Goal: Communication & Community: Answer question/provide support

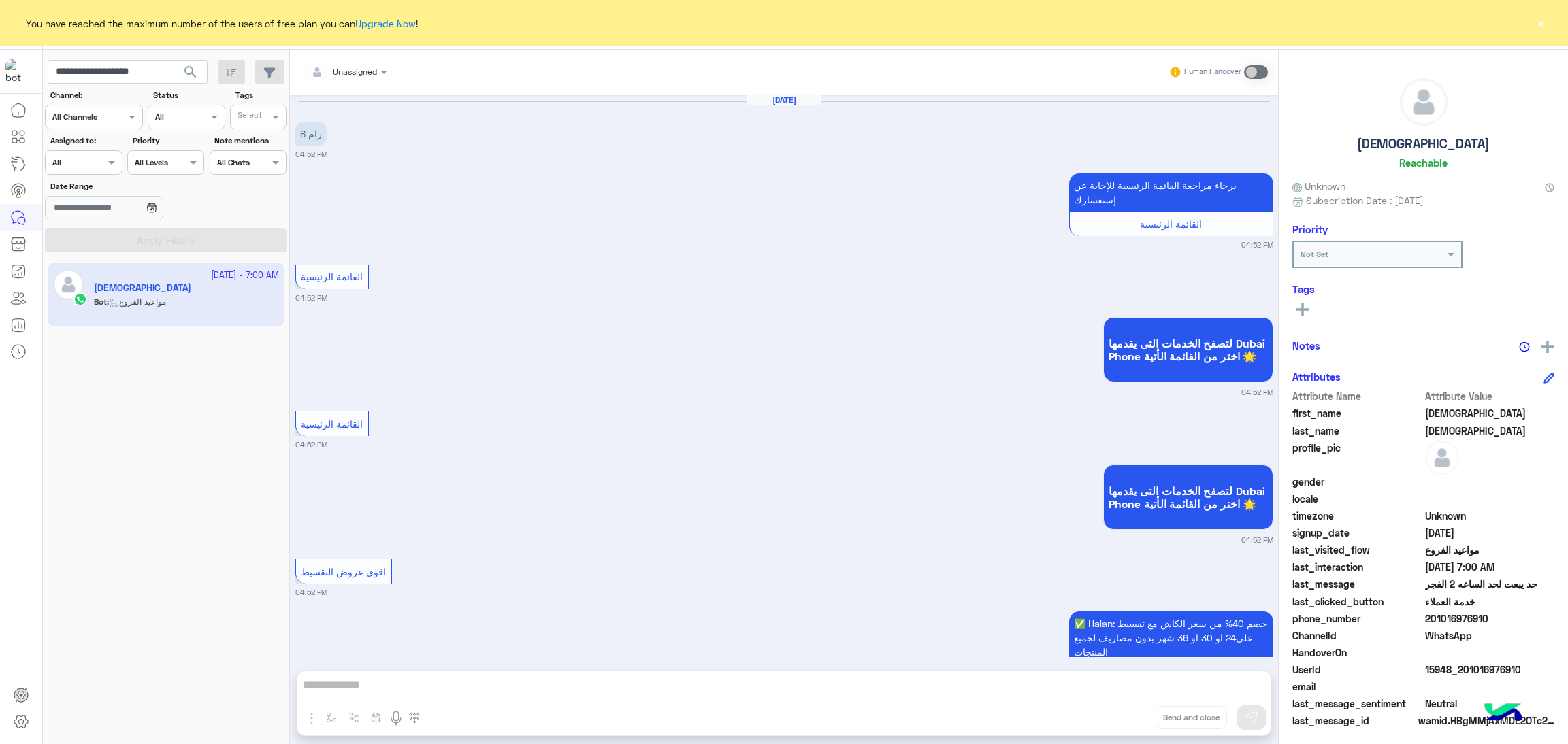
scroll to position [2010, 0]
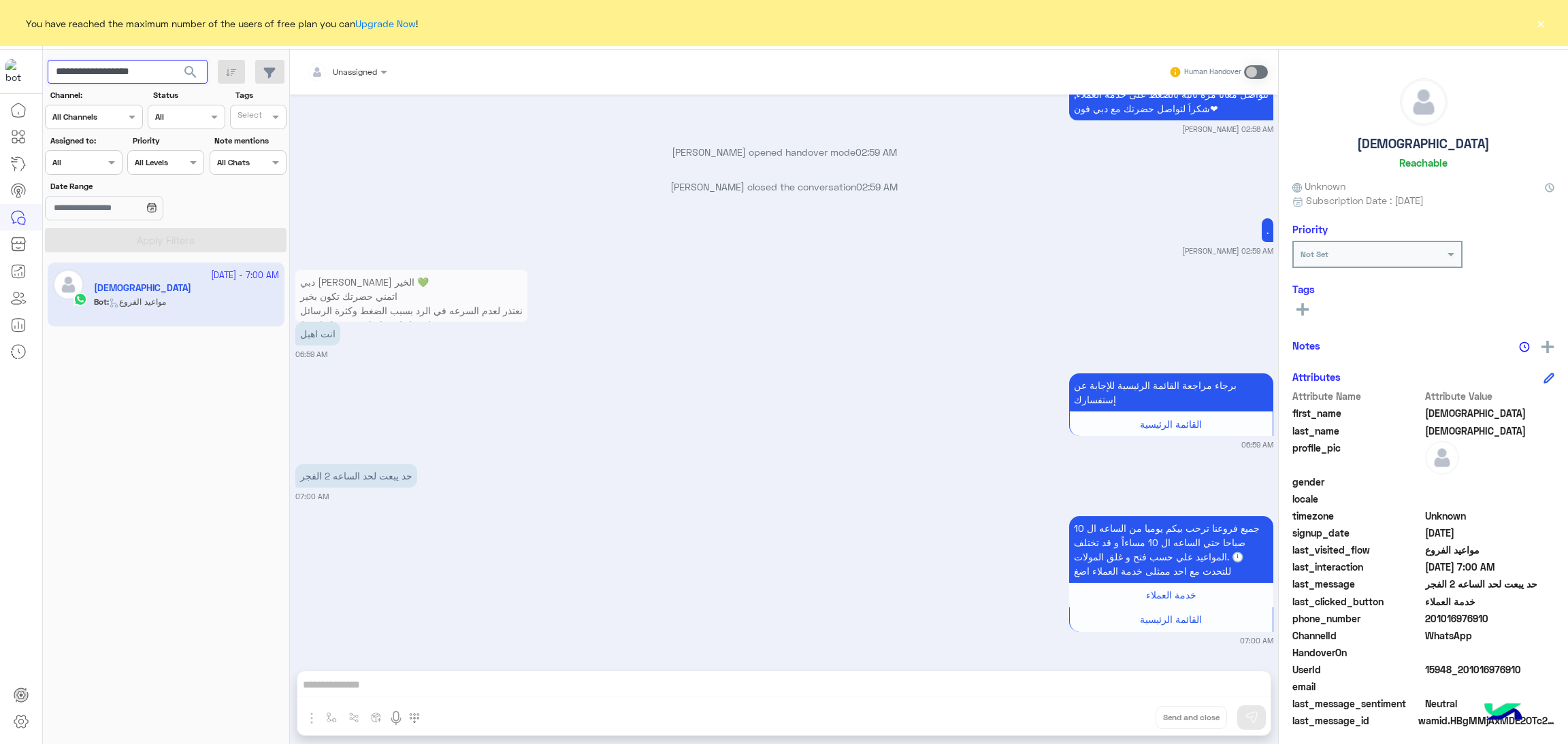
click at [130, 66] on input "**********" at bounding box center [128, 72] width 160 height 24
paste input "text"
click at [195, 70] on span "search" at bounding box center [190, 72] width 16 height 16
click at [1541, 22] on button "×" at bounding box center [1541, 23] width 13 height 13
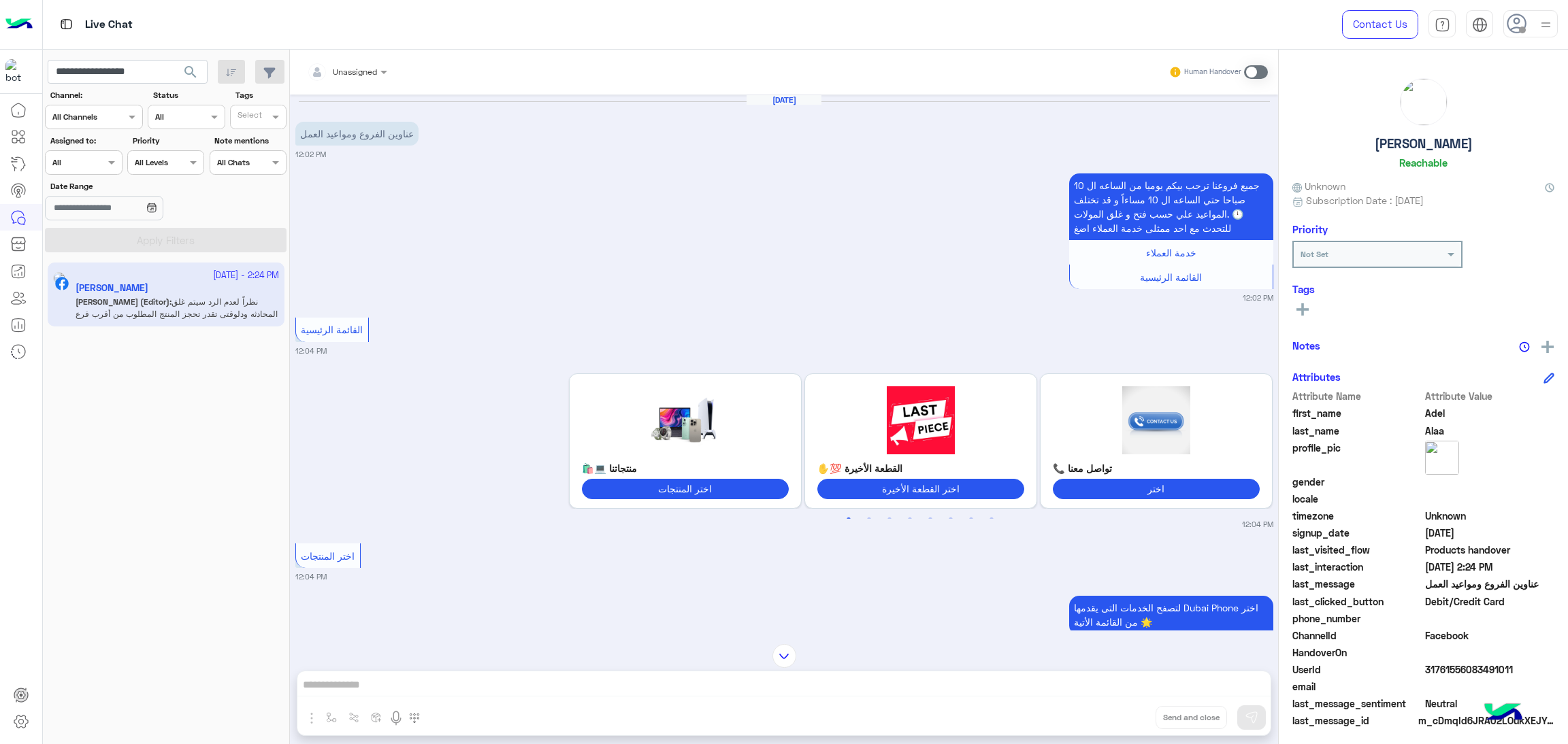
click at [1457, 667] on span "31761556083491011" at bounding box center [1491, 670] width 130 height 14
copy span "31761556083491011"
click at [154, 66] on input "**********" at bounding box center [128, 72] width 160 height 24
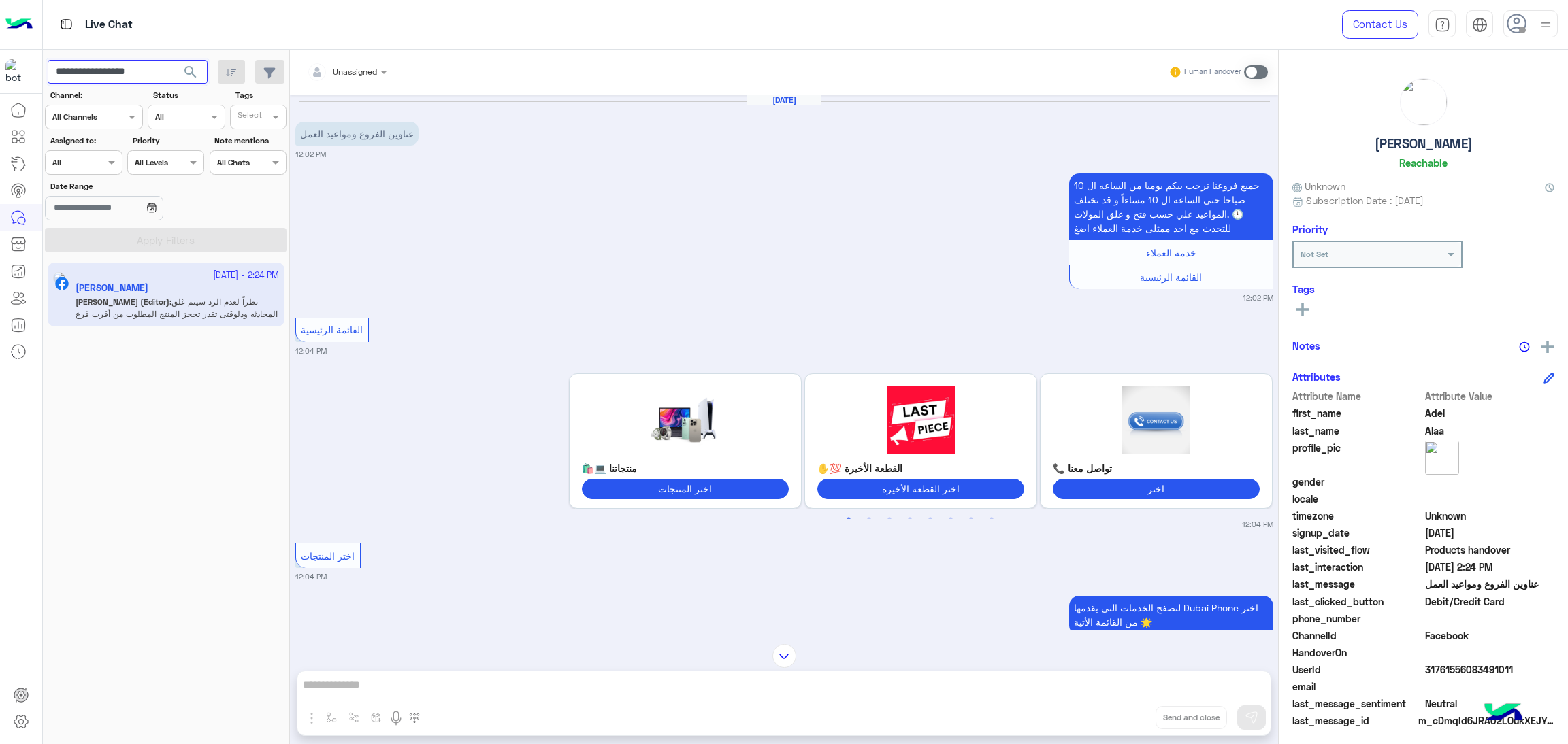
paste input "*"
click at [193, 77] on span "search" at bounding box center [190, 72] width 16 height 16
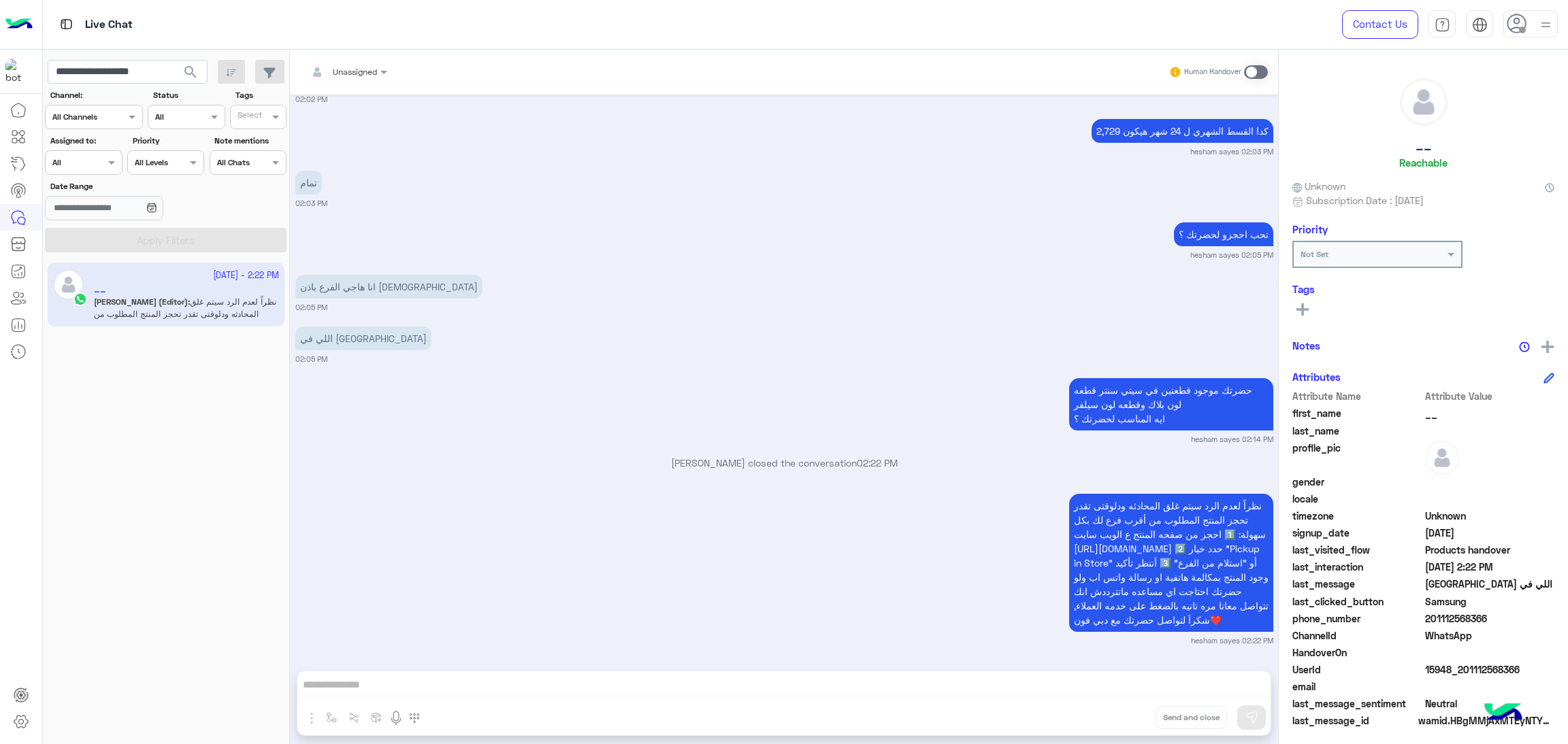
scroll to position [1762, 0]
drag, startPoint x: 1426, startPoint y: 616, endPoint x: 1501, endPoint y: 617, distance: 75.0
click at [1501, 617] on span "201112568366" at bounding box center [1491, 619] width 130 height 14
copy span "01112568366"
click at [1455, 671] on span "15948_201112568366" at bounding box center [1491, 670] width 130 height 14
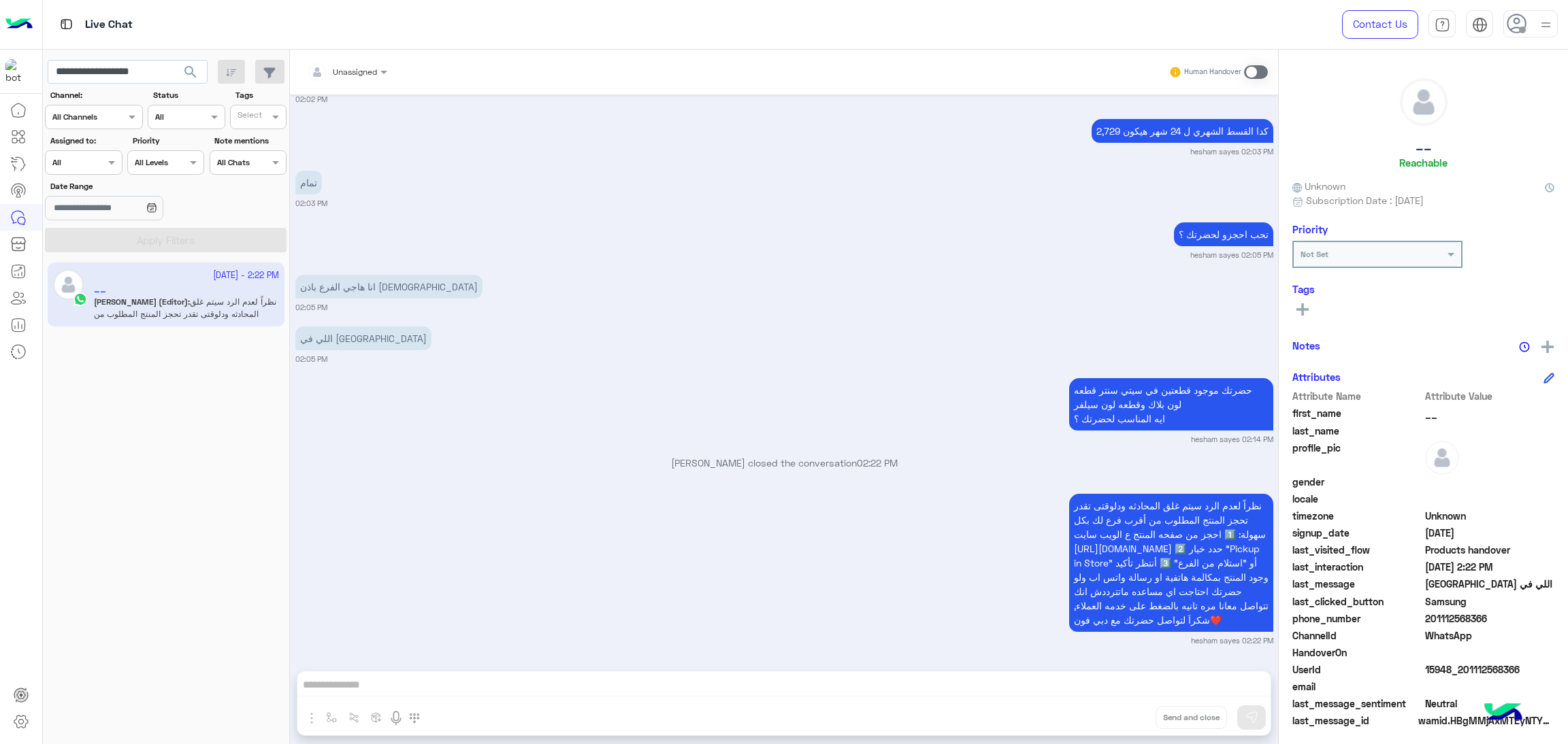
click at [1455, 671] on span "15948_201112568366" at bounding box center [1491, 670] width 130 height 14
copy span "15948_201112568366"
click at [159, 67] on input "**********" at bounding box center [128, 72] width 160 height 24
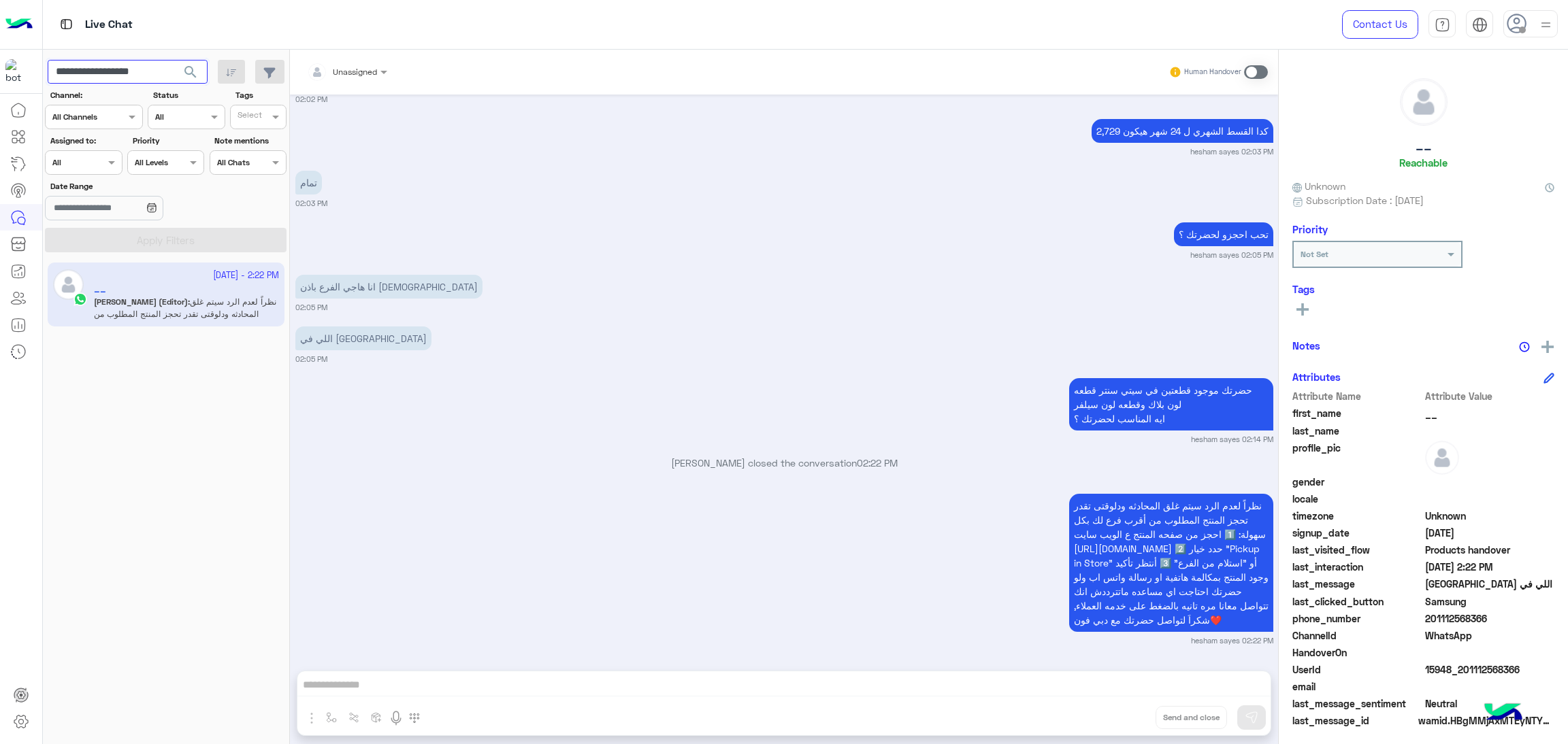
paste input "text"
click at [186, 71] on span "search" at bounding box center [190, 72] width 16 height 16
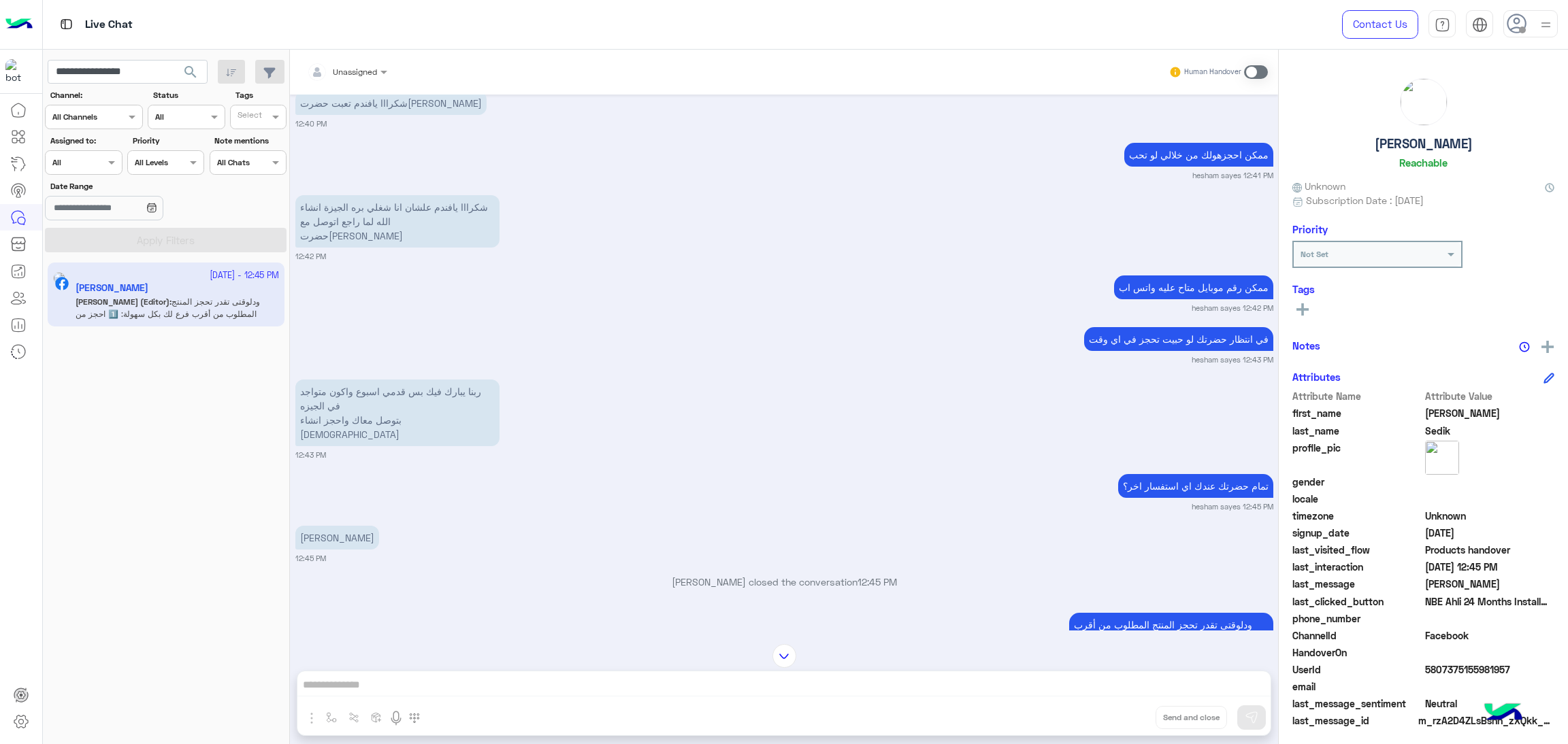
scroll to position [3607, 0]
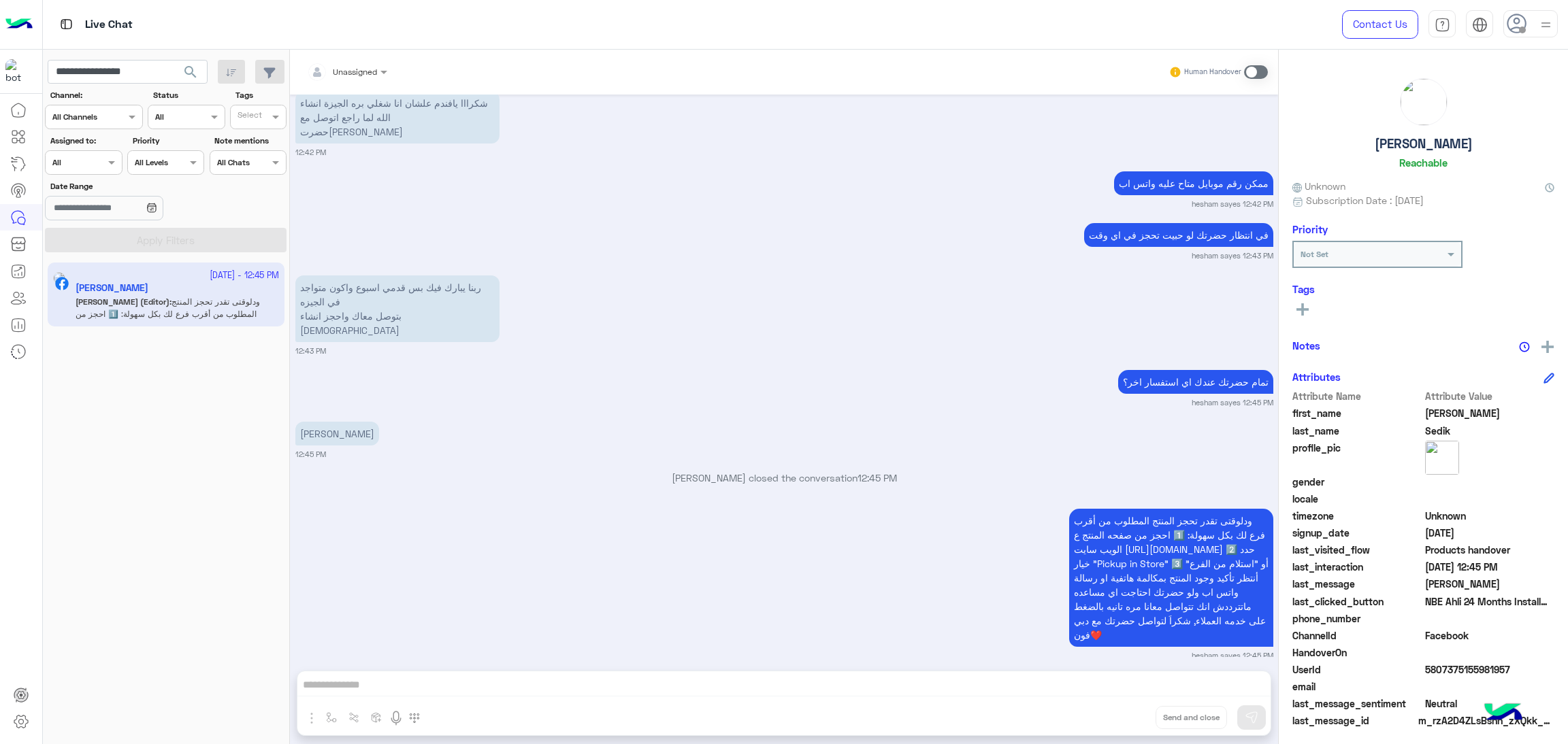
click at [1459, 670] on span "5807375155981957" at bounding box center [1491, 670] width 130 height 14
copy span "5807375155981957"
click at [116, 74] on input "**********" at bounding box center [128, 72] width 160 height 24
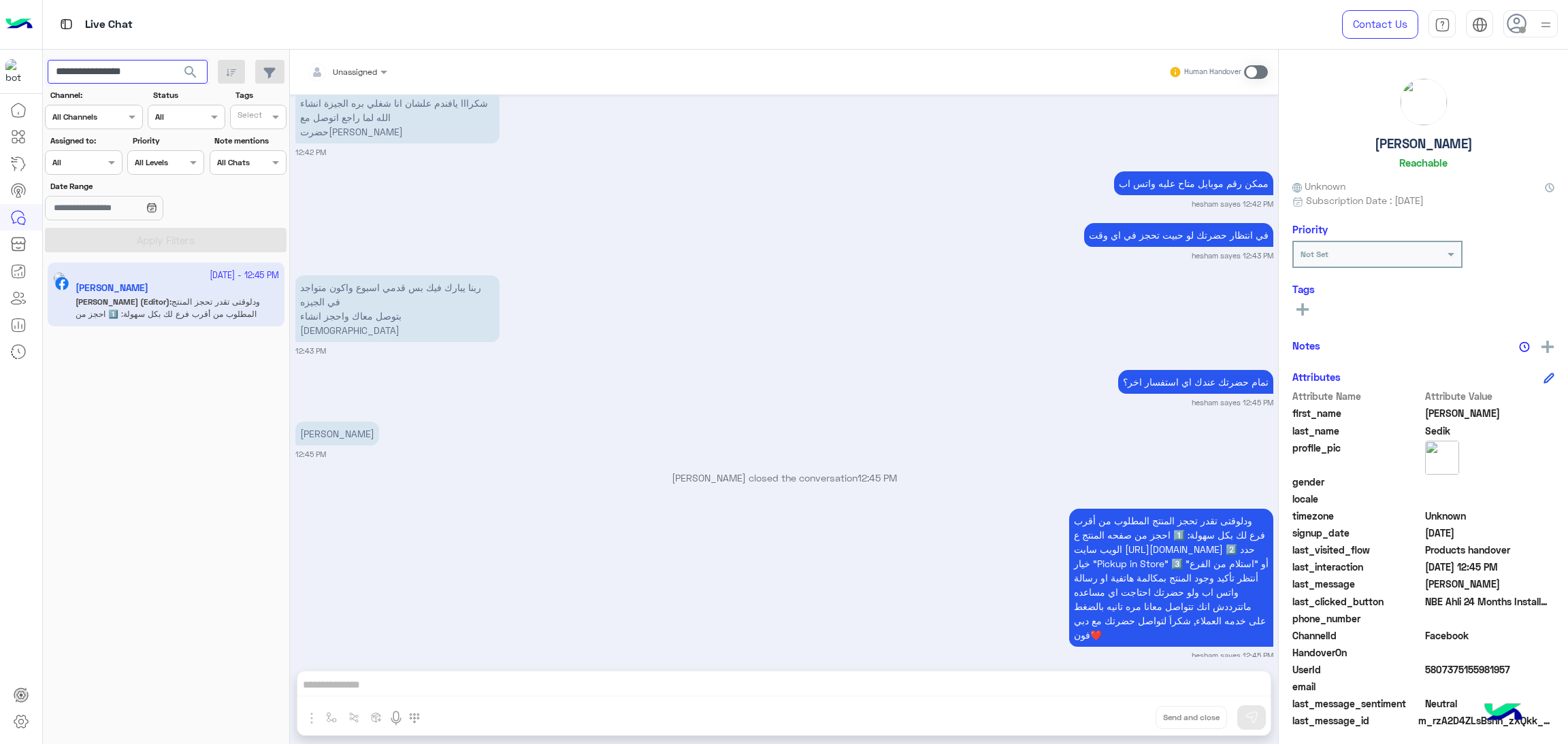
paste input "**"
click at [189, 63] on button "search" at bounding box center [191, 74] width 34 height 29
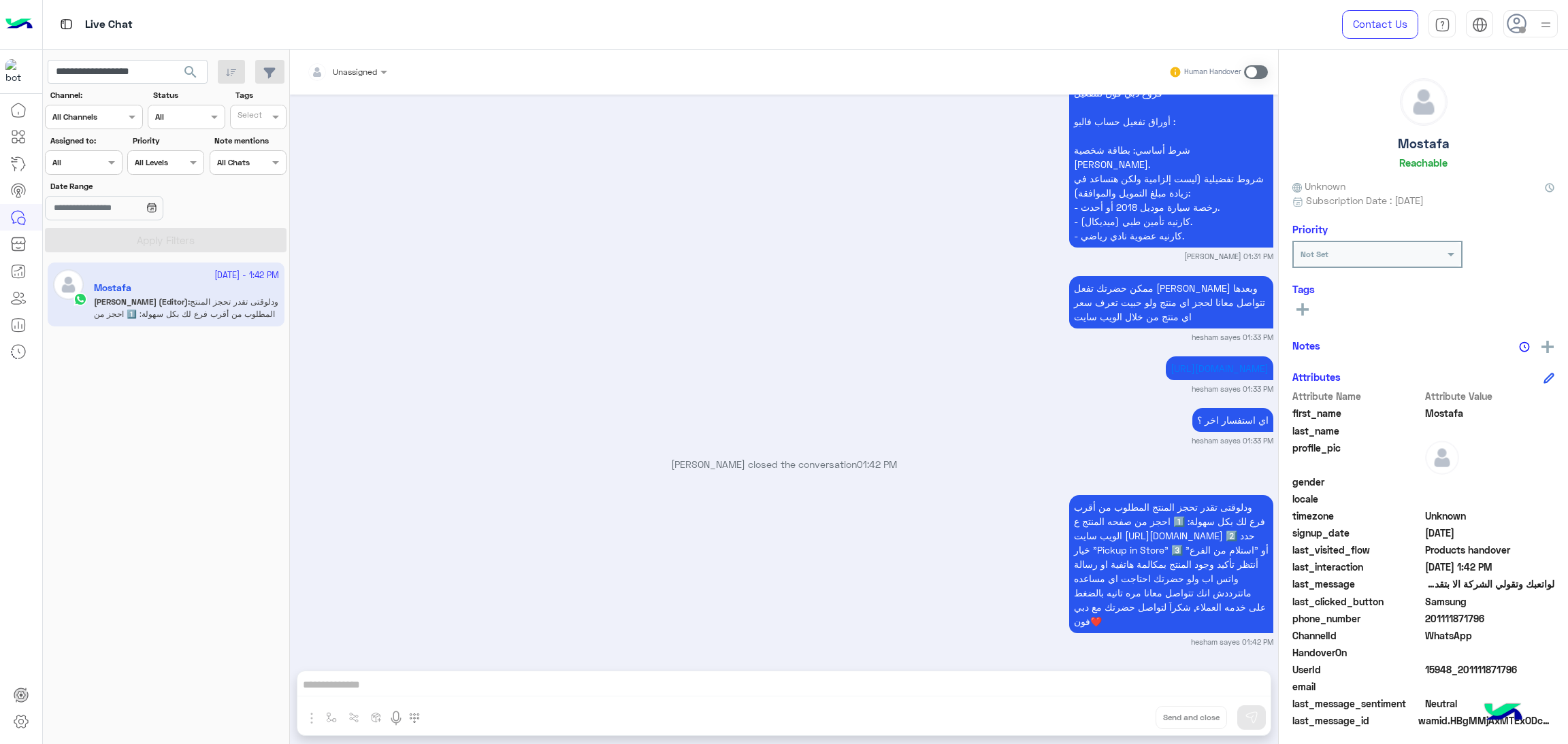
scroll to position [2963, 0]
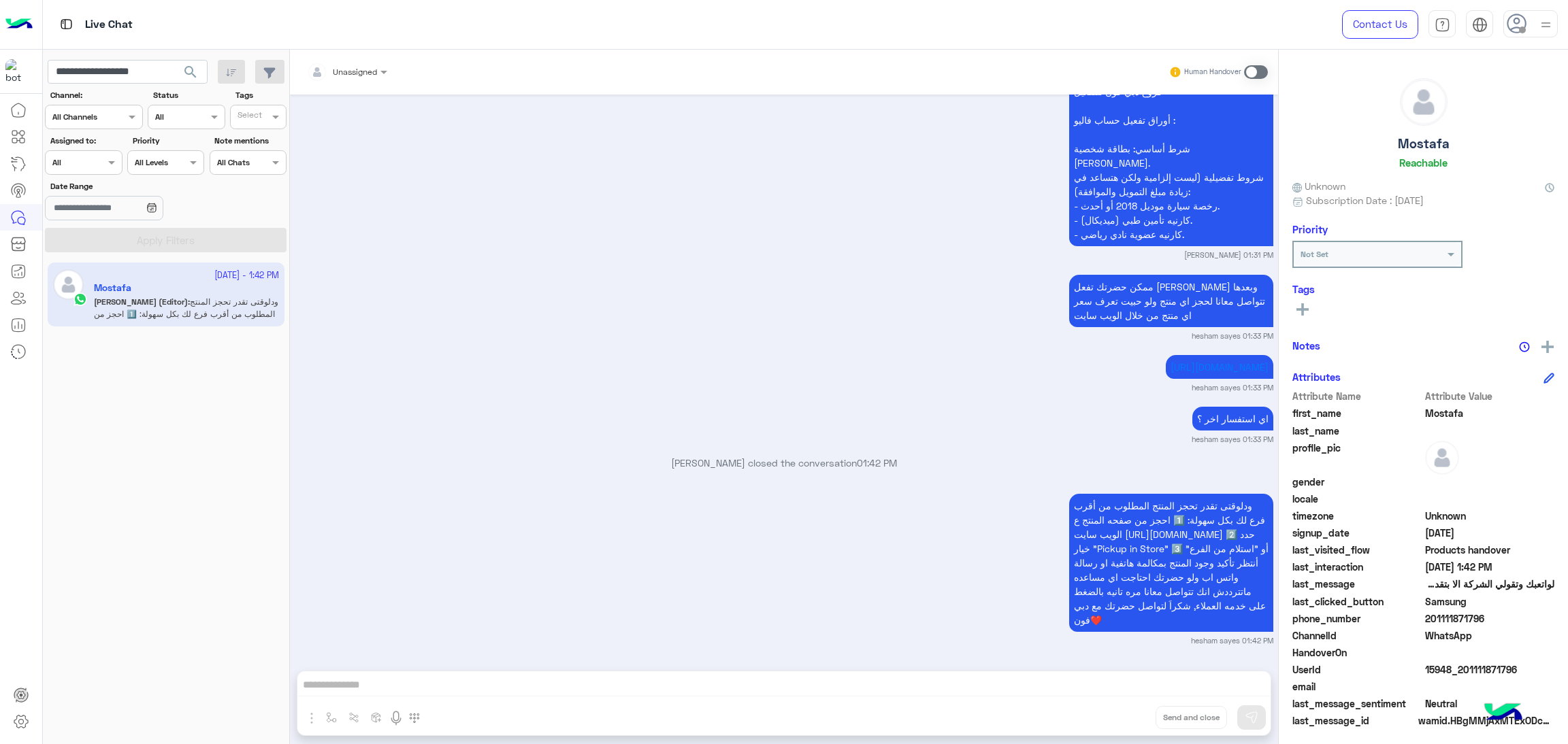
click at [1444, 663] on span "15948_201111871796" at bounding box center [1491, 670] width 130 height 14
copy span "15948_201111871796"
click at [123, 67] on input "**********" at bounding box center [128, 72] width 160 height 24
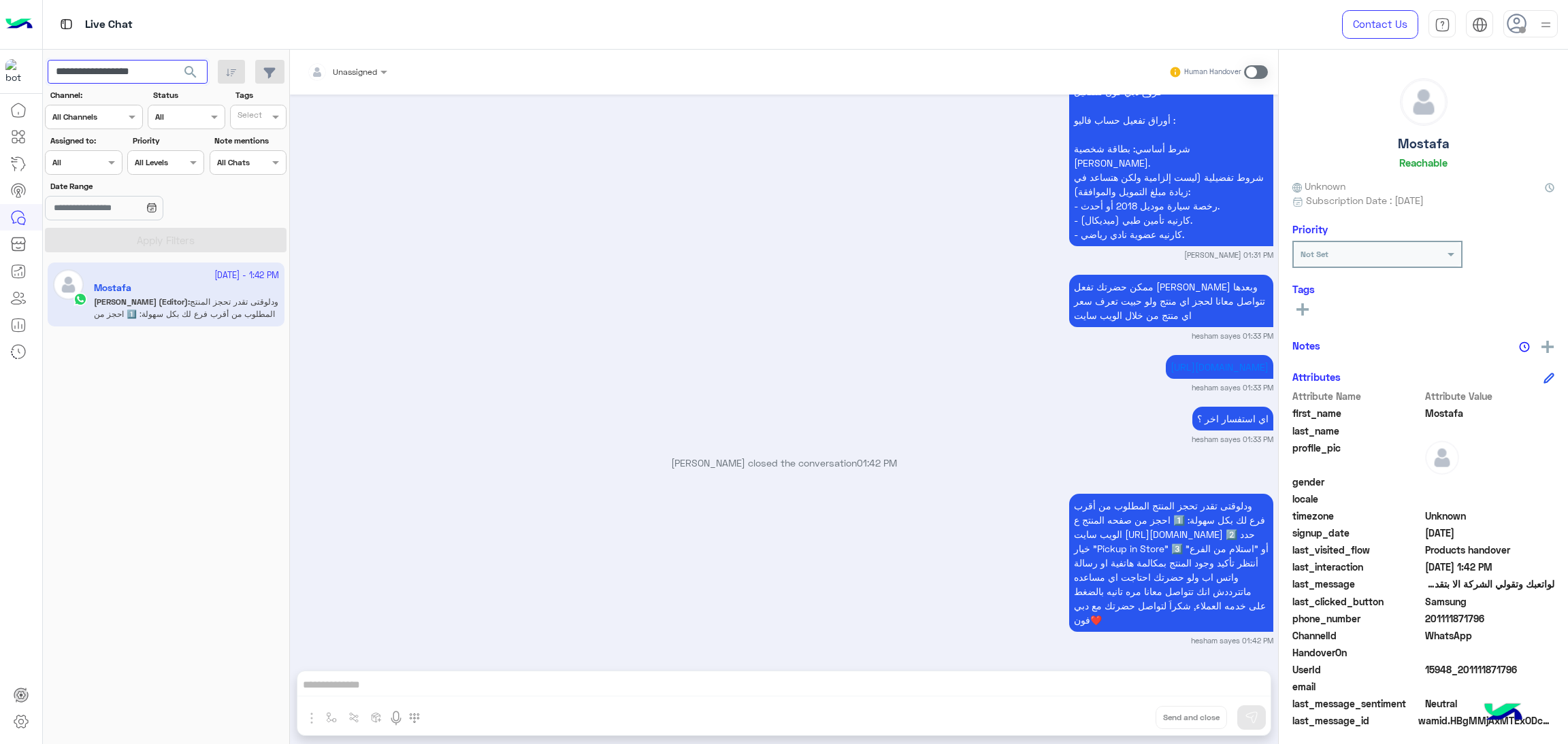
paste input "text"
click at [186, 71] on span "search" at bounding box center [190, 72] width 16 height 16
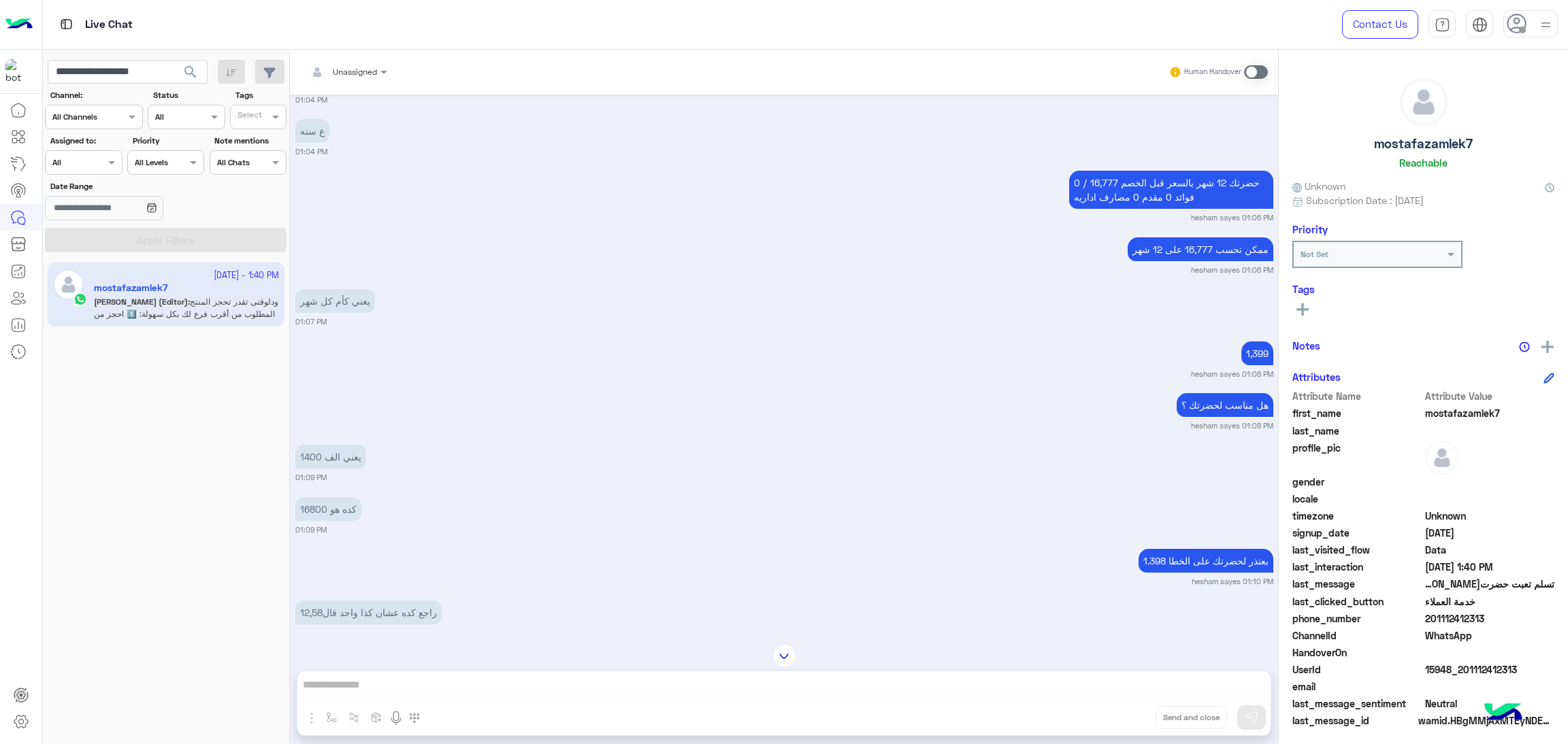
scroll to position [3380, 0]
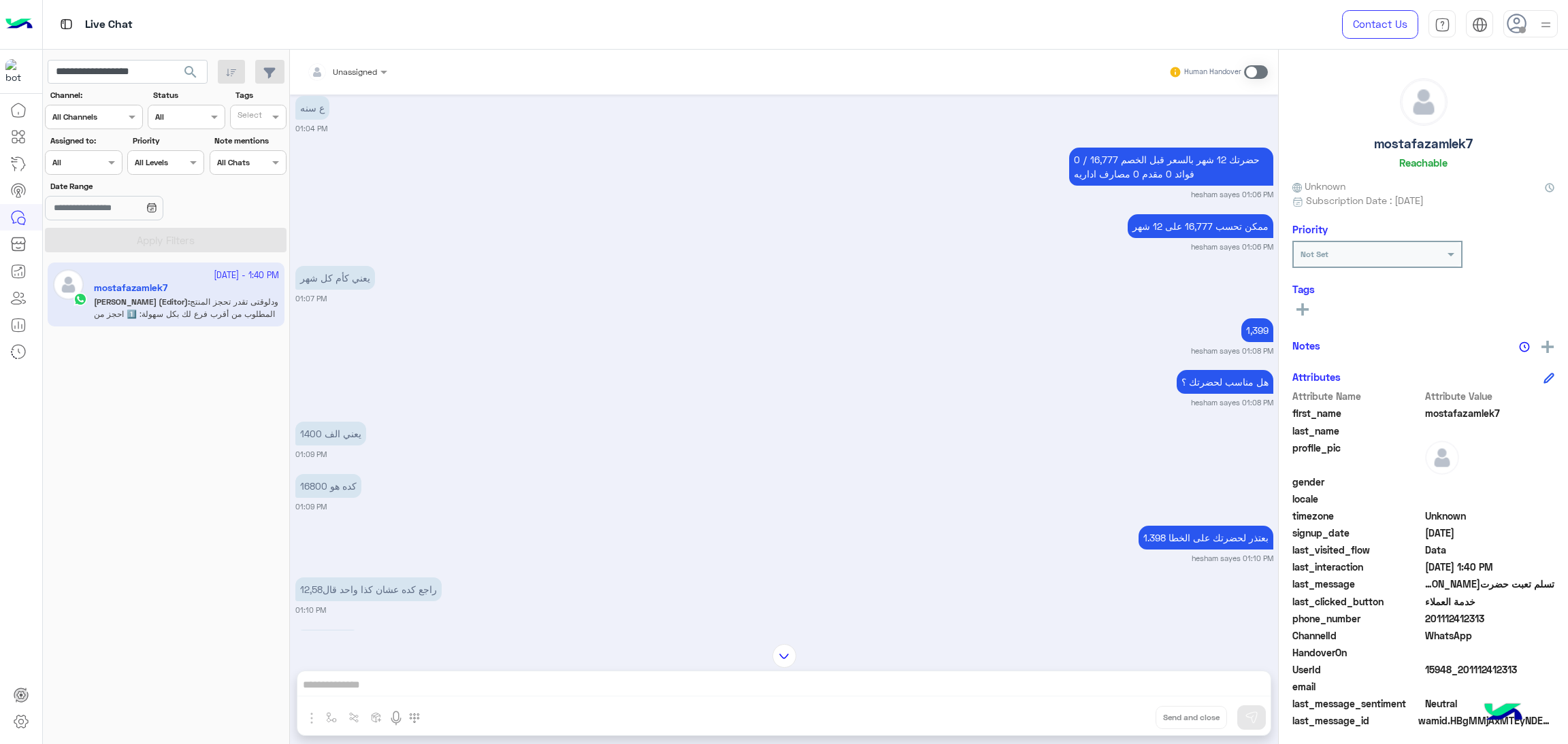
click at [998, 330] on div "1,399 hesham sayes 01:08 PM" at bounding box center [784, 336] width 978 height 41
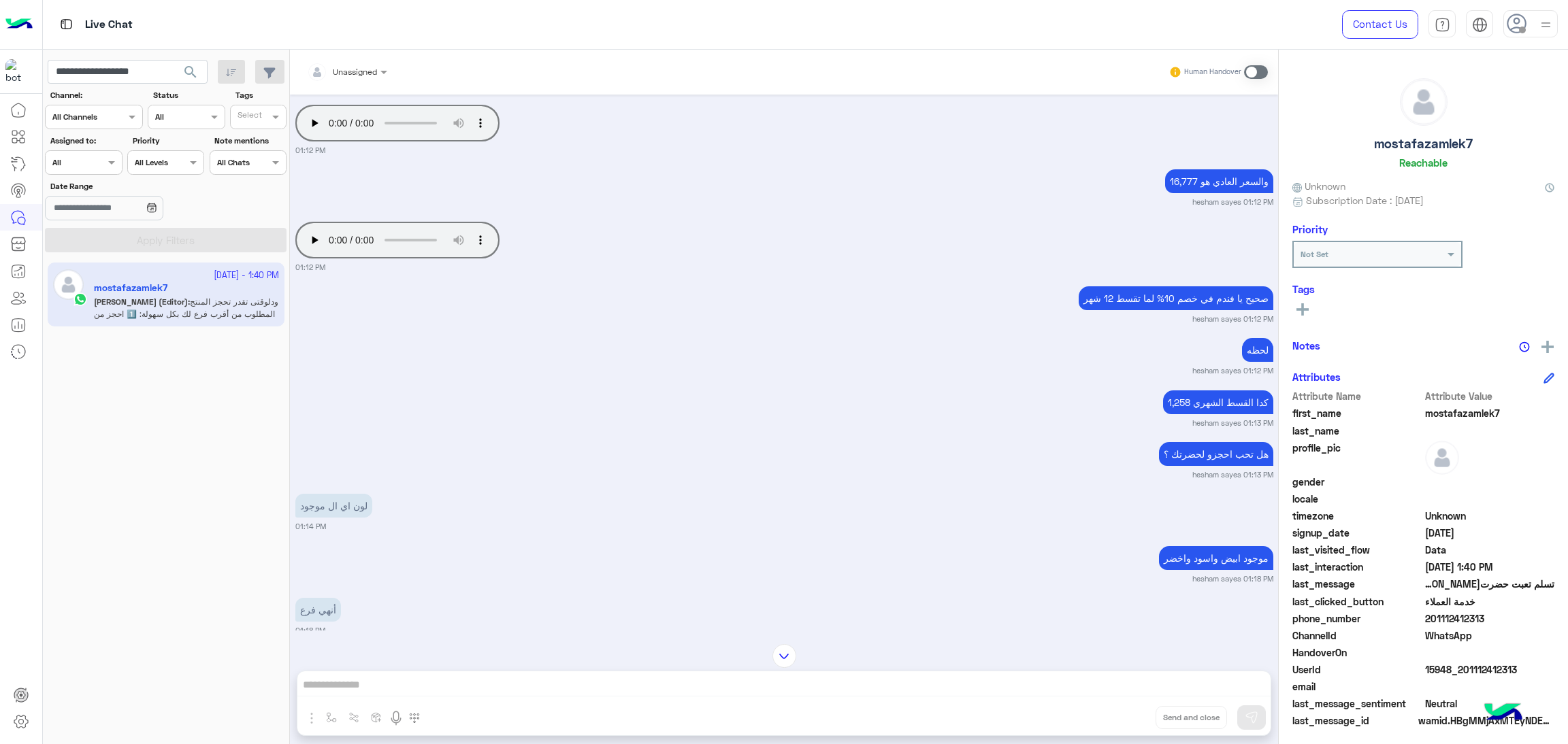
scroll to position [4399, 0]
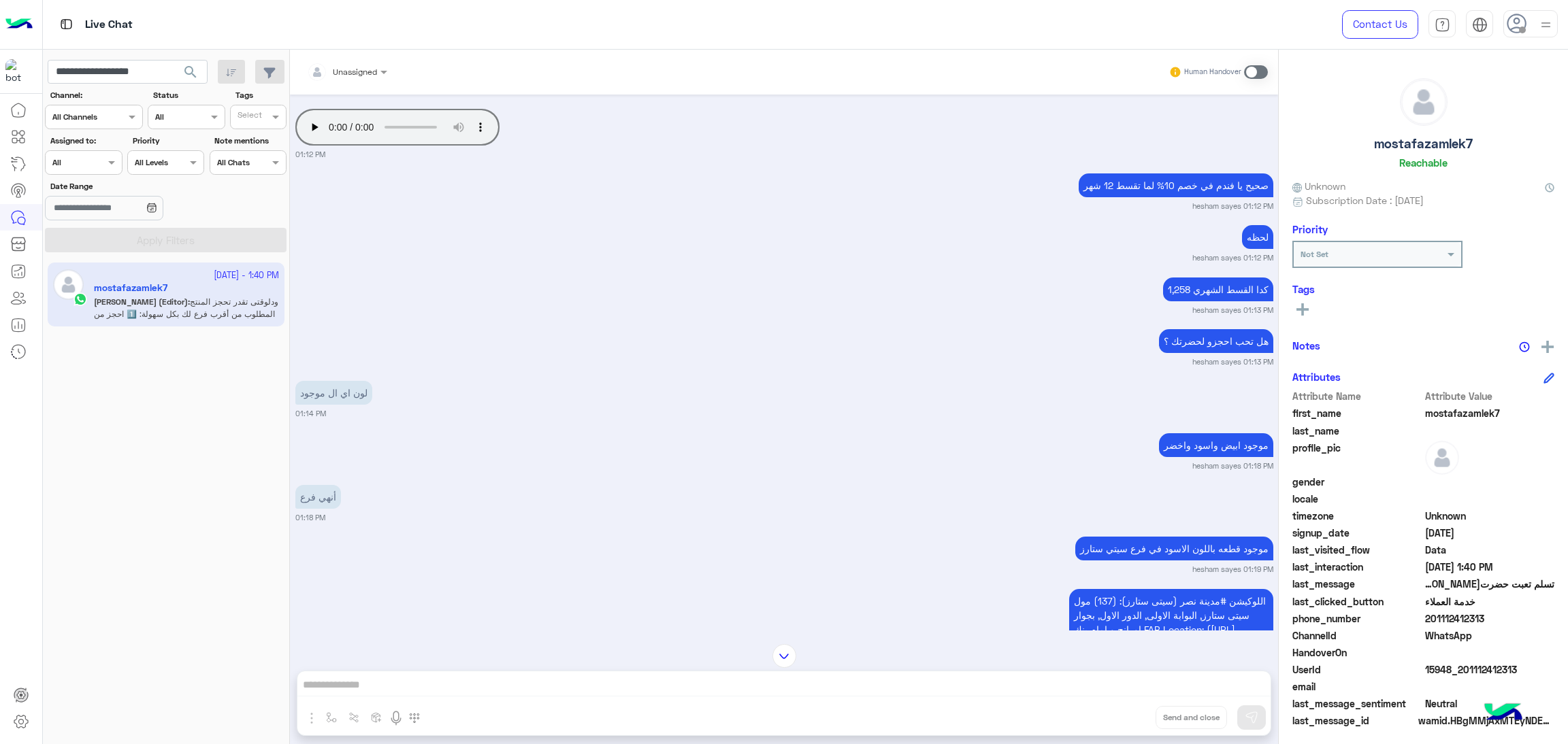
click at [1488, 659] on span at bounding box center [1491, 652] width 130 height 14
click at [1495, 670] on span "15948_201112412313" at bounding box center [1491, 670] width 130 height 14
copy span "15948_201112412313"
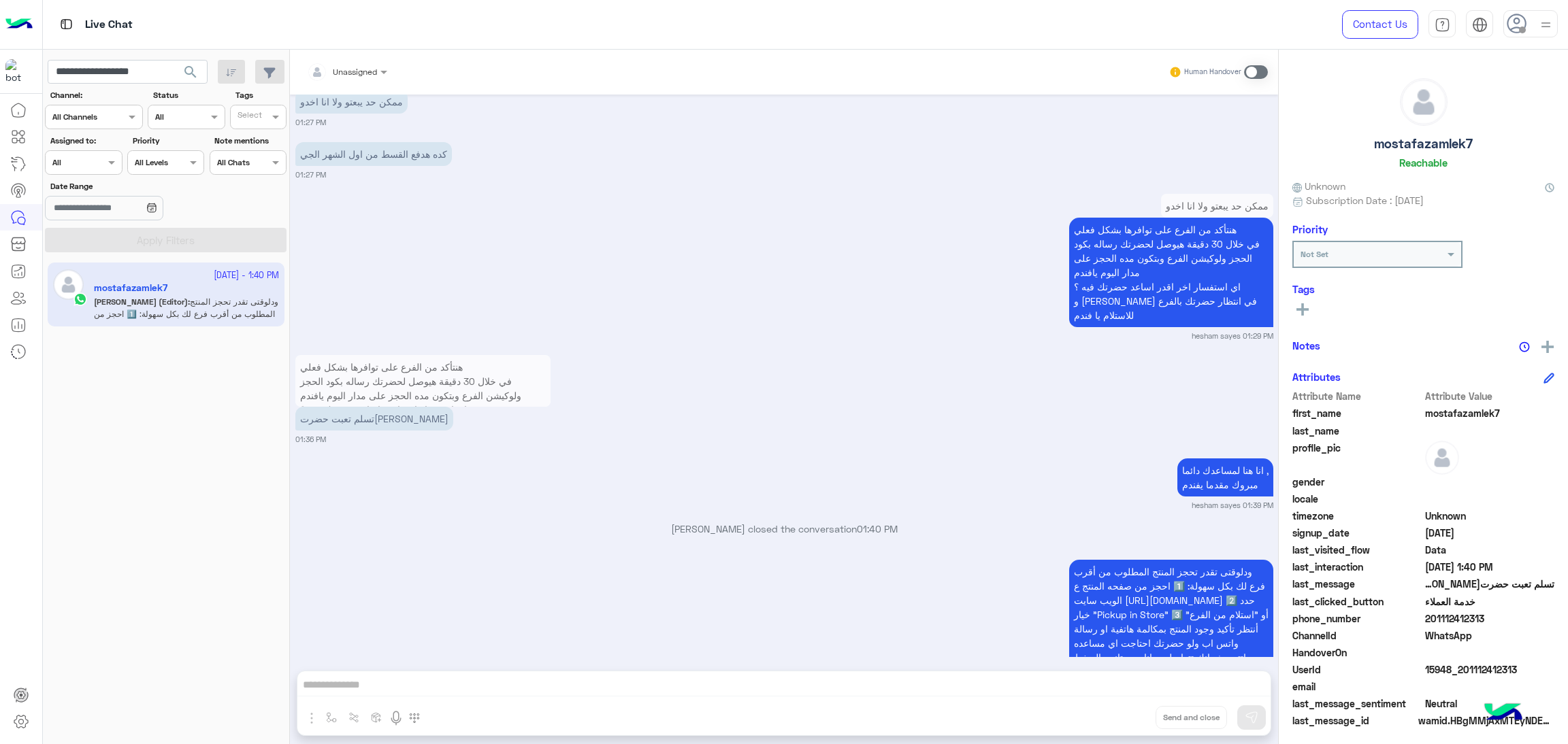
scroll to position [6265, 0]
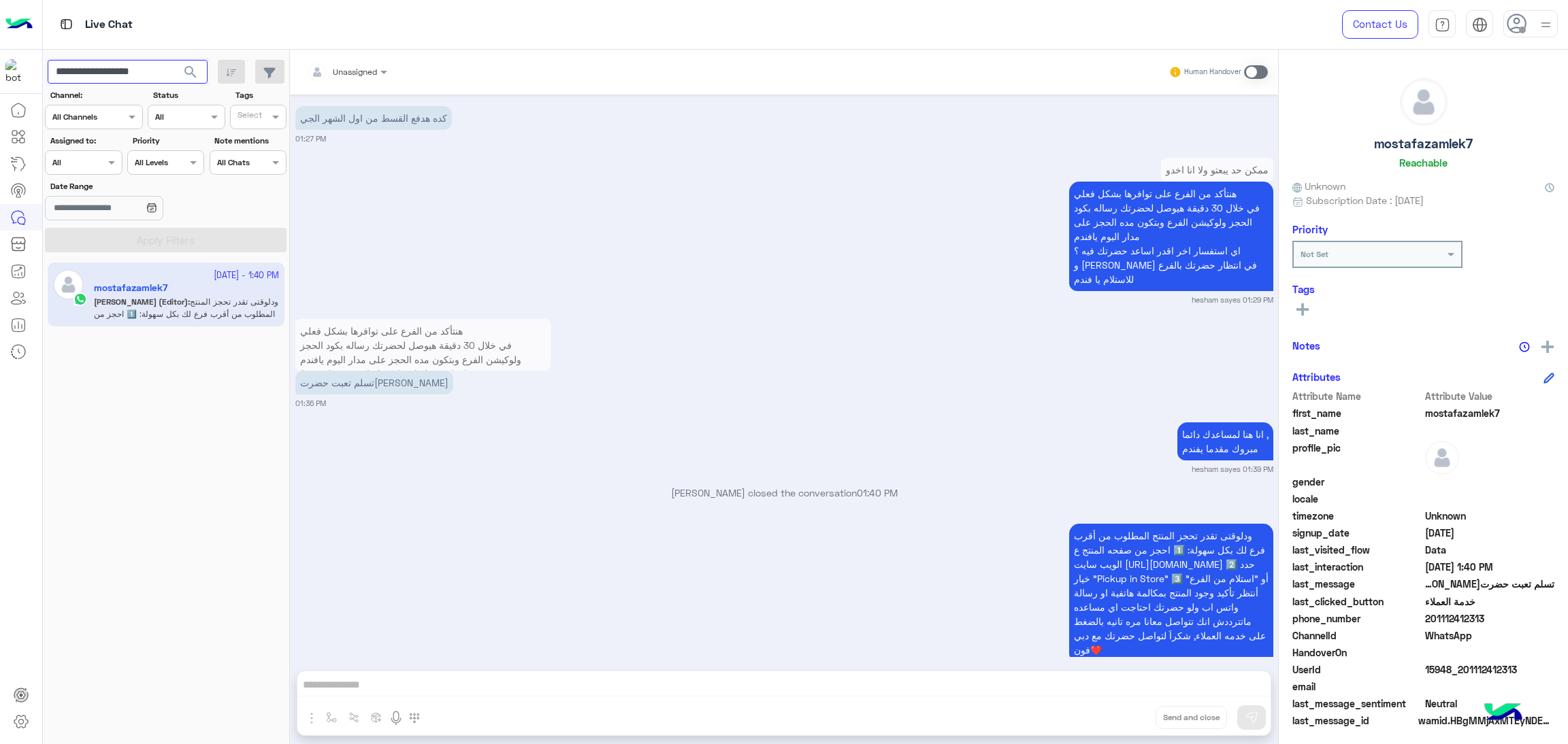
click at [136, 76] on input "**********" at bounding box center [128, 72] width 160 height 24
paste input "text"
click at [182, 76] on span "search" at bounding box center [190, 72] width 16 height 16
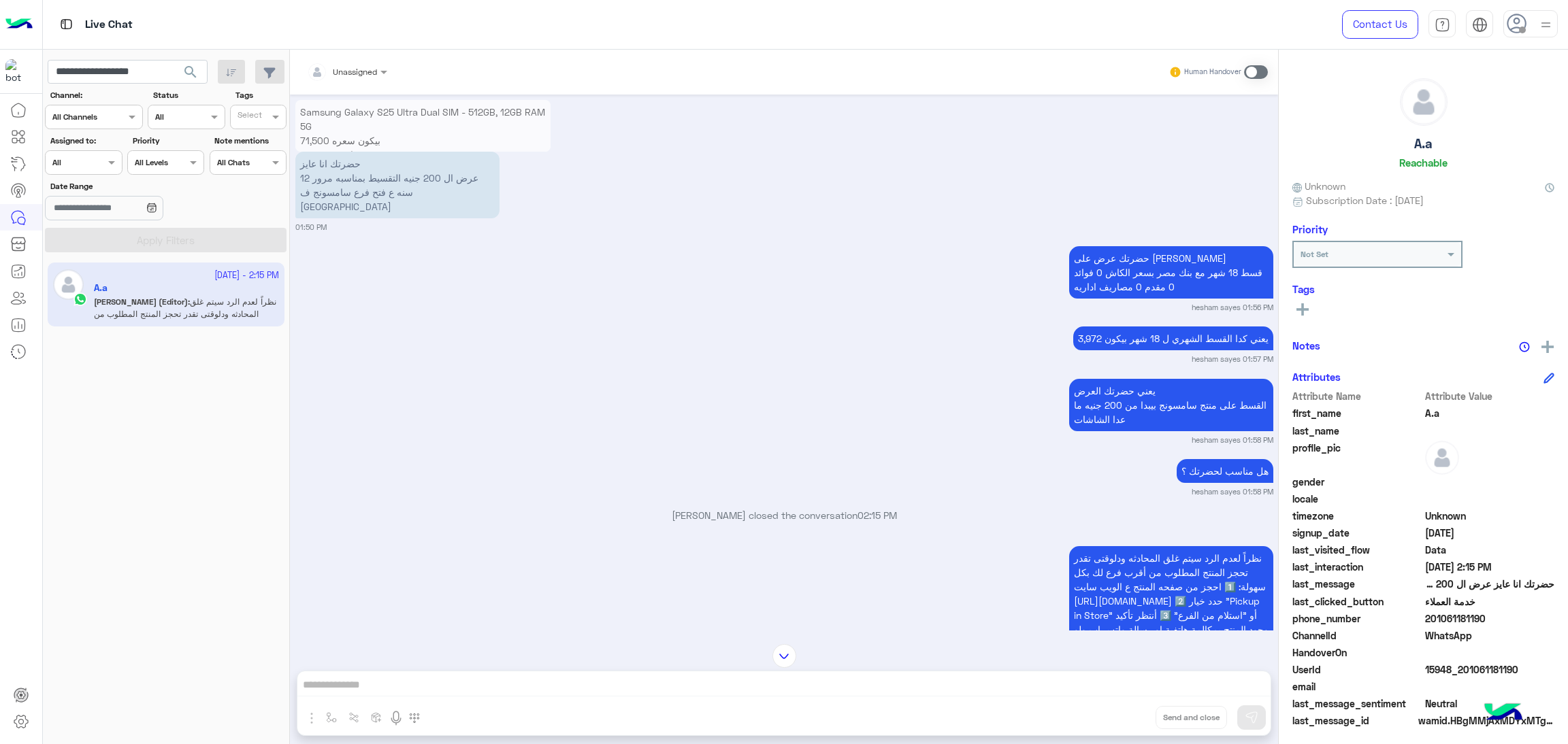
scroll to position [2883, 0]
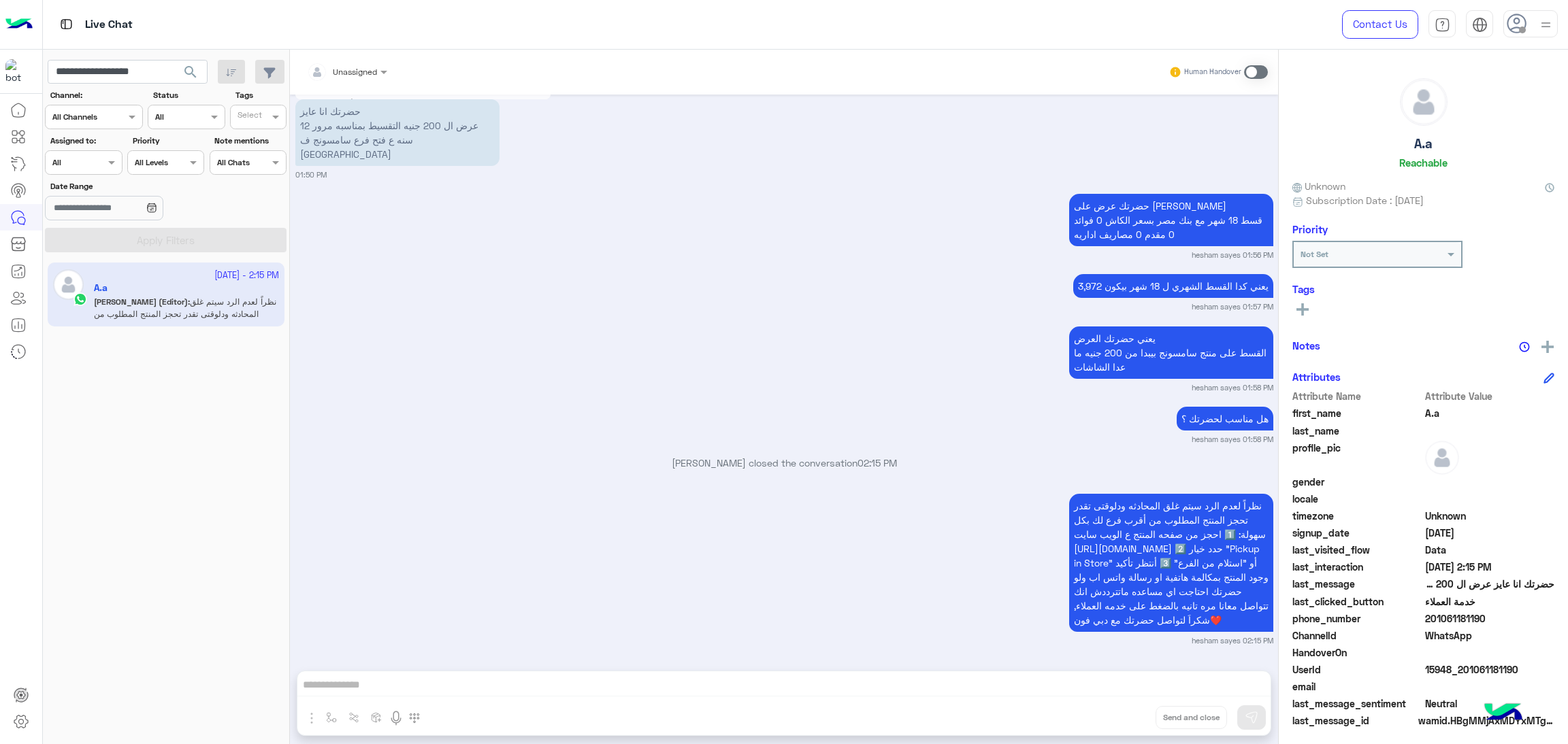
drag, startPoint x: 1426, startPoint y: 622, endPoint x: 1509, endPoint y: 614, distance: 83.4
click at [1509, 614] on span "201061181190" at bounding box center [1491, 619] width 130 height 14
copy span "01061181190"
click at [1472, 656] on span at bounding box center [1491, 652] width 130 height 14
click at [1480, 675] on span "15948_201061181190" at bounding box center [1491, 670] width 130 height 14
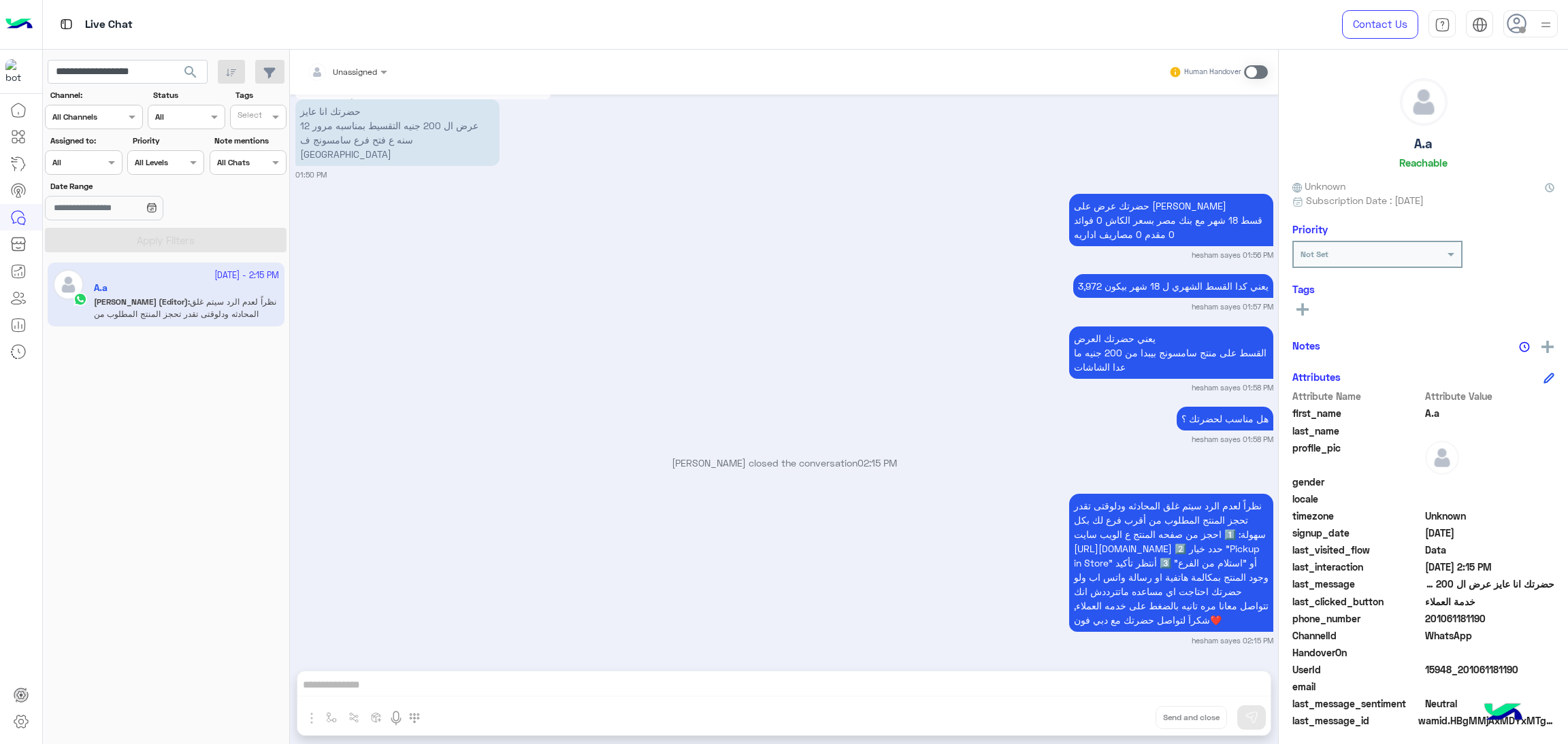
click at [1478, 675] on span "15948_201061181190" at bounding box center [1491, 670] width 130 height 14
copy span "15948_201061181190"
click at [157, 70] on input "**********" at bounding box center [128, 72] width 160 height 24
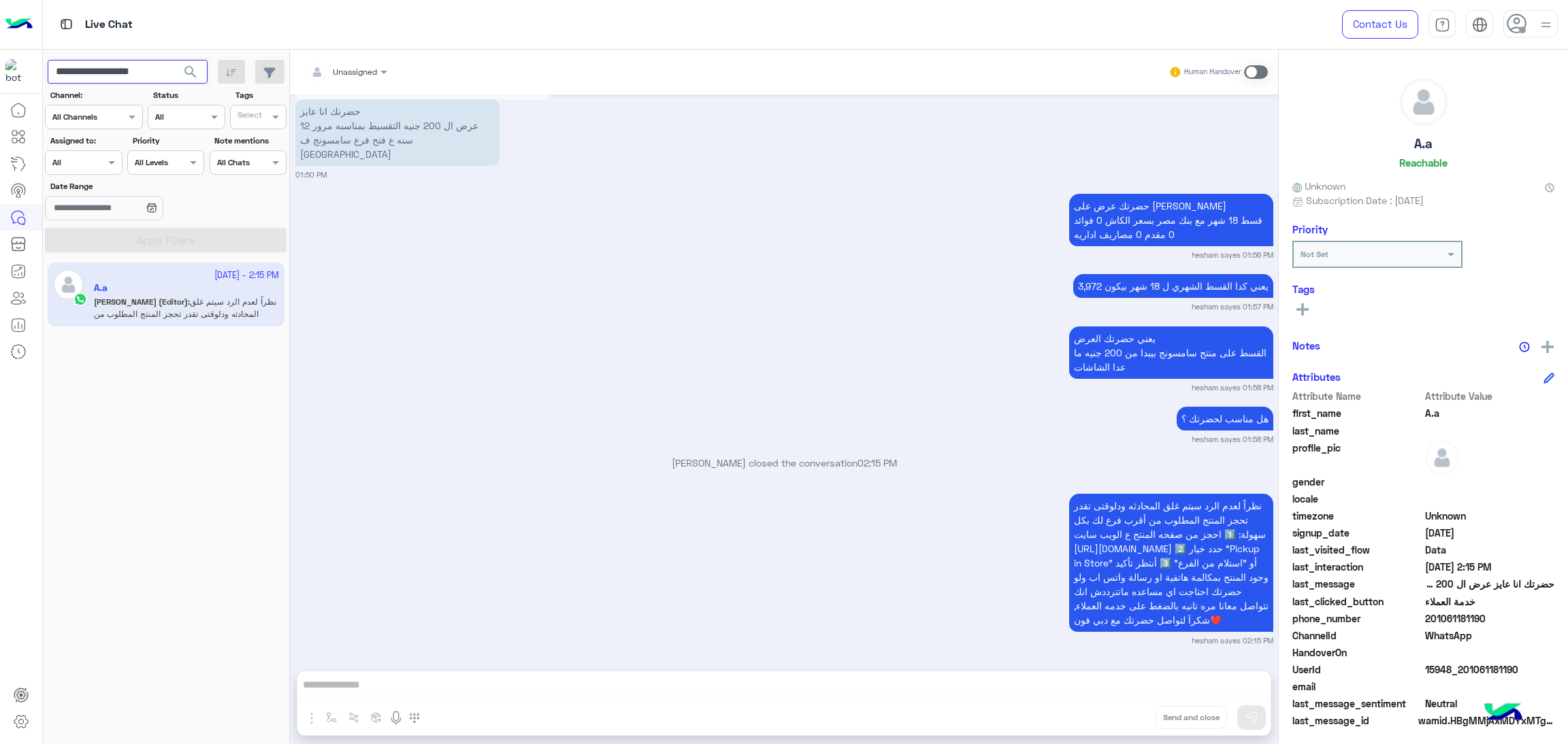
paste input "text"
click at [191, 74] on span "search" at bounding box center [190, 72] width 16 height 16
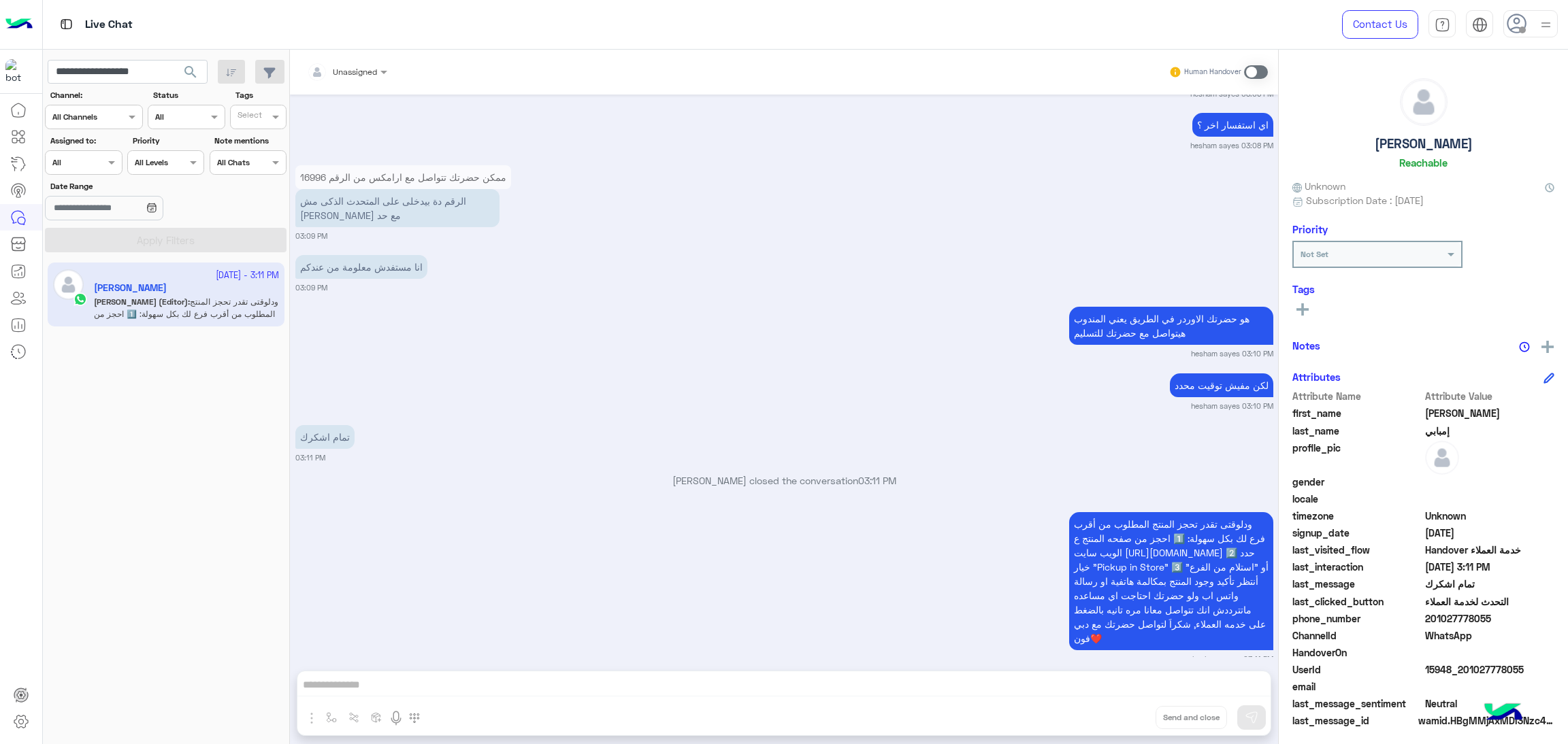
scroll to position [4221, 0]
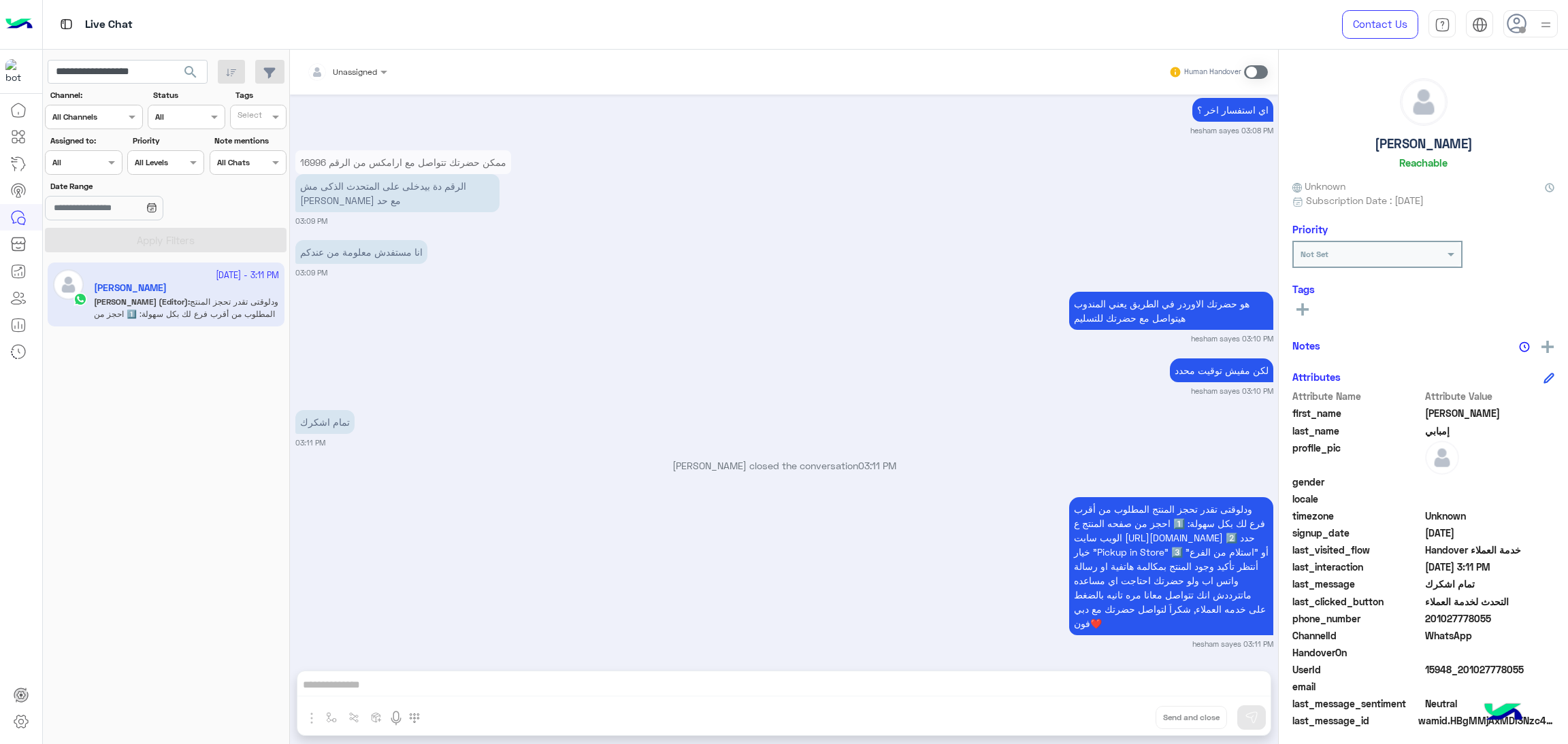
click at [1472, 666] on span "15948_201027778055" at bounding box center [1491, 670] width 130 height 14
copy span "15948_201027778055"
click at [114, 60] on input "**********" at bounding box center [128, 72] width 160 height 24
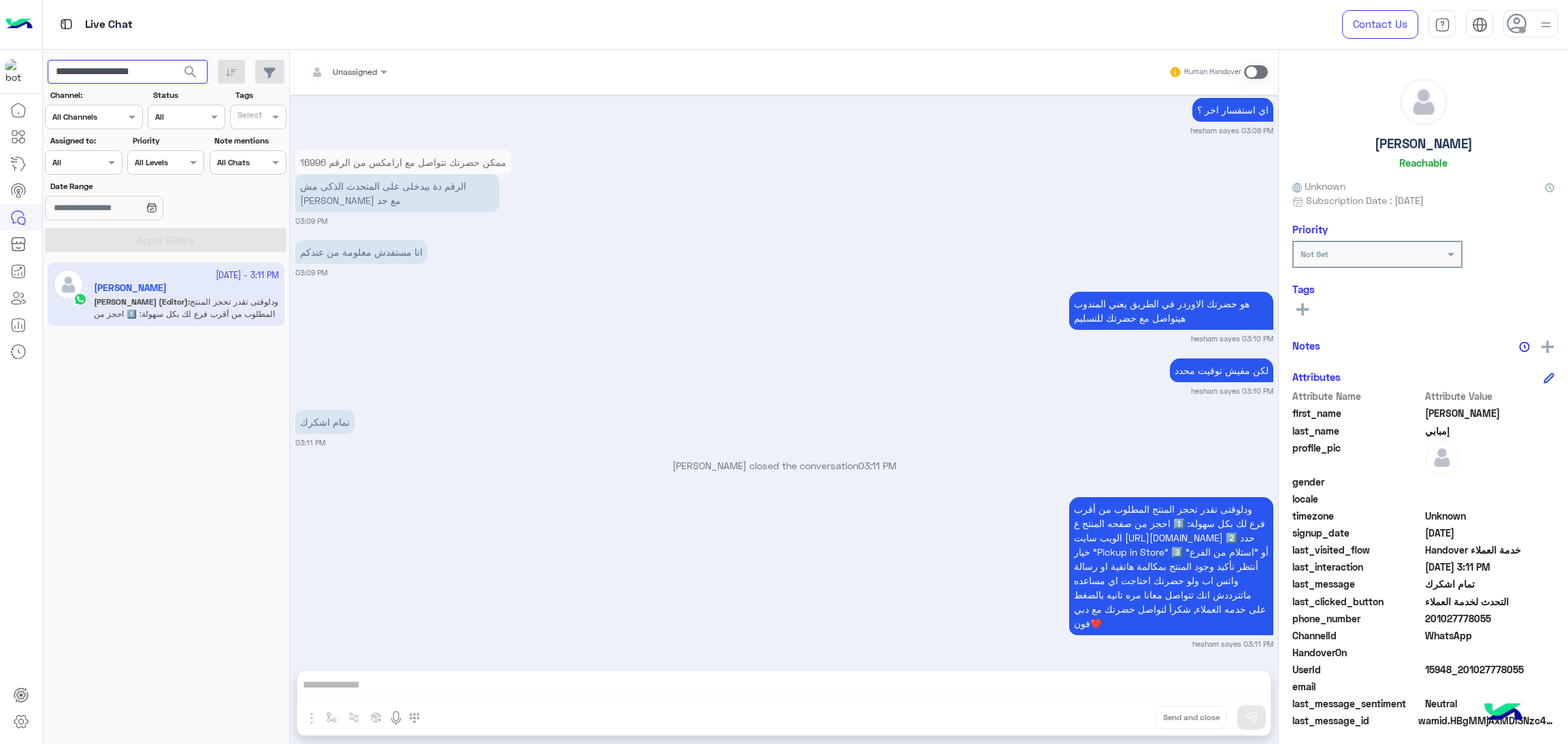
paste input "text"
click at [194, 65] on span "search" at bounding box center [190, 72] width 16 height 16
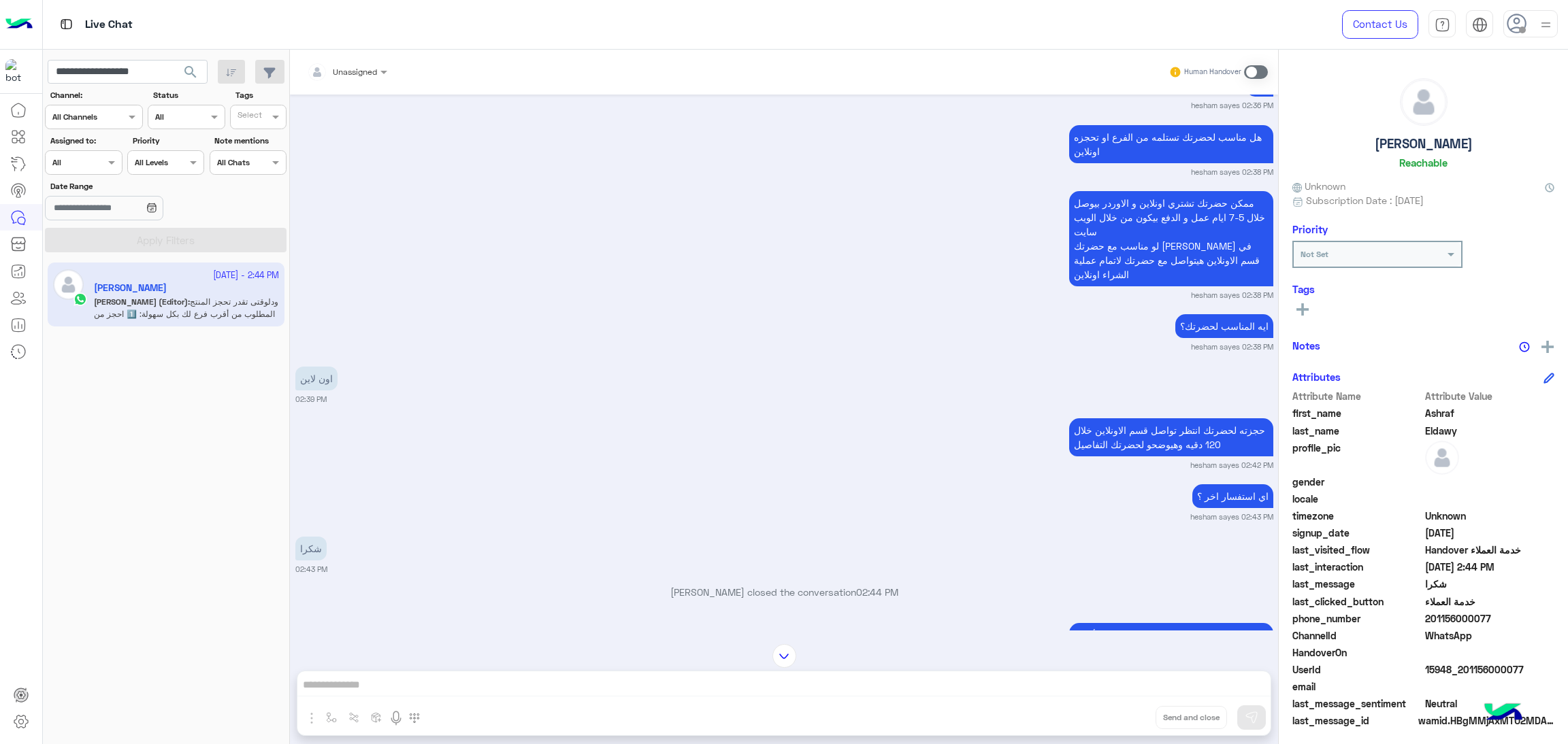
scroll to position [3909, 0]
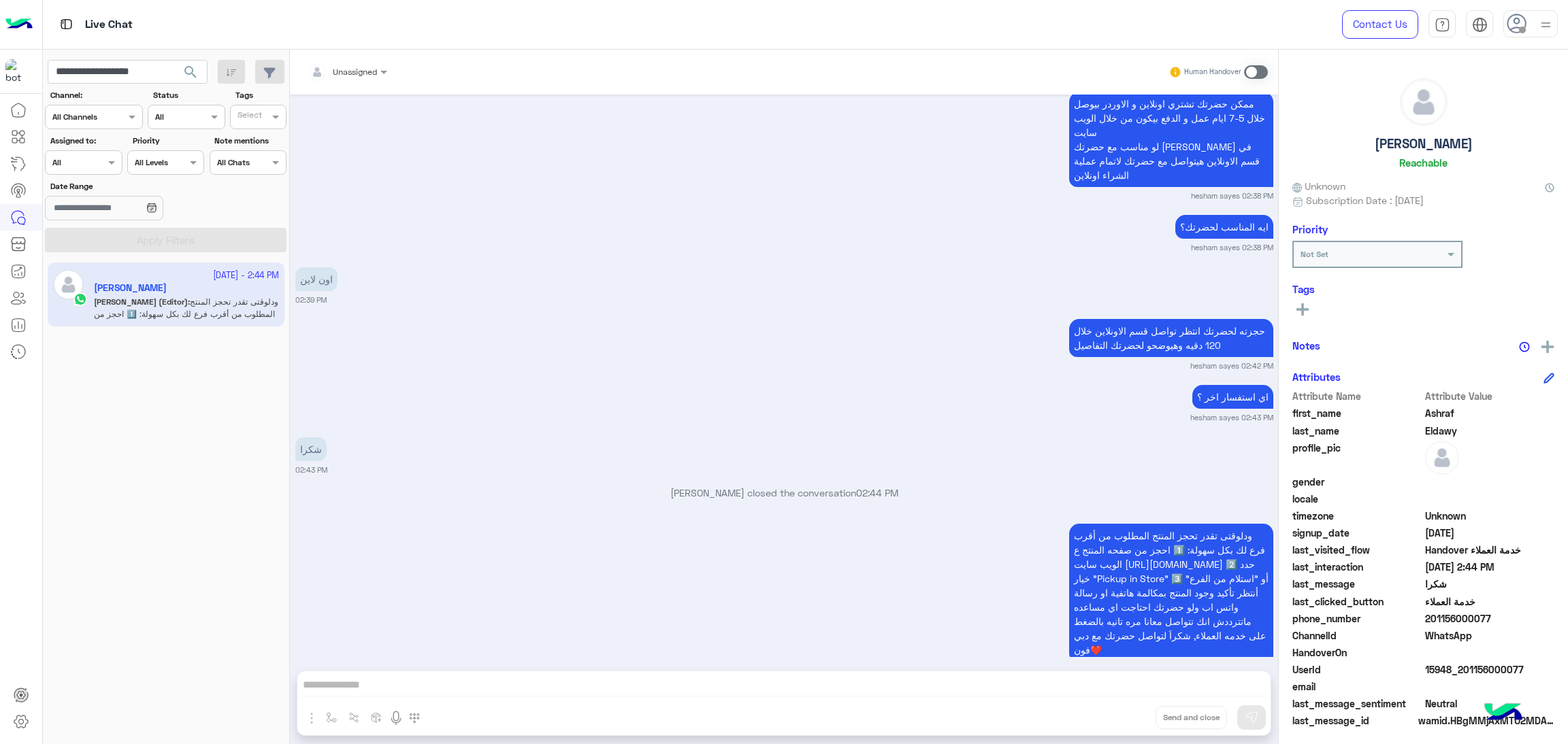
drag, startPoint x: 1426, startPoint y: 618, endPoint x: 1506, endPoint y: 624, distance: 80.2
click at [1506, 624] on span "201156000077" at bounding box center [1491, 619] width 130 height 14
copy span "01156000077"
click at [1440, 667] on span "15948_201156000077" at bounding box center [1491, 670] width 130 height 14
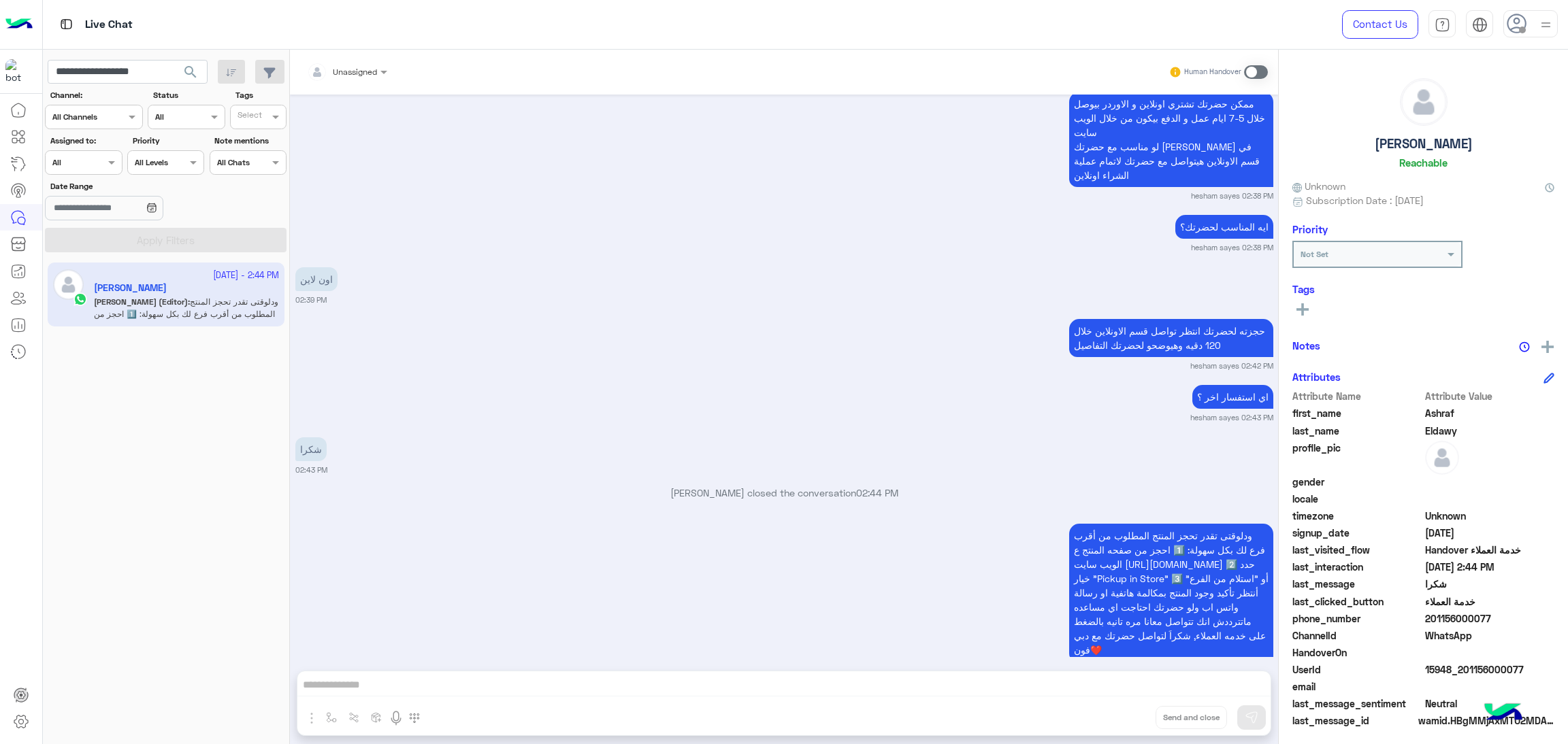
click at [125, 55] on app-inbox-users-filters "**********" at bounding box center [167, 153] width 247 height 208
click at [123, 65] on input "**********" at bounding box center [128, 72] width 160 height 24
paste input "text"
click at [193, 77] on span "search" at bounding box center [190, 72] width 16 height 16
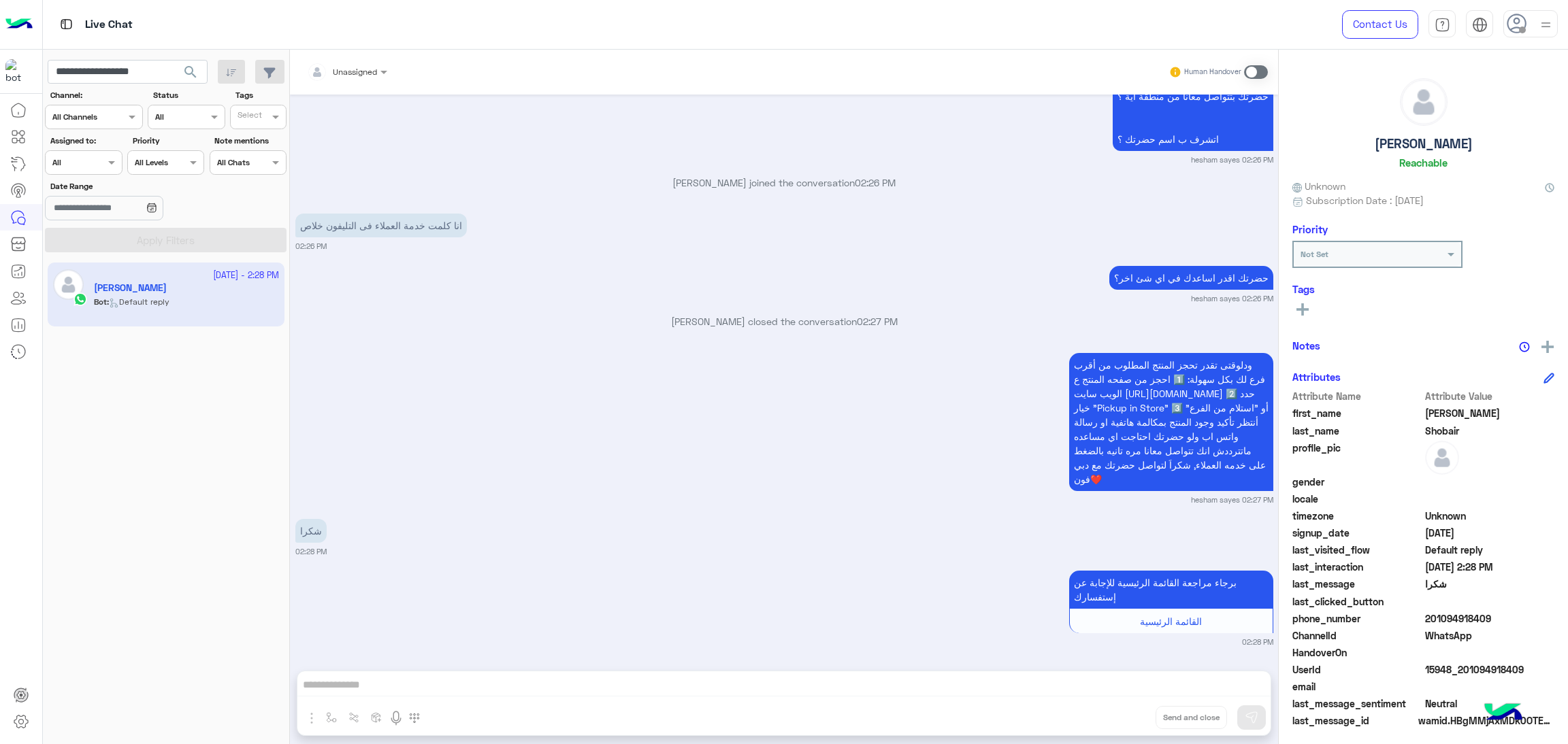
scroll to position [861, 0]
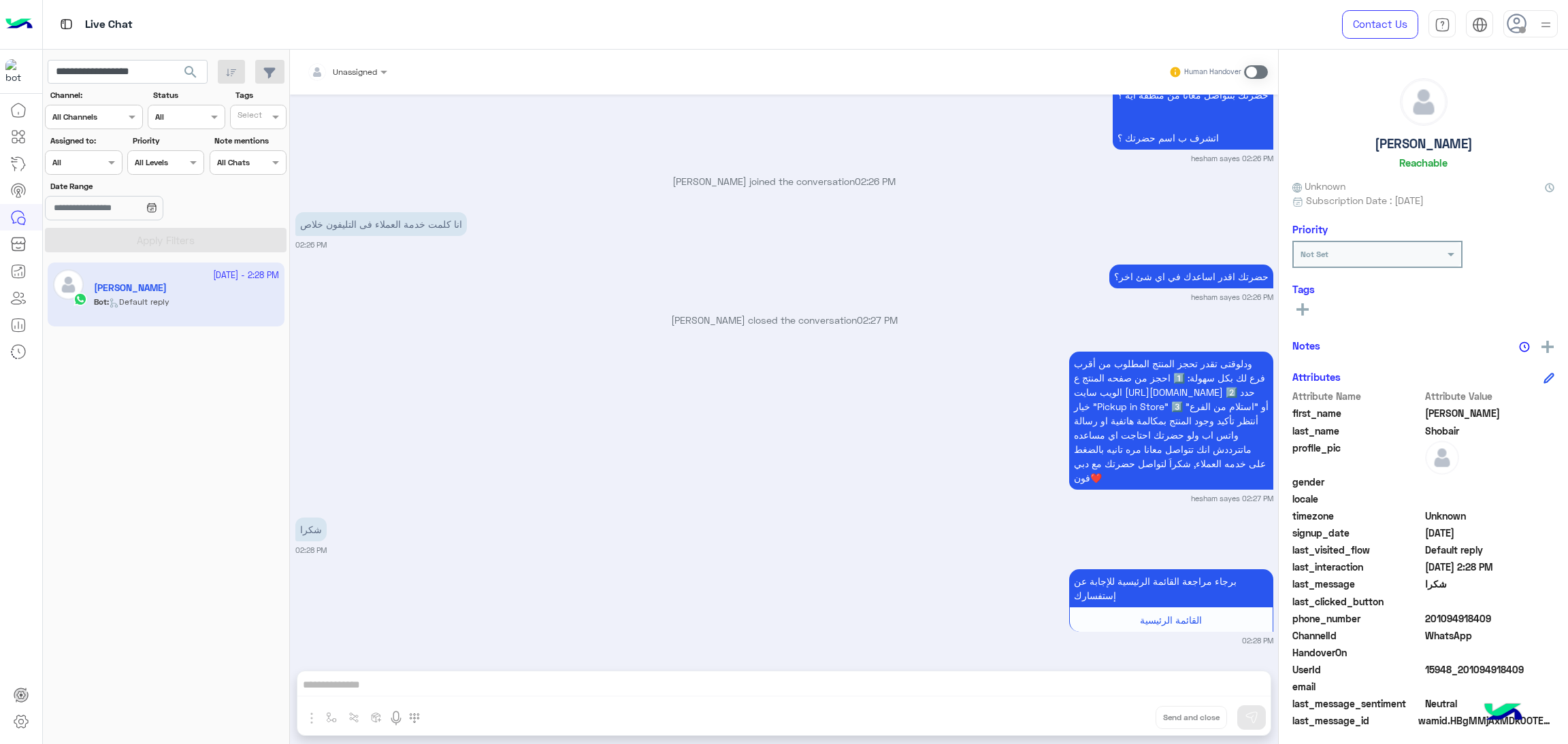
click at [1444, 651] on span at bounding box center [1491, 652] width 130 height 14
click at [1436, 674] on span "15948_201094918409" at bounding box center [1491, 670] width 130 height 14
click at [115, 79] on input "**********" at bounding box center [128, 72] width 160 height 24
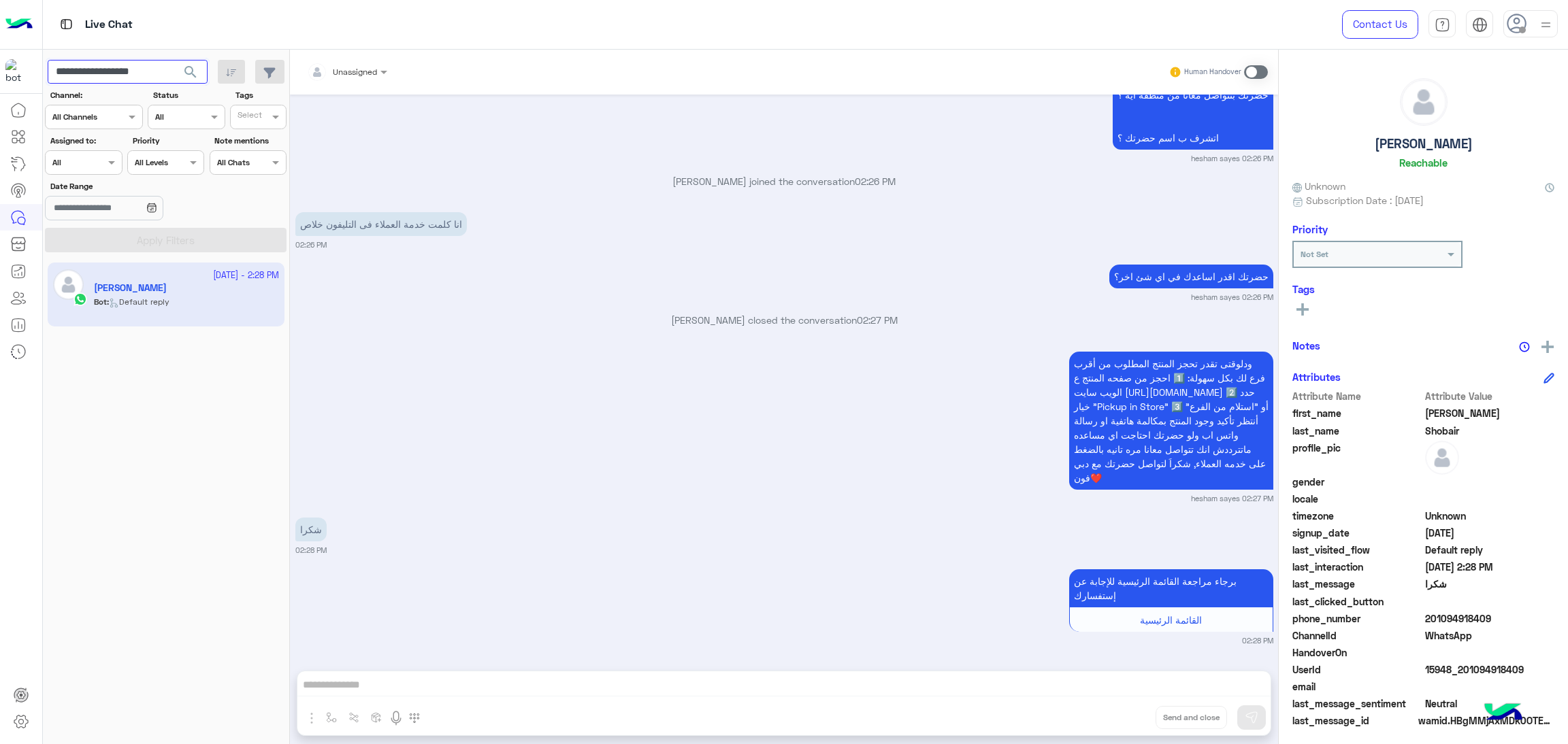
click at [115, 79] on input "**********" at bounding box center [128, 72] width 160 height 24
paste input "text"
click at [191, 70] on span "search" at bounding box center [190, 72] width 16 height 16
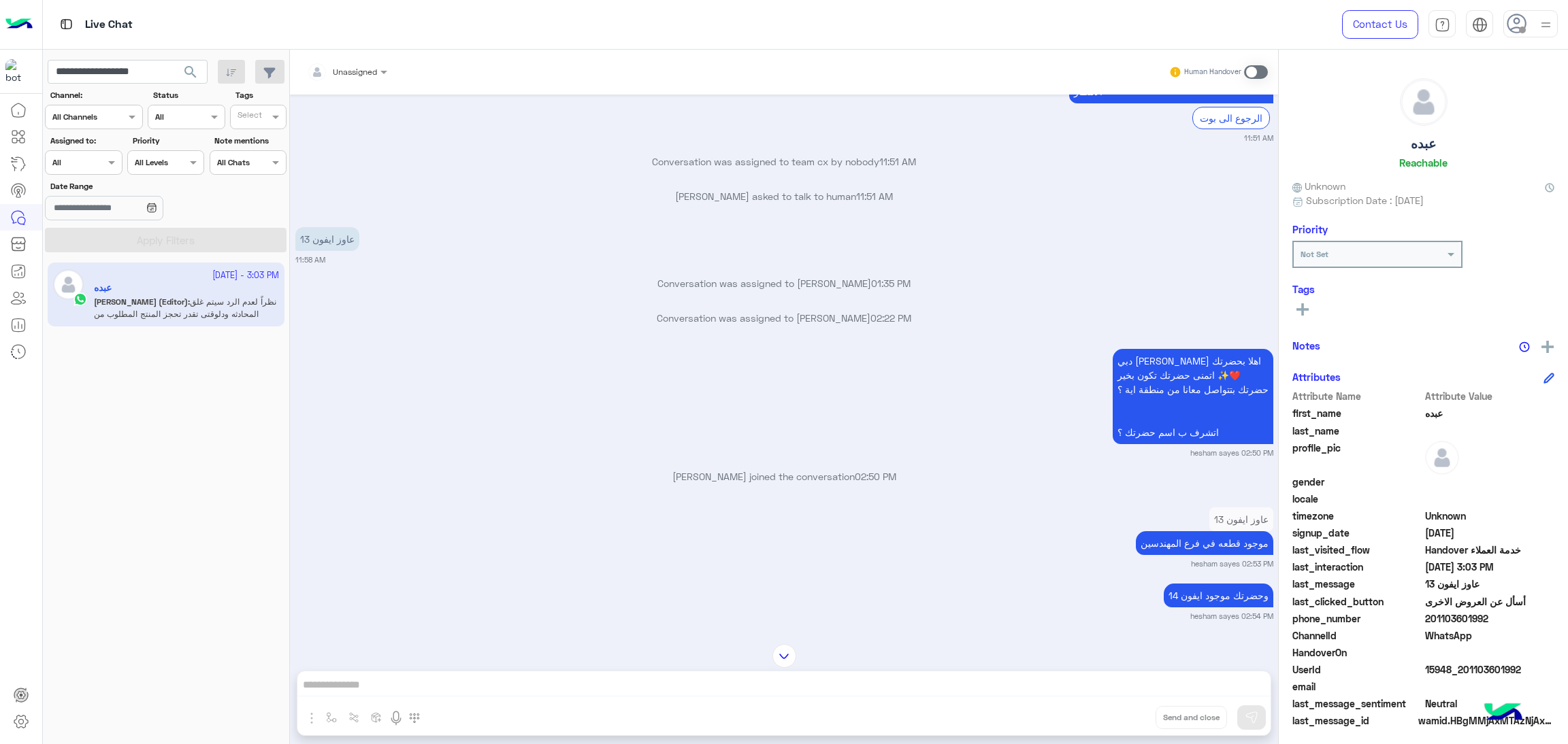
scroll to position [2712, 0]
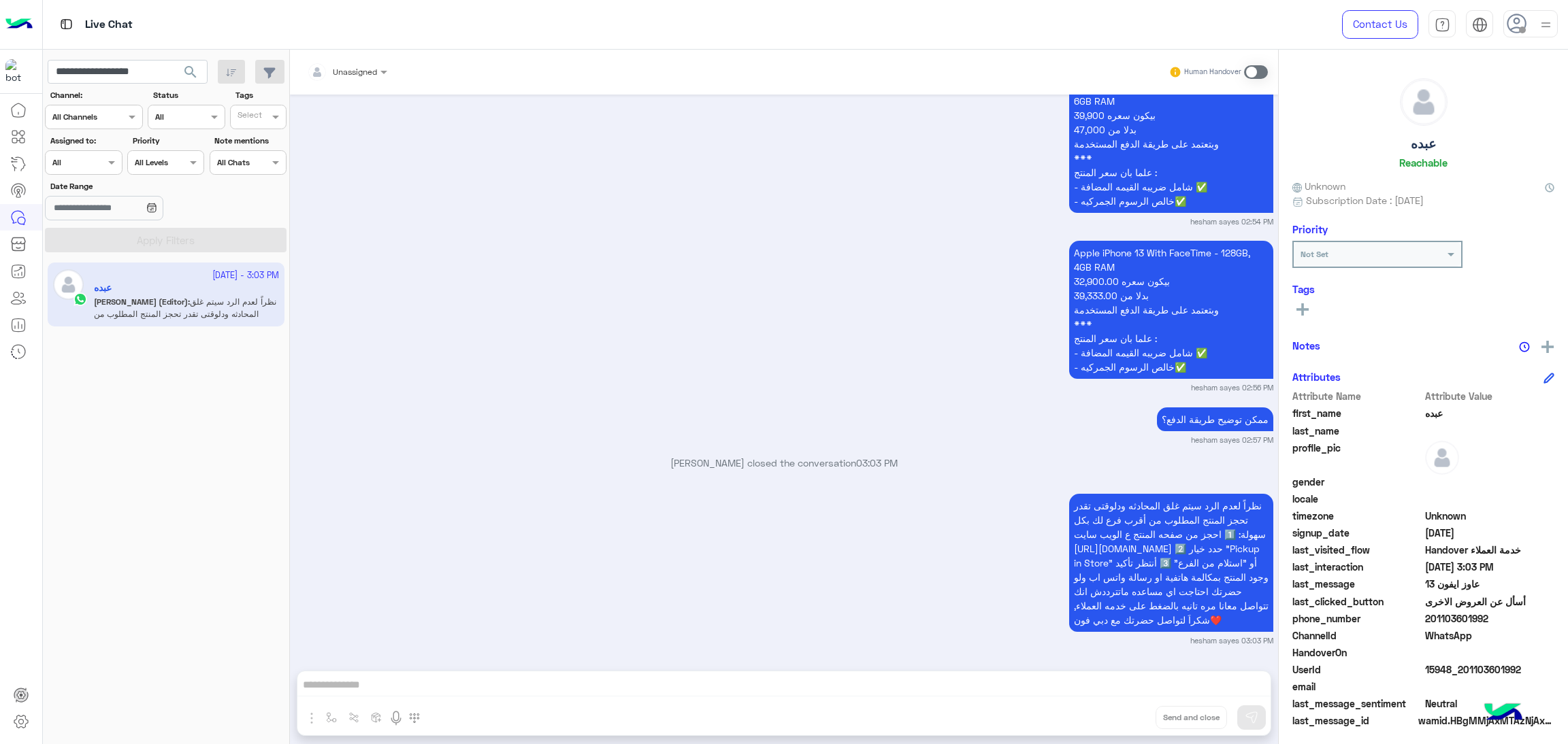
click at [1464, 667] on span "15948_201103601992" at bounding box center [1491, 670] width 130 height 14
click at [139, 70] on input "**********" at bounding box center [128, 72] width 160 height 24
paste input "text"
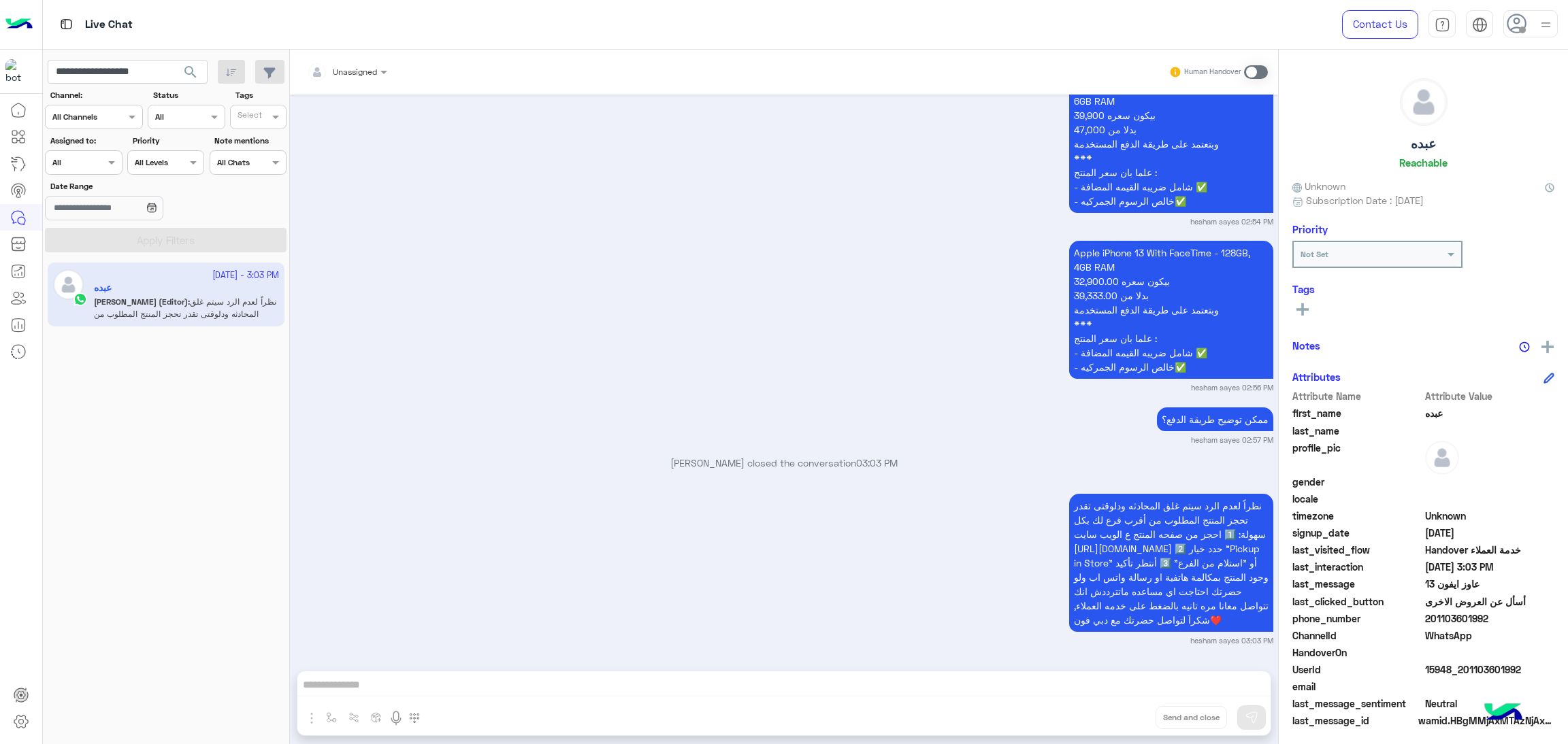
click at [190, 71] on span "search" at bounding box center [190, 72] width 16 height 16
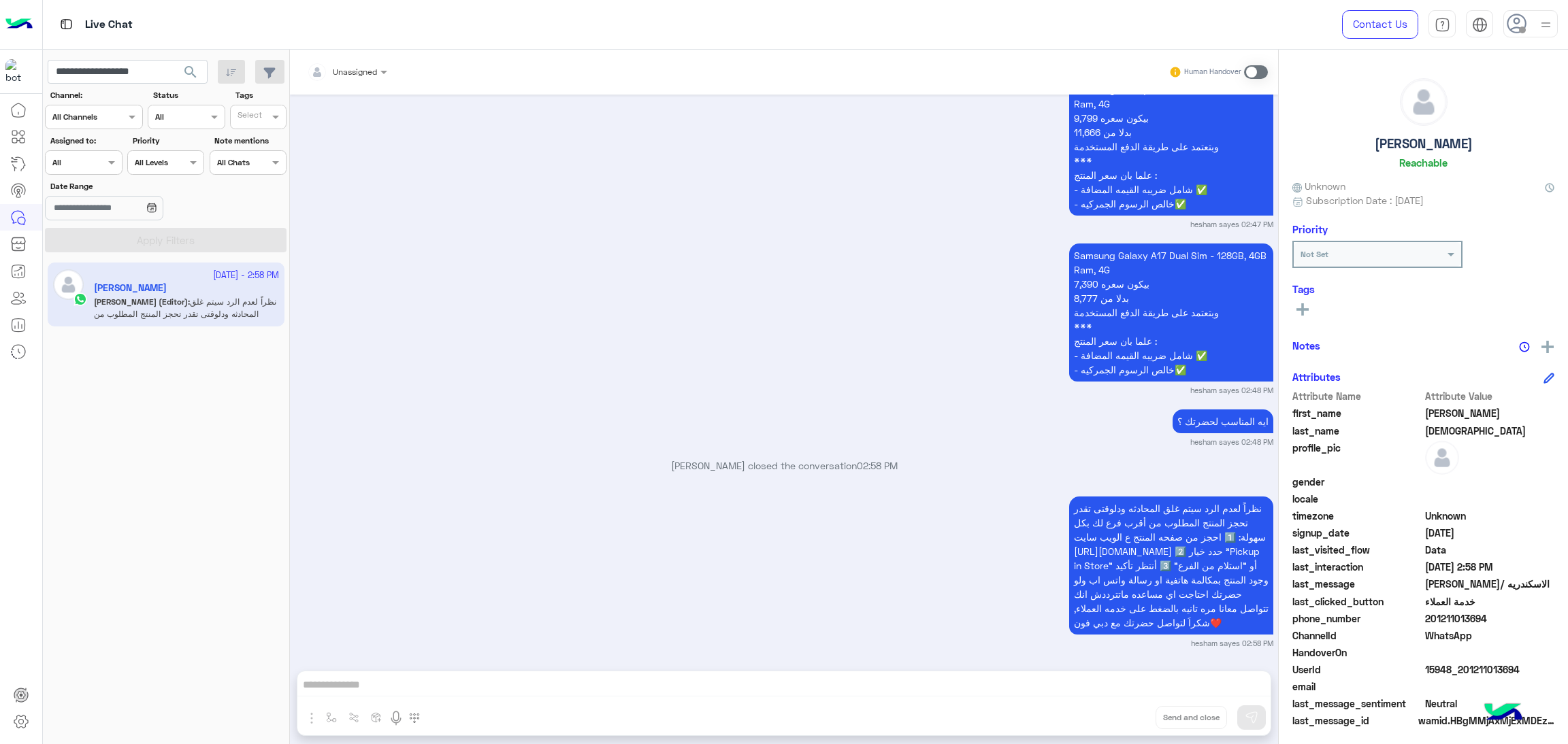
scroll to position [2086, 0]
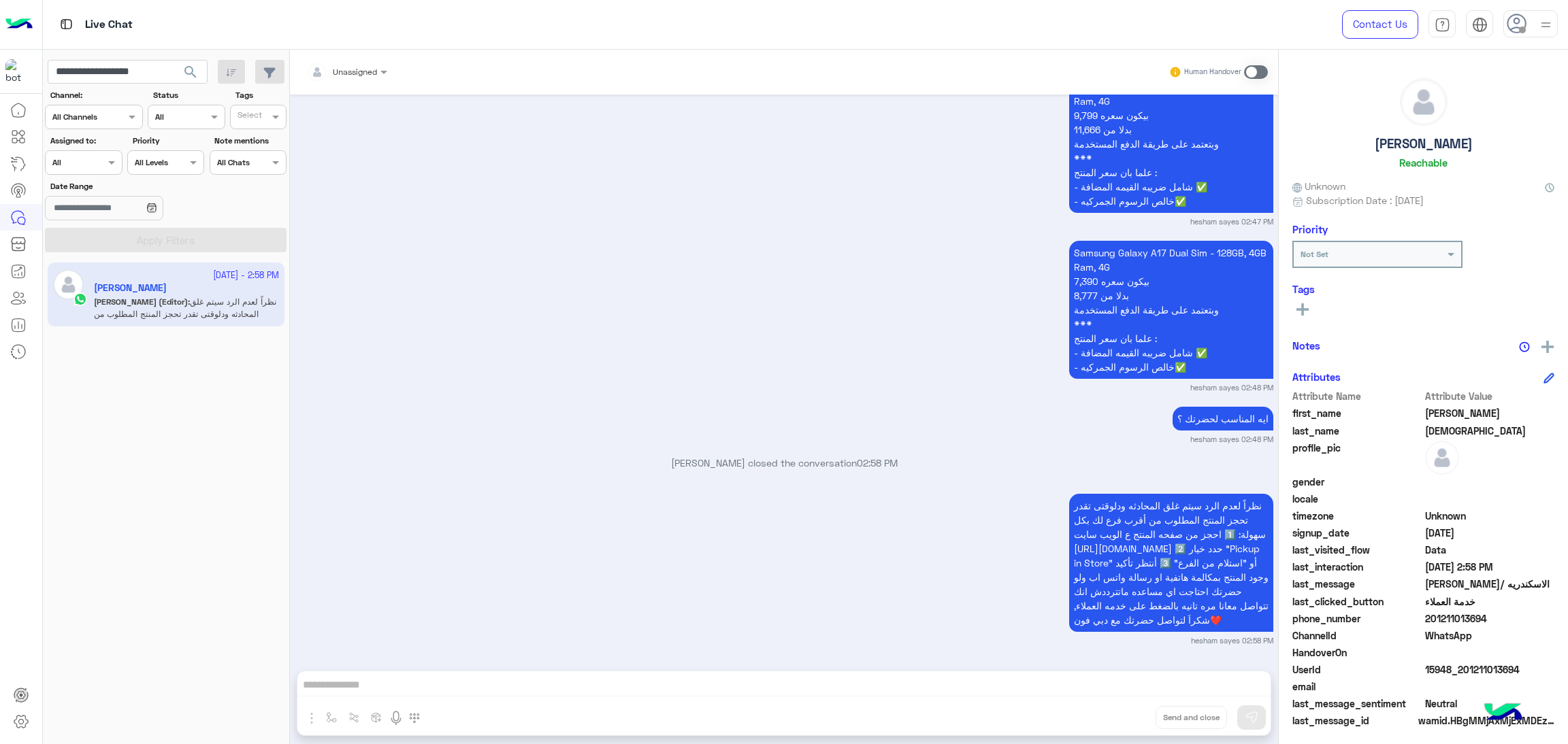
click at [1462, 665] on span "15948_201211013694" at bounding box center [1491, 670] width 130 height 14
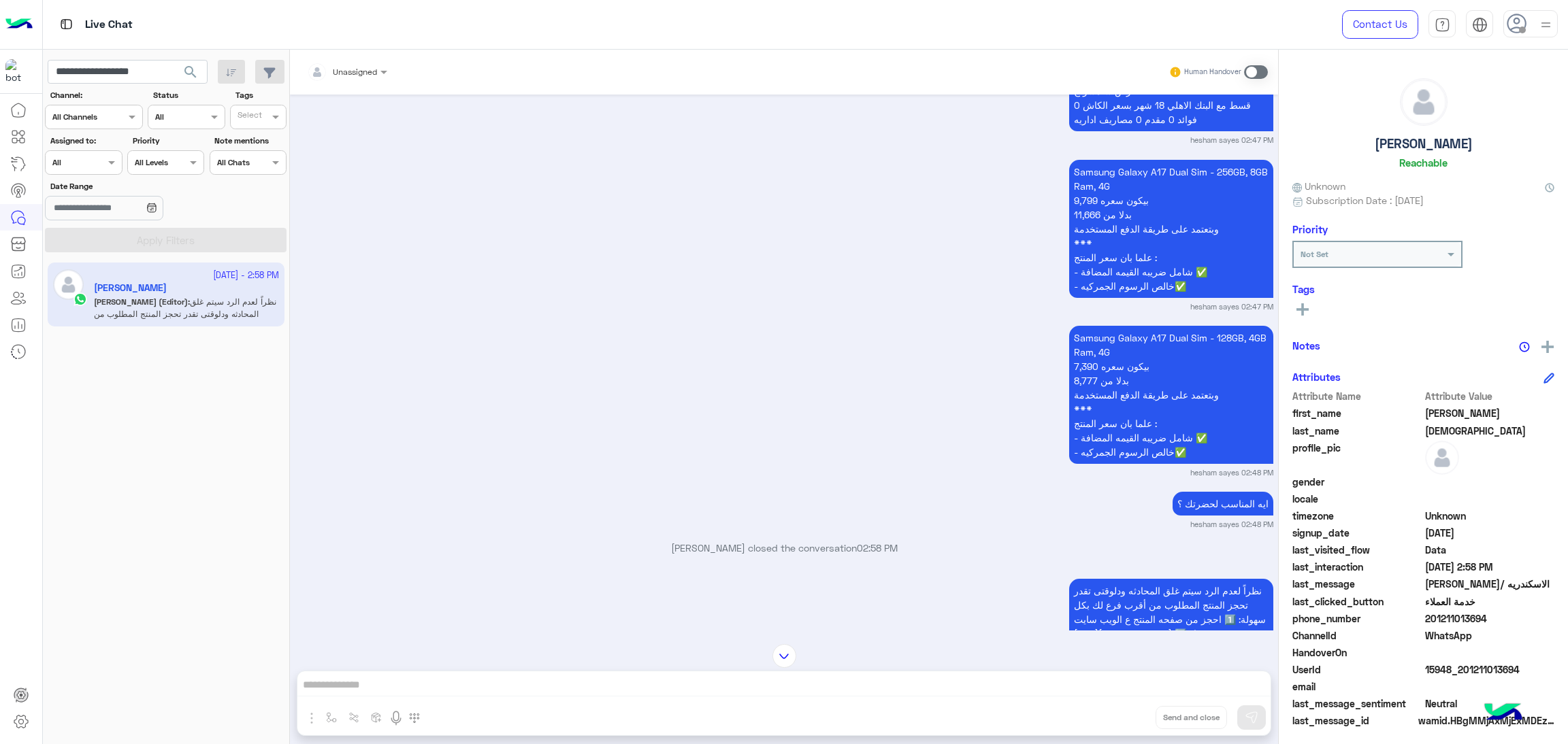
scroll to position [1780, 0]
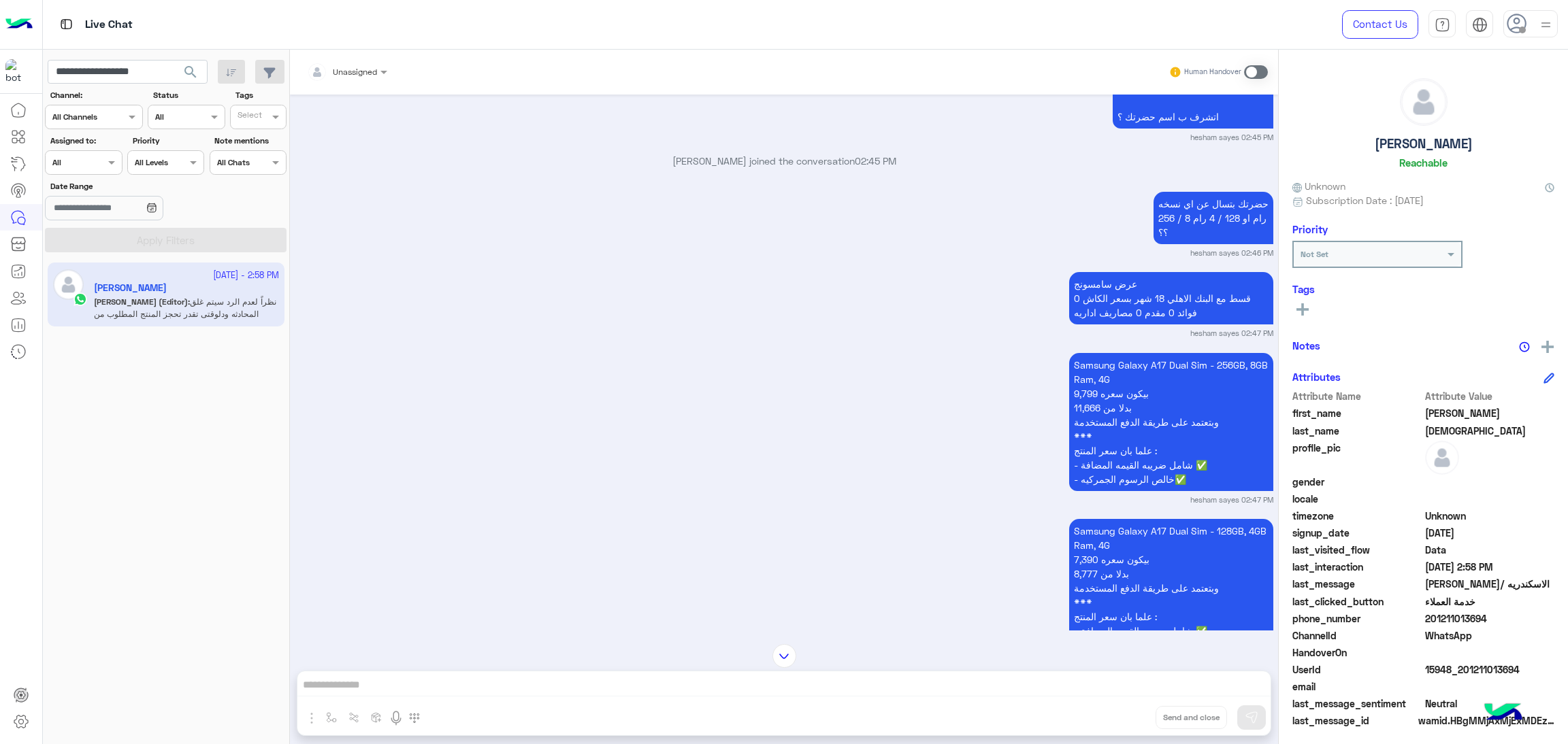
drag, startPoint x: 1425, startPoint y: 617, endPoint x: 1518, endPoint y: 620, distance: 93.0
click at [1518, 620] on span "201211013694" at bounding box center [1491, 619] width 130 height 14
click at [1458, 620] on span "201211013694" at bounding box center [1491, 619] width 130 height 14
drag, startPoint x: 1428, startPoint y: 620, endPoint x: 1523, endPoint y: 620, distance: 95.0
click at [1523, 620] on span "201211013694" at bounding box center [1491, 619] width 130 height 14
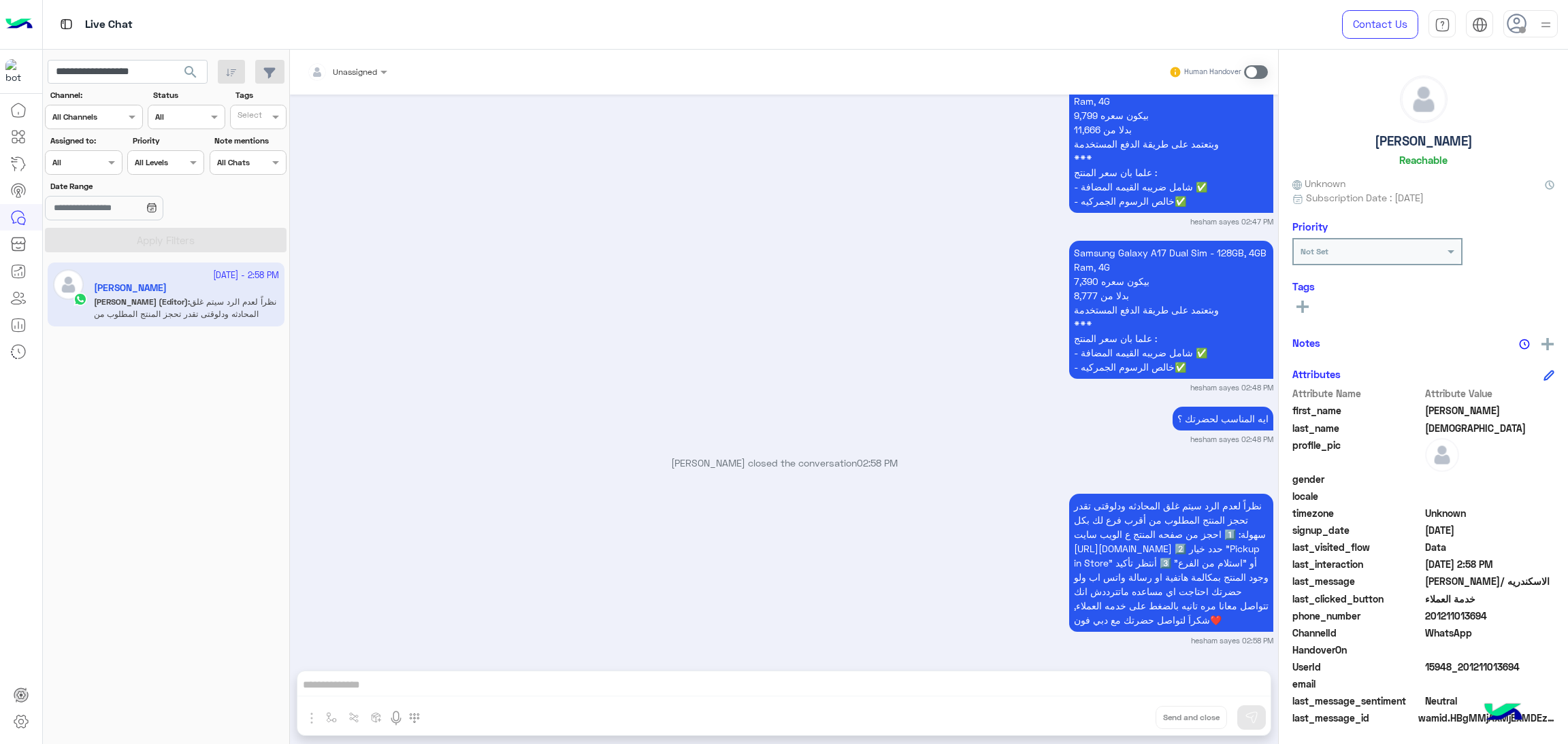
scroll to position [3, 0]
click at [1452, 663] on span "15948_201211013694" at bounding box center [1491, 667] width 130 height 14
click at [142, 63] on input "**********" at bounding box center [128, 72] width 160 height 24
click at [141, 63] on input "**********" at bounding box center [128, 72] width 160 height 24
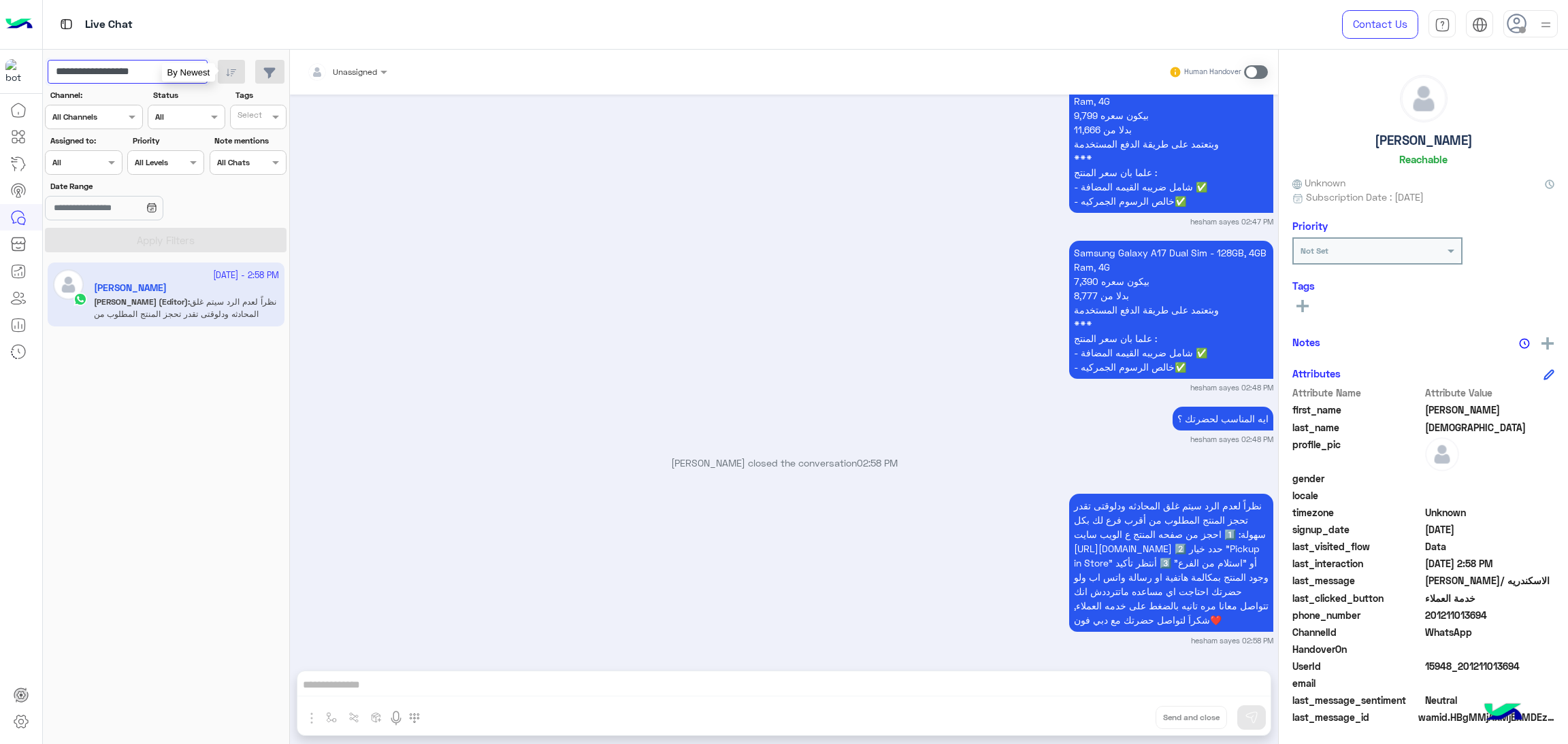
paste input "text"
click at [190, 74] on span "search" at bounding box center [190, 72] width 16 height 16
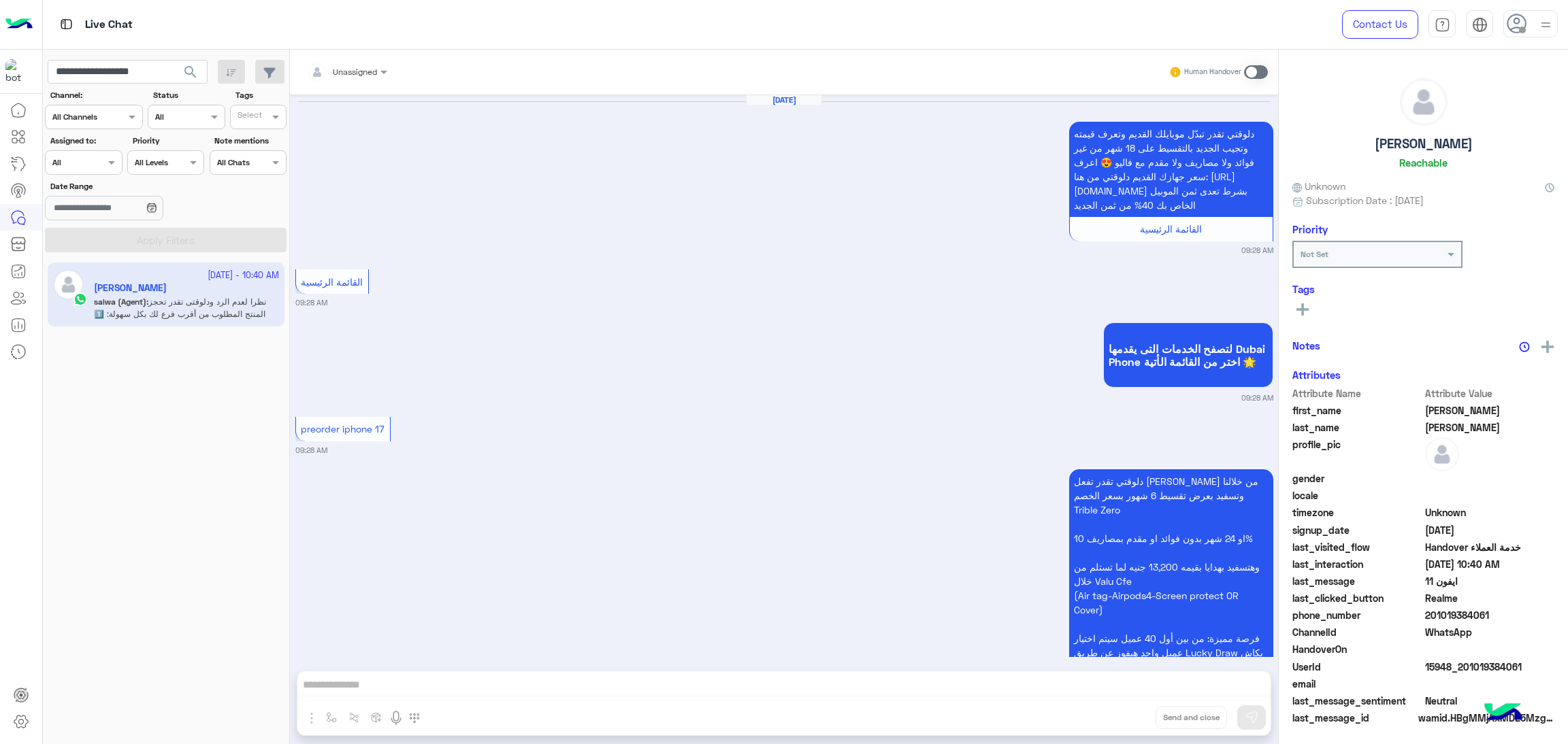
scroll to position [1678, 0]
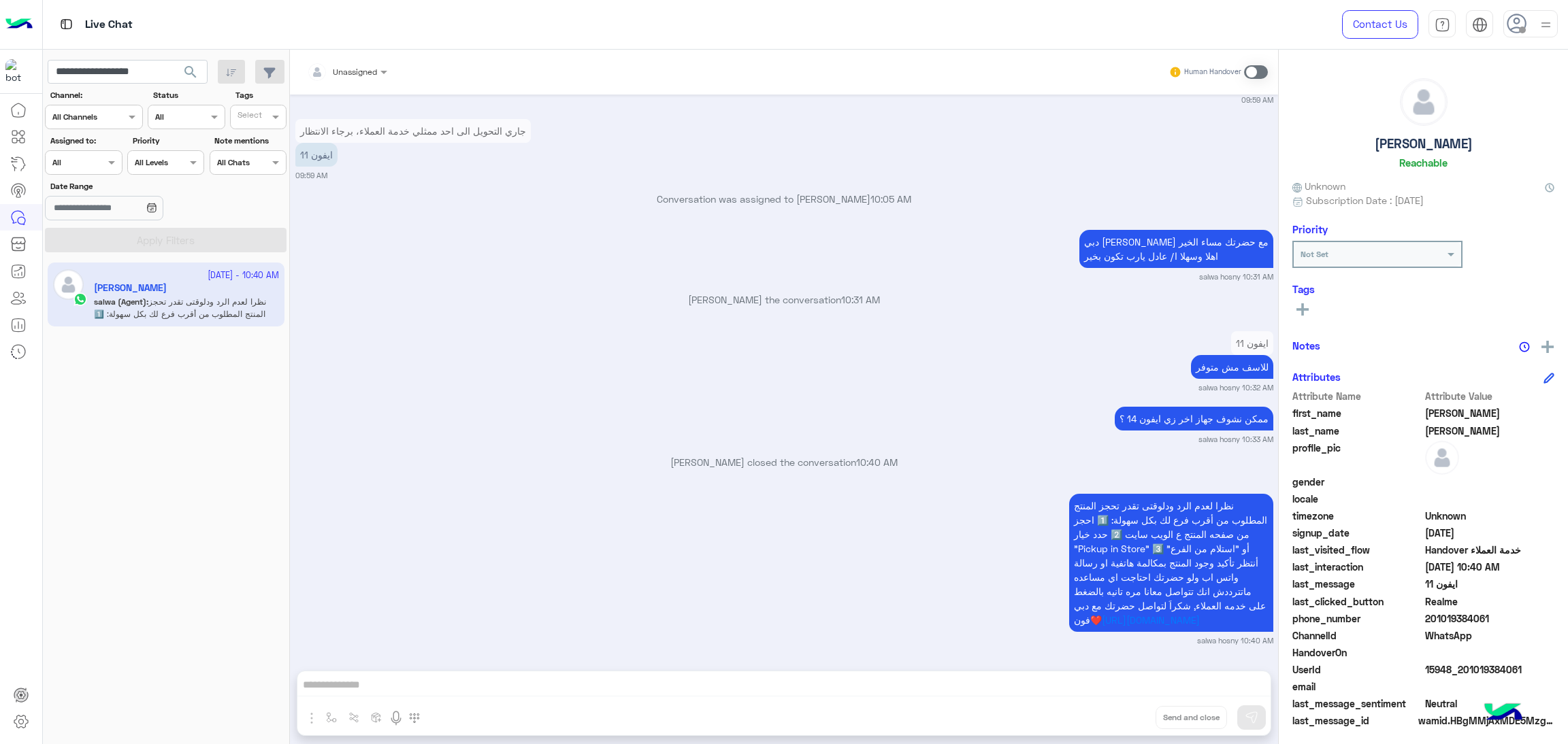
click at [1444, 664] on span "15948_201019384061" at bounding box center [1491, 670] width 130 height 14
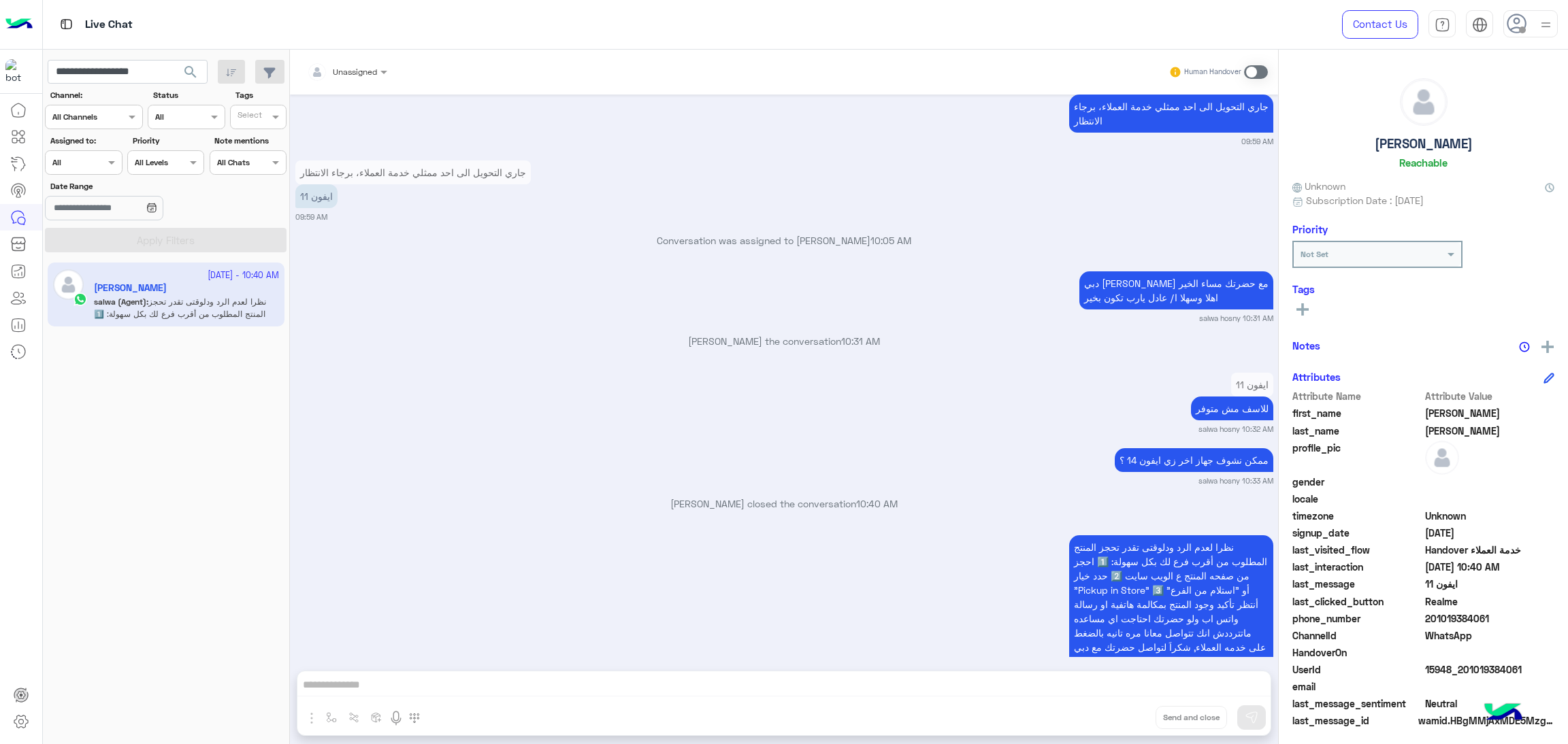
scroll to position [1576, 0]
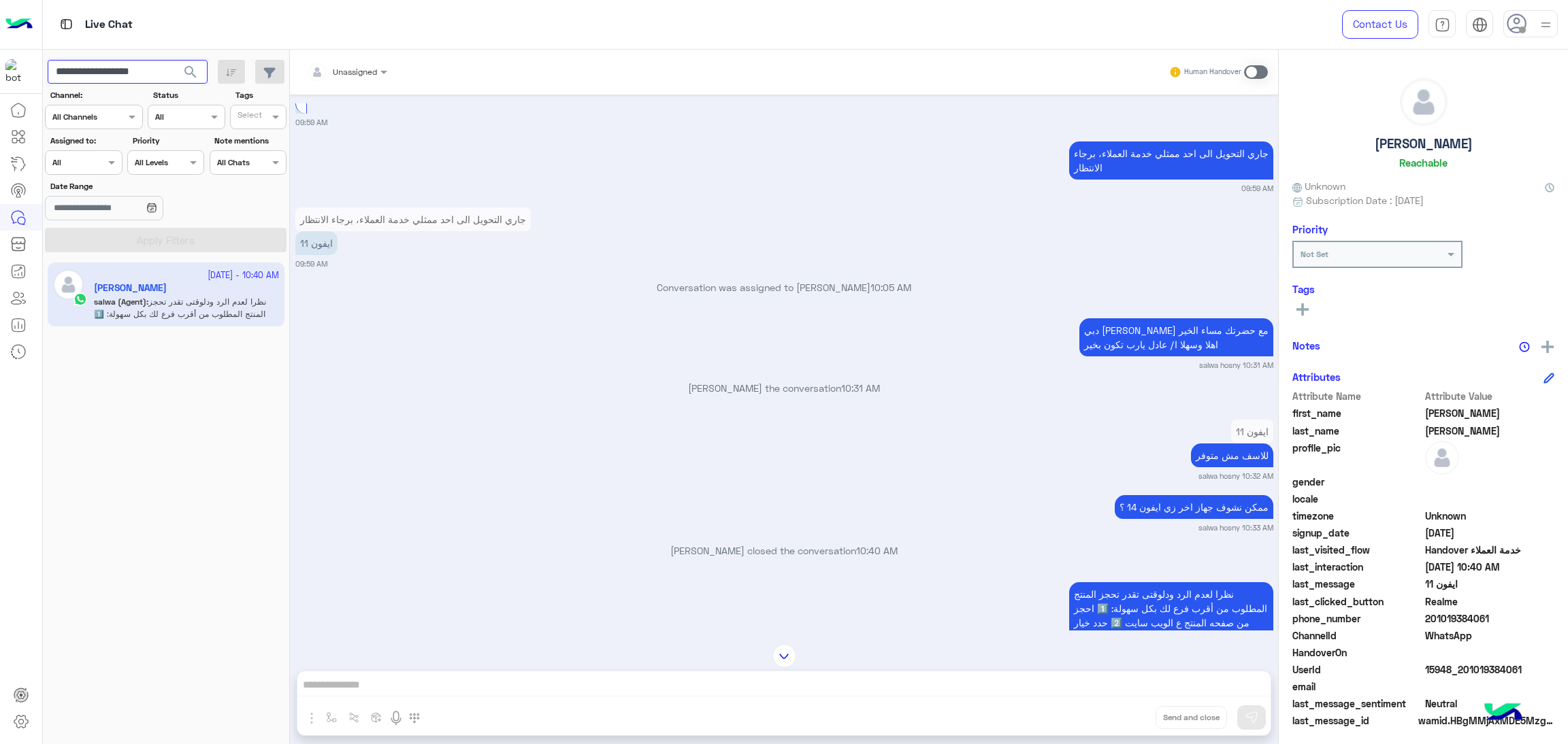
click at [115, 74] on input "**********" at bounding box center [128, 72] width 160 height 24
paste input "text"
click at [190, 77] on span "search" at bounding box center [190, 72] width 16 height 16
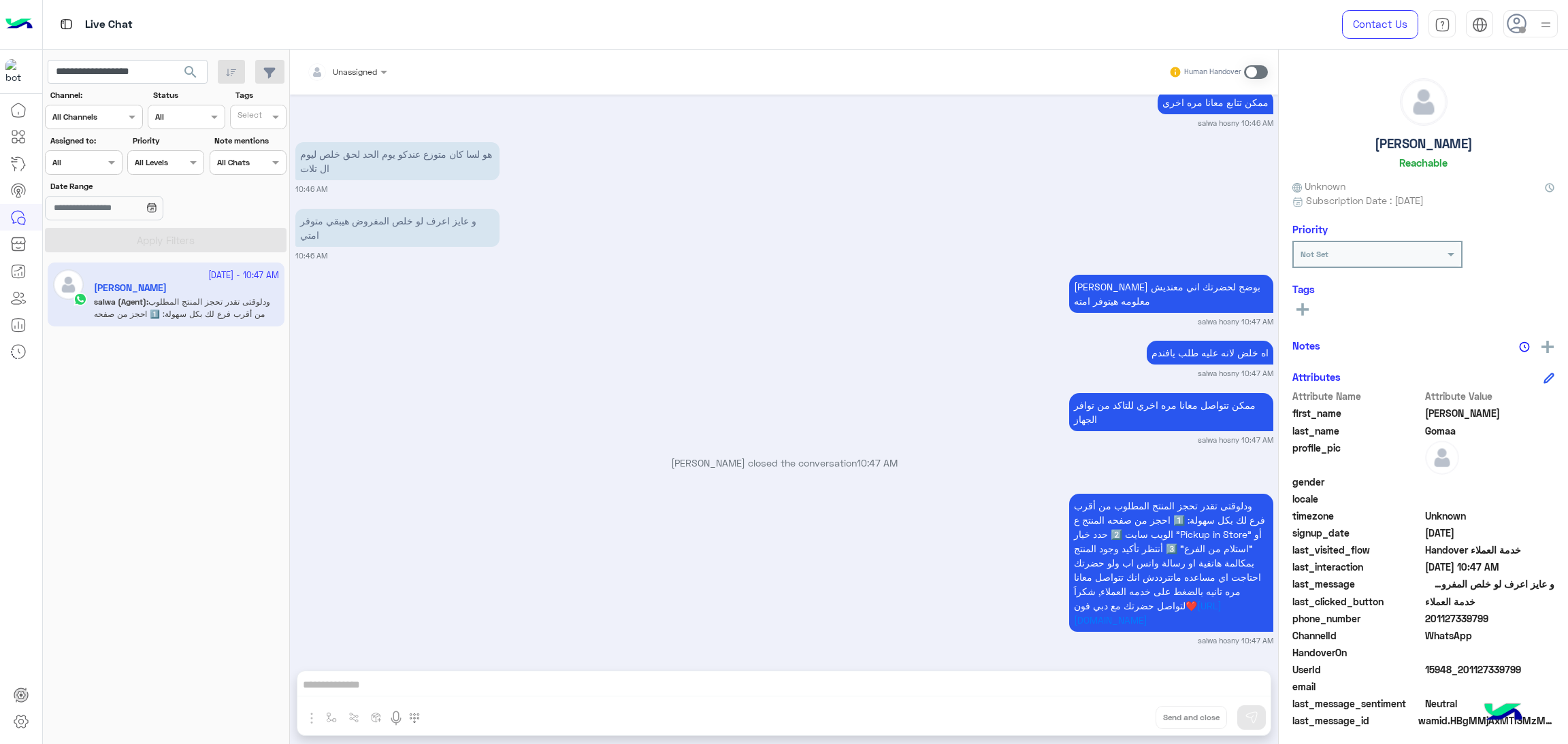
scroll to position [3719, 0]
drag, startPoint x: 1430, startPoint y: 622, endPoint x: 1497, endPoint y: 616, distance: 67.3
click at [1497, 616] on span "201127339799" at bounding box center [1491, 619] width 130 height 14
click at [146, 71] on input "**********" at bounding box center [128, 72] width 160 height 24
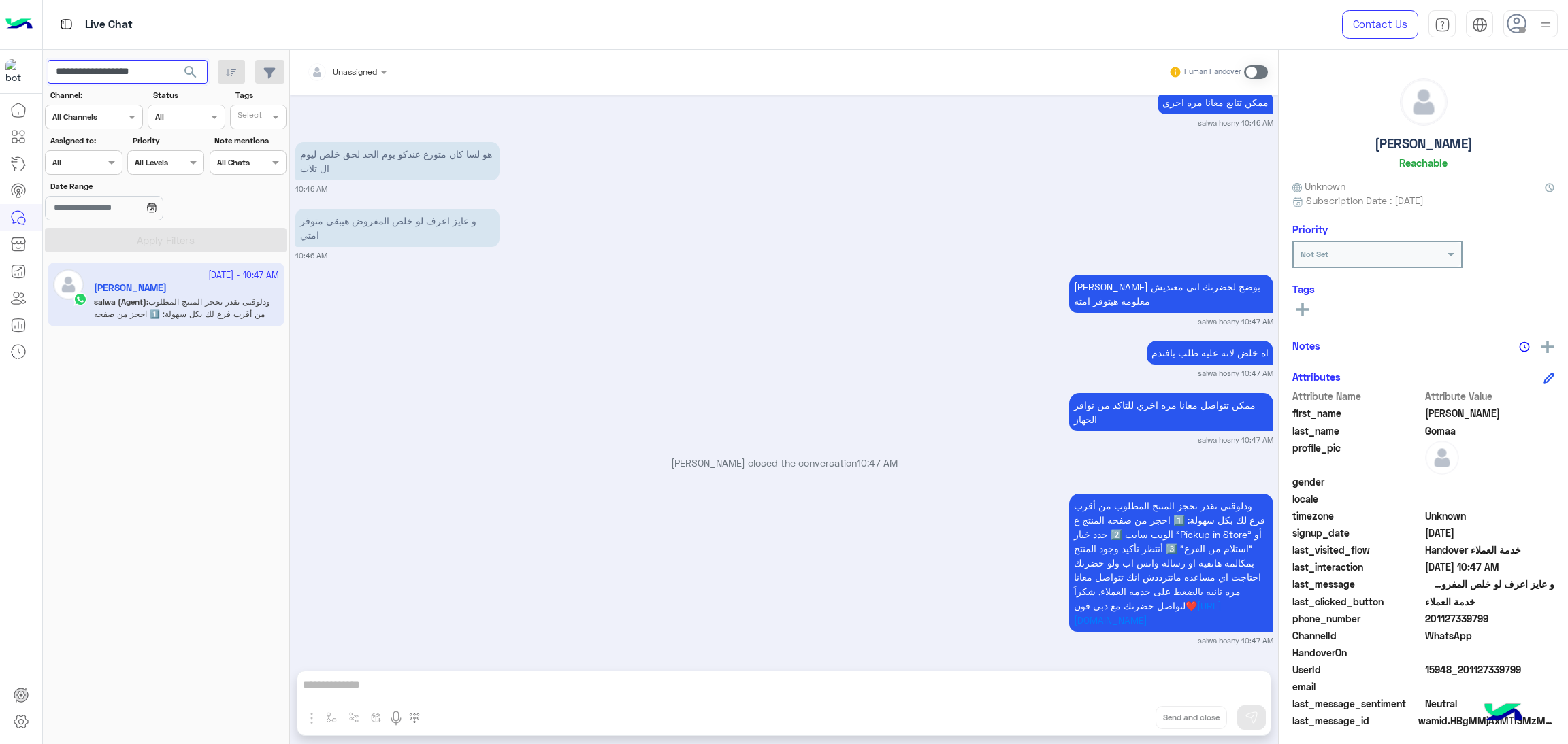
paste input "text"
click at [185, 65] on span "search" at bounding box center [190, 72] width 16 height 16
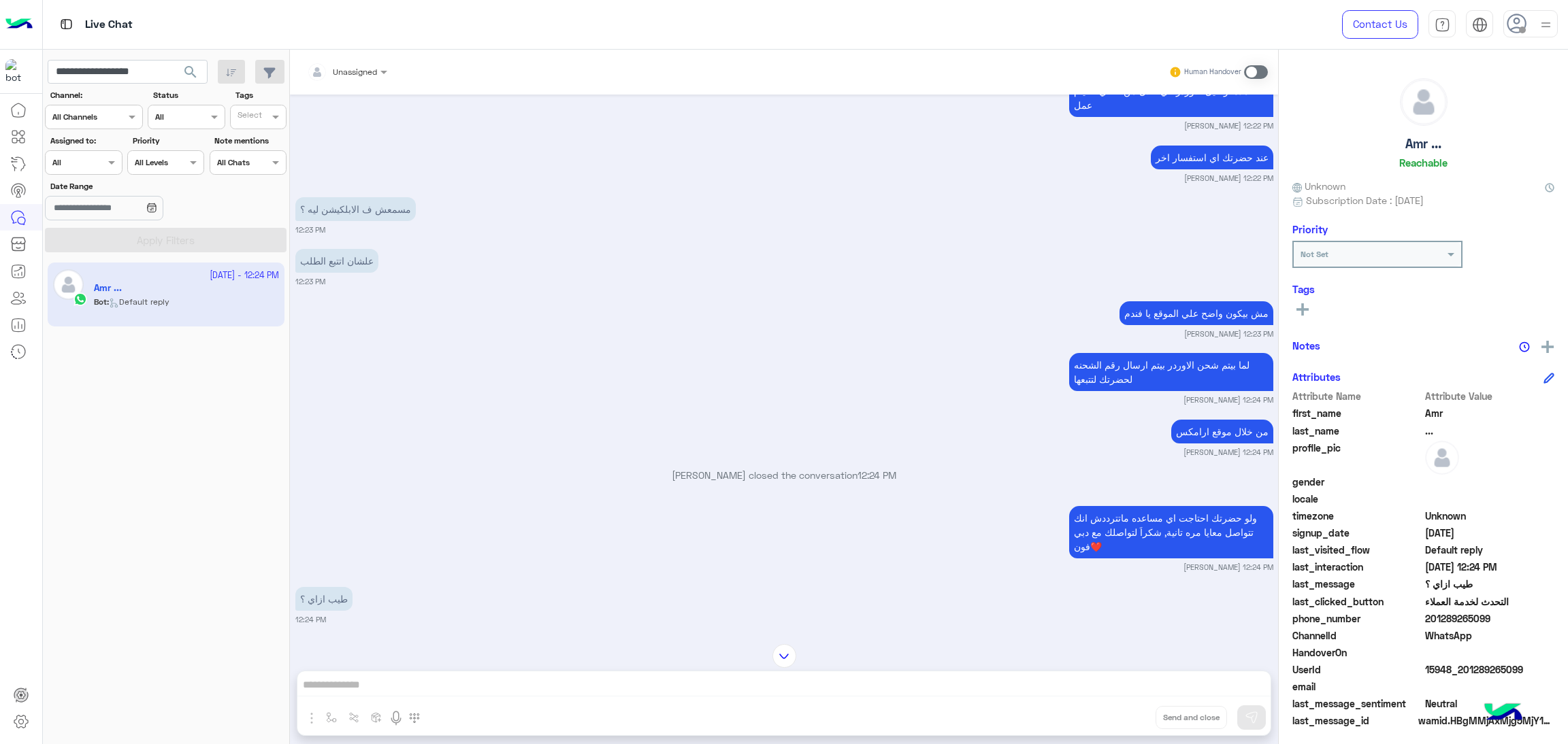
scroll to position [3573, 0]
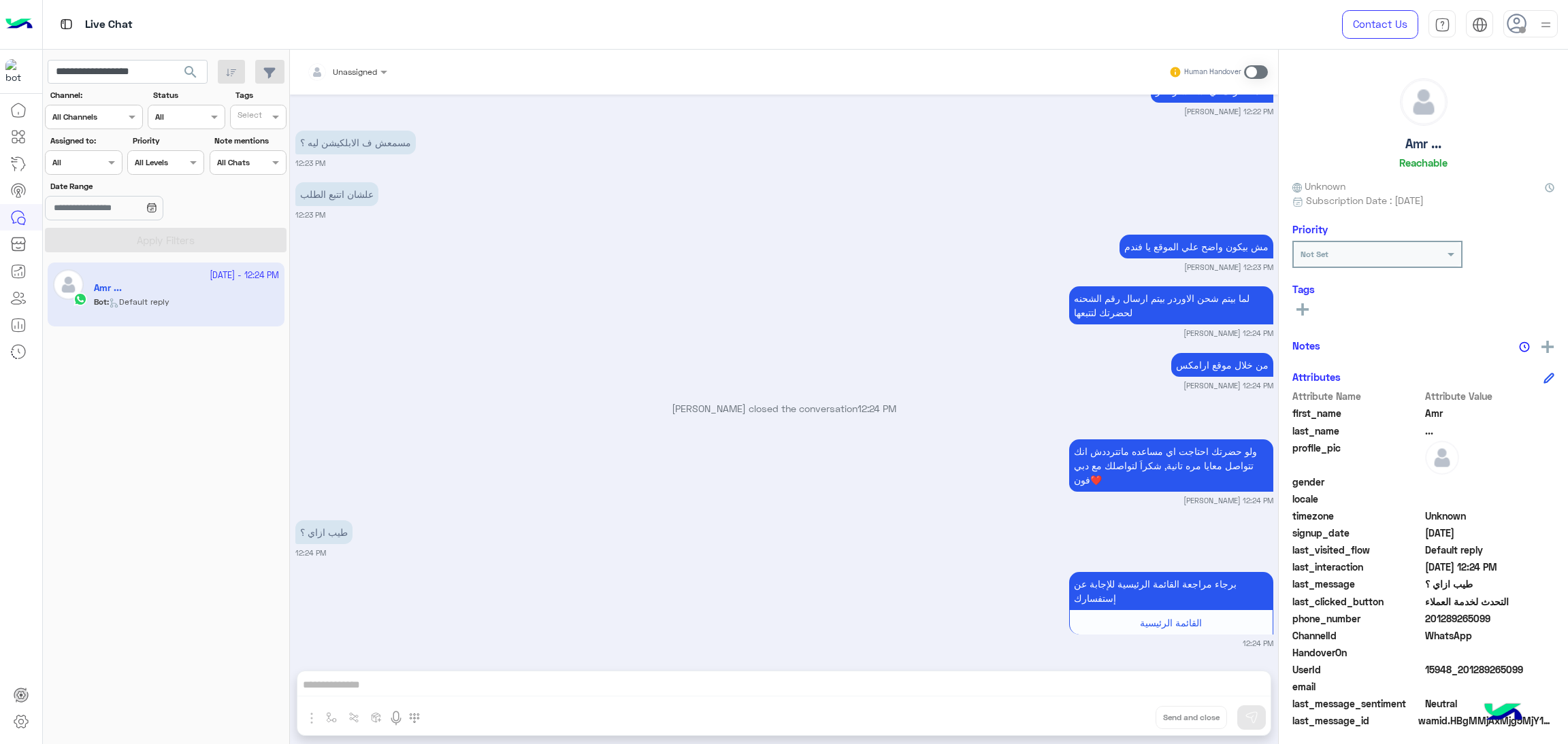
click at [1469, 671] on span "15948_201289265099" at bounding box center [1491, 670] width 130 height 14
click at [121, 77] on input "**********" at bounding box center [128, 72] width 160 height 24
paste input "text"
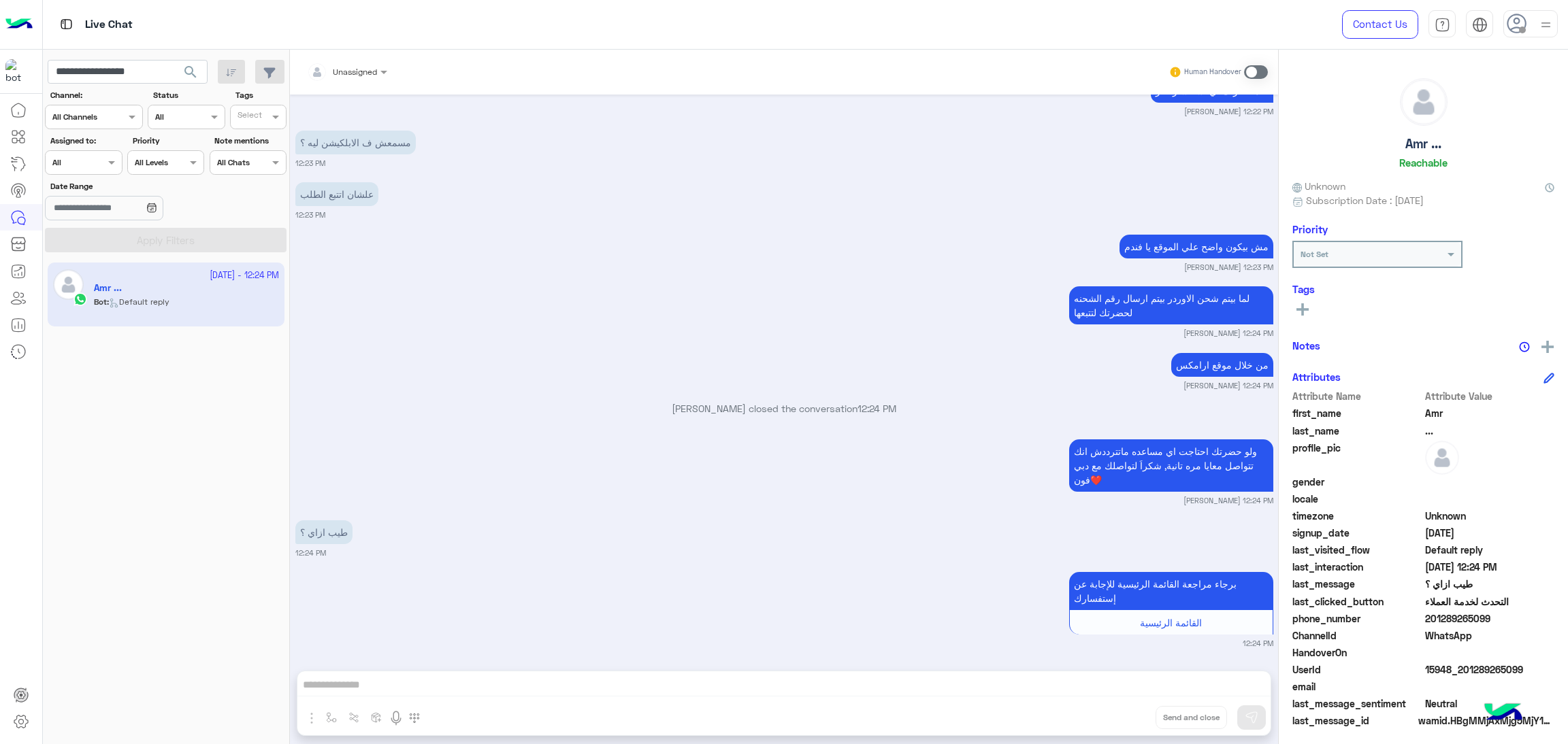
click at [200, 76] on button "search" at bounding box center [191, 74] width 34 height 29
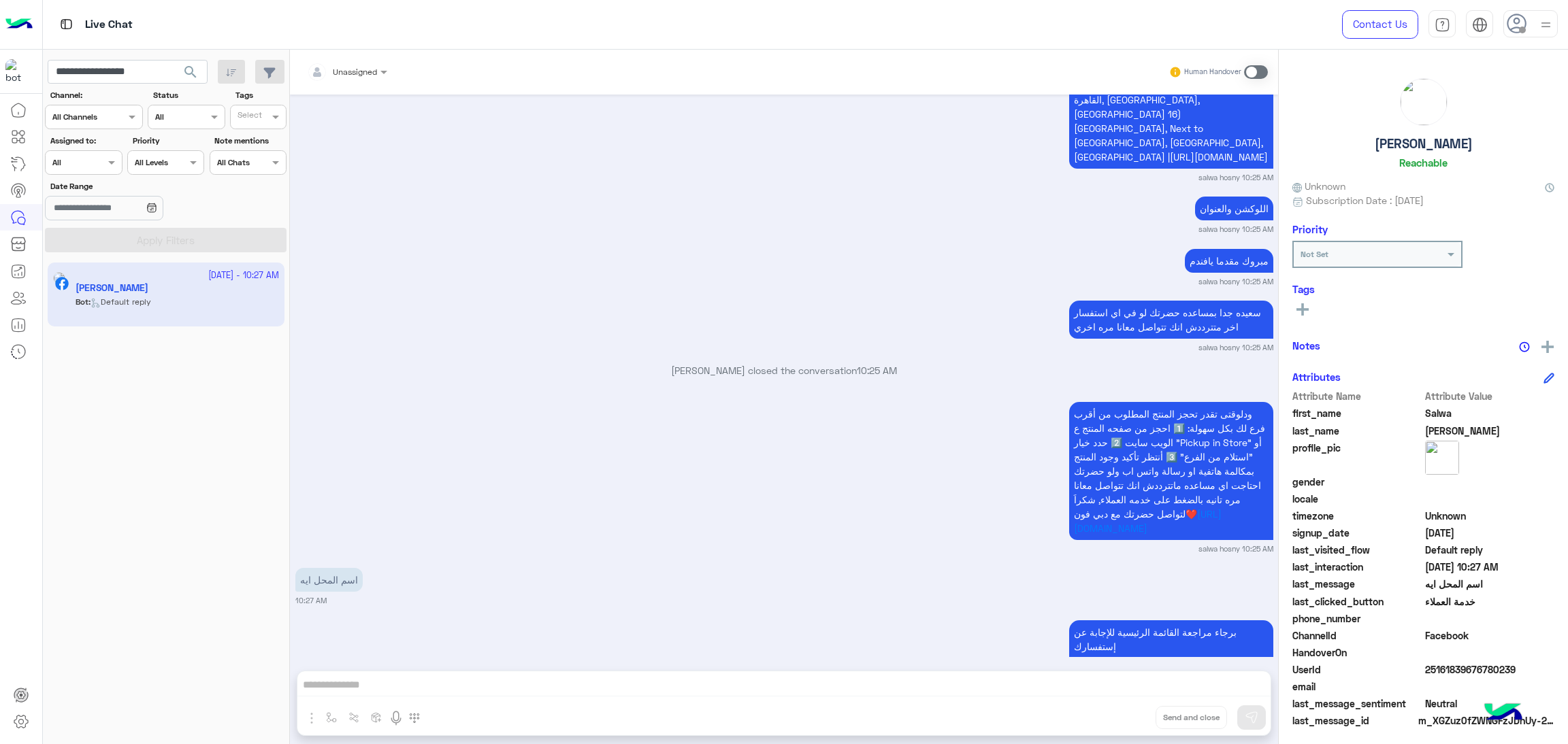
scroll to position [4190, 0]
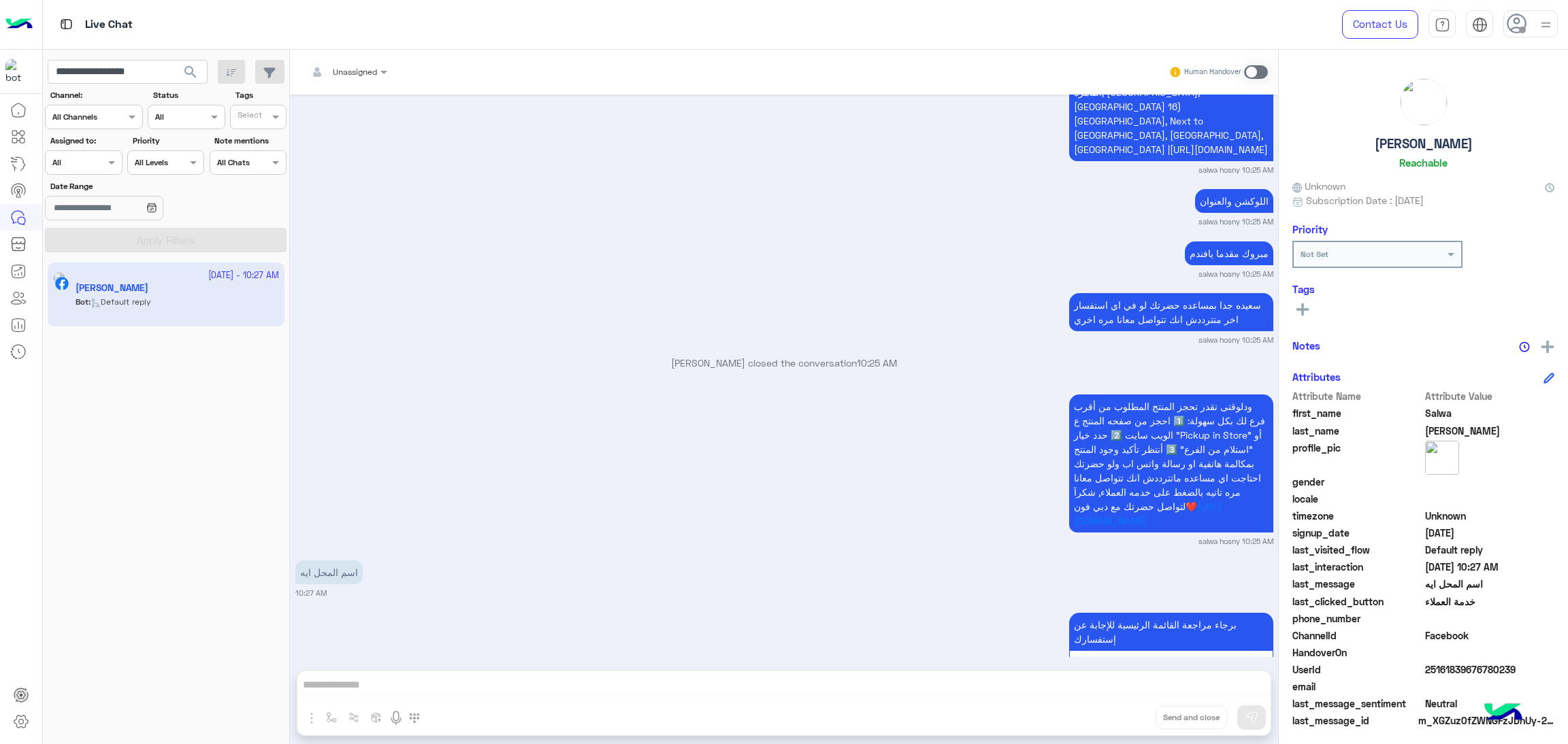
click at [1451, 663] on span "25161839676780239" at bounding box center [1491, 670] width 130 height 14
click at [1451, 666] on span "25161839676780239" at bounding box center [1491, 670] width 130 height 14
click at [120, 75] on input "**********" at bounding box center [128, 72] width 160 height 24
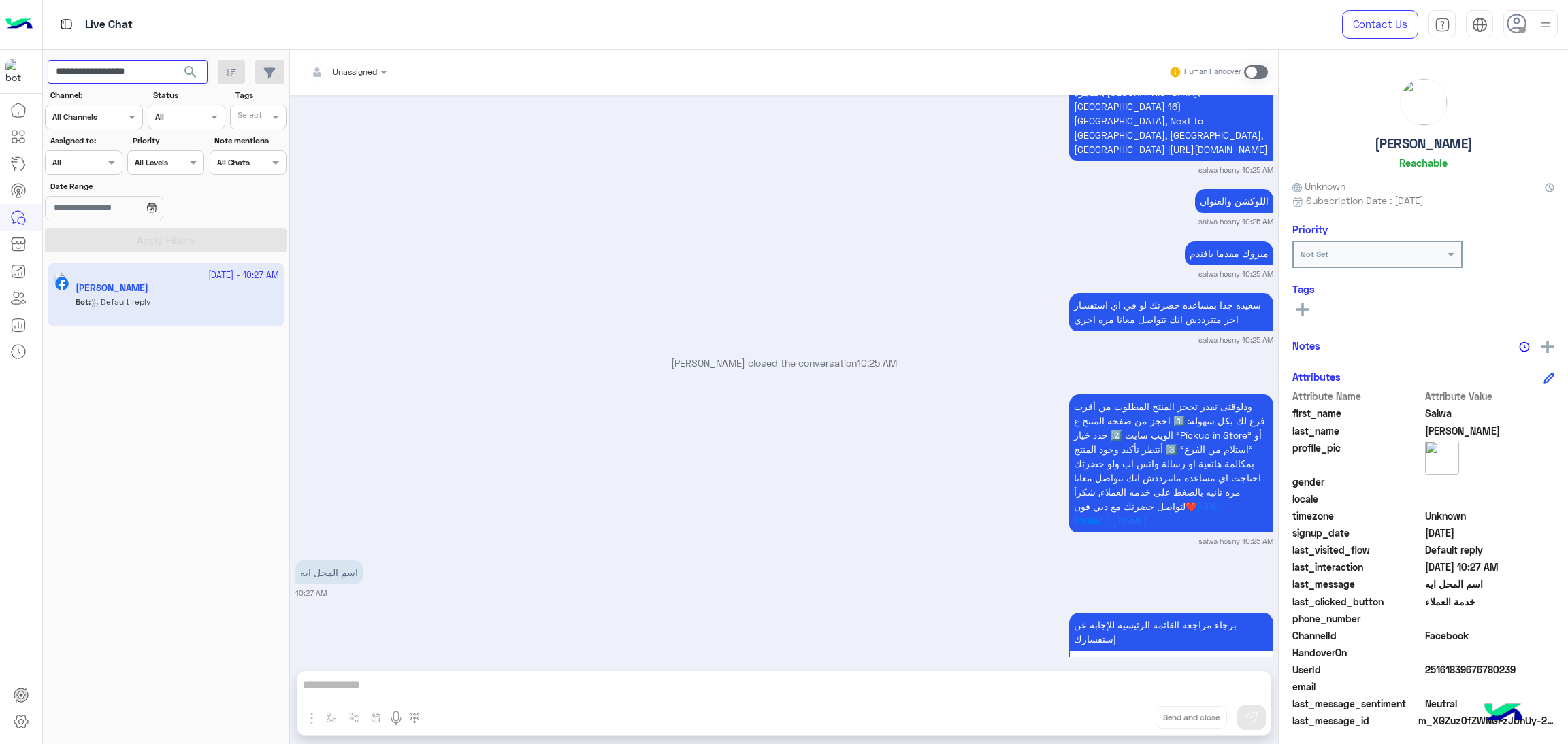
paste input "*"
click at [189, 69] on span "search" at bounding box center [190, 72] width 16 height 16
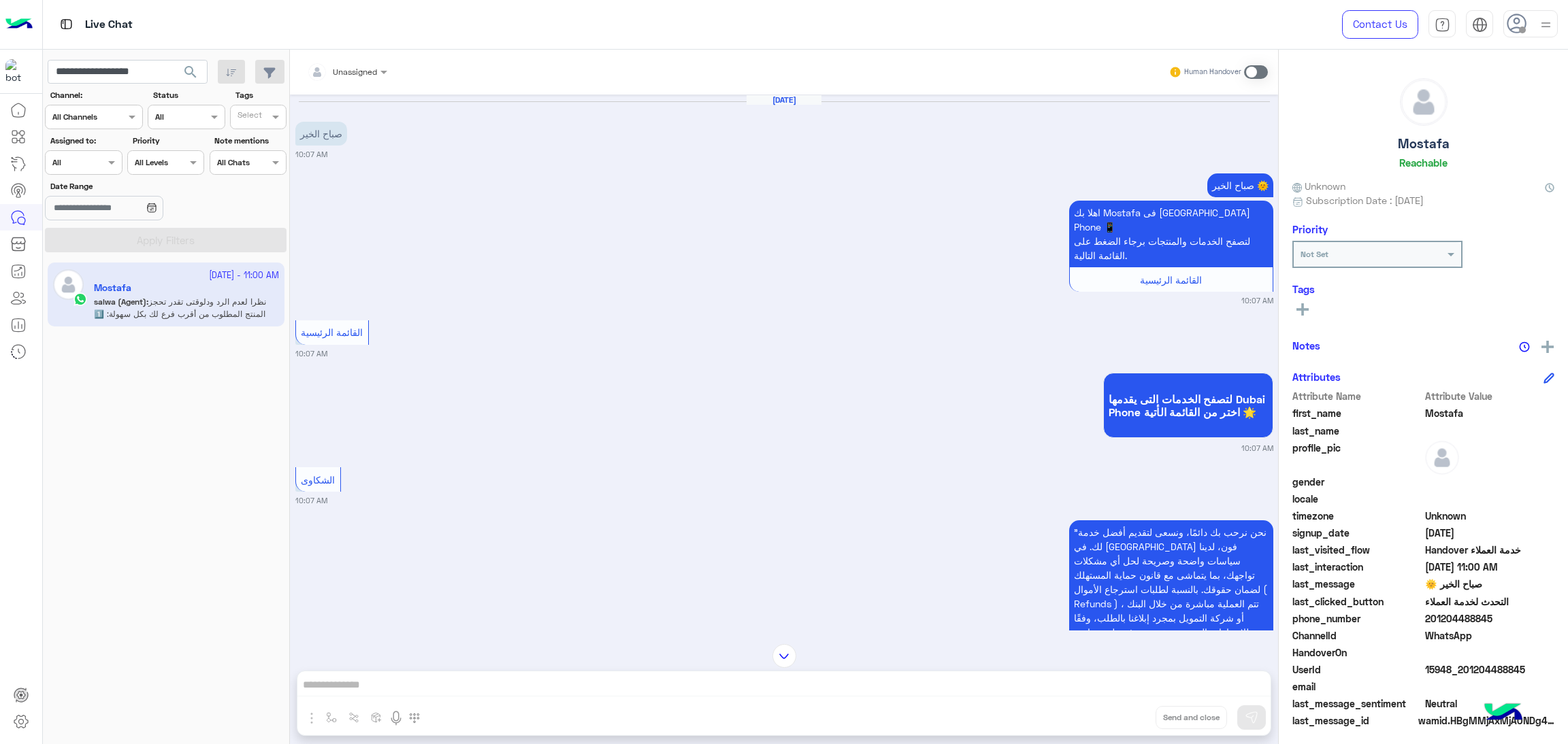
click at [1456, 663] on span "15948_201204488845" at bounding box center [1491, 670] width 130 height 14
click at [134, 74] on input "**********" at bounding box center [128, 72] width 160 height 24
paste input "text"
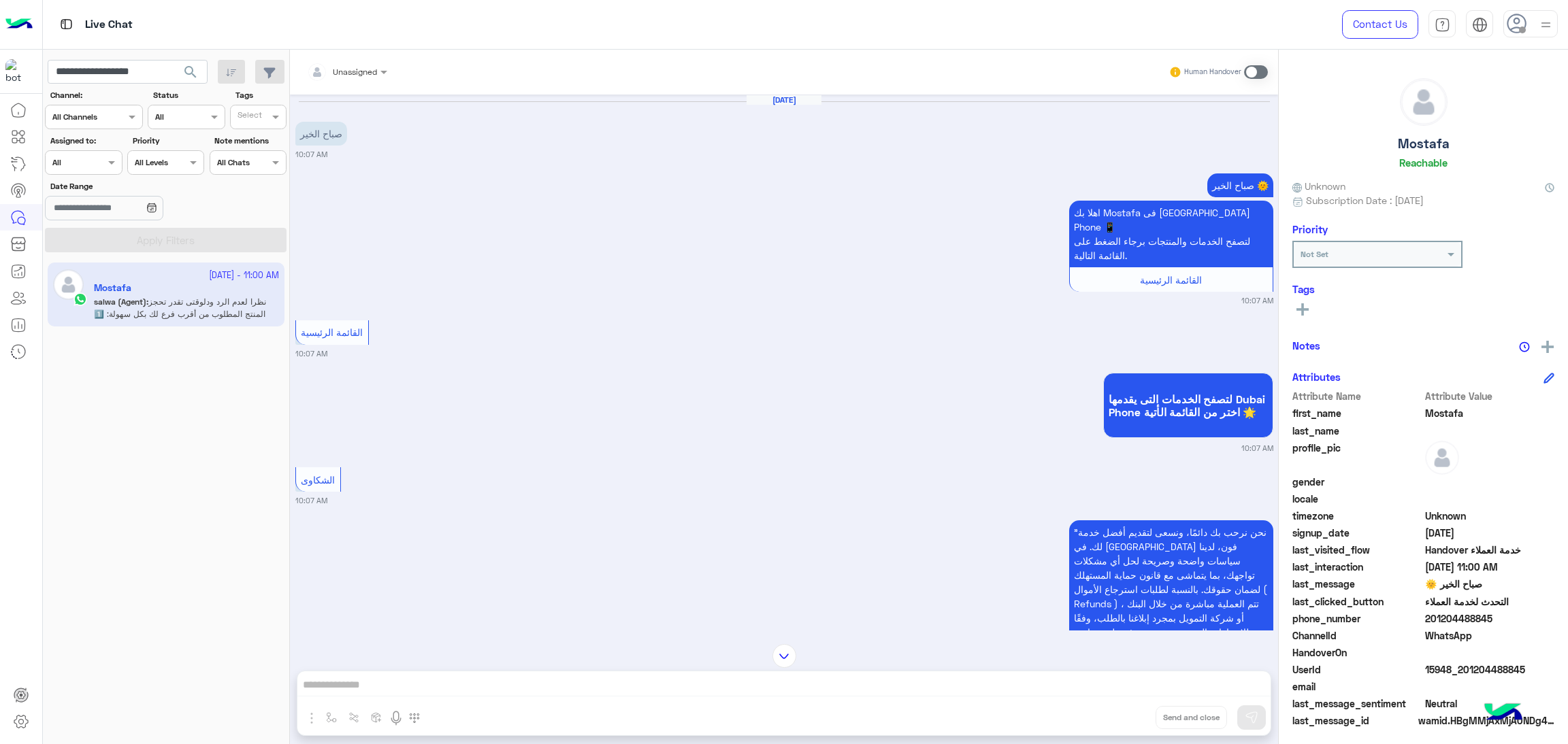
click at [189, 75] on span "search" at bounding box center [190, 72] width 16 height 16
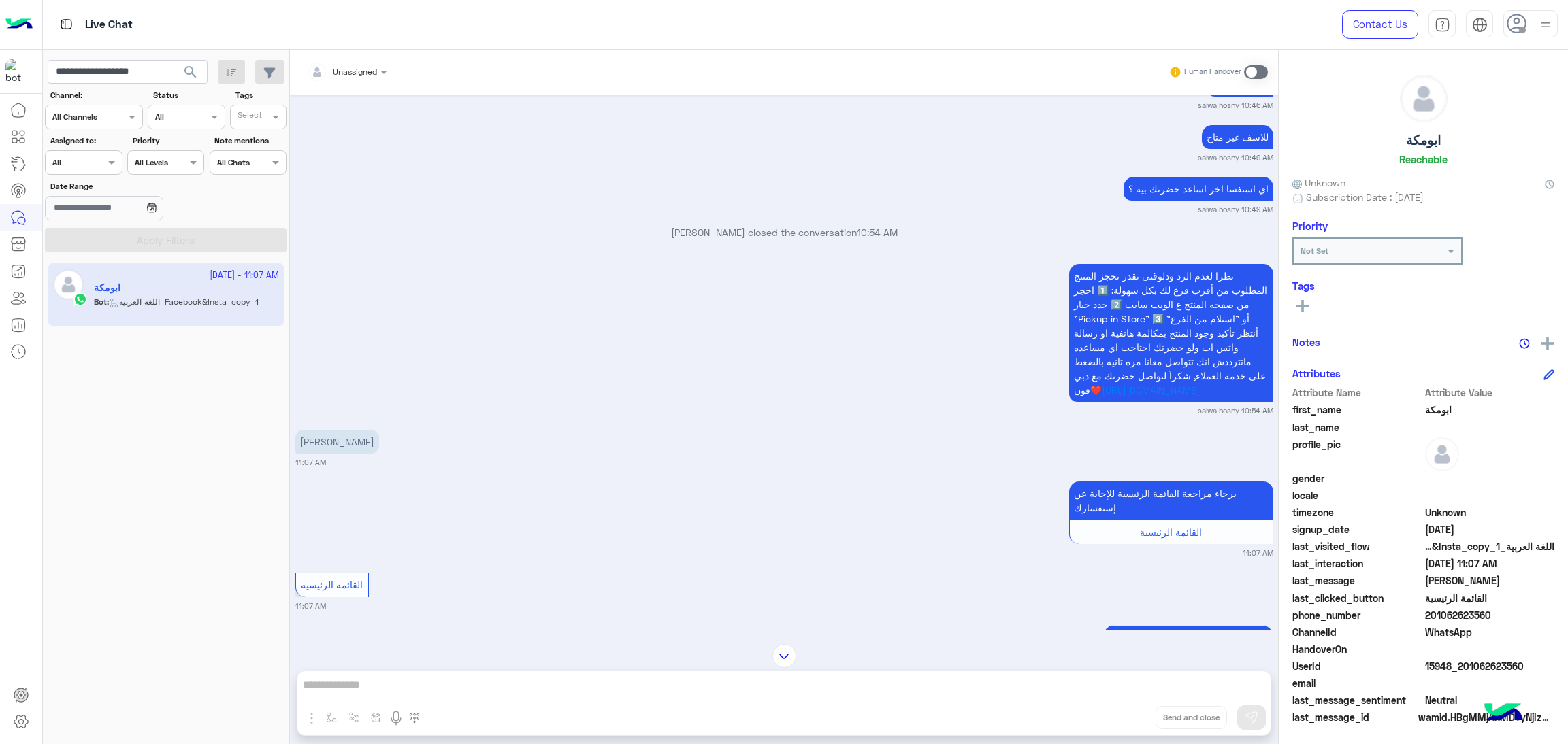
scroll to position [1838, 0]
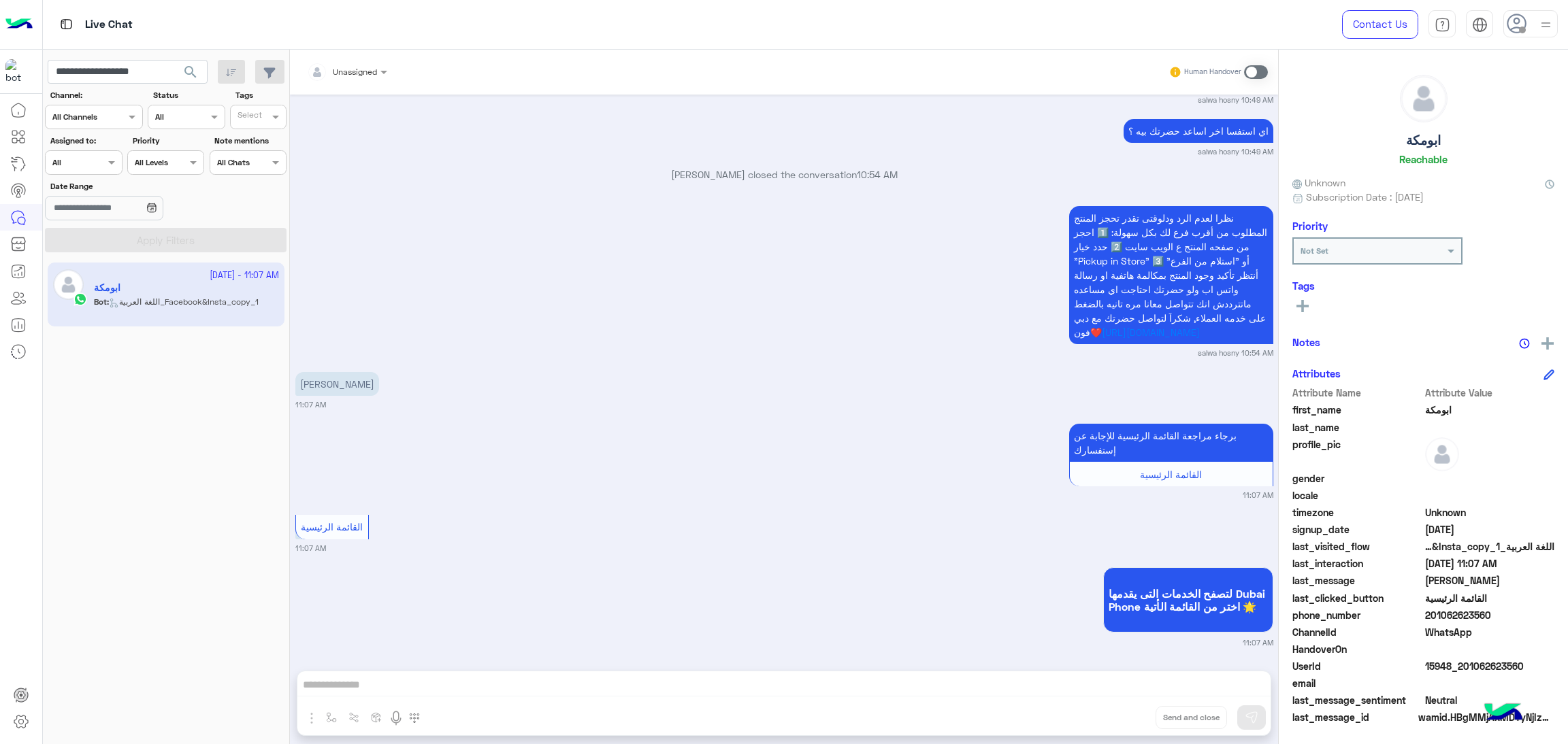
click at [1485, 666] on span "15948_201062623560" at bounding box center [1491, 667] width 130 height 14
click at [126, 70] on input "**********" at bounding box center [128, 72] width 160 height 24
paste input "text"
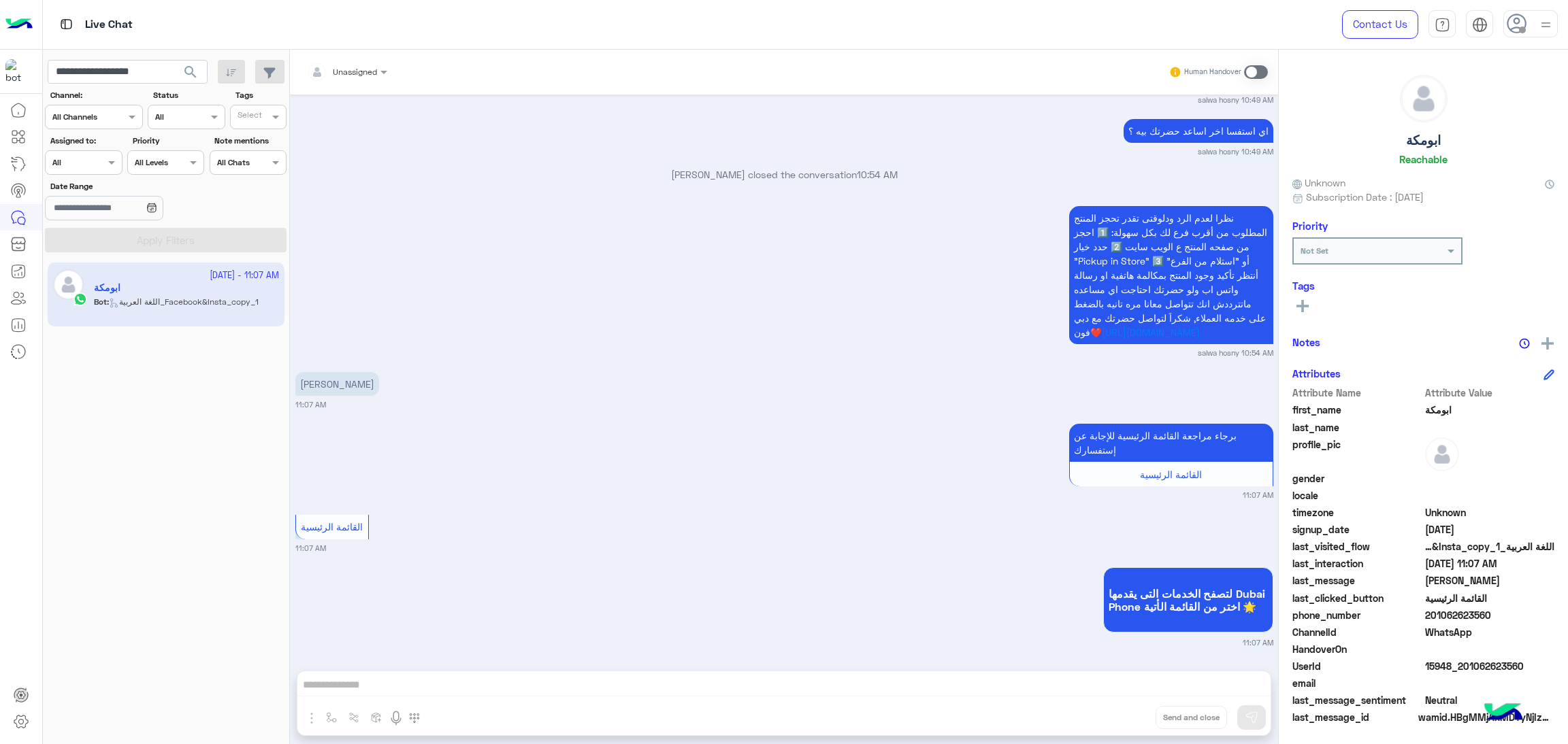
click at [189, 73] on span "search" at bounding box center [190, 72] width 16 height 16
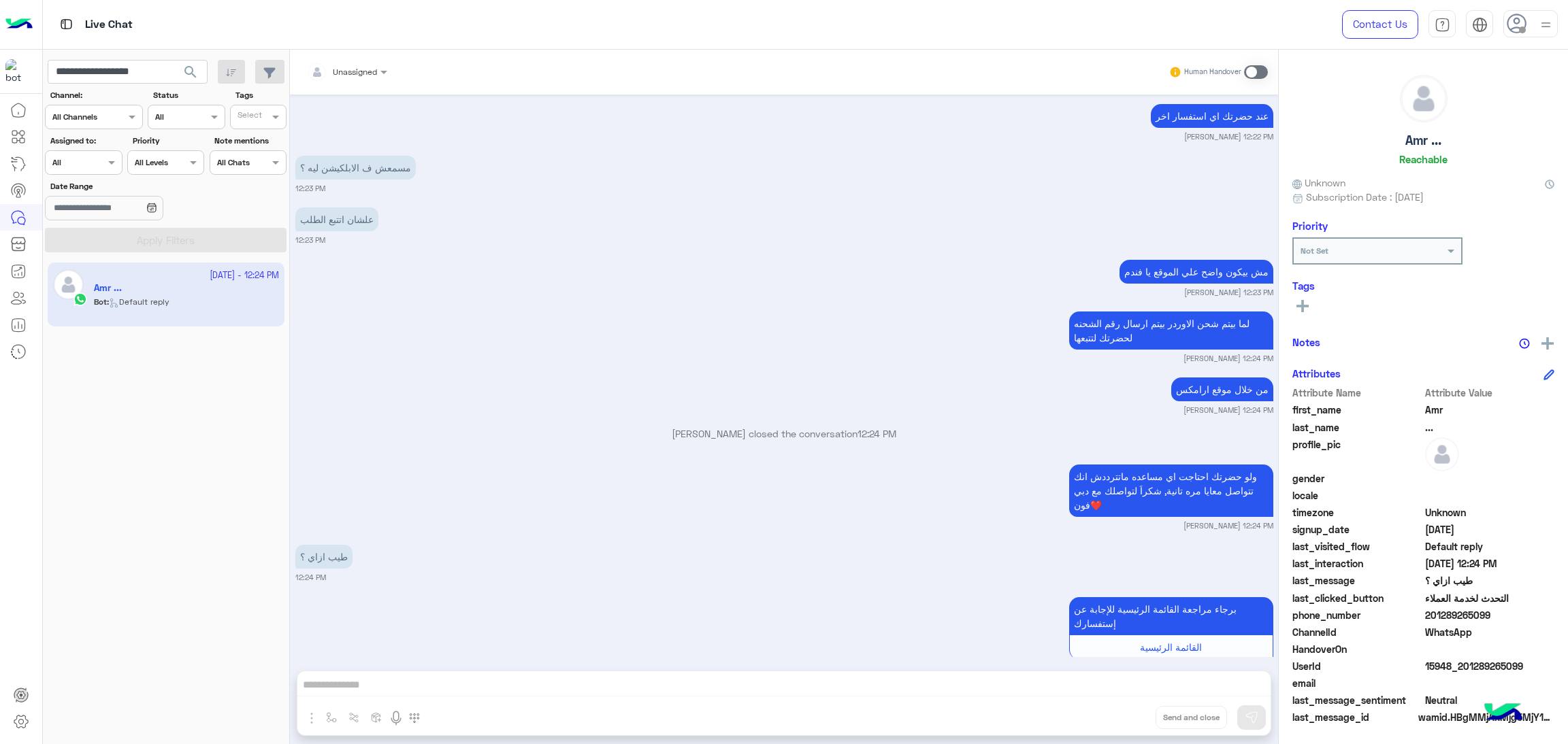
scroll to position [1619, 0]
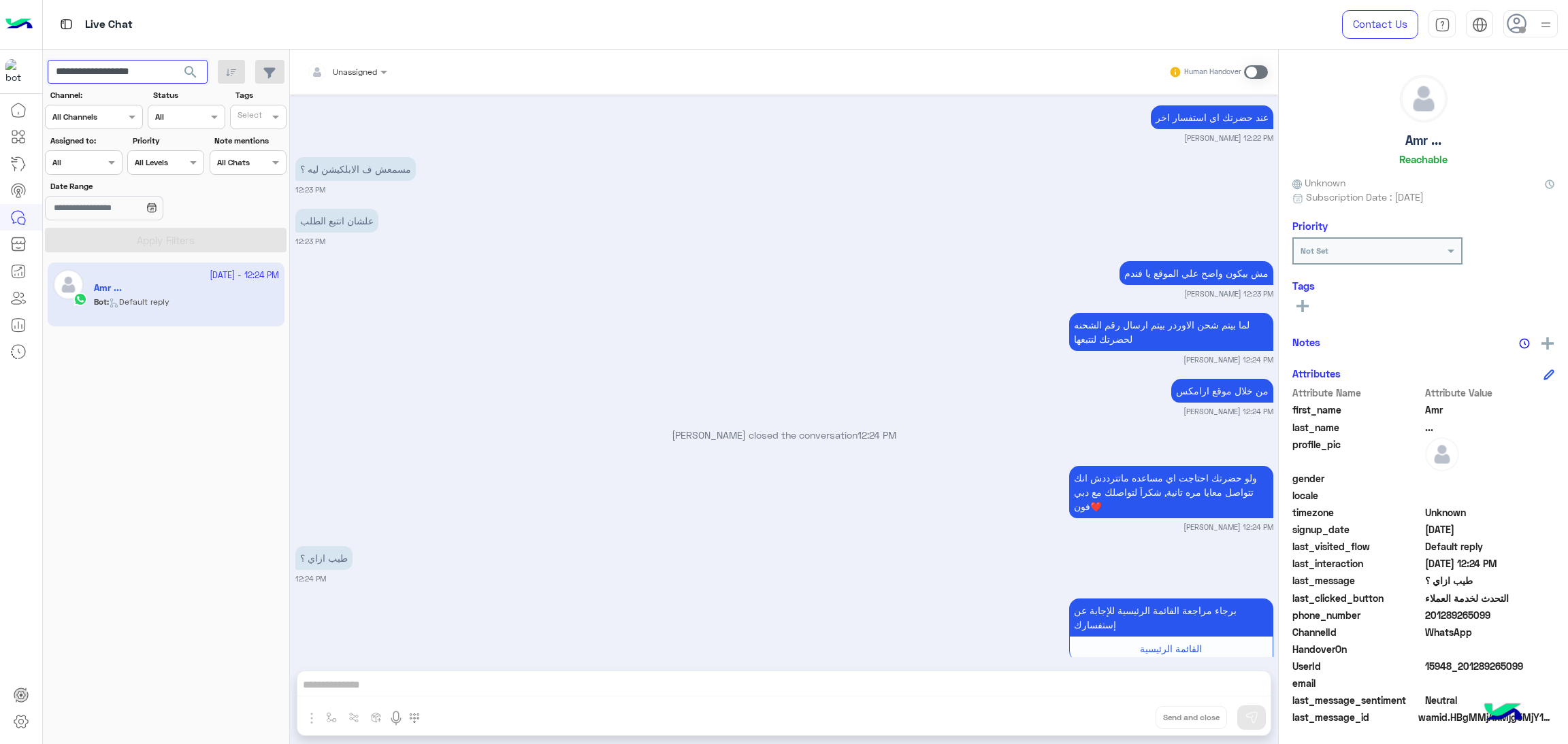
click at [137, 77] on input "**********" at bounding box center [128, 72] width 160 height 24
paste input "text"
click at [186, 70] on span "search" at bounding box center [190, 72] width 16 height 16
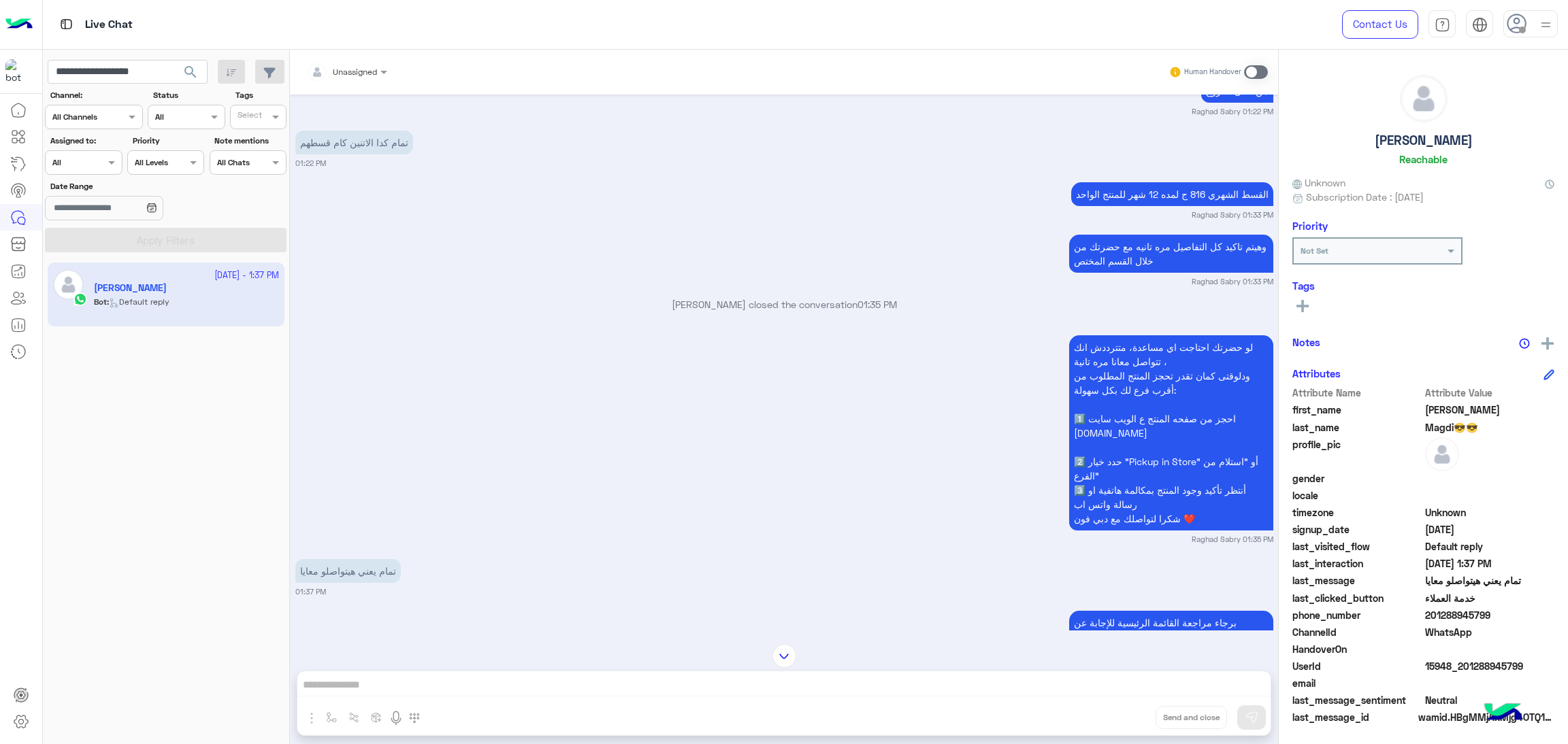
scroll to position [3959, 0]
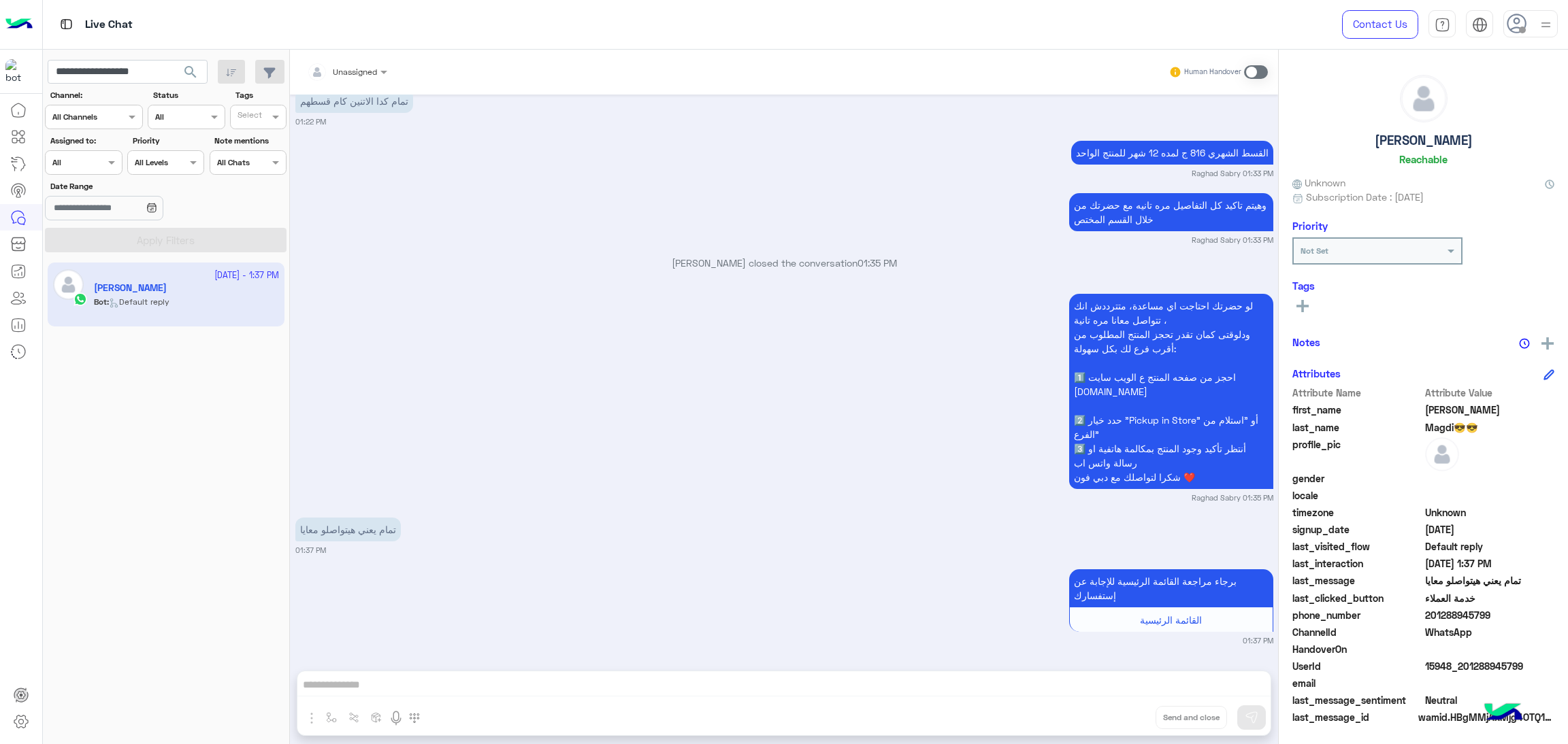
click at [1480, 660] on span "15948_201288945799" at bounding box center [1491, 667] width 130 height 14
drag, startPoint x: 1425, startPoint y: 610, endPoint x: 1512, endPoint y: 613, distance: 87.1
click at [1512, 613] on span "201288945799" at bounding box center [1491, 615] width 130 height 14
click at [1489, 613] on span "201288945799" at bounding box center [1491, 615] width 130 height 14
click at [1439, 613] on span "201288945799" at bounding box center [1491, 615] width 130 height 14
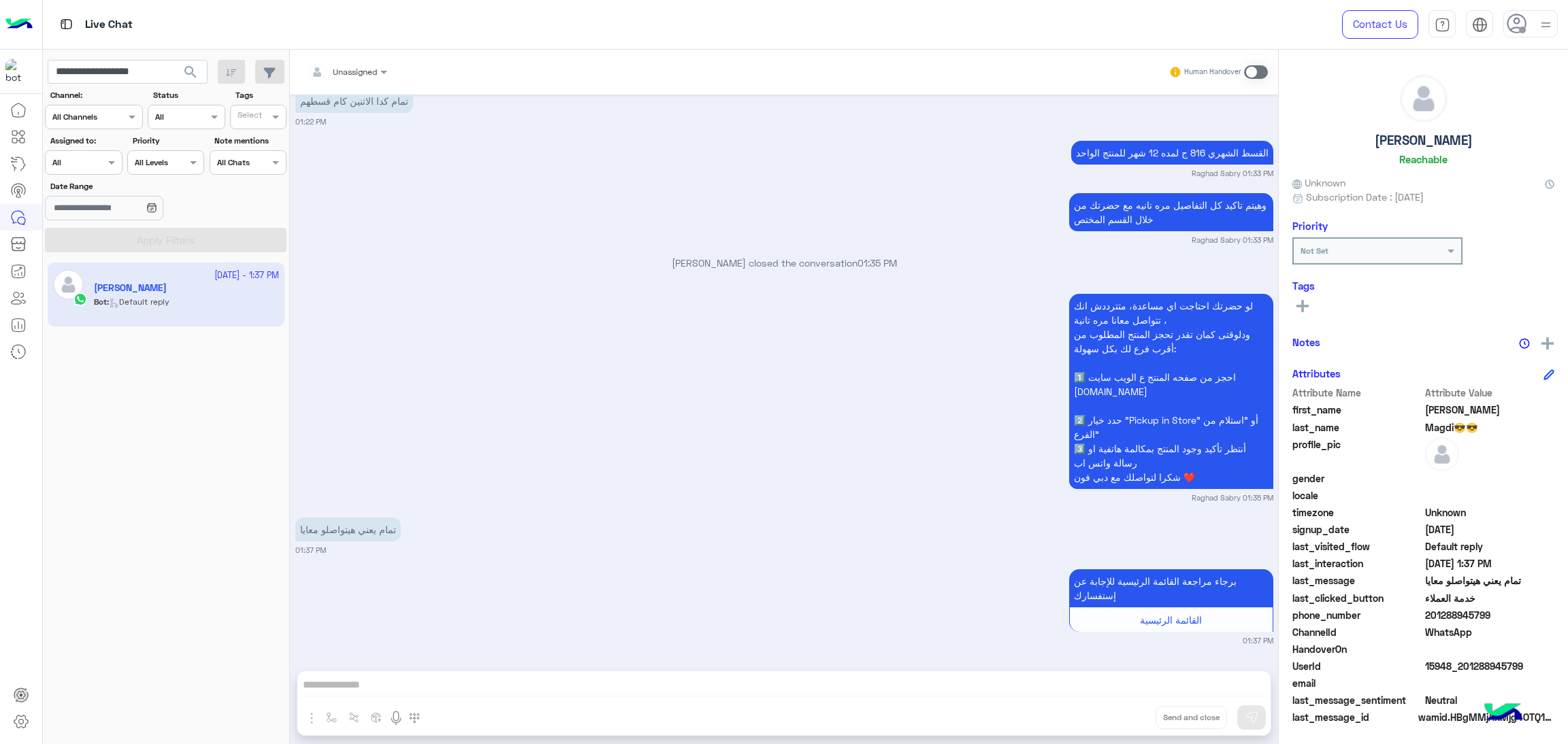
drag, startPoint x: 1427, startPoint y: 613, endPoint x: 1530, endPoint y: 613, distance: 103.0
click at [1530, 613] on span "201288945799" at bounding box center [1491, 615] width 130 height 14
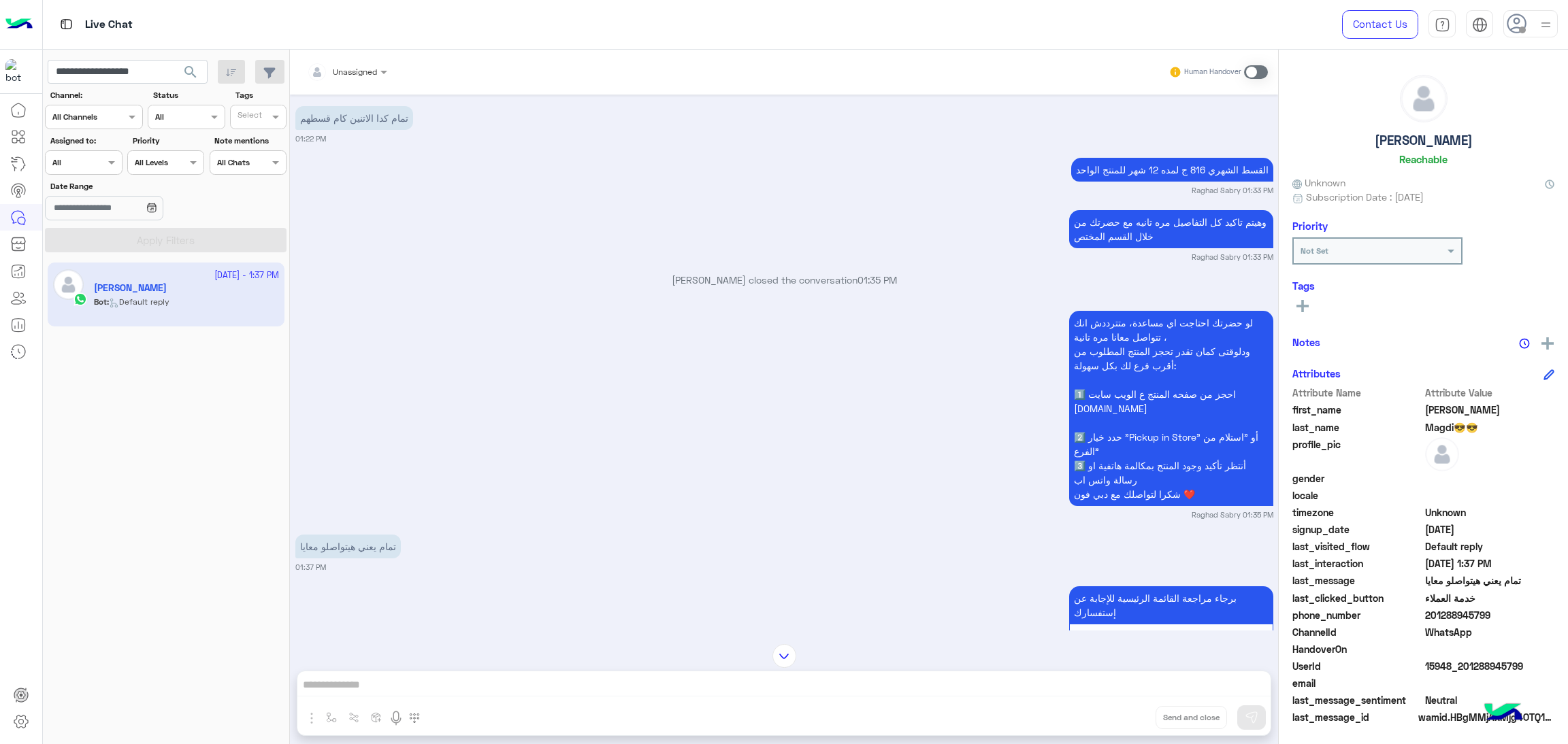
scroll to position [3858, 0]
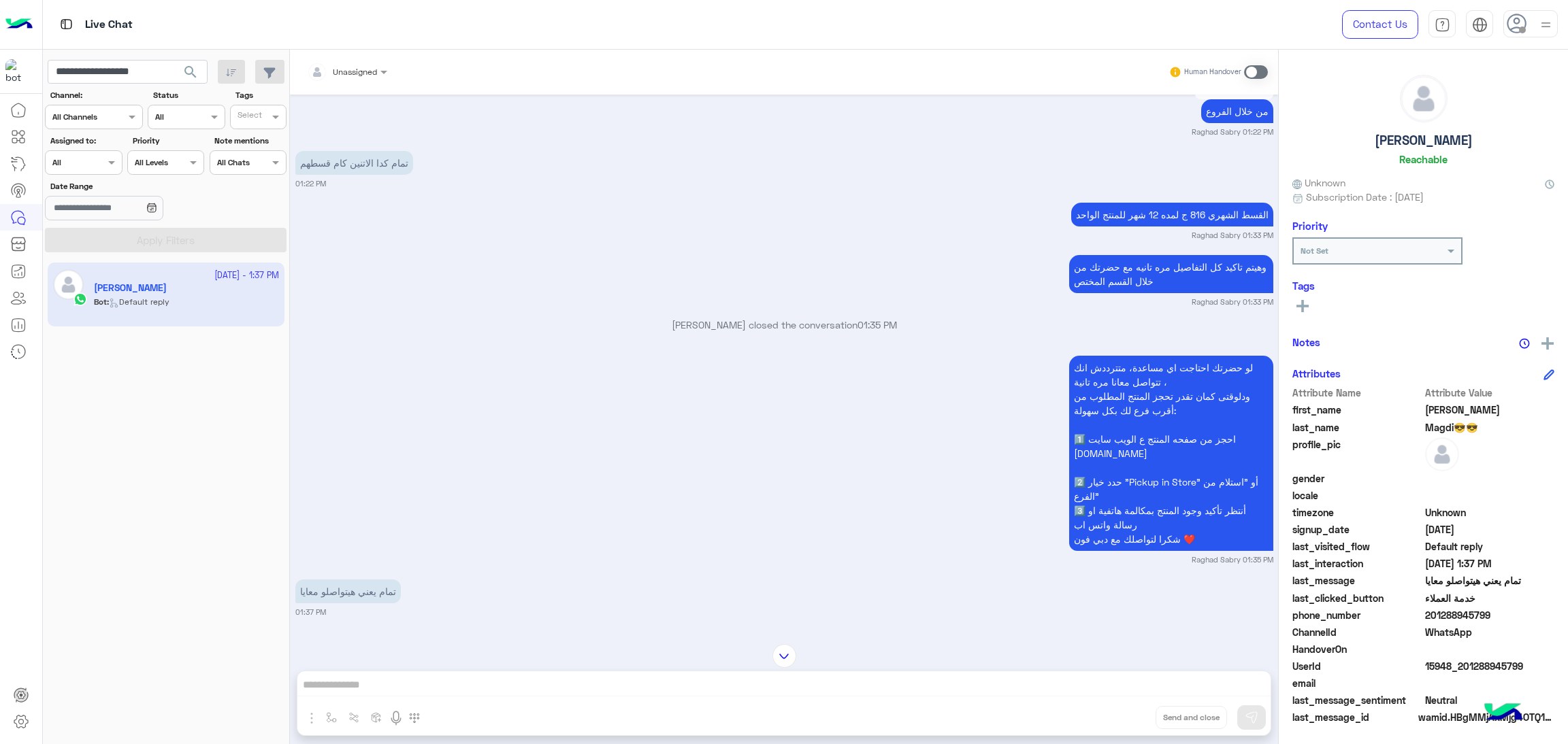
click at [1452, 667] on span "15948_201288945799" at bounding box center [1491, 667] width 130 height 14
click at [1454, 664] on span "15948_201288945799" at bounding box center [1491, 667] width 130 height 14
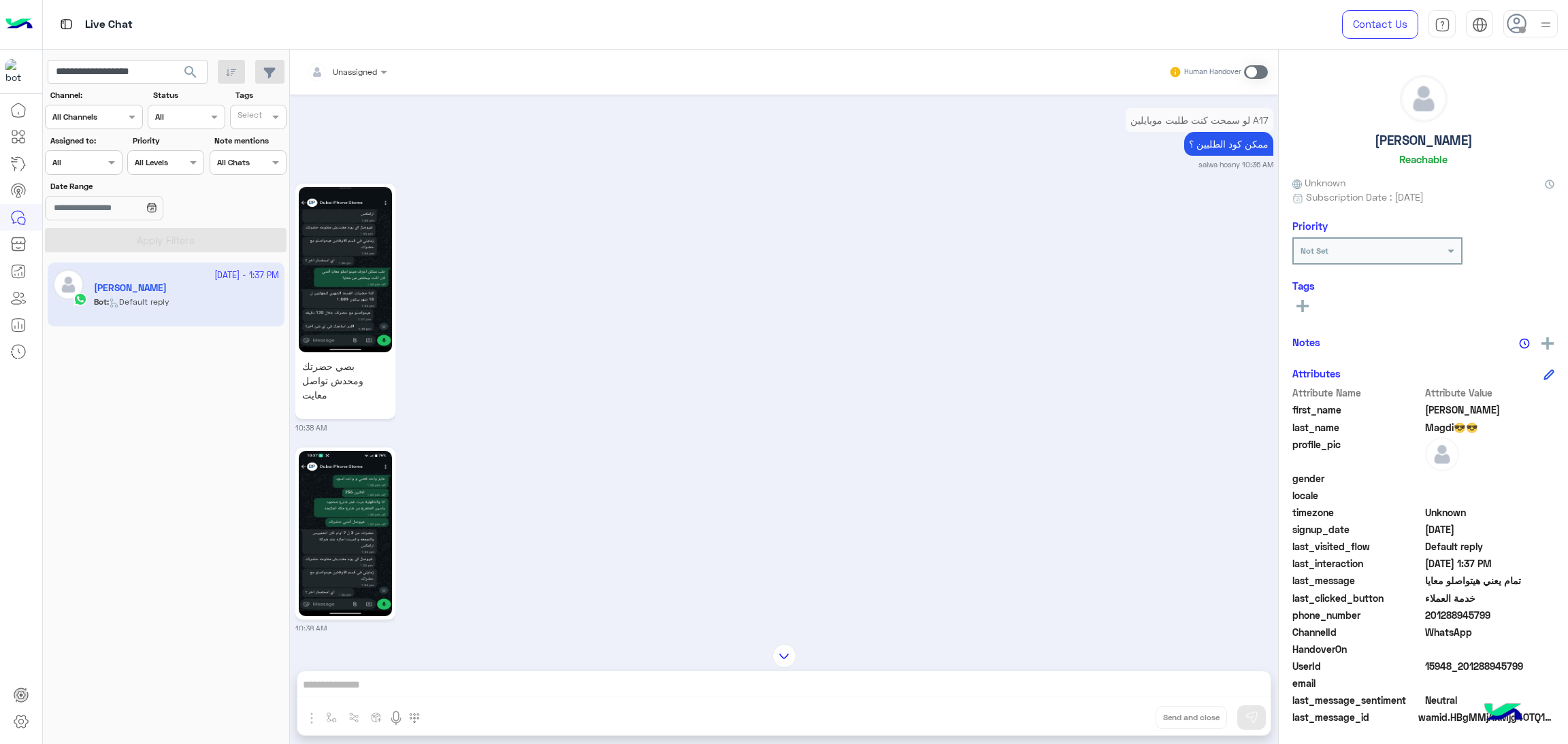
scroll to position [1756, 0]
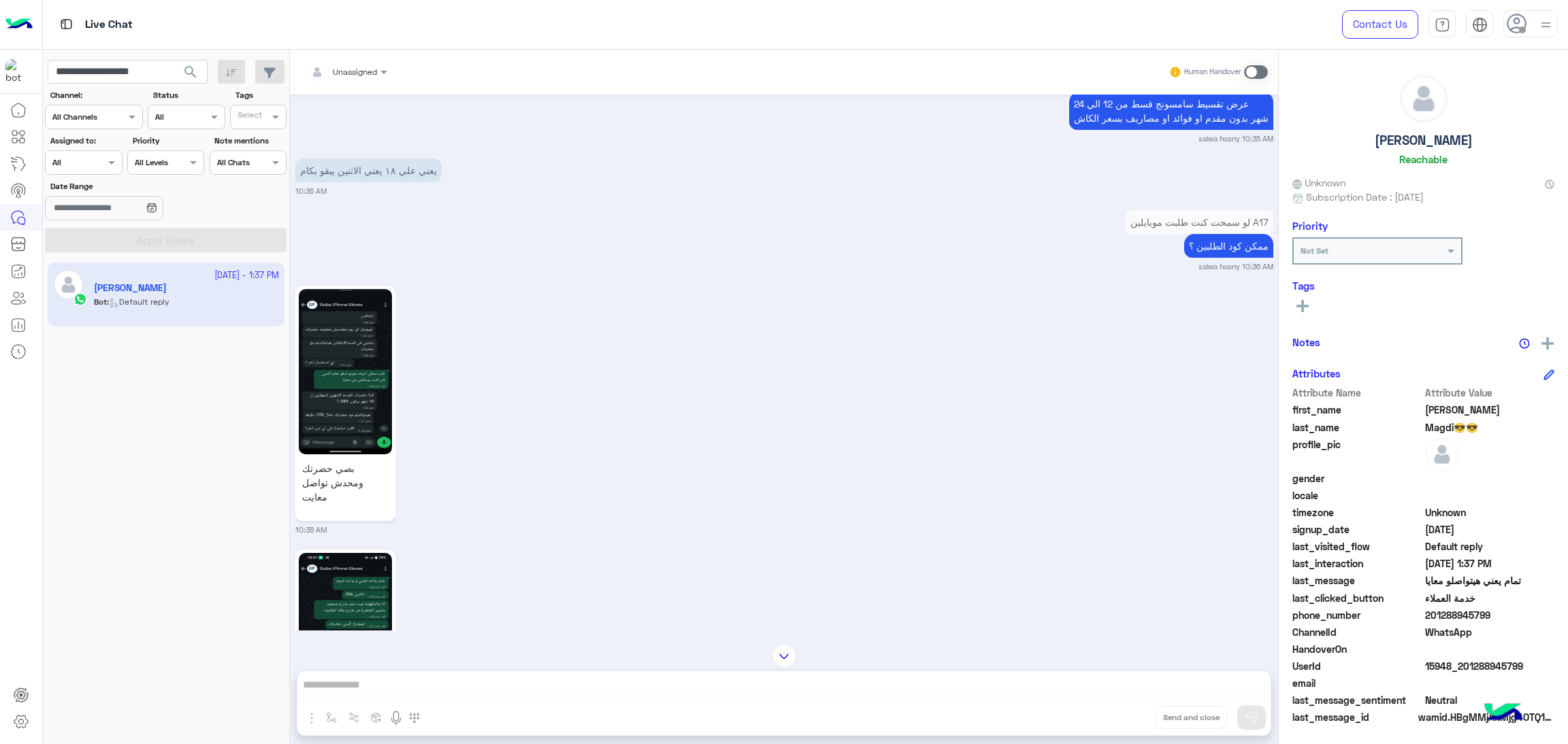
click at [362, 368] on img at bounding box center [345, 372] width 93 height 165
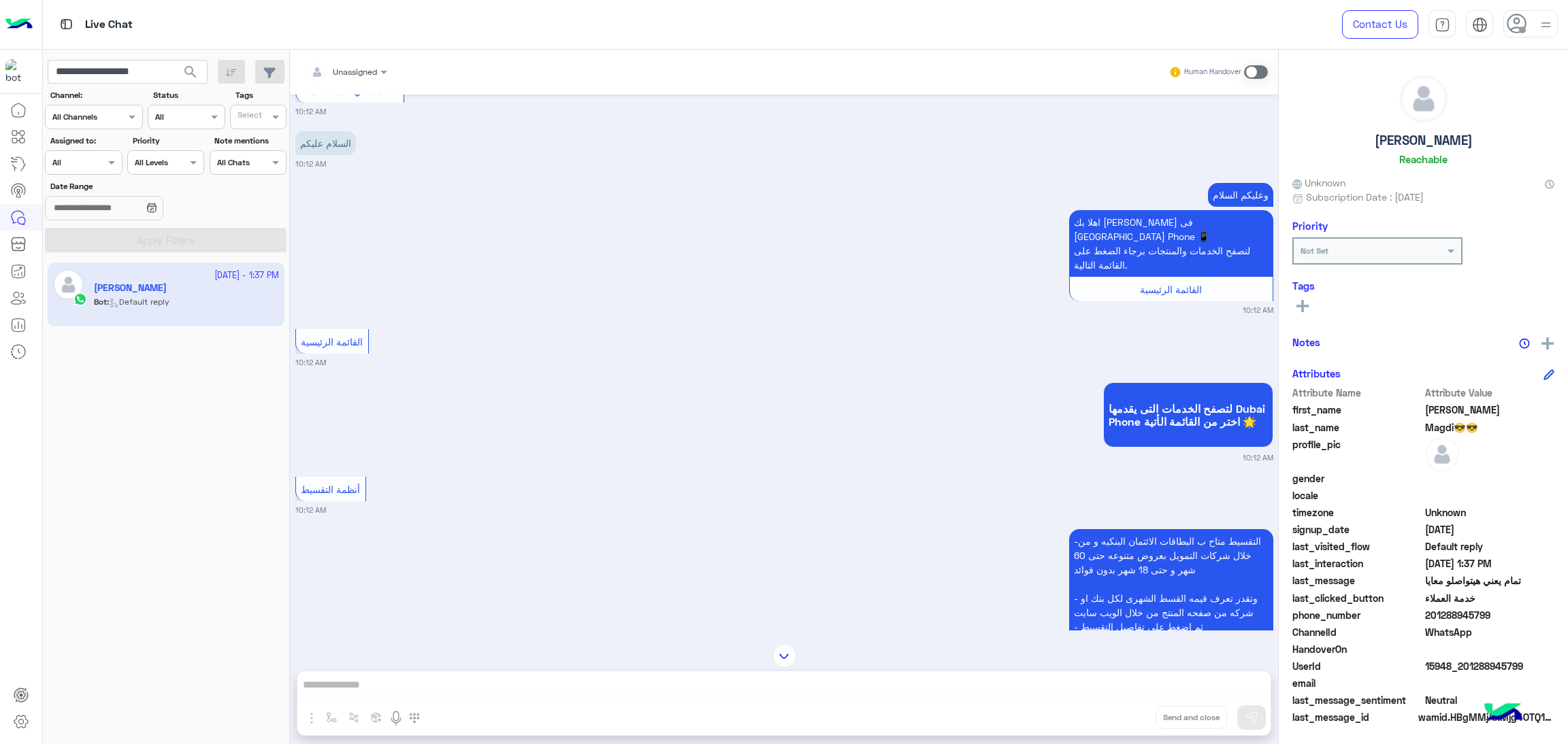
scroll to position [1970, 0]
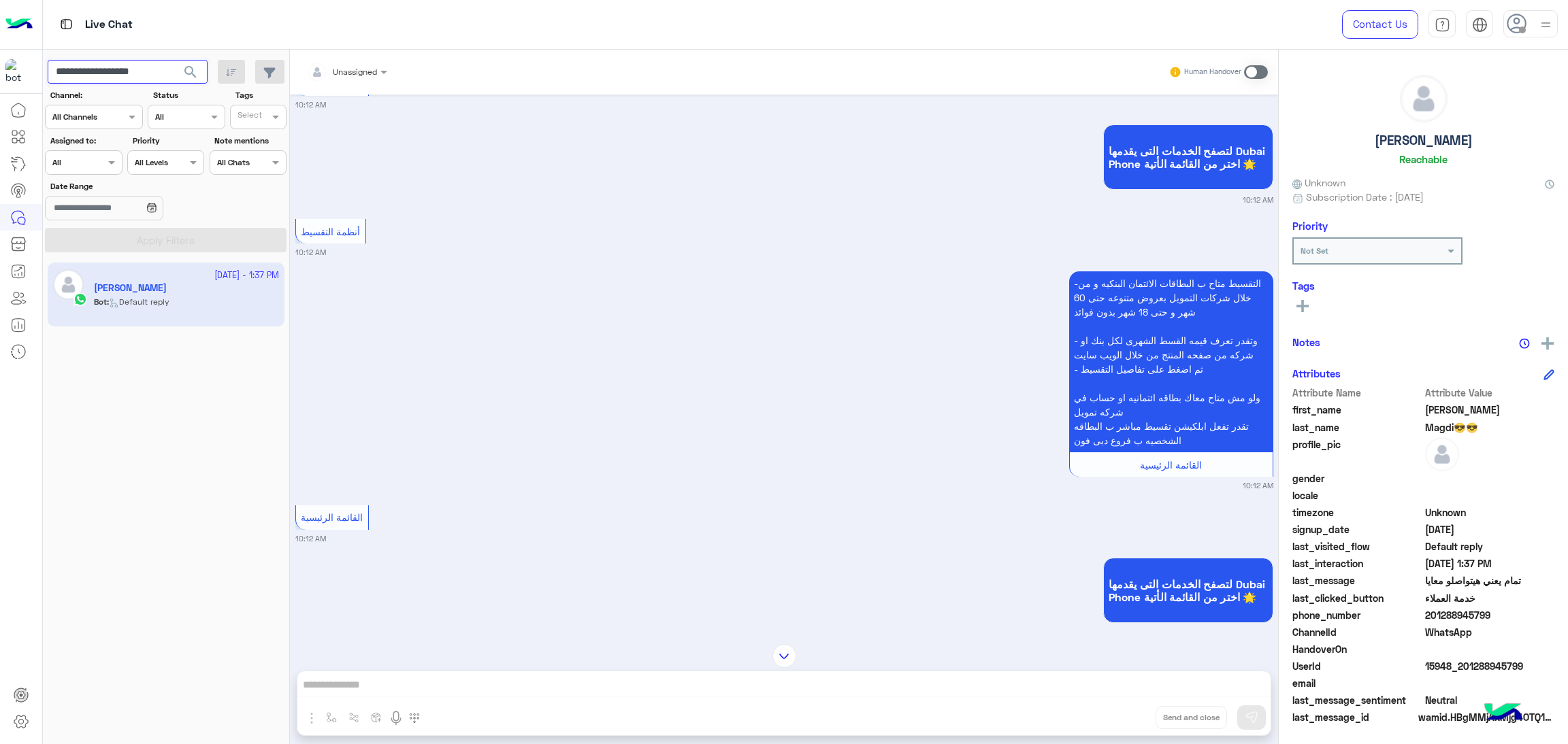
click at [154, 73] on input "**********" at bounding box center [128, 72] width 160 height 24
paste input "text"
click at [187, 67] on span "search" at bounding box center [190, 72] width 16 height 16
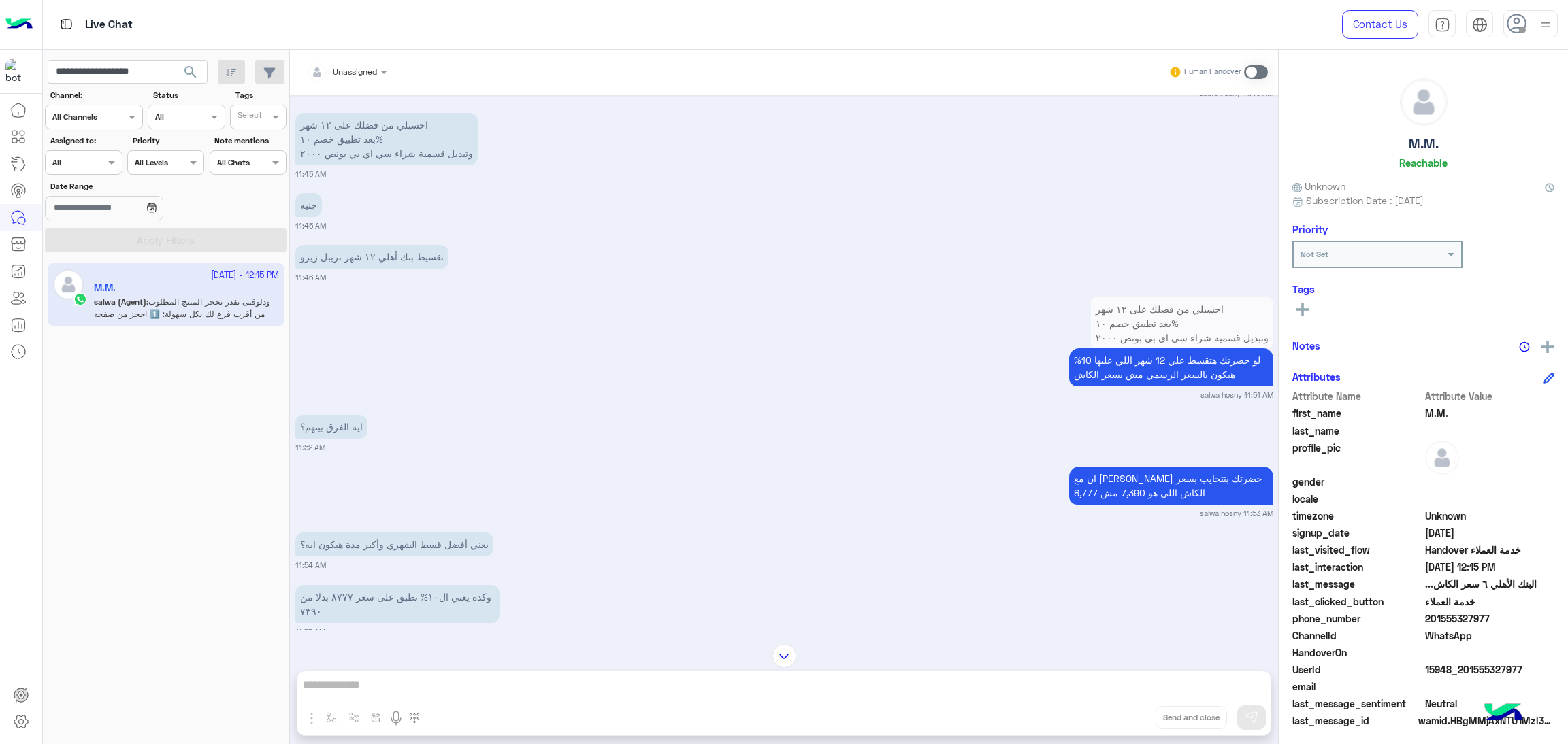
scroll to position [4724, 0]
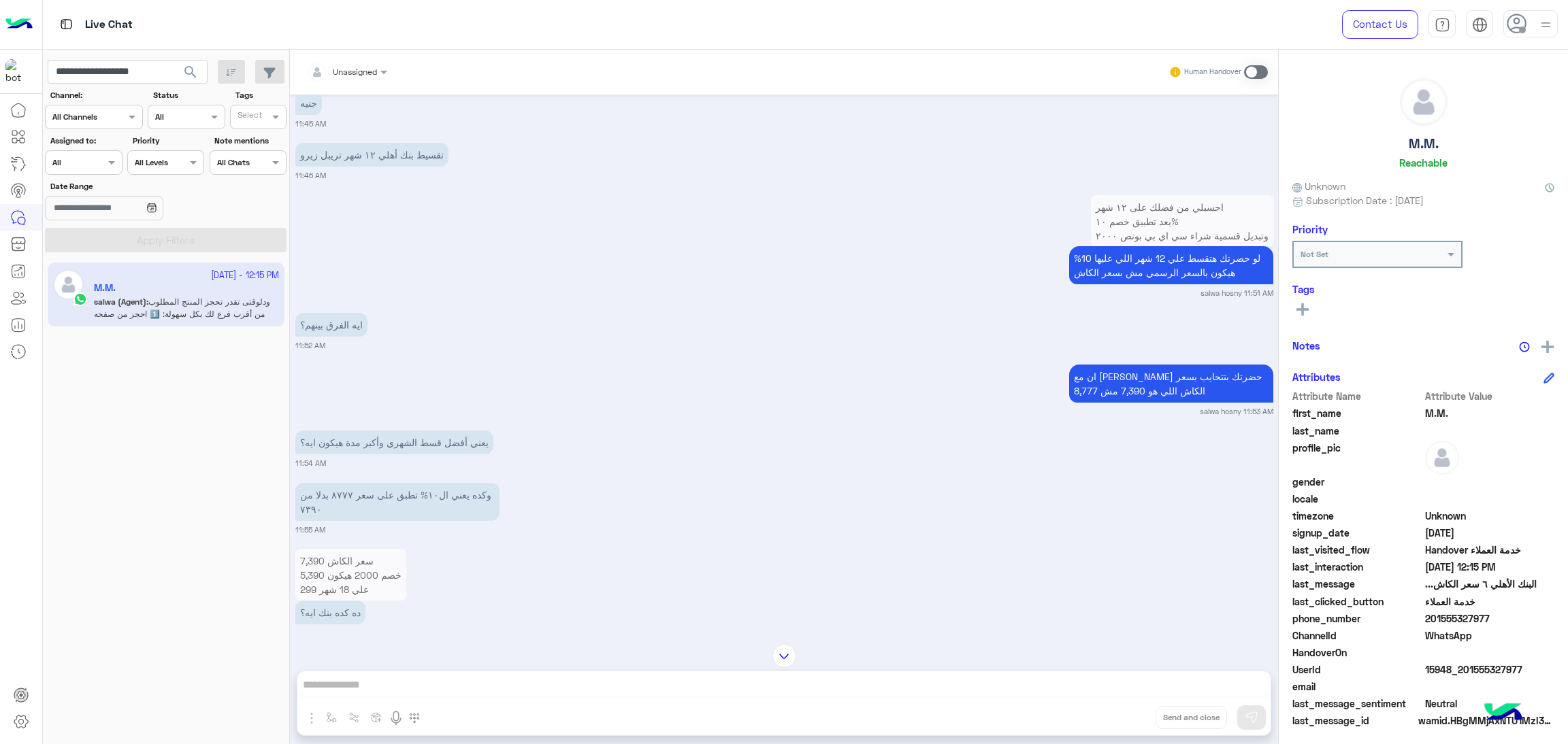
click at [1449, 670] on span "15948_201555327977" at bounding box center [1491, 670] width 130 height 14
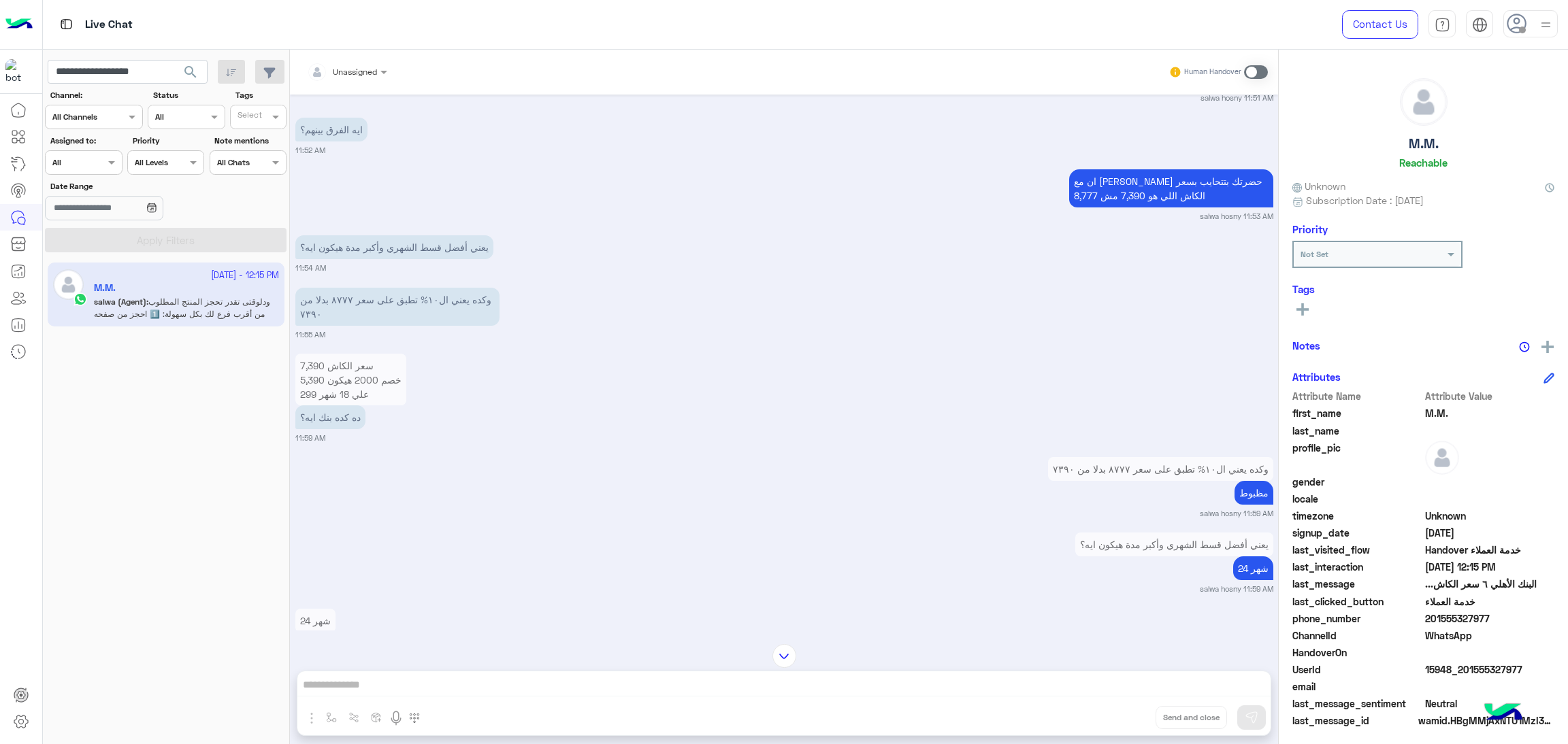
scroll to position [5235, 0]
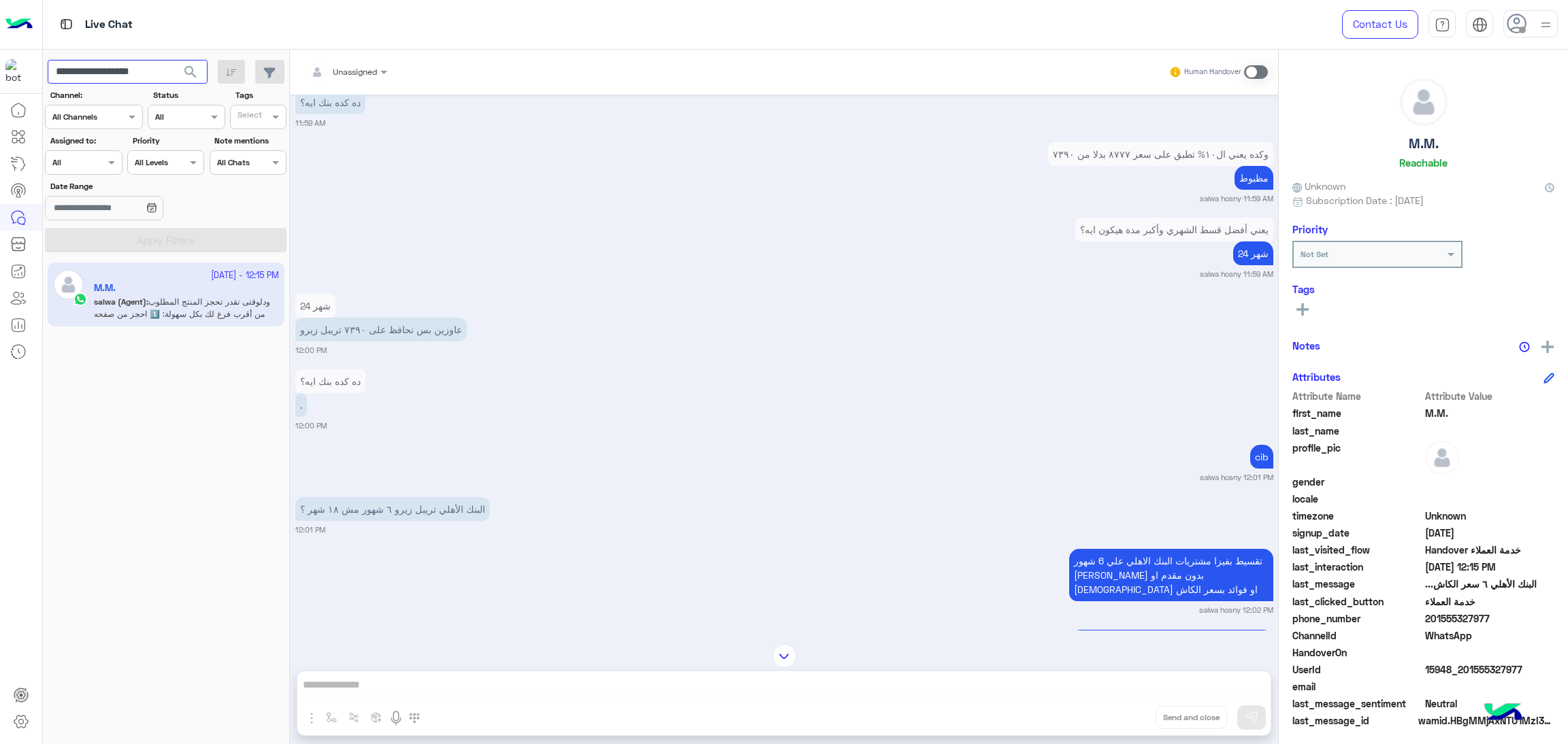
click at [139, 65] on input "**********" at bounding box center [128, 72] width 160 height 24
paste input "text"
click at [195, 69] on span "search" at bounding box center [190, 72] width 16 height 16
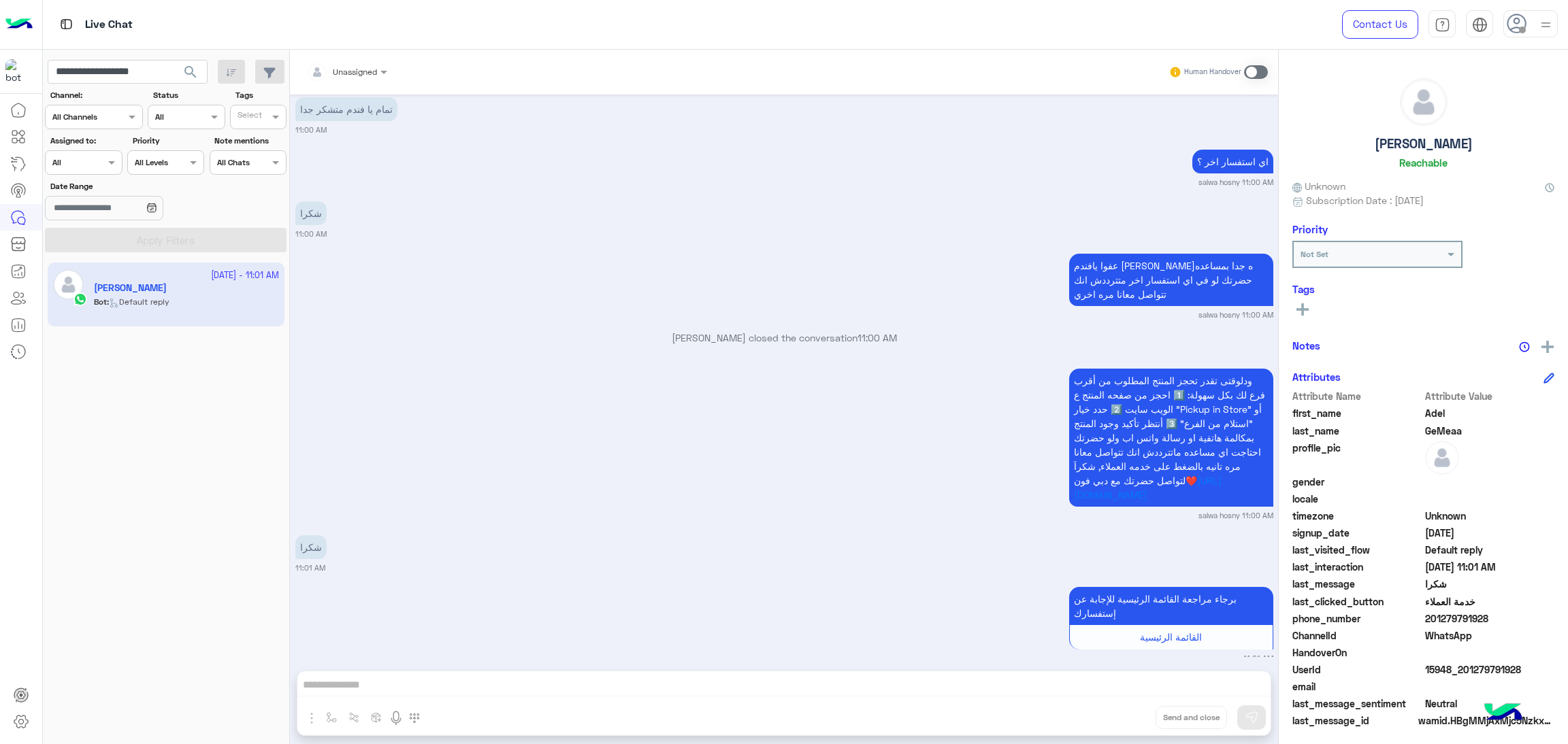
scroll to position [4417, 0]
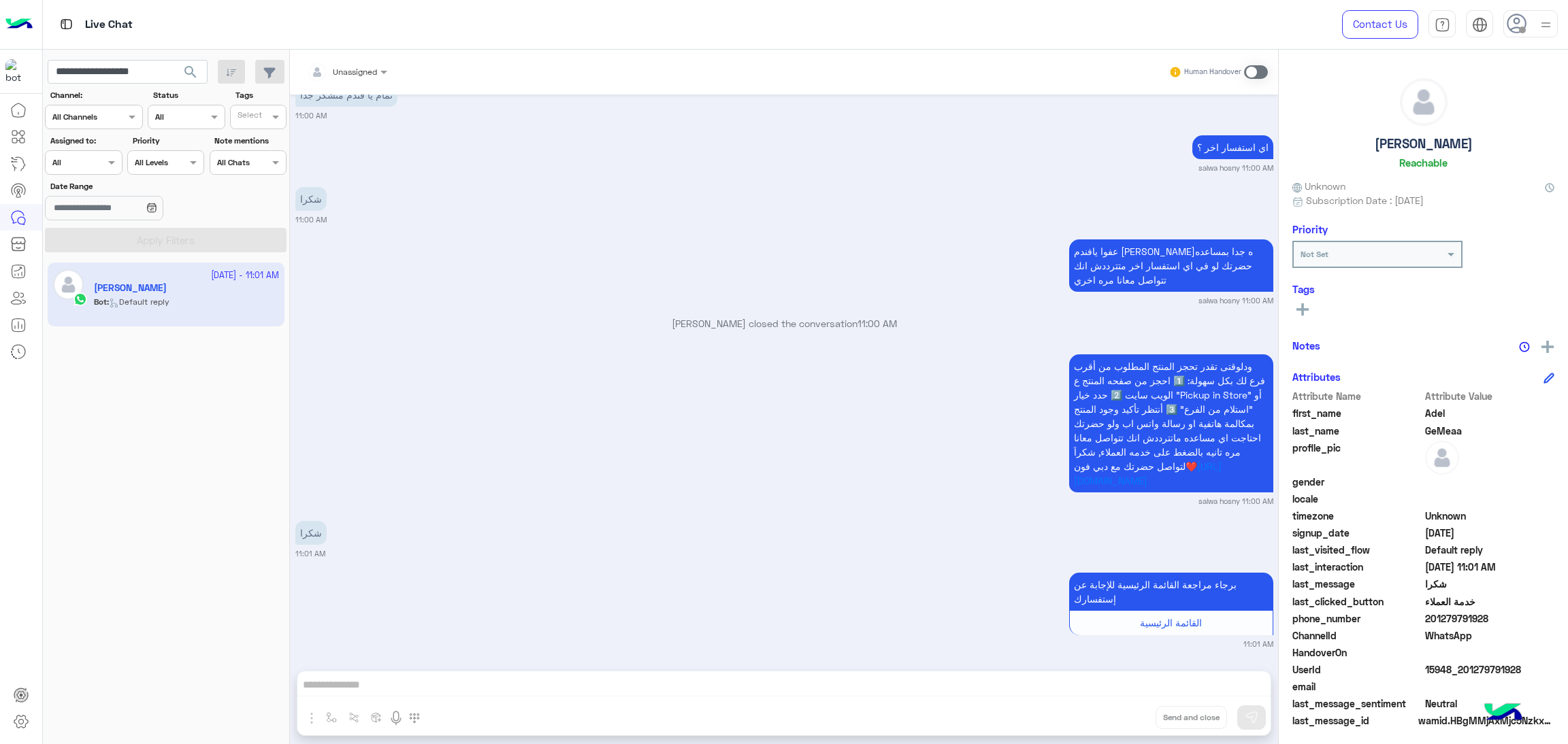
click at [1502, 669] on span "15948_201279791928" at bounding box center [1491, 670] width 130 height 14
click at [120, 58] on app-inbox-users-filters "**********" at bounding box center [167, 153] width 247 height 208
click at [129, 76] on input "**********" at bounding box center [128, 72] width 160 height 24
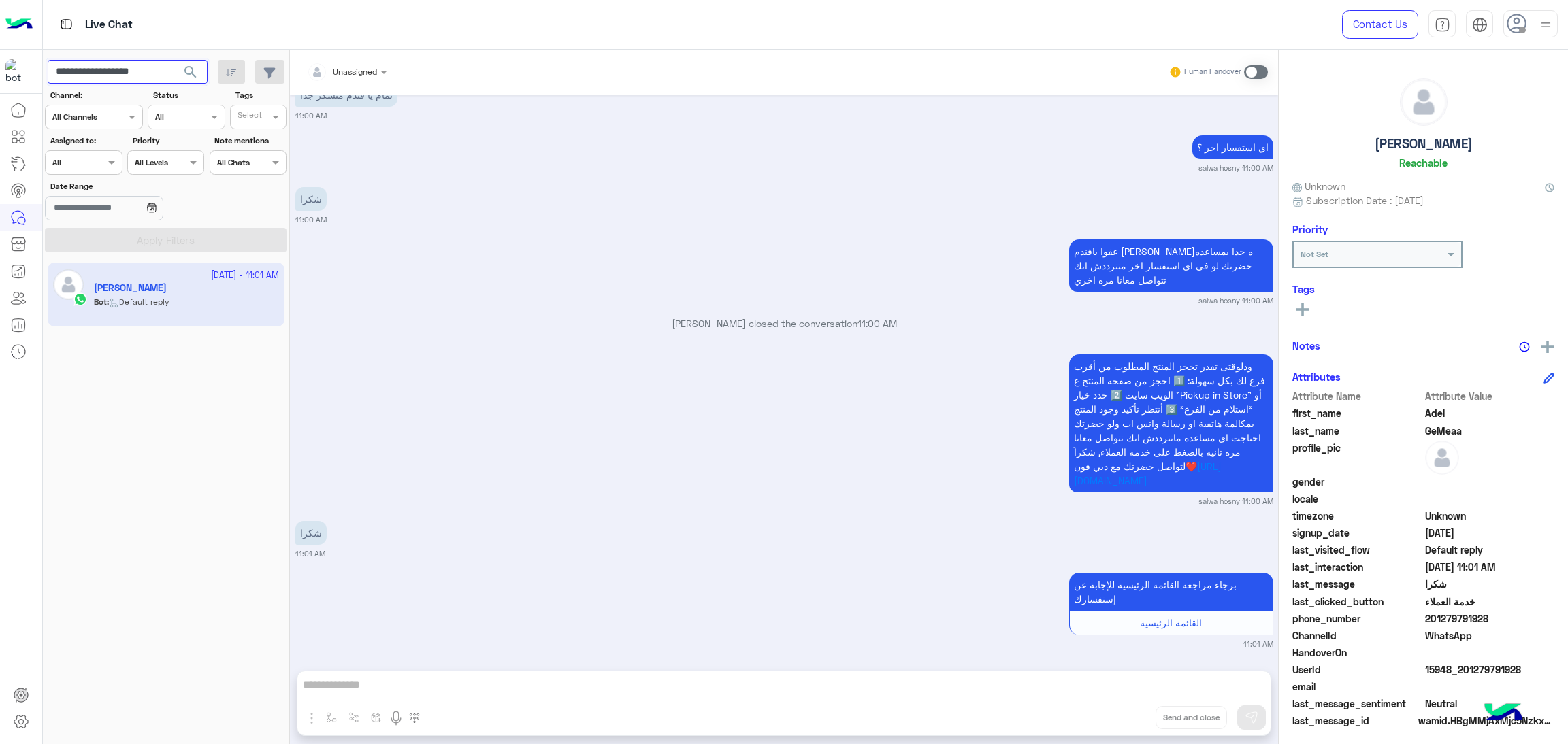
click at [129, 76] on input "**********" at bounding box center [128, 72] width 160 height 24
paste input "text"
click at [189, 74] on span "search" at bounding box center [190, 72] width 16 height 16
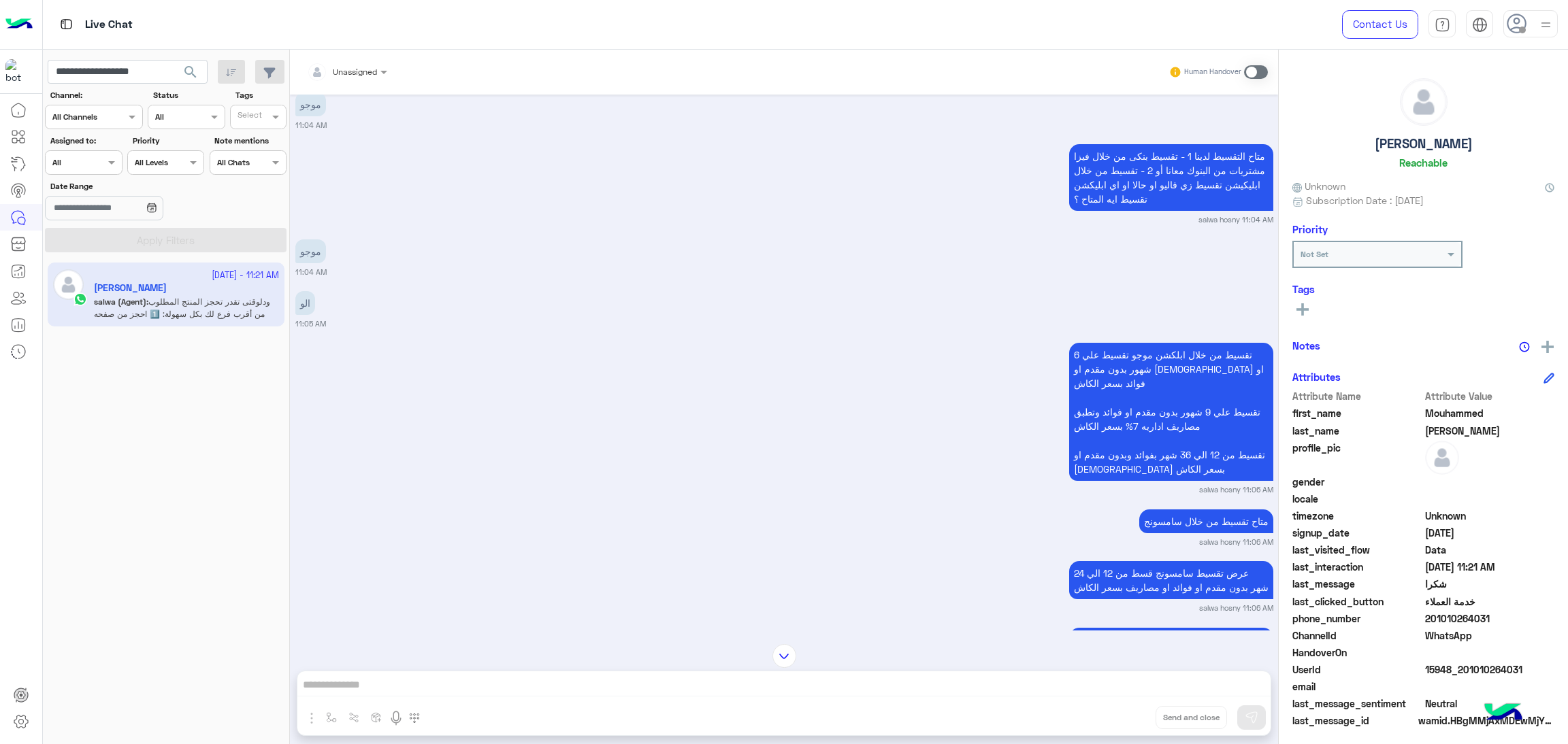
scroll to position [1062, 0]
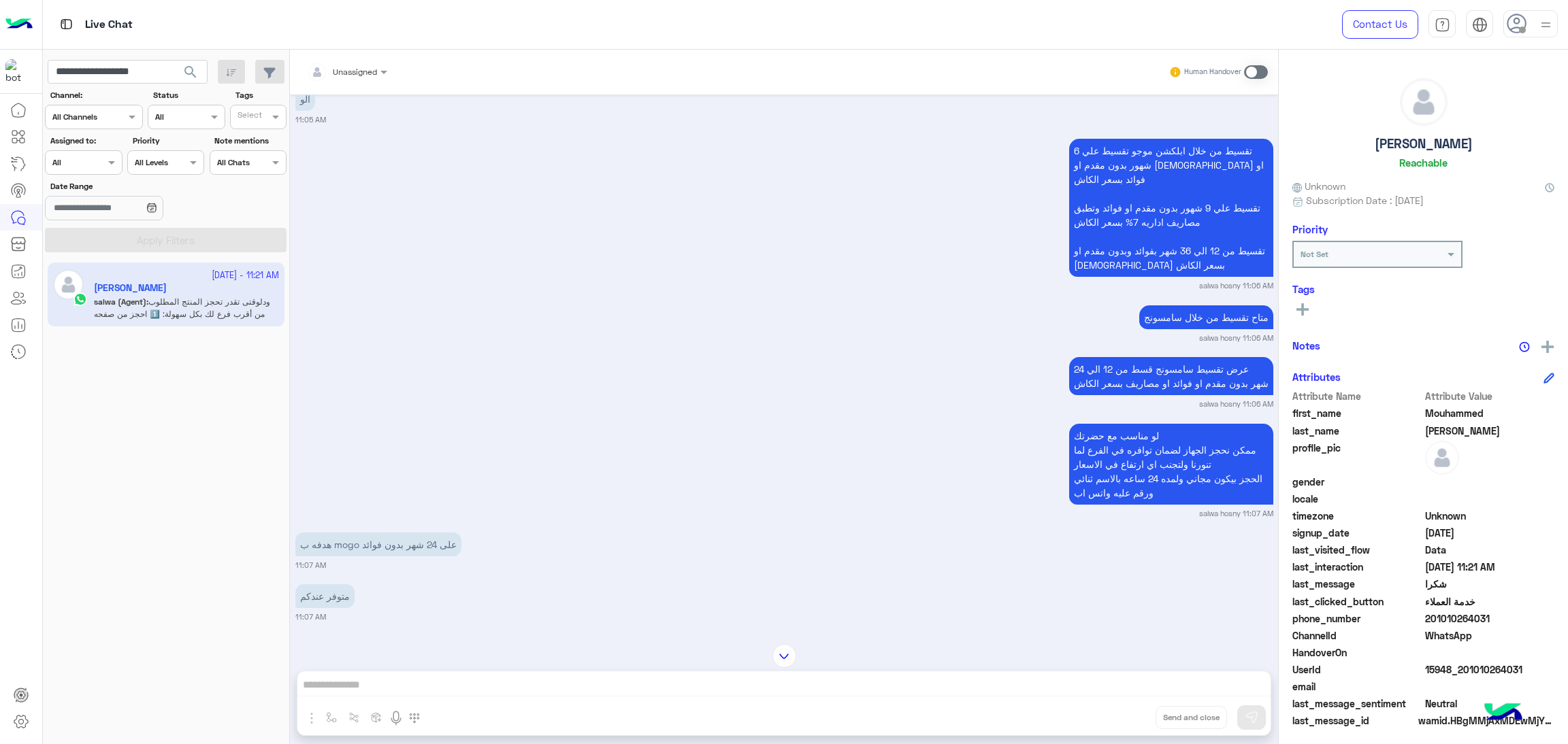
click at [1481, 674] on span "15948_201010264031" at bounding box center [1491, 670] width 130 height 14
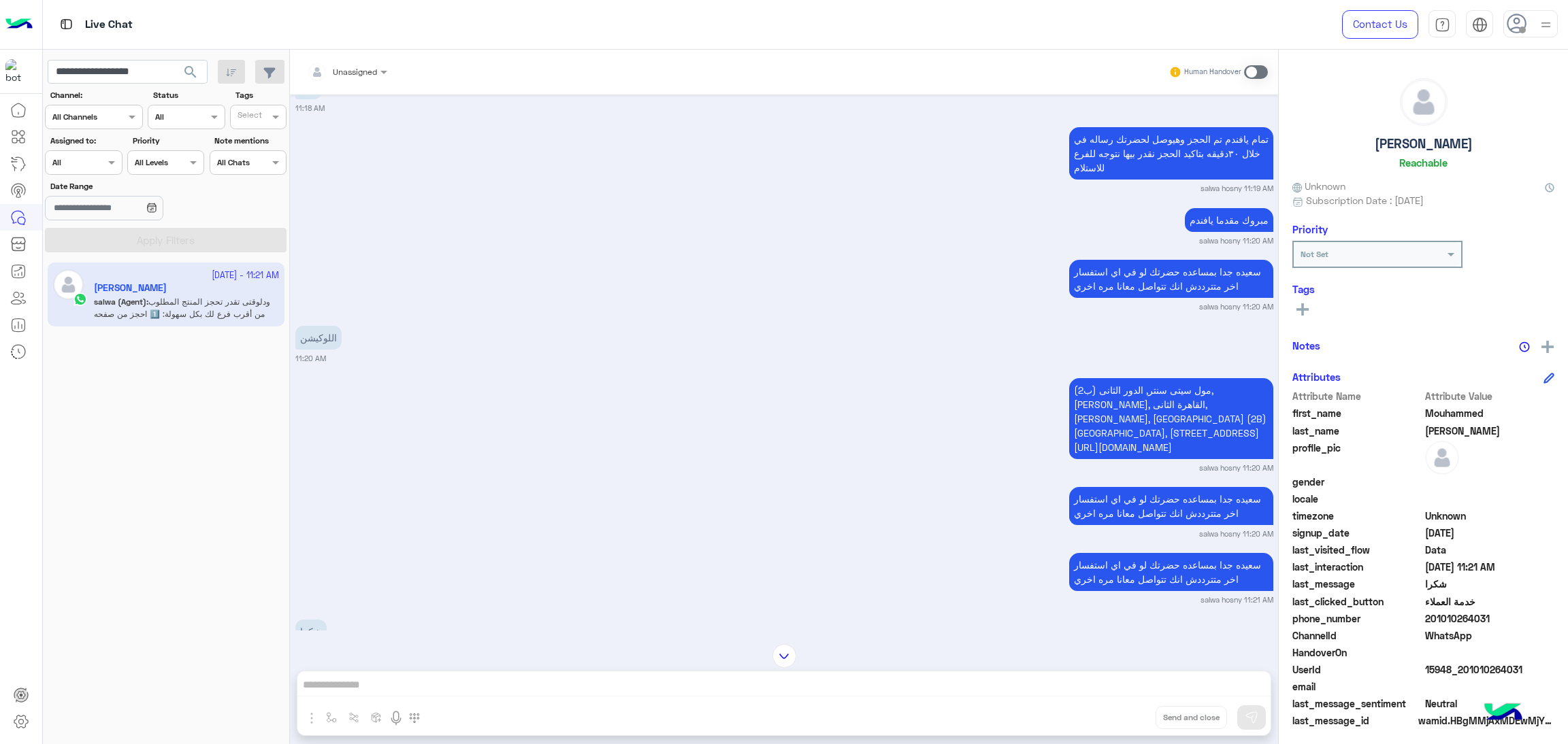
scroll to position [3103, 0]
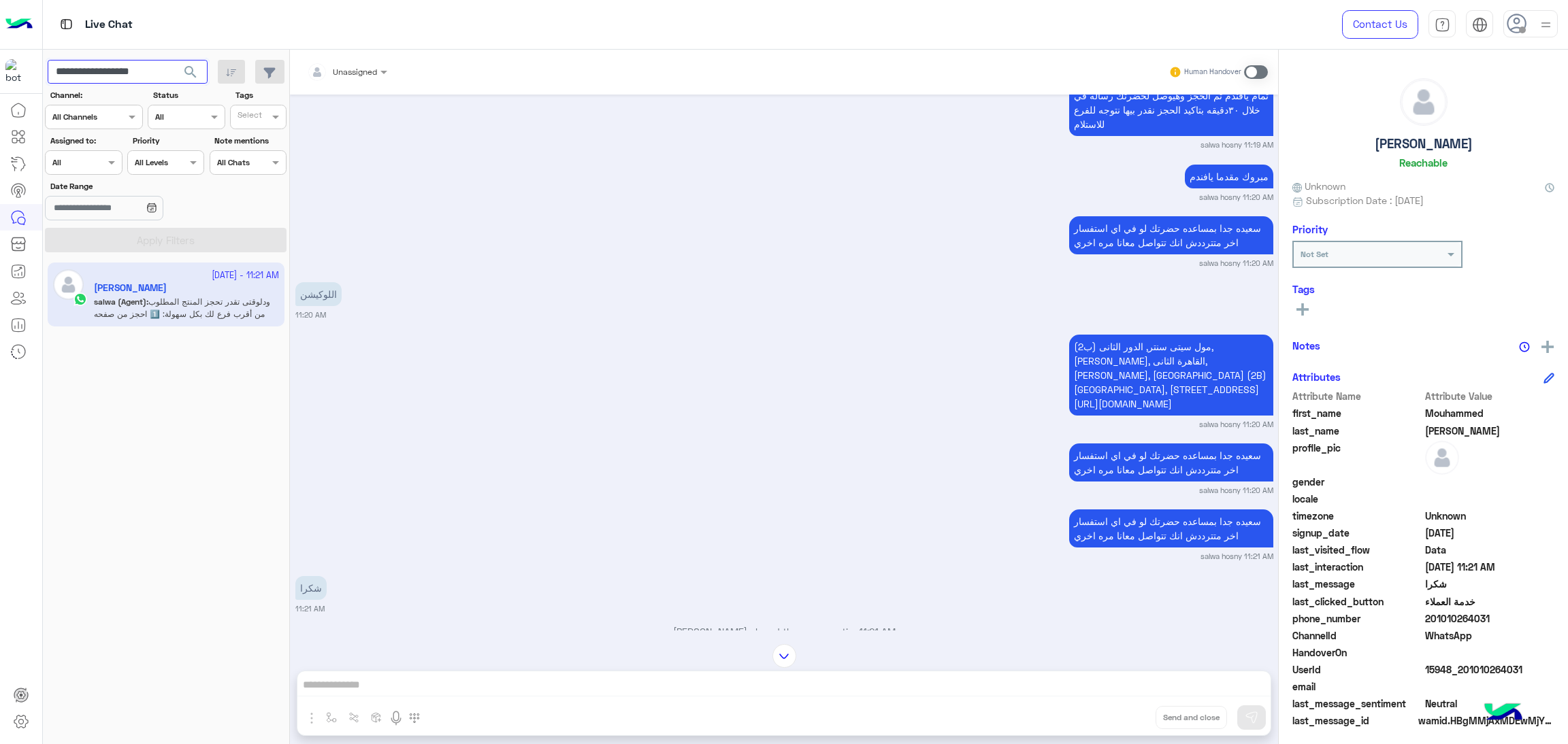
click at [110, 77] on input "**********" at bounding box center [128, 72] width 160 height 24
paste input "text"
click at [198, 77] on button "search" at bounding box center [191, 74] width 34 height 29
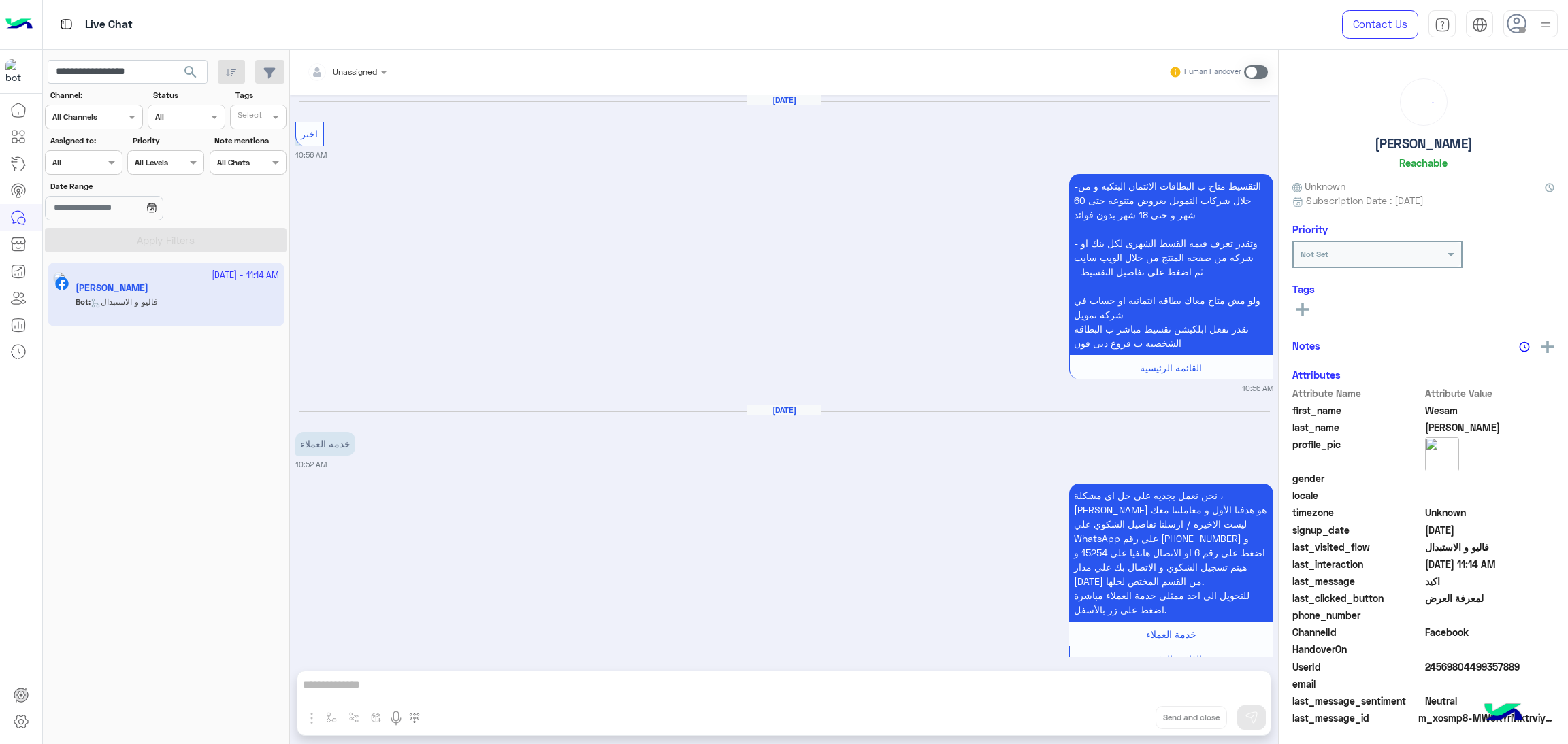
scroll to position [2374, 0]
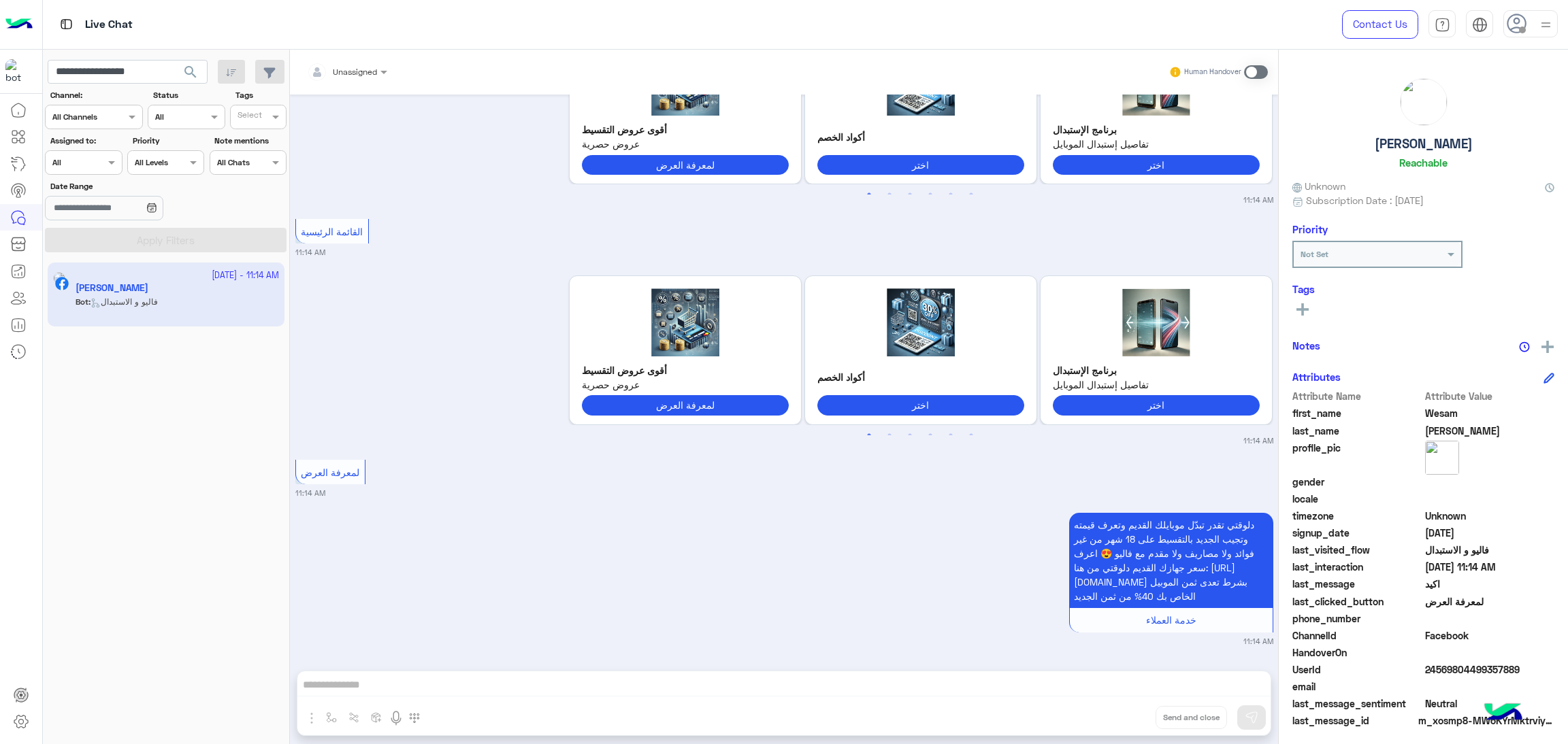
click at [921, 560] on div "دلوقتي تقدر تبدّل موبايلك القديم وتعرف قيمته وتجيب الجديد بالتقسيط على 18 شهر م…" at bounding box center [784, 578] width 978 height 138
click at [1436, 660] on span "24569804499357889" at bounding box center [1491, 667] width 130 height 14
click at [136, 70] on input "**********" at bounding box center [128, 72] width 160 height 24
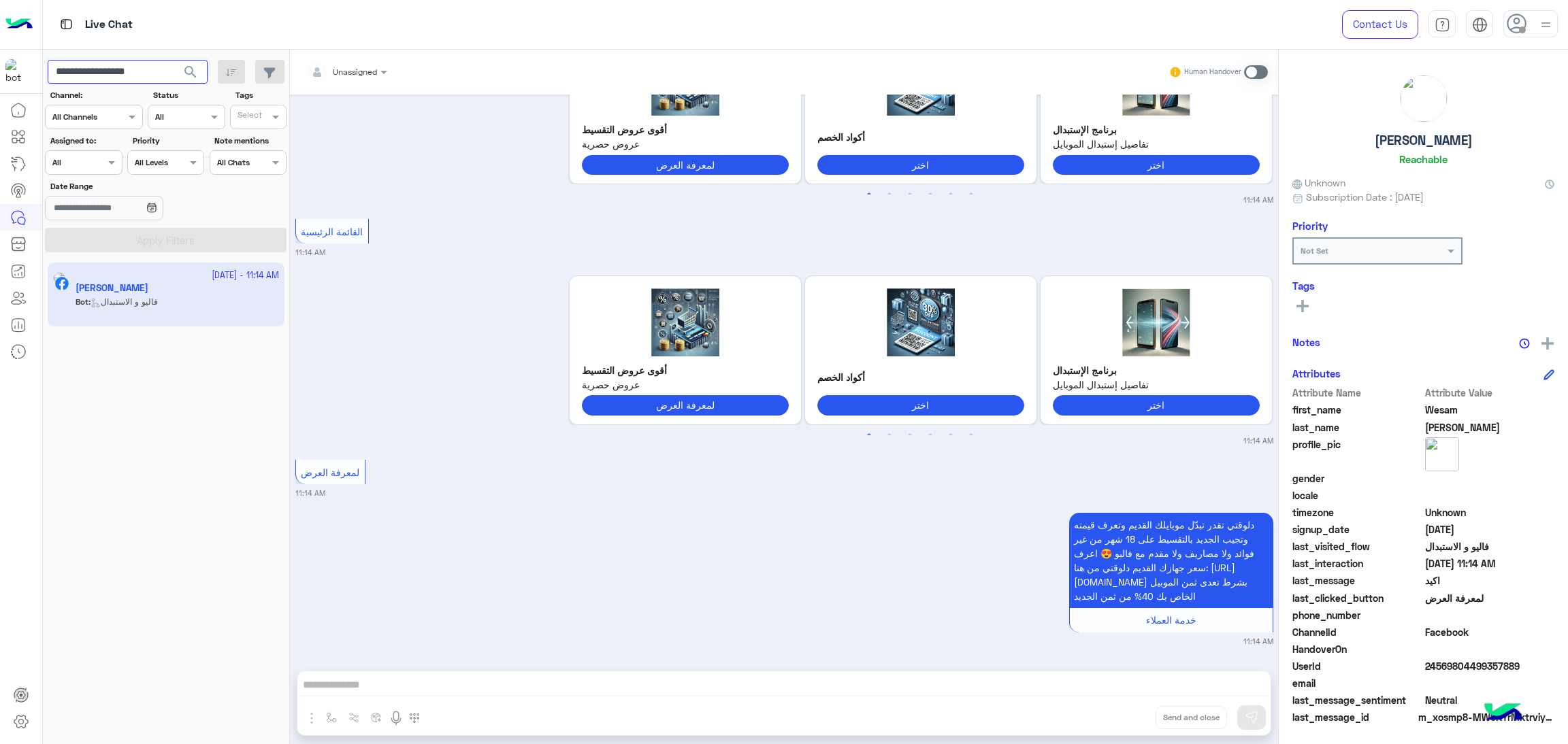
click at [136, 70] on input "**********" at bounding box center [128, 72] width 160 height 24
paste input "*"
click at [193, 70] on span "search" at bounding box center [190, 72] width 16 height 16
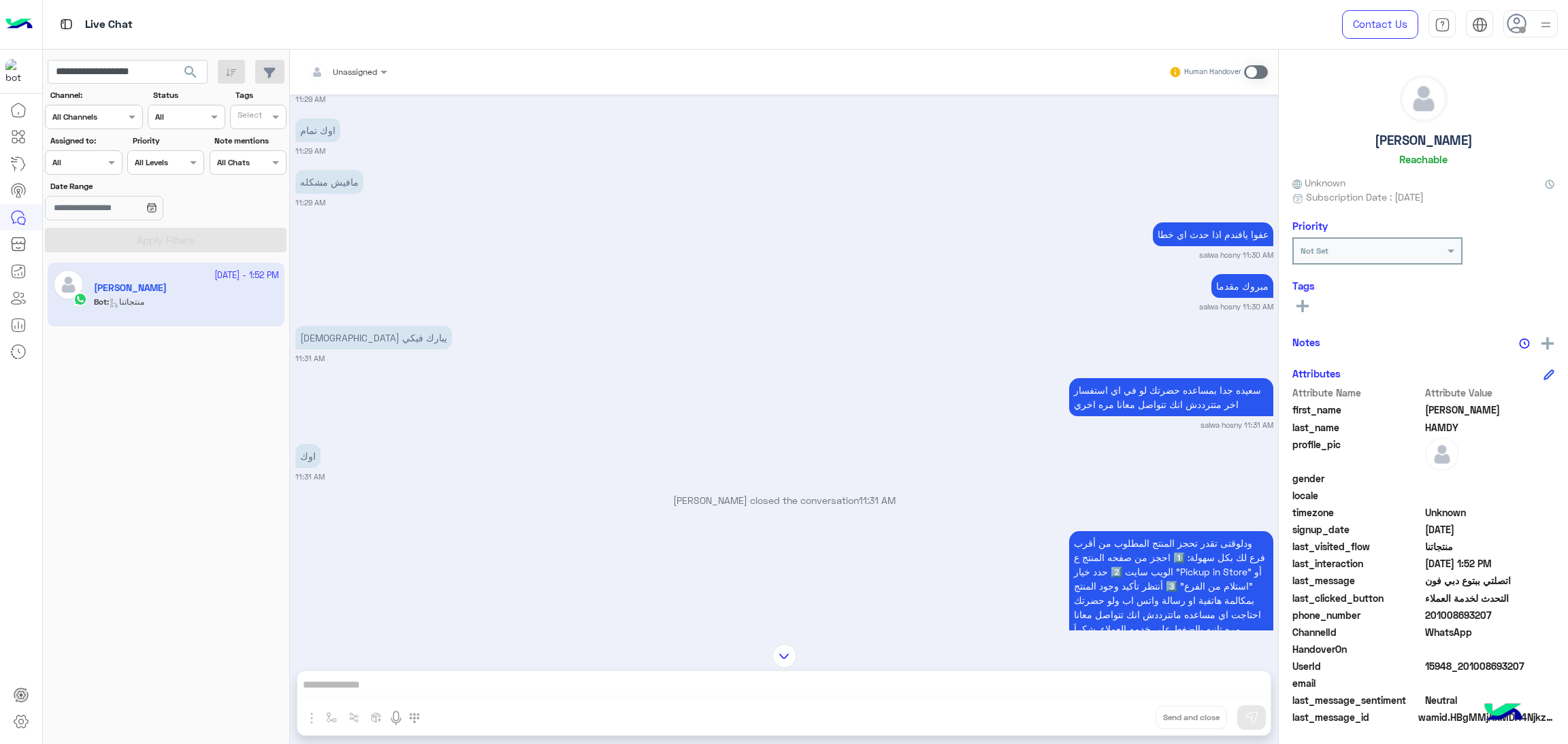
scroll to position [1263, 0]
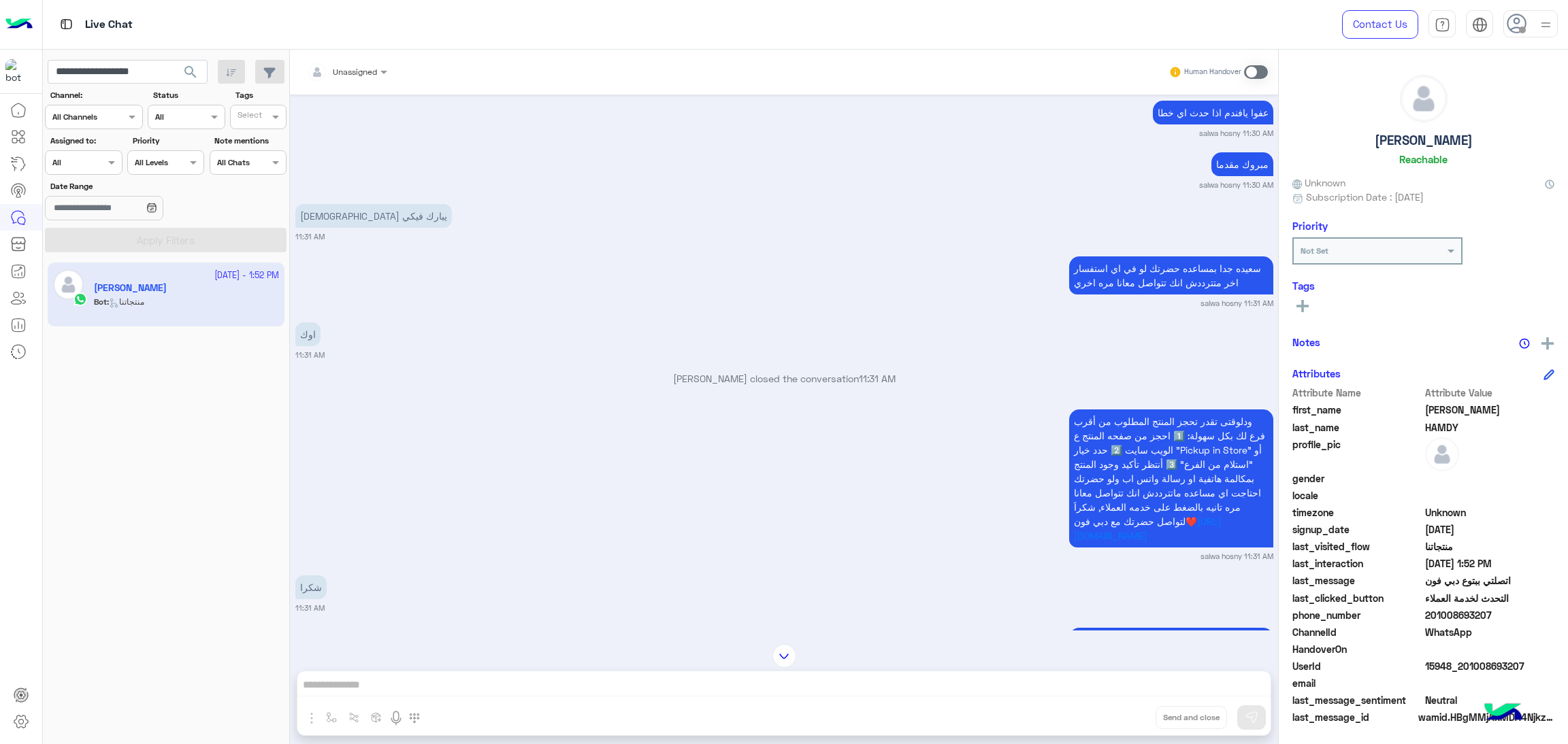
click at [1452, 664] on span "15948_201008693207" at bounding box center [1491, 667] width 130 height 14
click at [97, 69] on input "**********" at bounding box center [128, 72] width 160 height 24
paste input "text"
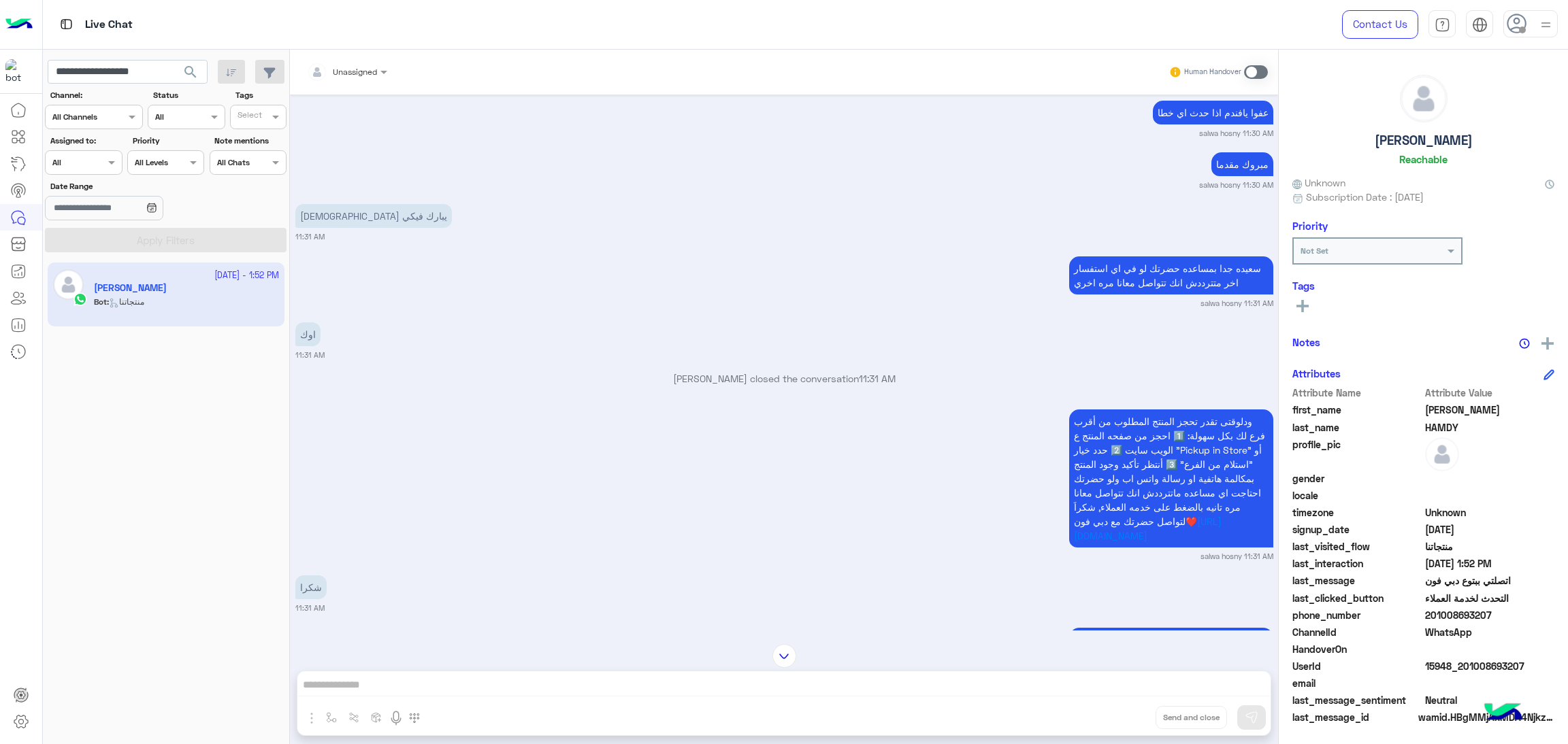
click at [193, 70] on span "search" at bounding box center [190, 72] width 16 height 16
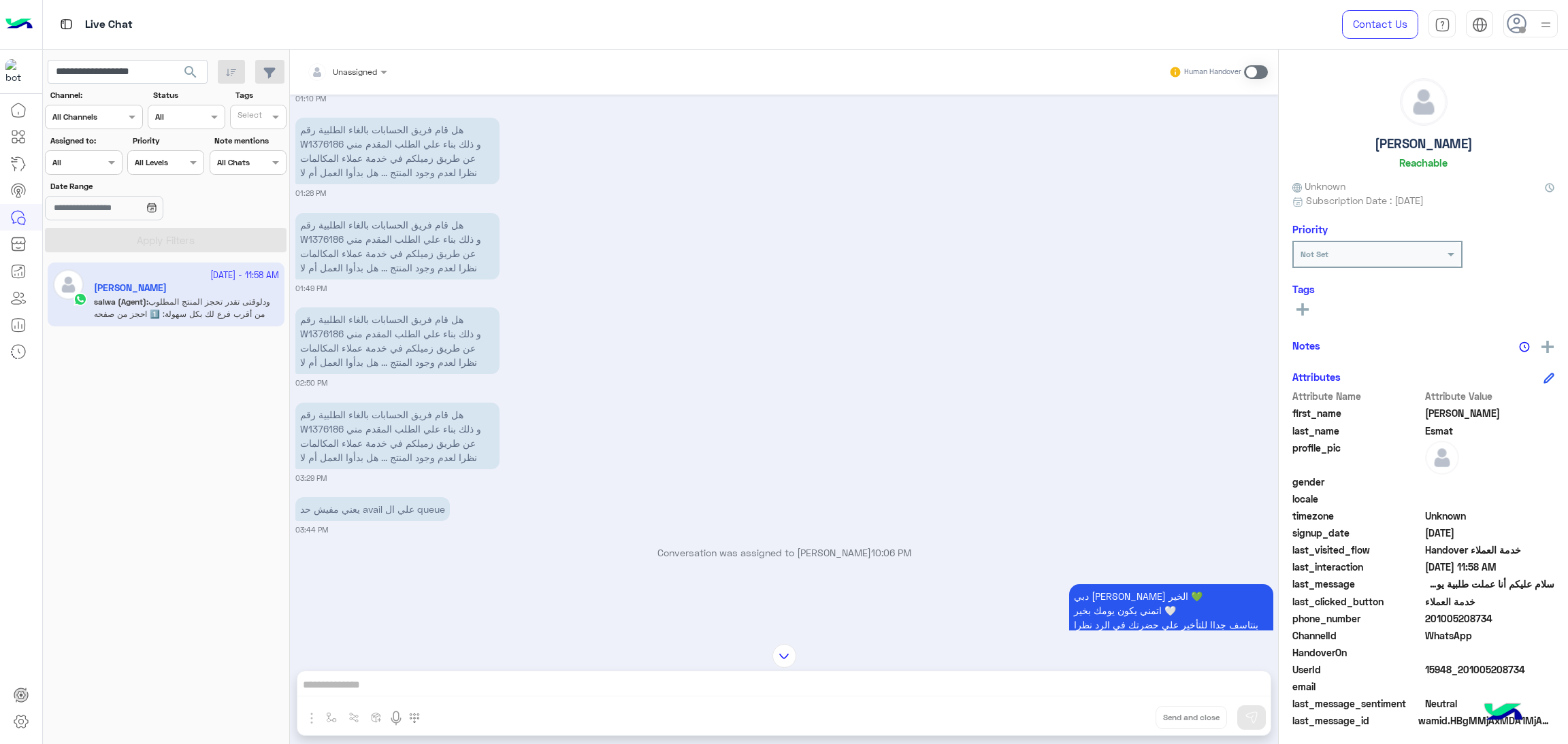
scroll to position [2022, 0]
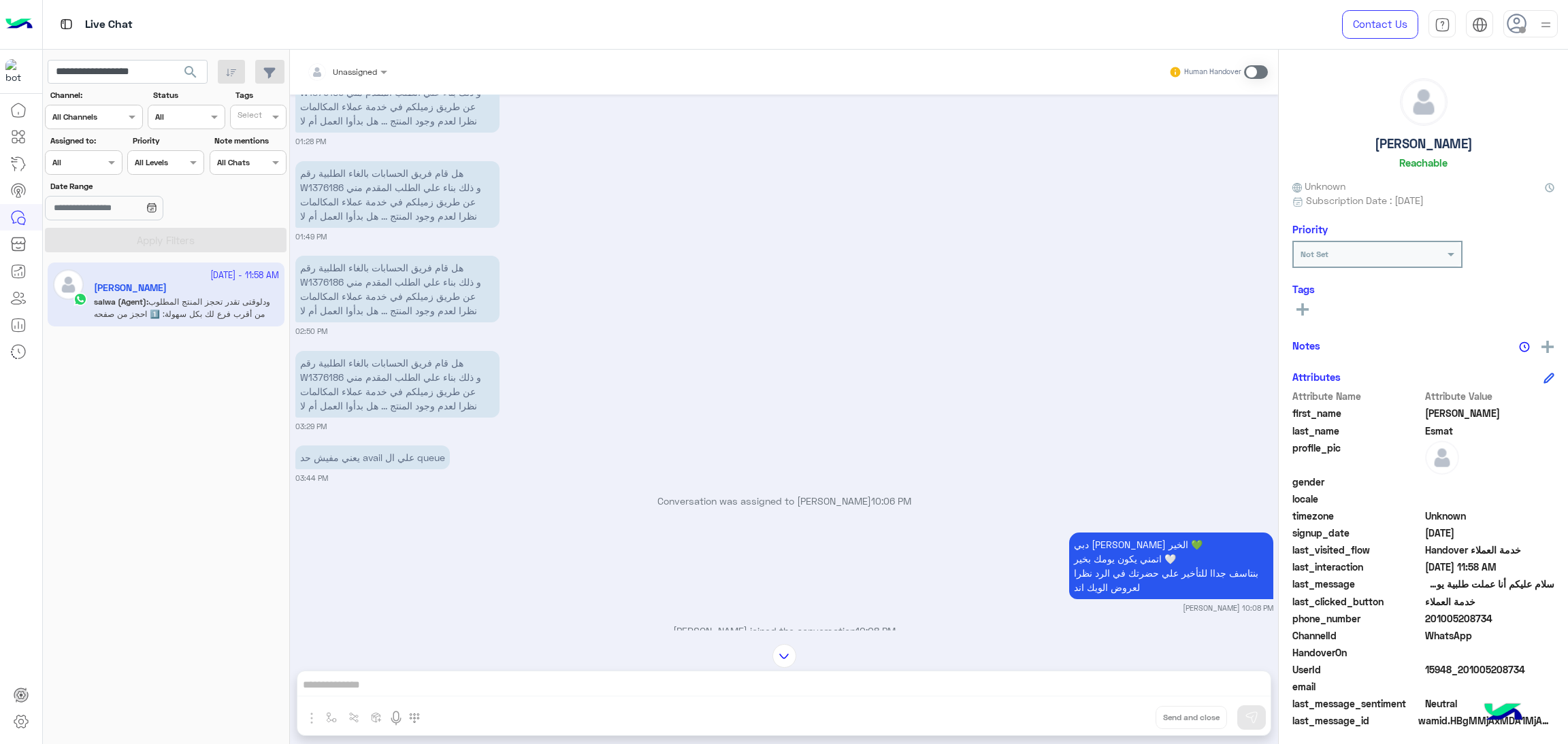
click at [1447, 663] on span "15948_201005208734" at bounding box center [1491, 670] width 130 height 14
click at [135, 77] on input "**********" at bounding box center [128, 72] width 160 height 24
click at [135, 76] on input "**********" at bounding box center [128, 72] width 160 height 24
paste input "text"
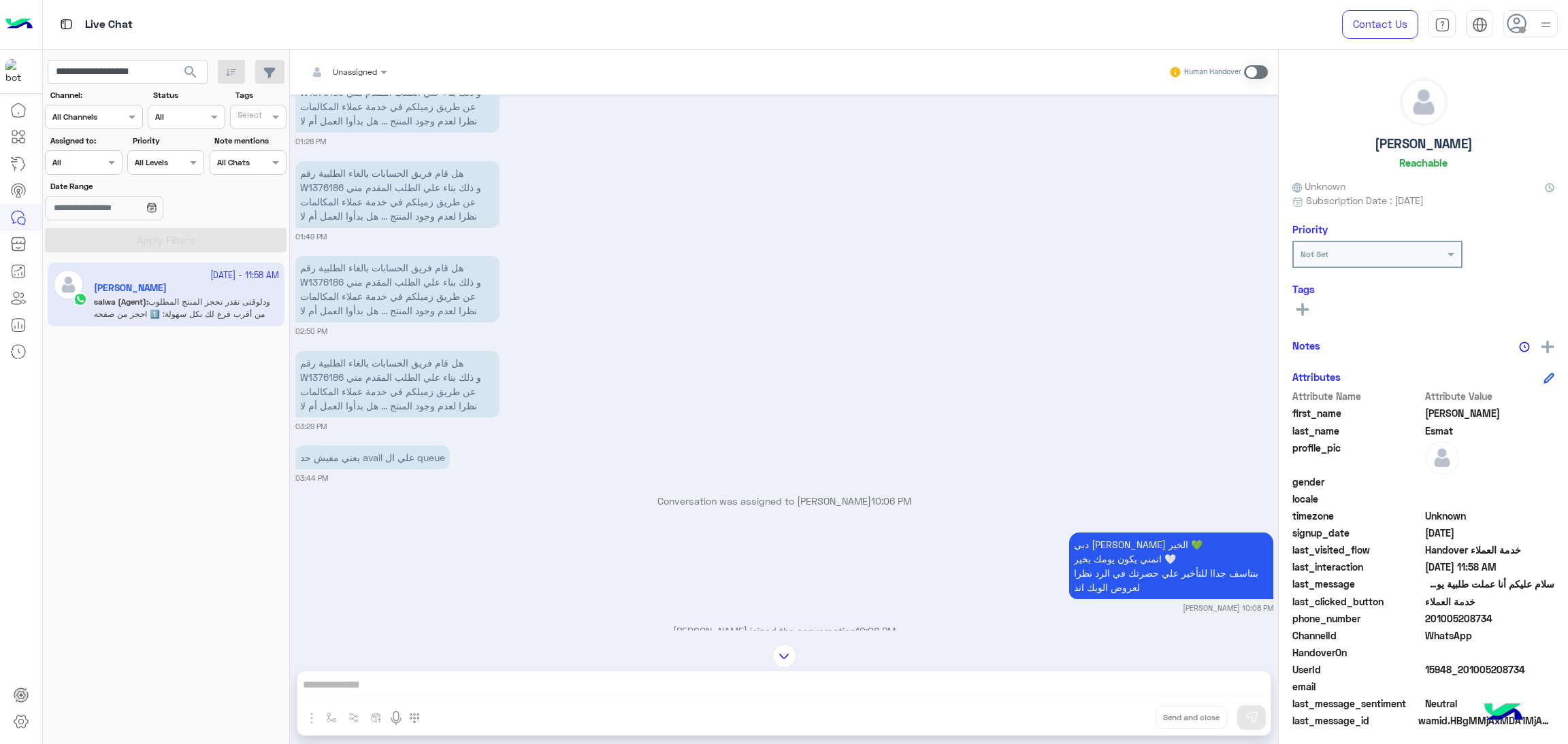
click at [190, 70] on span "search" at bounding box center [190, 72] width 16 height 16
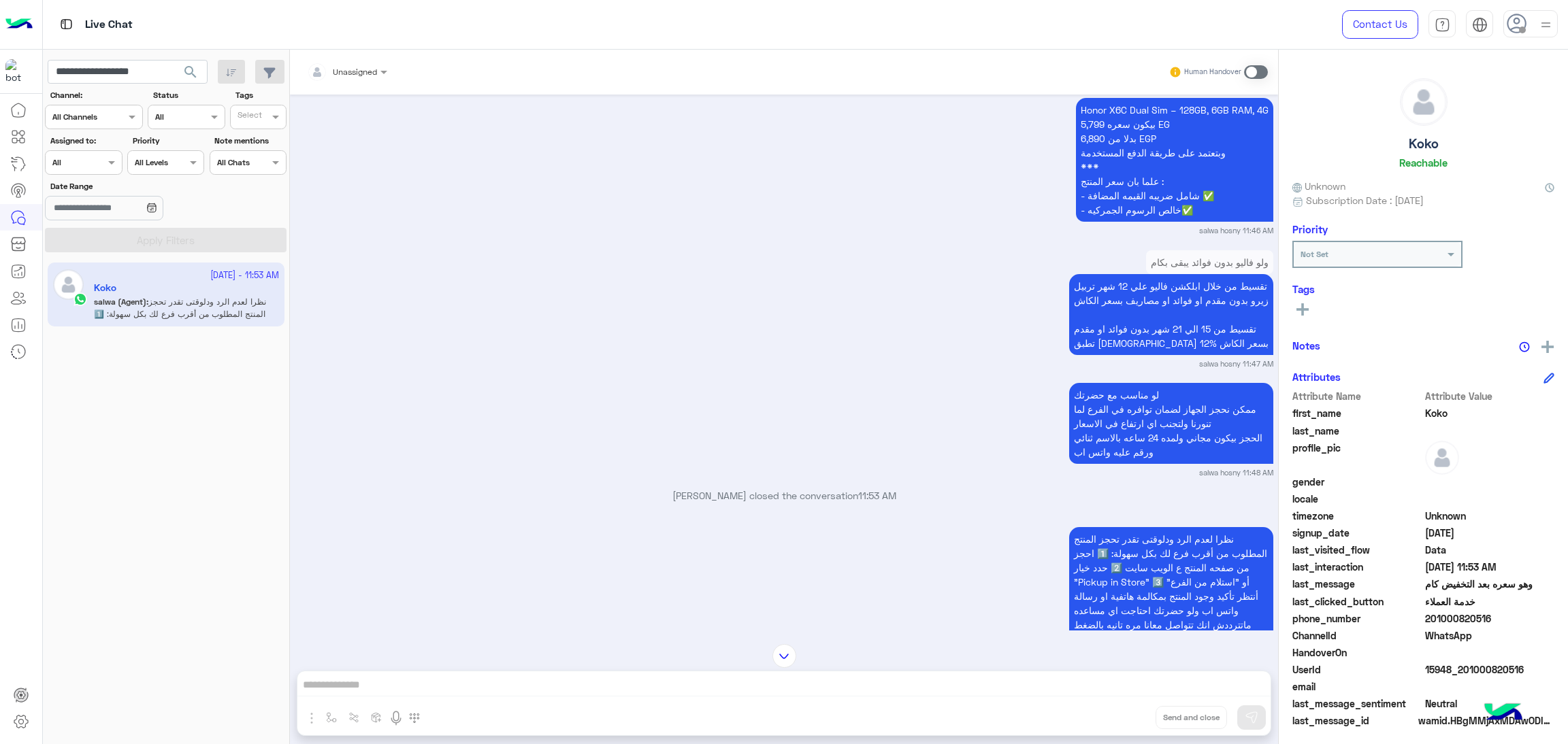
scroll to position [2056, 0]
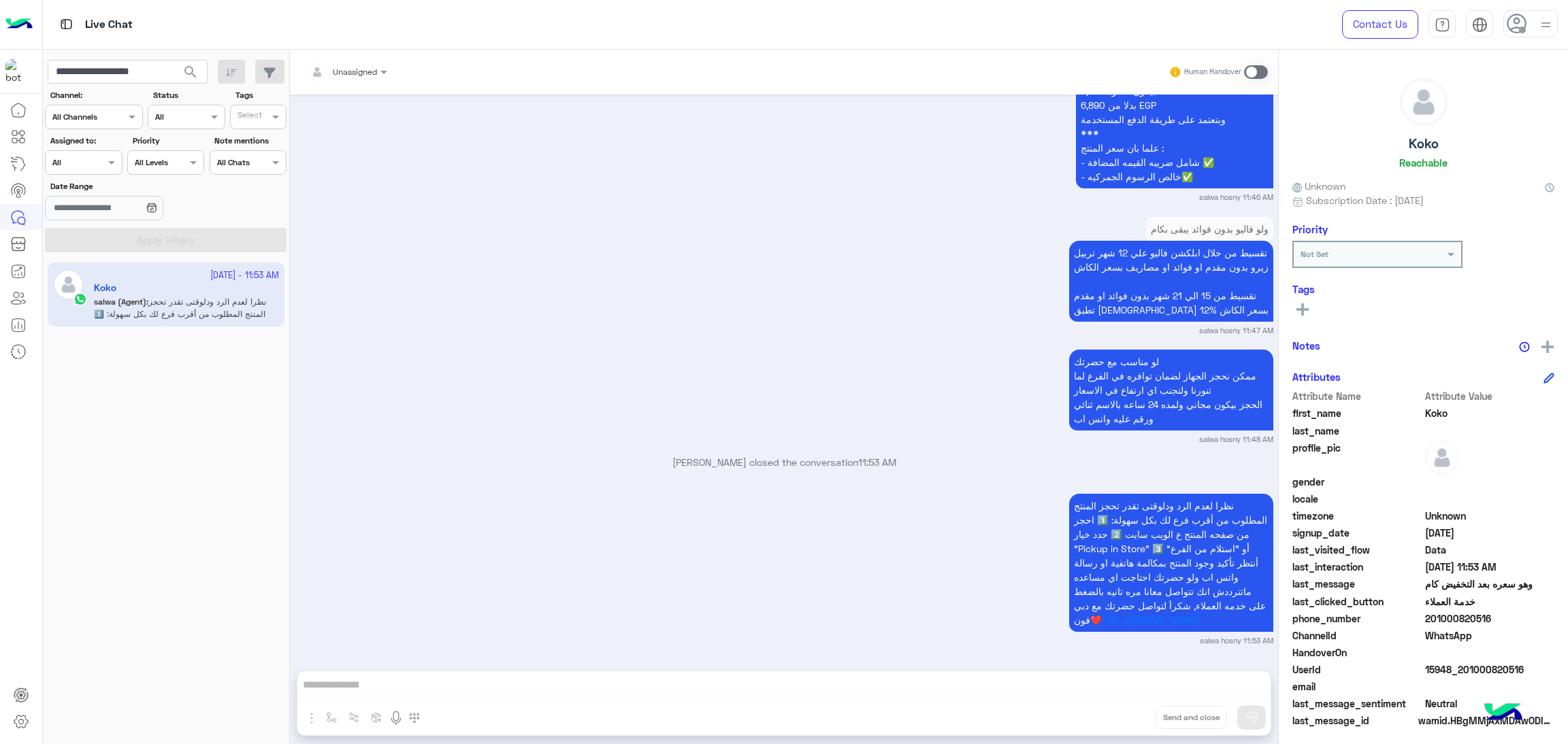
click at [1440, 670] on span "15948_201000820516" at bounding box center [1491, 670] width 130 height 14
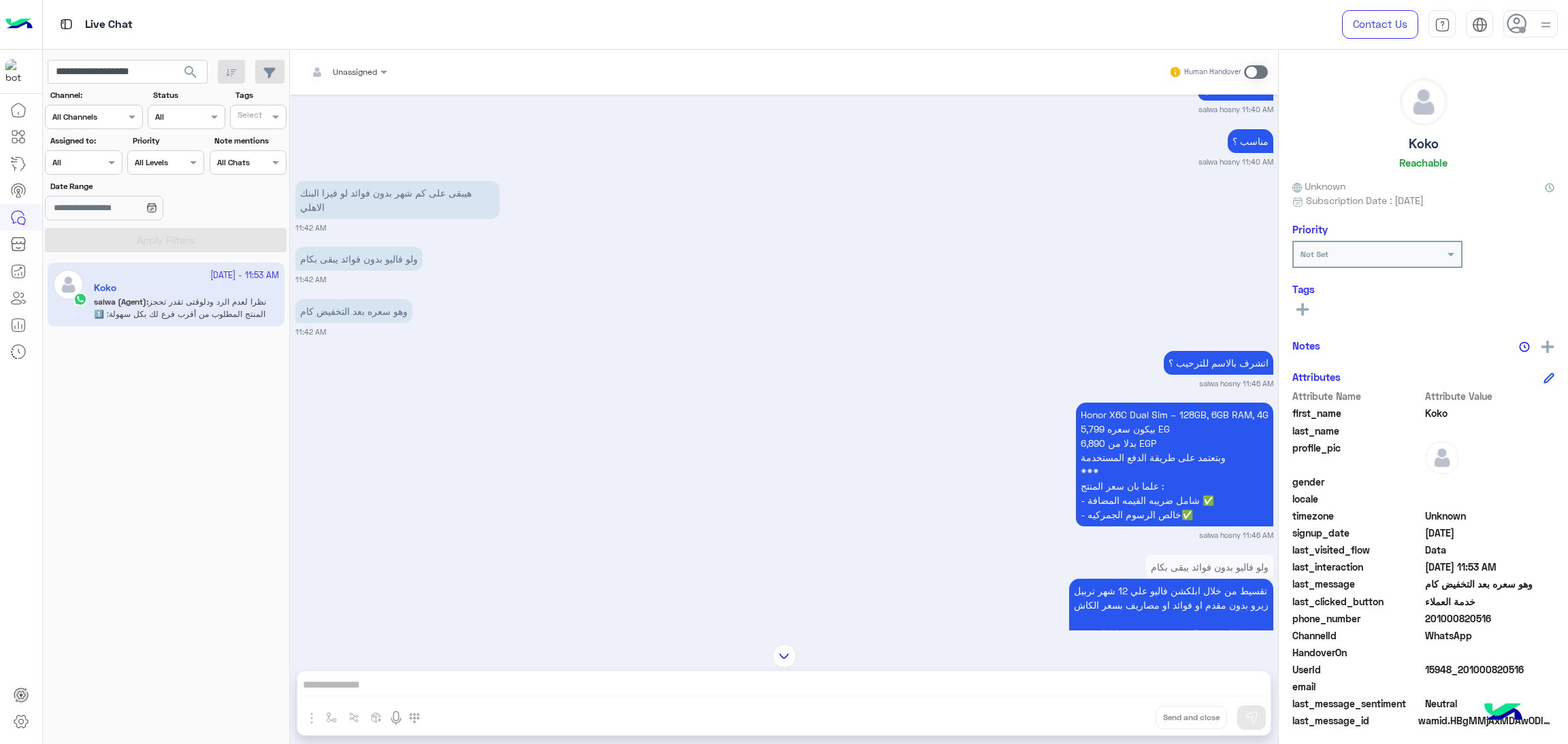
scroll to position [1749, 0]
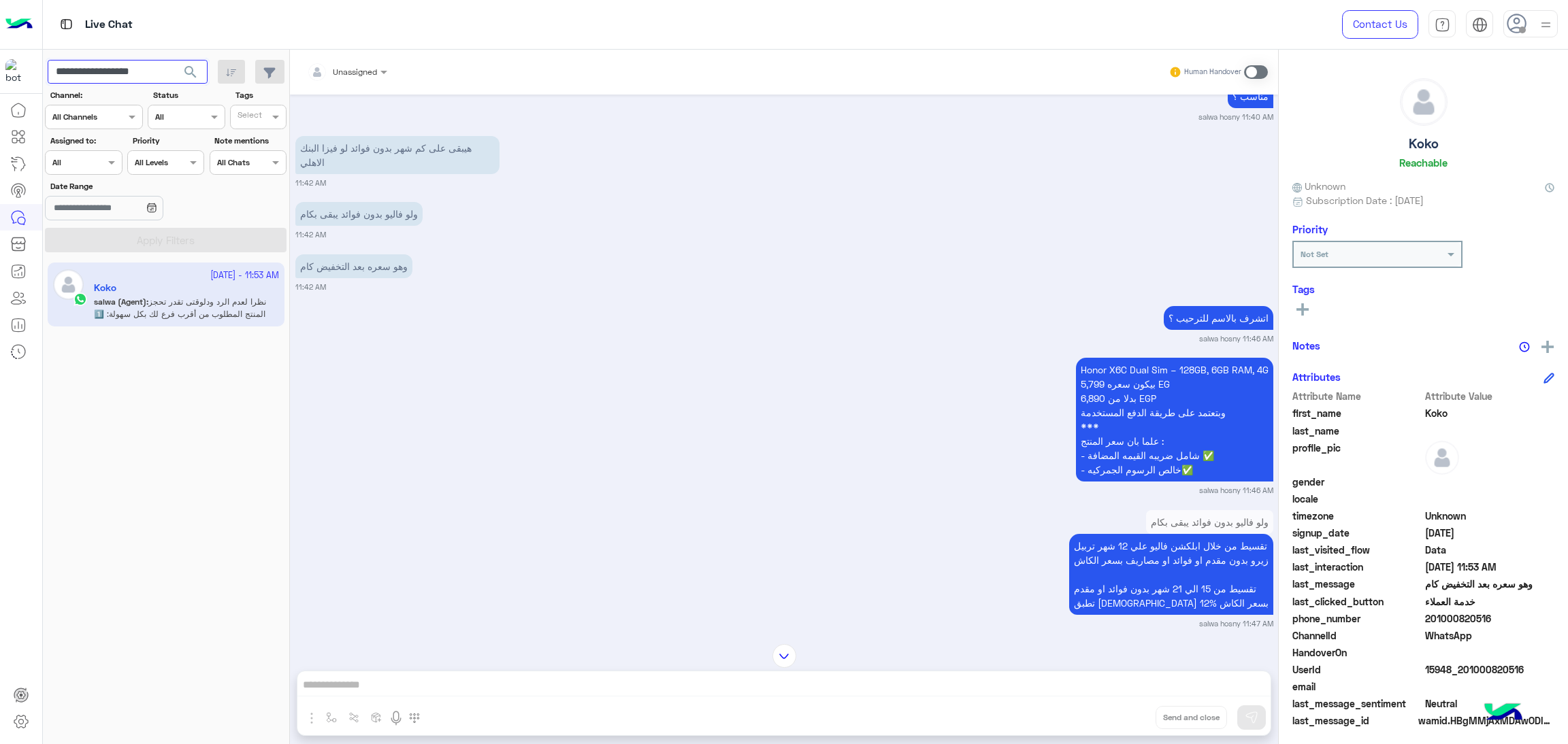
click at [122, 65] on input "**********" at bounding box center [128, 72] width 160 height 24
paste input "text"
click at [196, 69] on span "search" at bounding box center [190, 72] width 16 height 16
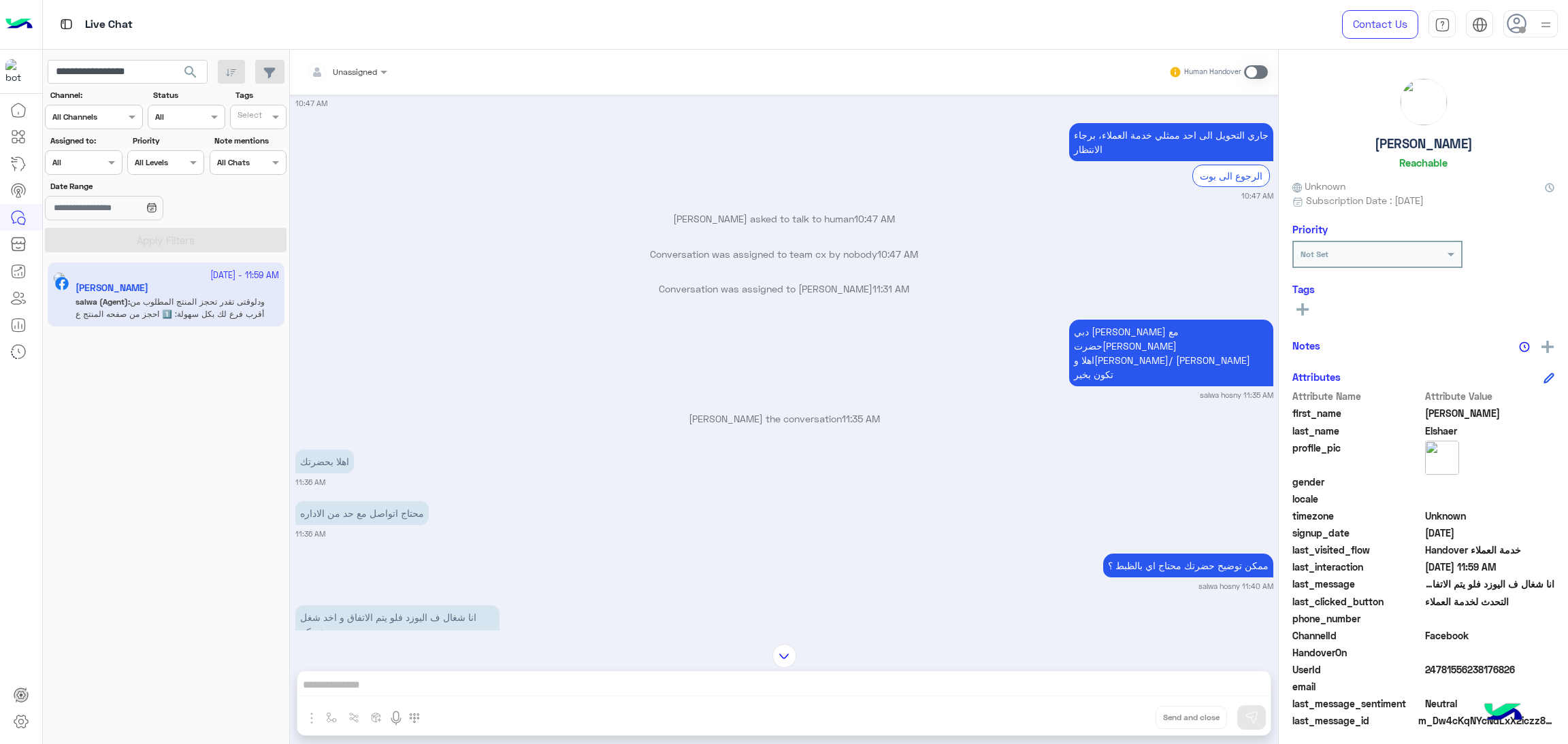
scroll to position [808, 0]
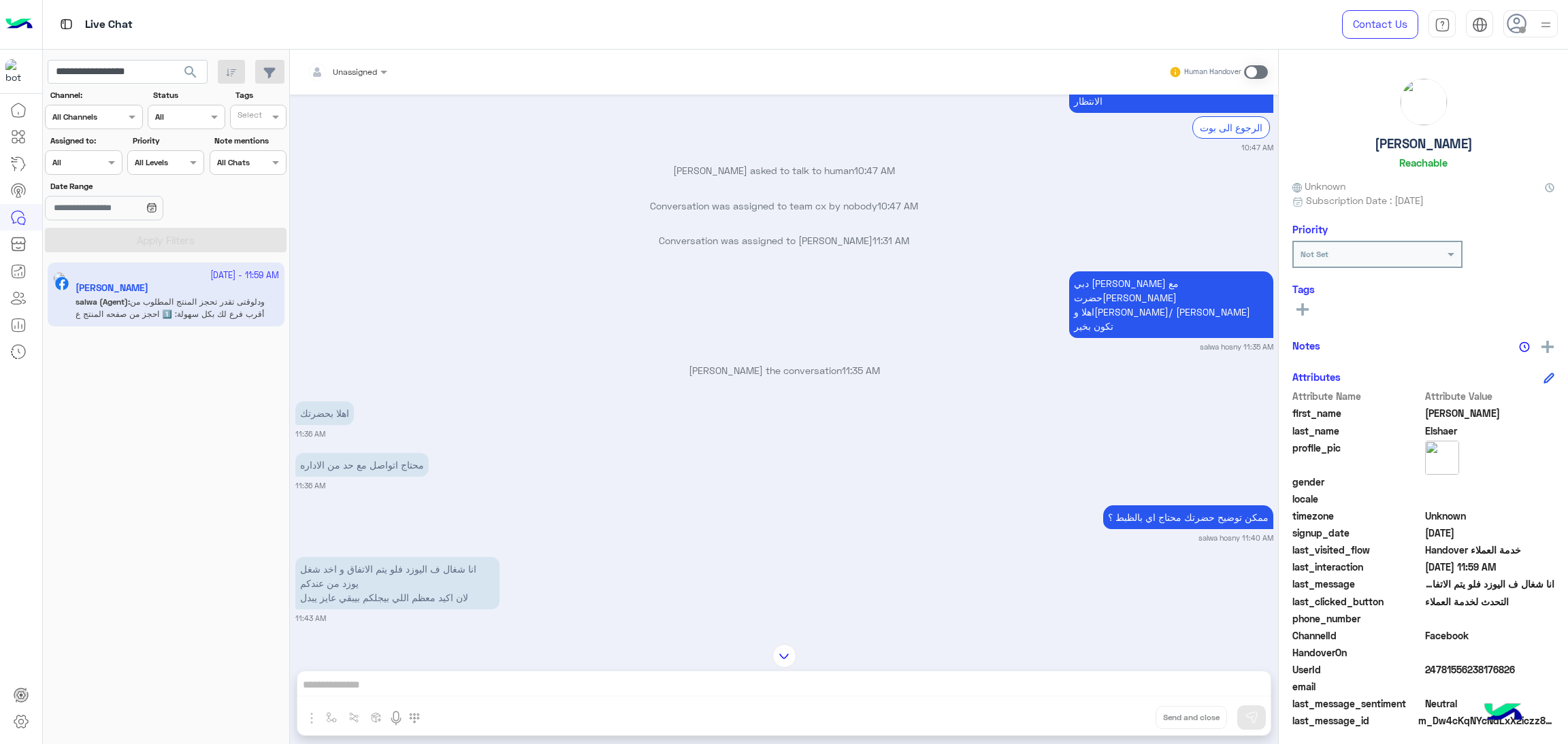
click at [1452, 666] on span "24781556238176826" at bounding box center [1491, 670] width 130 height 14
click at [140, 63] on input "**********" at bounding box center [128, 72] width 160 height 24
paste input "text"
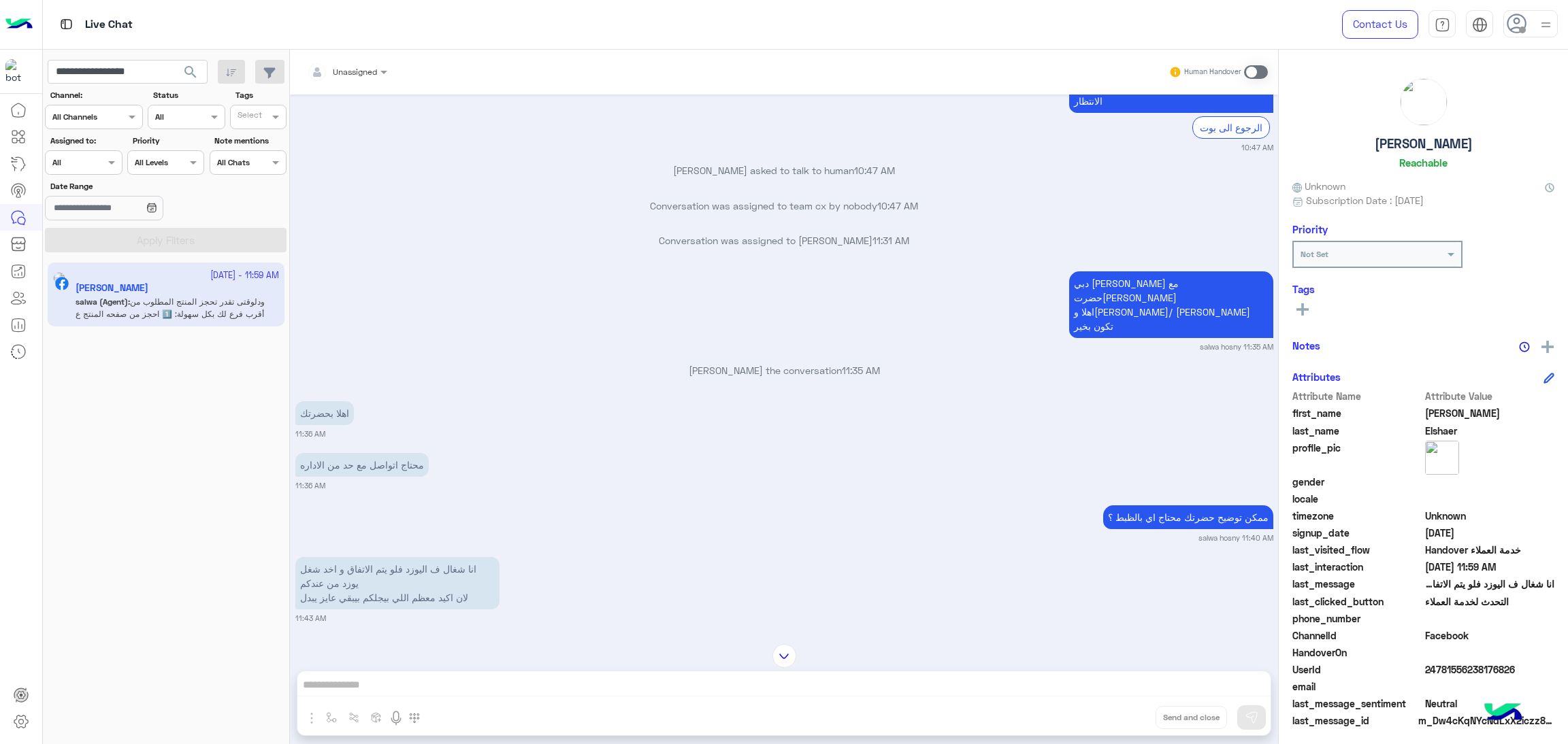
click at [182, 67] on span "search" at bounding box center [190, 72] width 16 height 16
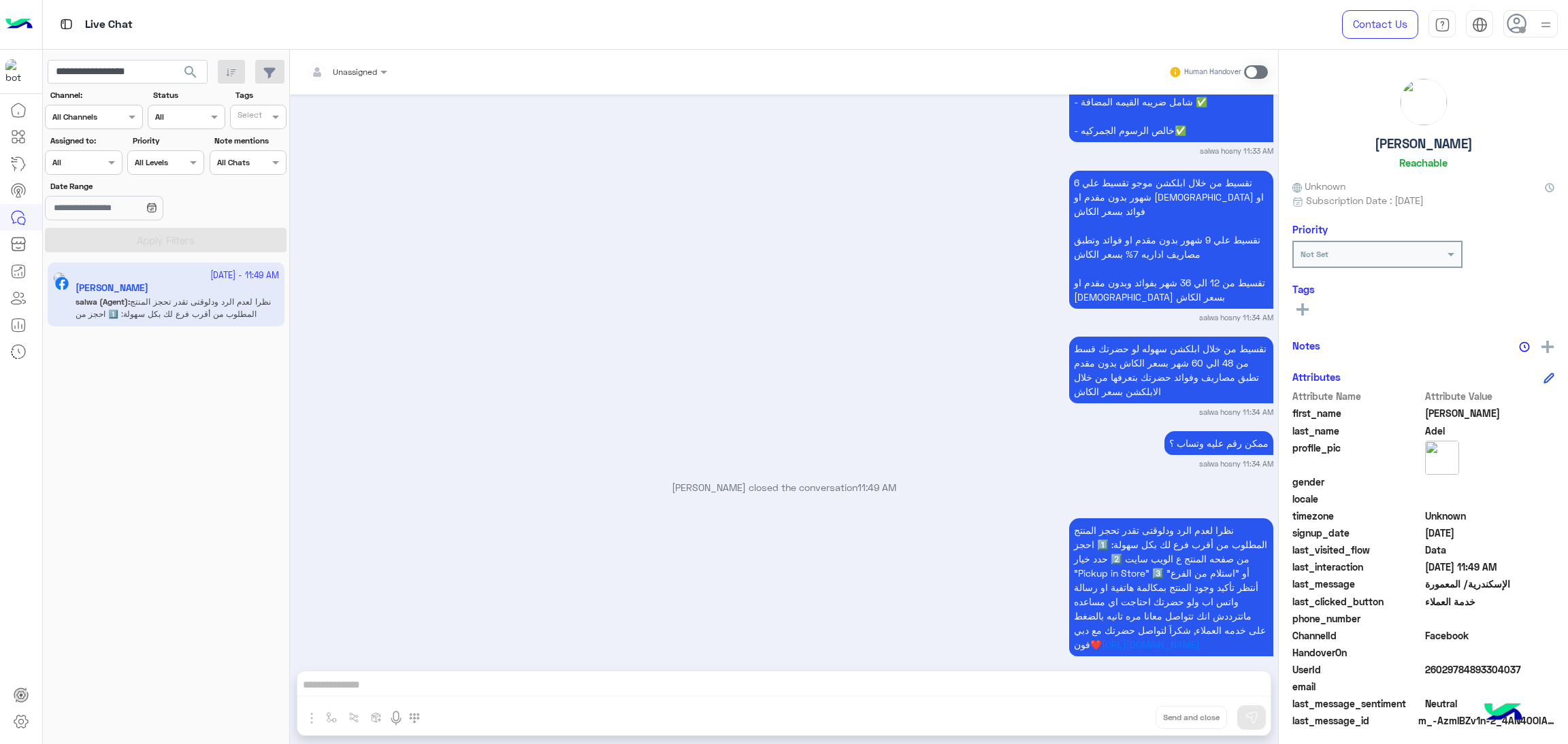
scroll to position [2162, 0]
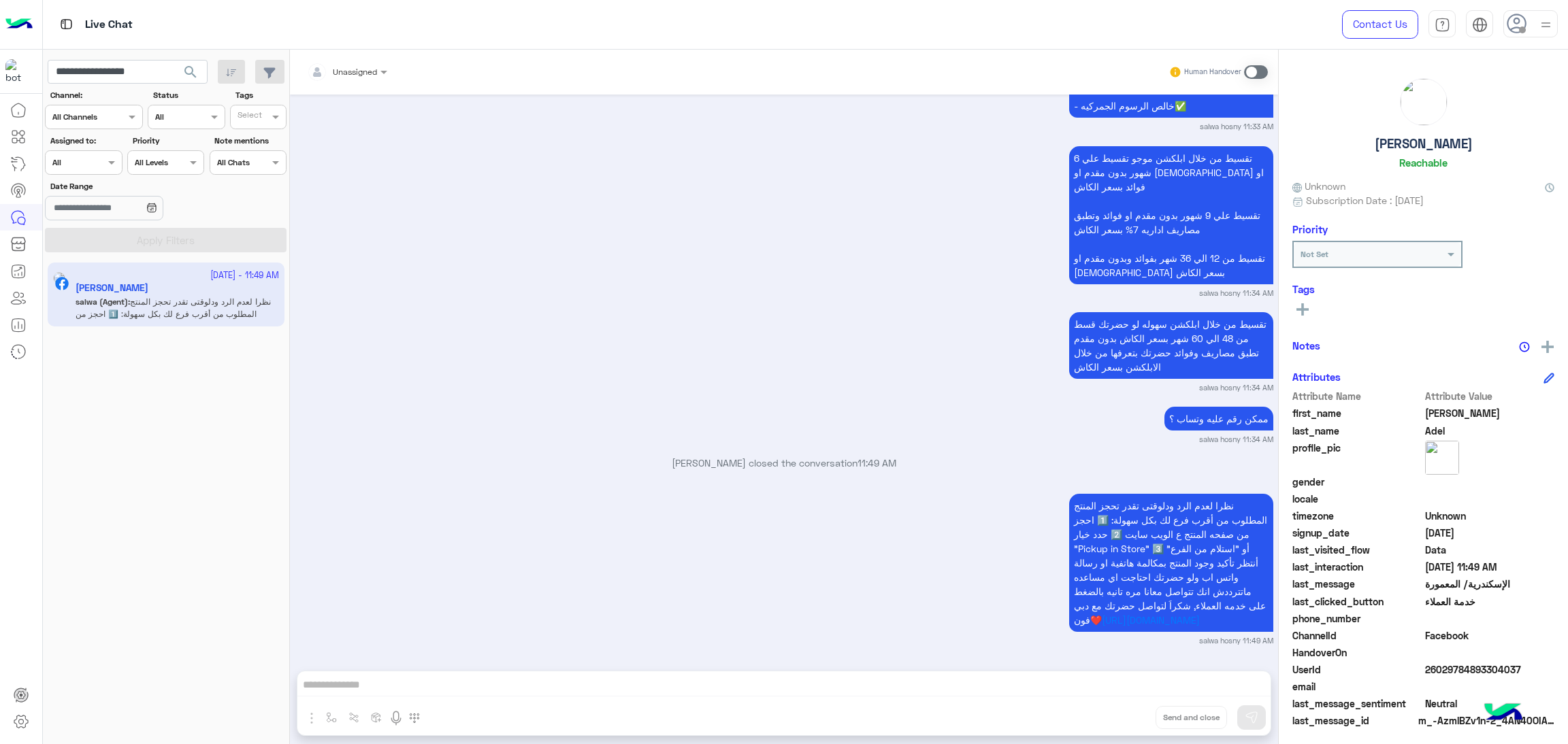
click at [1454, 667] on span "26029784893304037" at bounding box center [1491, 670] width 130 height 14
click at [1453, 667] on span "26029784893304037" at bounding box center [1491, 670] width 130 height 14
click at [136, 73] on input "**********" at bounding box center [128, 72] width 160 height 24
paste input "*"
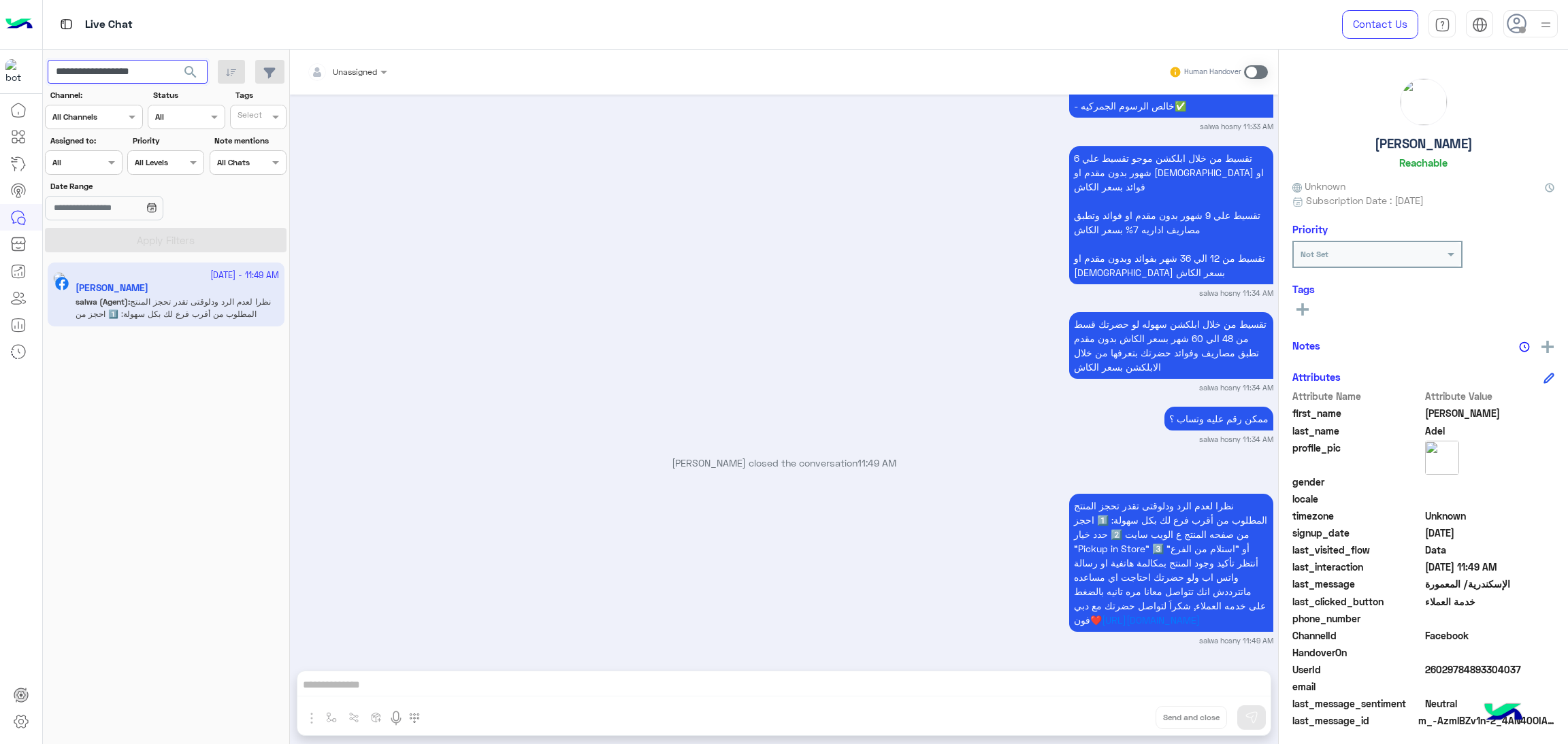
type input "**********"
click at [185, 73] on span "search" at bounding box center [190, 72] width 16 height 16
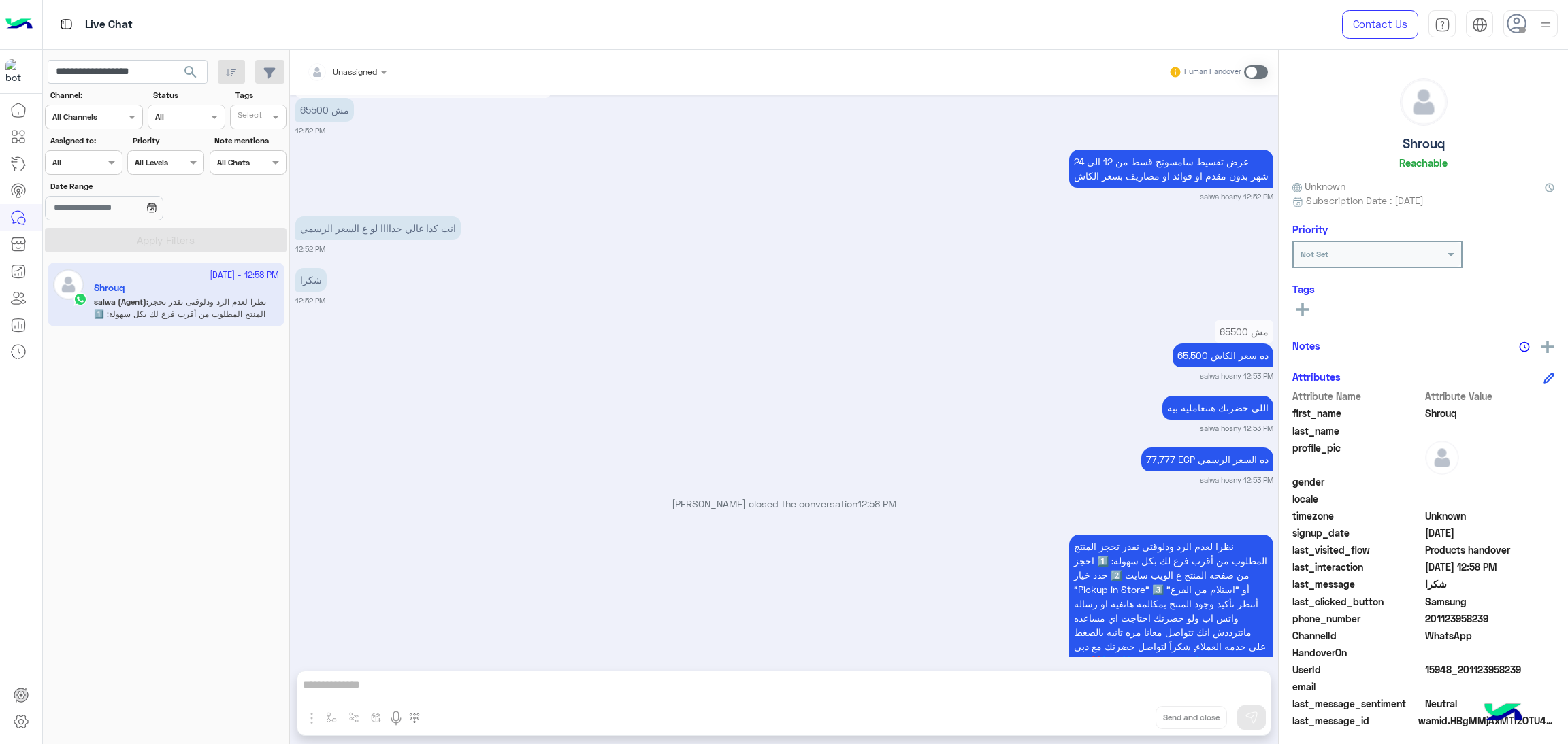
scroll to position [3270, 0]
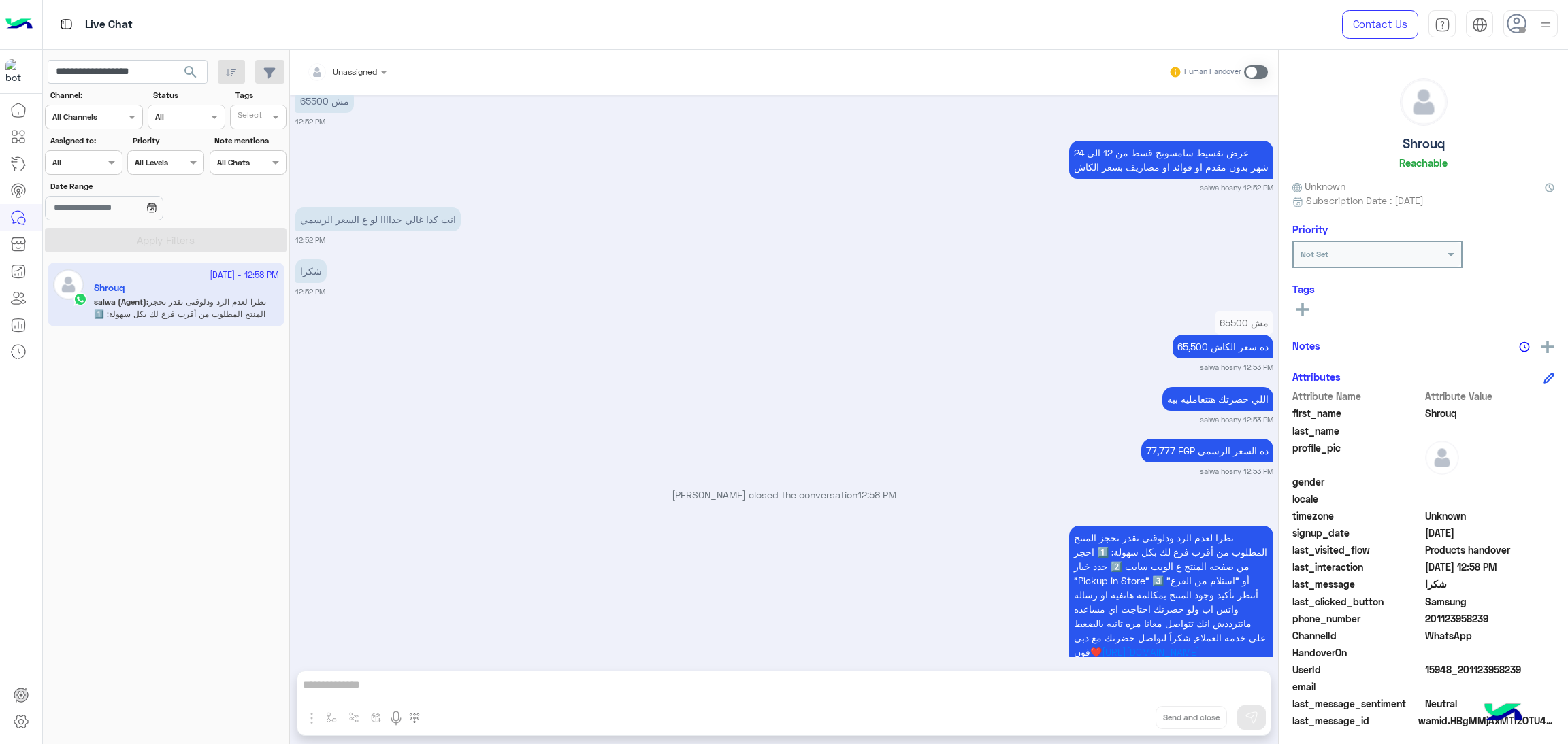
click at [1447, 663] on span "15948_201123958239" at bounding box center [1491, 670] width 130 height 14
click at [146, 74] on input "**********" at bounding box center [128, 72] width 160 height 24
paste input "text"
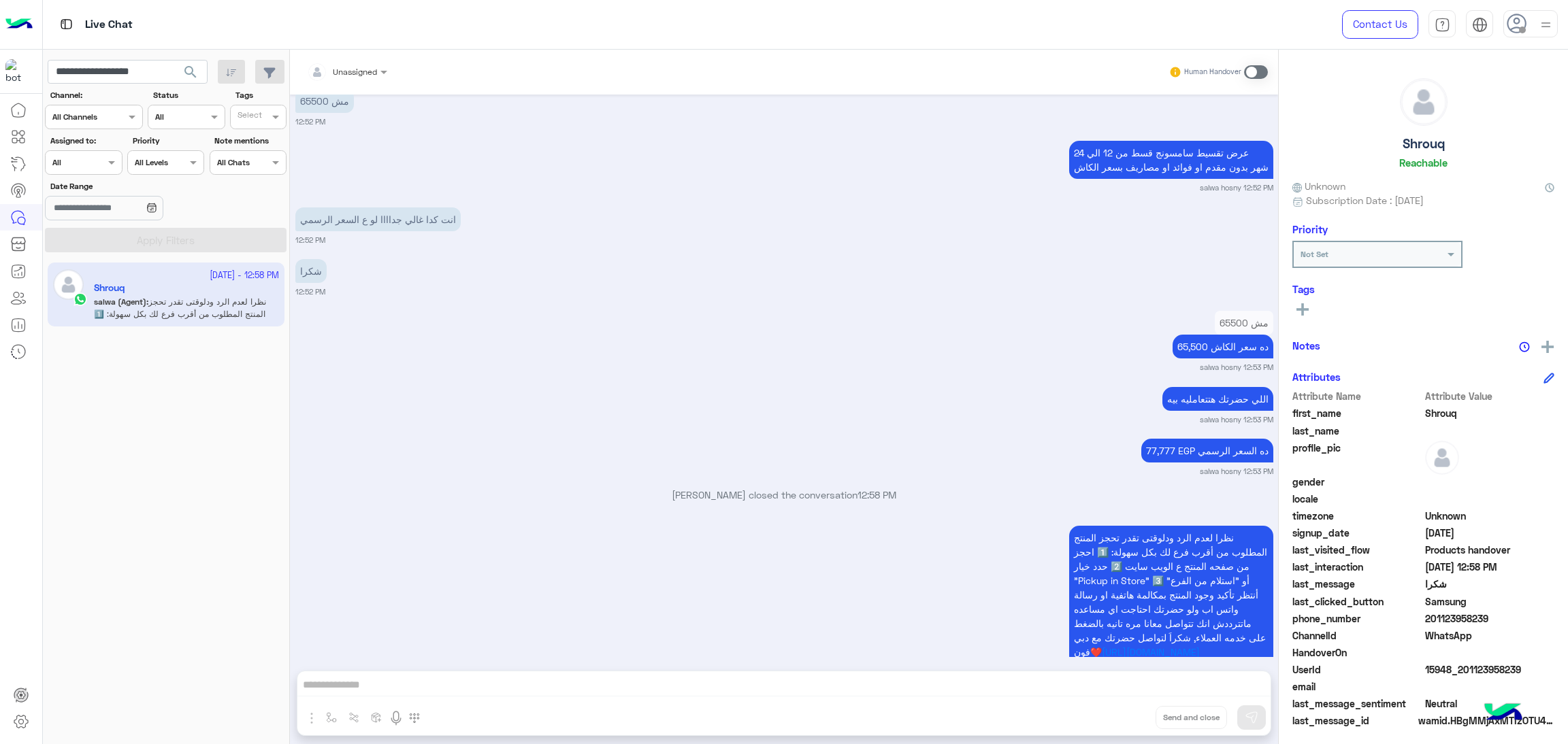
click at [190, 71] on span "search" at bounding box center [190, 72] width 16 height 16
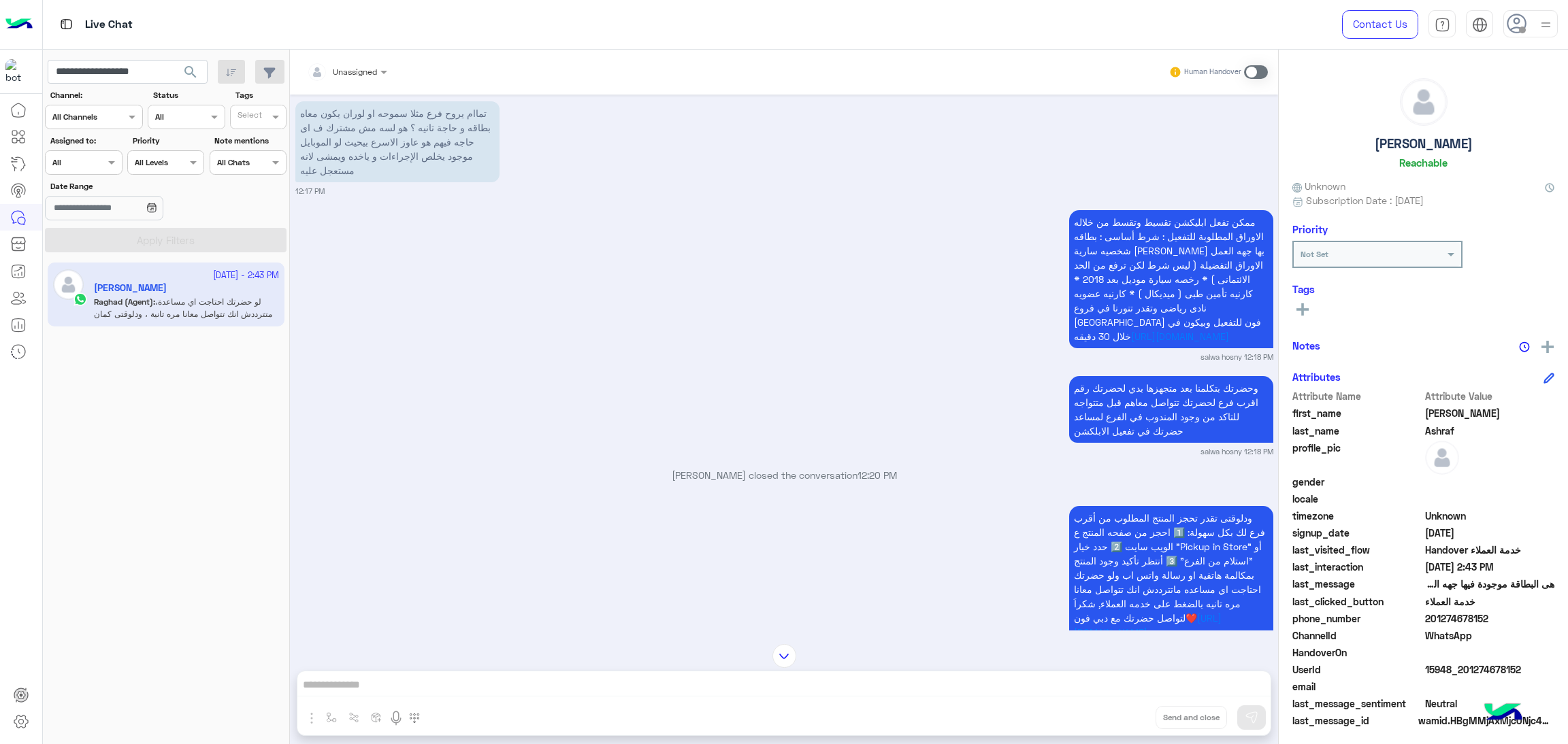
scroll to position [731, 0]
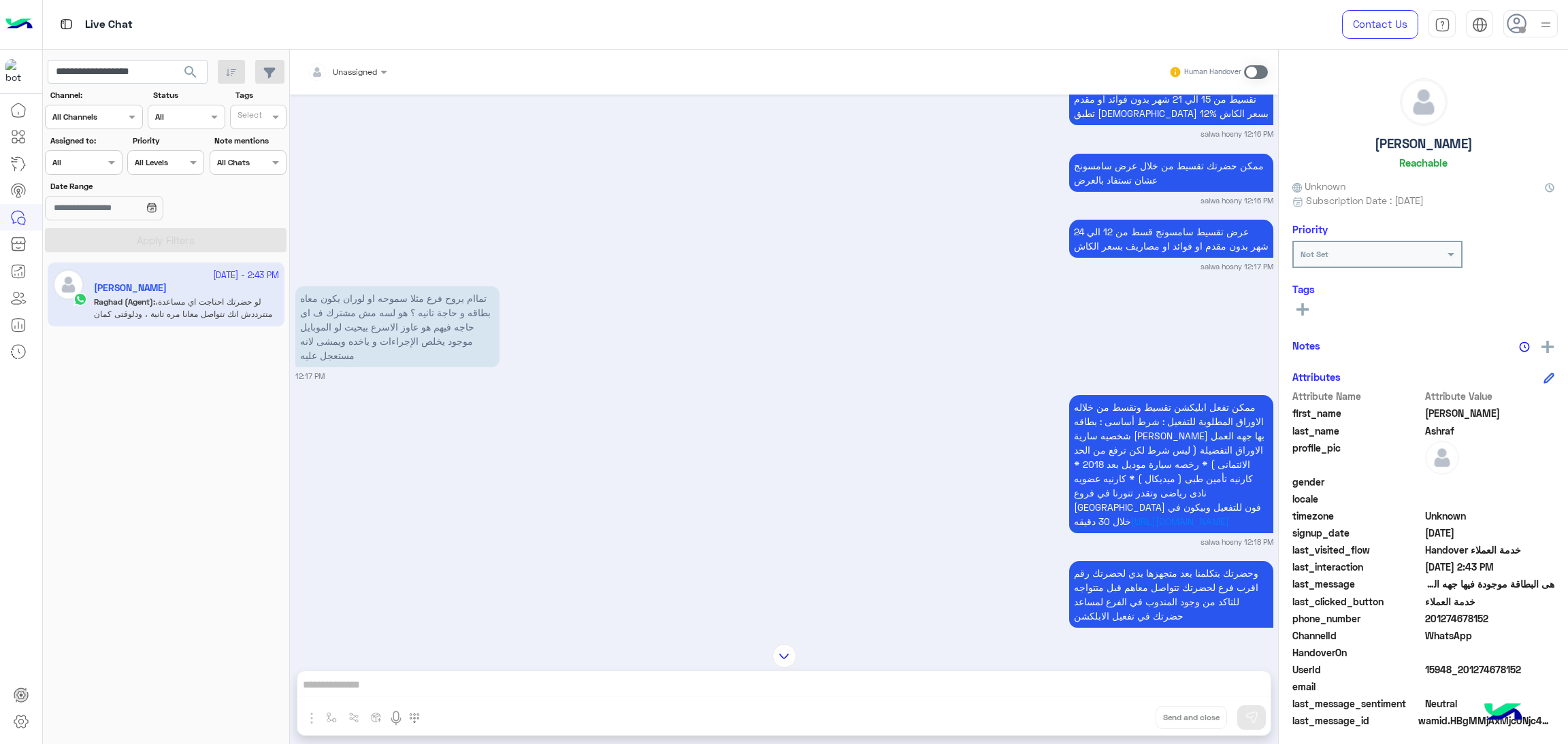
click at [1496, 665] on span "15948_201274678152" at bounding box center [1491, 670] width 130 height 14
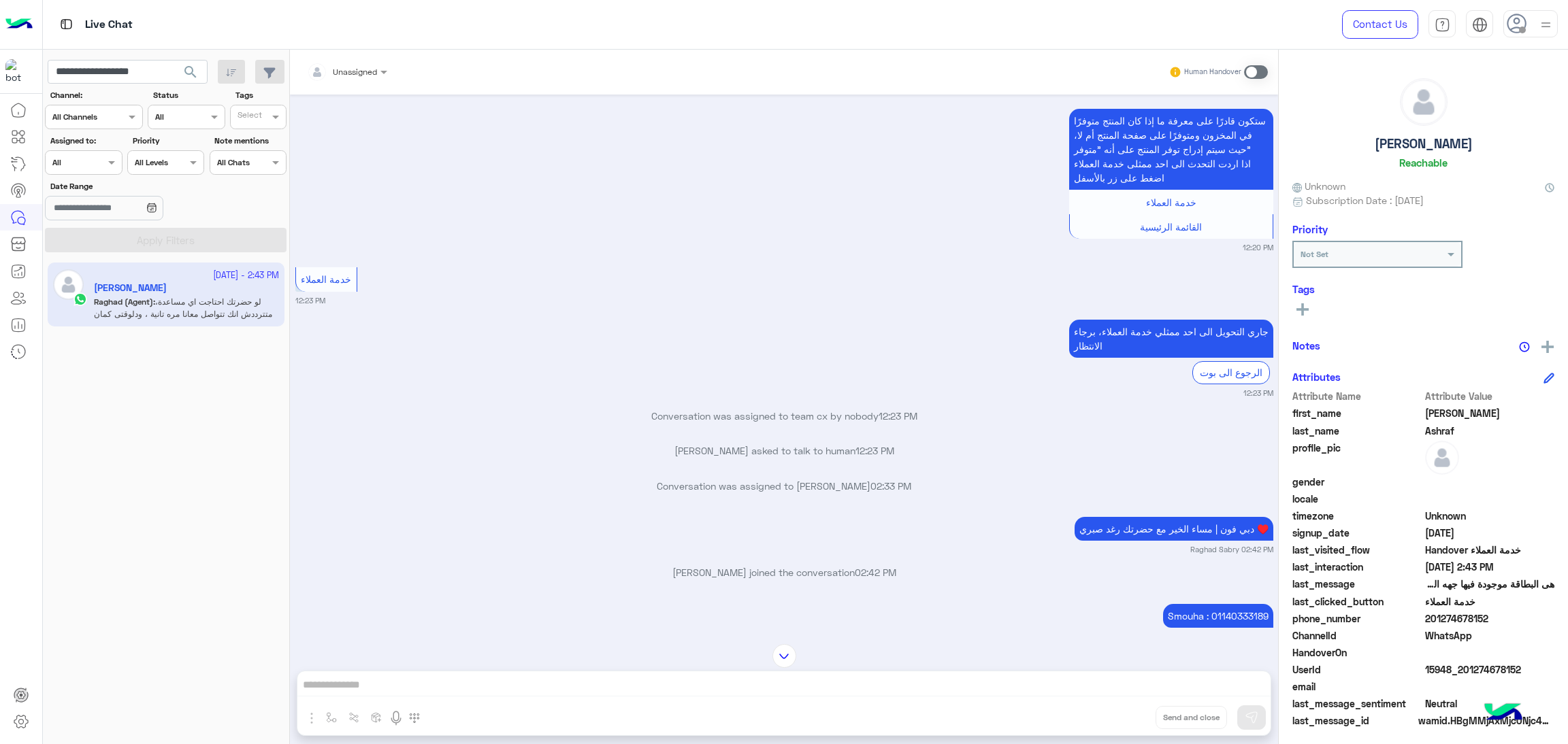
scroll to position [1750, 0]
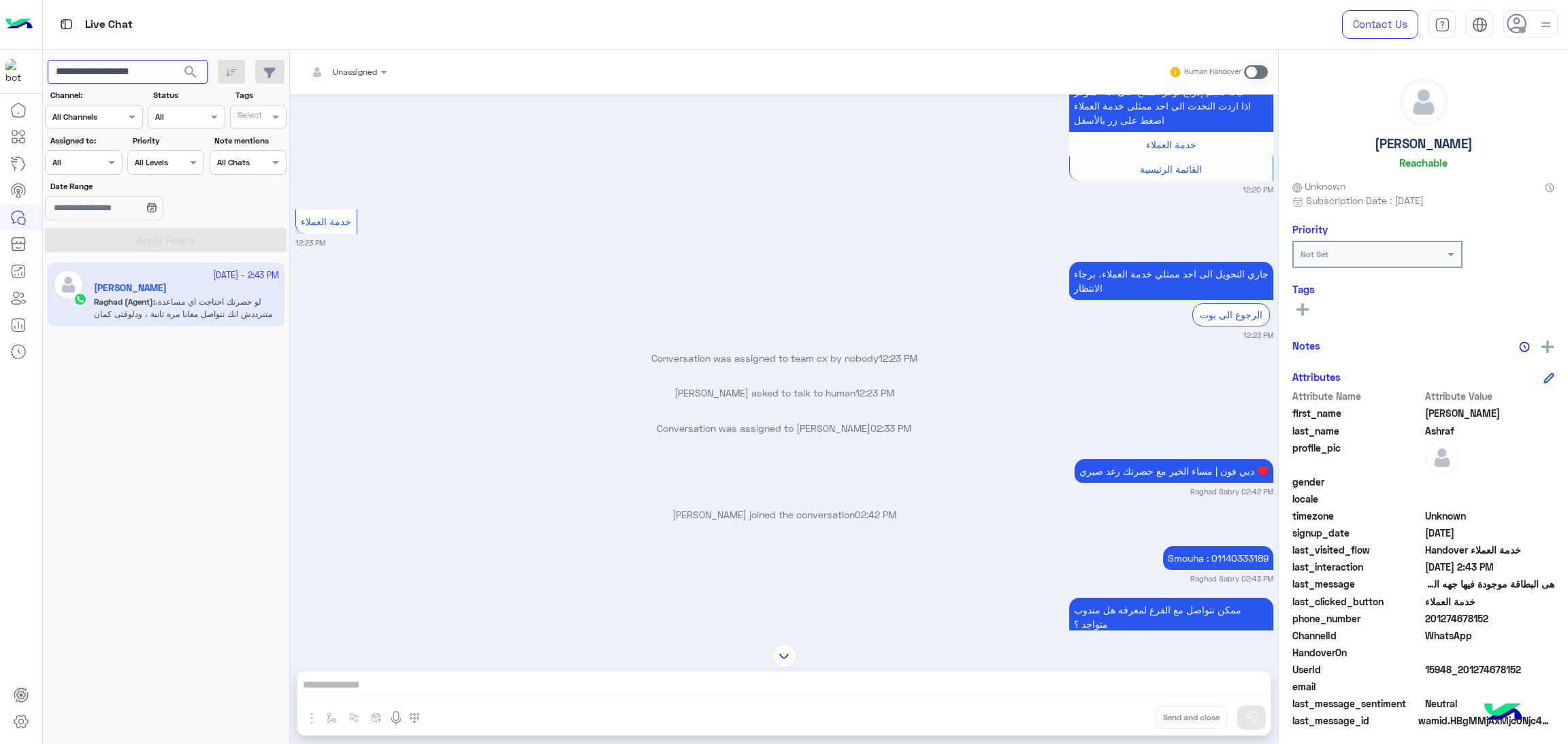
click at [121, 67] on input "**********" at bounding box center [128, 72] width 160 height 24
click at [123, 67] on input "**********" at bounding box center [128, 72] width 160 height 24
paste input "text"
click at [194, 73] on span "search" at bounding box center [190, 72] width 16 height 16
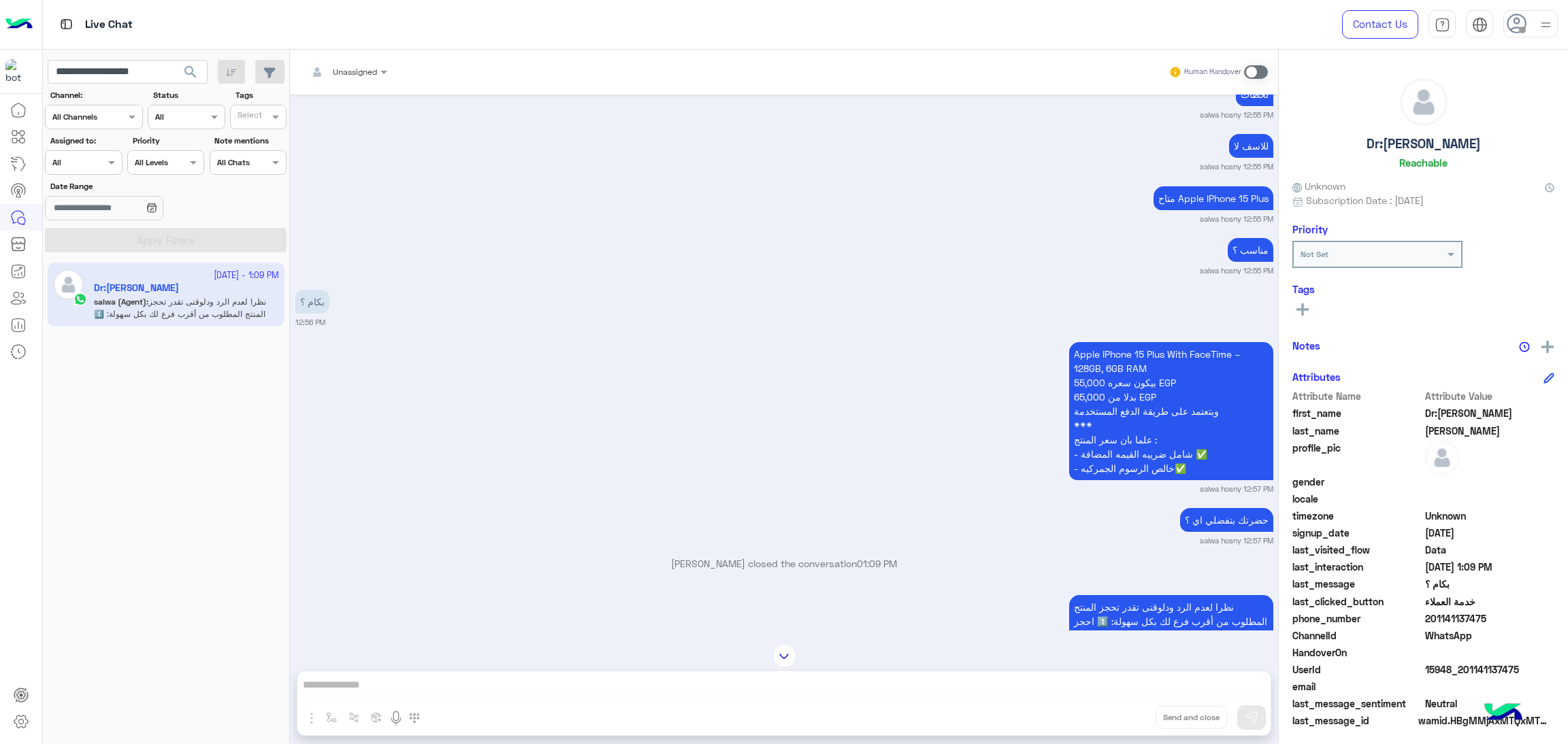
scroll to position [2028, 0]
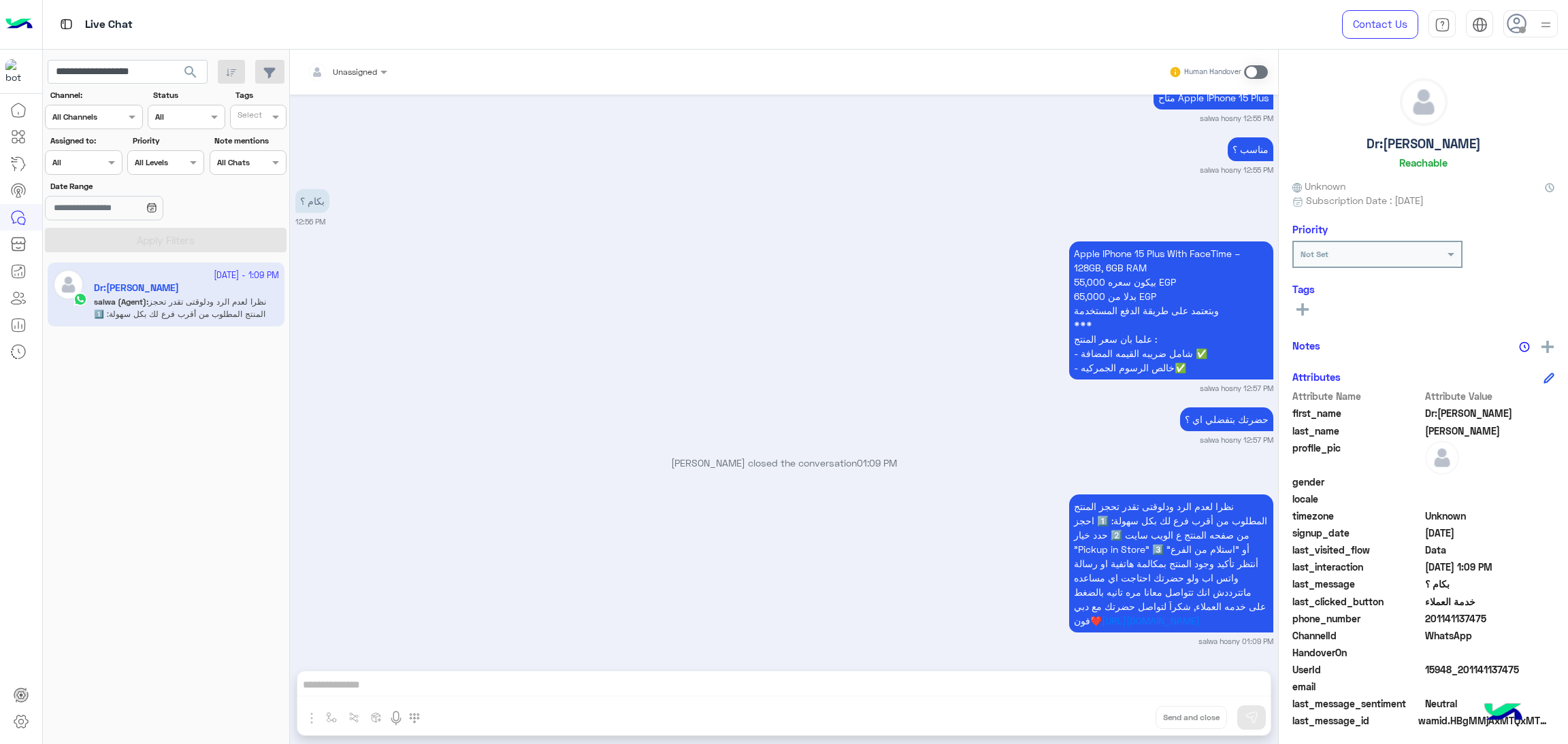
click at [1441, 673] on span "15948_201141137475" at bounding box center [1491, 670] width 130 height 14
click at [117, 66] on input "**********" at bounding box center [128, 72] width 160 height 24
paste input "text"
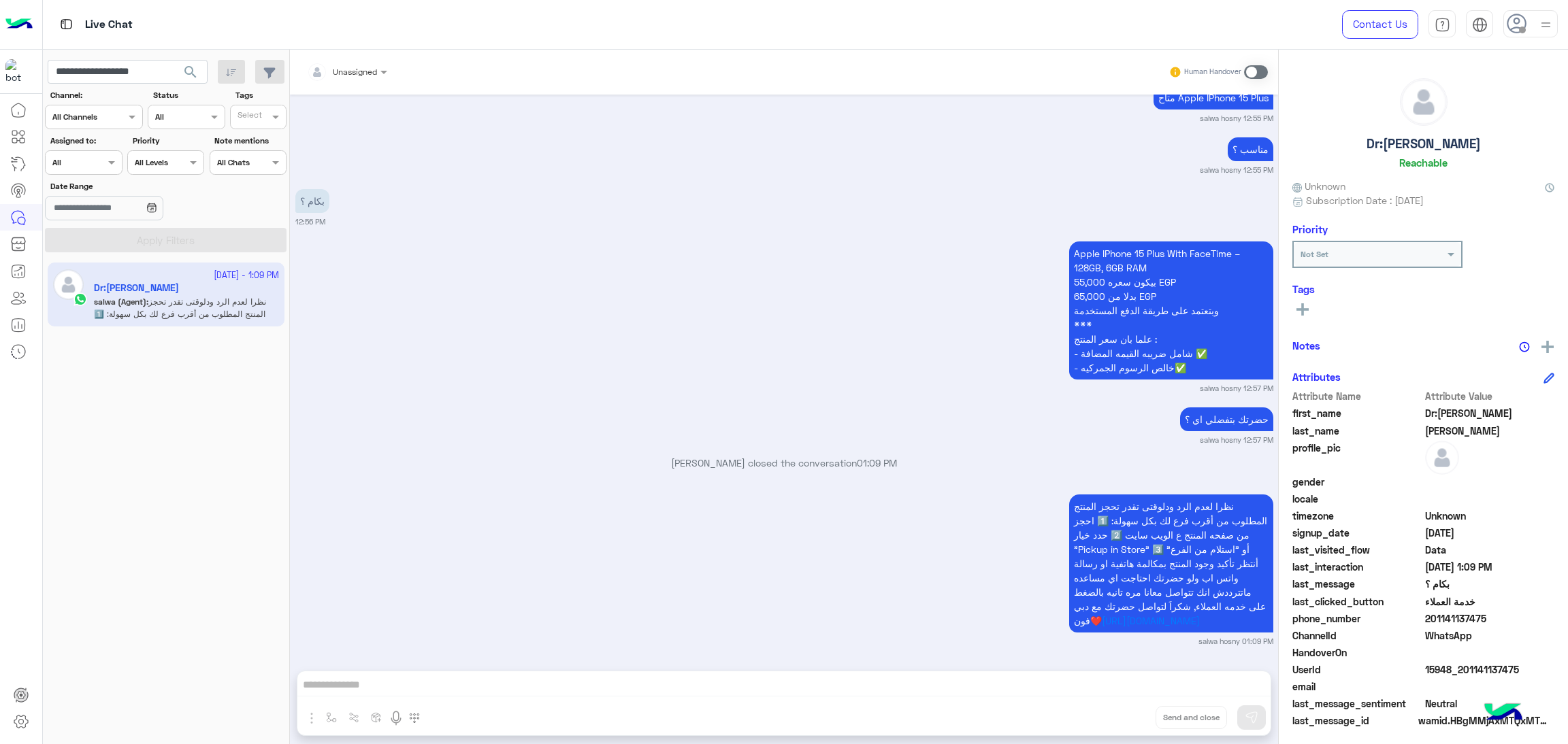
click at [190, 76] on span "search" at bounding box center [190, 72] width 16 height 16
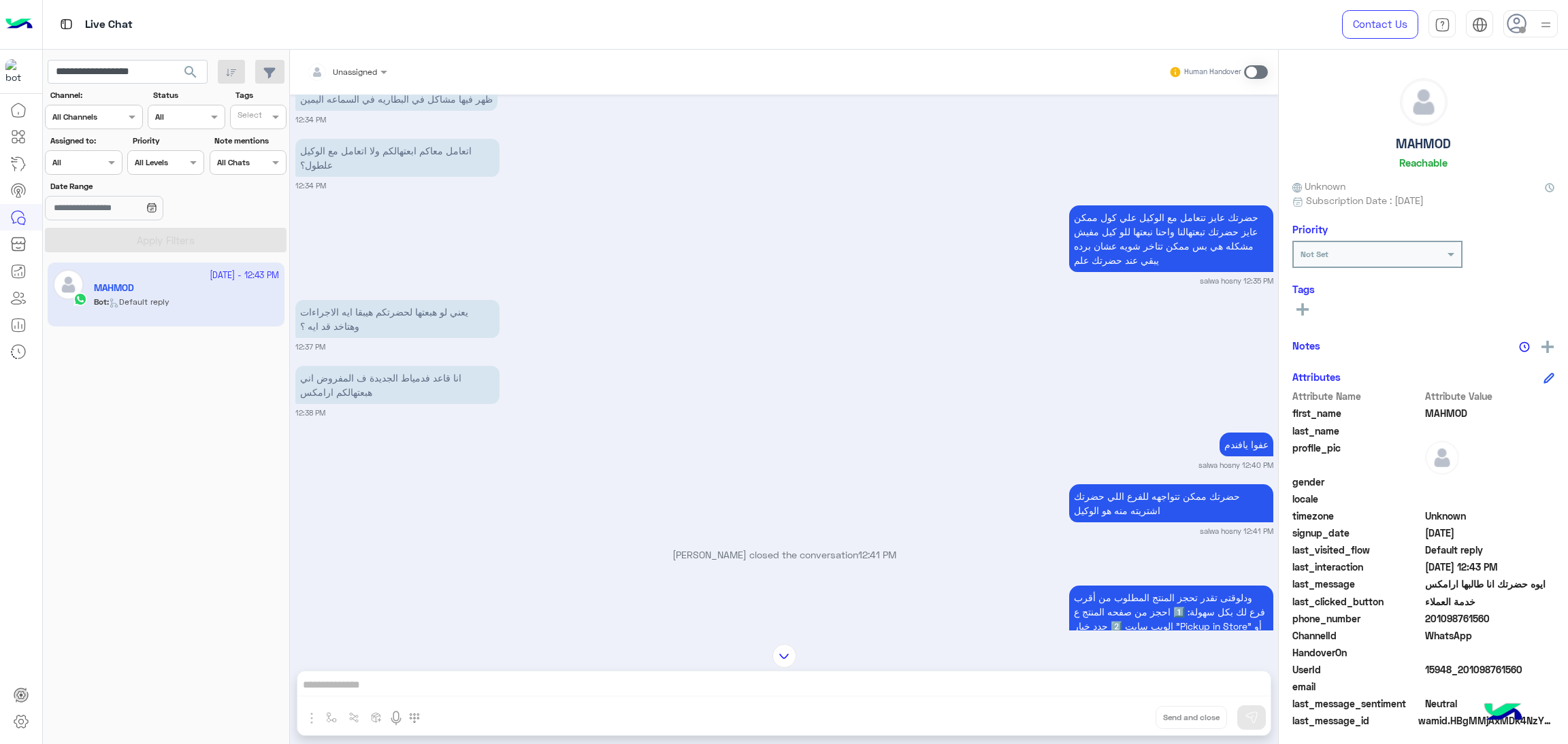
scroll to position [1763, 0]
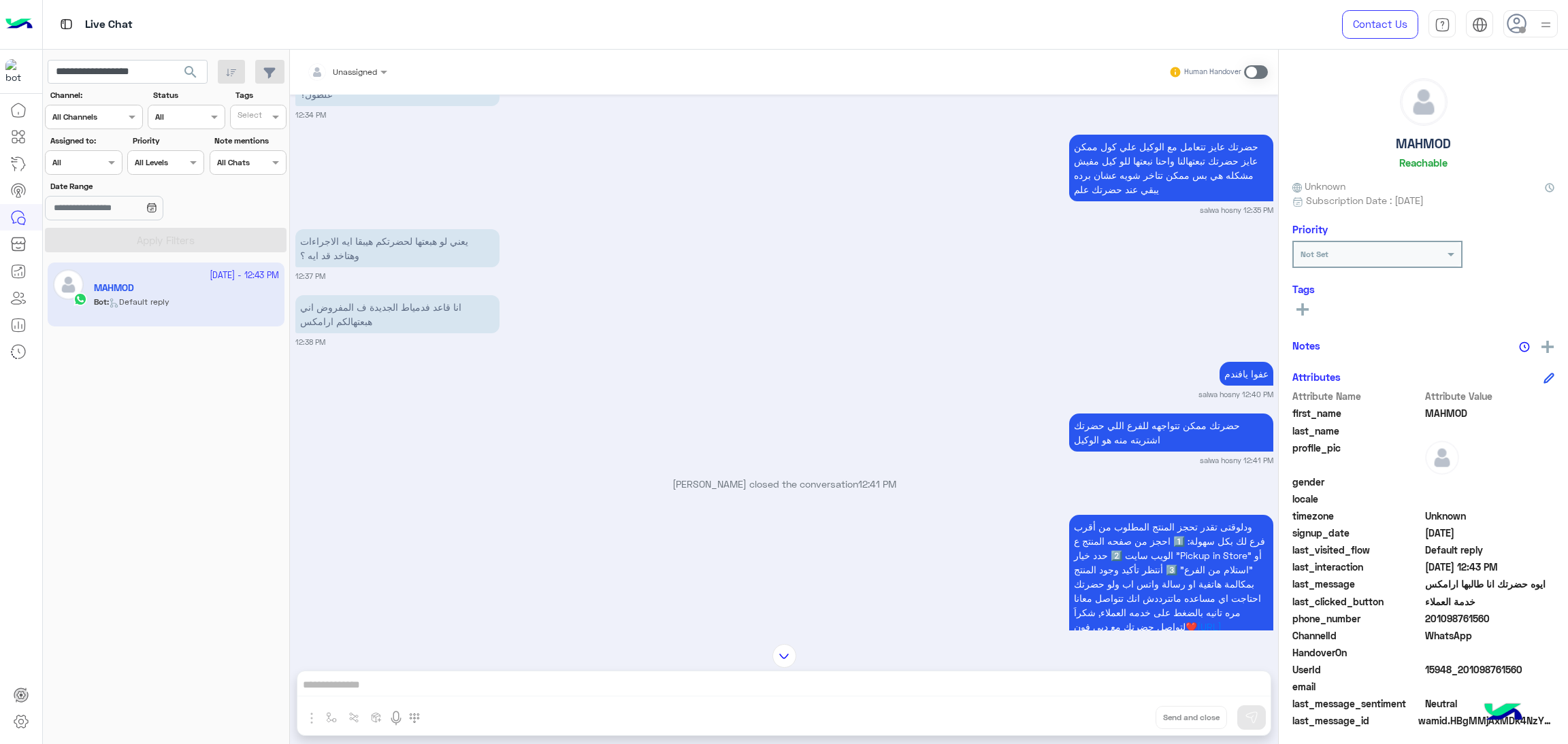
click at [1499, 670] on span "15948_201098761560" at bounding box center [1491, 670] width 130 height 14
click at [141, 70] on input "**********" at bounding box center [128, 72] width 160 height 24
paste input "text"
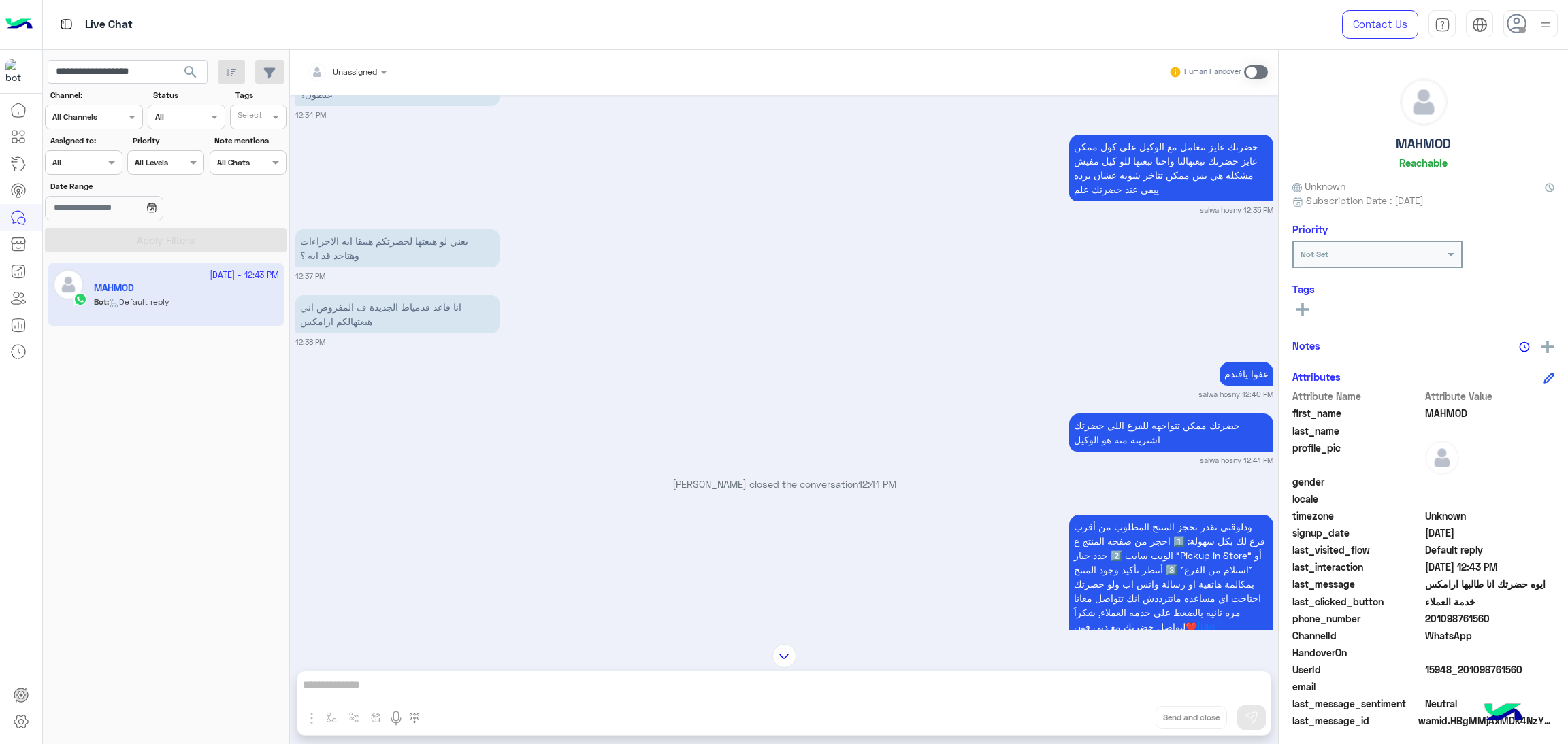
click at [186, 74] on span "search" at bounding box center [190, 72] width 16 height 16
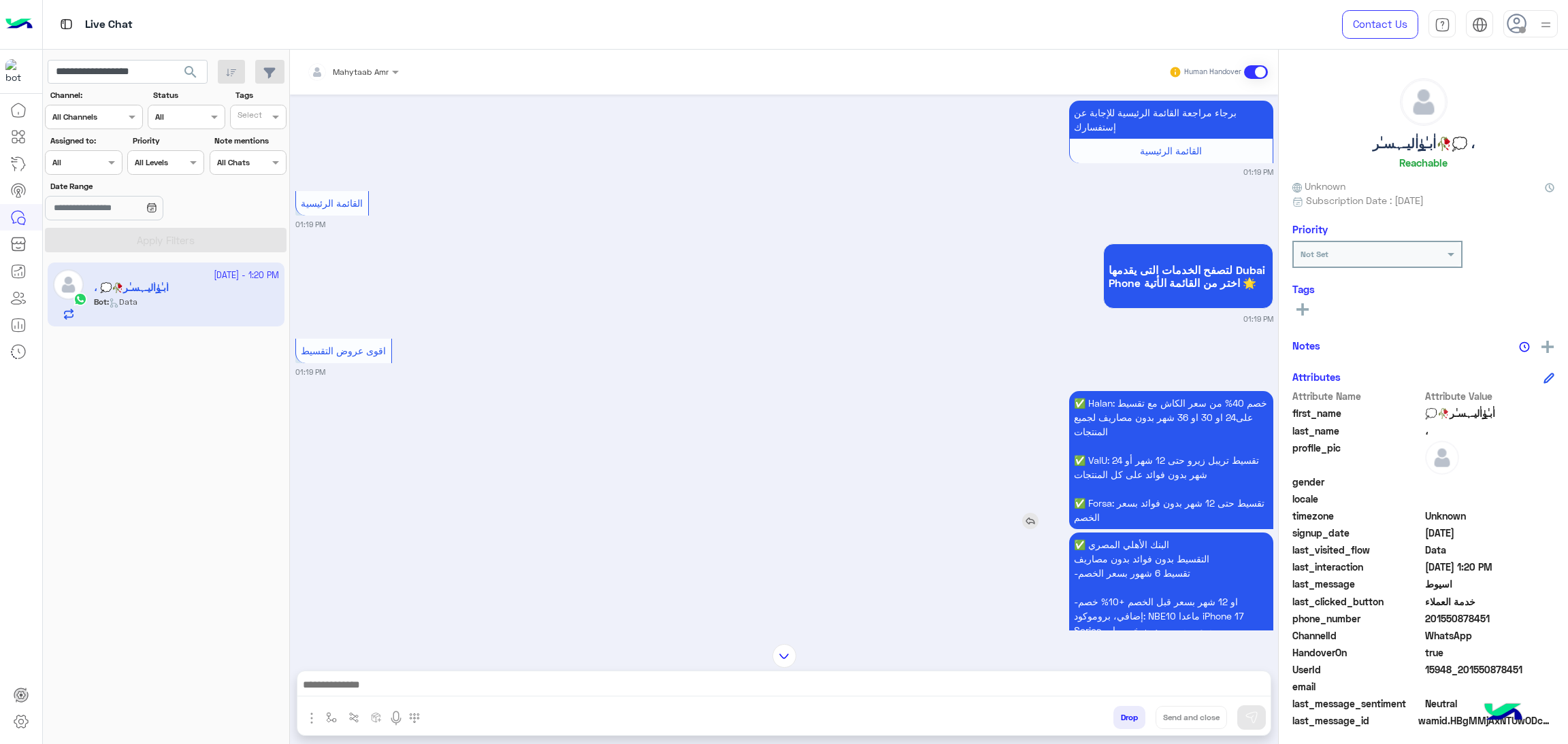
scroll to position [909, 0]
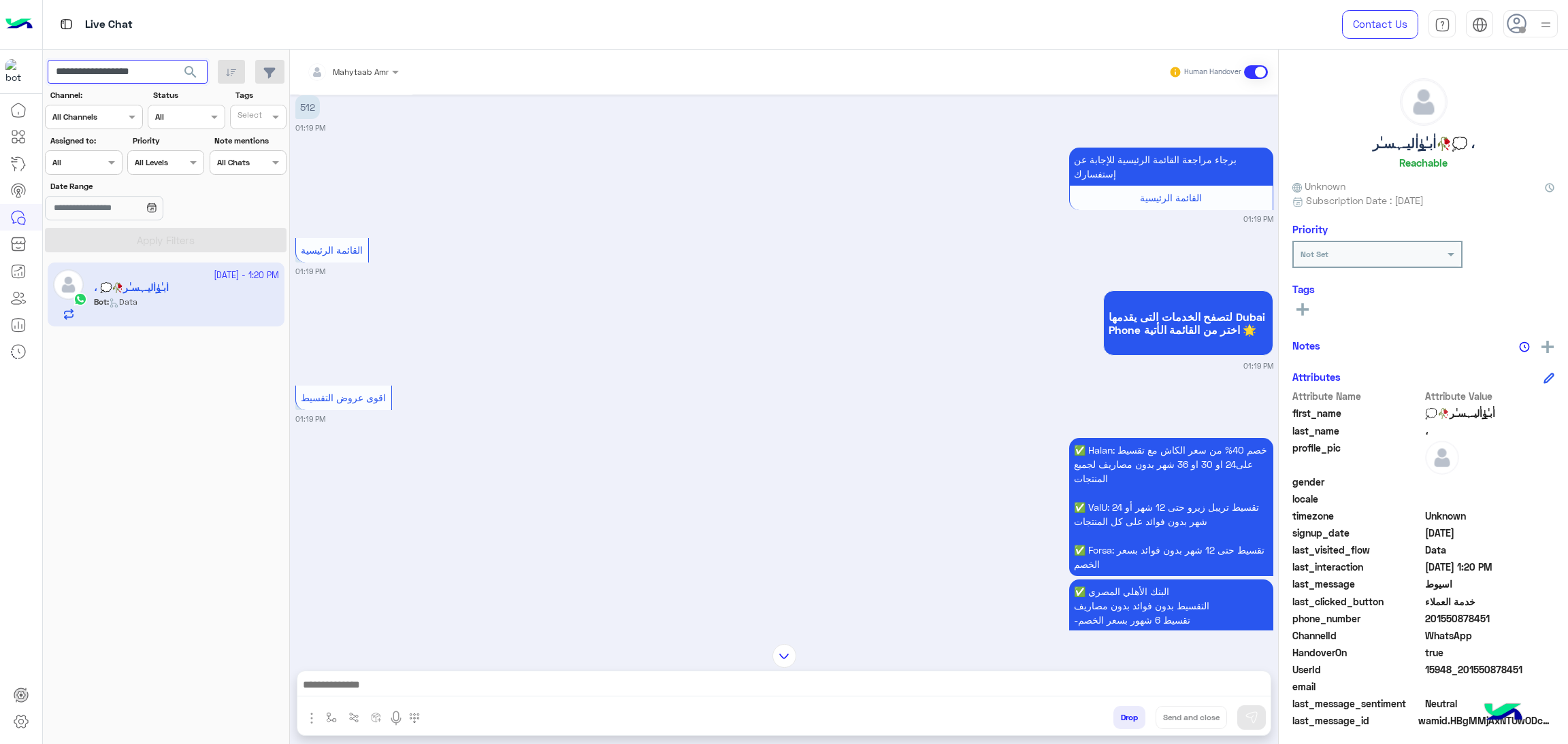
click at [154, 77] on input "**********" at bounding box center [128, 72] width 160 height 24
paste input "text"
click at [196, 79] on span "search" at bounding box center [190, 72] width 16 height 16
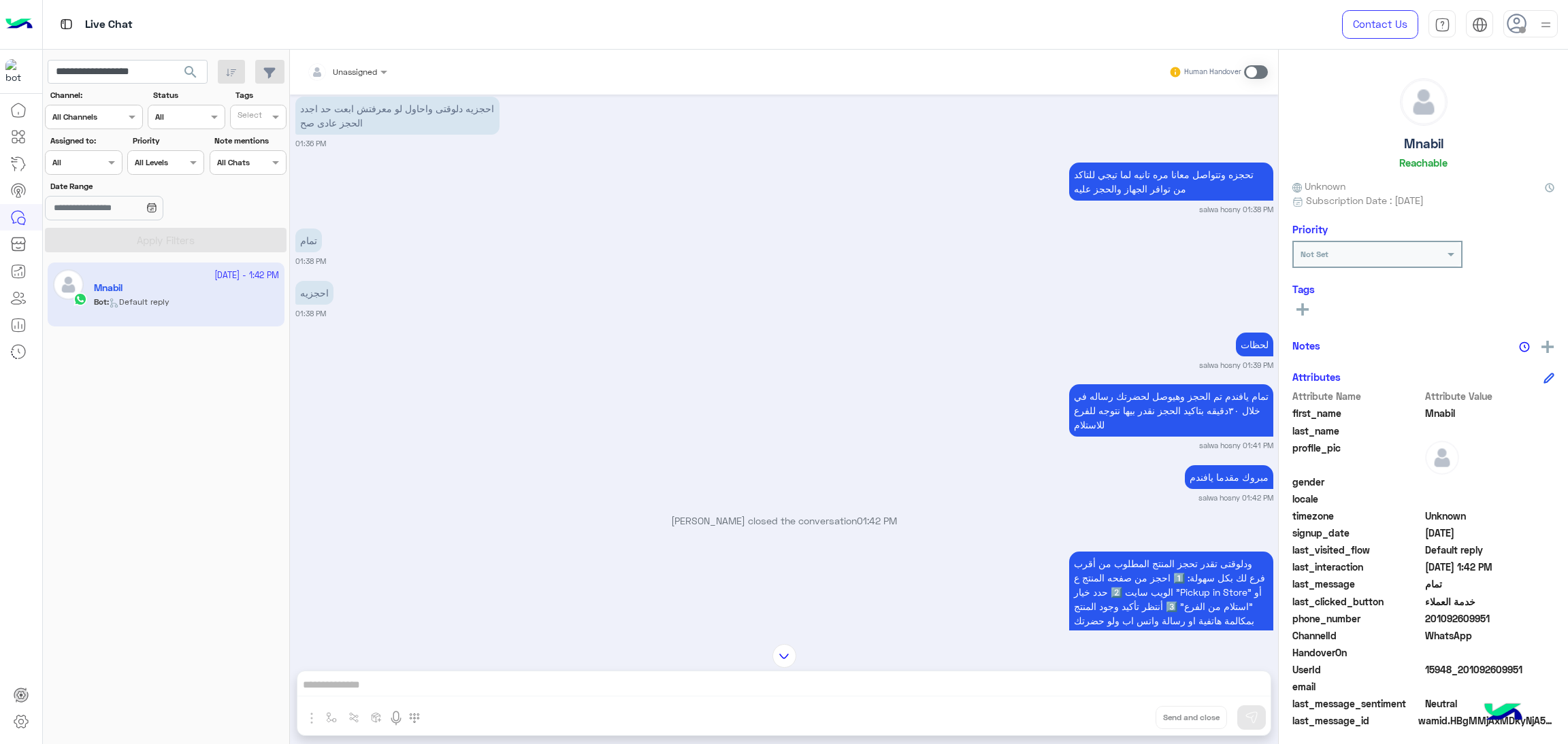
scroll to position [2920, 0]
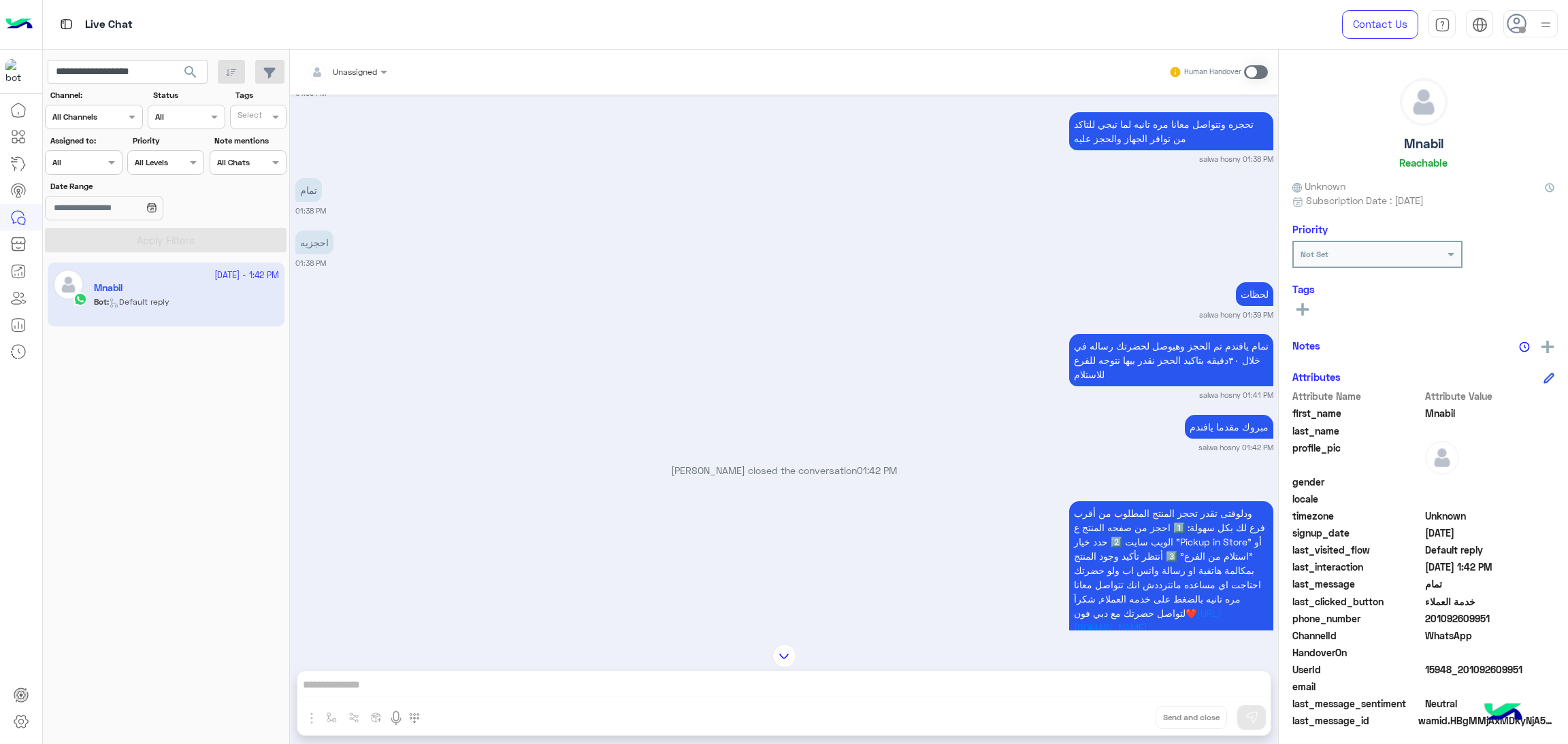
click at [1485, 667] on span "15948_201092609951" at bounding box center [1491, 670] width 130 height 14
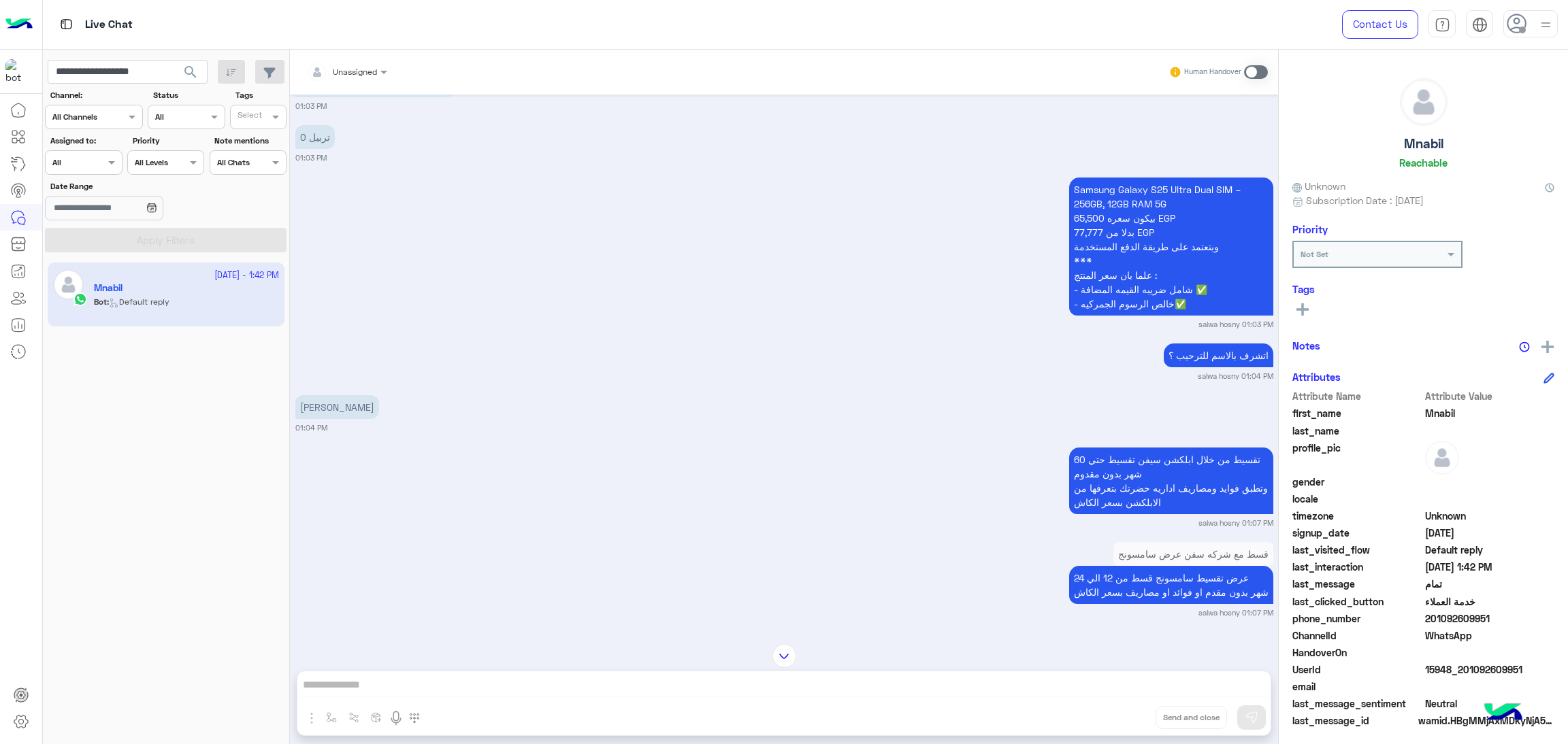
scroll to position [573, 0]
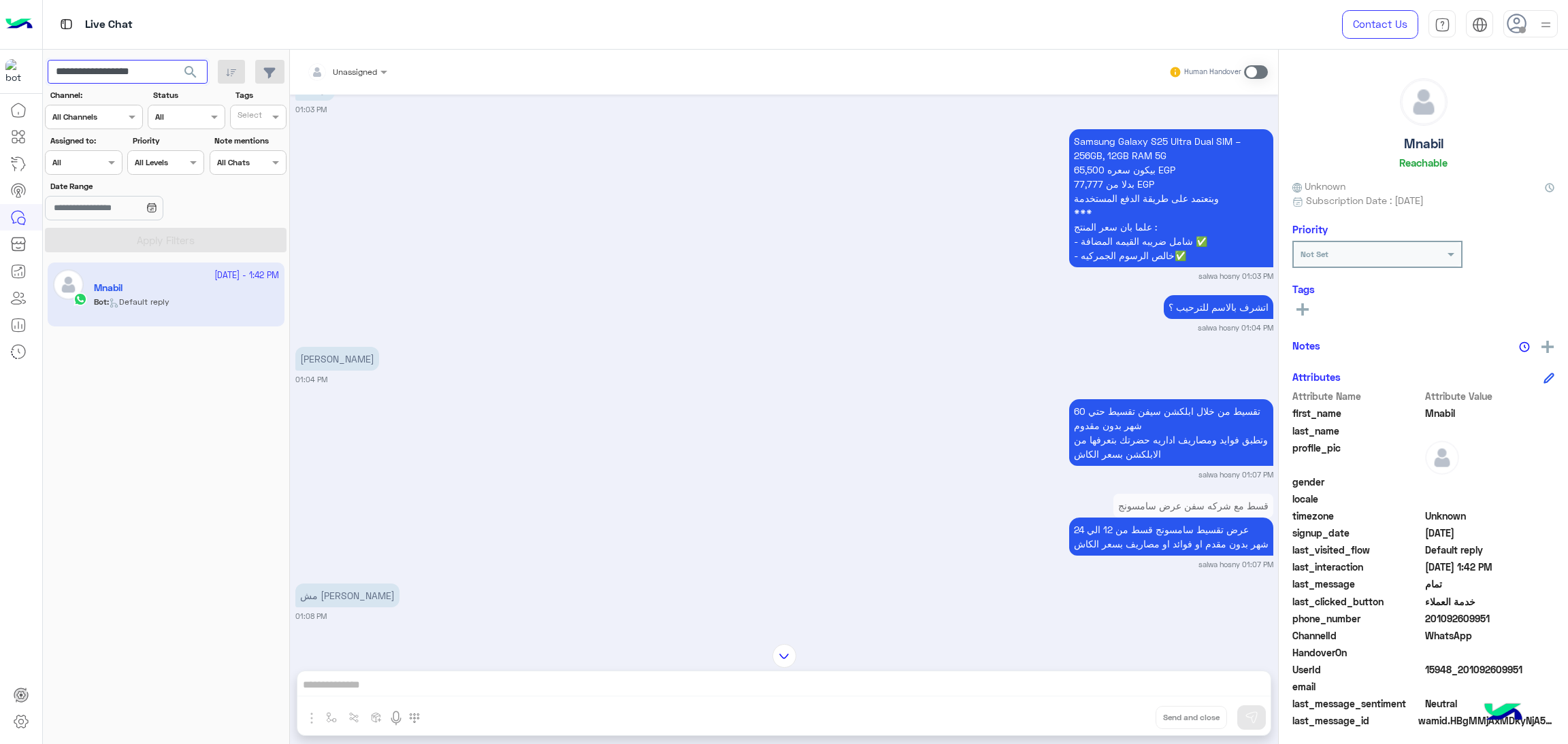
click at [139, 66] on input "**********" at bounding box center [128, 72] width 160 height 24
paste input "text"
click at [193, 71] on span "search" at bounding box center [190, 72] width 16 height 16
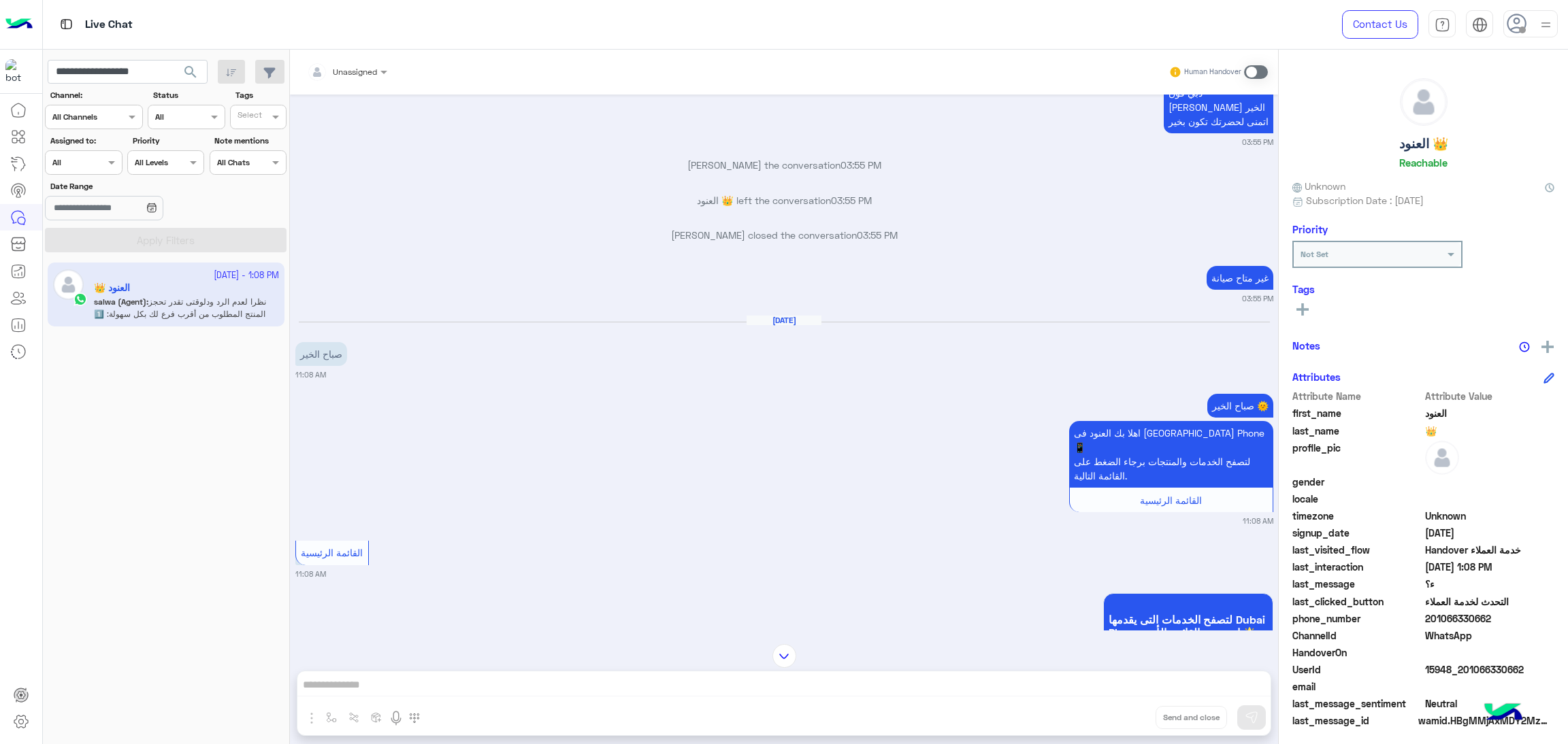
scroll to position [577, 0]
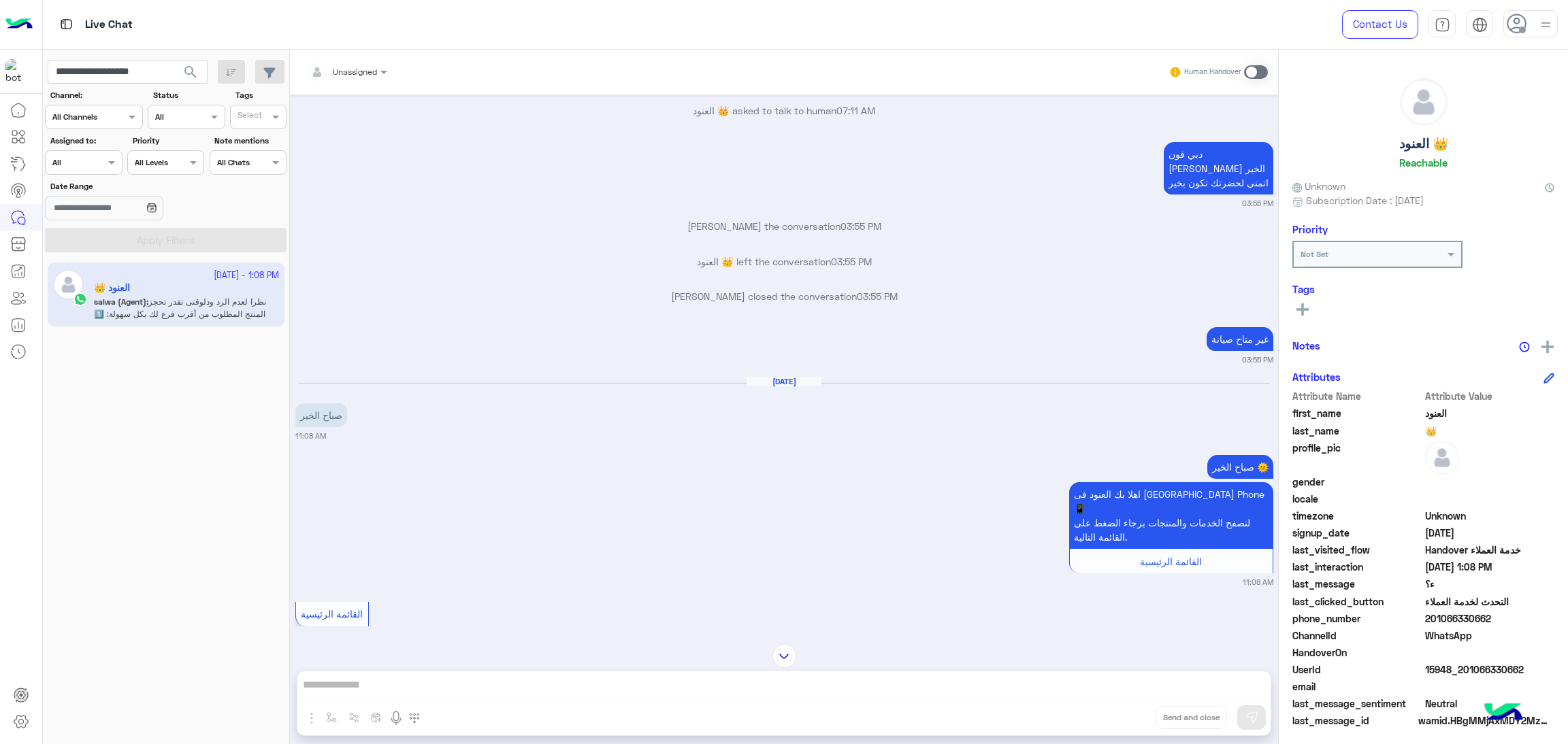
click at [1488, 670] on span "15948_201066330662" at bounding box center [1491, 670] width 130 height 14
click at [135, 67] on input "**********" at bounding box center [128, 72] width 160 height 24
paste input "text"
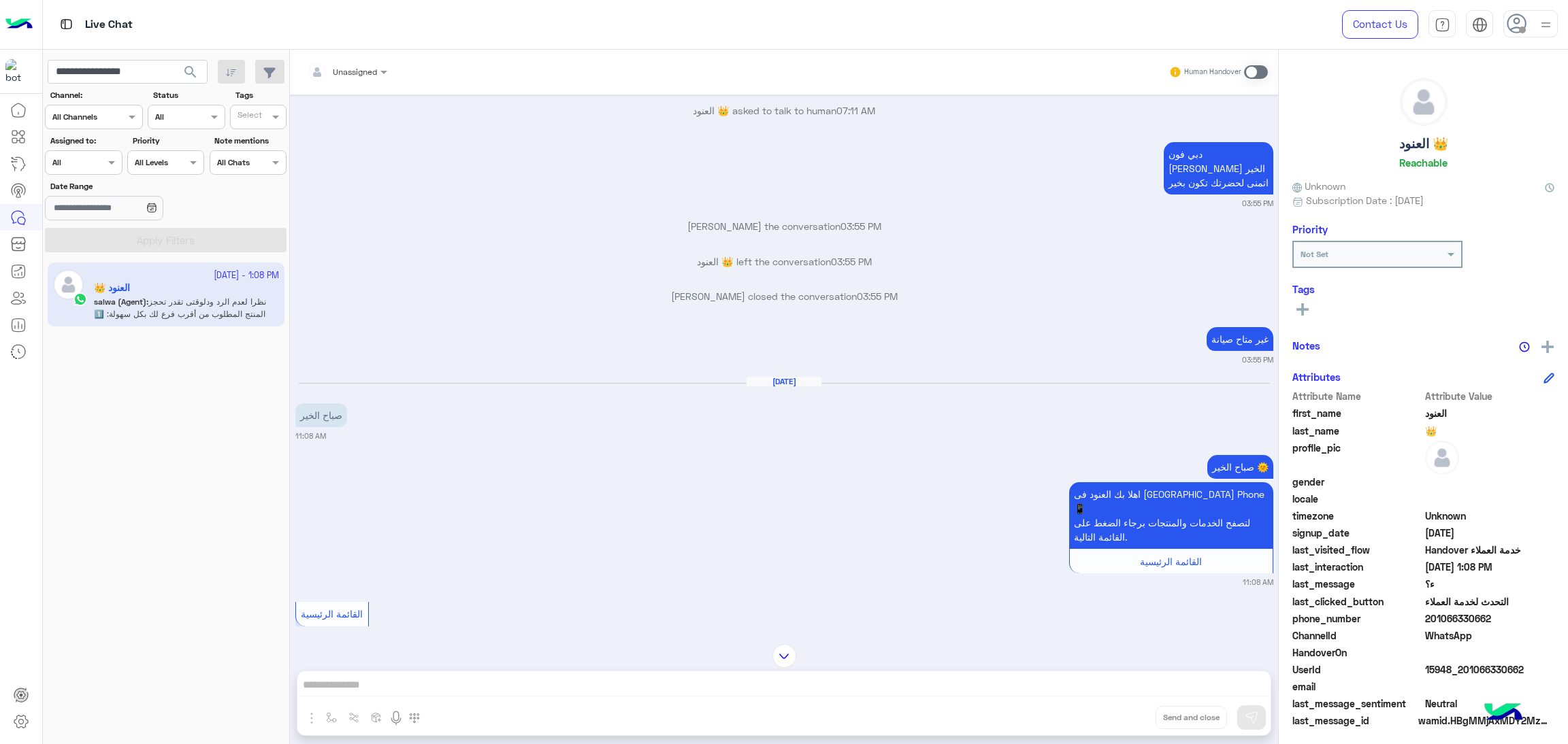
click at [183, 74] on span "search" at bounding box center [190, 72] width 16 height 16
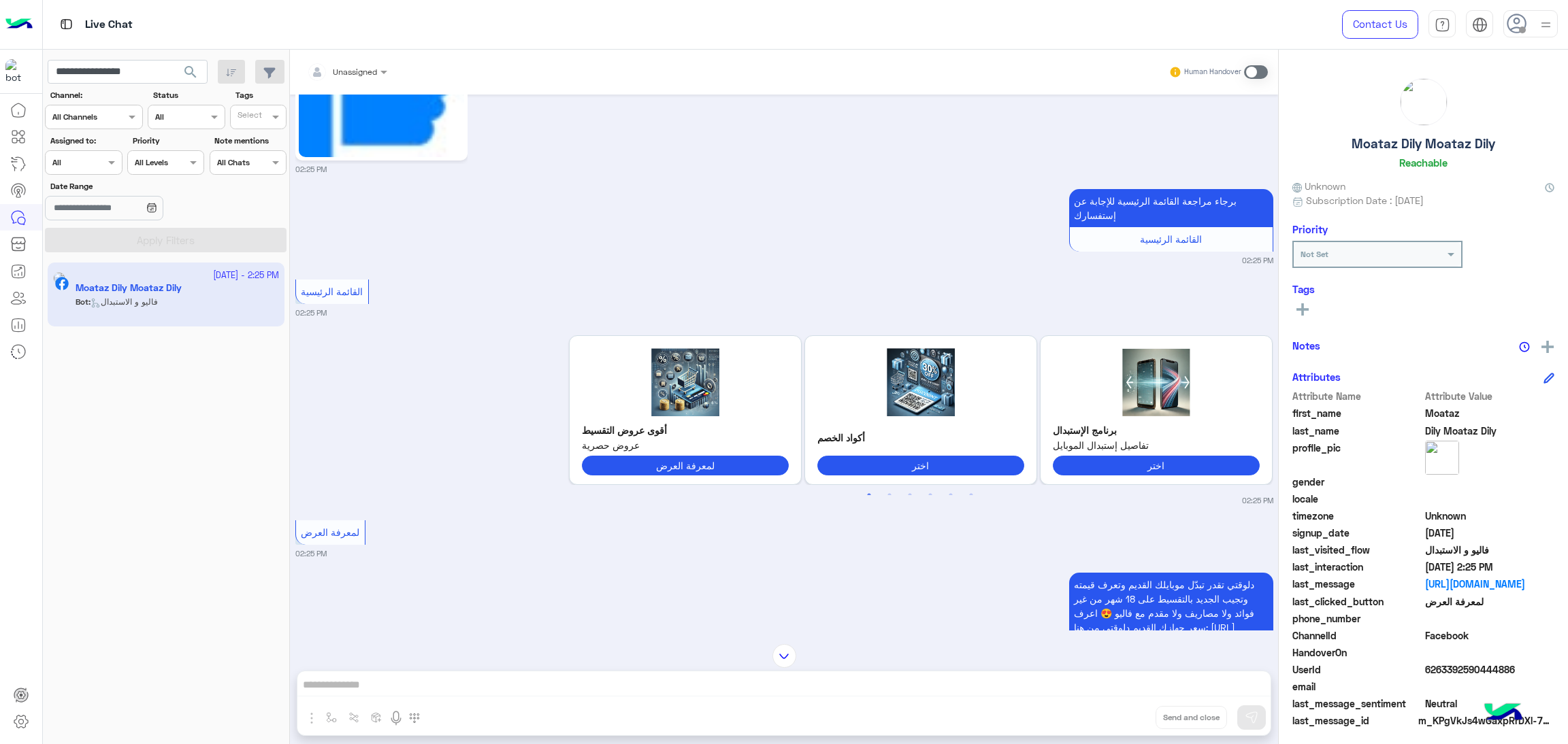
scroll to position [2511, 0]
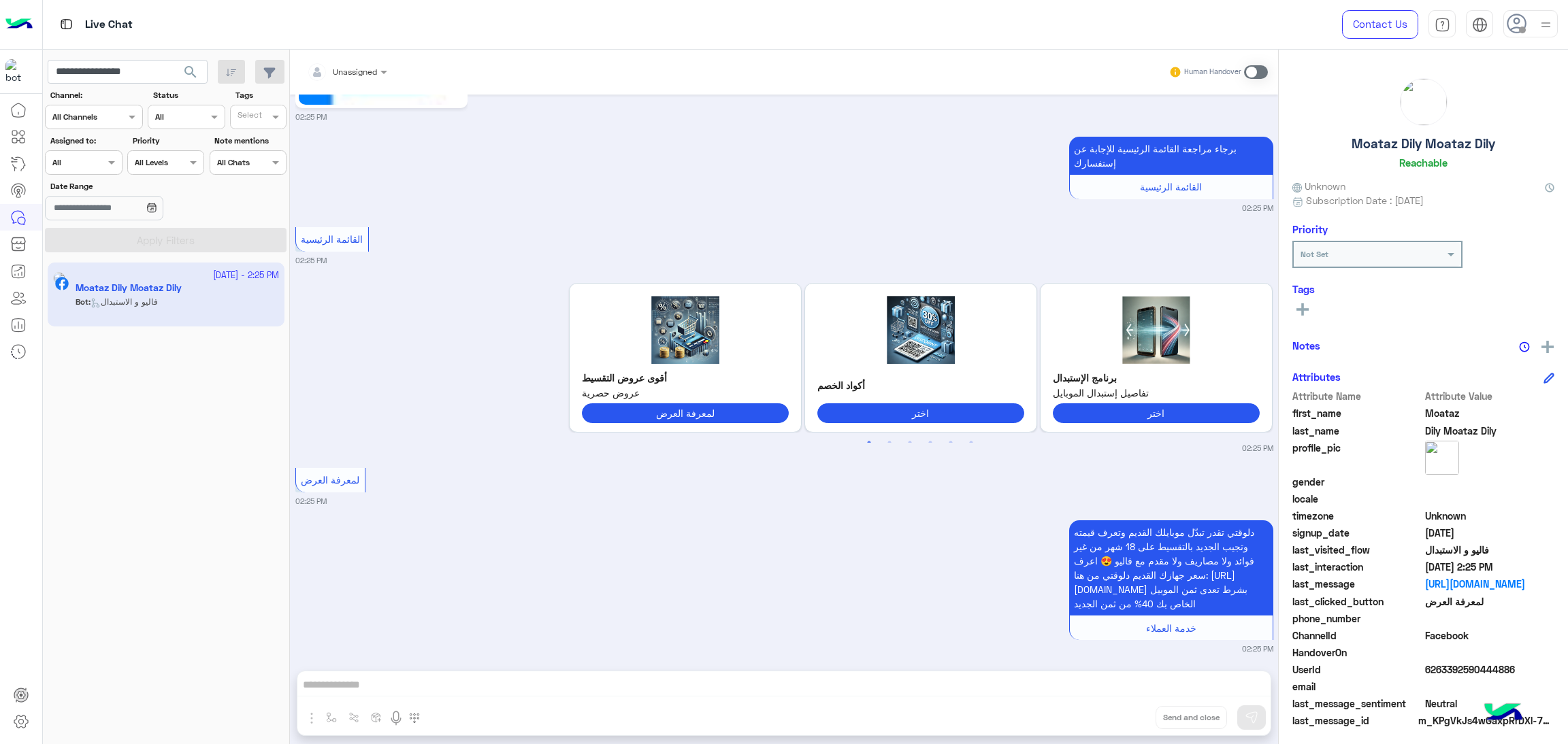
click at [375, 74] on div at bounding box center [347, 70] width 94 height 13
click at [395, 120] on div "salwa hosny" at bounding box center [404, 112] width 178 height 23
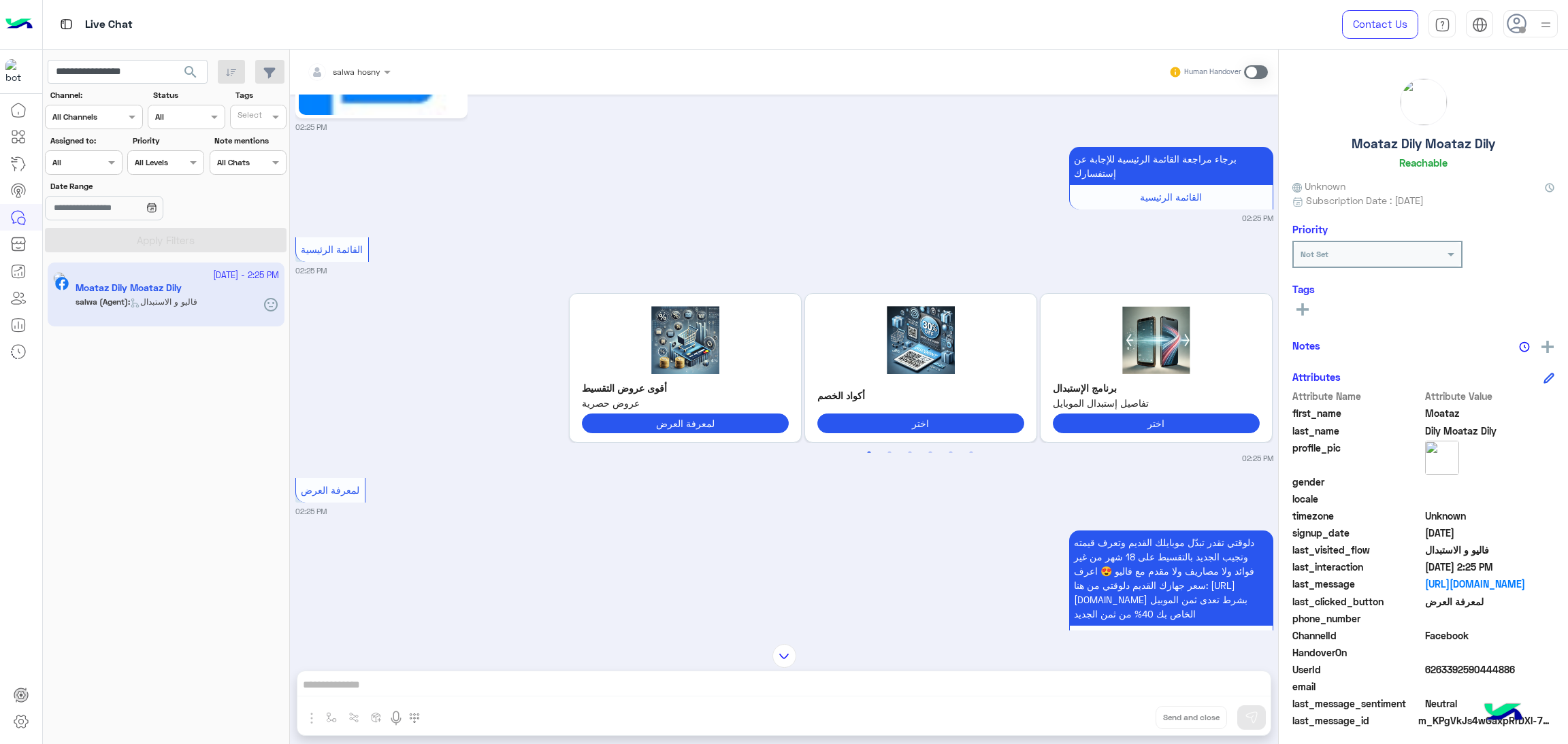
click at [1468, 674] on span "6263392590444886" at bounding box center [1491, 670] width 130 height 14
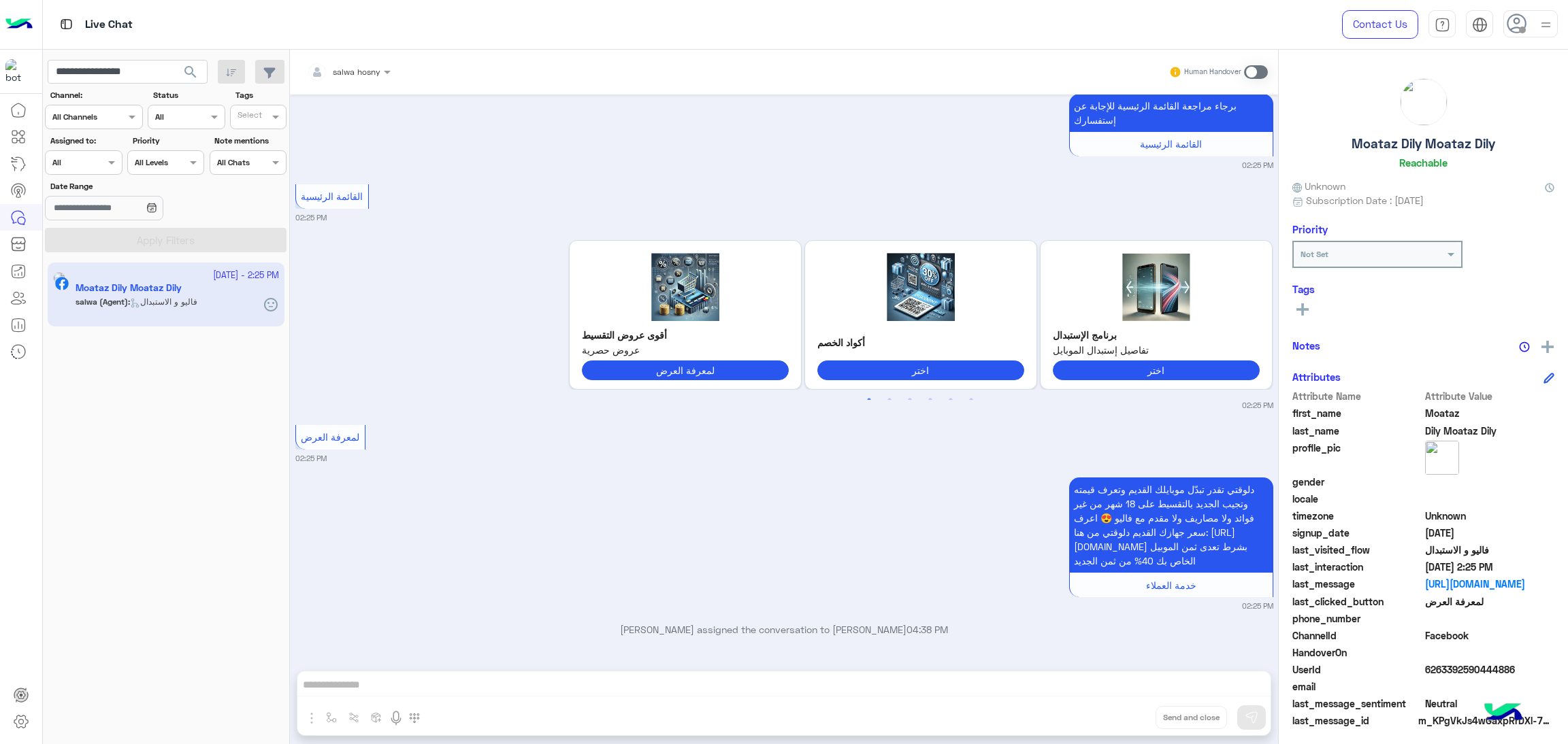
click at [1465, 670] on span "6263392590444886" at bounding box center [1491, 670] width 130 height 14
click at [140, 81] on input "**********" at bounding box center [128, 72] width 160 height 24
paste input "**"
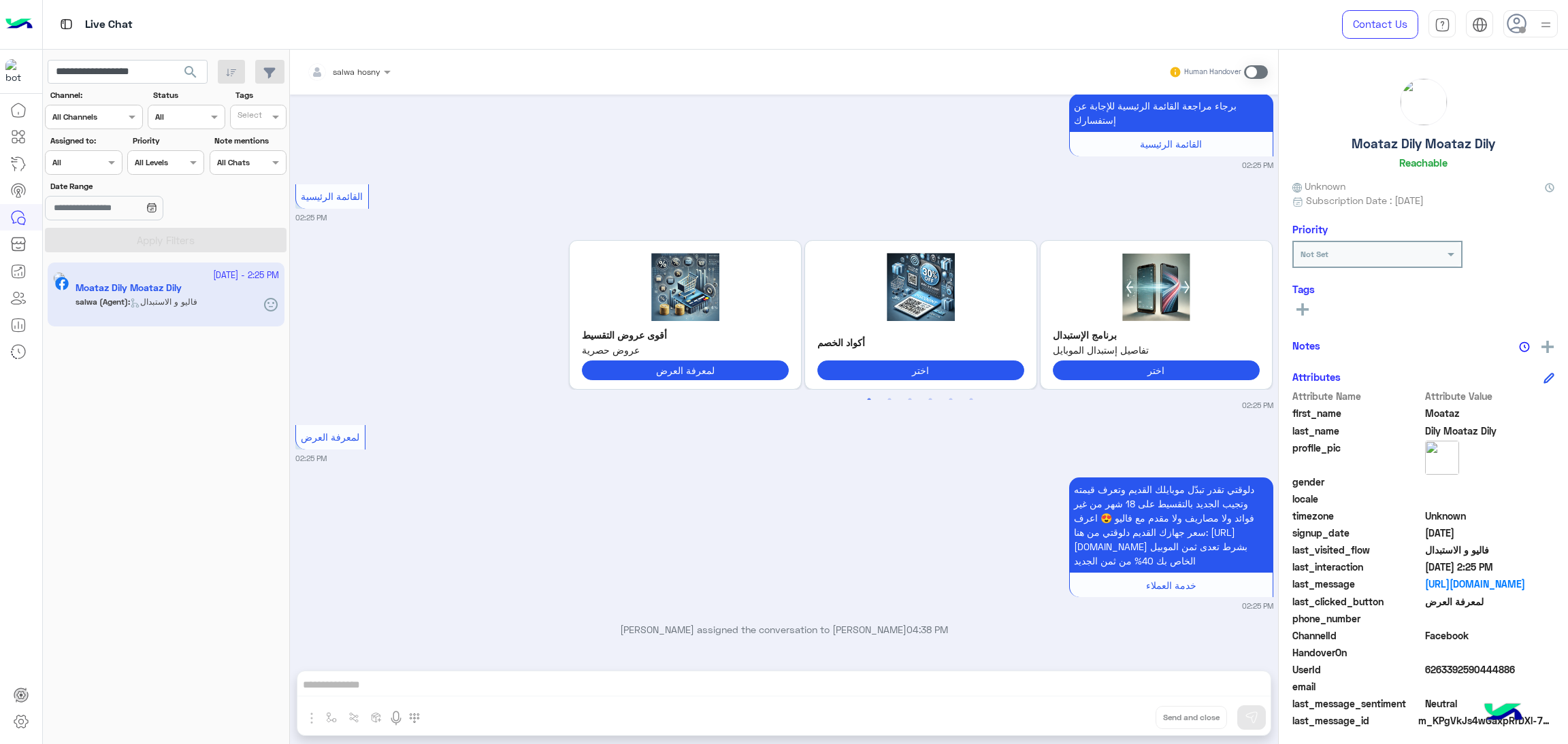
click at [190, 73] on span "search" at bounding box center [190, 72] width 16 height 16
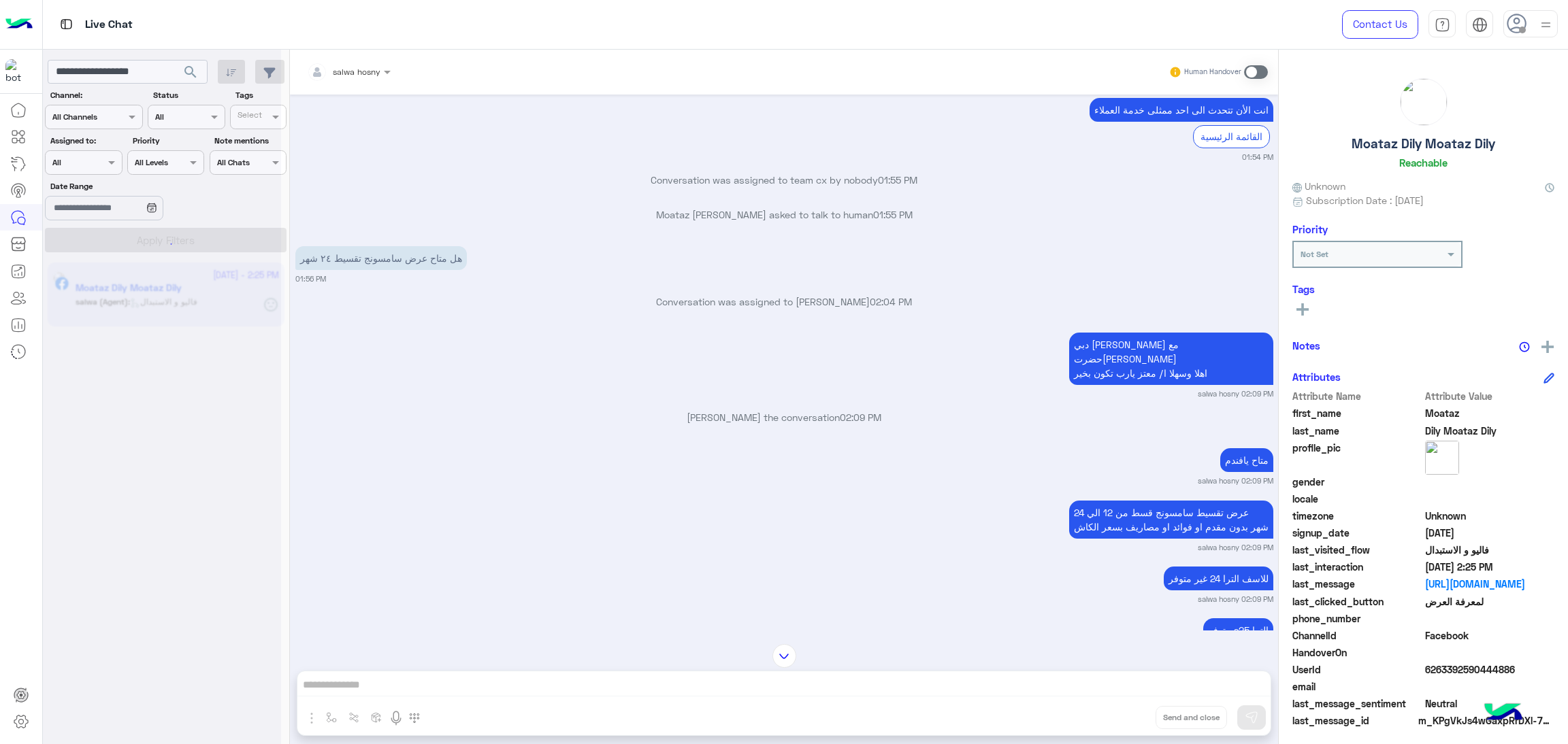
scroll to position [843, 0]
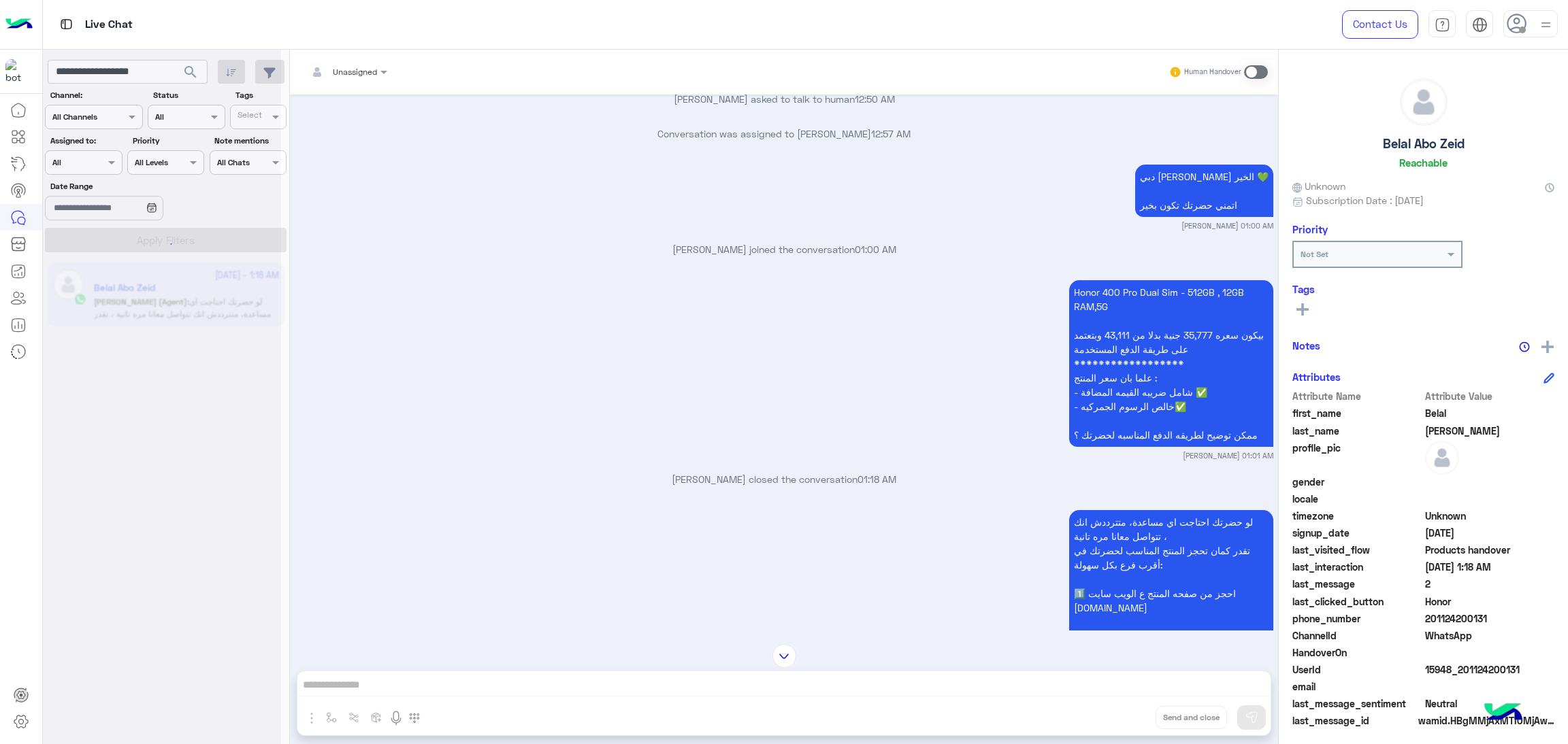
scroll to position [2014, 0]
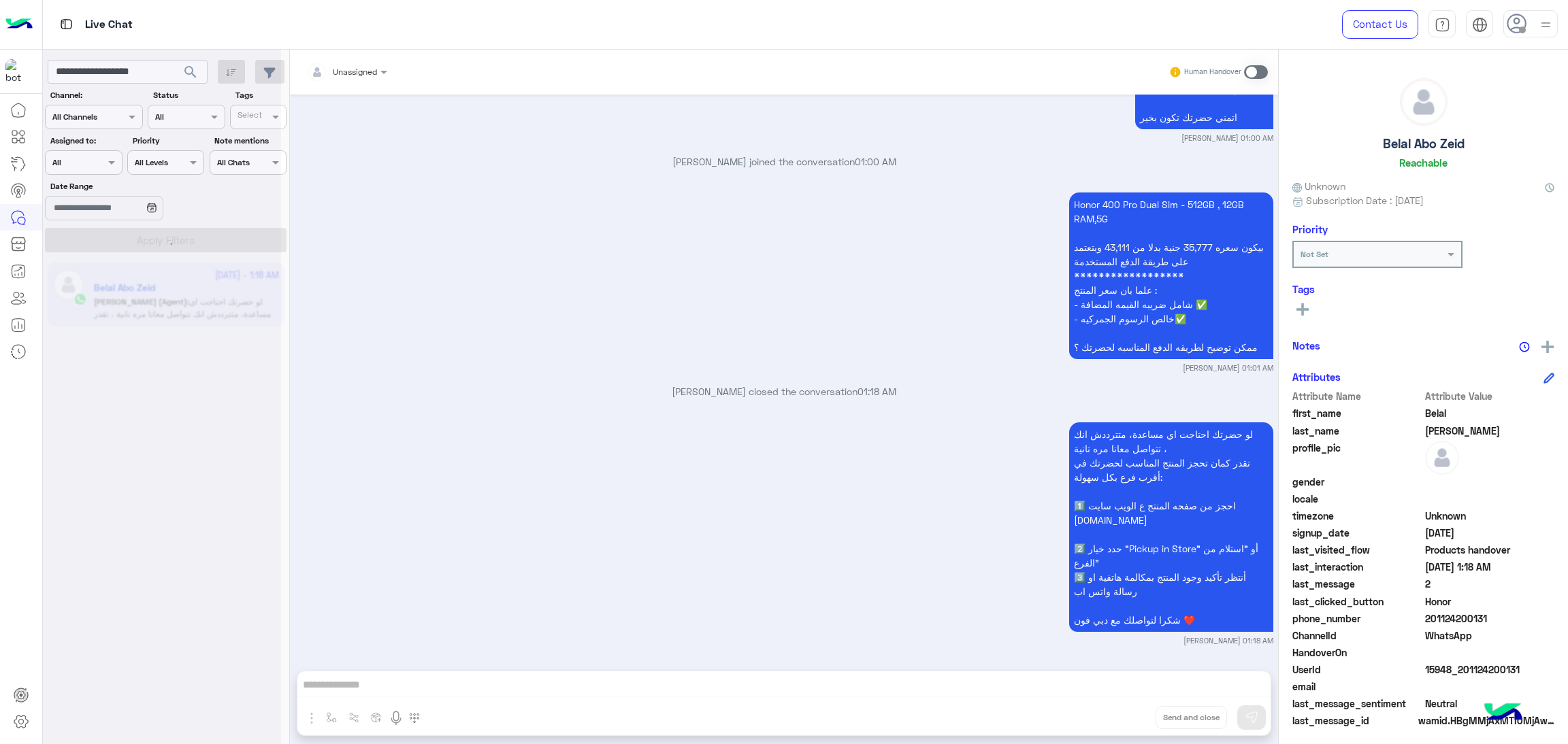
click at [1476, 666] on span "15948_201124200131" at bounding box center [1491, 670] width 130 height 14
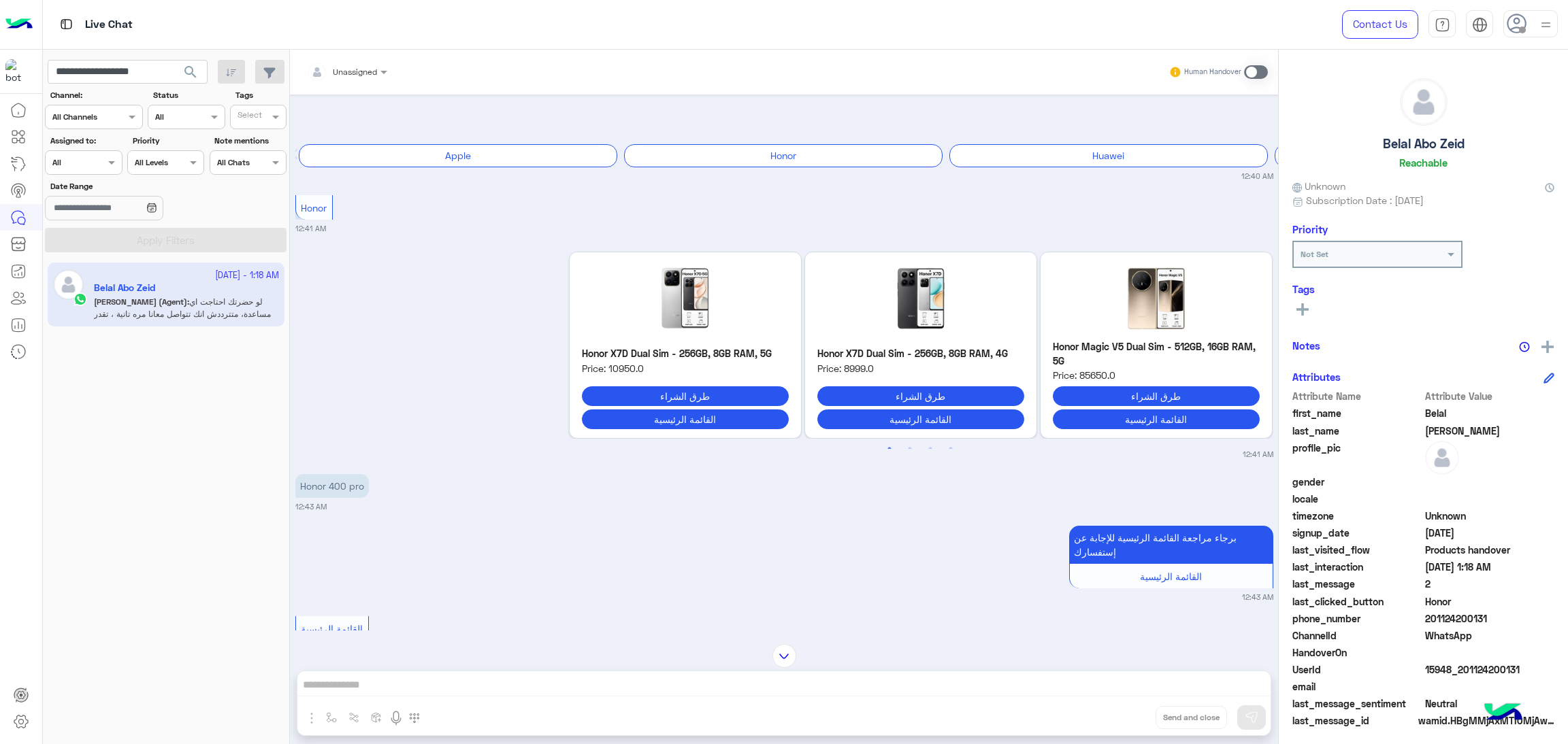
scroll to position [6, 0]
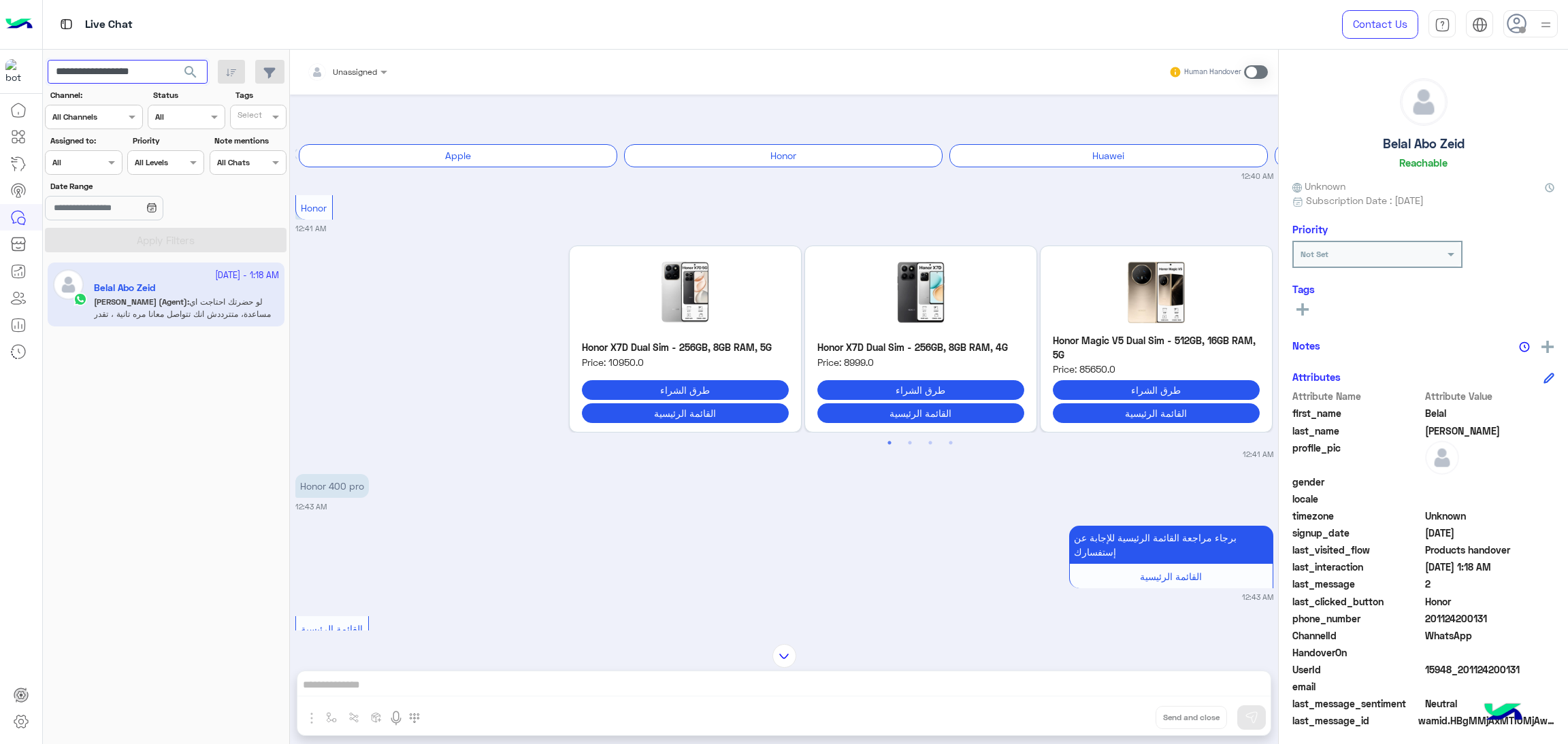
click at [138, 74] on input "**********" at bounding box center [128, 72] width 160 height 24
paste input "text"
click at [185, 77] on span "search" at bounding box center [190, 72] width 16 height 16
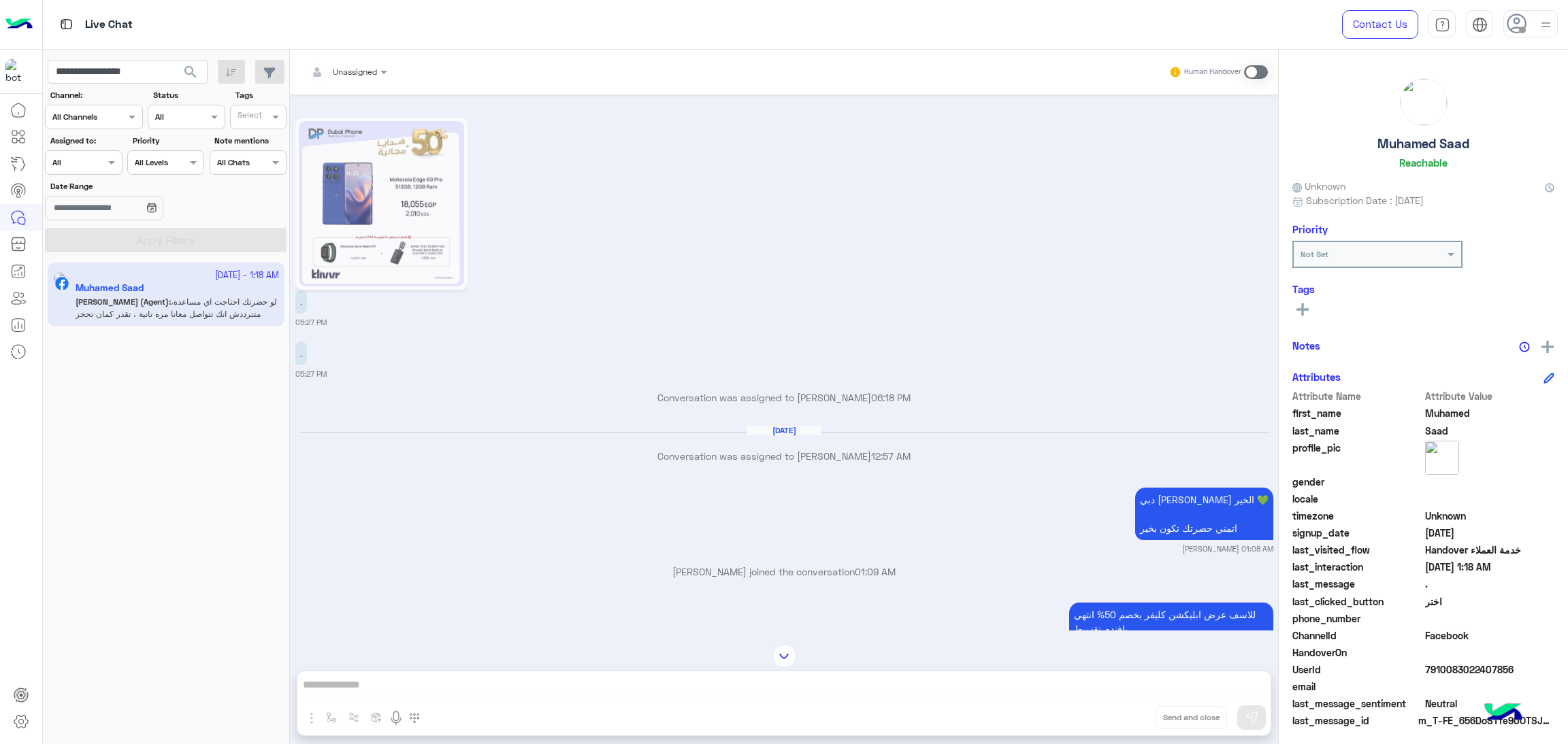
scroll to position [2247, 0]
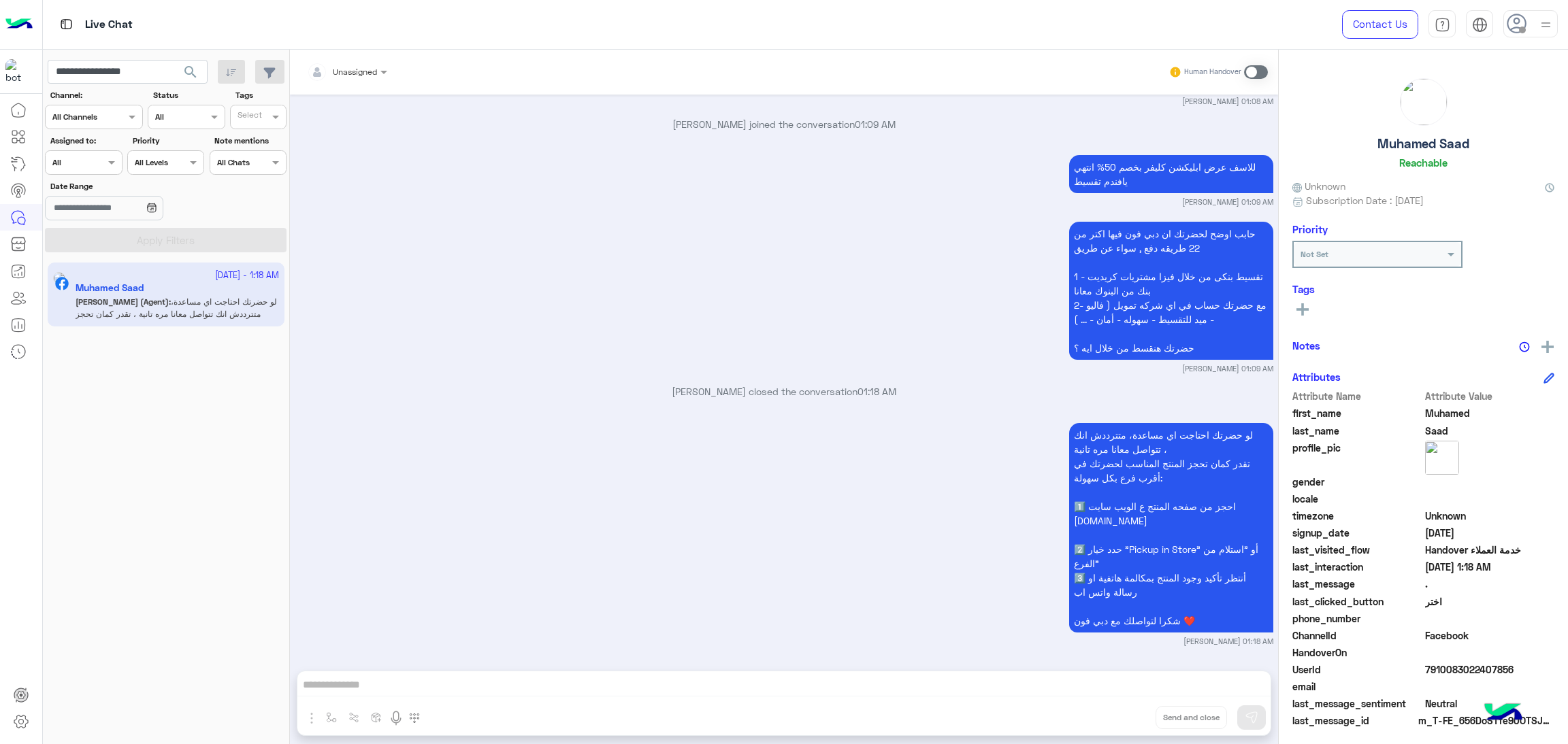
click at [1456, 663] on span "7910083022407856" at bounding box center [1491, 670] width 130 height 14
click at [146, 75] on input "**********" at bounding box center [128, 72] width 160 height 24
paste input "**"
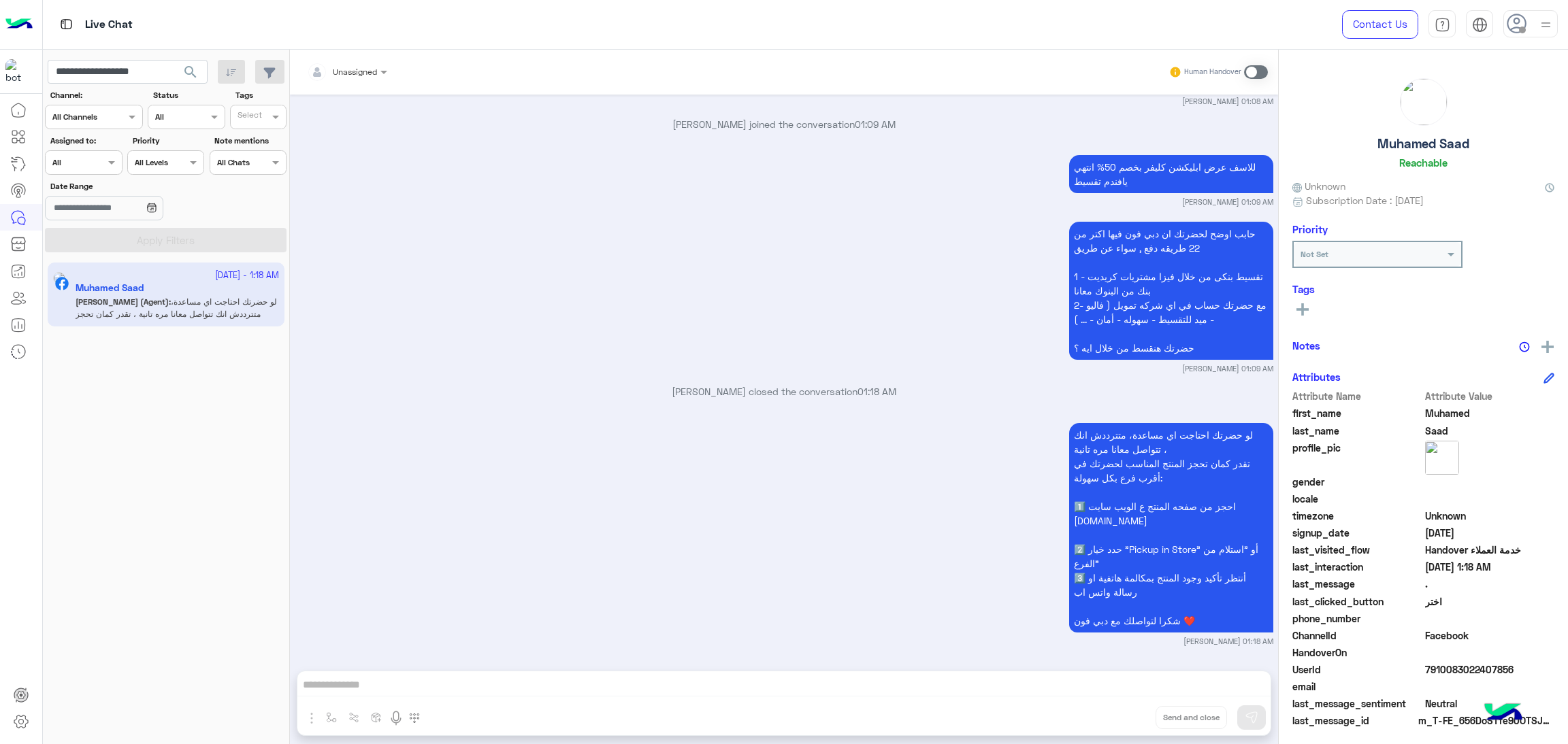
click at [193, 74] on span "search" at bounding box center [190, 72] width 16 height 16
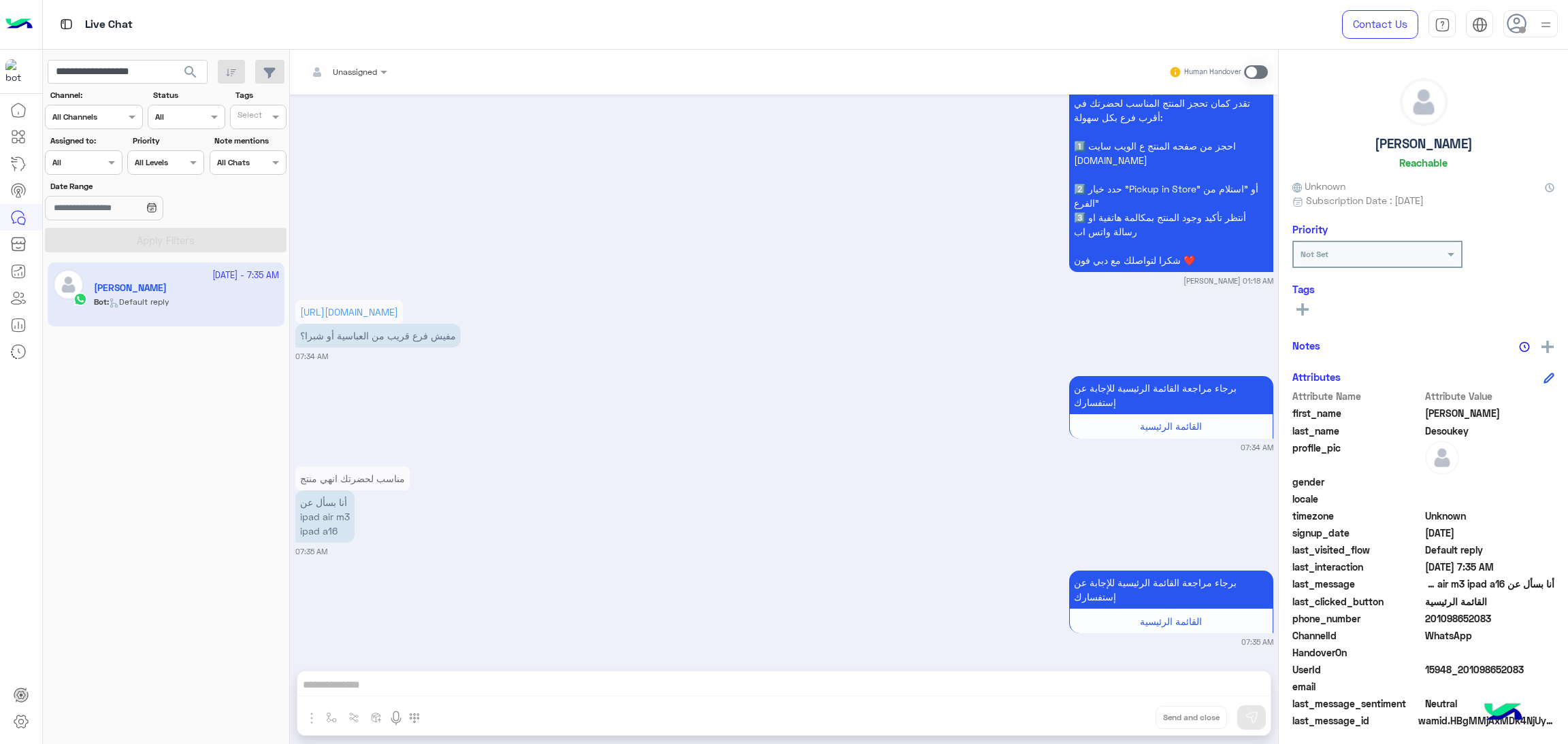
scroll to position [1137, 0]
click at [1479, 671] on span "15948_201098652083" at bounding box center [1491, 670] width 130 height 14
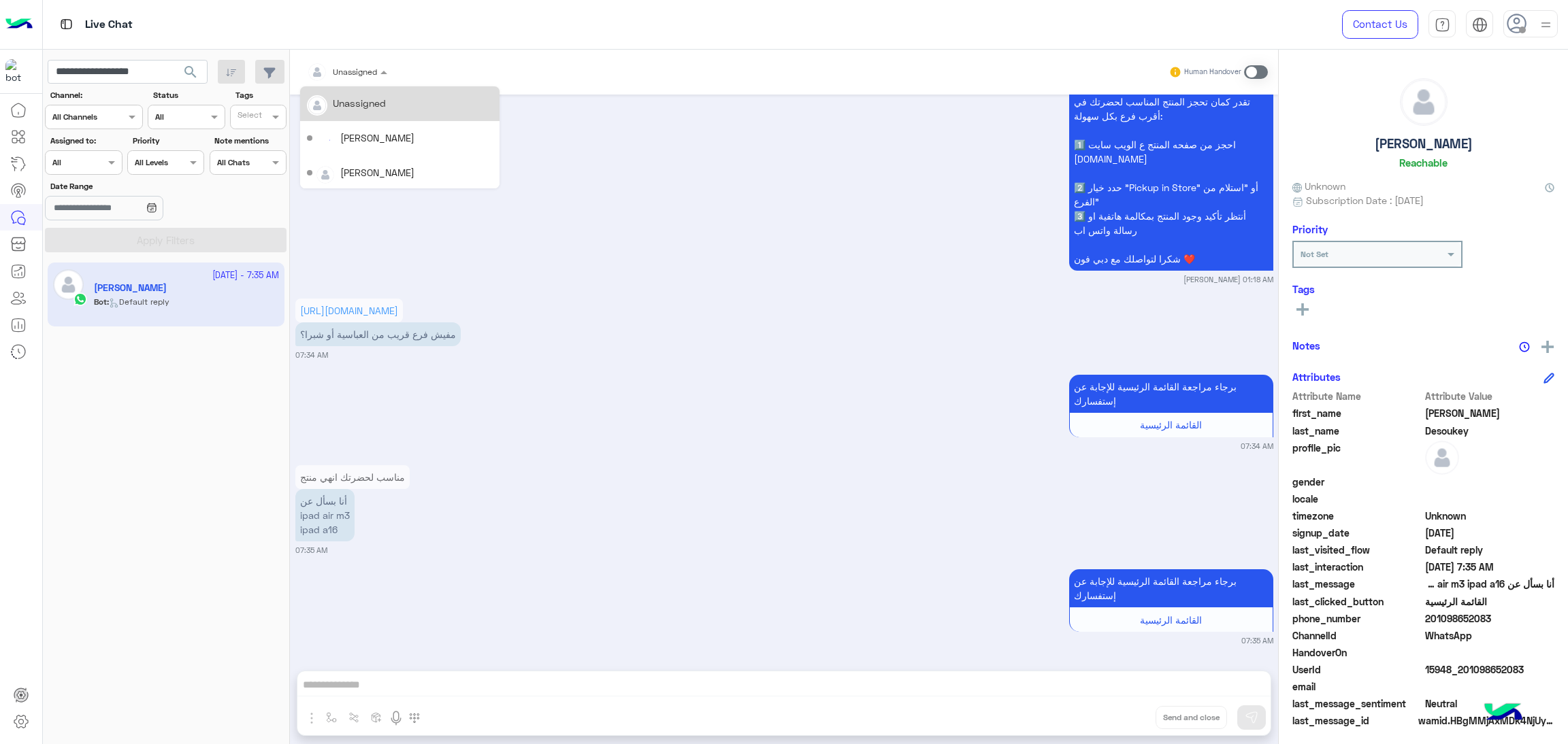
click at [354, 79] on div "Unassigned" at bounding box center [342, 72] width 70 height 27
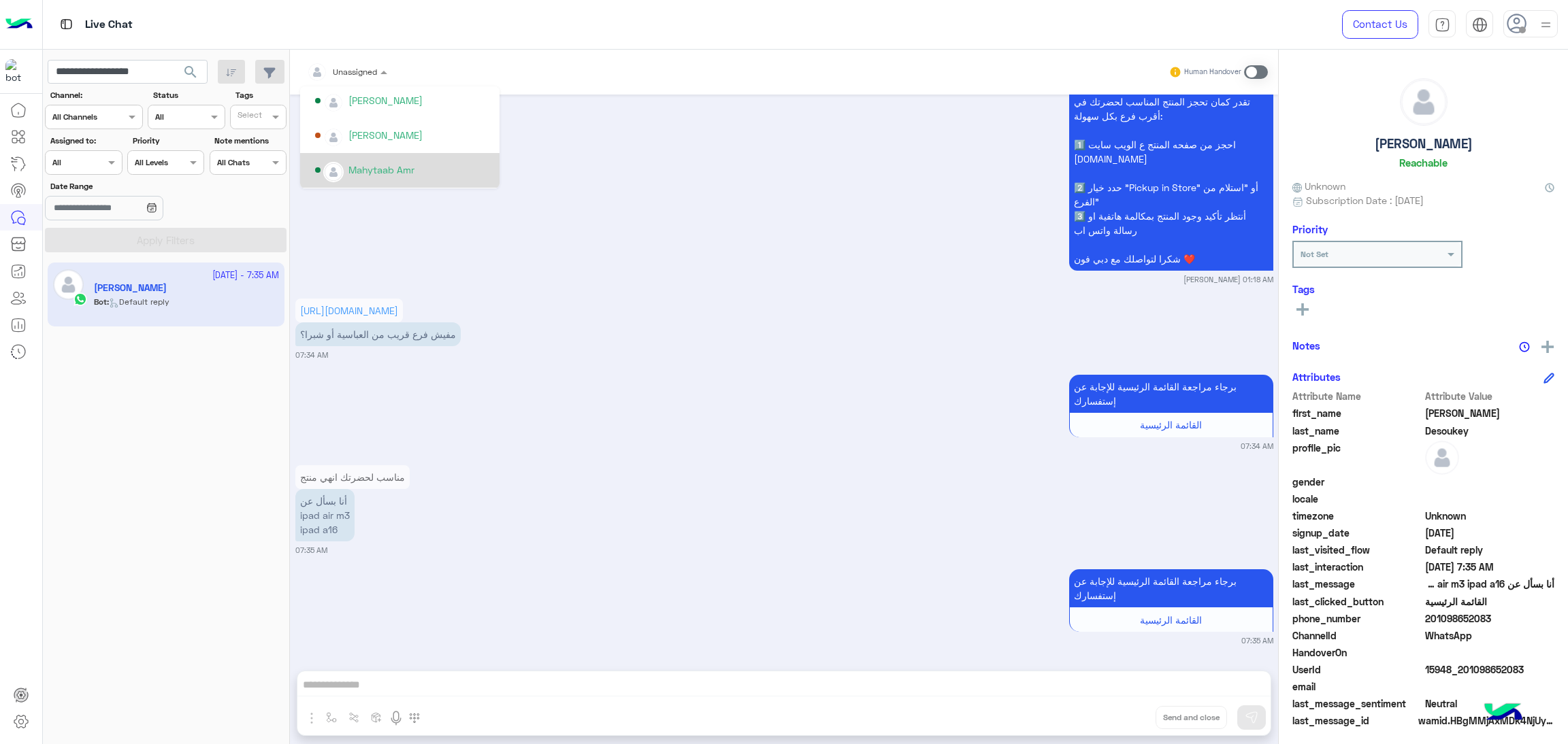
click at [418, 168] on div "Mahytaab Amr" at bounding box center [404, 171] width 178 height 23
click at [1492, 670] on span "15948_201098652083" at bounding box center [1491, 670] width 130 height 14
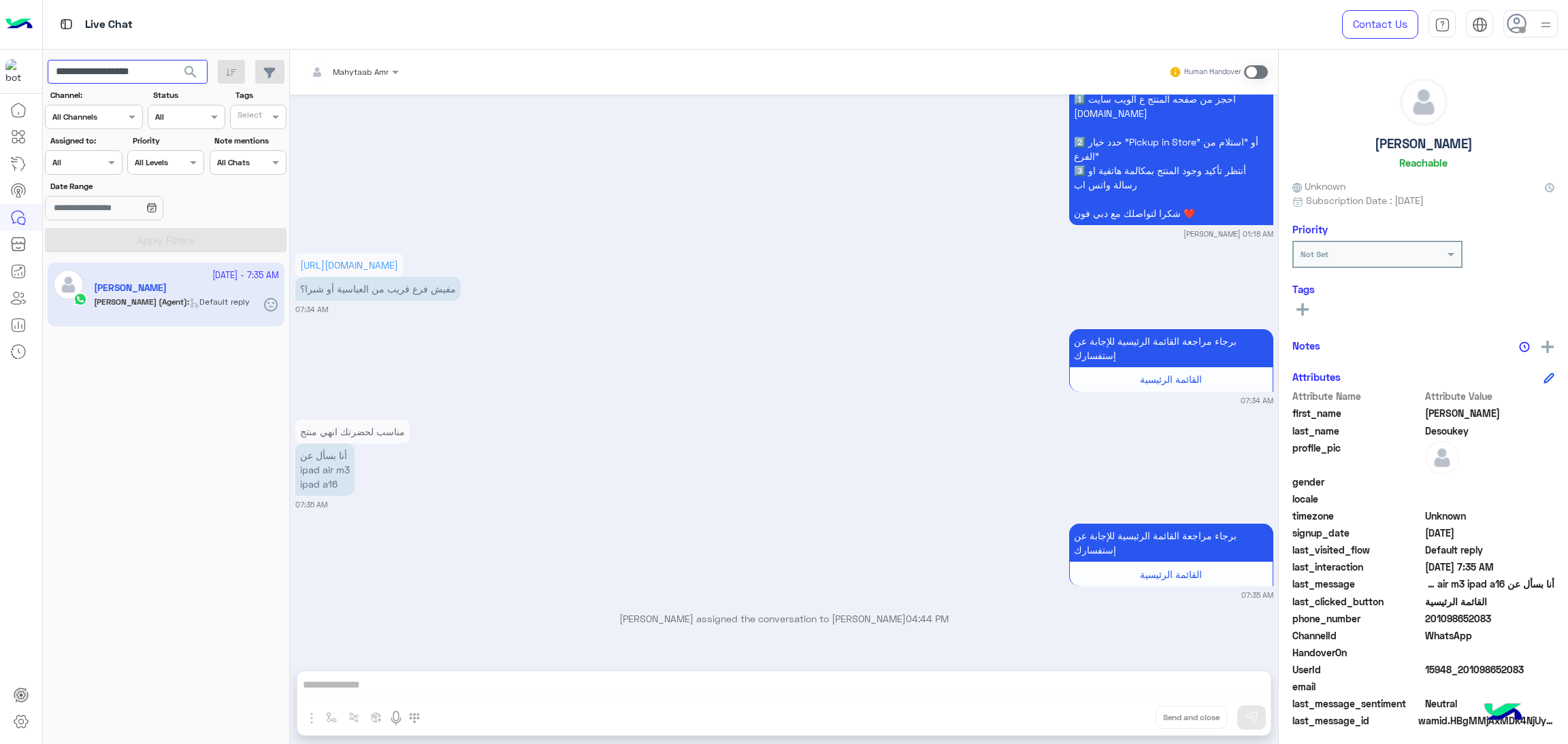
click at [132, 69] on input "**********" at bounding box center [128, 72] width 160 height 24
paste input "text"
click at [194, 75] on span "search" at bounding box center [190, 72] width 16 height 16
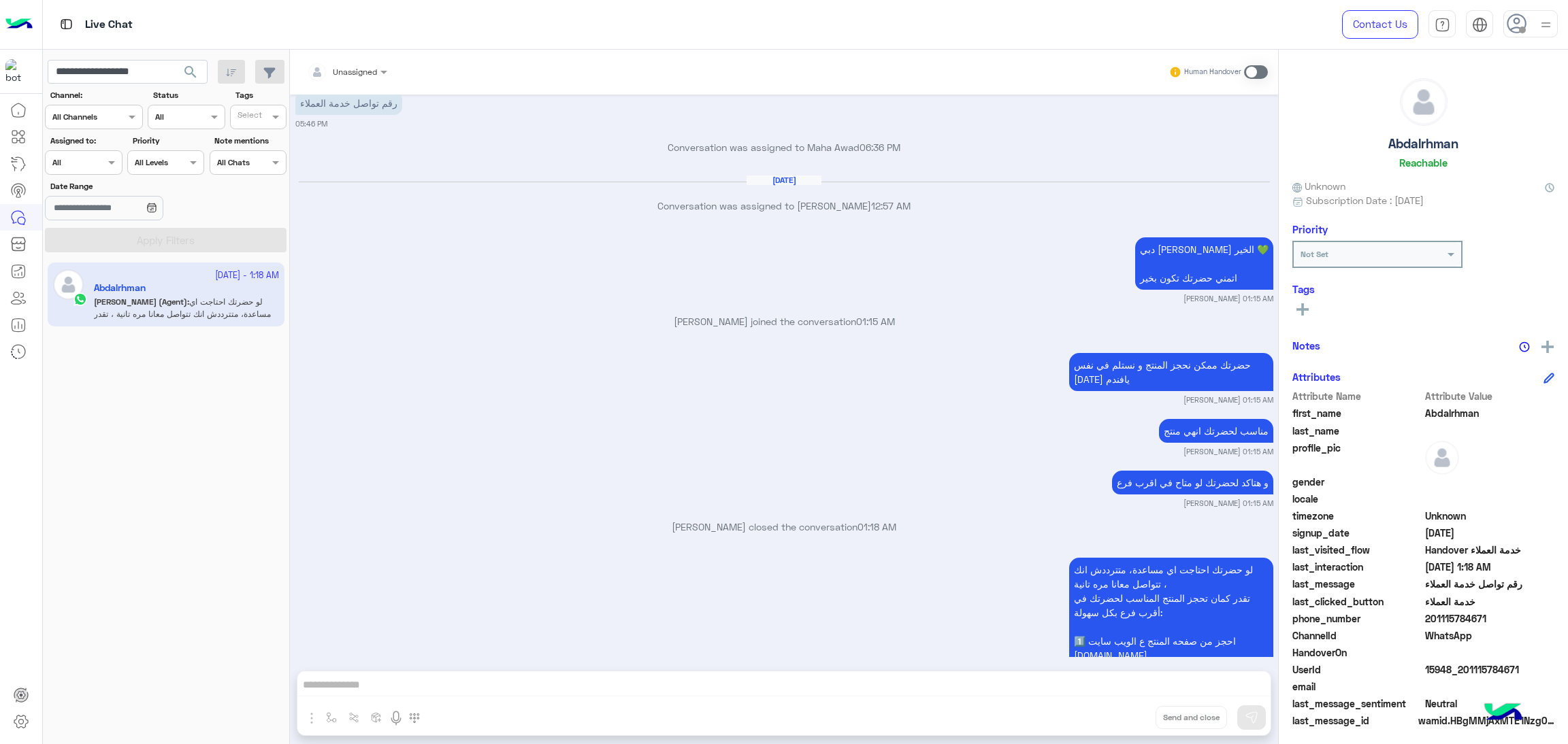
scroll to position [1337, 0]
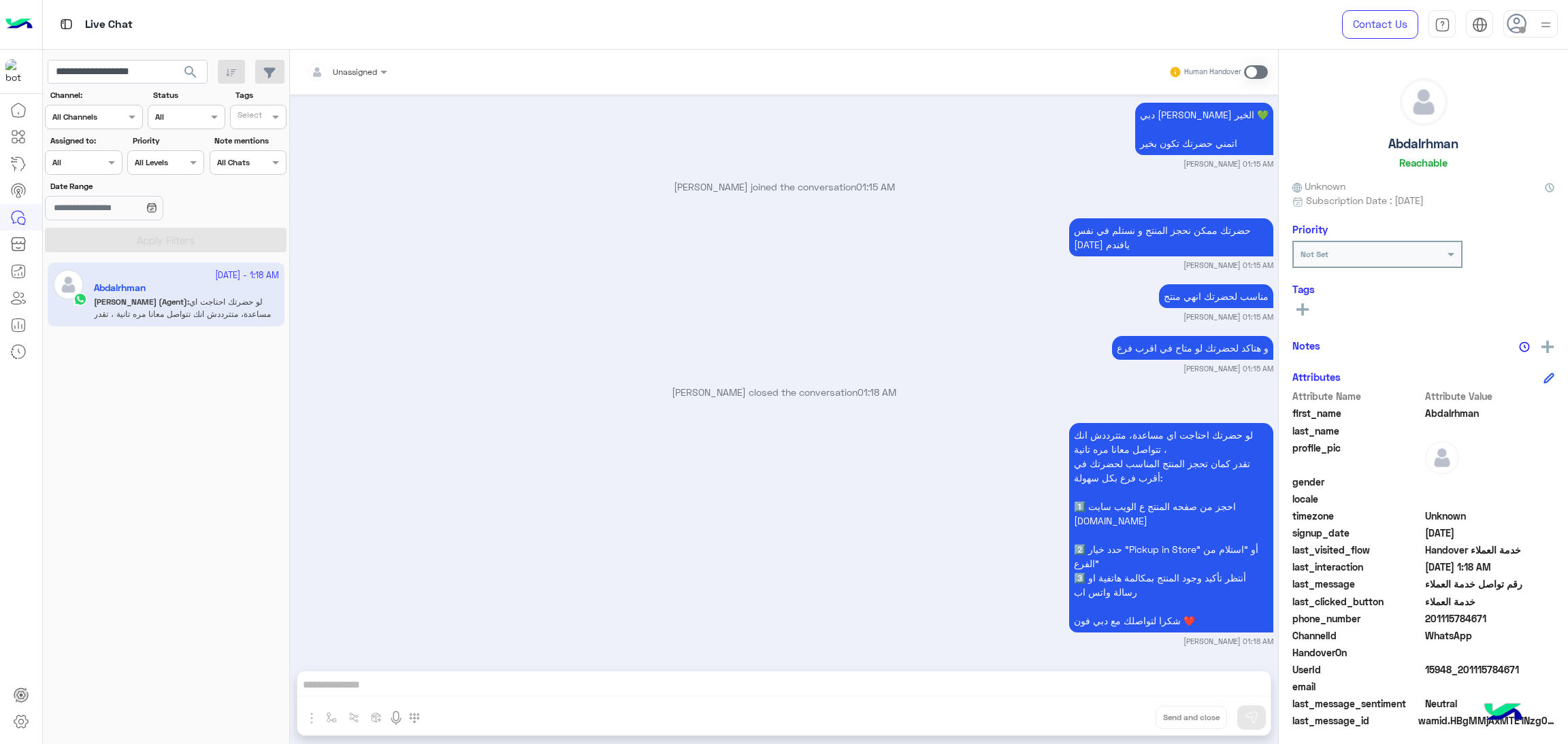
click at [1468, 670] on span "15948_201115784671" at bounding box center [1491, 670] width 130 height 14
click at [133, 70] on input "**********" at bounding box center [128, 72] width 160 height 24
paste input "text"
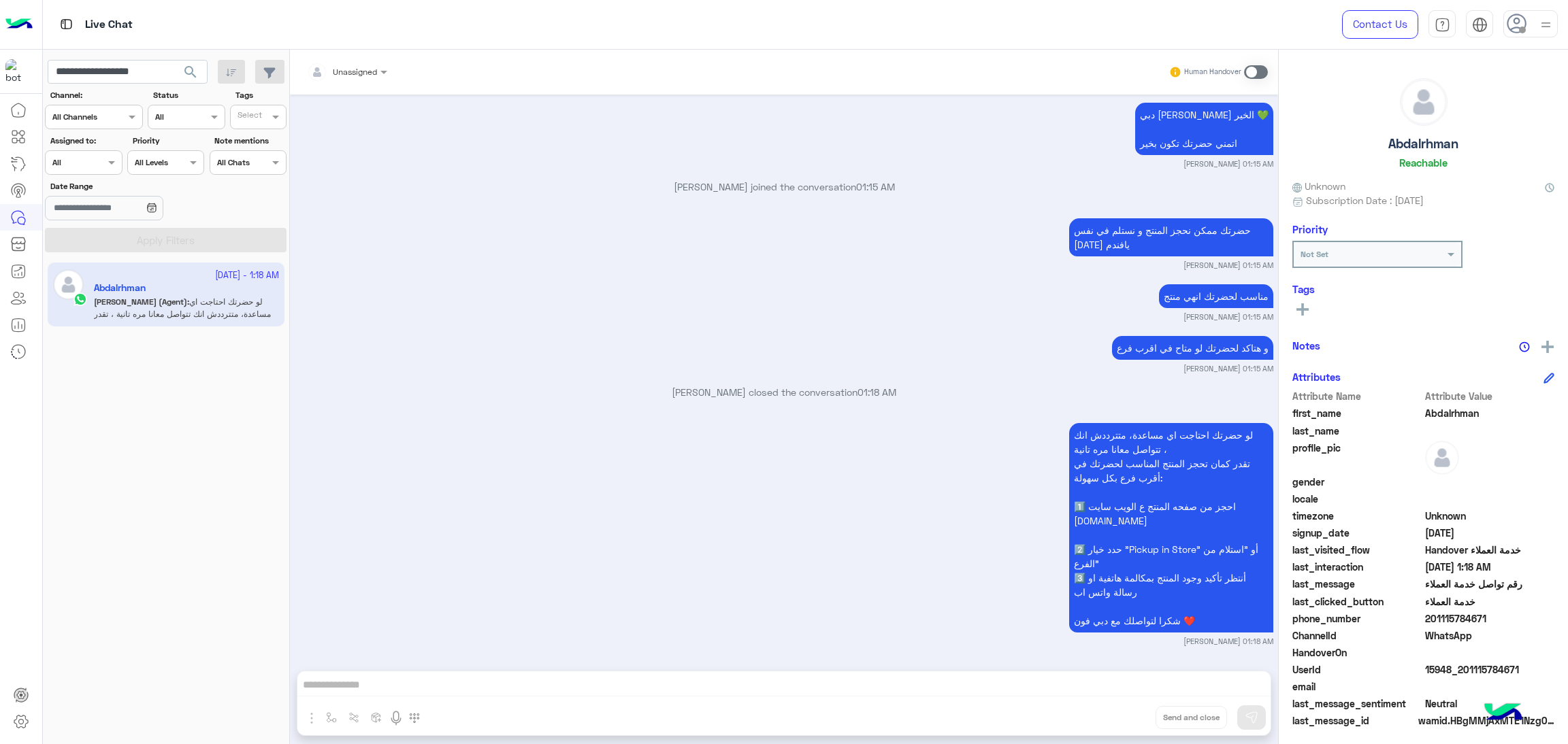
click at [189, 70] on span "search" at bounding box center [190, 72] width 16 height 16
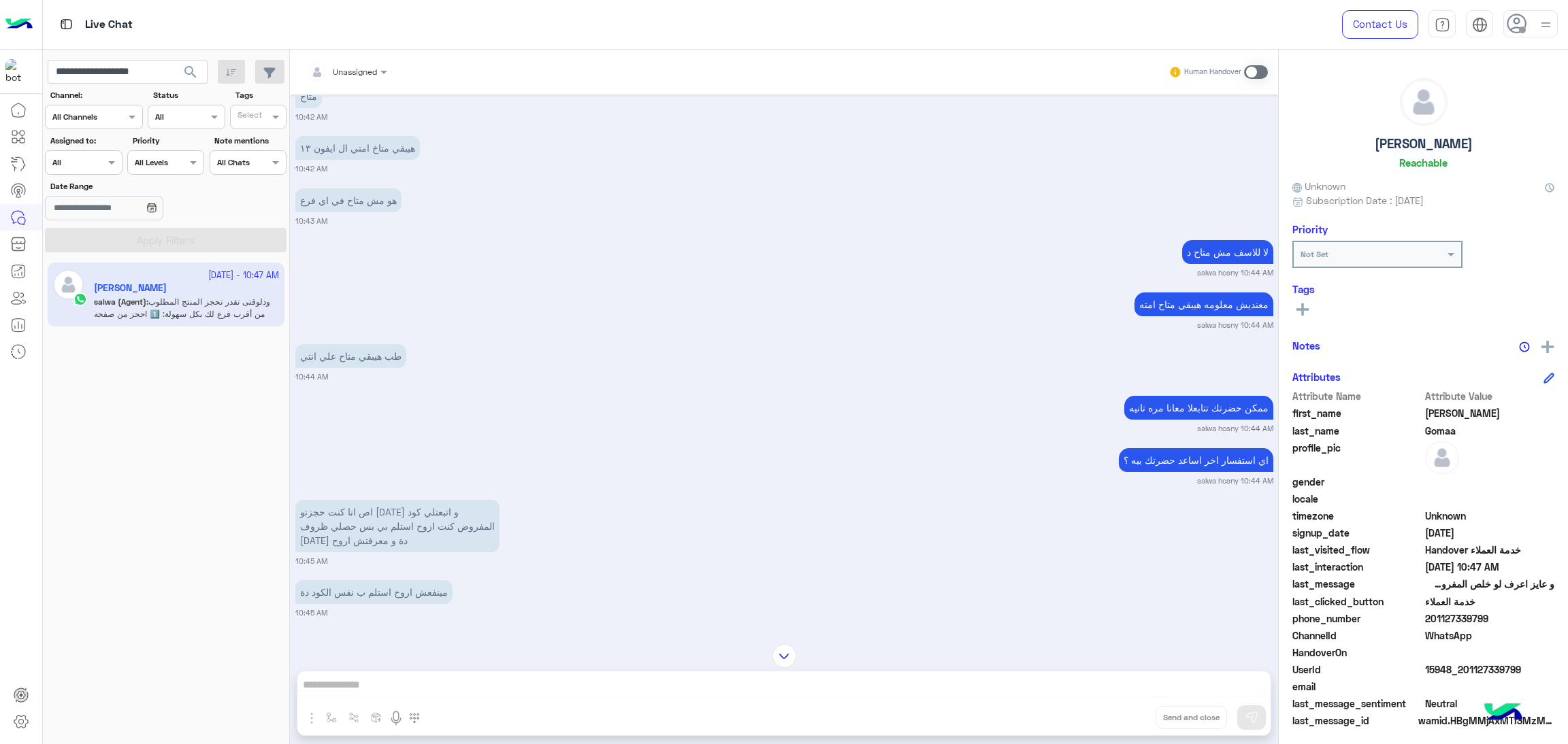
scroll to position [465, 0]
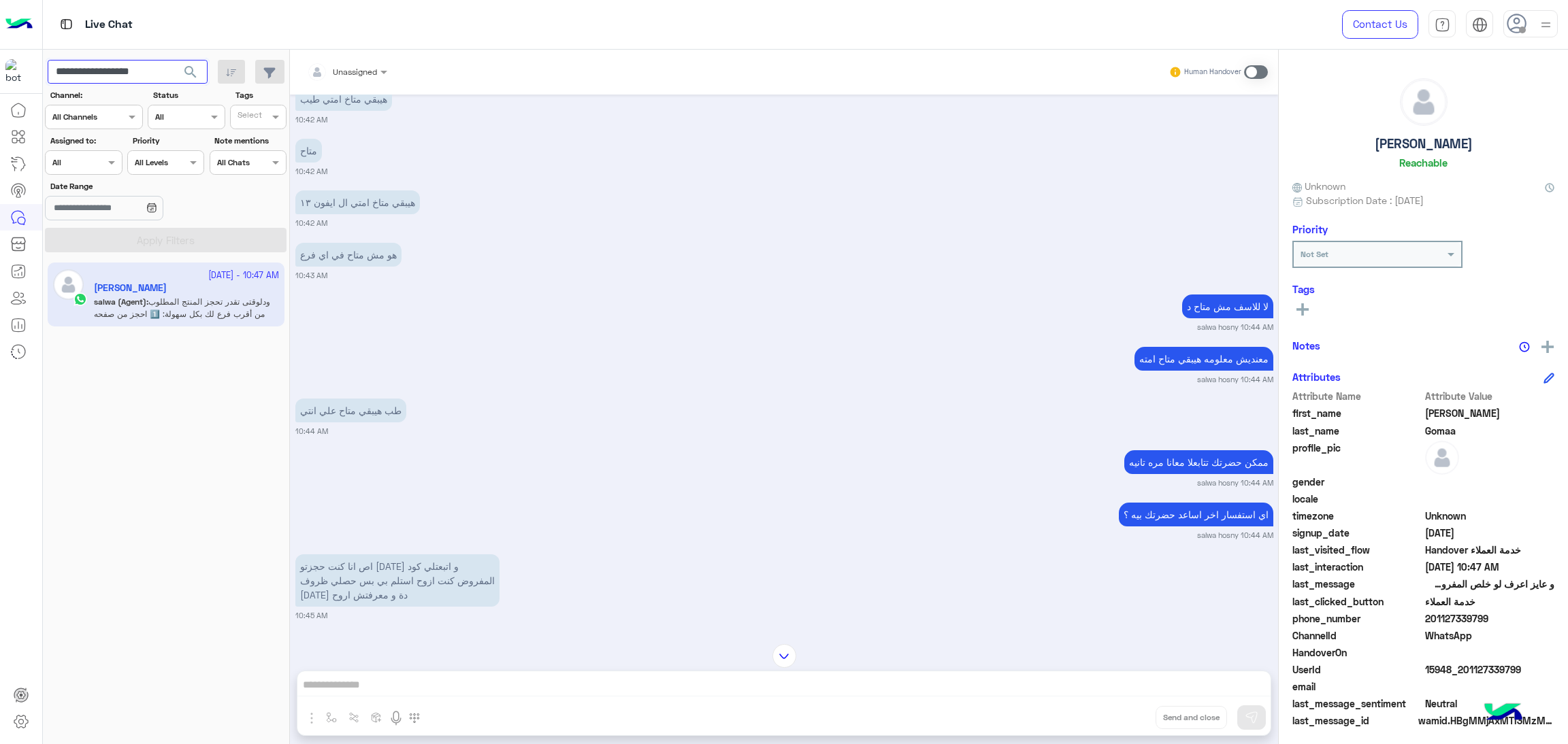
click at [85, 60] on input "**********" at bounding box center [128, 72] width 160 height 24
paste input "text"
click at [185, 80] on span "search" at bounding box center [190, 72] width 16 height 16
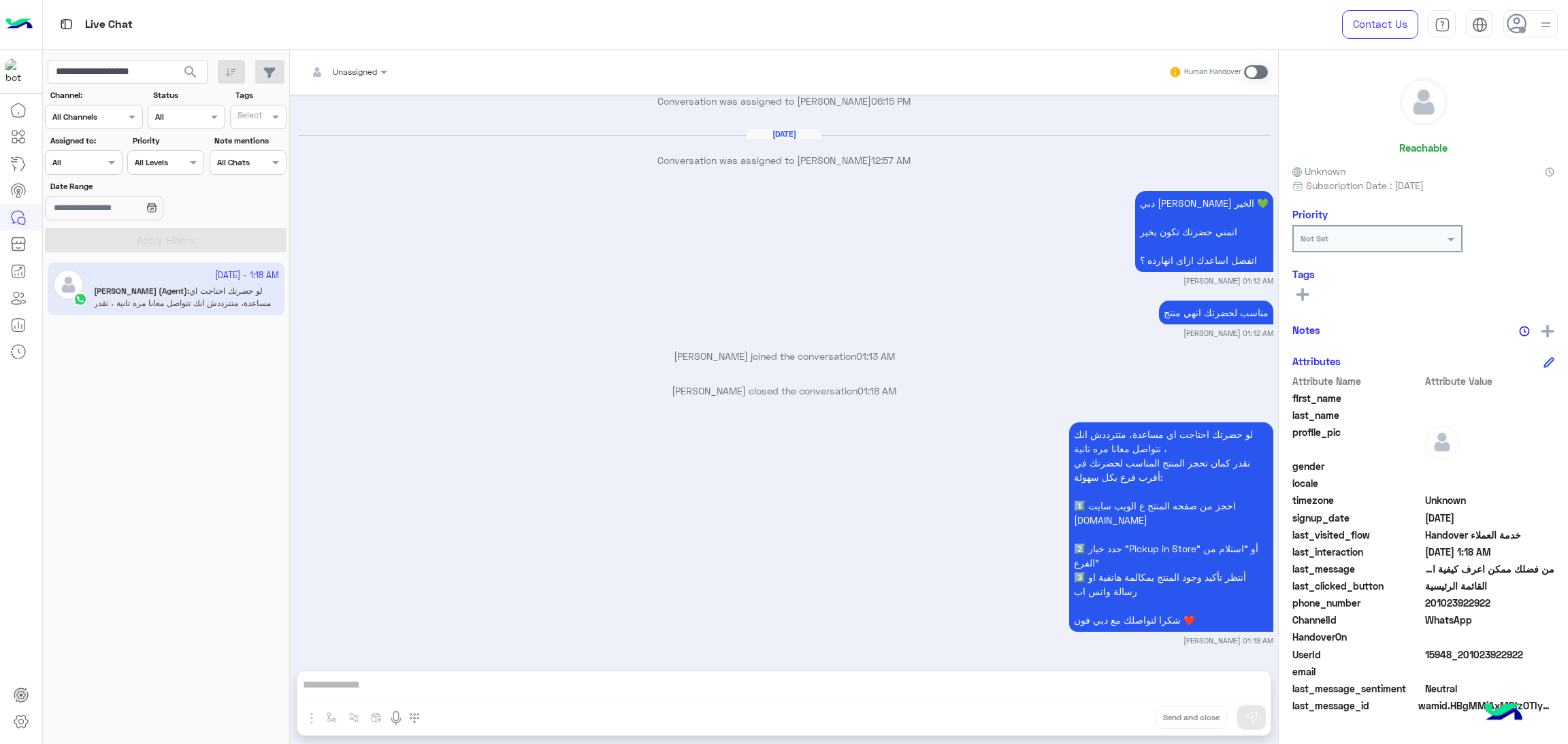
scroll to position [1797, 0]
click at [1452, 649] on span "15948_201023922922" at bounding box center [1491, 655] width 130 height 14
click at [141, 69] on input "**********" at bounding box center [128, 72] width 160 height 24
click at [148, 69] on input "**********" at bounding box center [128, 72] width 160 height 24
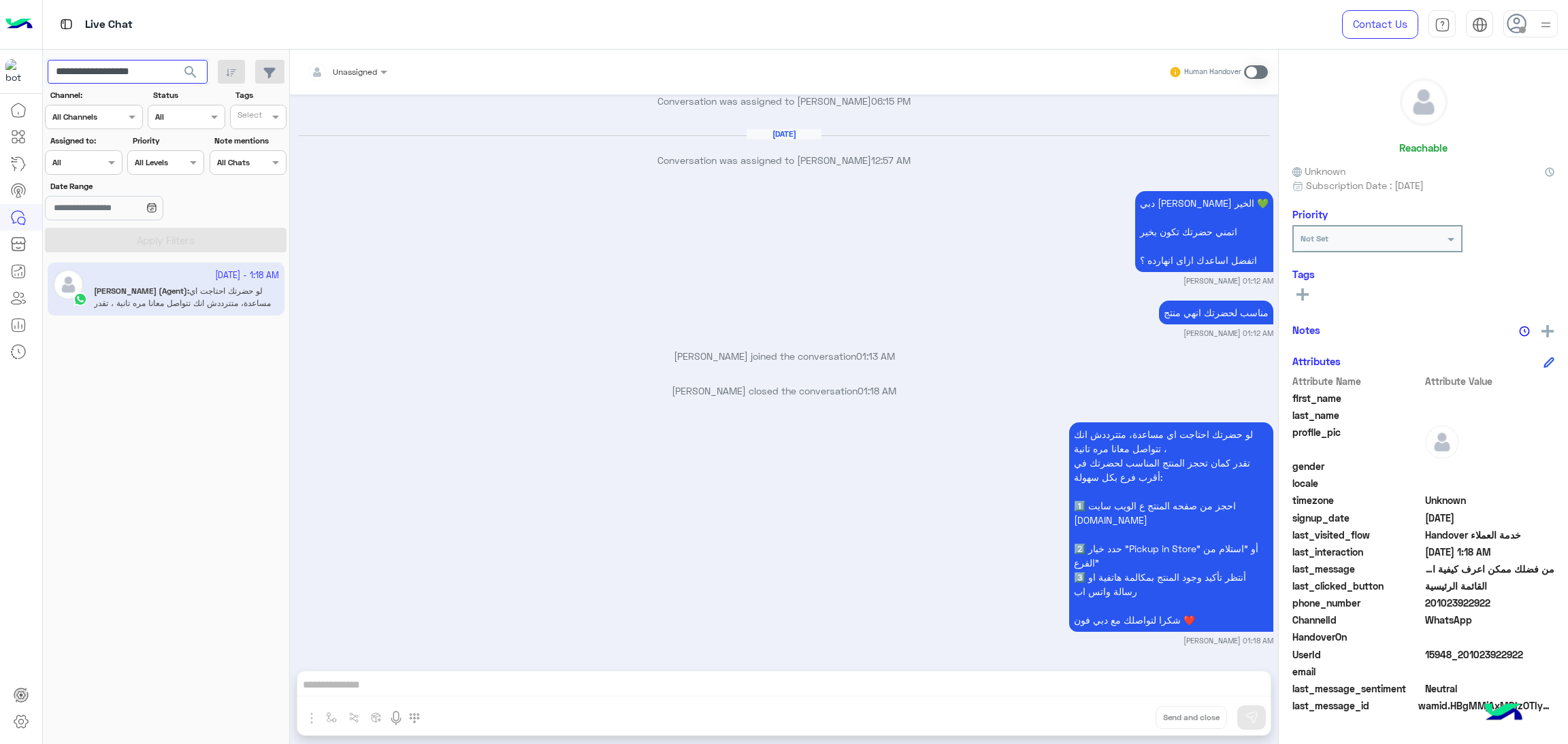
click at [148, 69] on input "**********" at bounding box center [128, 72] width 160 height 24
paste input "text"
click at [193, 71] on span "search" at bounding box center [190, 72] width 16 height 16
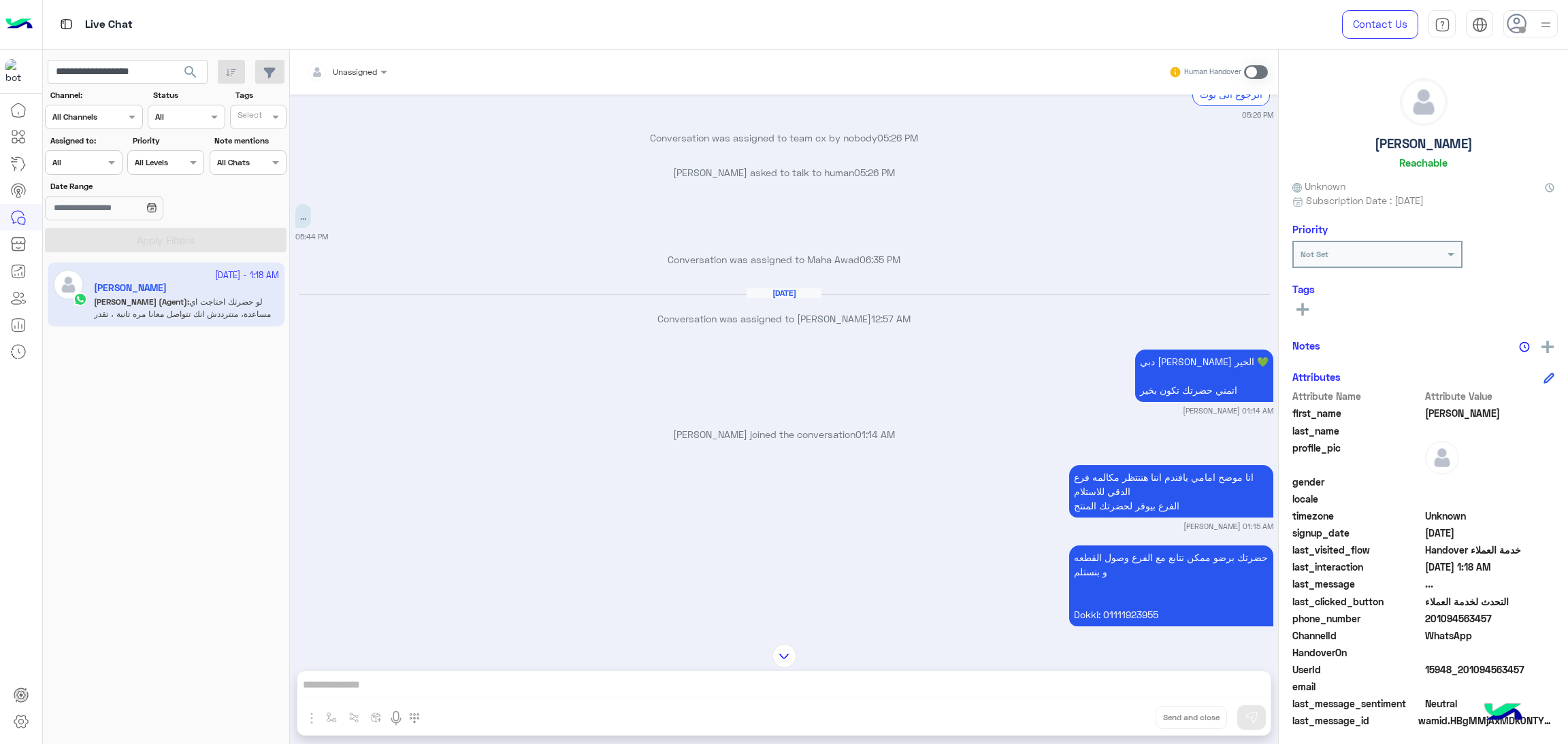
scroll to position [1985, 0]
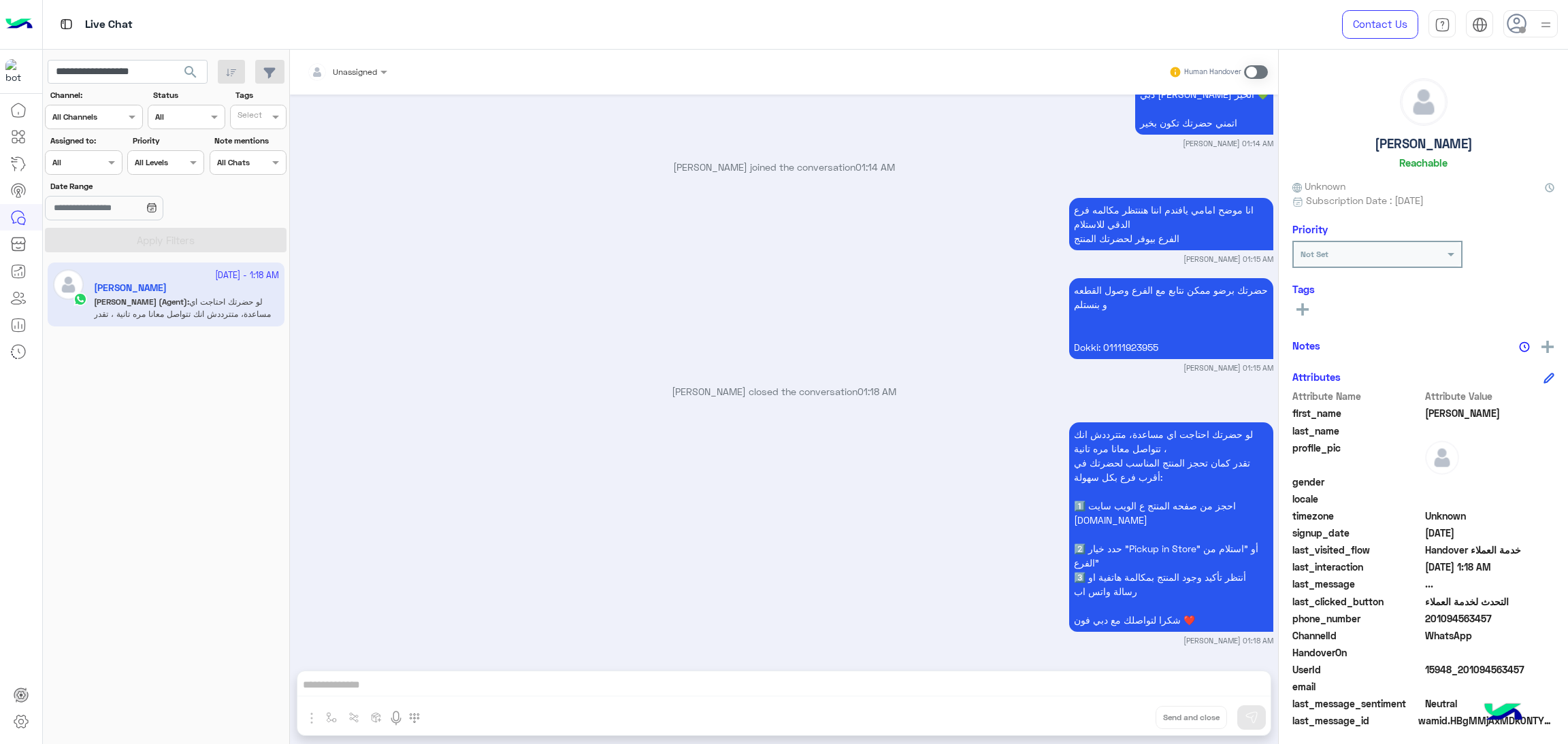
click at [1453, 667] on span "15948_201094563457" at bounding box center [1491, 670] width 130 height 14
click at [126, 77] on input "**********" at bounding box center [128, 72] width 160 height 24
paste input "text"
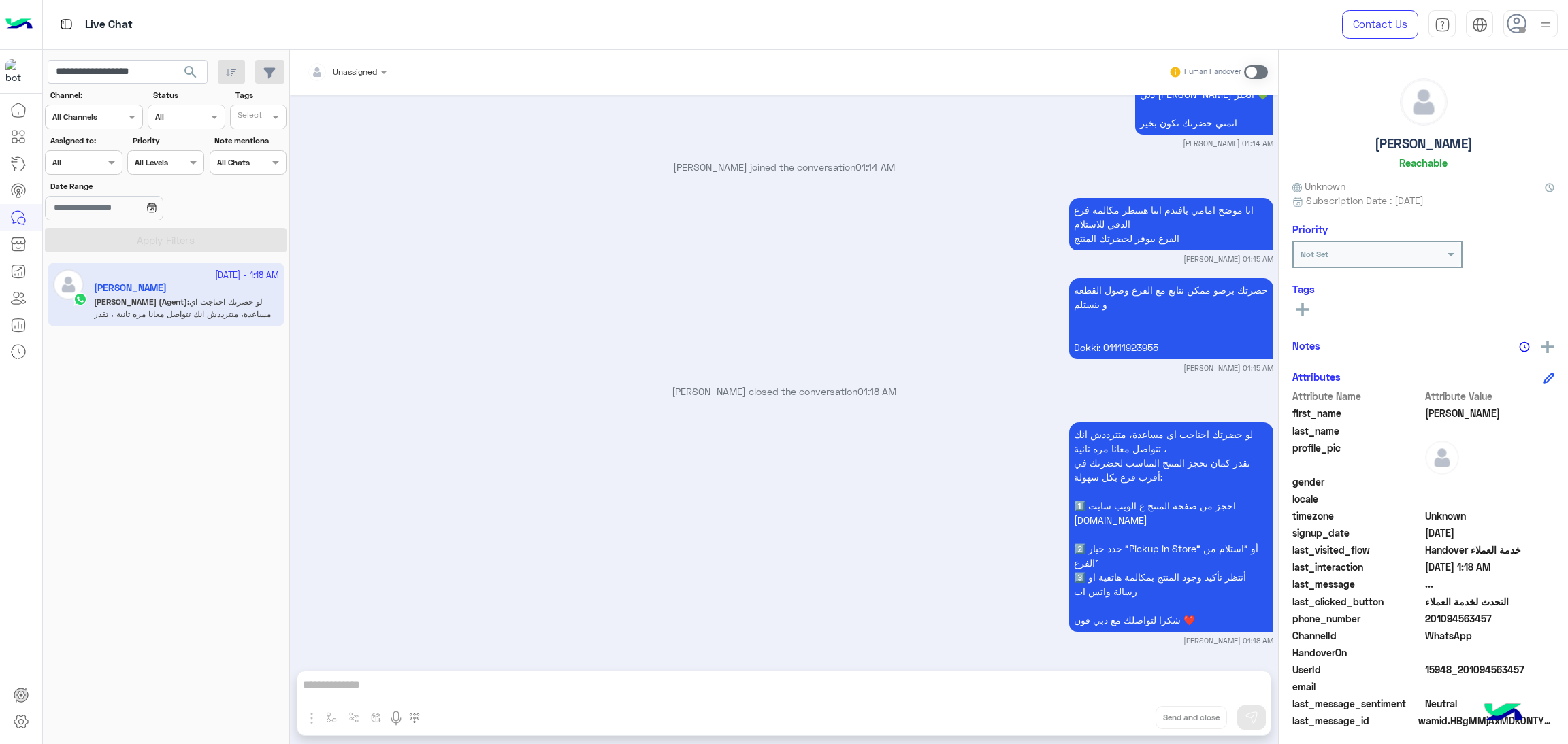
click at [198, 76] on button "search" at bounding box center [191, 74] width 34 height 29
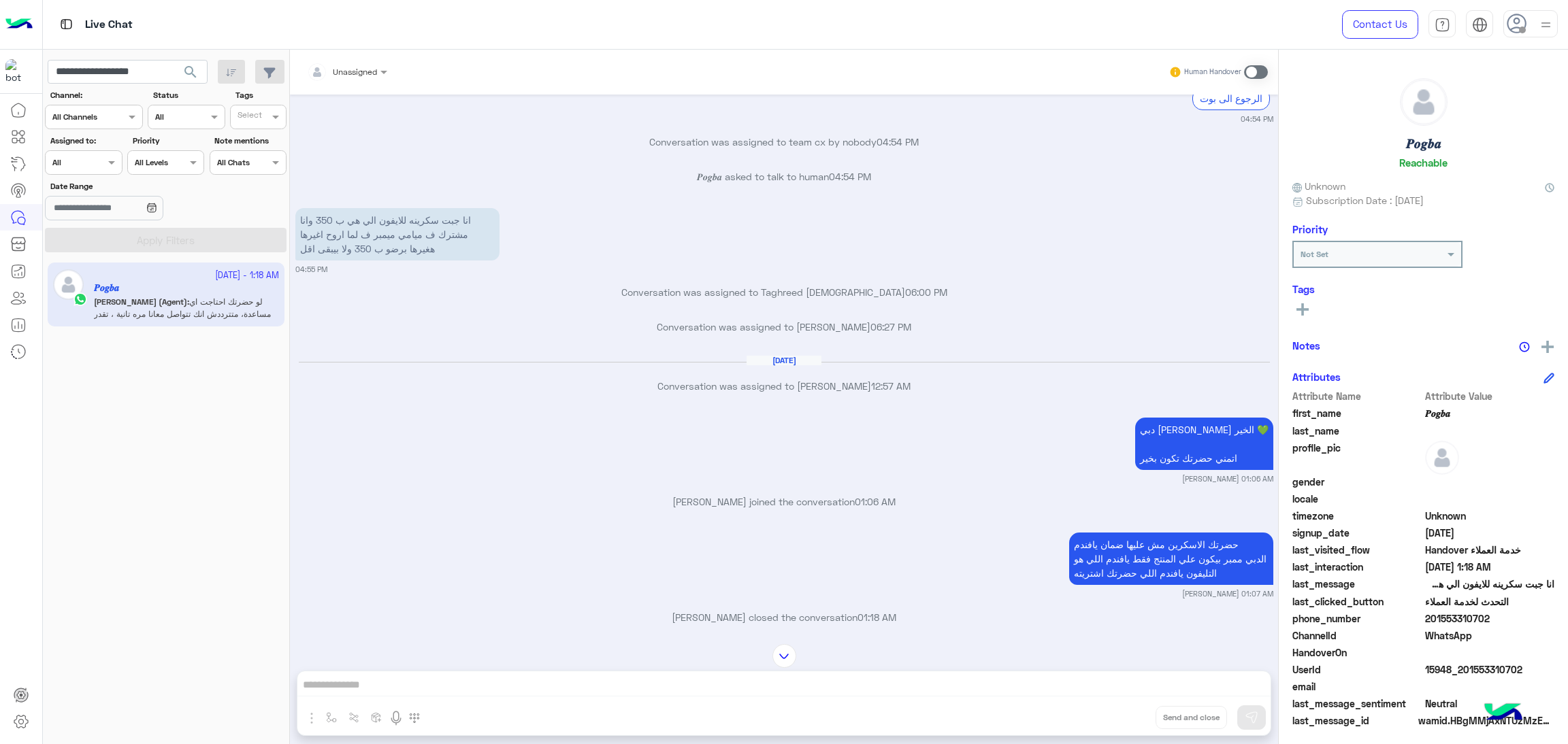
scroll to position [1839, 0]
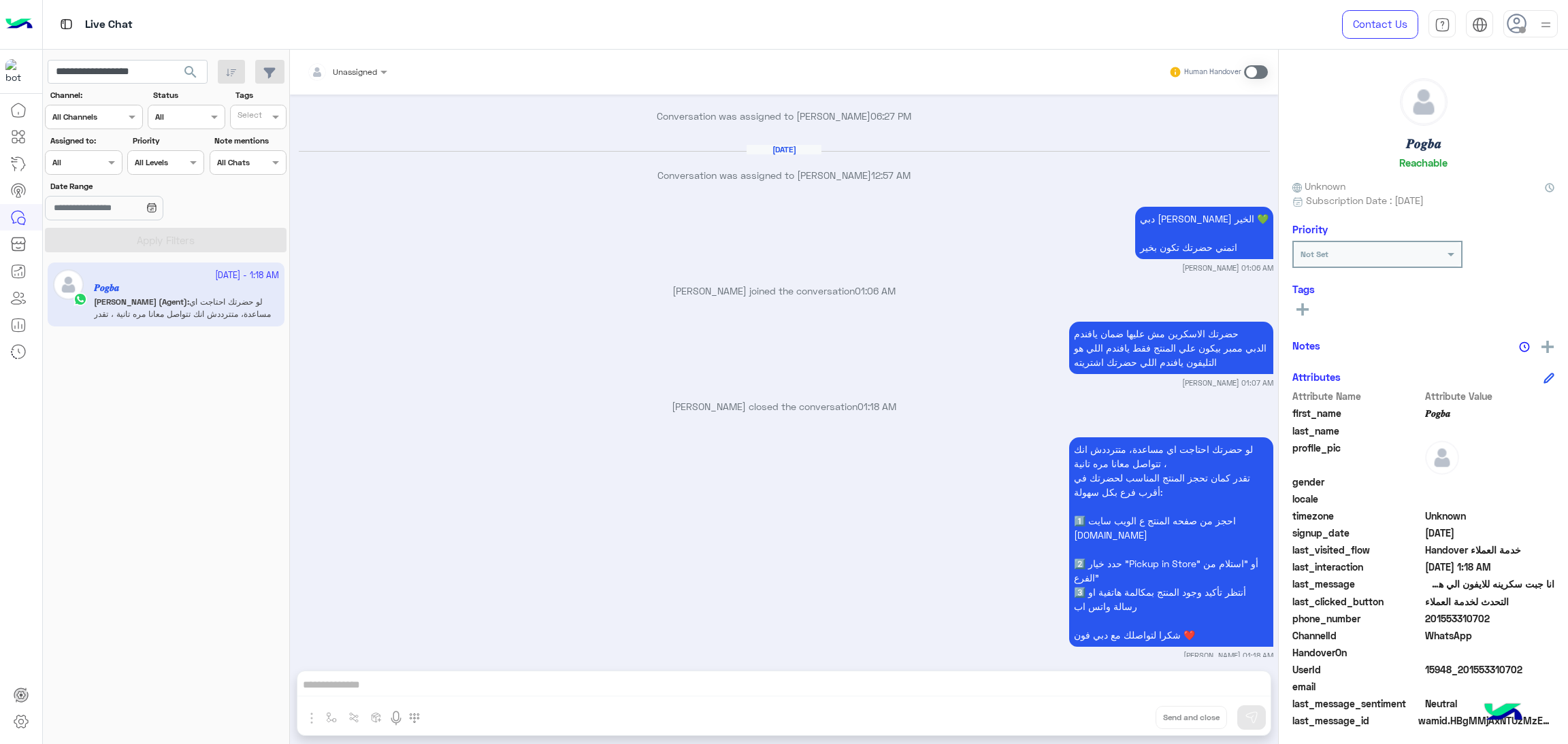
click at [1454, 677] on div "UserId 15948_201553310702" at bounding box center [1423, 671] width 262 height 17
click at [1454, 674] on span "15948_201553310702" at bounding box center [1491, 670] width 130 height 14
click at [145, 74] on input "**********" at bounding box center [128, 72] width 160 height 24
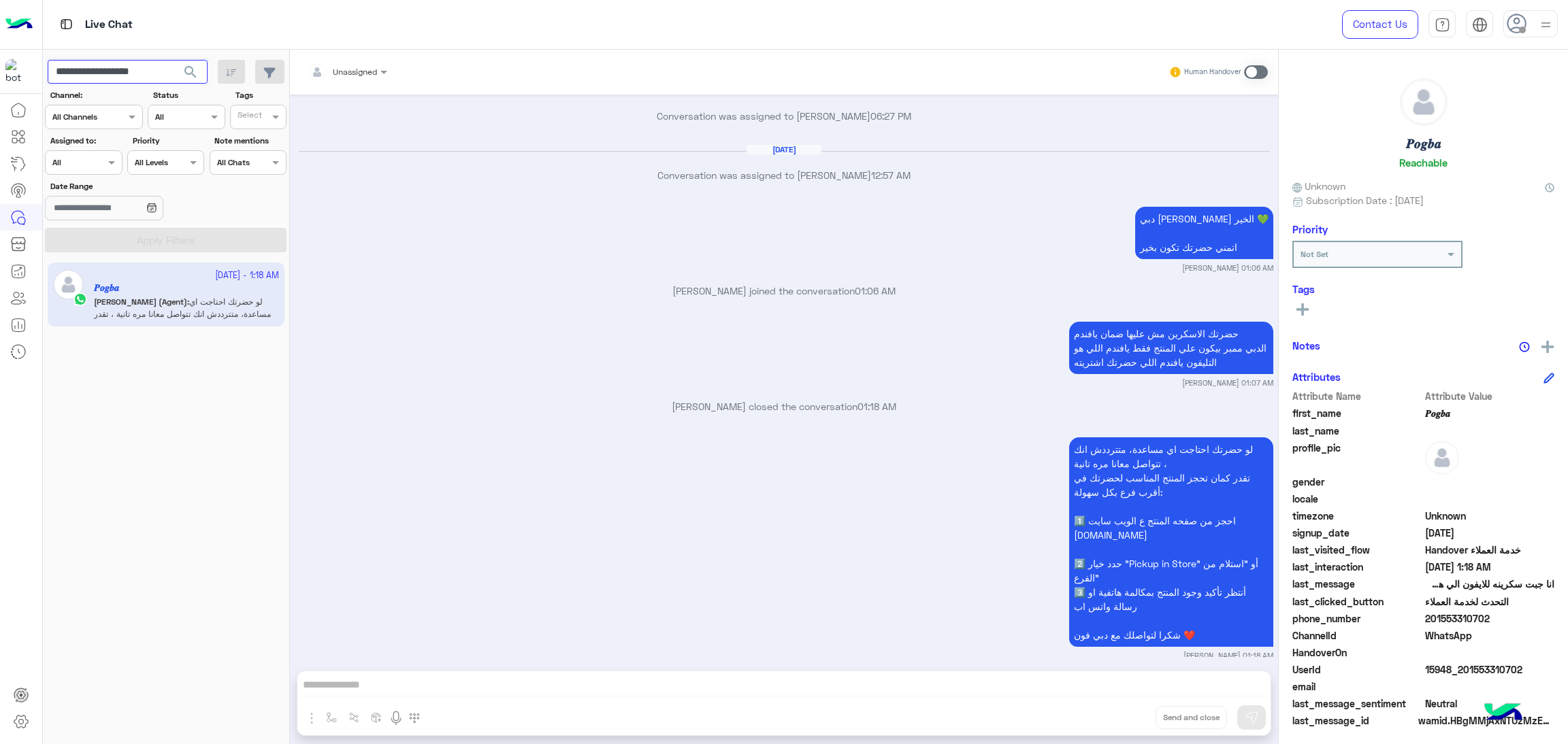
paste input "text"
click at [190, 73] on span "search" at bounding box center [190, 72] width 16 height 16
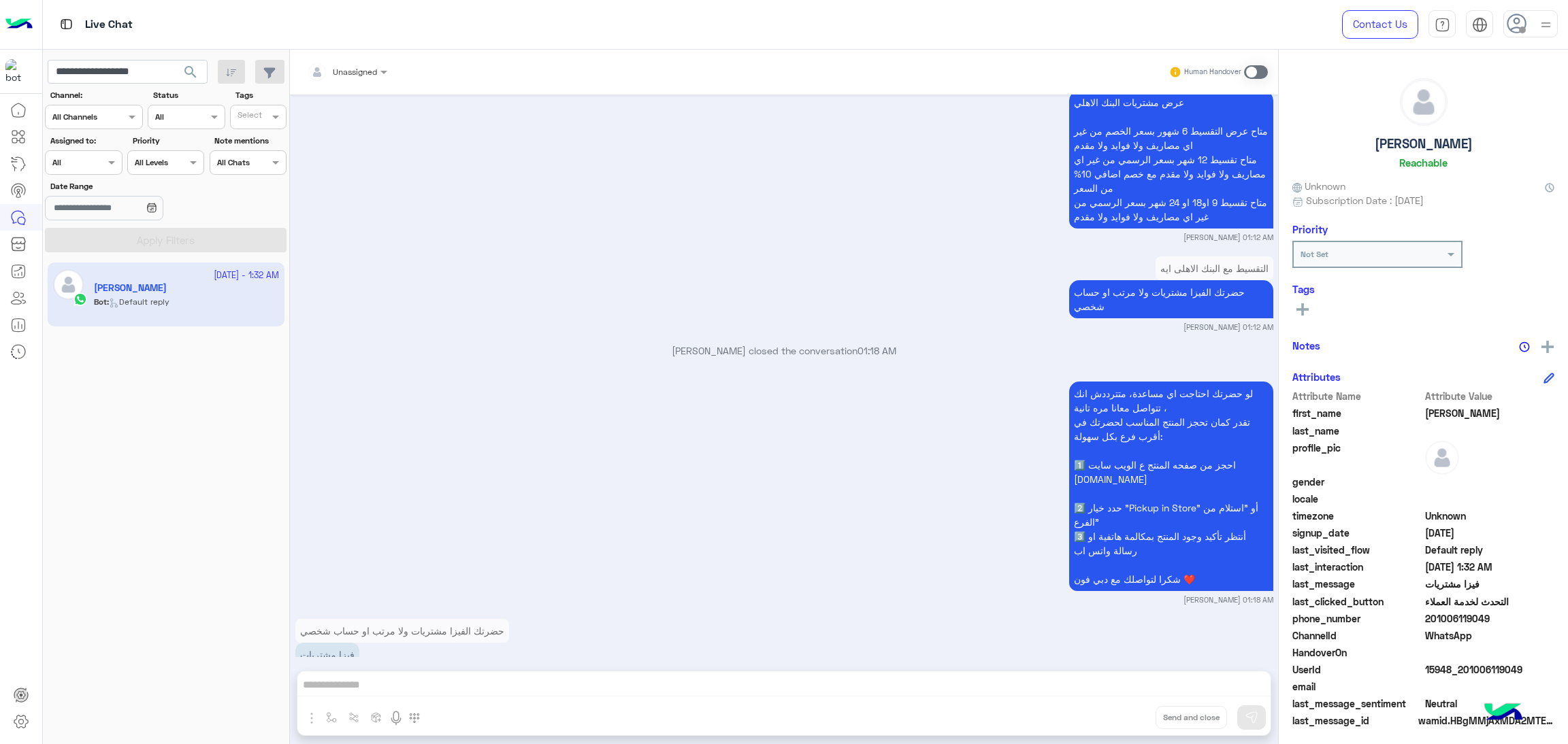
scroll to position [1811, 0]
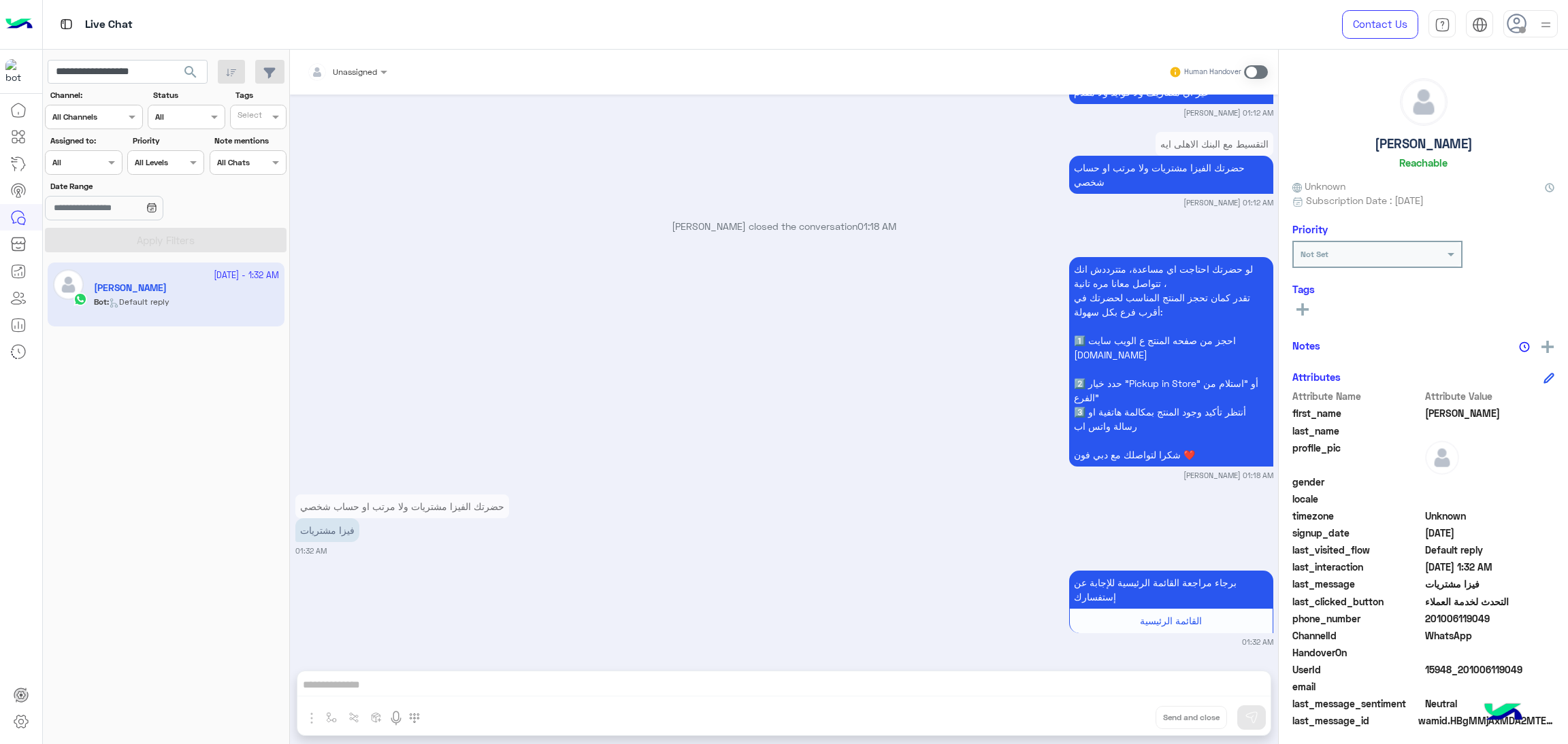
click at [1483, 674] on span "15948_201006119049" at bounding box center [1491, 670] width 130 height 14
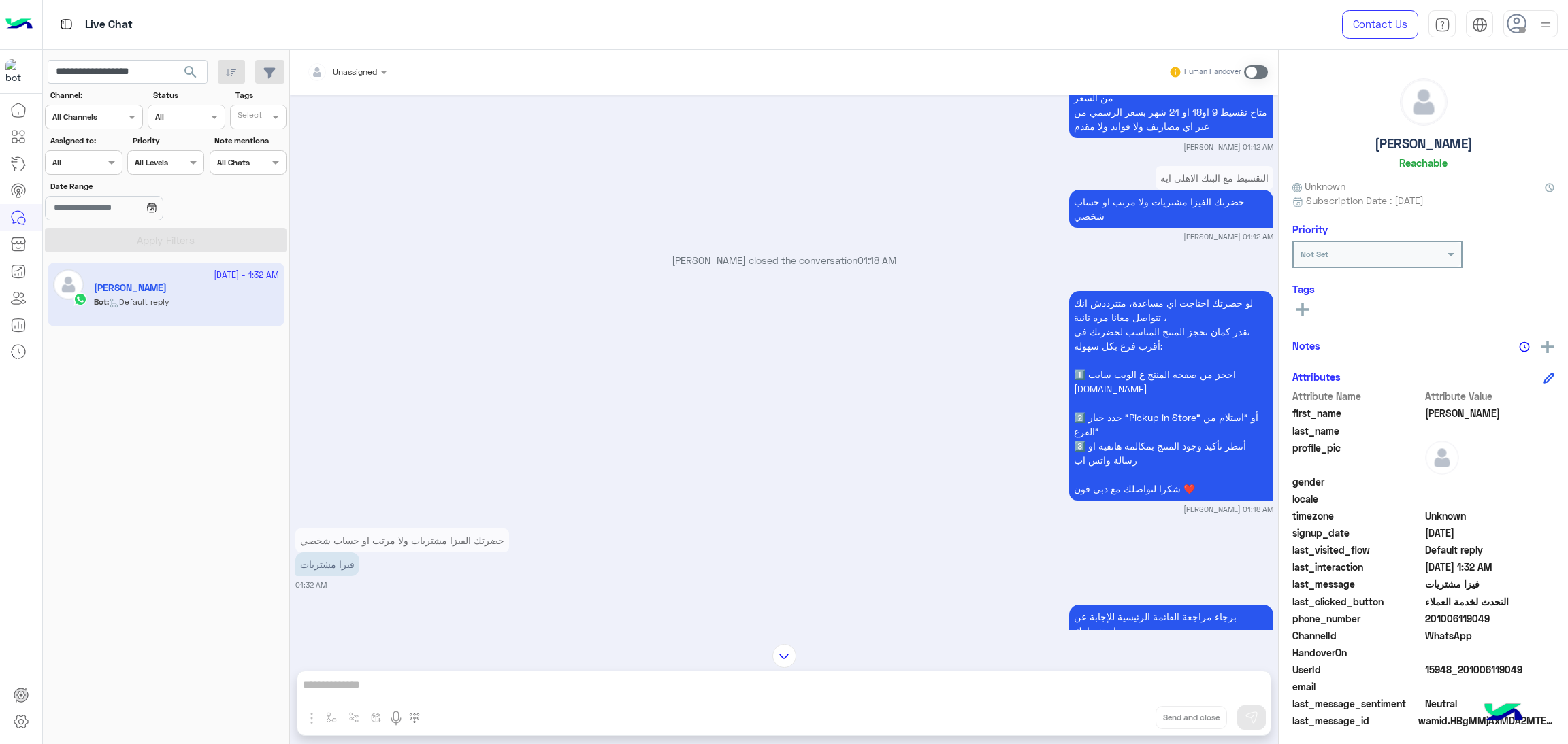
scroll to position [4667, 0]
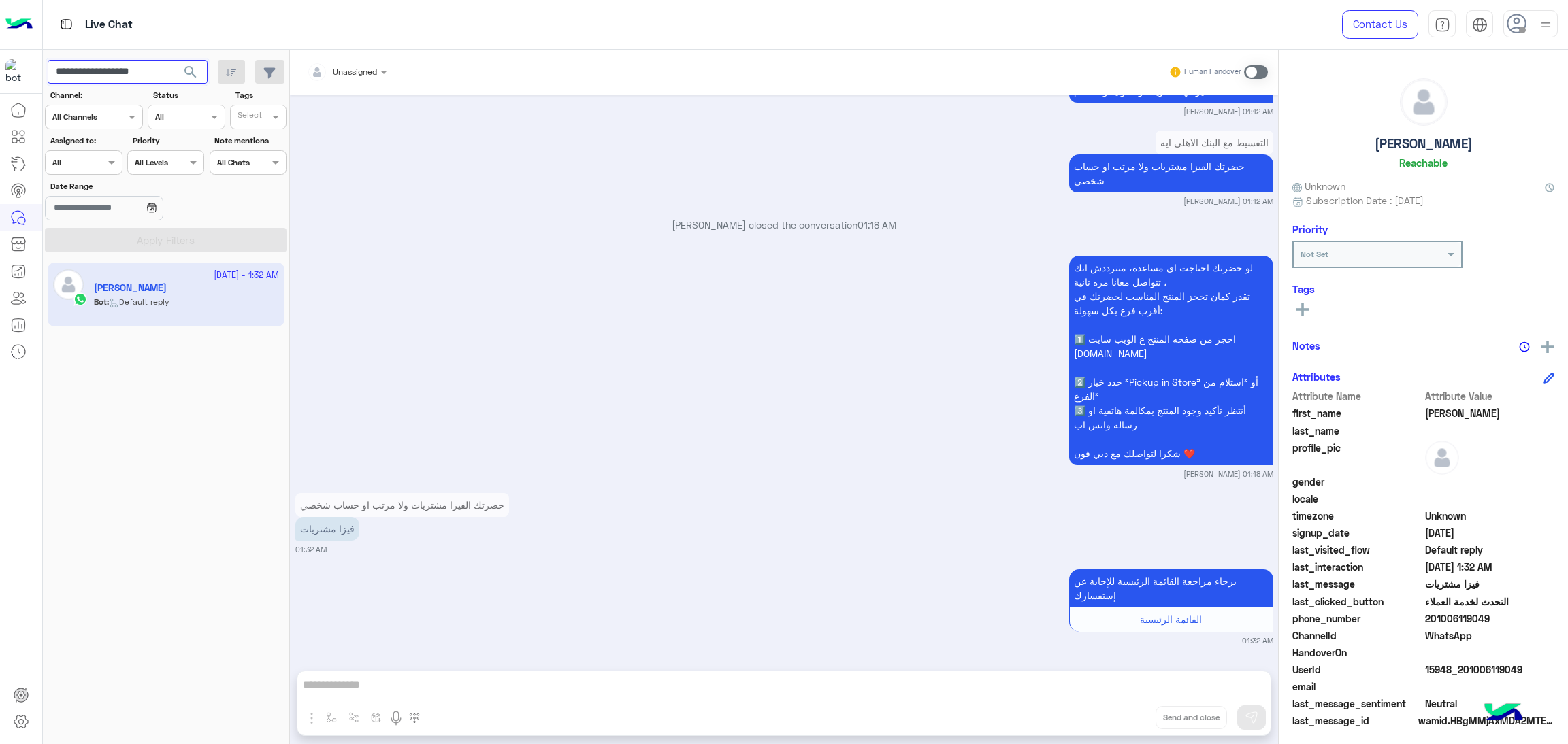
click at [158, 78] on input "**********" at bounding box center [128, 72] width 160 height 24
paste input "text"
click at [185, 70] on span "search" at bounding box center [190, 72] width 16 height 16
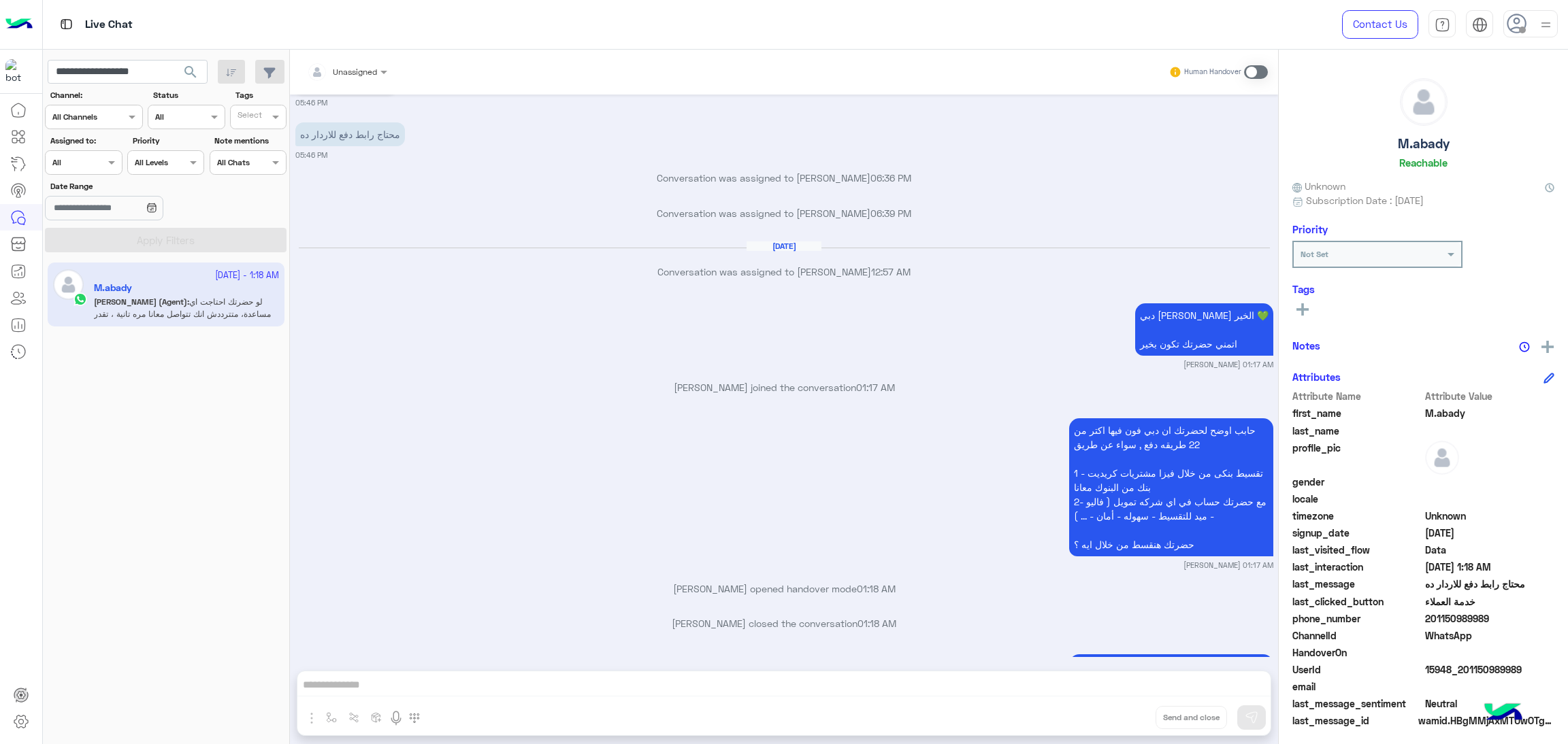
scroll to position [2040, 0]
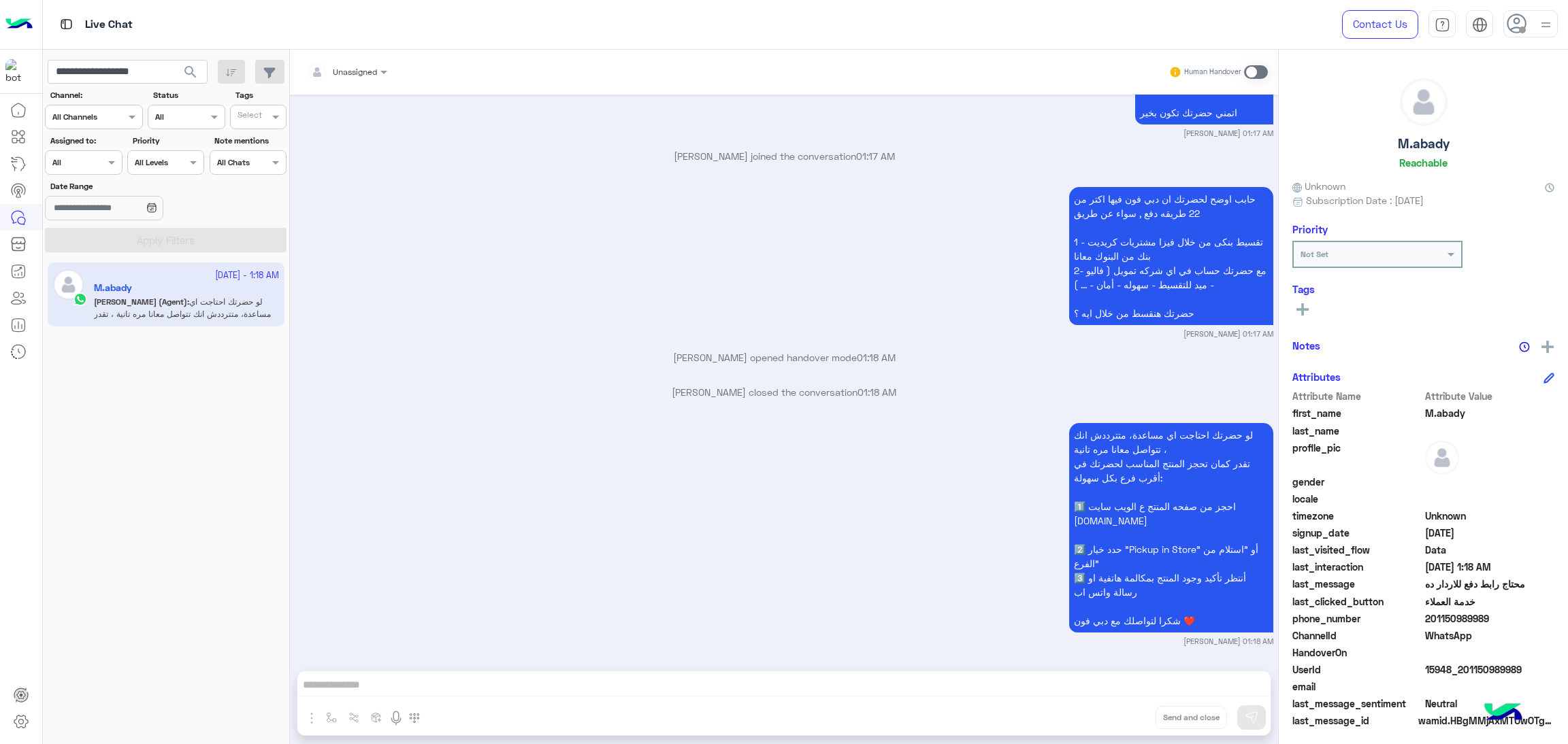
click at [1458, 669] on span "15948_201150989989" at bounding box center [1491, 670] width 130 height 14
click at [141, 71] on input "**********" at bounding box center [128, 72] width 160 height 24
paste input "text"
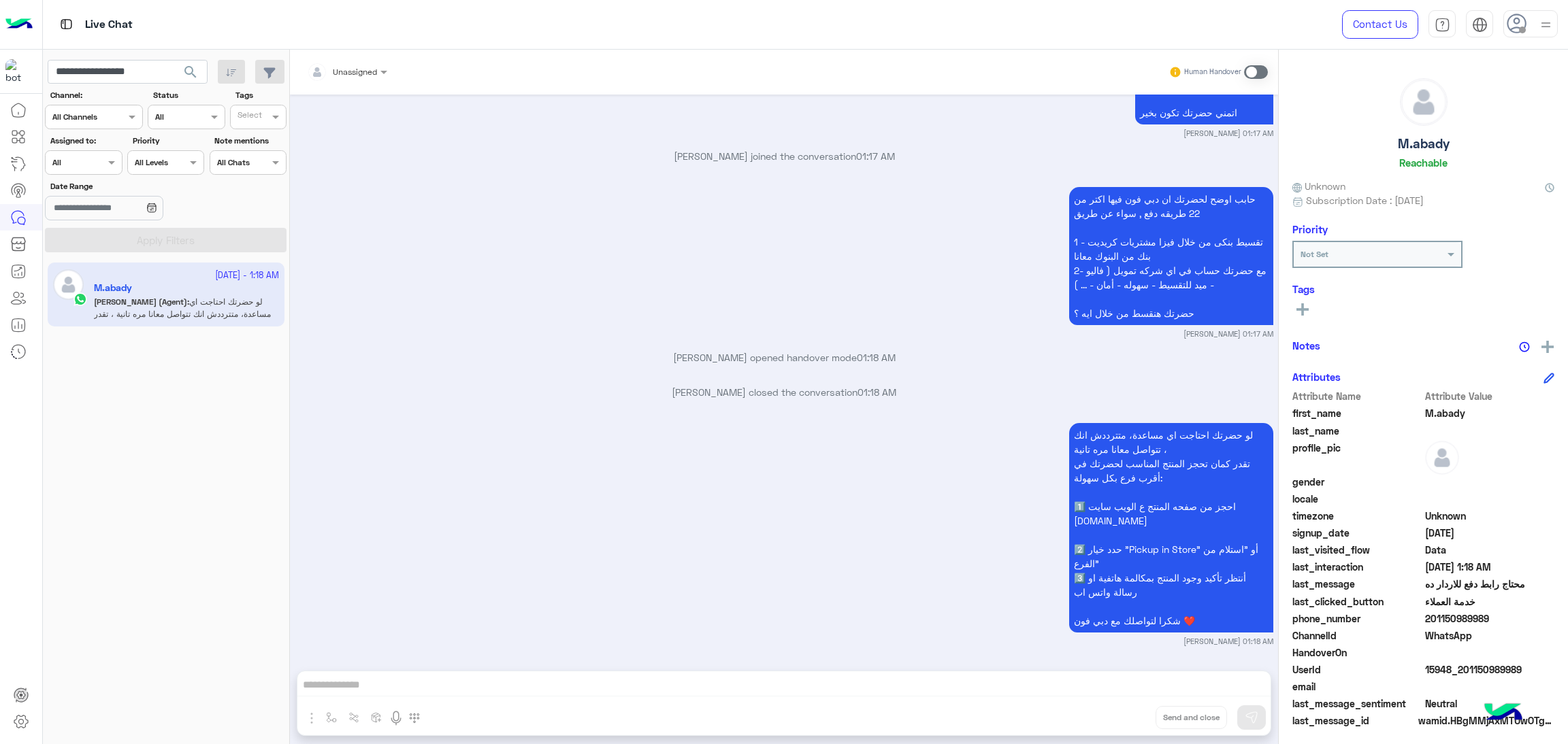
click at [187, 74] on span "search" at bounding box center [190, 72] width 16 height 16
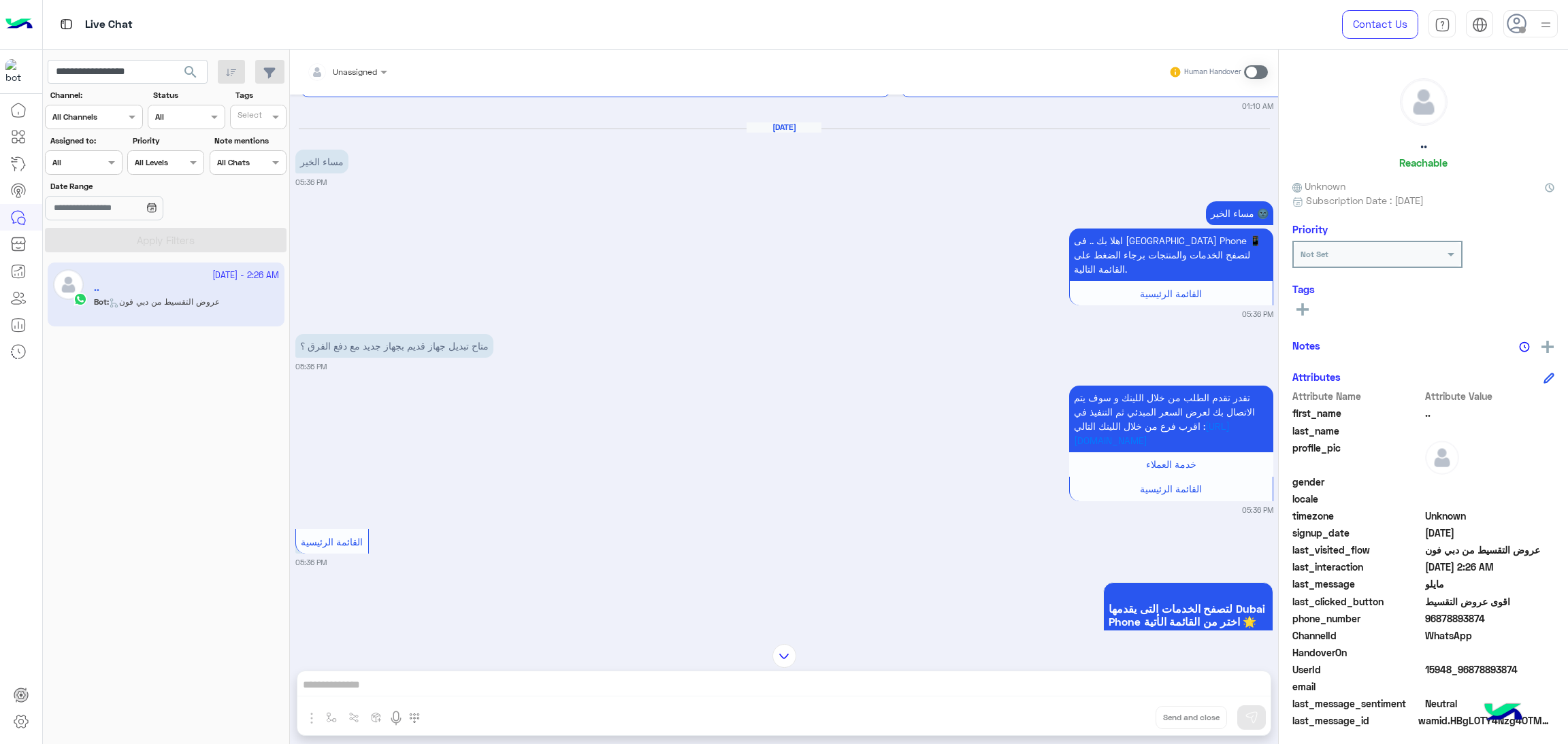
scroll to position [2280, 0]
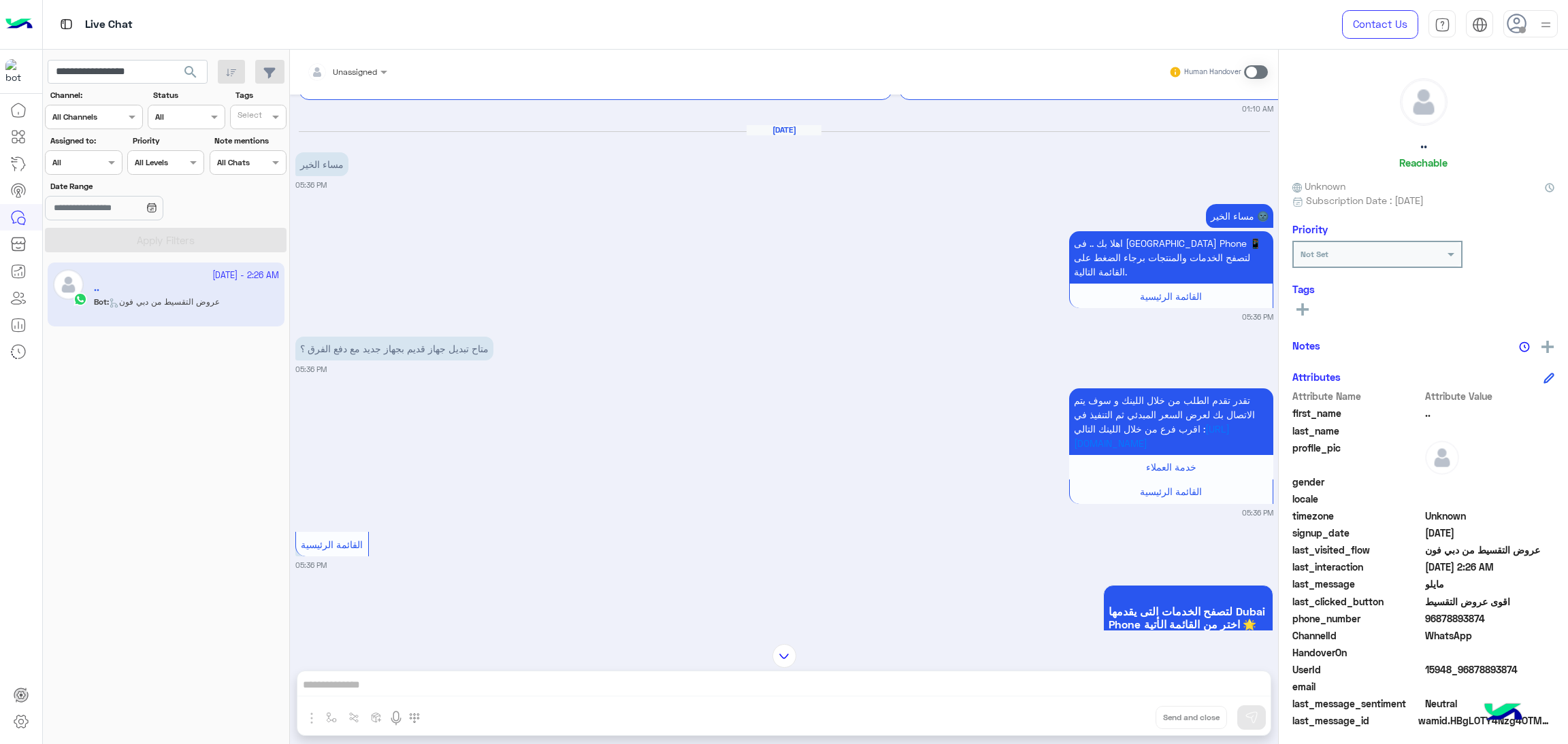
click at [1489, 673] on span "15948_96878893874" at bounding box center [1491, 670] width 130 height 14
click at [140, 76] on input "**********" at bounding box center [128, 72] width 160 height 24
paste input "*"
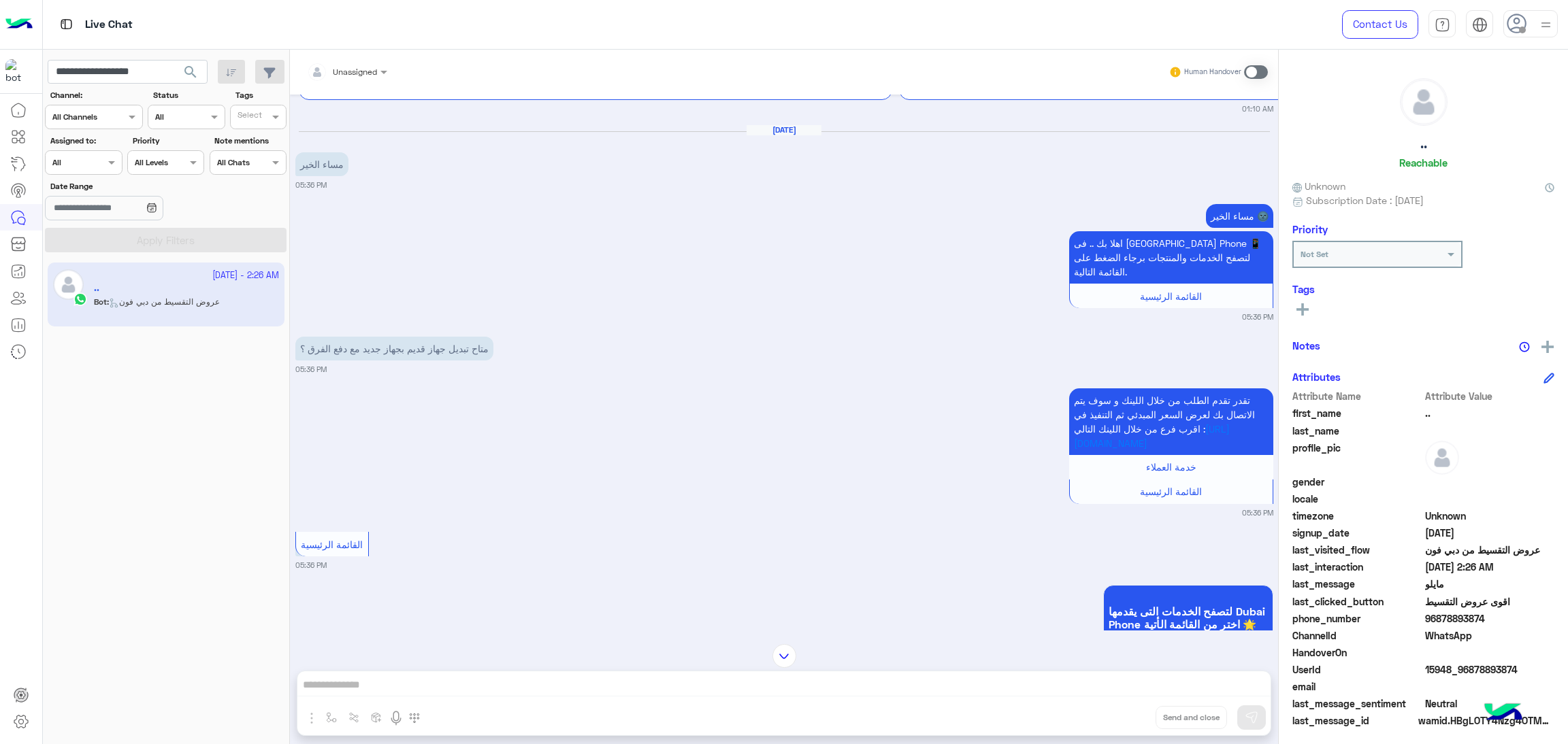
click at [190, 73] on span "search" at bounding box center [190, 72] width 16 height 16
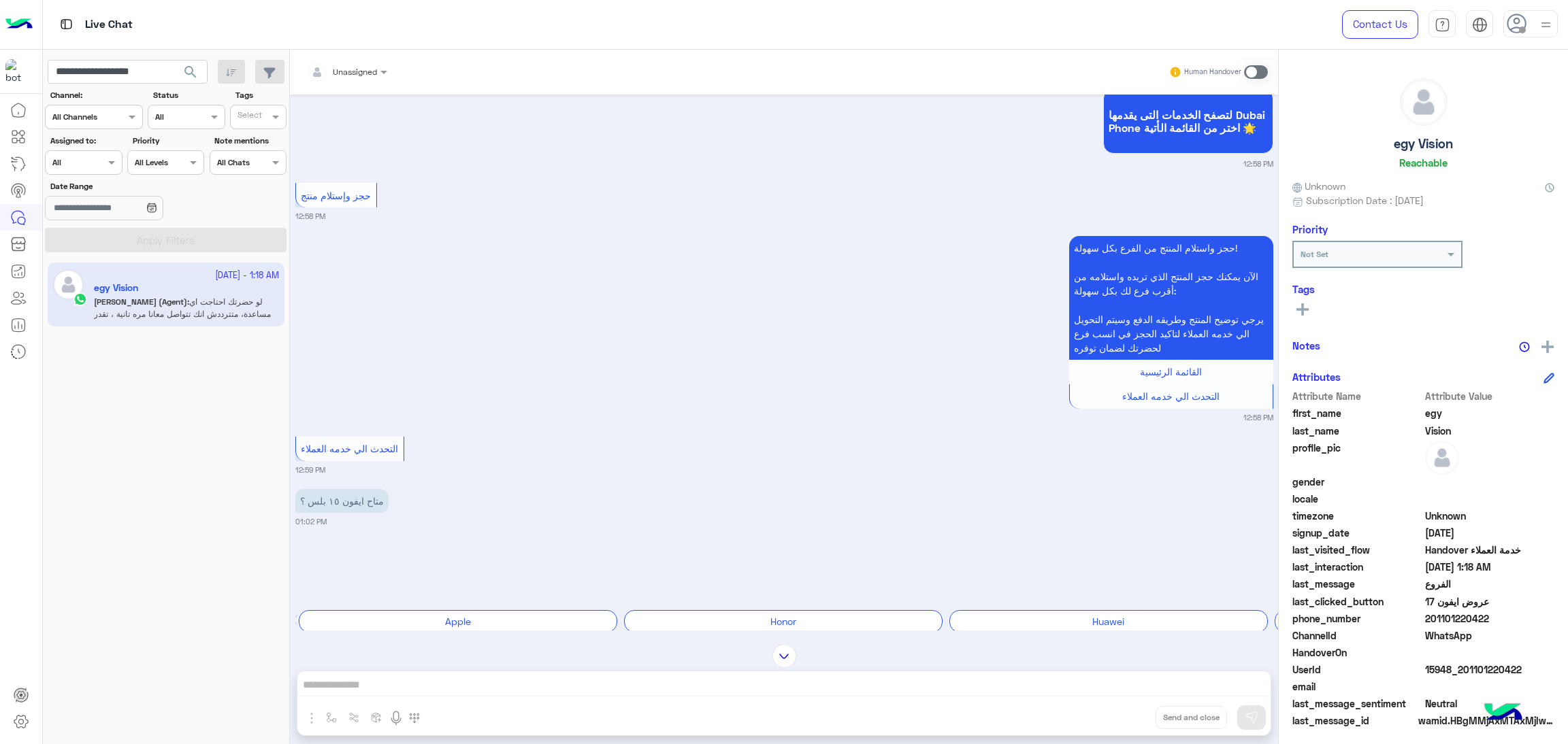
scroll to position [2003, 0]
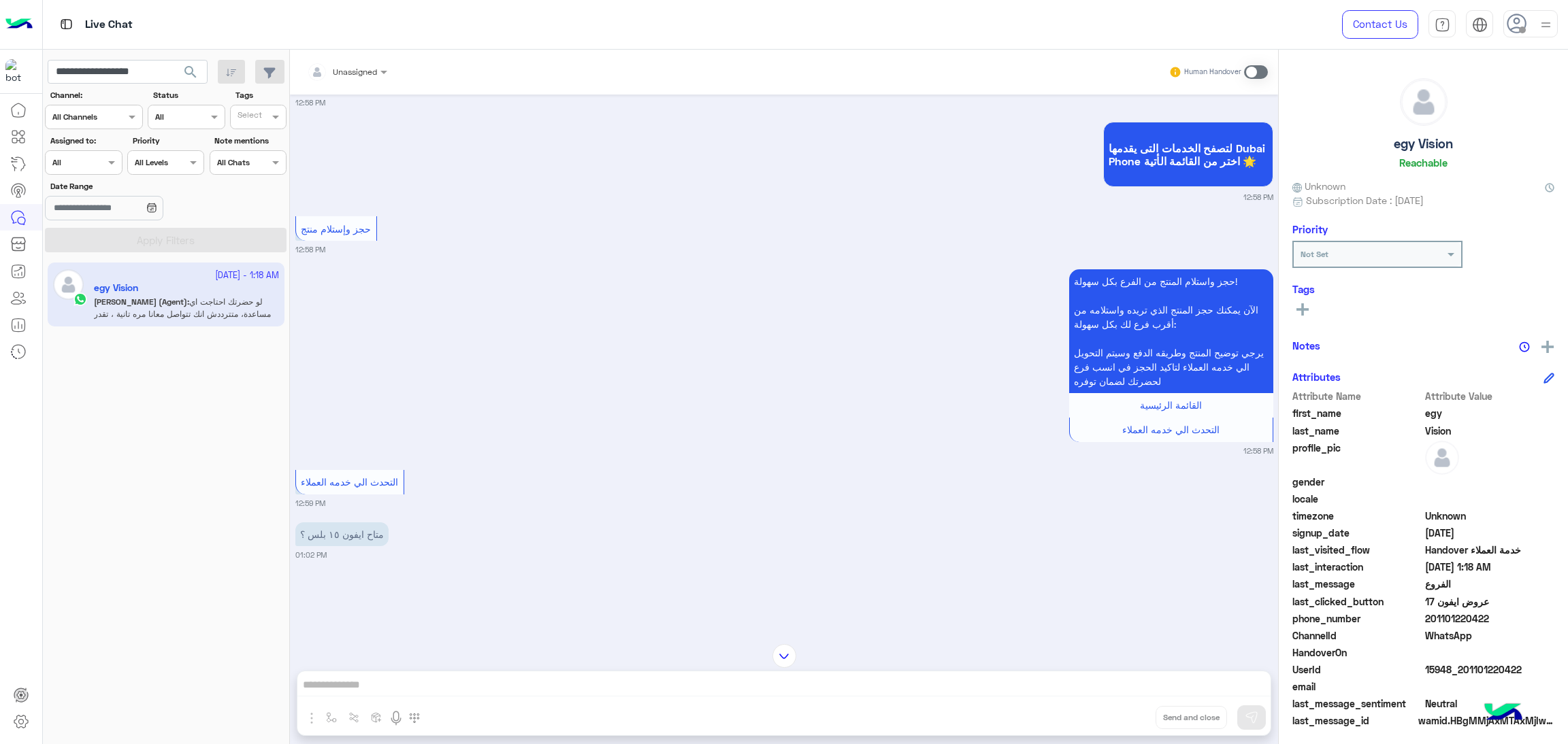
click at [1449, 664] on span "15948_201101220422" at bounding box center [1491, 670] width 130 height 14
click at [142, 73] on input "**********" at bounding box center [128, 72] width 160 height 24
paste input "text"
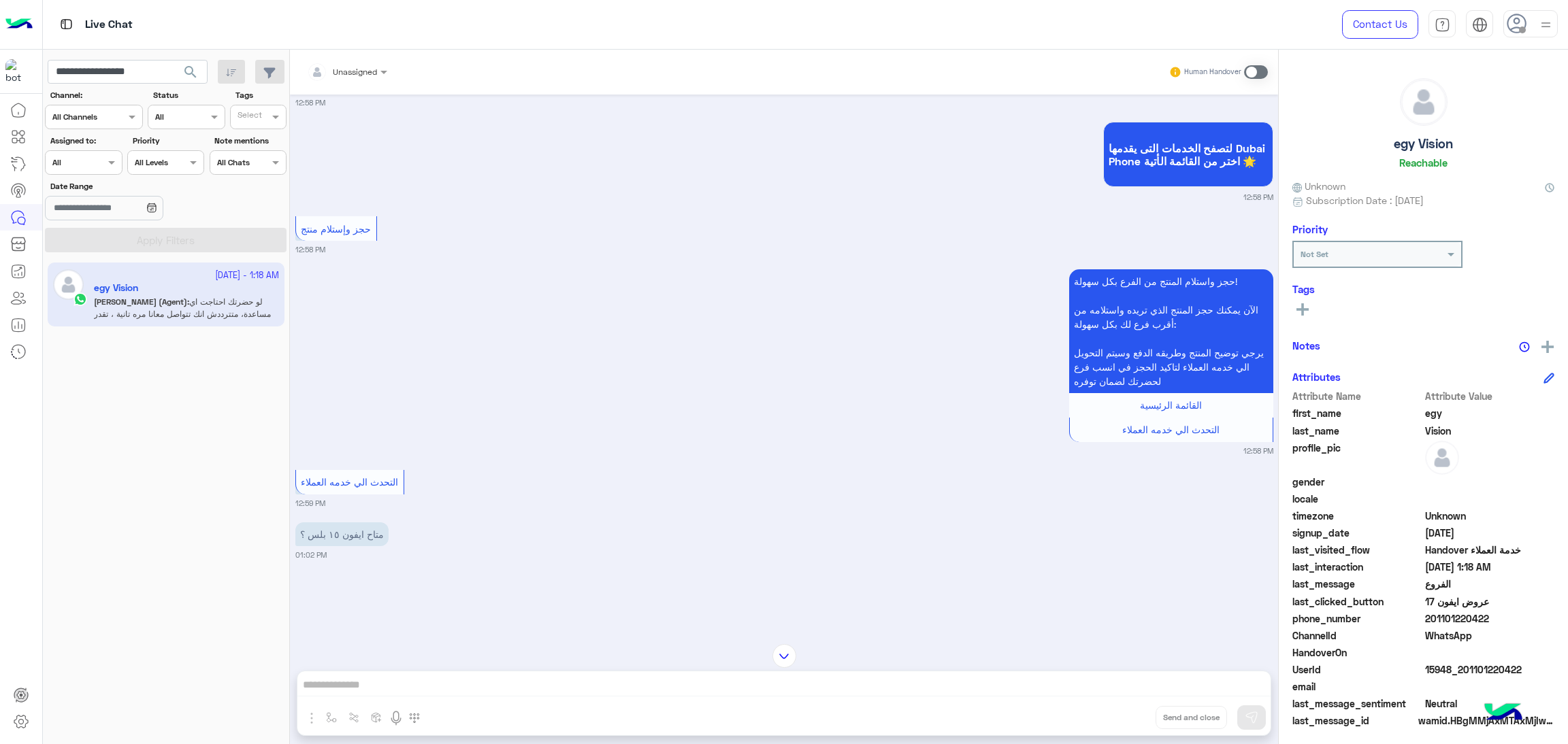
click at [196, 75] on span "search" at bounding box center [190, 72] width 16 height 16
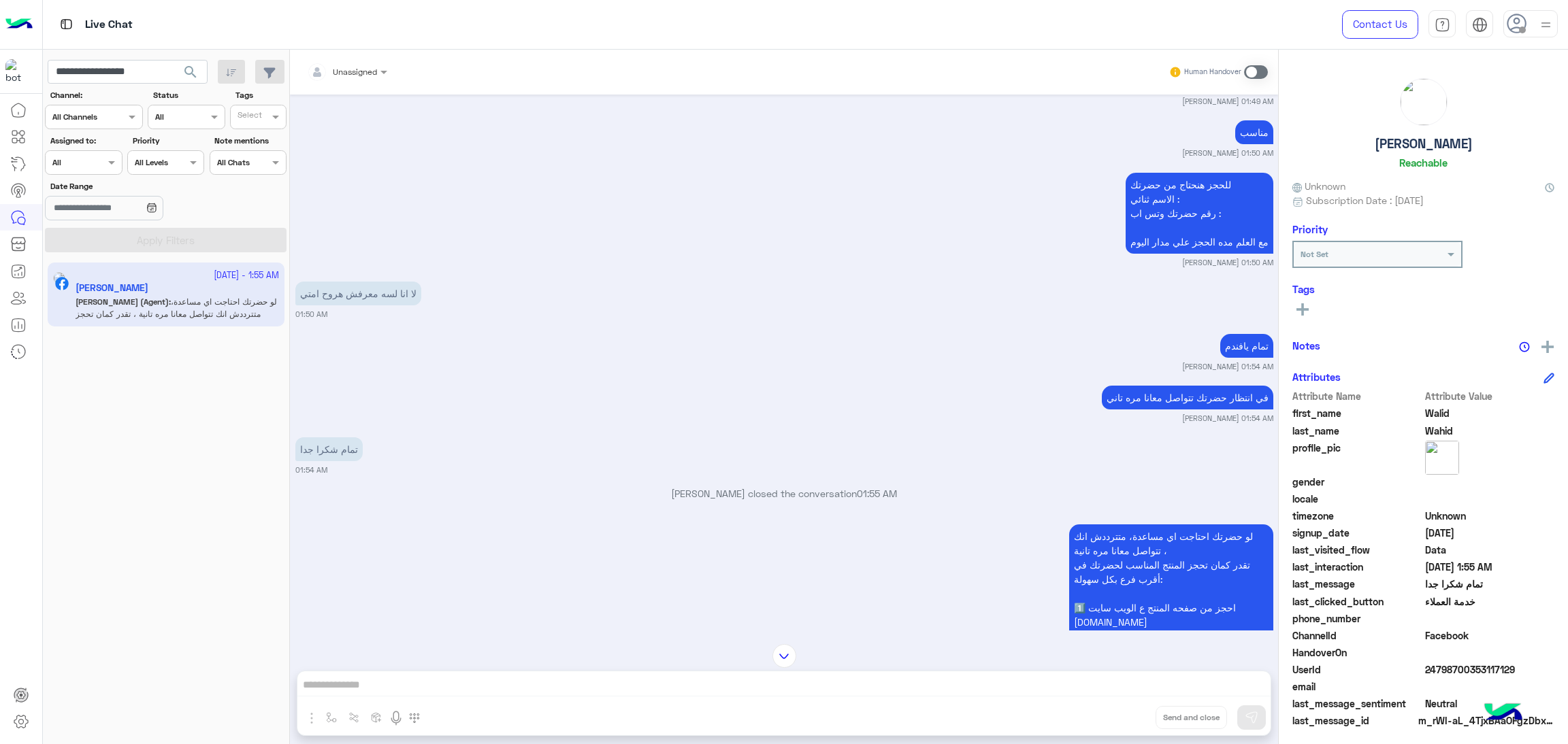
scroll to position [3697, 0]
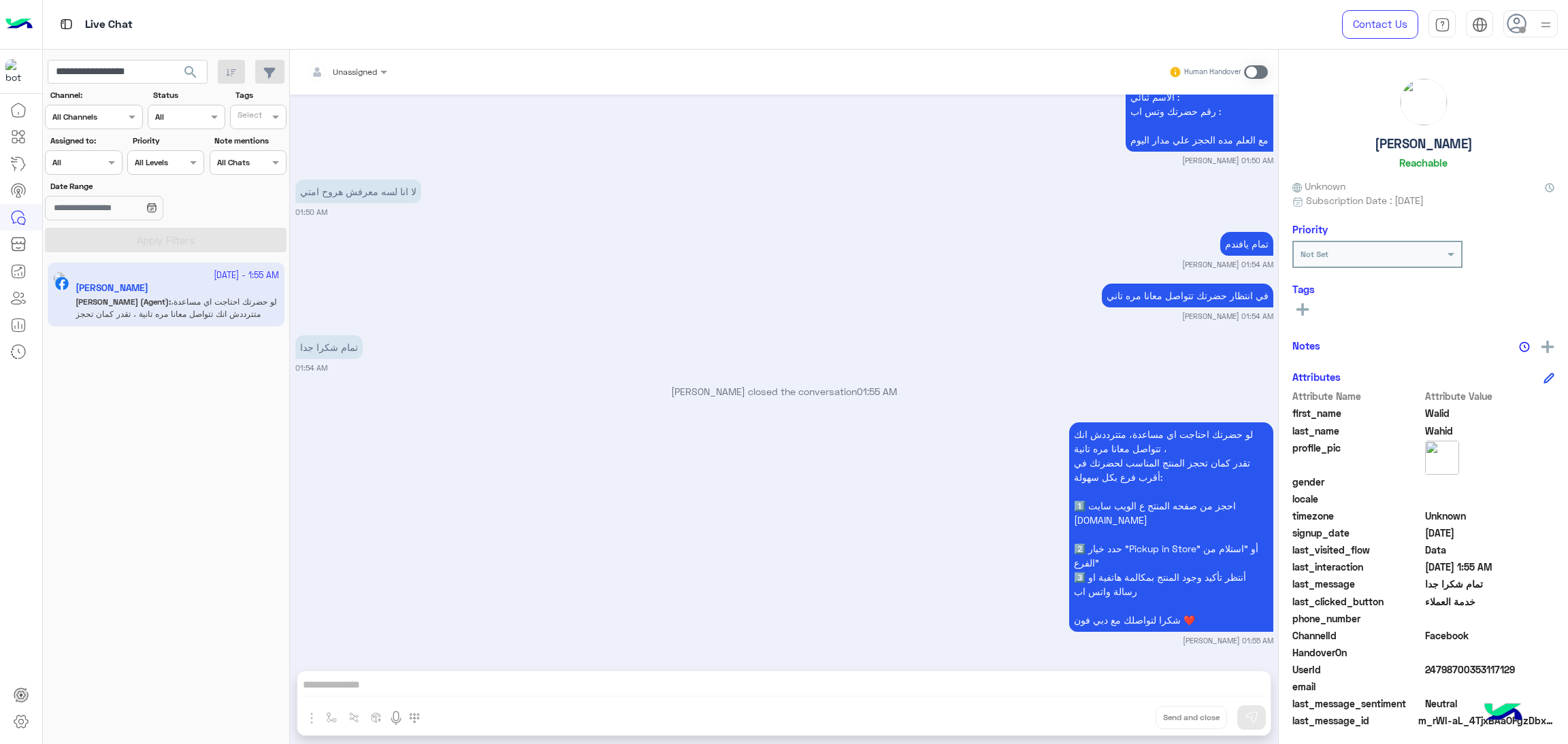
click at [1433, 670] on span "24798700353117129" at bounding box center [1491, 670] width 130 height 14
click at [153, 76] on input "**********" at bounding box center [128, 72] width 160 height 24
paste input "*"
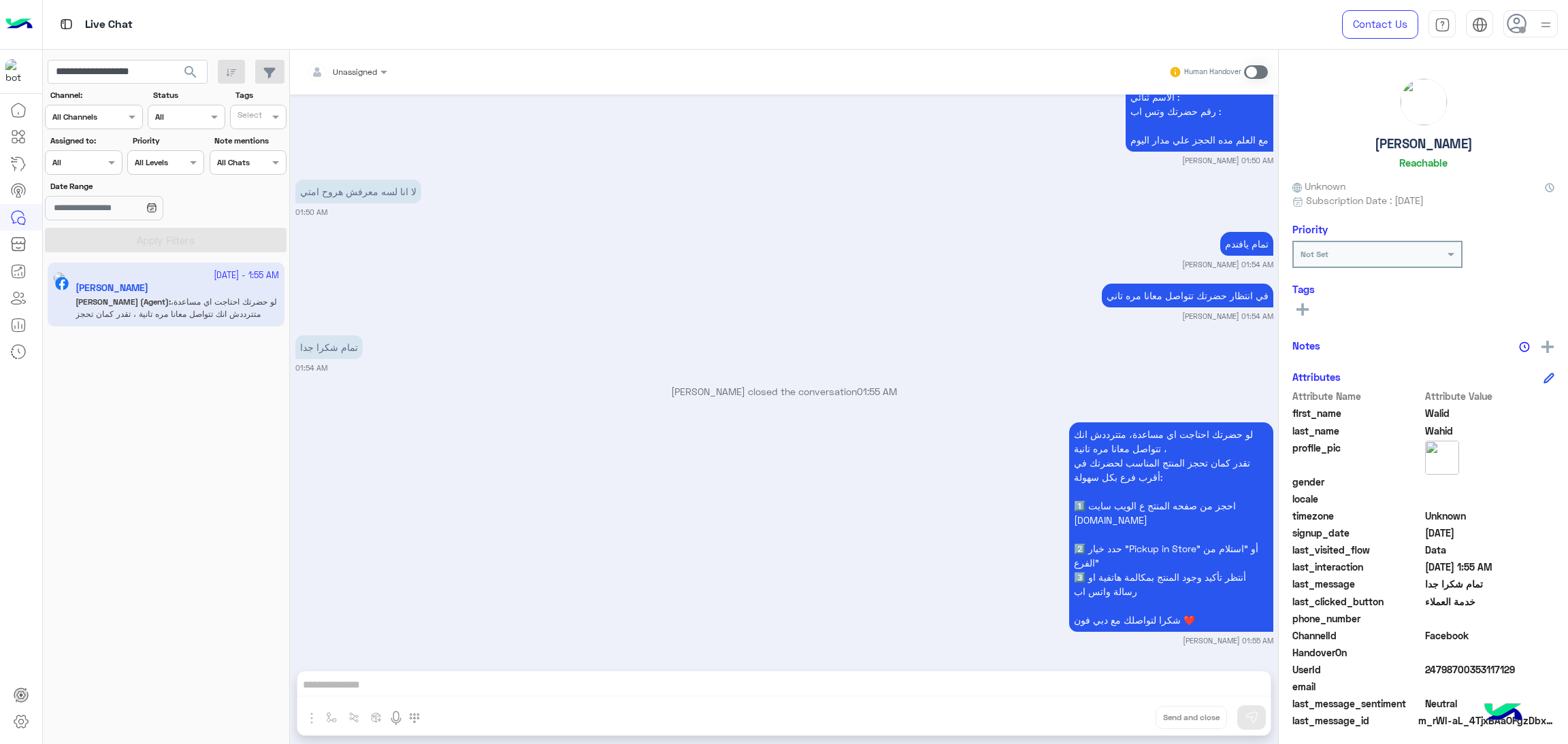
click at [191, 74] on span "search" at bounding box center [190, 72] width 16 height 16
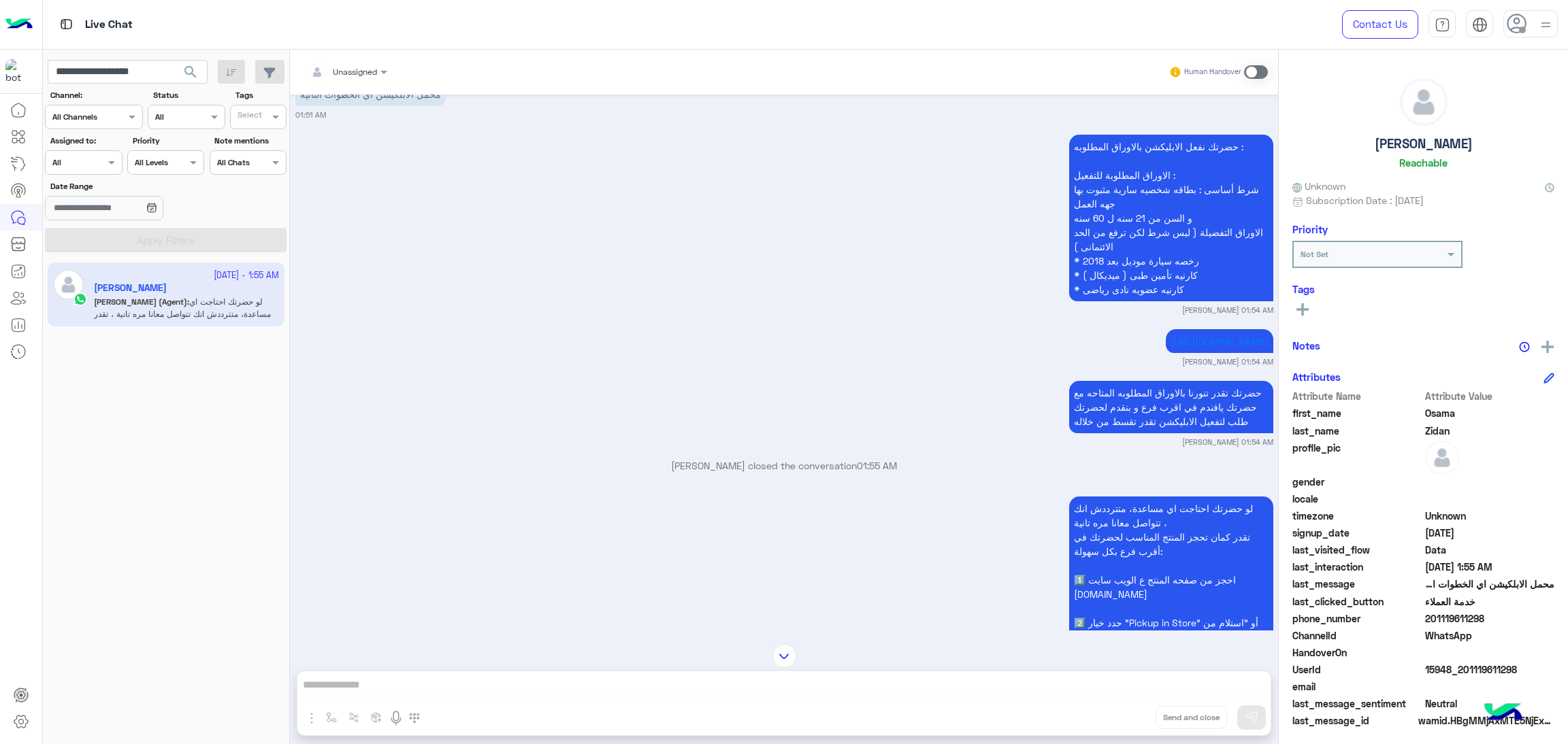
scroll to position [2431, 0]
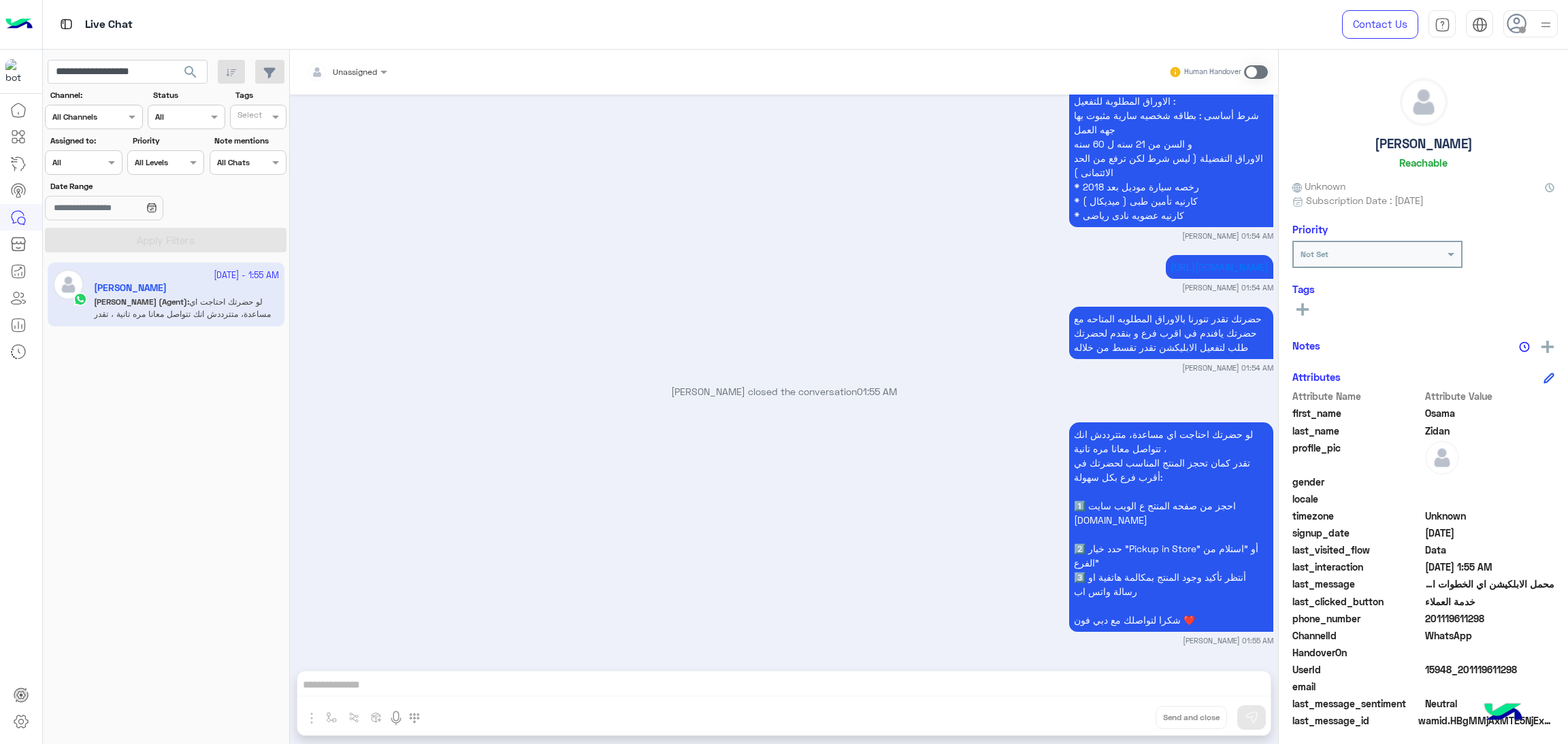
drag, startPoint x: 1426, startPoint y: 618, endPoint x: 1498, endPoint y: 617, distance: 72.0
click at [1498, 617] on span "201119611298" at bounding box center [1491, 619] width 130 height 14
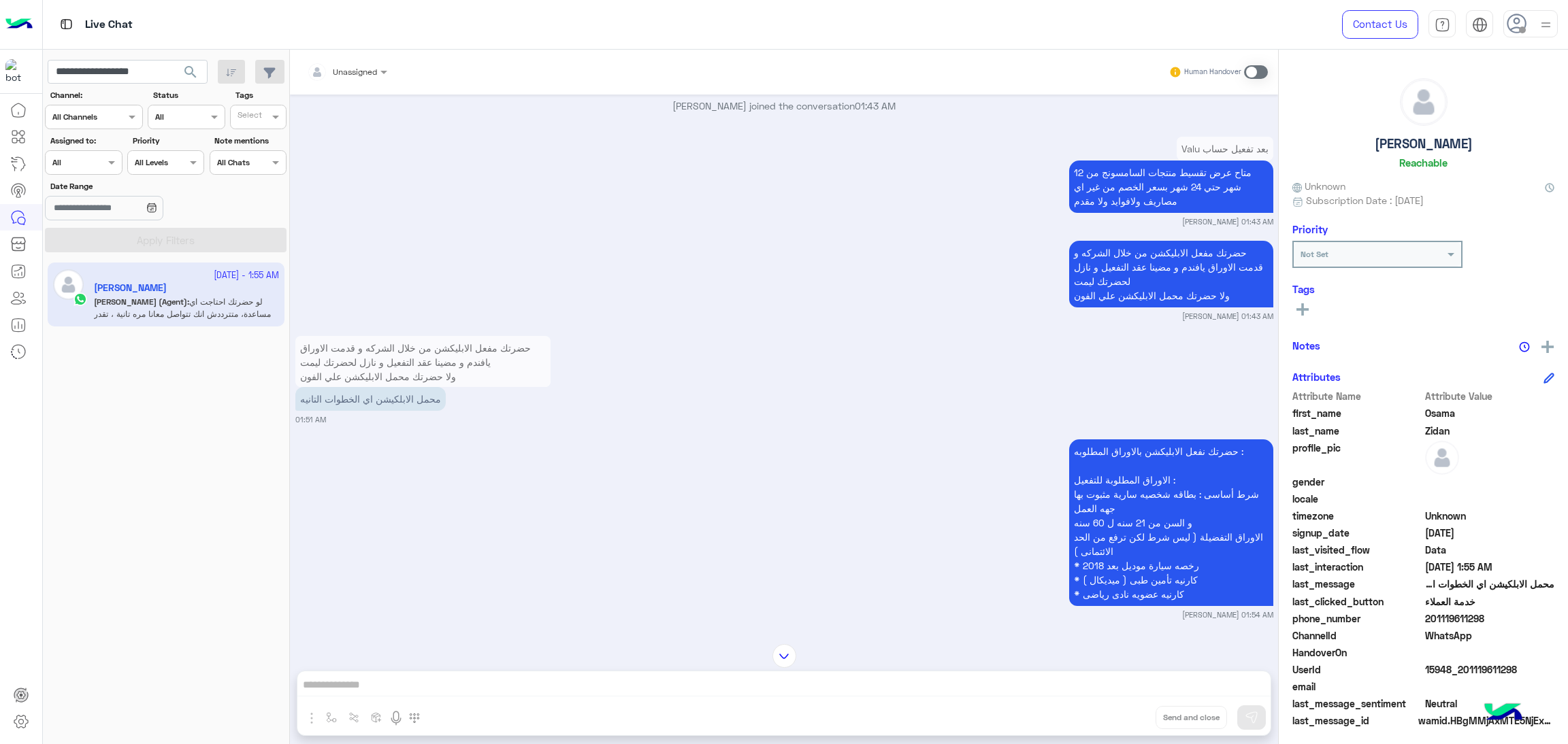
scroll to position [2024, 0]
click at [150, 65] on input "**********" at bounding box center [128, 72] width 160 height 24
paste input "text"
click at [193, 75] on span "search" at bounding box center [190, 72] width 16 height 16
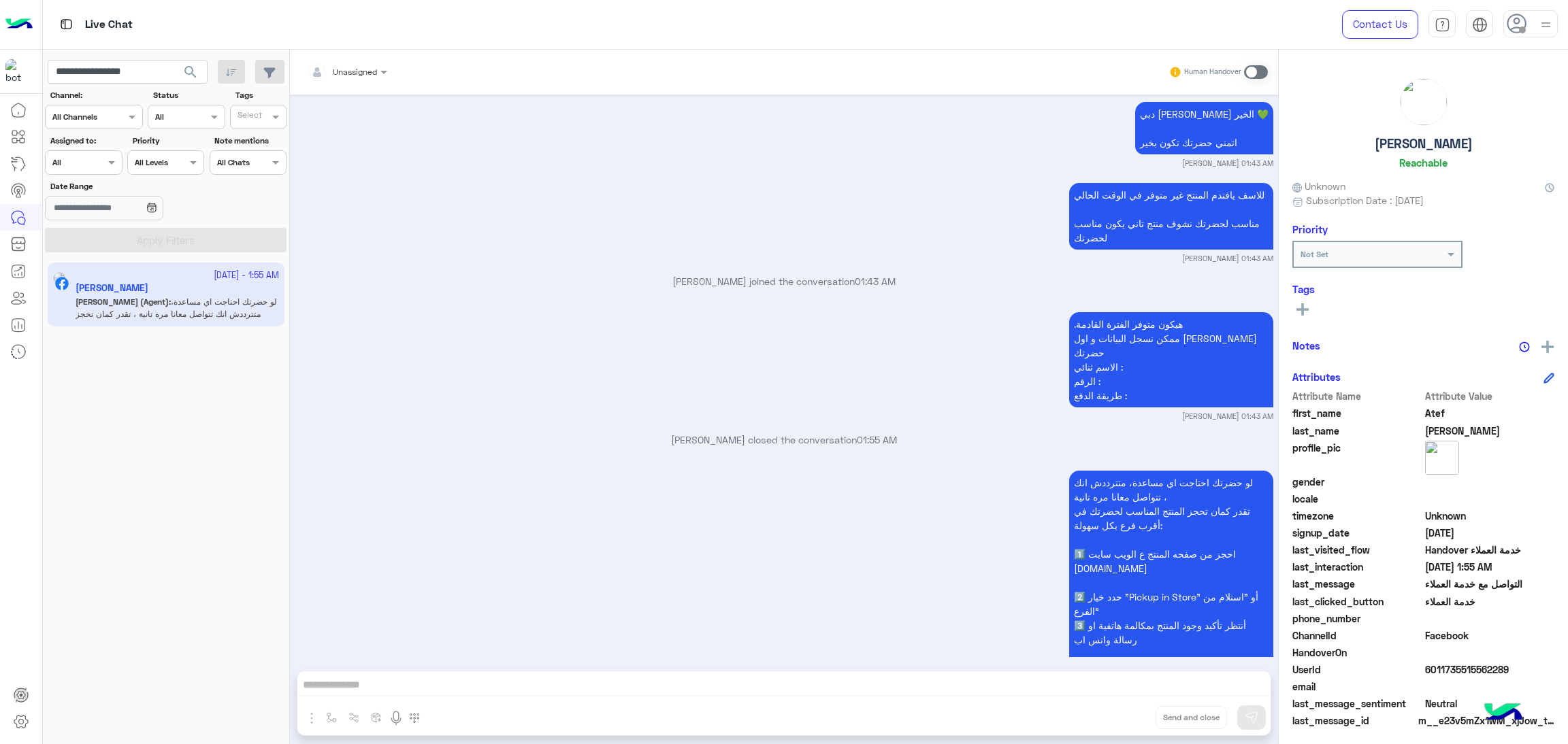
scroll to position [1903, 0]
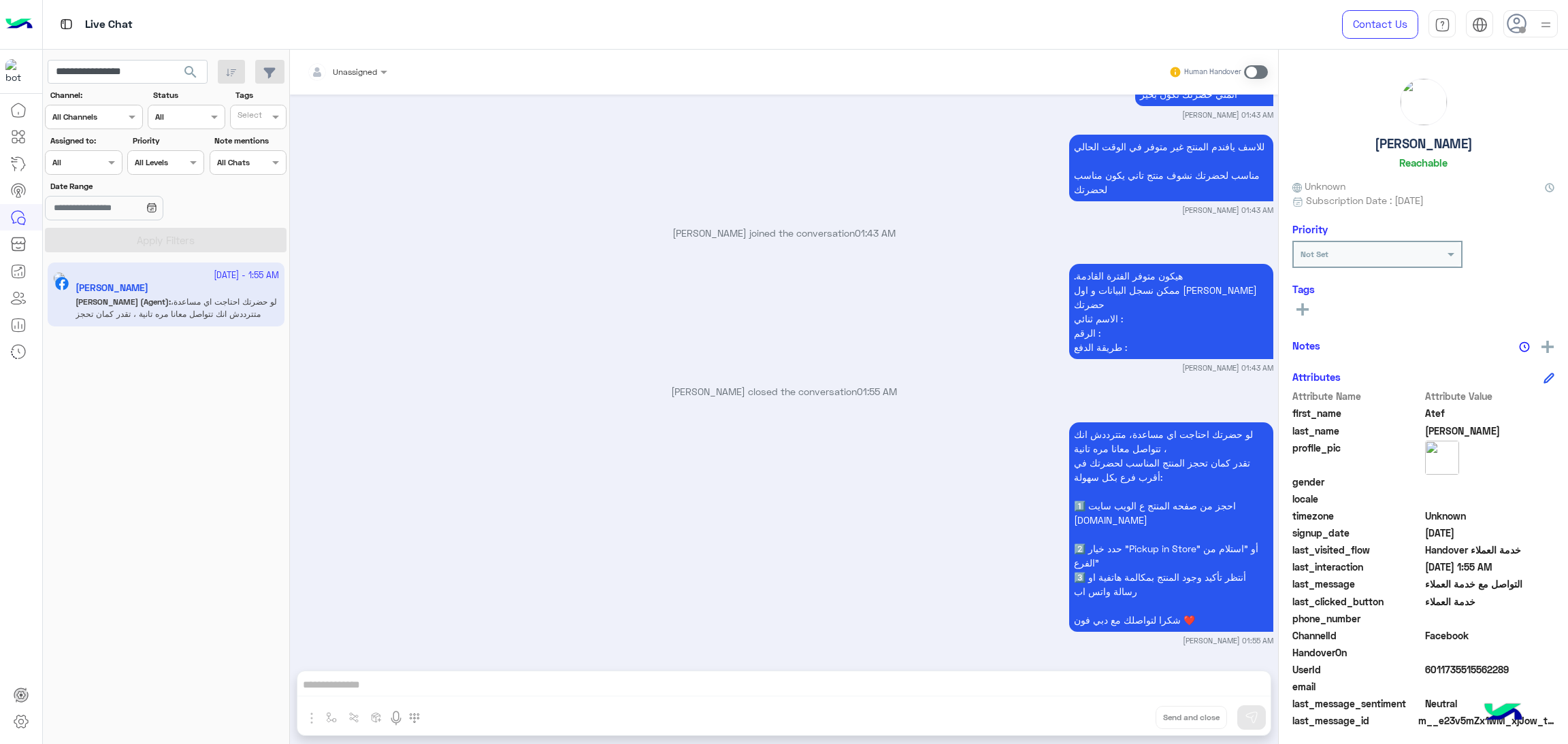
click at [1451, 663] on span "6011735515562289" at bounding box center [1491, 670] width 130 height 14
click at [133, 73] on input "**********" at bounding box center [128, 72] width 160 height 24
paste input "**"
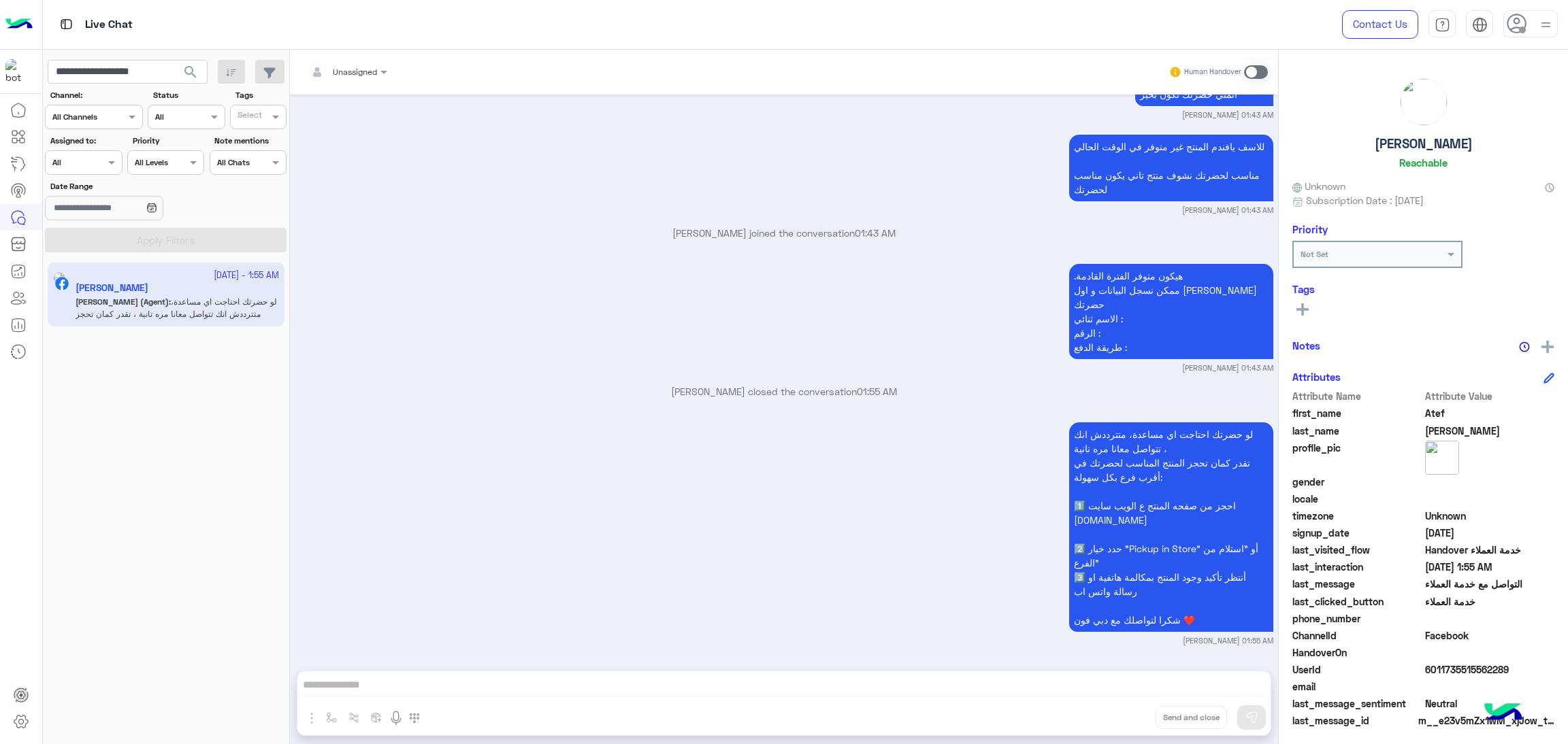
click at [191, 73] on span "search" at bounding box center [190, 72] width 16 height 16
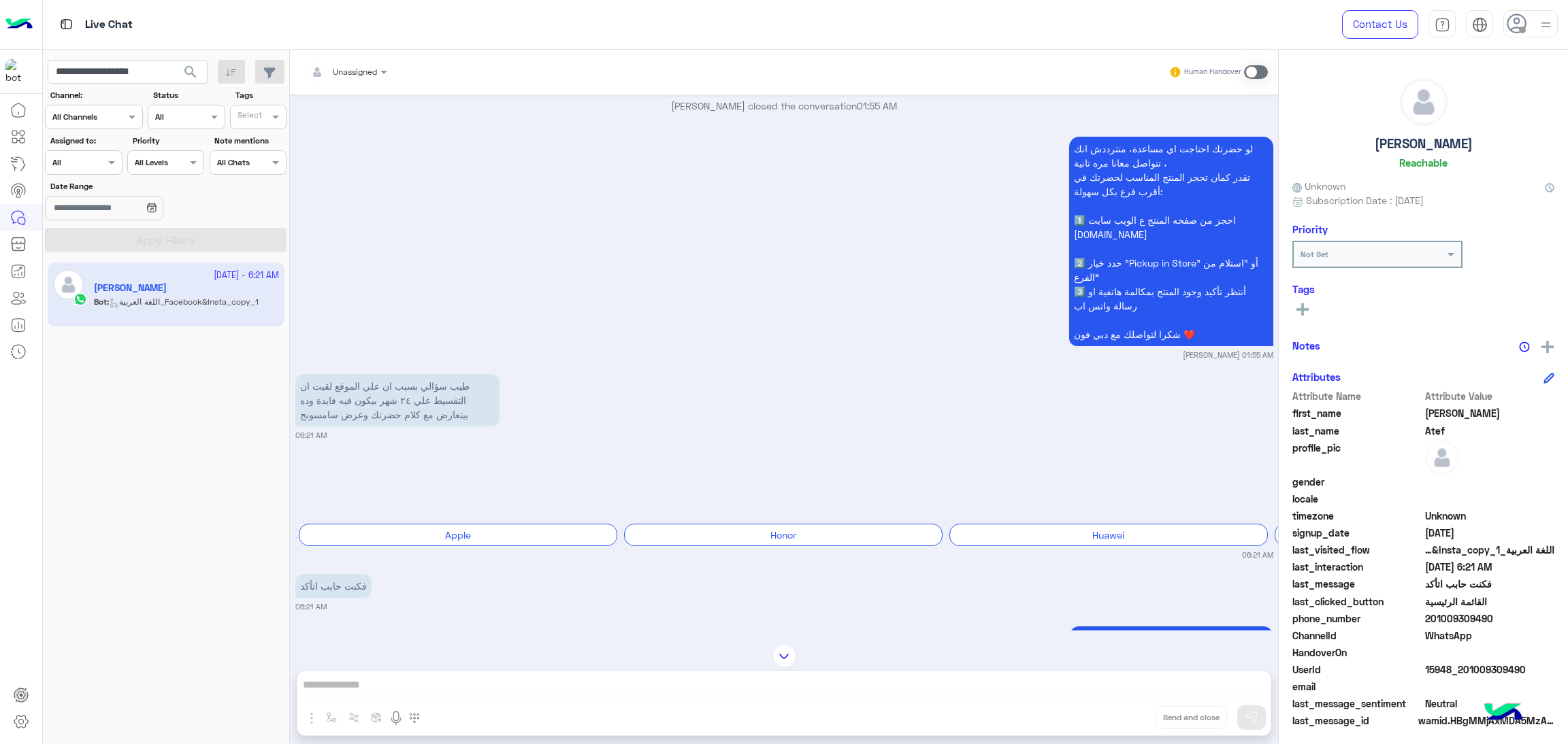
scroll to position [2148, 0]
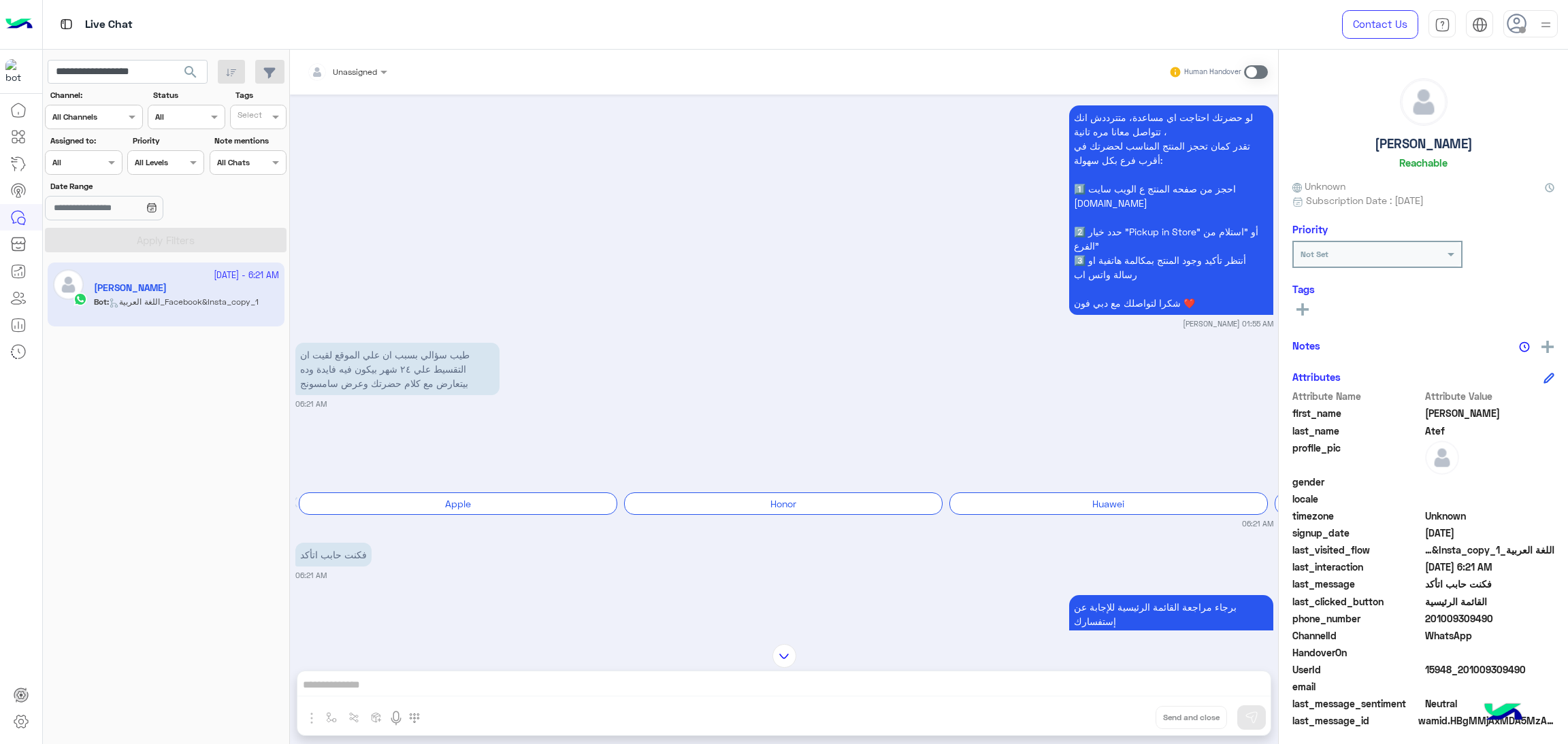
drag, startPoint x: 1427, startPoint y: 617, endPoint x: 1518, endPoint y: 623, distance: 91.2
click at [1518, 623] on span "201009309490" at bounding box center [1491, 619] width 130 height 14
click at [1479, 670] on span "15948_201009309490" at bounding box center [1491, 670] width 130 height 14
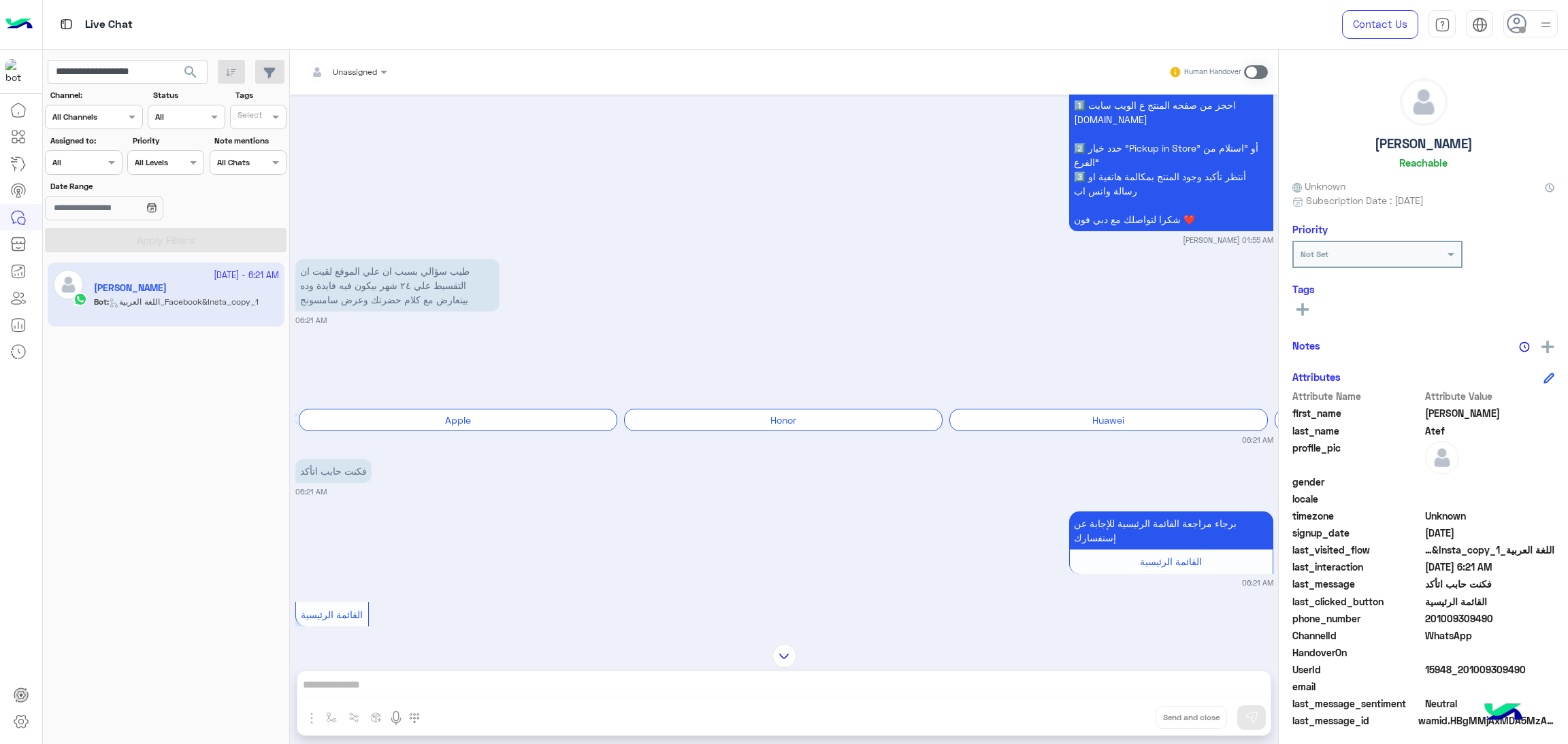
scroll to position [2352, 0]
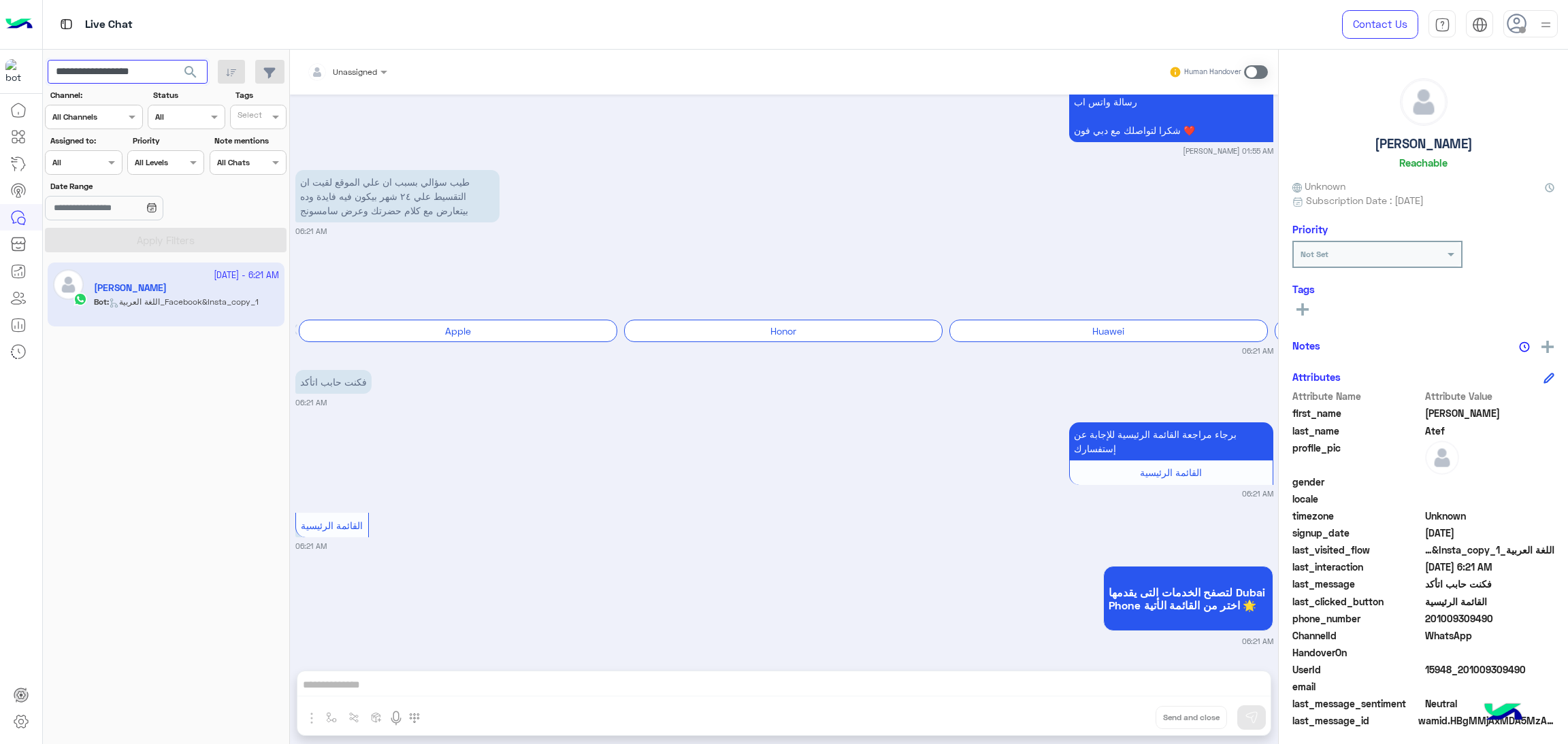
click at [150, 66] on input "**********" at bounding box center [128, 72] width 160 height 24
paste input "text"
click at [191, 74] on span "search" at bounding box center [190, 72] width 16 height 16
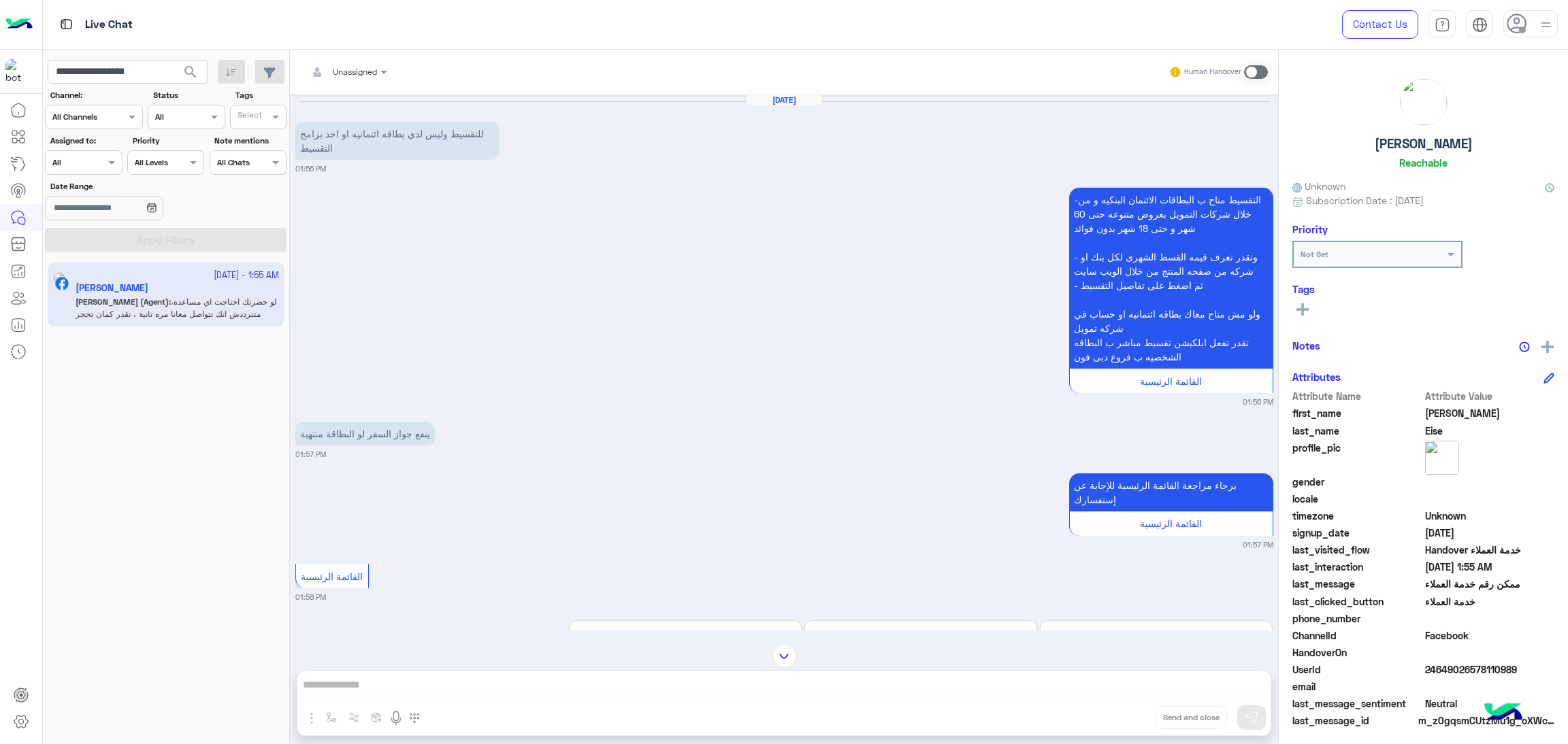
scroll to position [1399, 0]
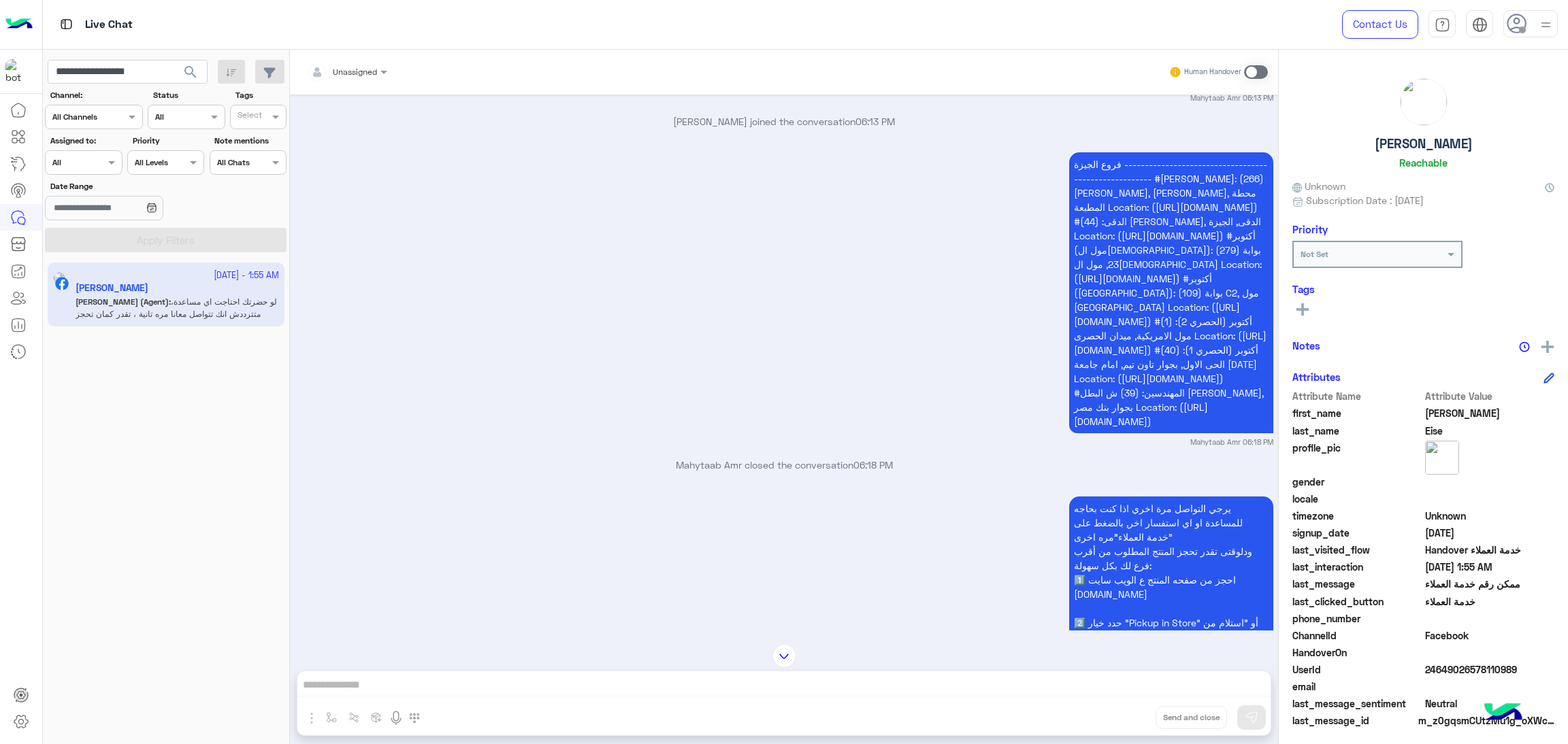
click at [1436, 674] on span "24649026578110989" at bounding box center [1491, 670] width 130 height 14
click at [85, 66] on input "**********" at bounding box center [128, 72] width 160 height 24
paste input "*"
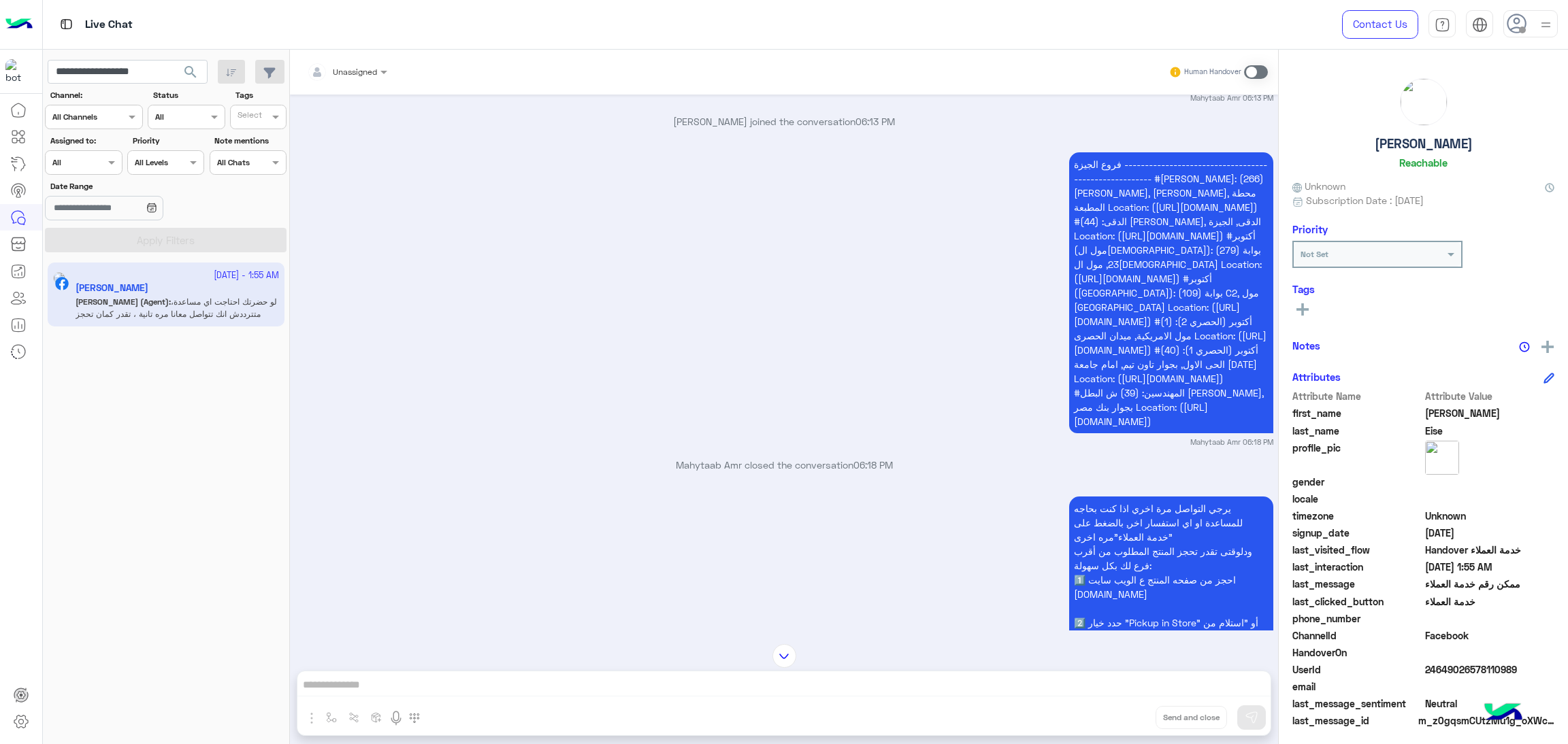
click at [193, 66] on span "search" at bounding box center [190, 72] width 16 height 16
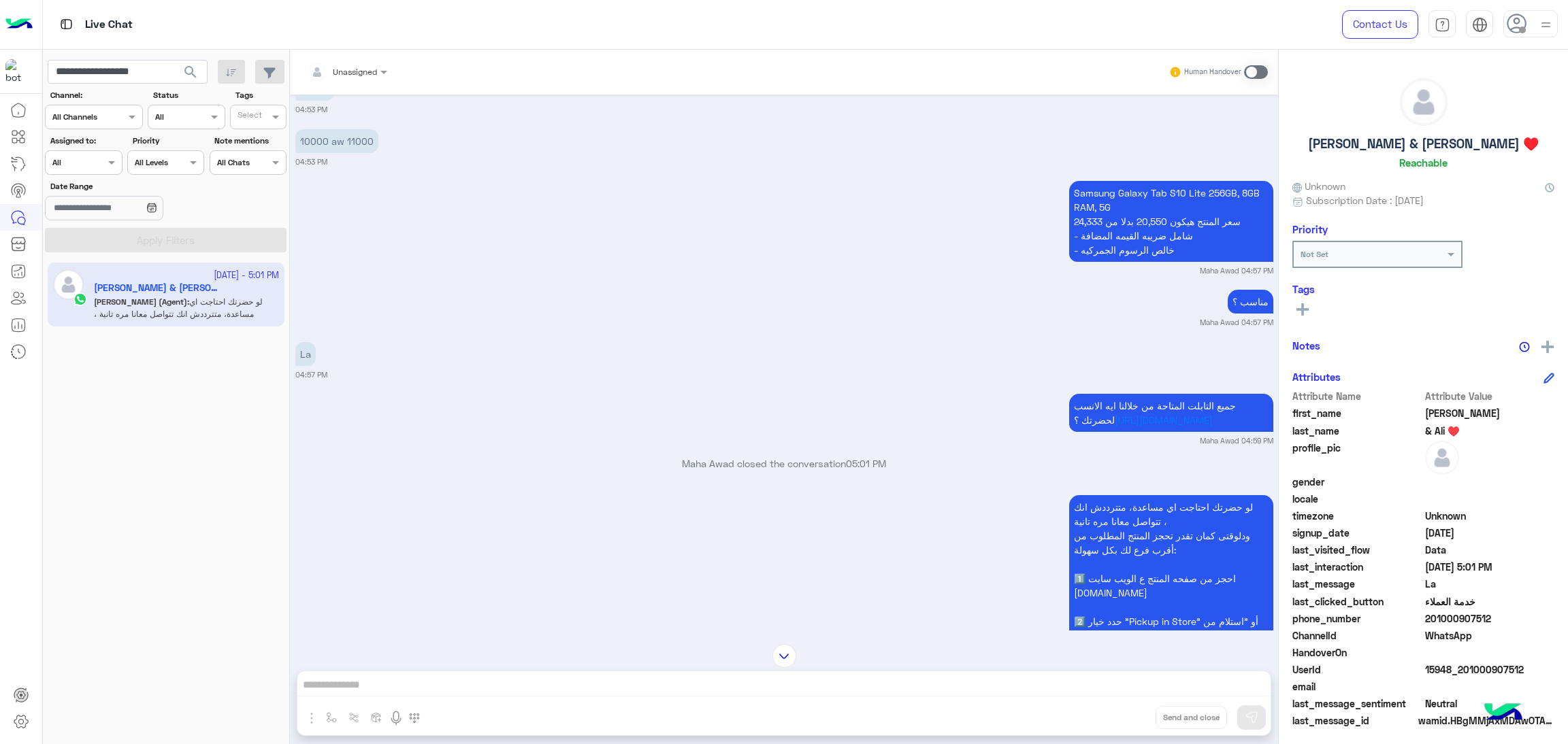
scroll to position [2175, 0]
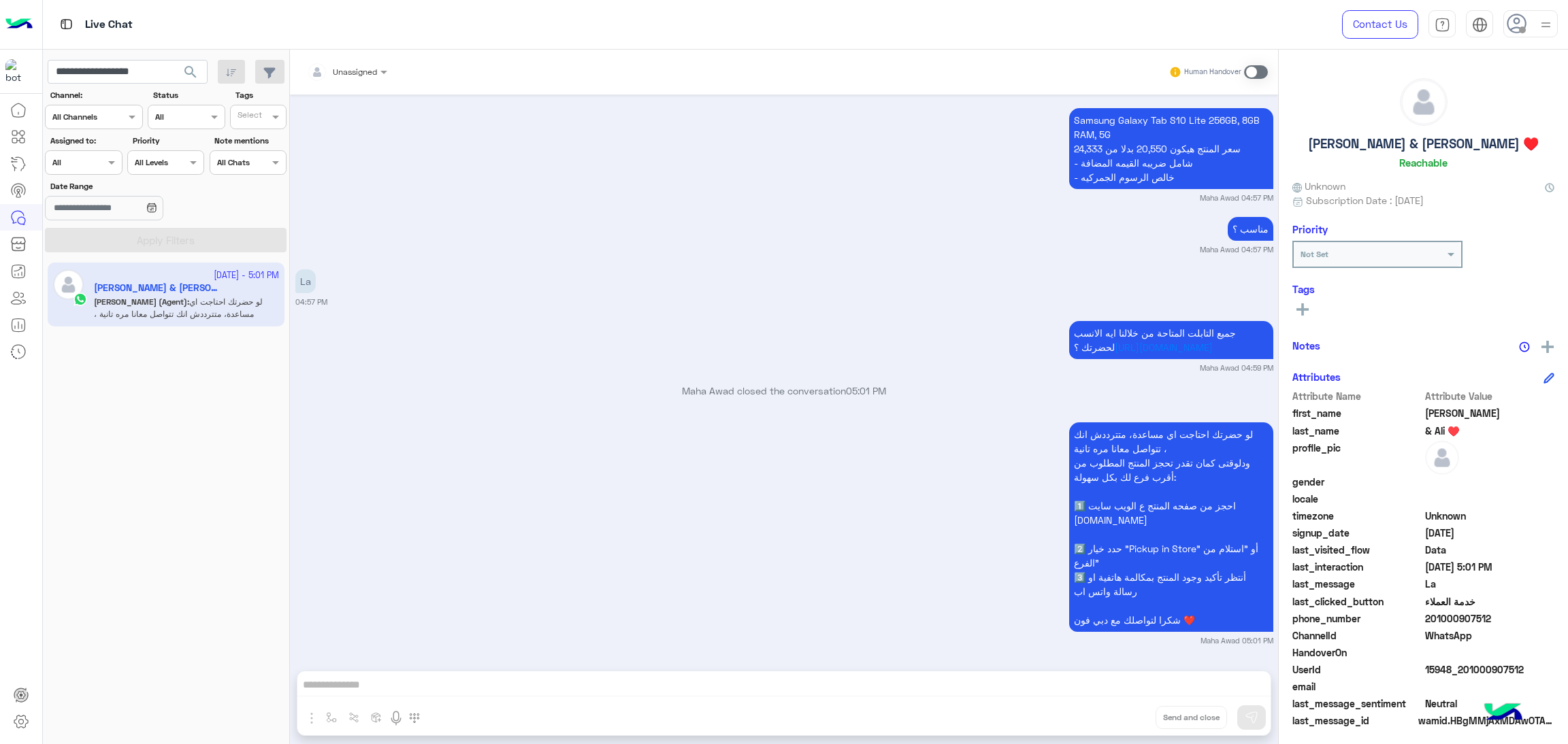
click at [1429, 670] on span "15948_201000907512" at bounding box center [1491, 670] width 130 height 14
click at [140, 53] on app-inbox-users-filters "**********" at bounding box center [167, 153] width 247 height 208
click at [144, 74] on input "**********" at bounding box center [128, 72] width 160 height 24
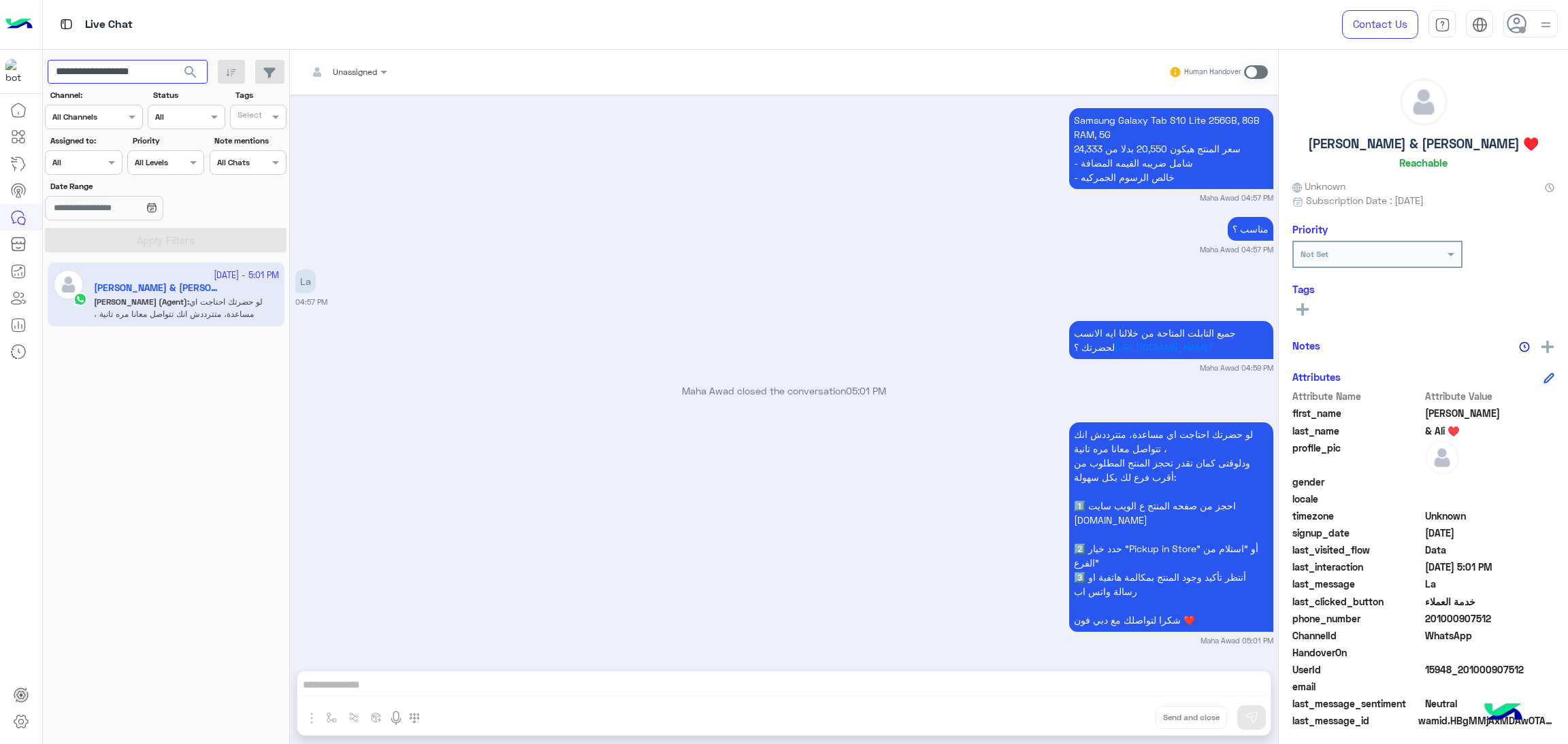
paste input "text"
click at [193, 74] on span "search" at bounding box center [190, 72] width 16 height 16
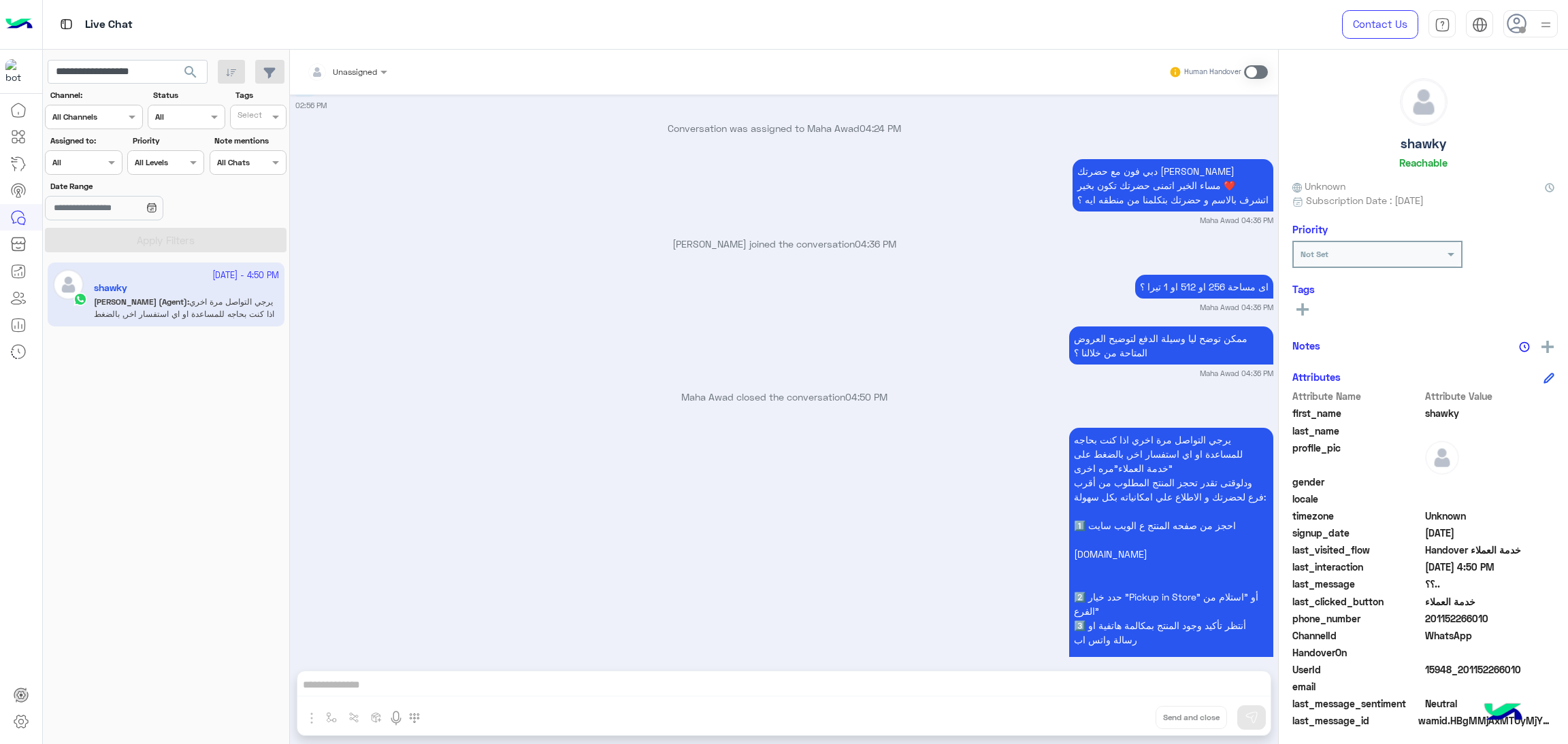
scroll to position [1044, 0]
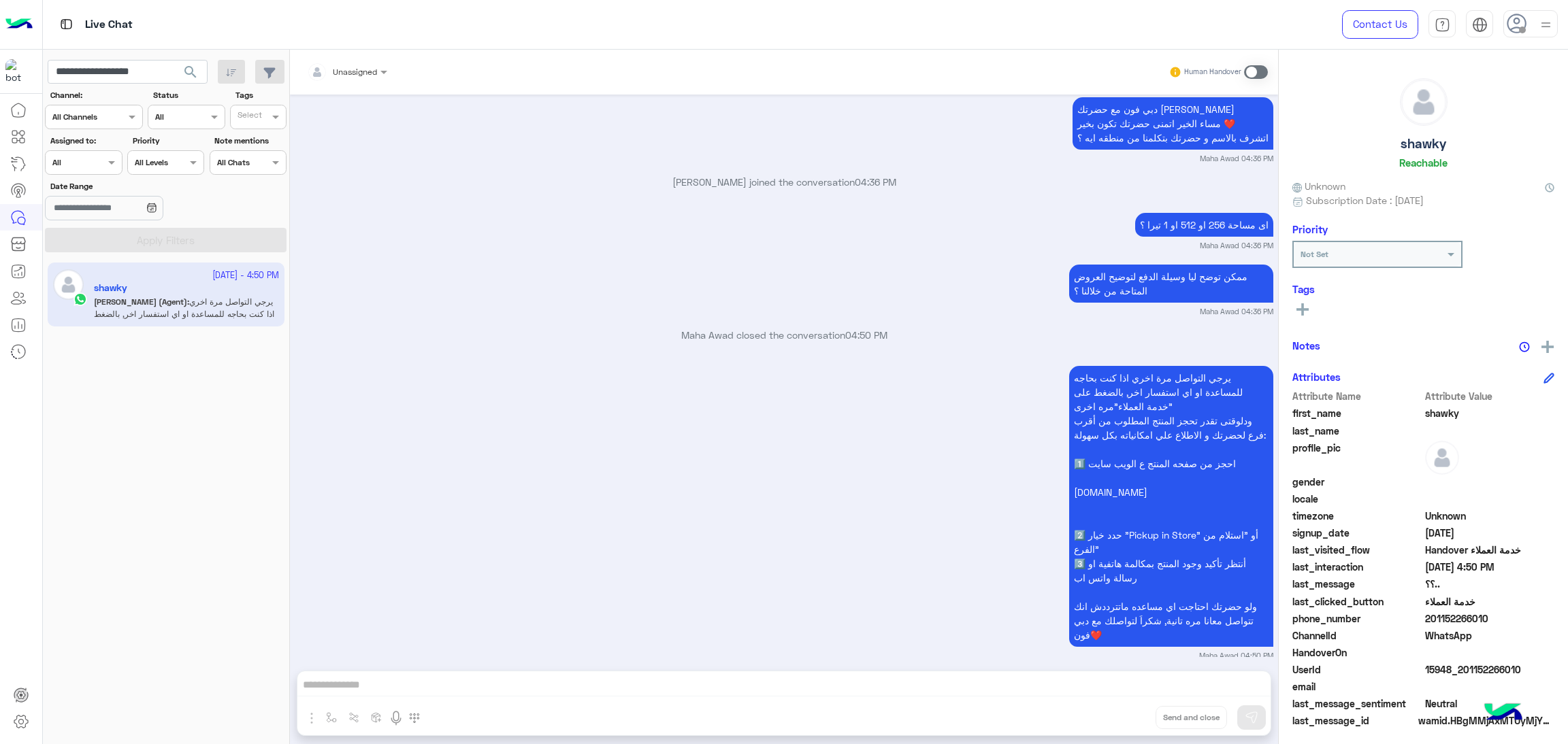
click at [1451, 671] on span "15948_201152266010" at bounding box center [1491, 670] width 130 height 14
click at [132, 63] on input "**********" at bounding box center [128, 72] width 160 height 24
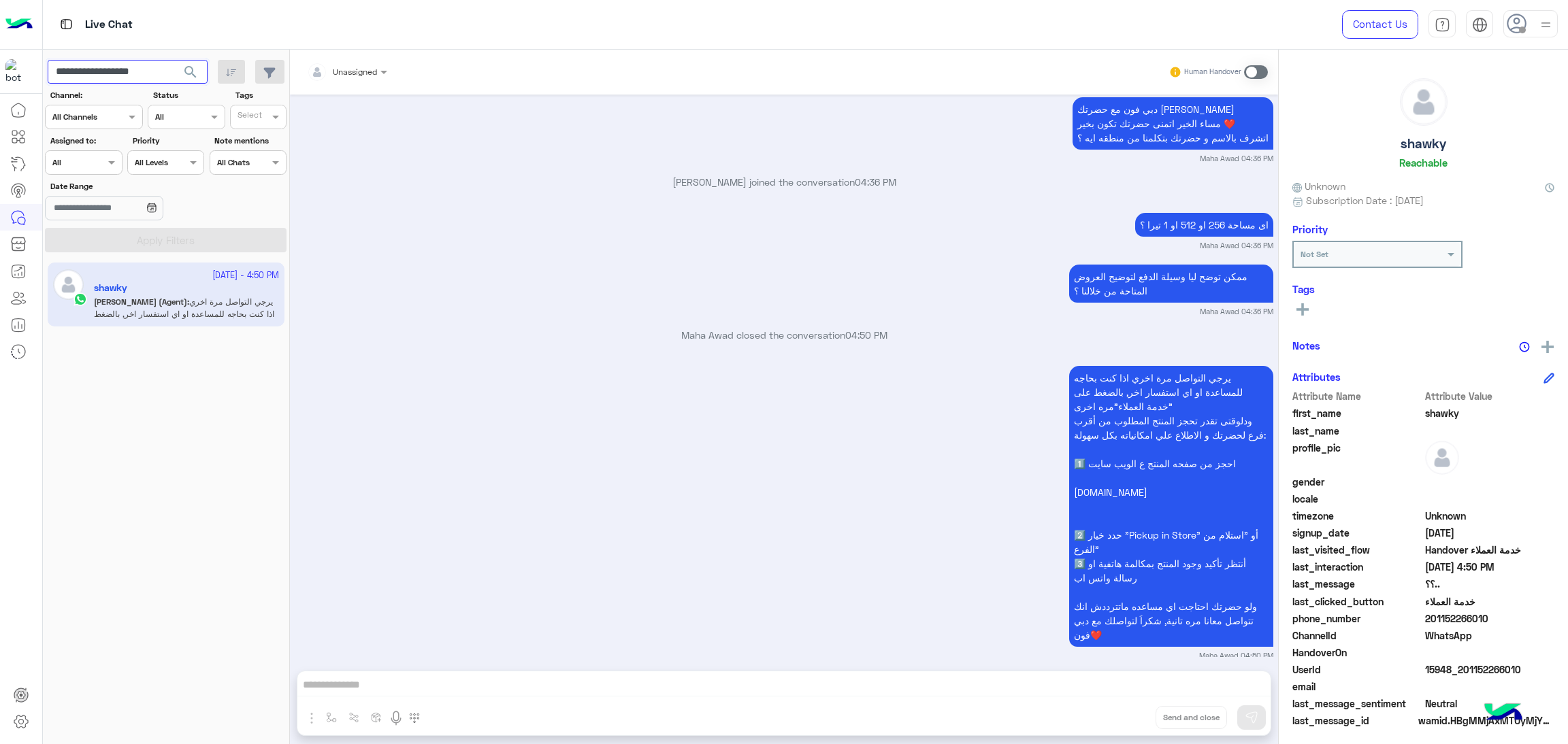
paste input "text"
click at [194, 69] on span "search" at bounding box center [190, 72] width 16 height 16
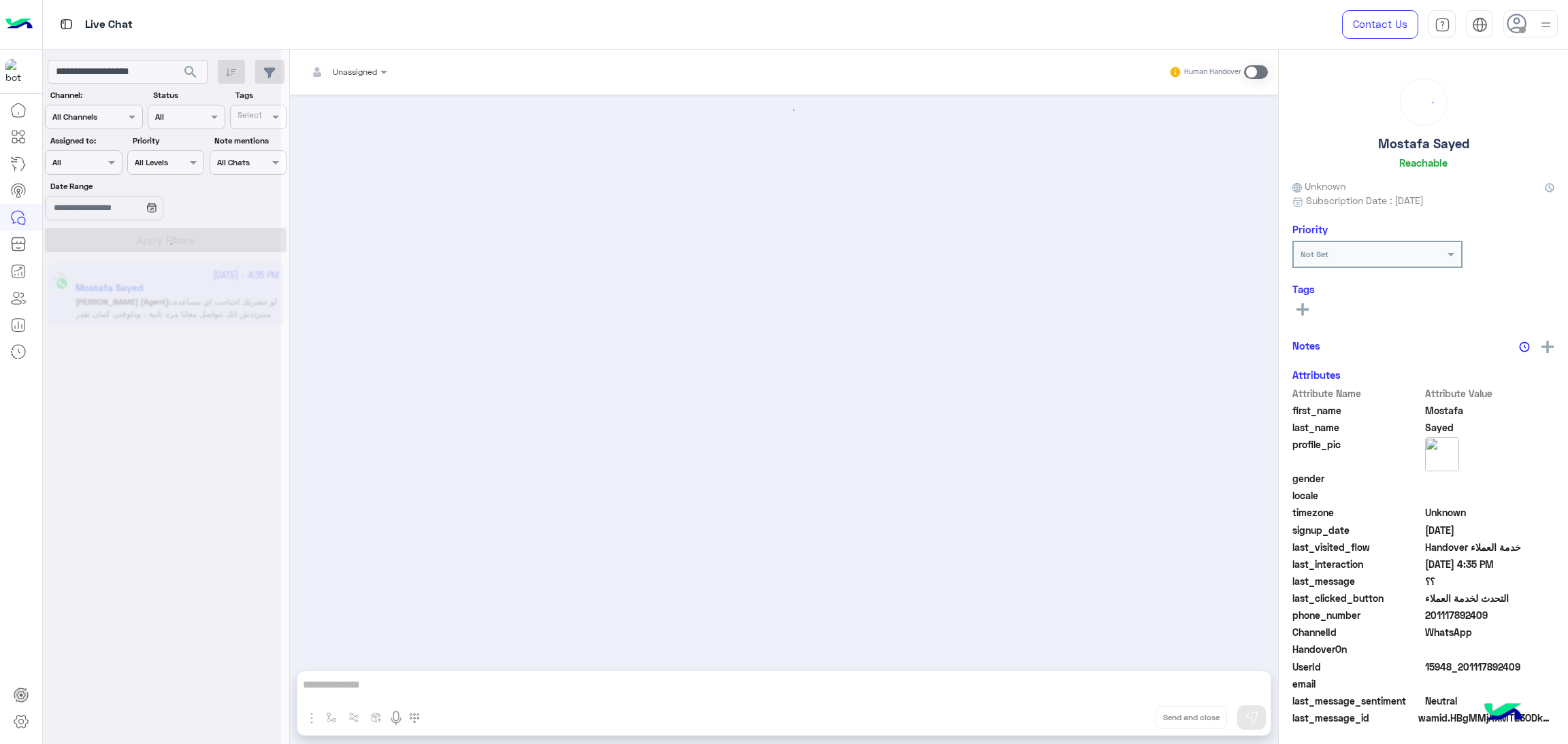
scroll to position [1912, 0]
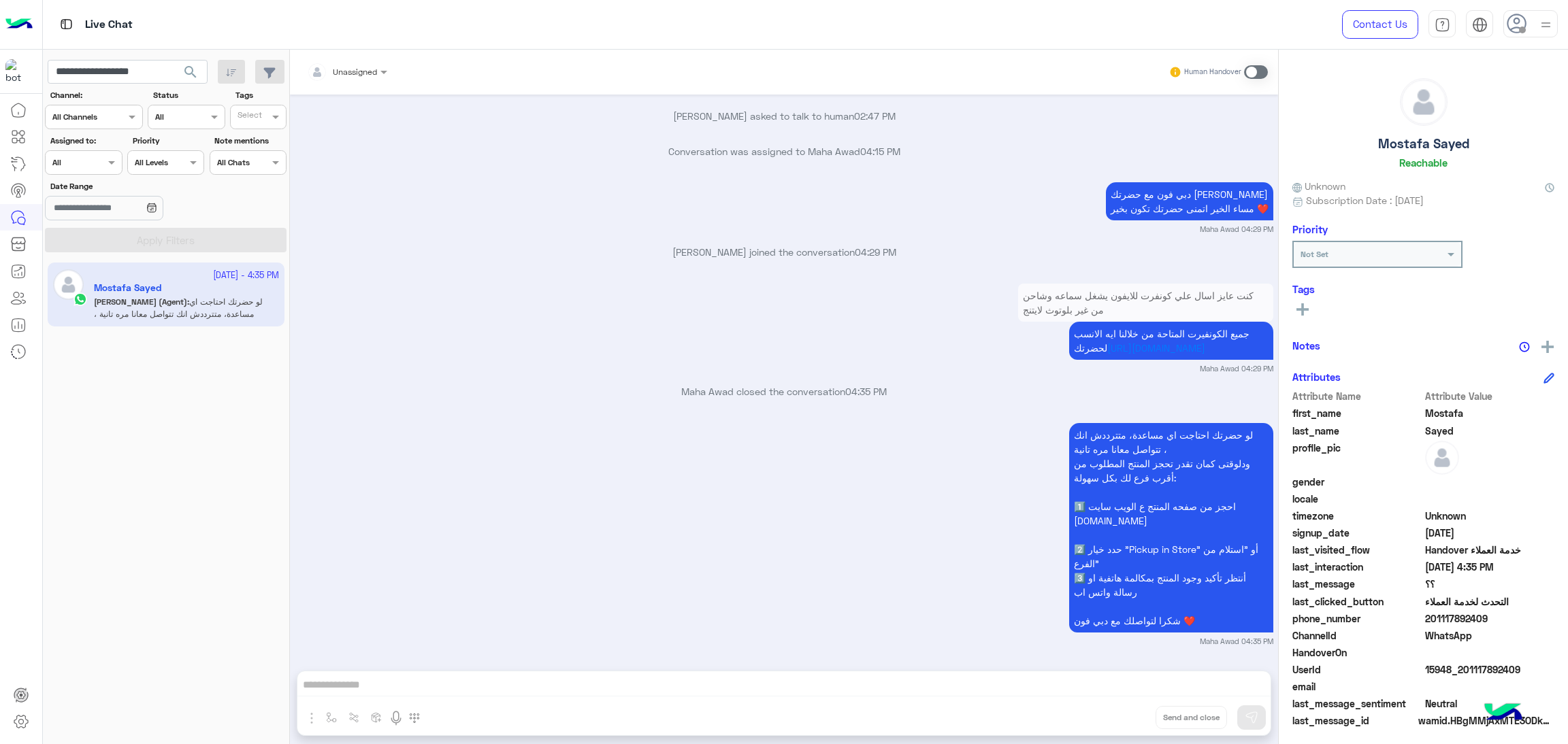
click at [1488, 663] on span "15948_201117892409" at bounding box center [1491, 670] width 130 height 14
click at [121, 63] on input "**********" at bounding box center [128, 72] width 160 height 24
paste input "text"
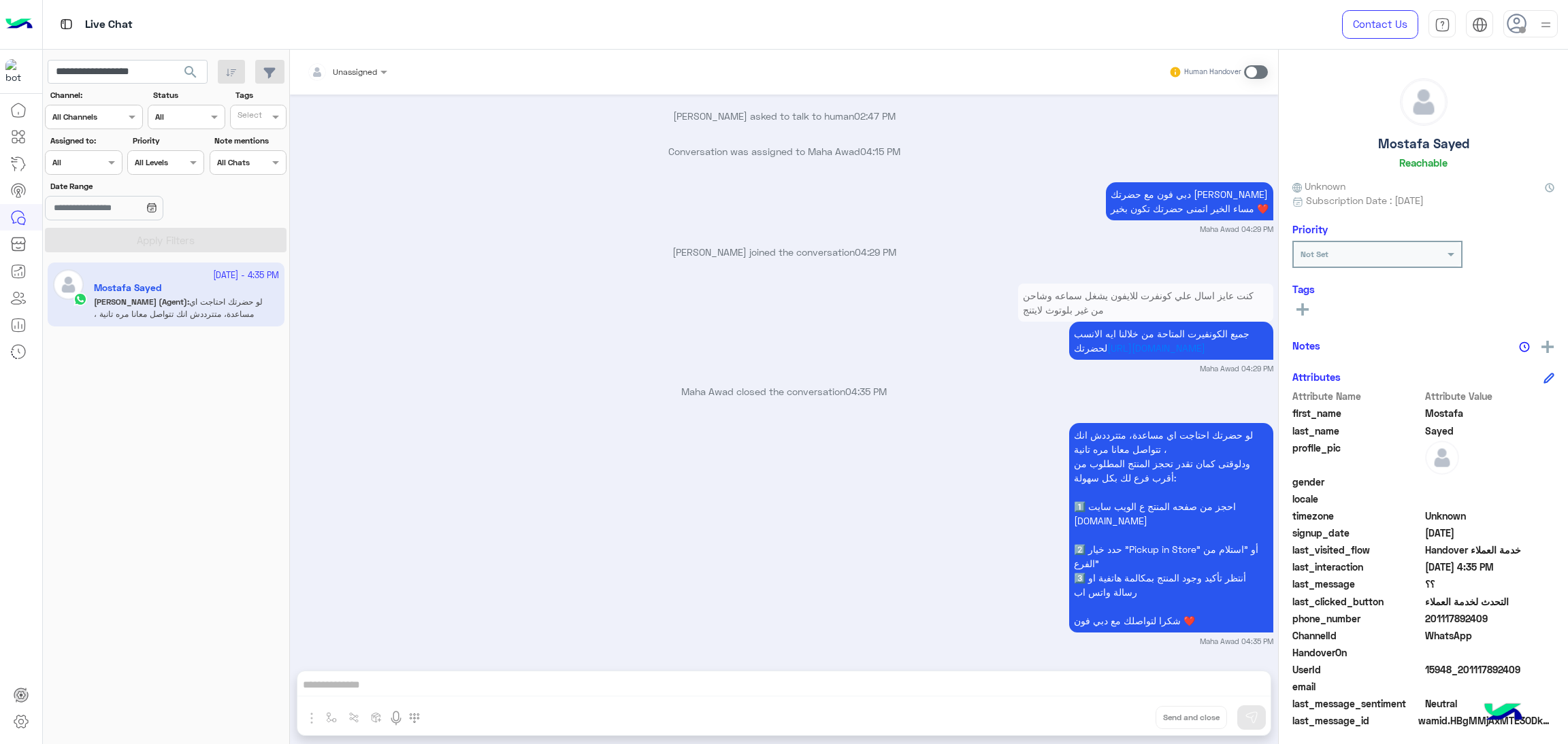
click at [190, 67] on span "search" at bounding box center [190, 72] width 16 height 16
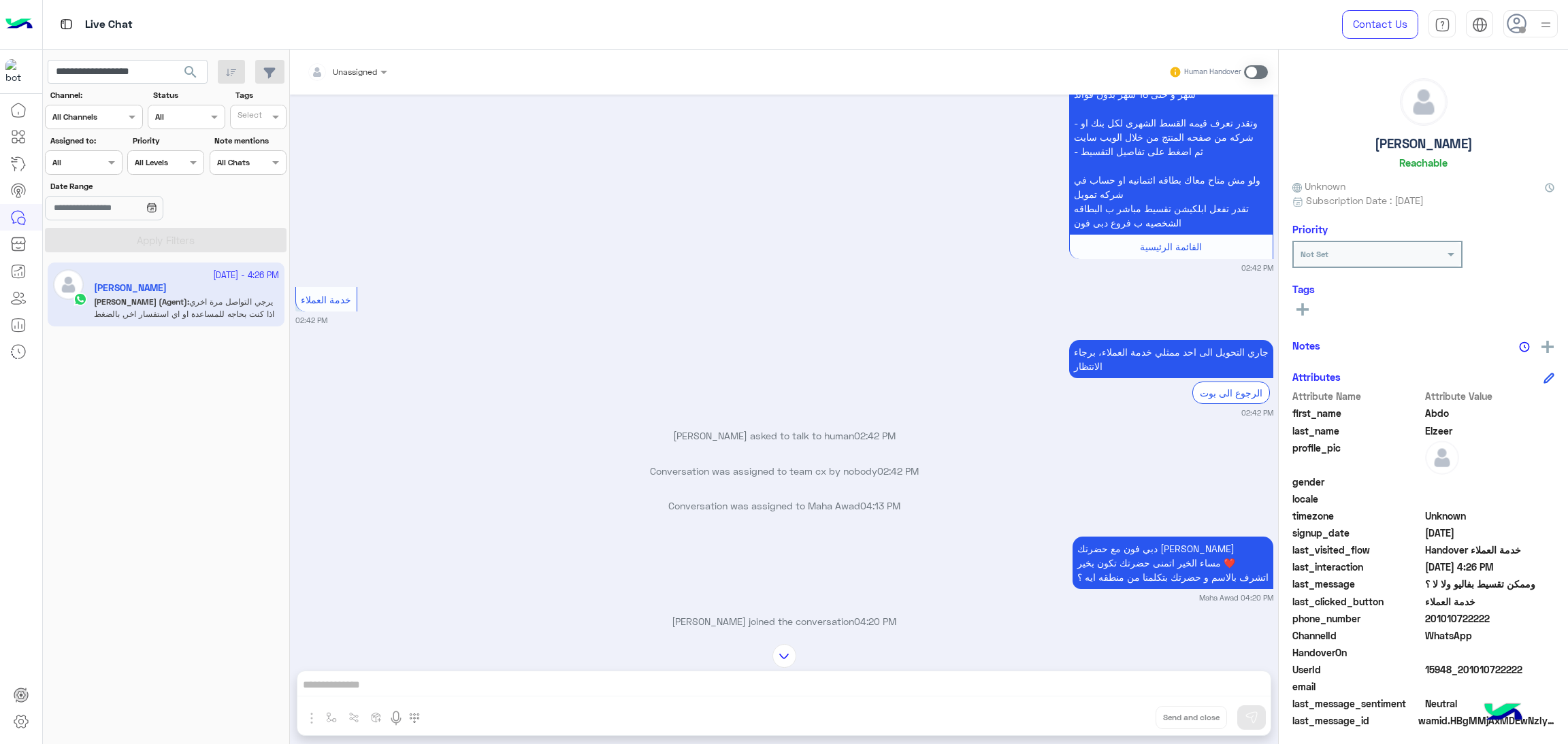
scroll to position [725, 0]
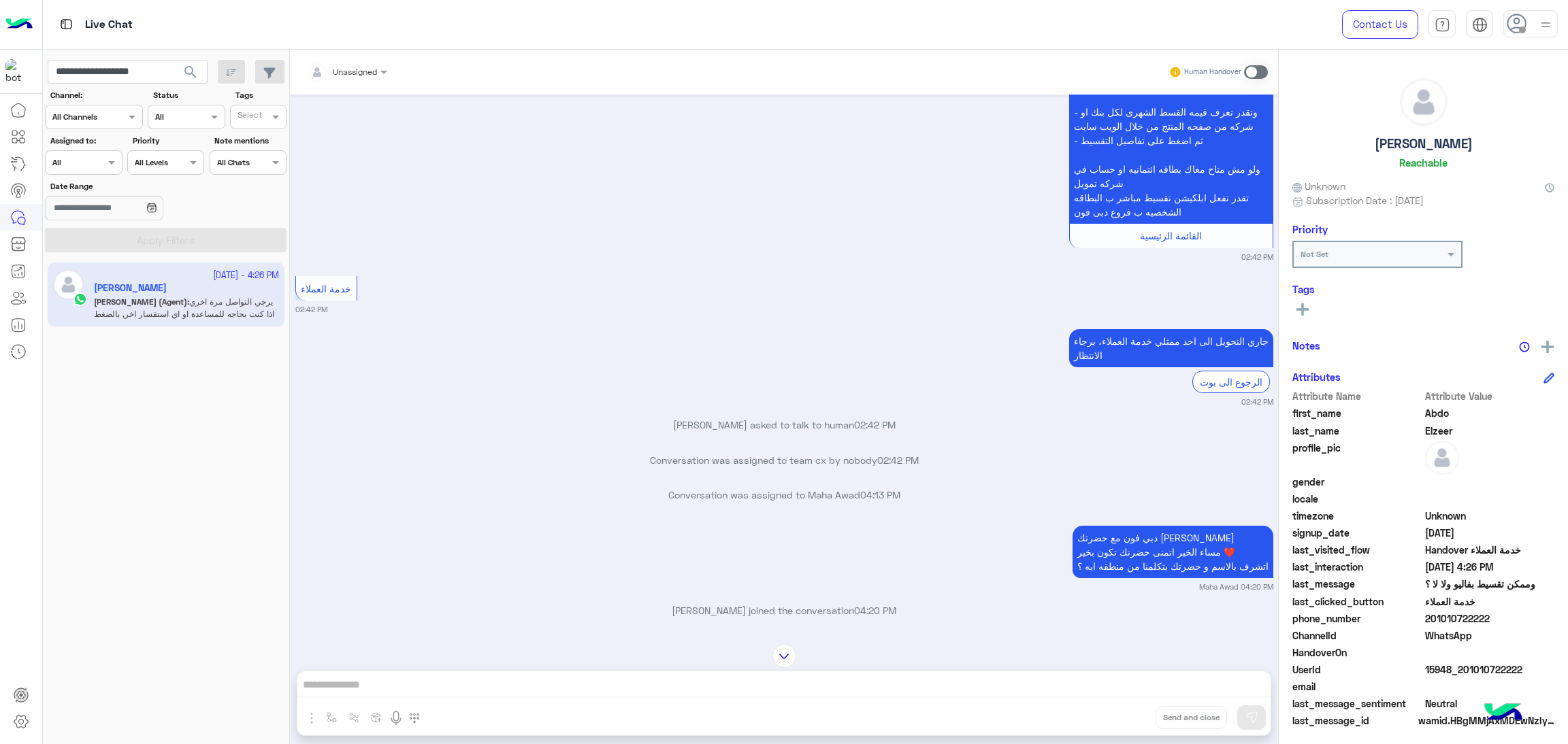
drag, startPoint x: 1426, startPoint y: 614, endPoint x: 1515, endPoint y: 620, distance: 89.2
click at [1515, 620] on span "201010722222" at bounding box center [1491, 619] width 130 height 14
click at [1464, 660] on div "HandoverOn" at bounding box center [1423, 654] width 262 height 17
click at [1464, 671] on span "15948_201010722222" at bounding box center [1491, 670] width 130 height 14
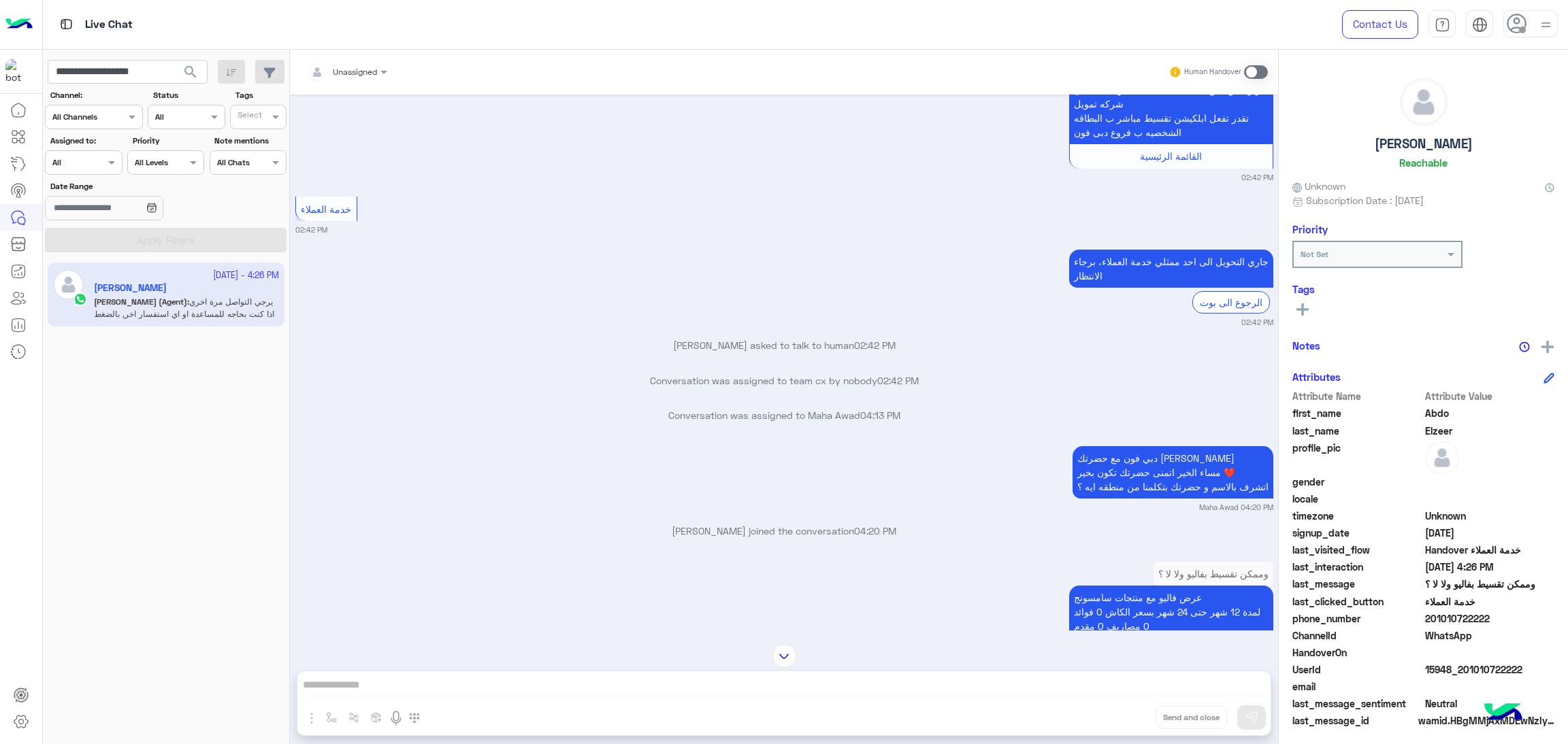
scroll to position [1235, 0]
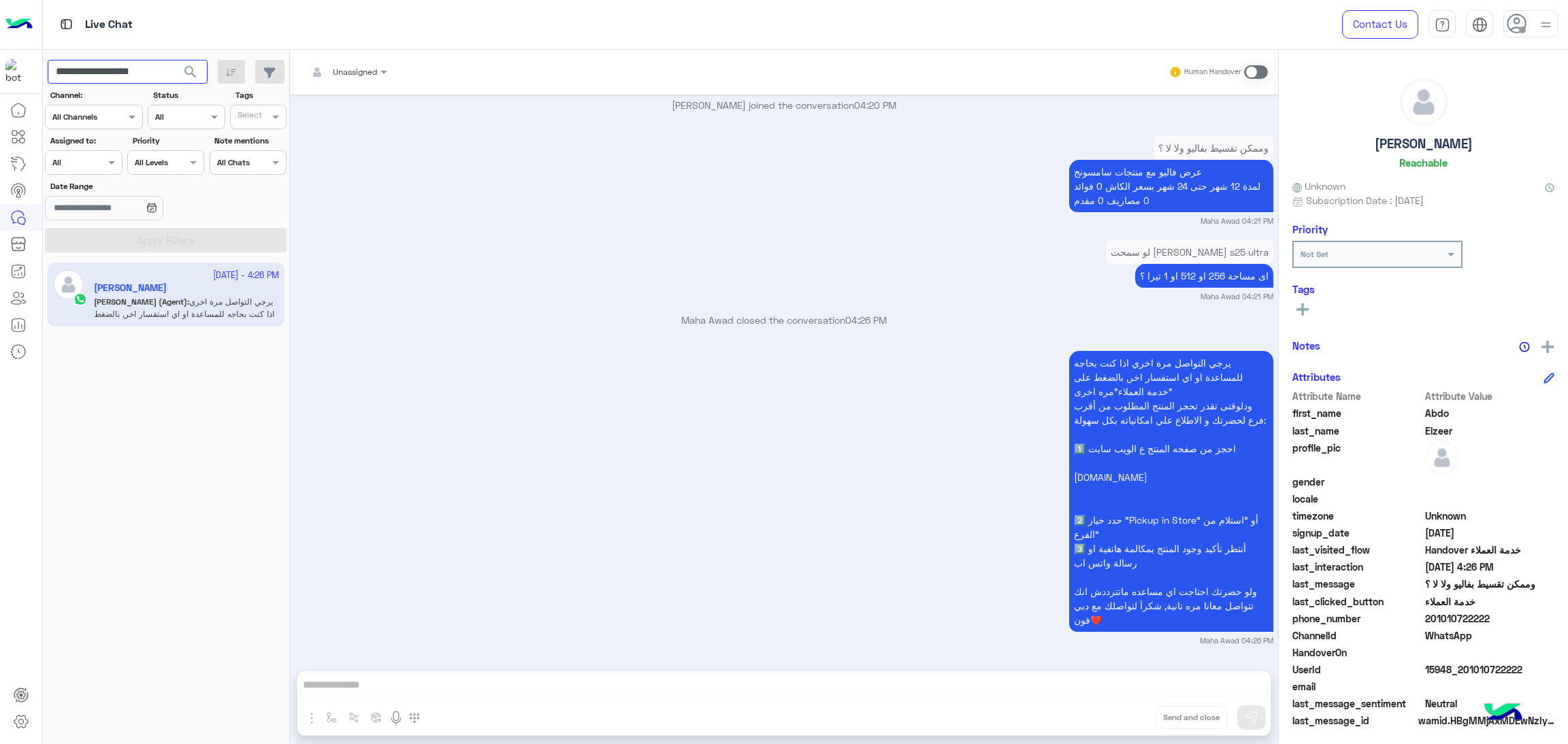
click at [146, 75] on input "**********" at bounding box center [128, 72] width 160 height 24
paste input "text"
click at [190, 75] on span "search" at bounding box center [190, 72] width 16 height 16
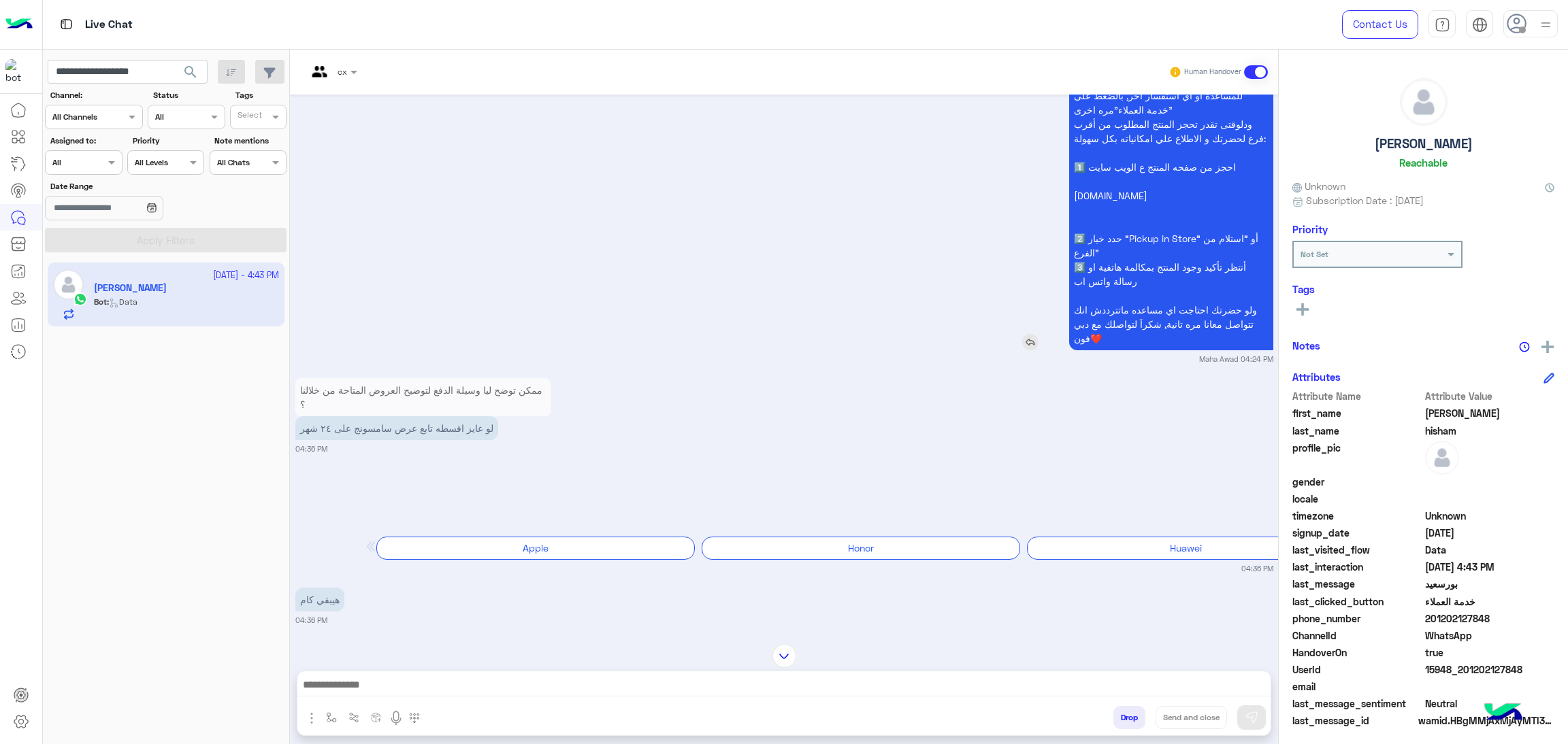
scroll to position [1847, 0]
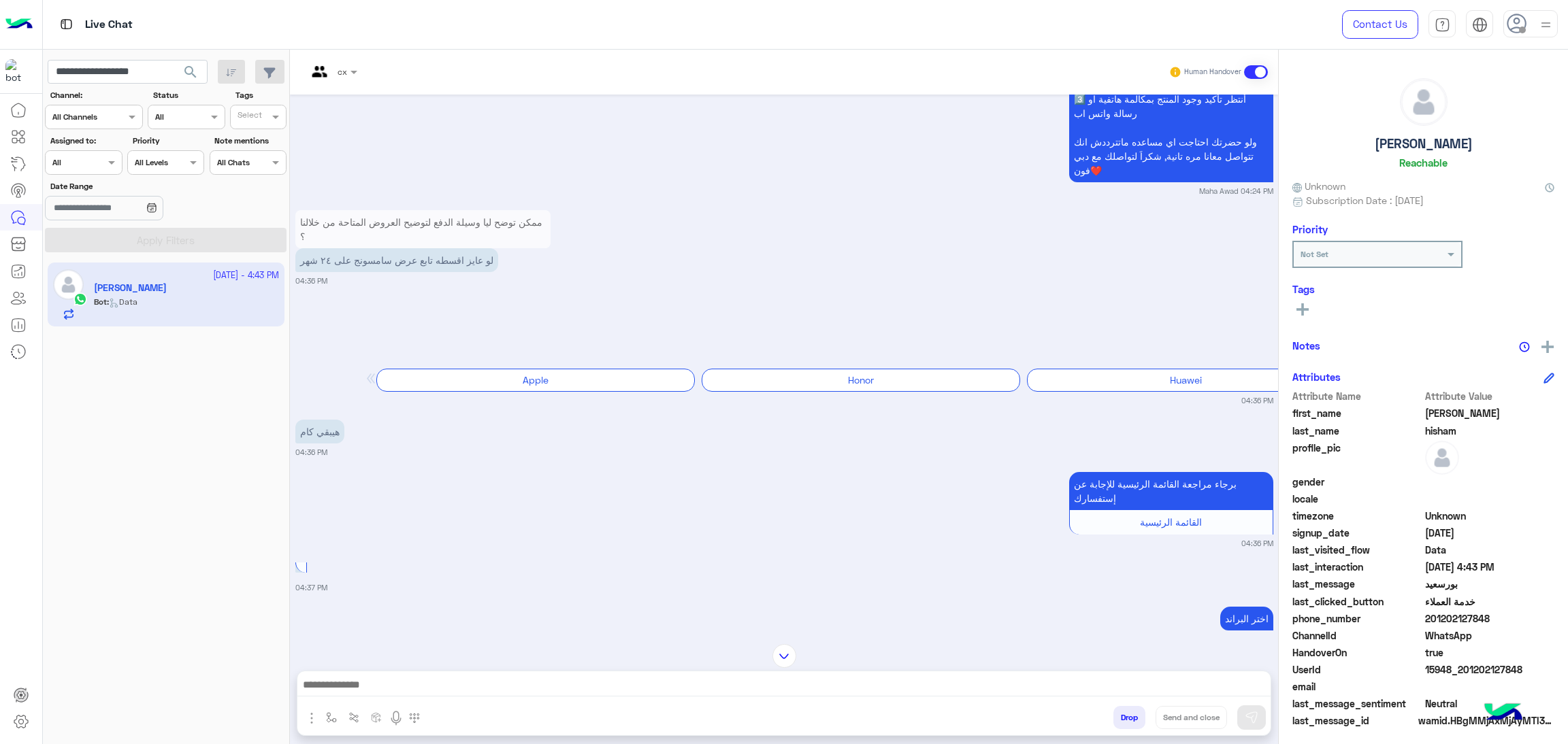
click at [1501, 674] on span "15948_201202127848" at bounding box center [1491, 670] width 130 height 14
click at [143, 70] on input "**********" at bounding box center [128, 72] width 160 height 24
paste input "text"
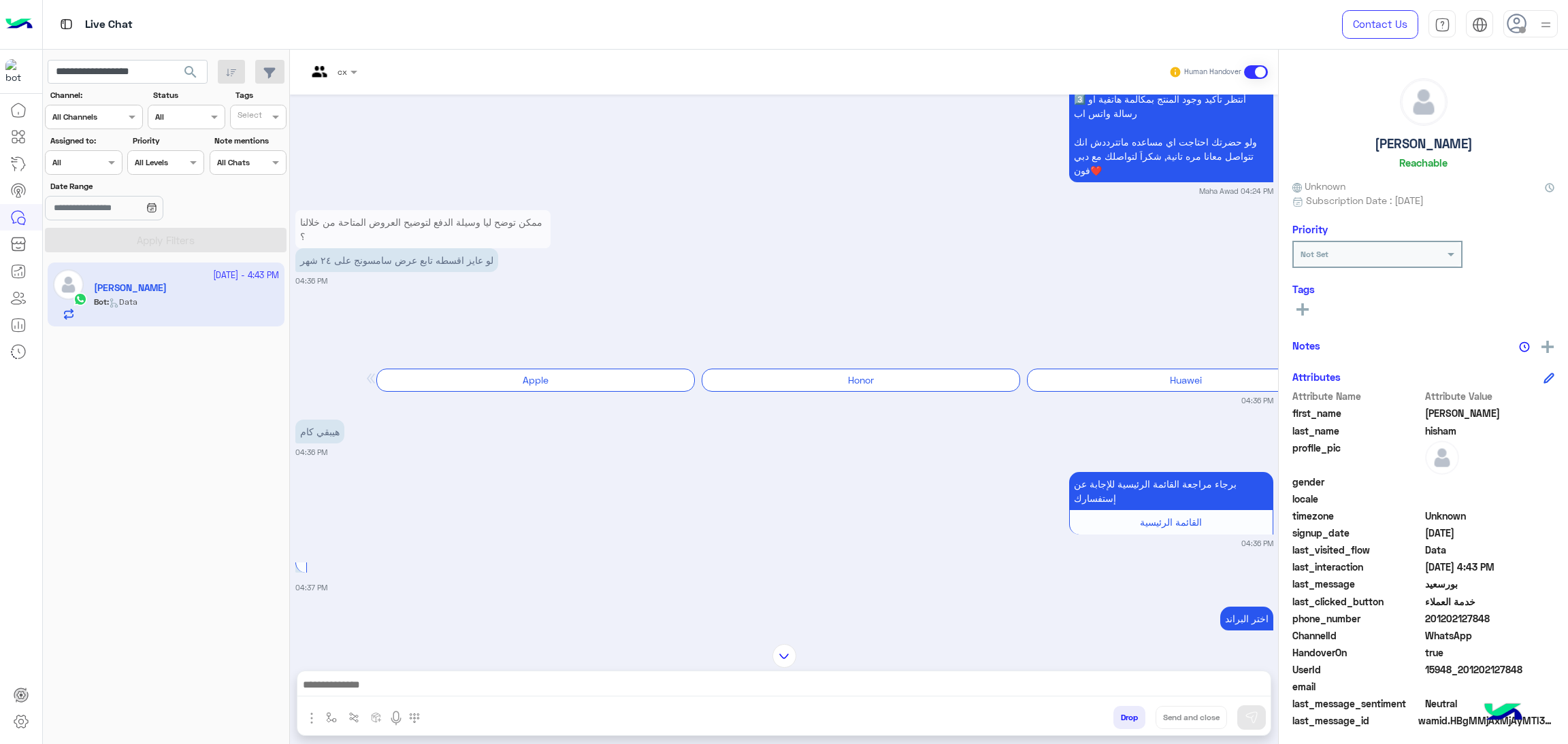
click at [196, 74] on span "search" at bounding box center [190, 72] width 16 height 16
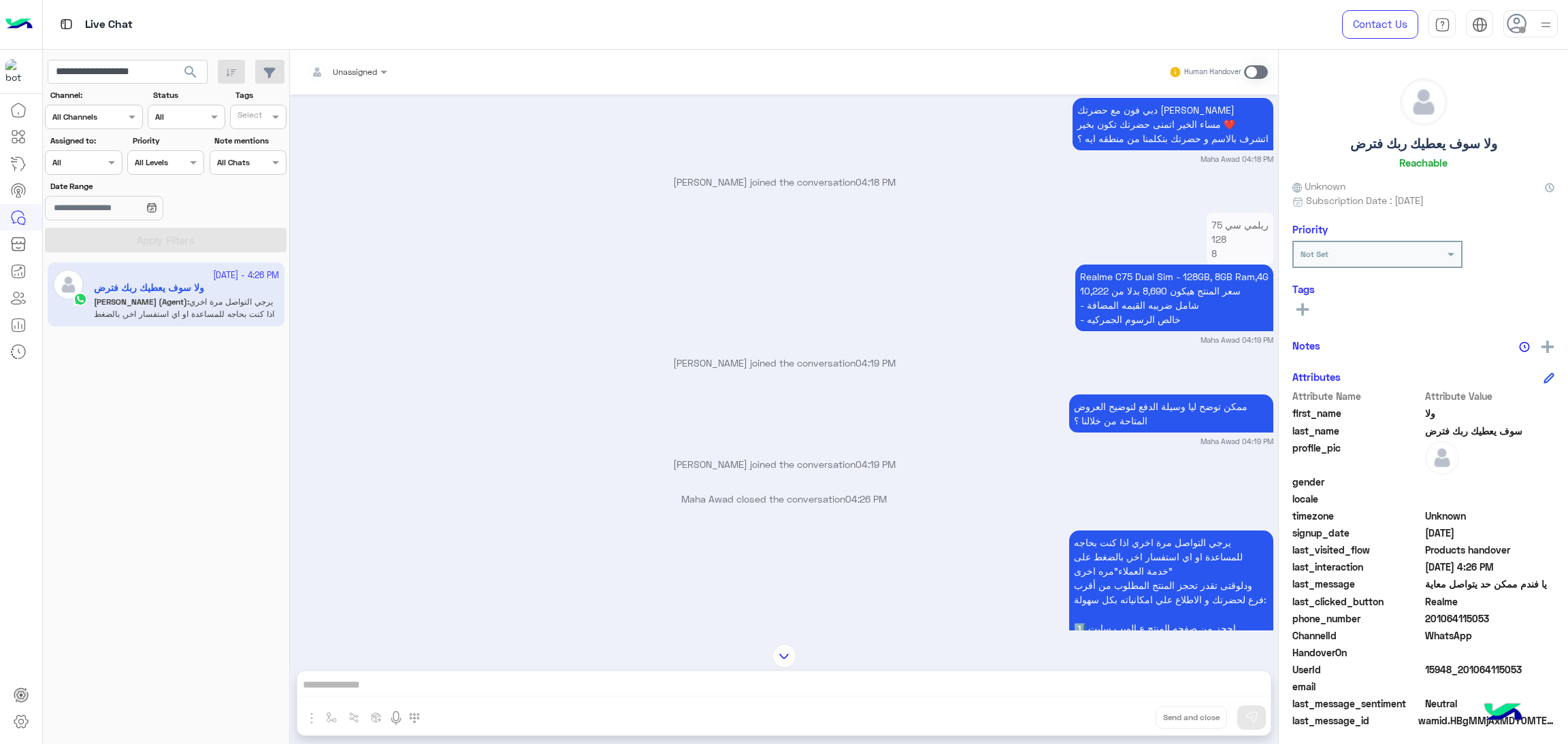
scroll to position [1960, 0]
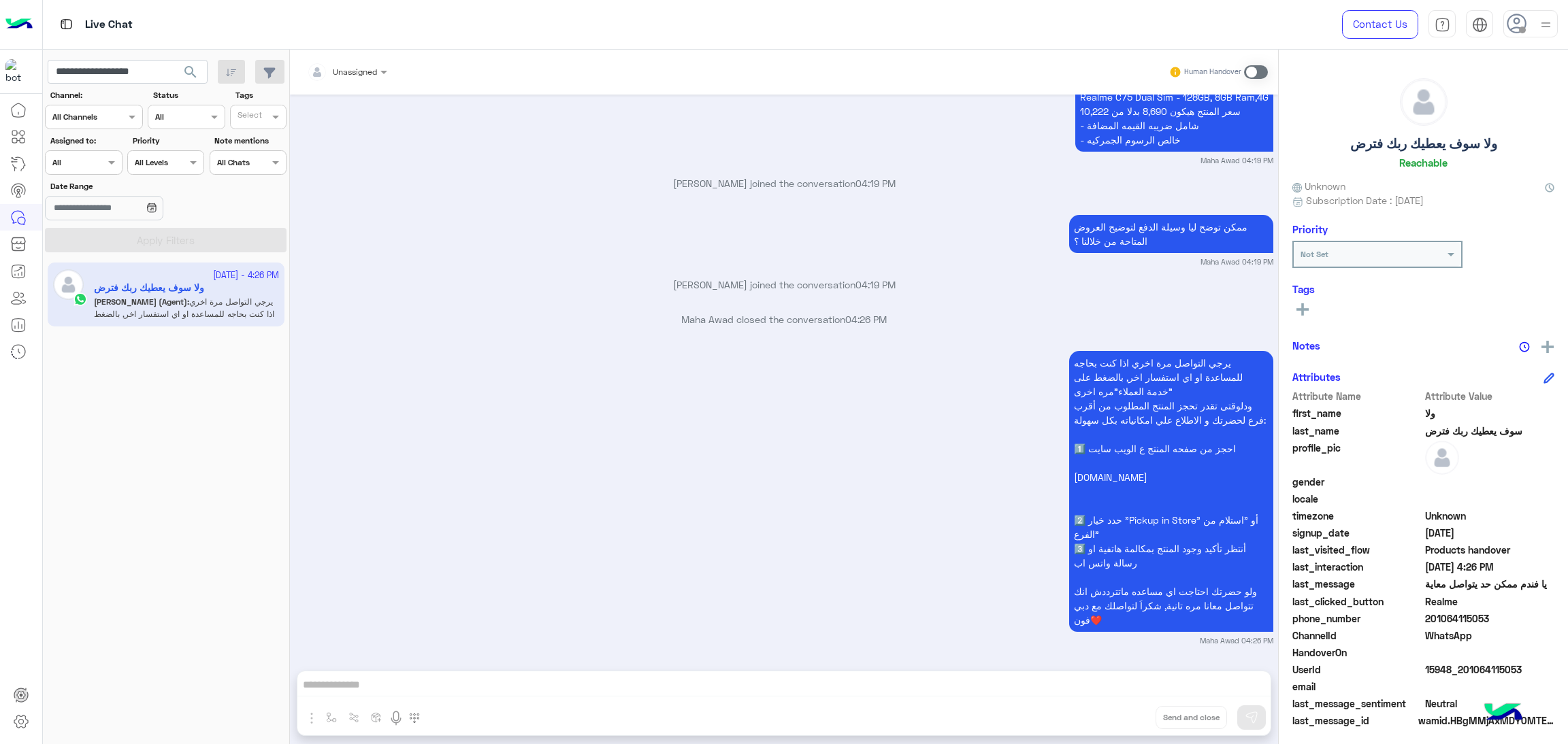
click at [1444, 665] on span "15948_201064115053" at bounding box center [1491, 670] width 130 height 14
click at [146, 60] on input "**********" at bounding box center [128, 72] width 160 height 24
paste input "text"
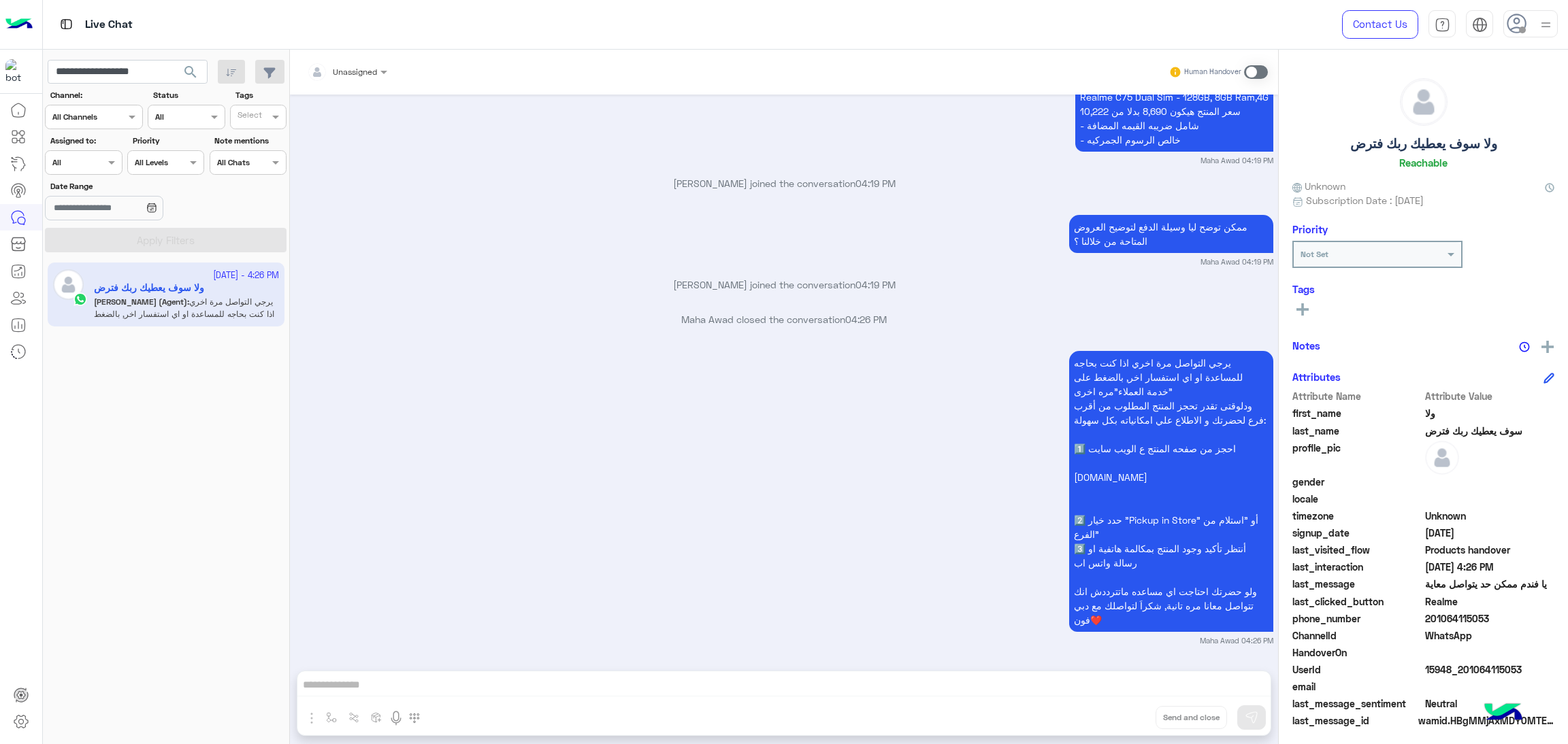
click at [193, 75] on span "search" at bounding box center [190, 72] width 16 height 16
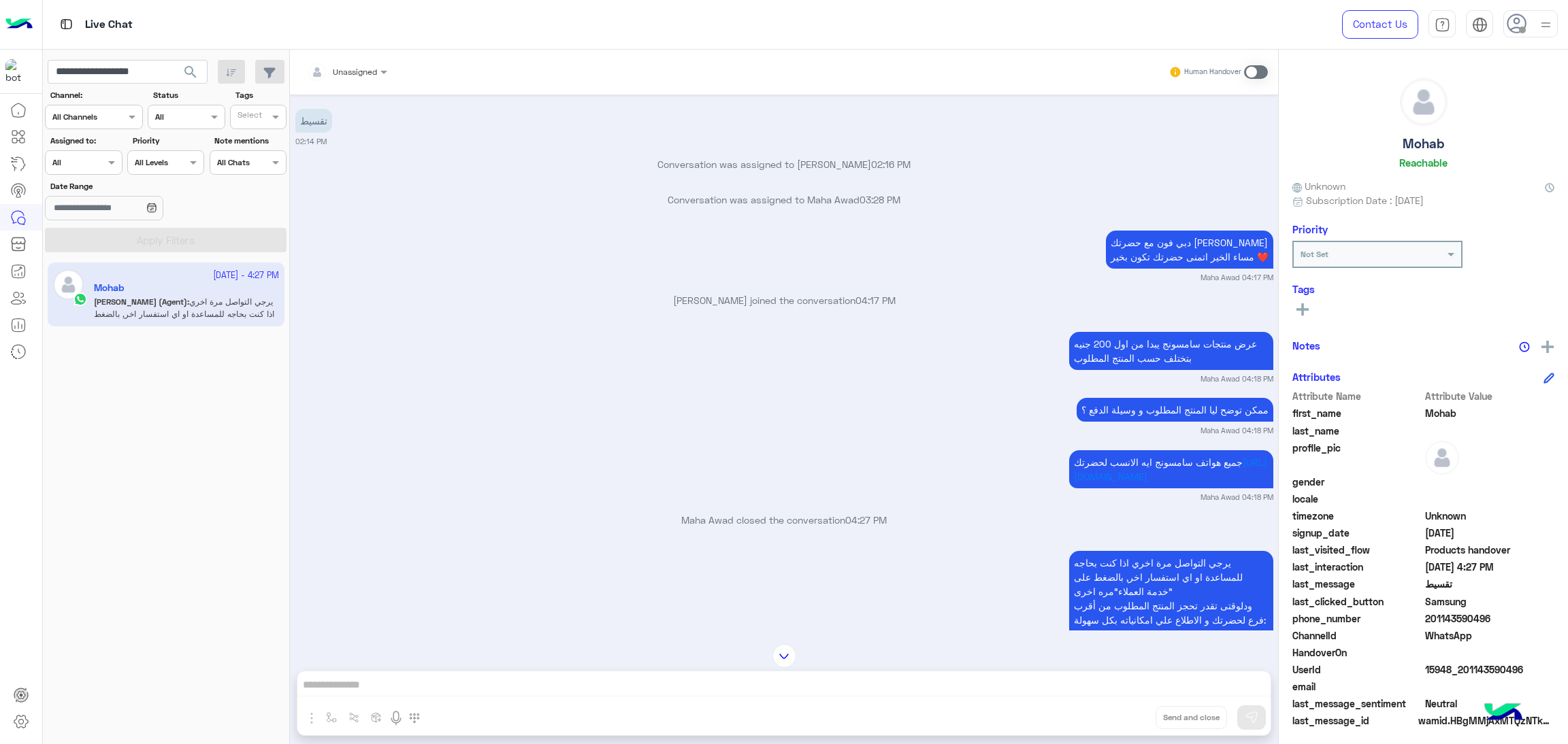
scroll to position [1071, 0]
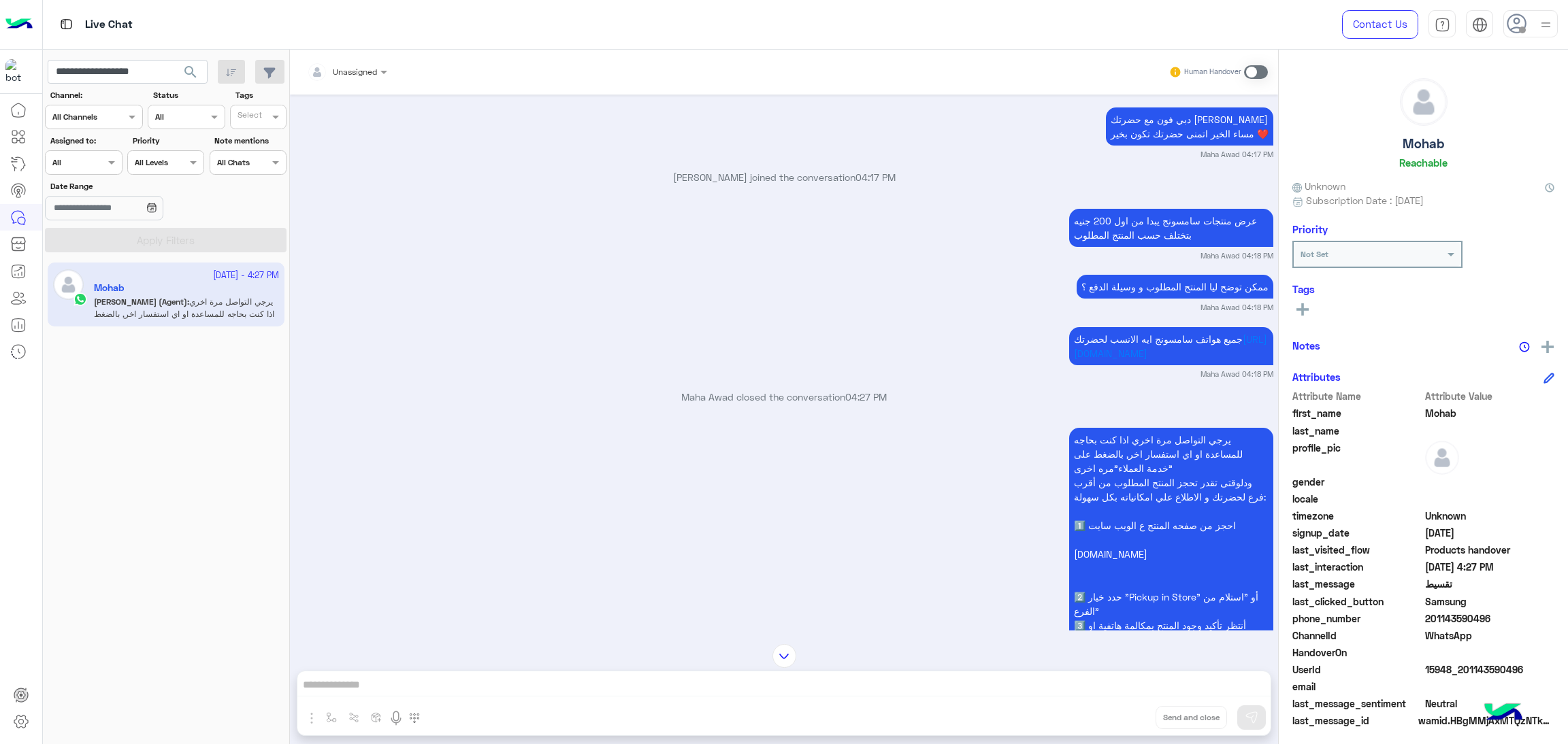
click at [1491, 667] on span "15948_201143590496" at bounding box center [1491, 670] width 130 height 14
click at [124, 75] on input "**********" at bounding box center [128, 72] width 160 height 24
paste input "text"
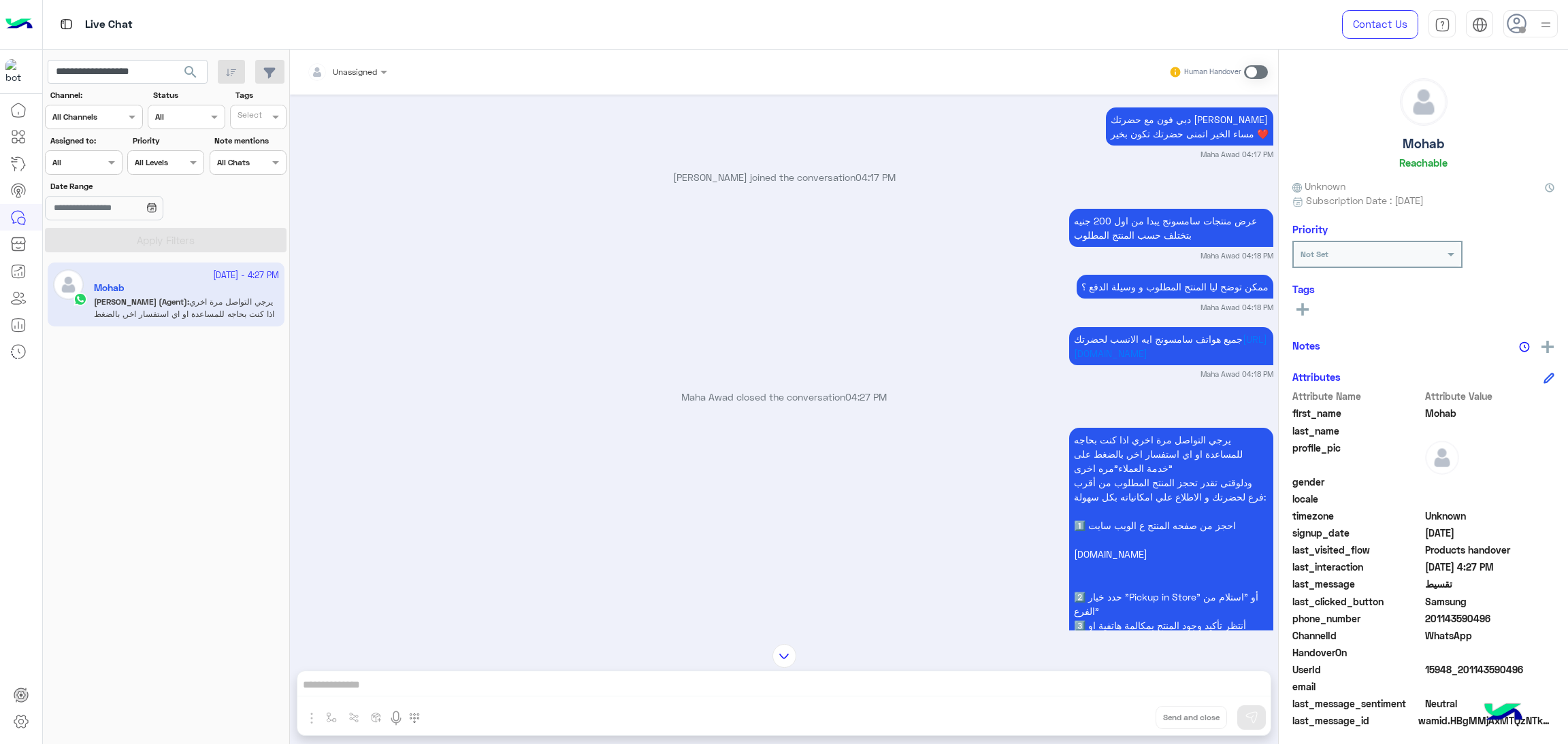
click at [193, 70] on span "search" at bounding box center [190, 72] width 16 height 16
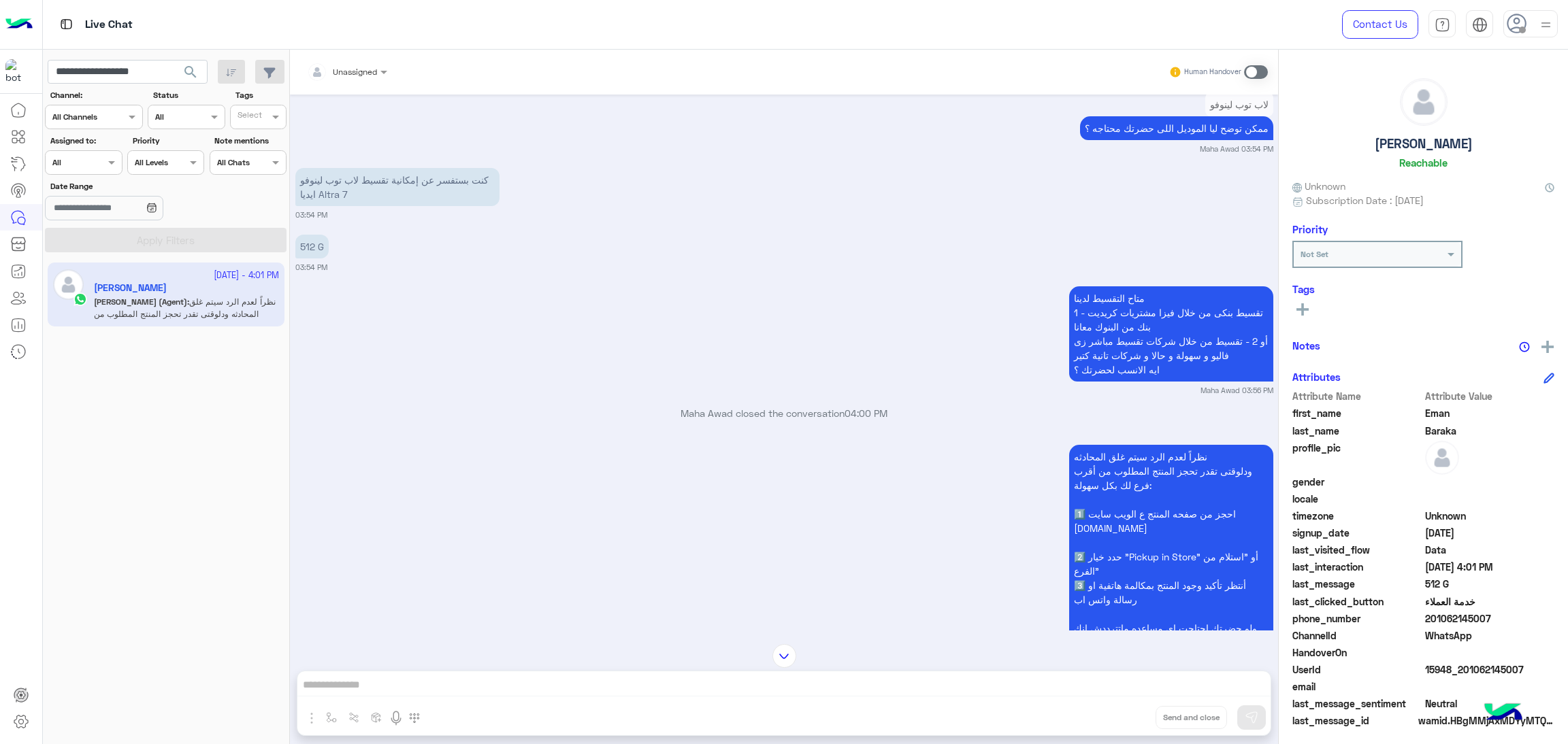
scroll to position [1862, 0]
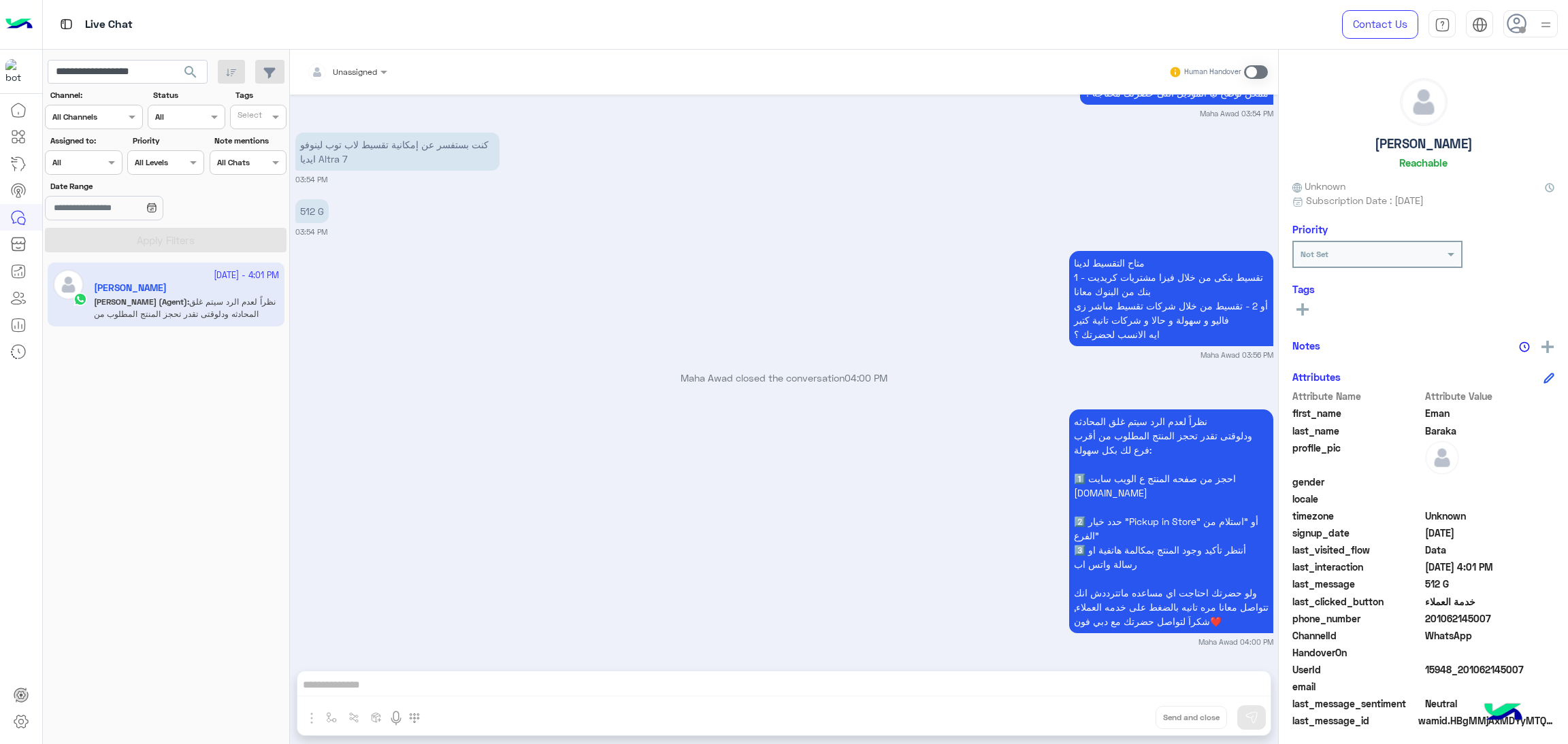
click at [1460, 667] on span "15948_201062145007" at bounding box center [1491, 670] width 130 height 14
click at [149, 74] on input "**********" at bounding box center [128, 72] width 160 height 24
paste input "text"
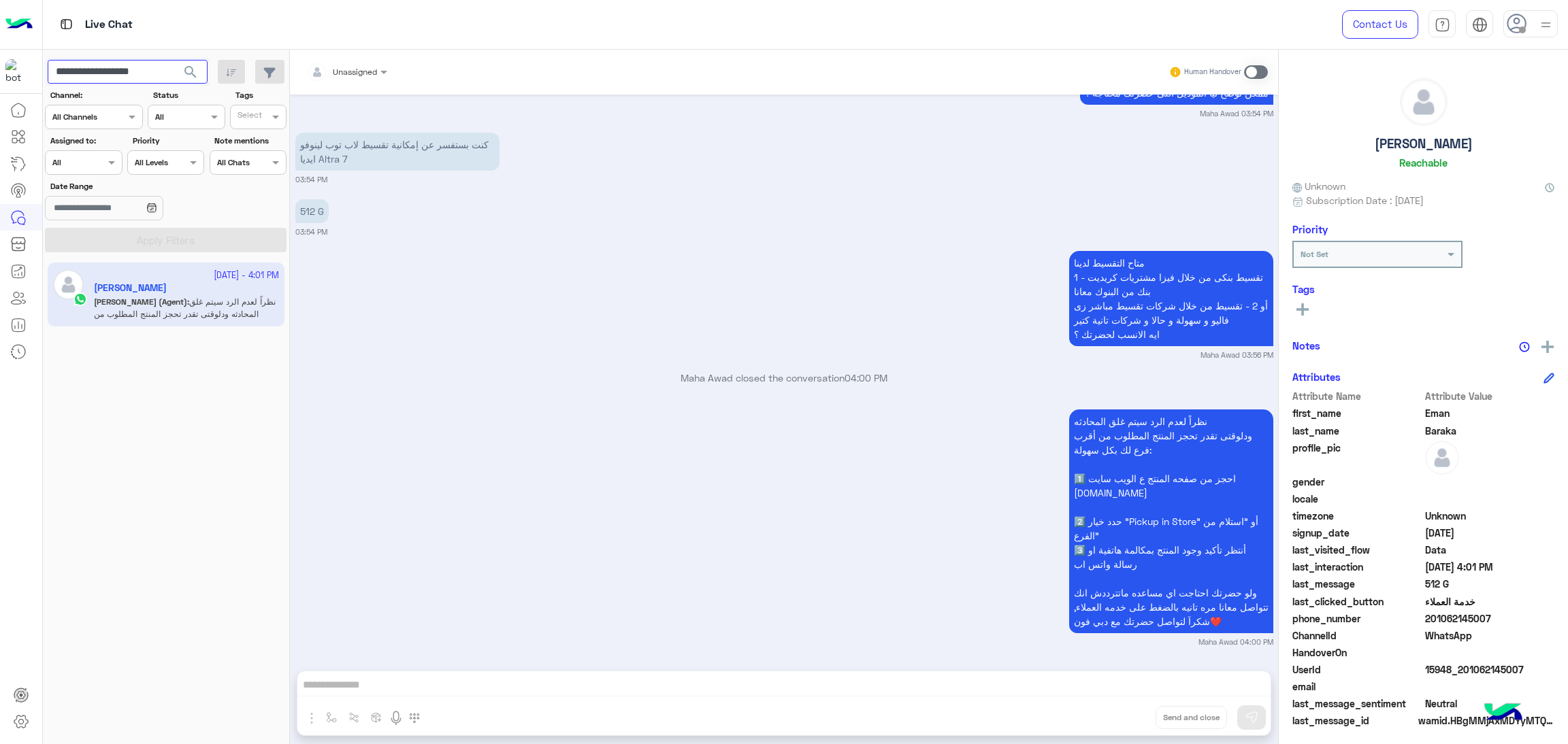
type input "**********"
click at [196, 75] on span "search" at bounding box center [190, 72] width 16 height 16
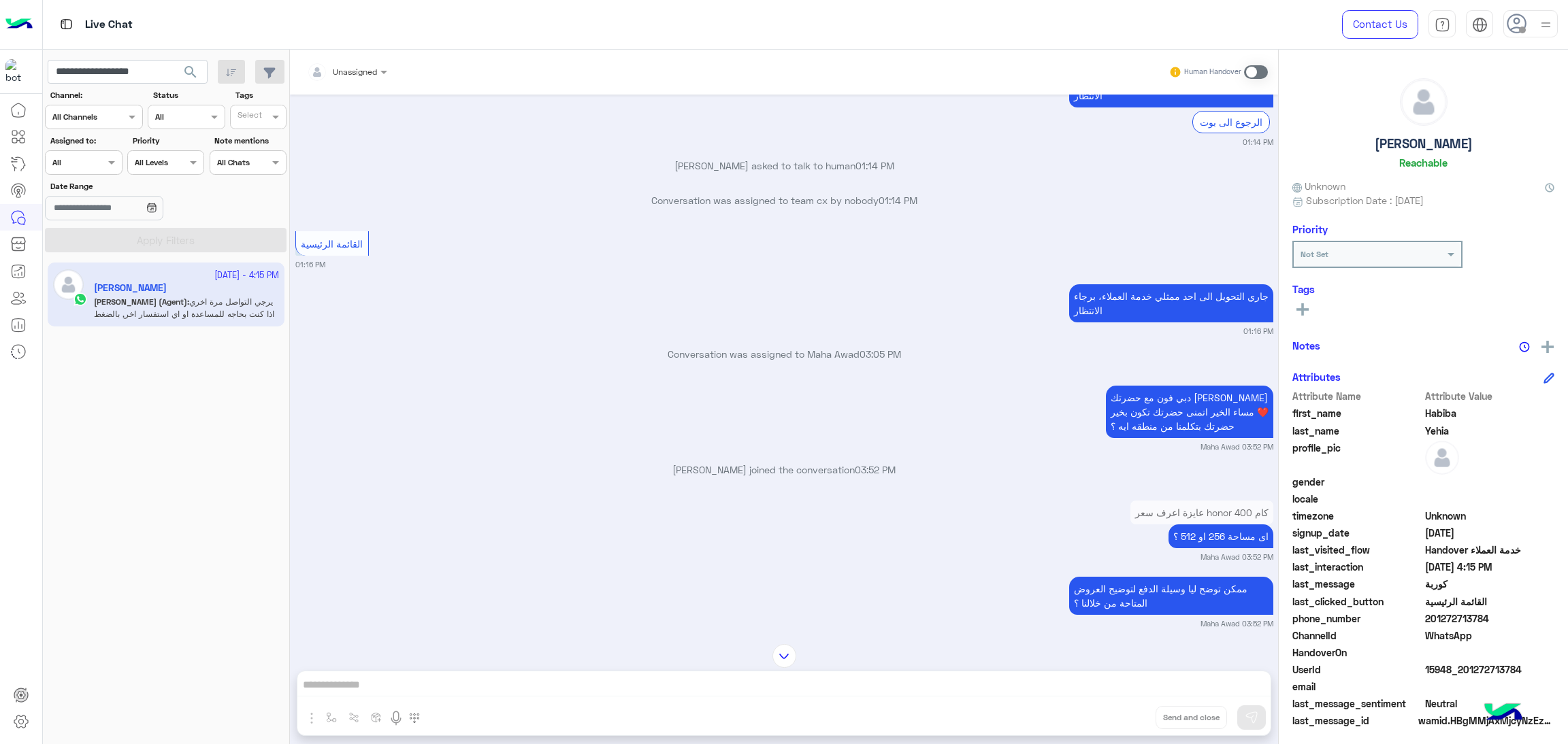
scroll to position [325, 0]
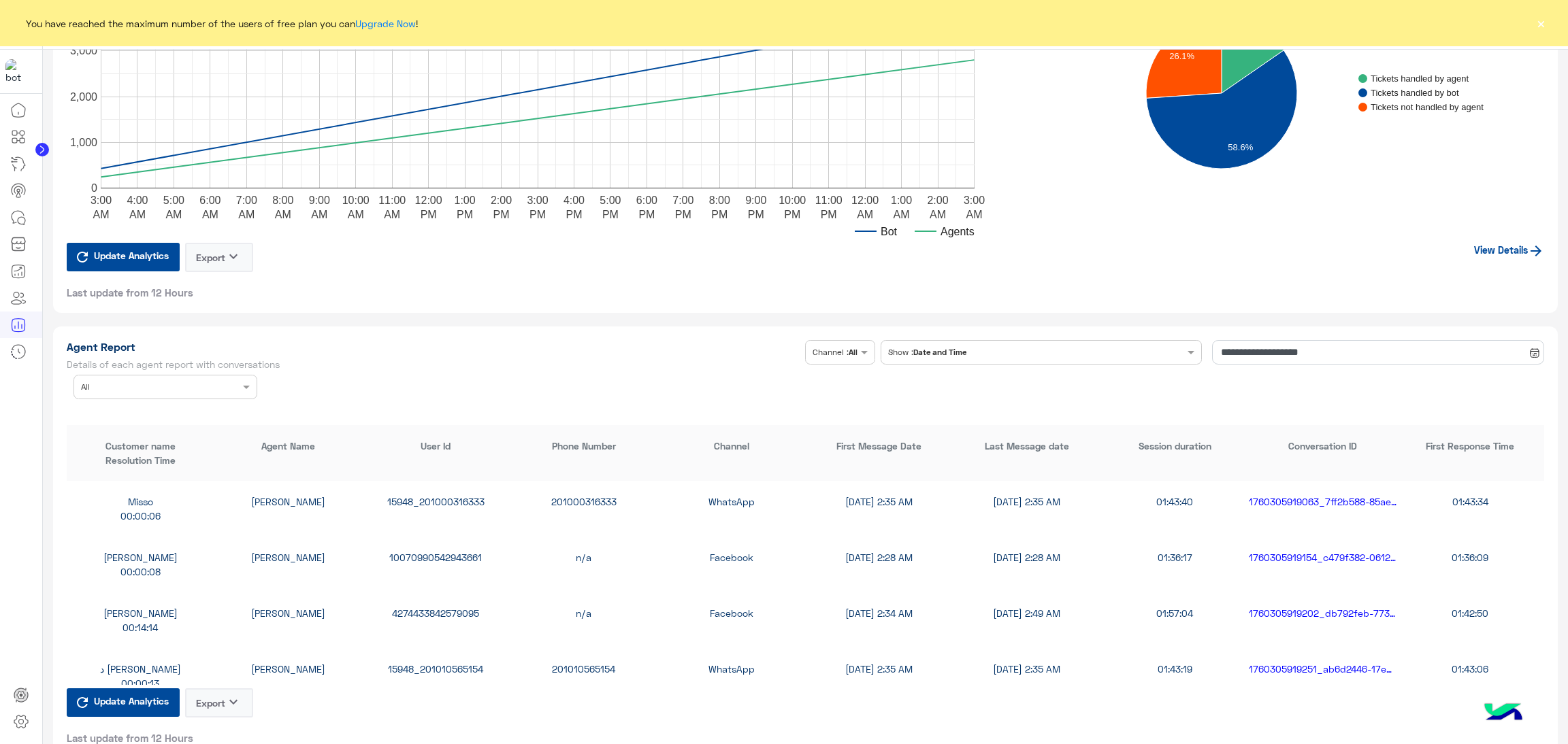
scroll to position [4897, 0]
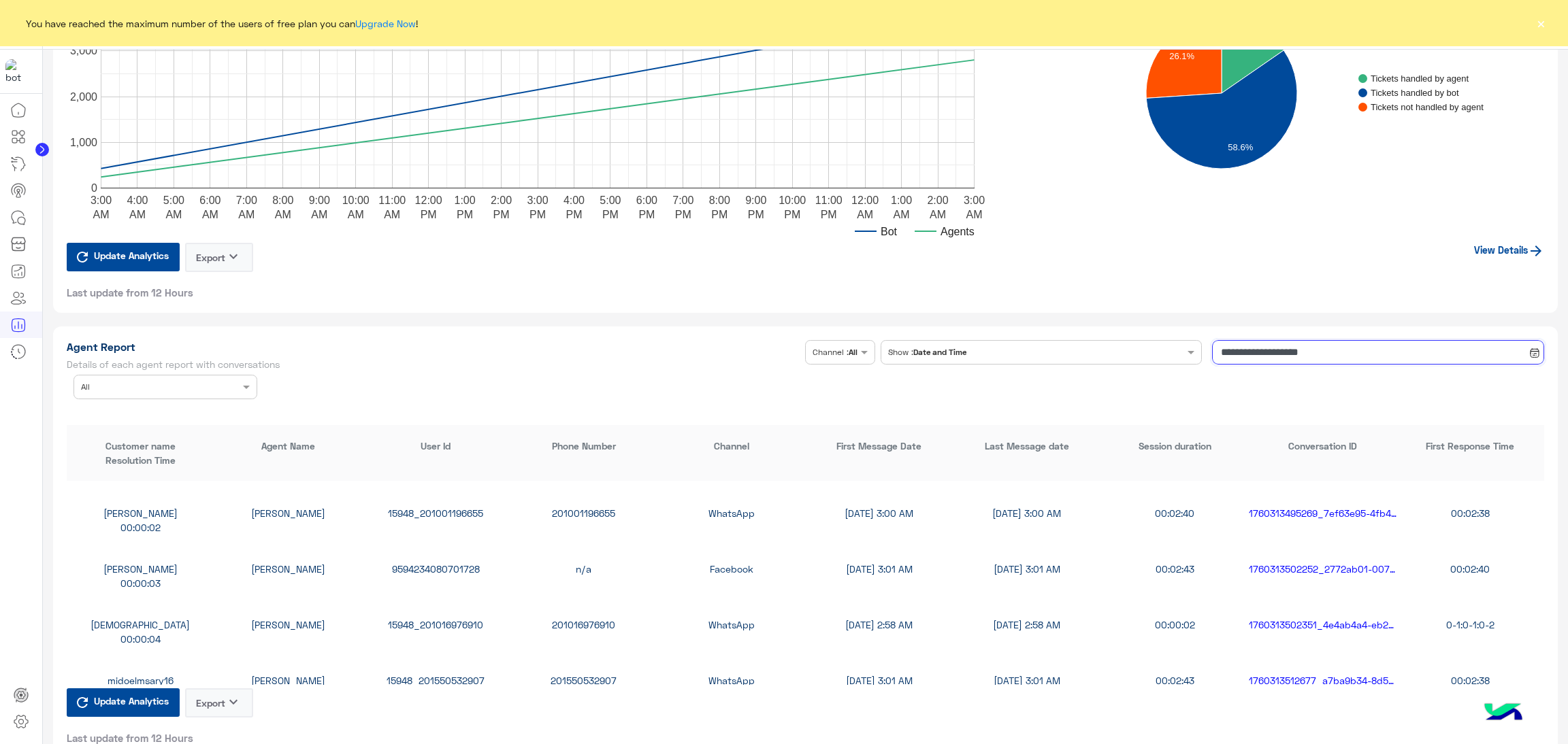
click at [1336, 348] on input "**********" at bounding box center [1379, 352] width 332 height 24
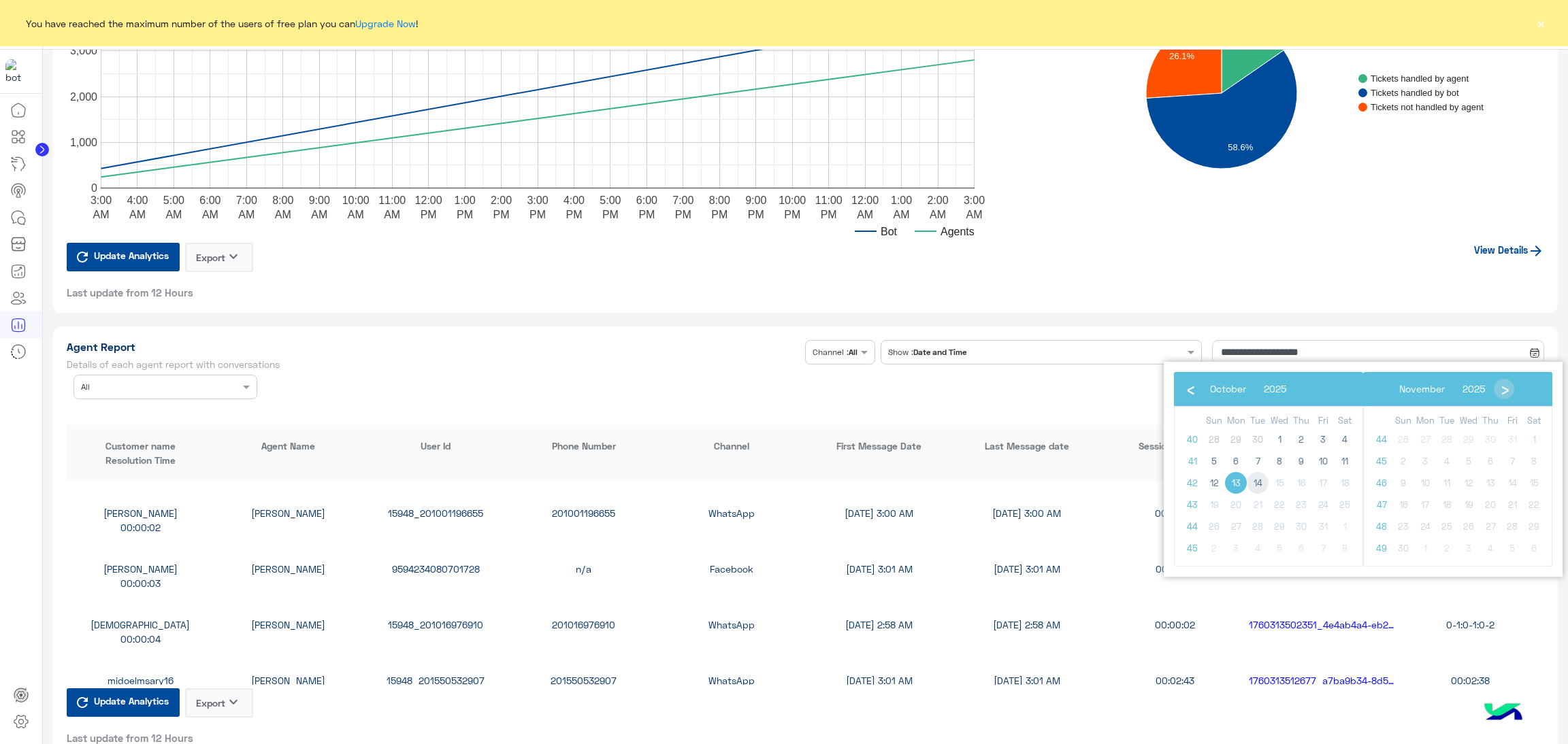
click at [1260, 485] on span "14" at bounding box center [1258, 483] width 22 height 22
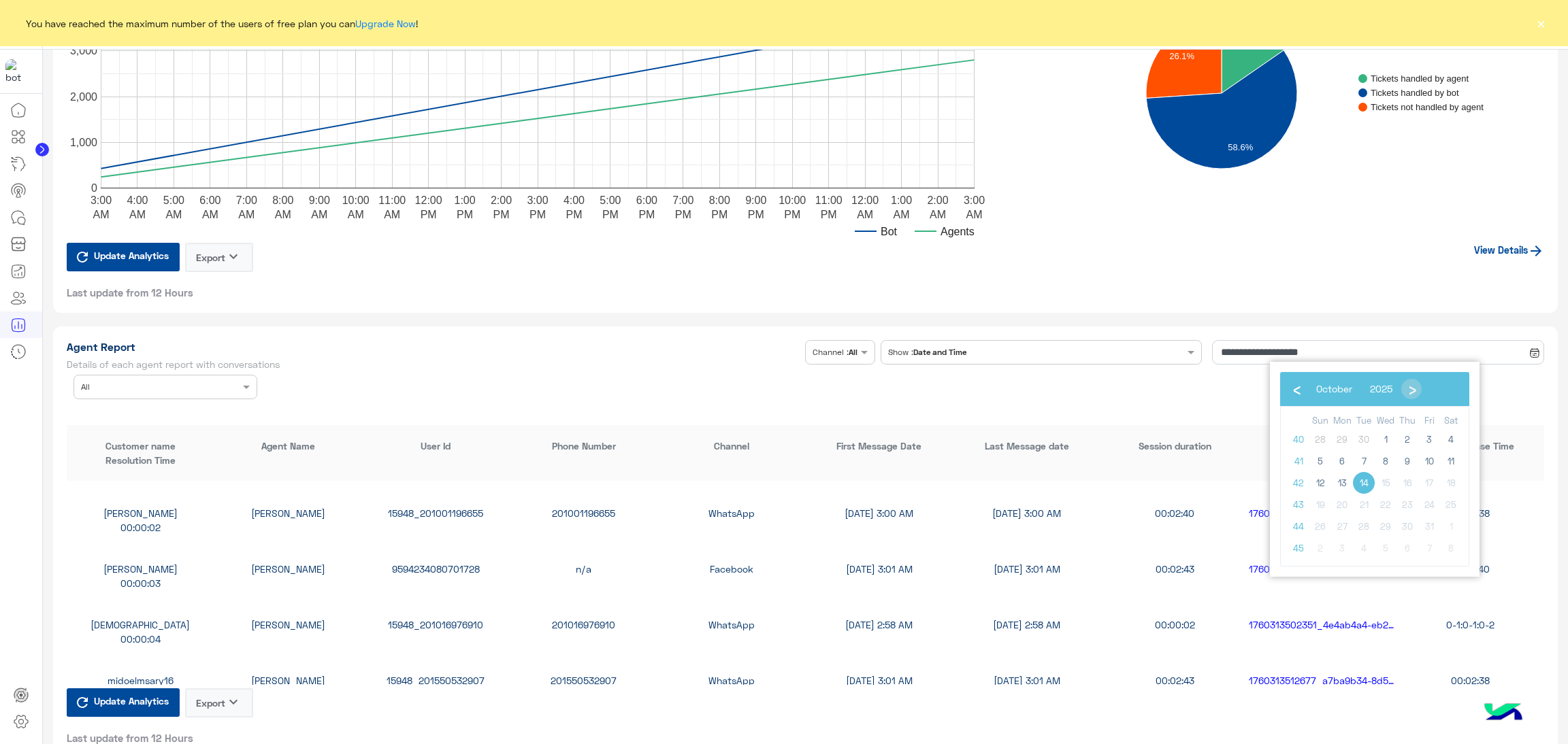
click at [1359, 480] on span "14" at bounding box center [1364, 483] width 22 height 22
type input "**********"
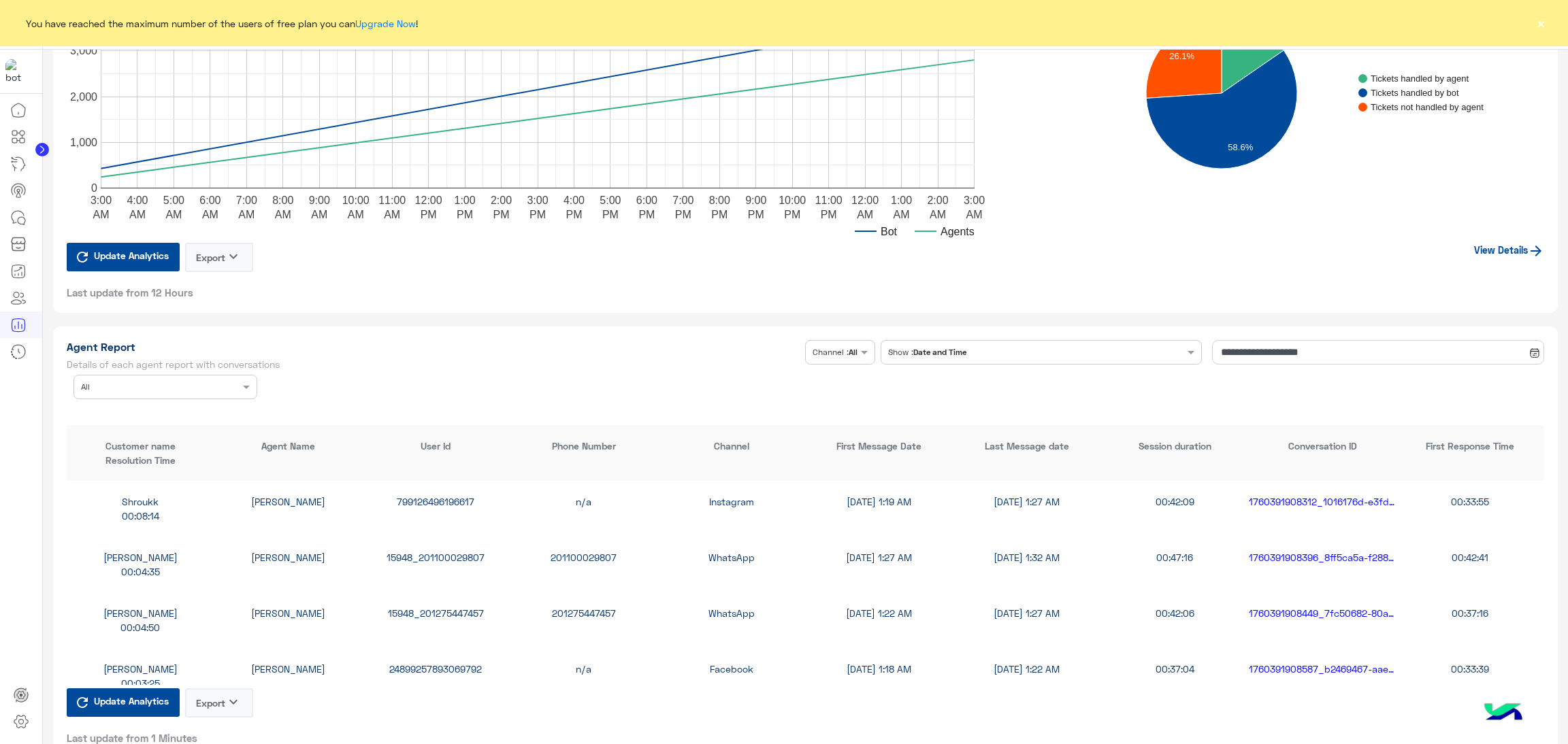
click at [171, 385] on input "text" at bounding box center [144, 386] width 128 height 13
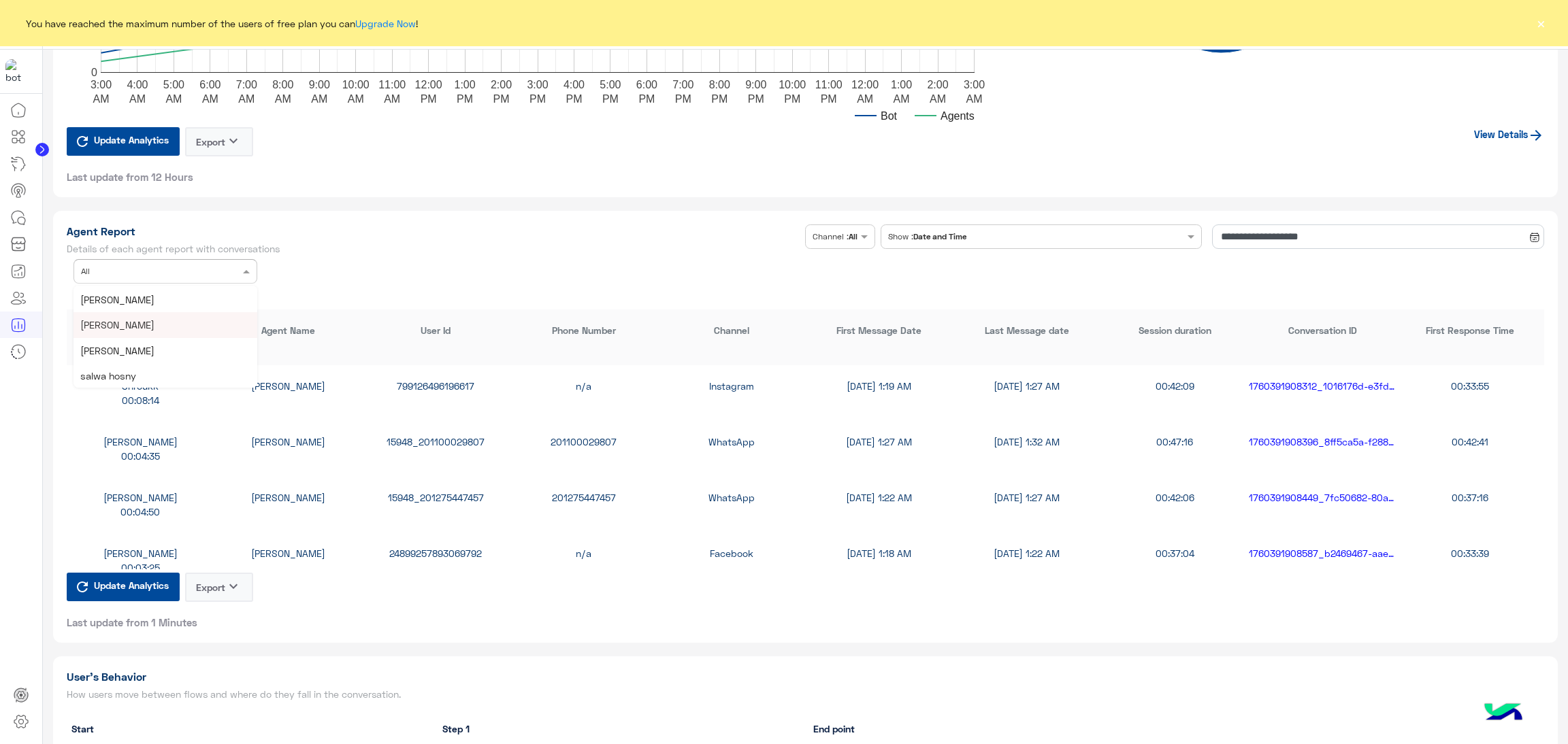
scroll to position [2754, 0]
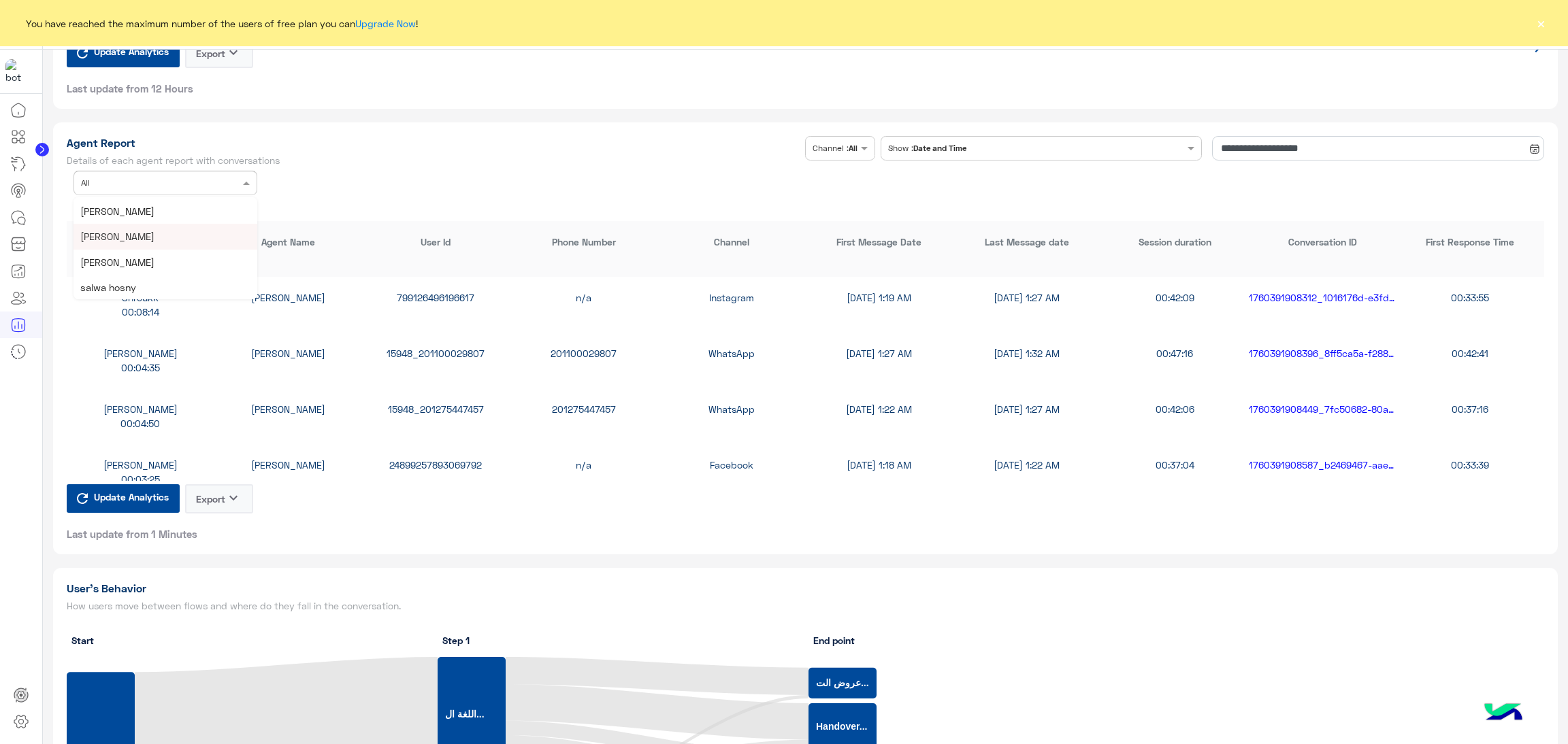
click at [152, 234] on div "hesham sayes" at bounding box center [165, 236] width 184 height 25
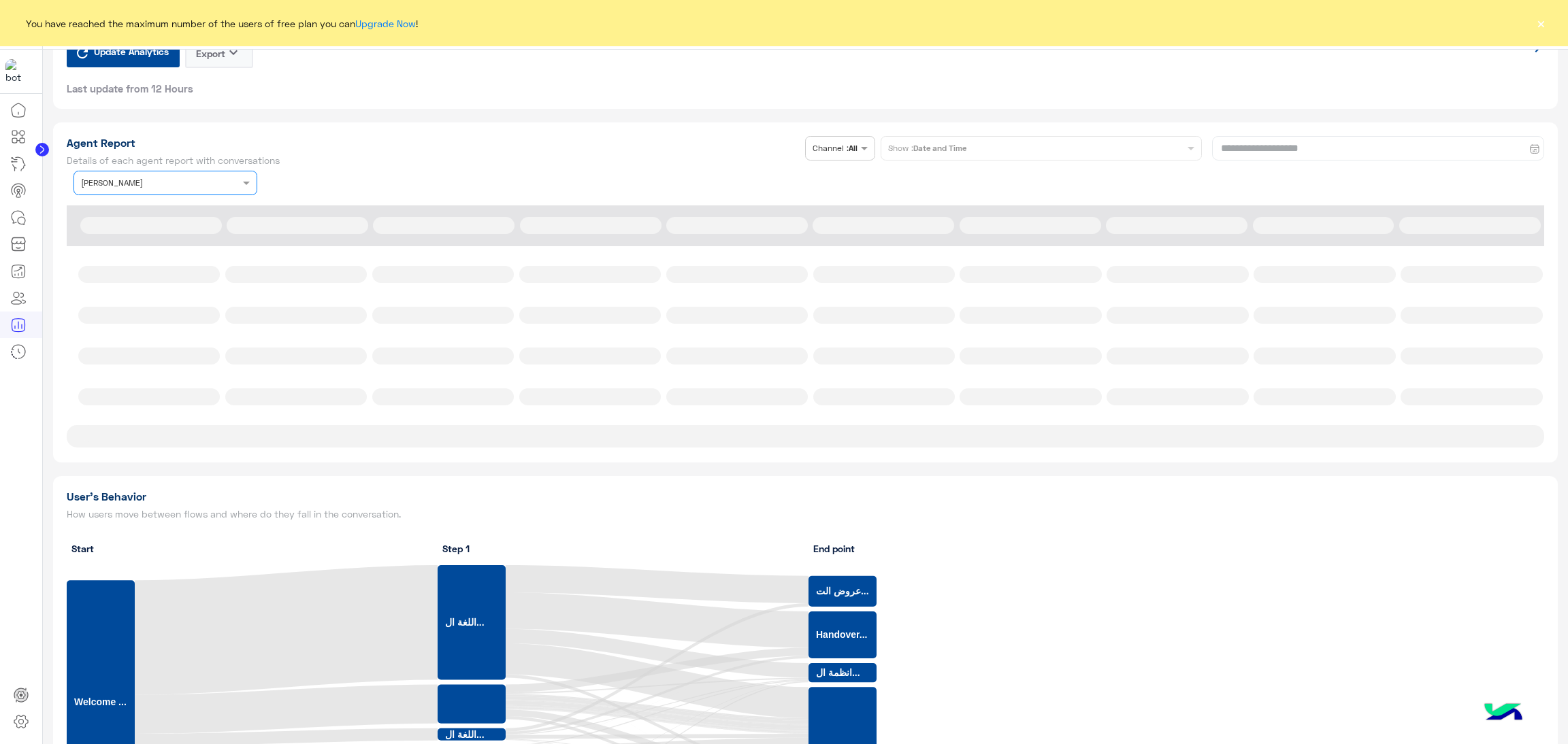
scroll to position [2652, 0]
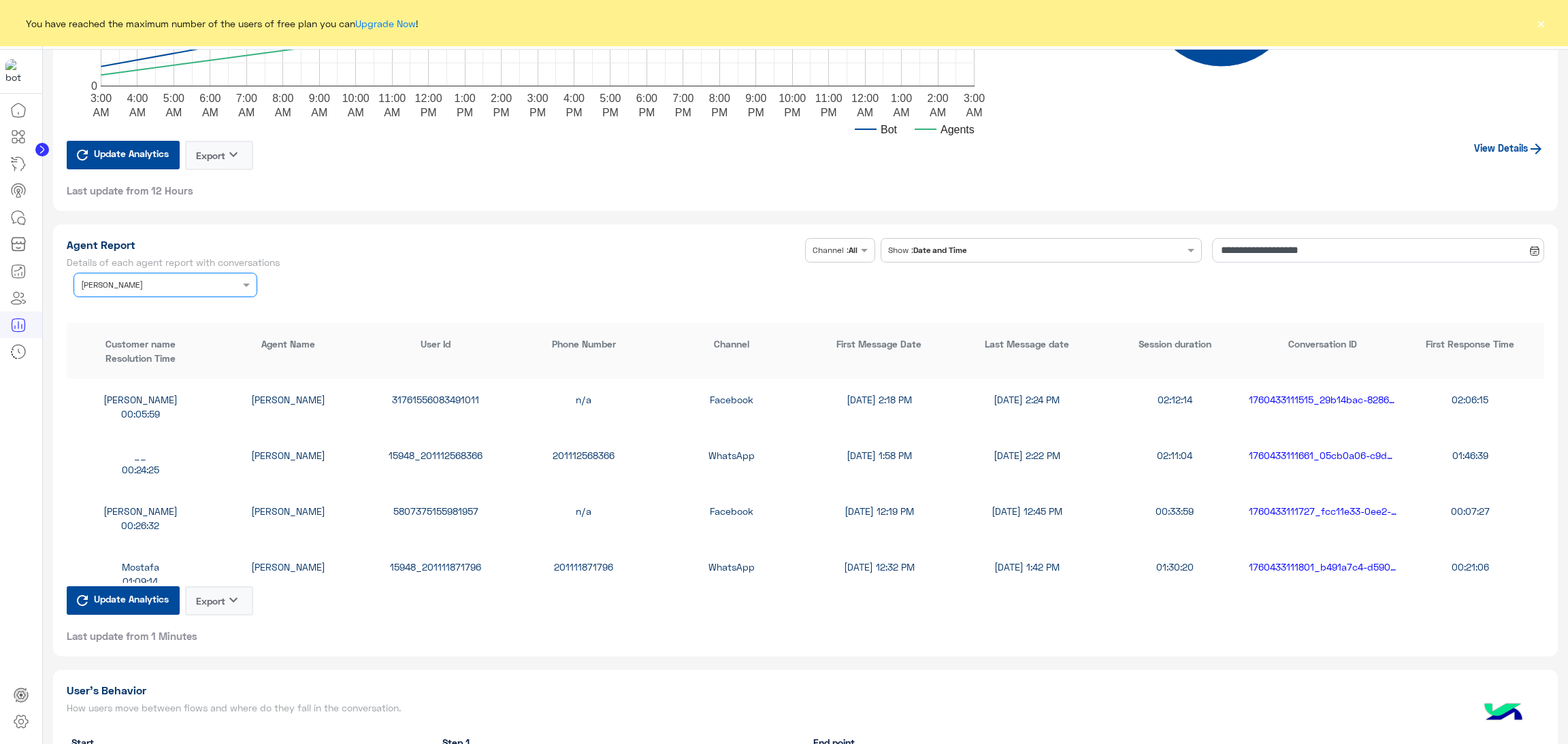
click at [445, 398] on div "31761556083491011" at bounding box center [436, 400] width 148 height 14
copy div "31761556083491011"
click at [435, 451] on div "15948_201112568366" at bounding box center [436, 455] width 148 height 14
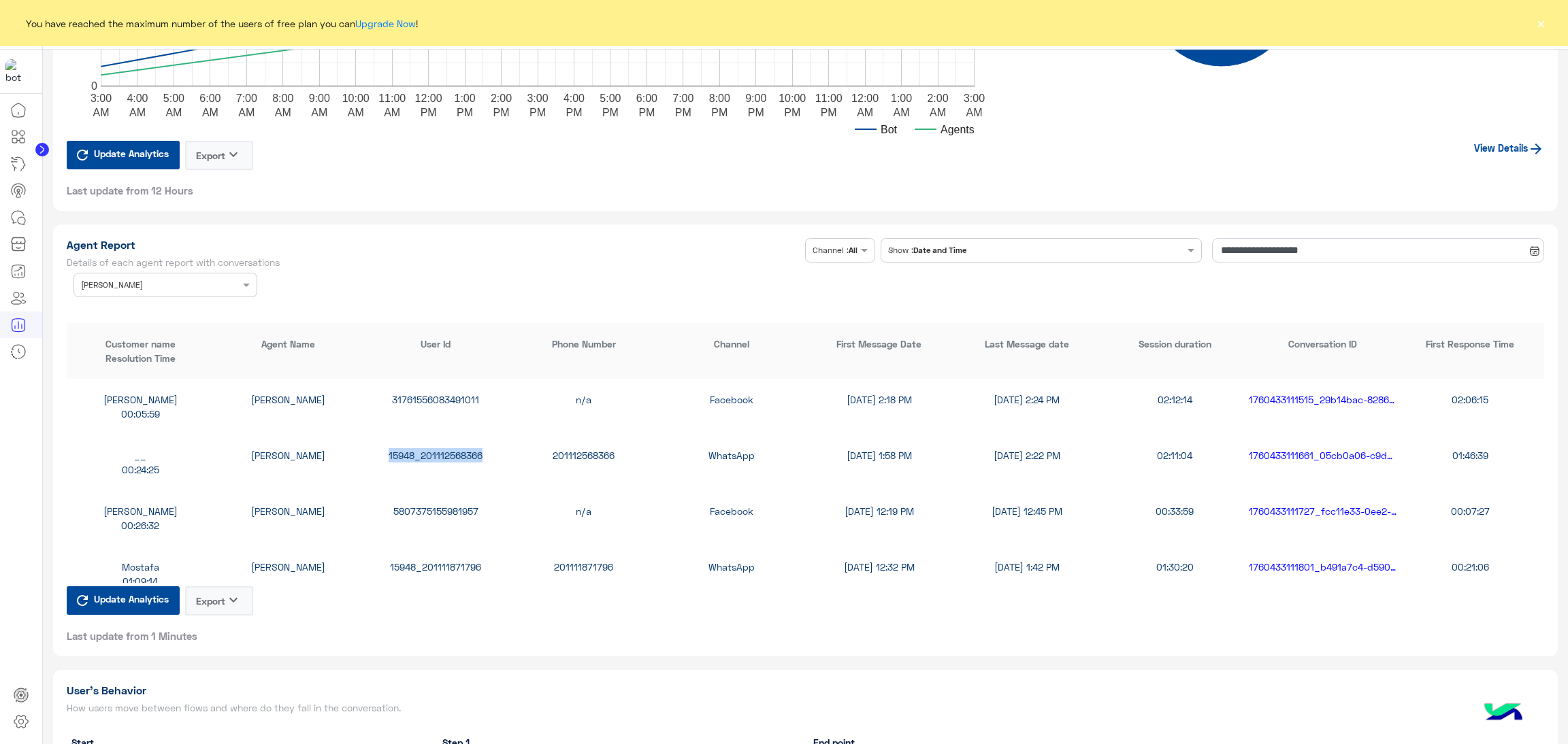
copy div "15948_201112568366"
click at [434, 505] on div "5807375155981957" at bounding box center [436, 511] width 148 height 14
copy div "5807375155981957"
click at [447, 567] on div "15948_201111871796" at bounding box center [436, 567] width 148 height 14
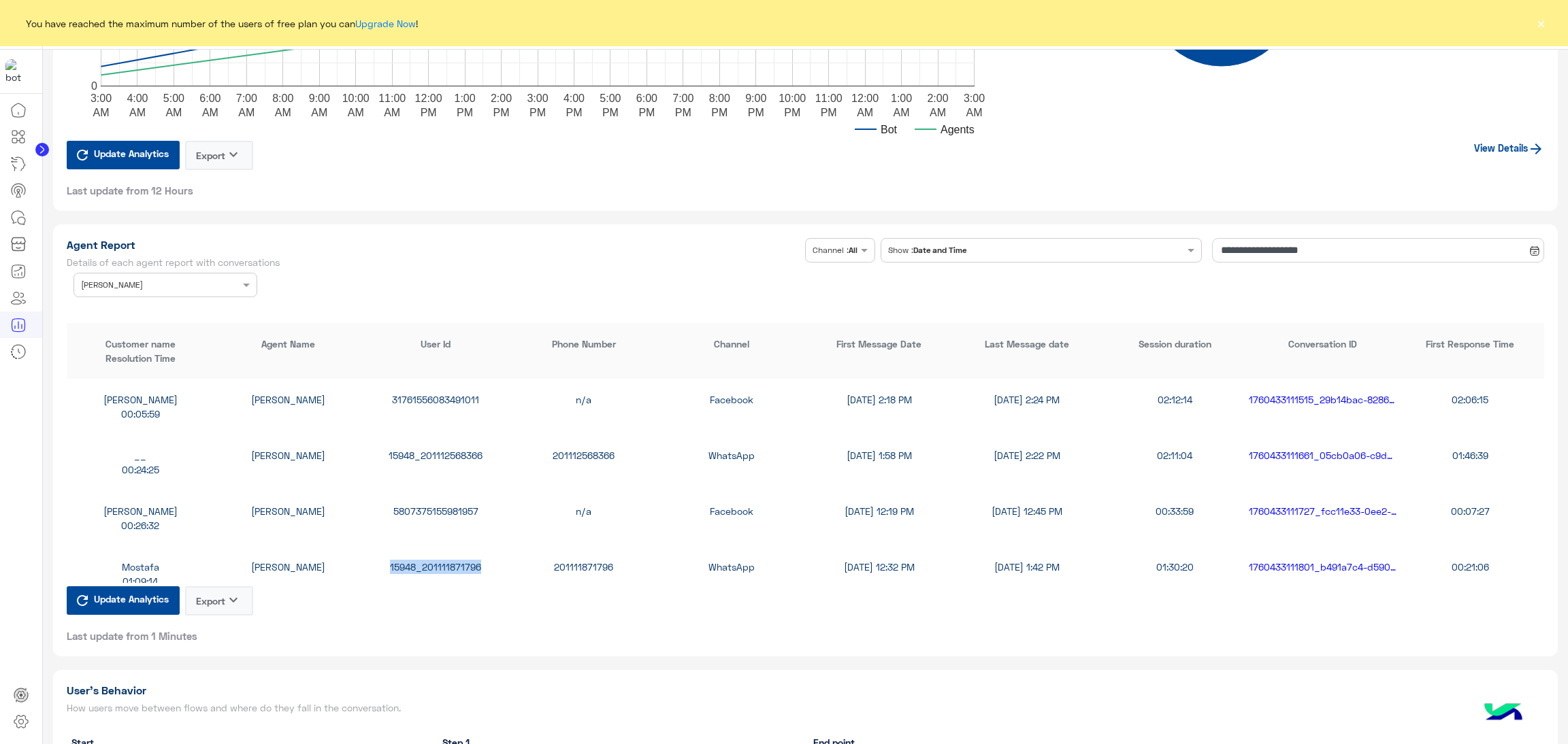
click at [447, 567] on div "15948_201111871796" at bounding box center [436, 567] width 148 height 14
copy div "15948_201111871796"
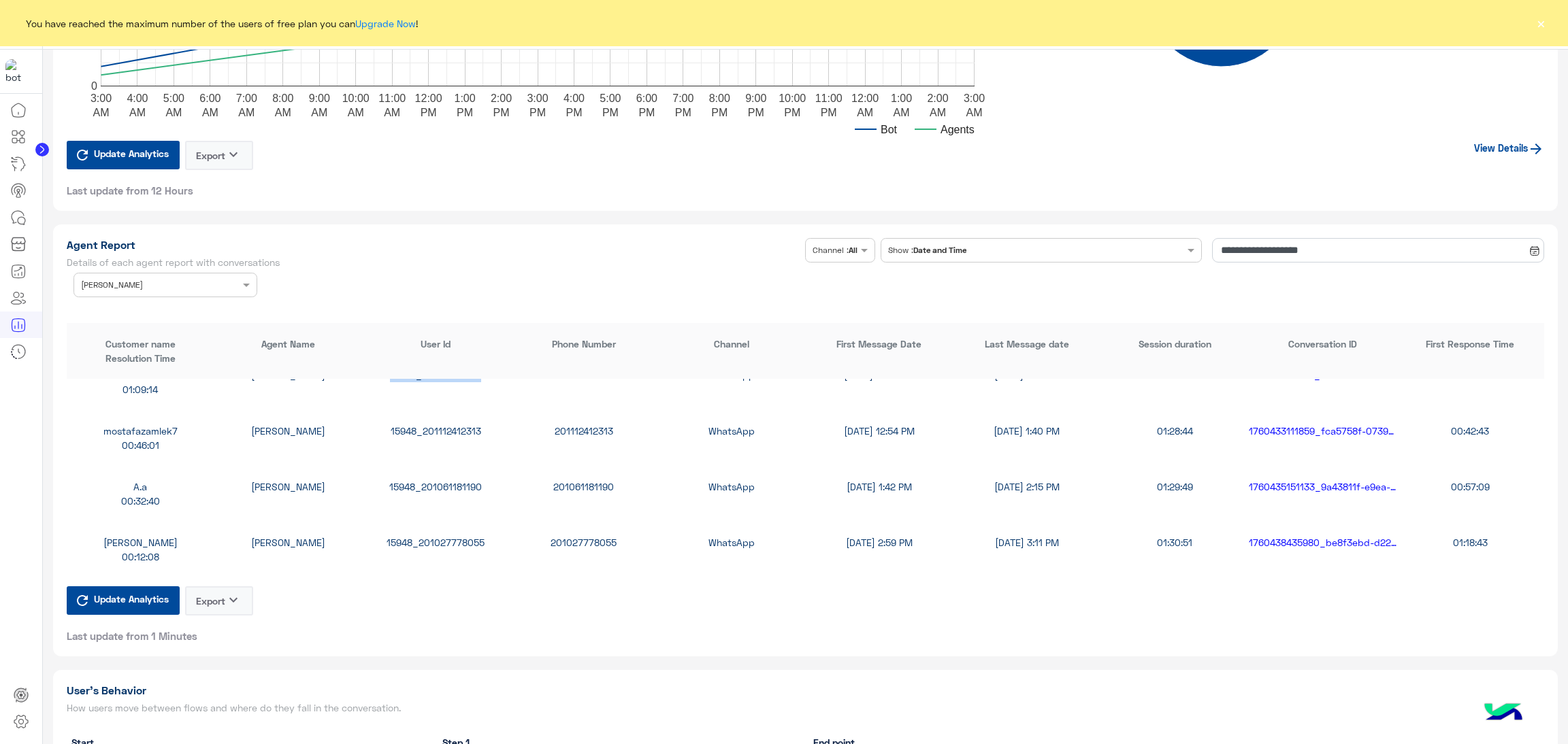
scroll to position [204, 0]
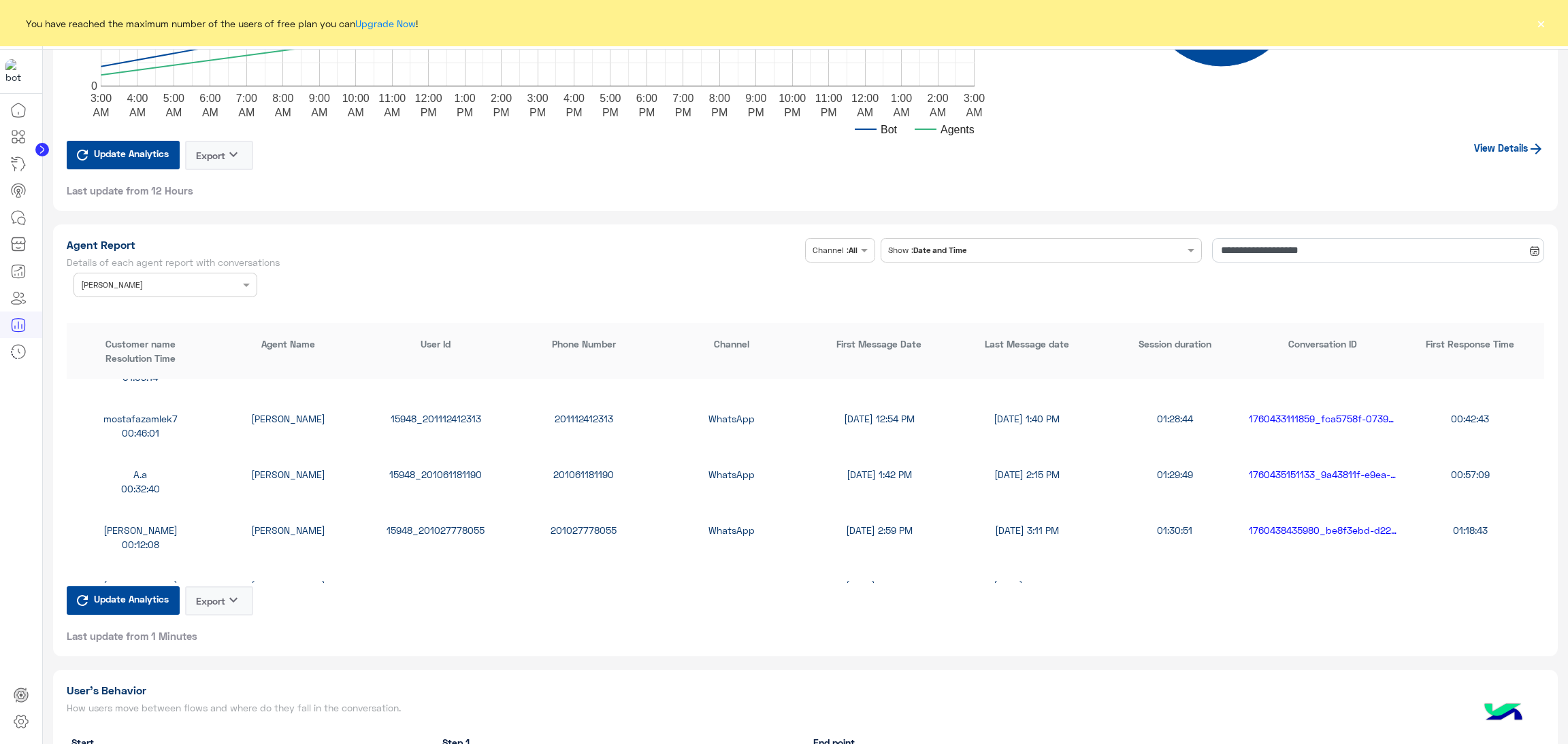
click at [403, 415] on div "15948_201112412313" at bounding box center [436, 419] width 148 height 14
copy div "15948_201112412313"
click at [445, 467] on div "15948_201061181190" at bounding box center [436, 474] width 148 height 14
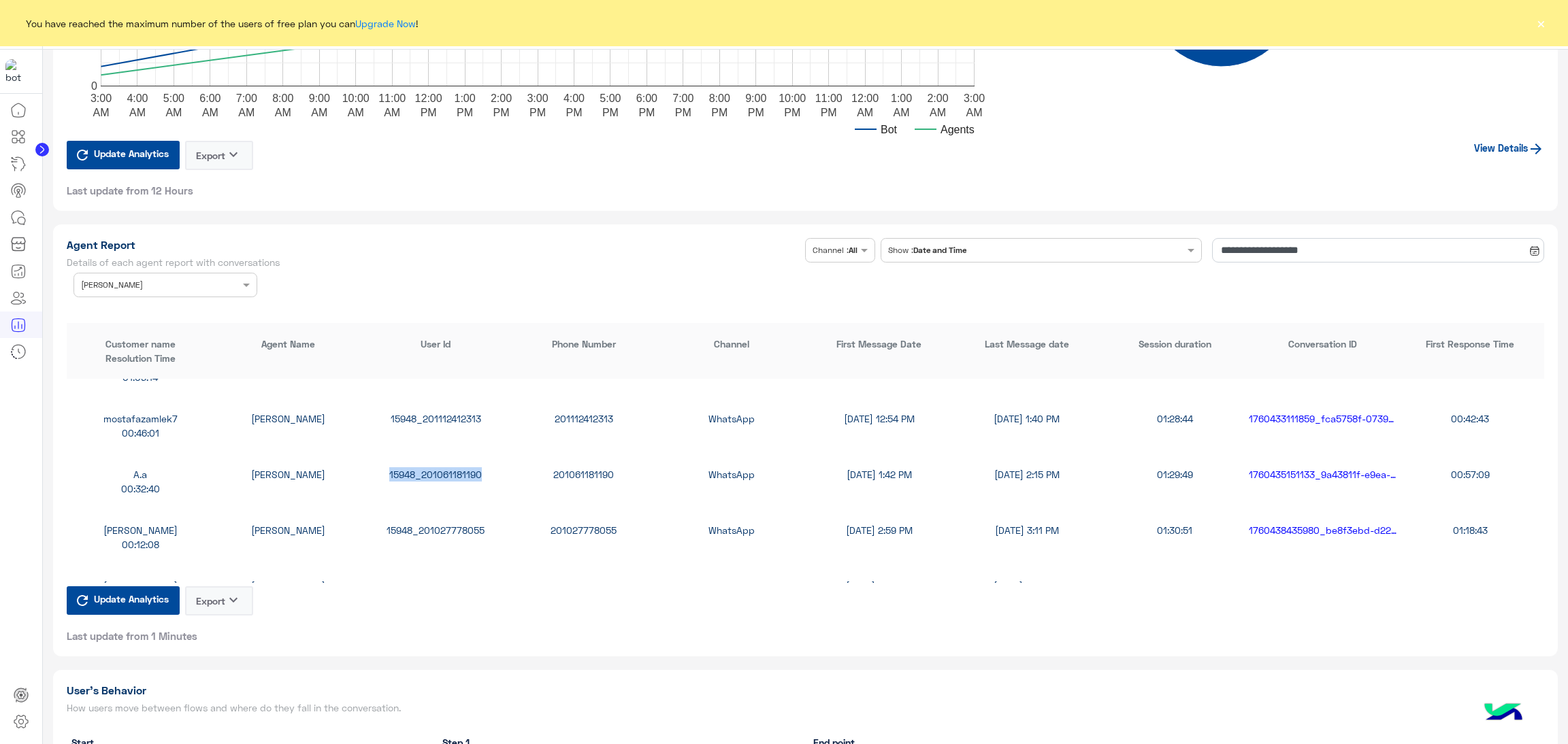
copy div "15948_201061181190"
click at [479, 526] on div "15948_201027778055" at bounding box center [436, 530] width 148 height 14
copy div "15948_201027778055"
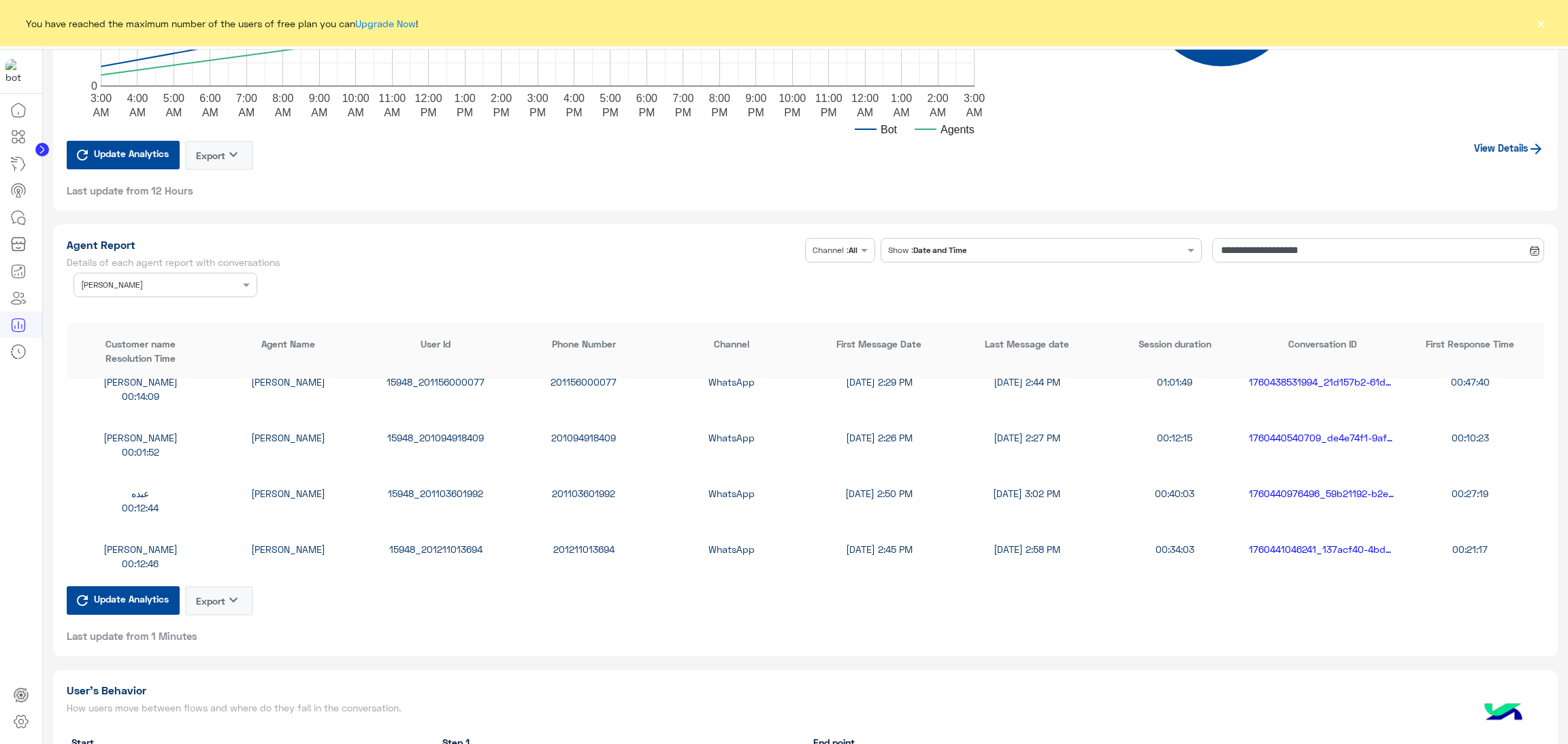
click at [446, 376] on div "15948_201156000077" at bounding box center [436, 382] width 148 height 14
copy div "15948_201156000077"
click at [449, 437] on div "15948_201094918409" at bounding box center [436, 437] width 148 height 14
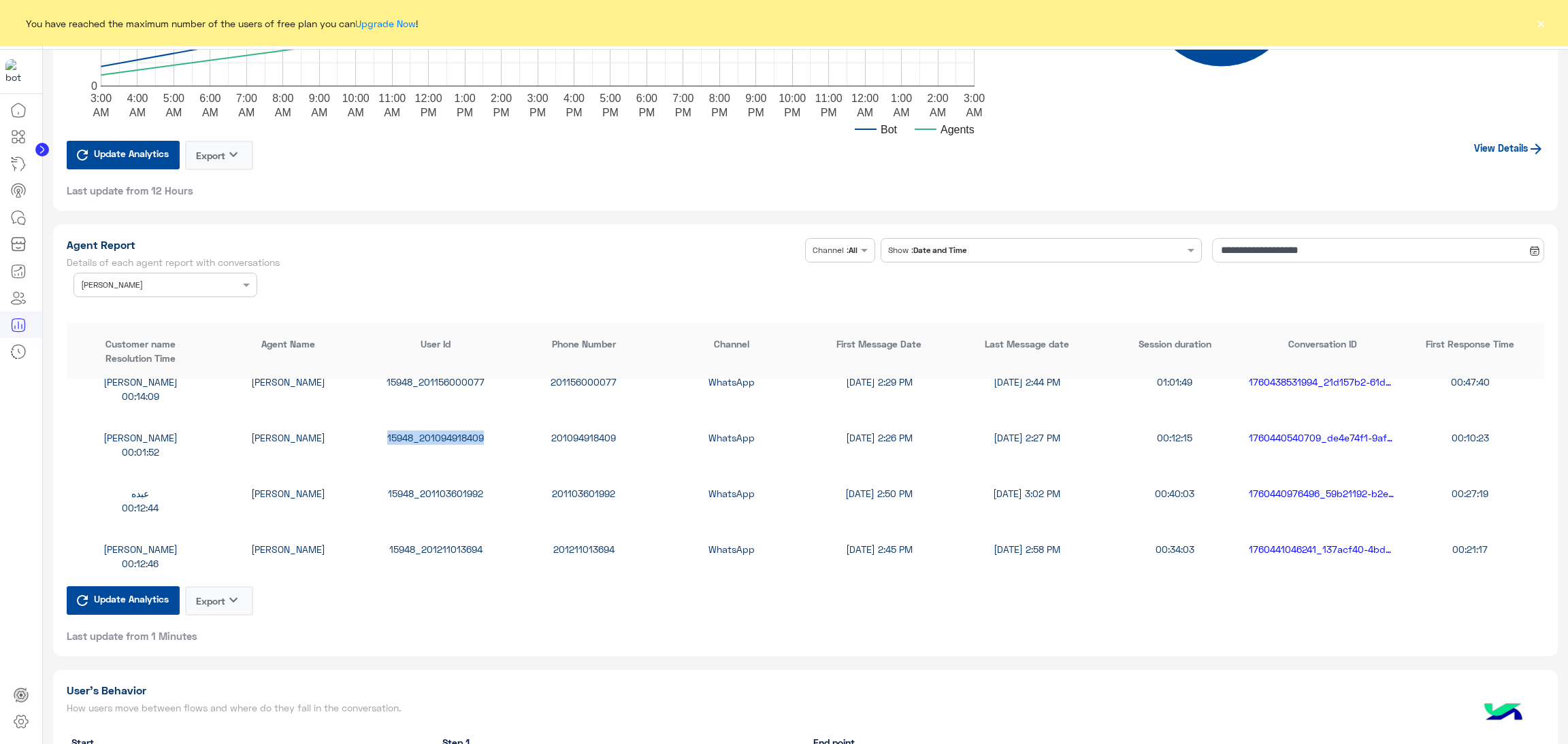
copy div "15948_201094918409"
click at [423, 487] on div "15948_201103601992" at bounding box center [436, 494] width 148 height 14
copy div "15948_201103601992"
click at [451, 548] on div "15948_201211013694" at bounding box center [436, 549] width 148 height 14
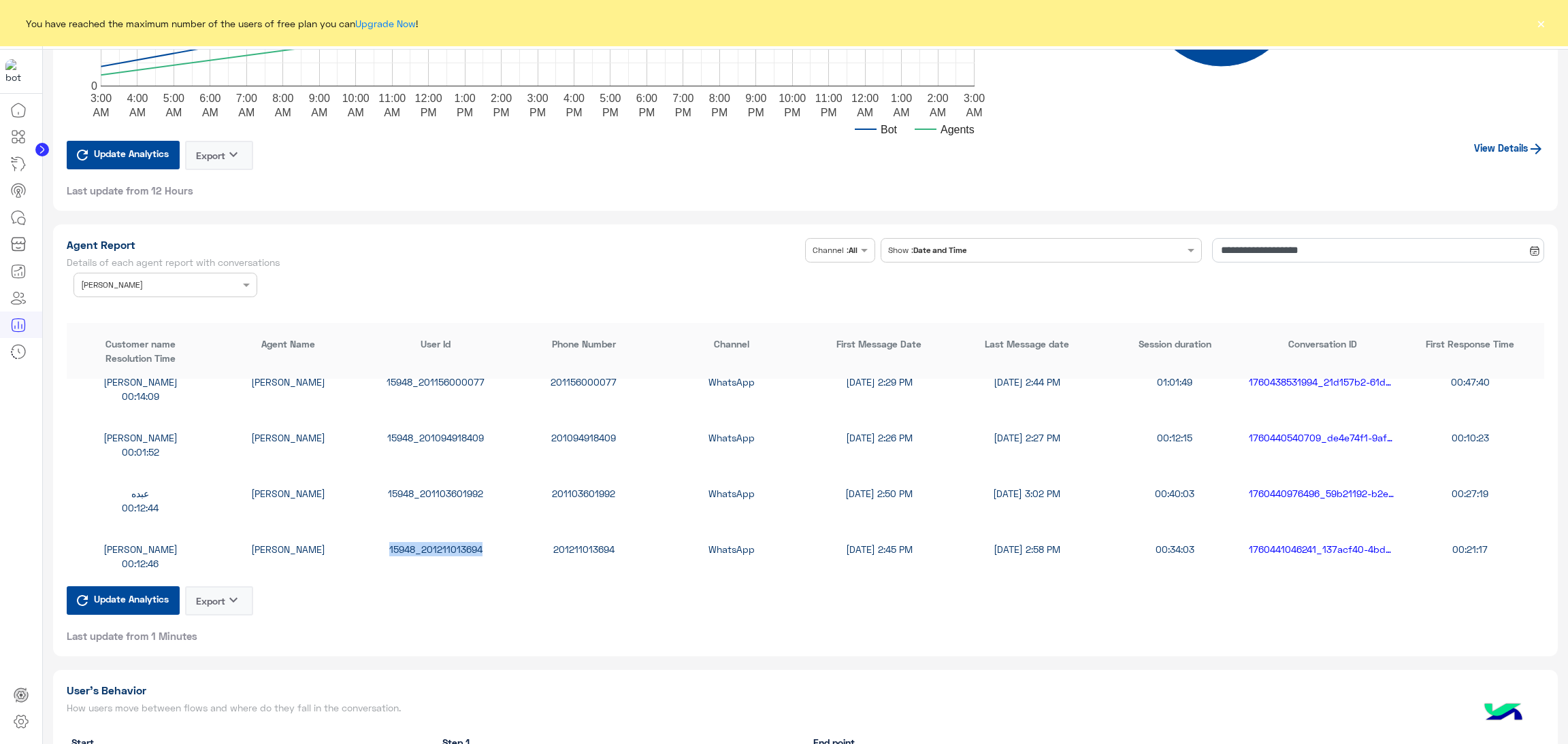
click at [451, 548] on div "15948_201211013694" at bounding box center [436, 549] width 148 height 14
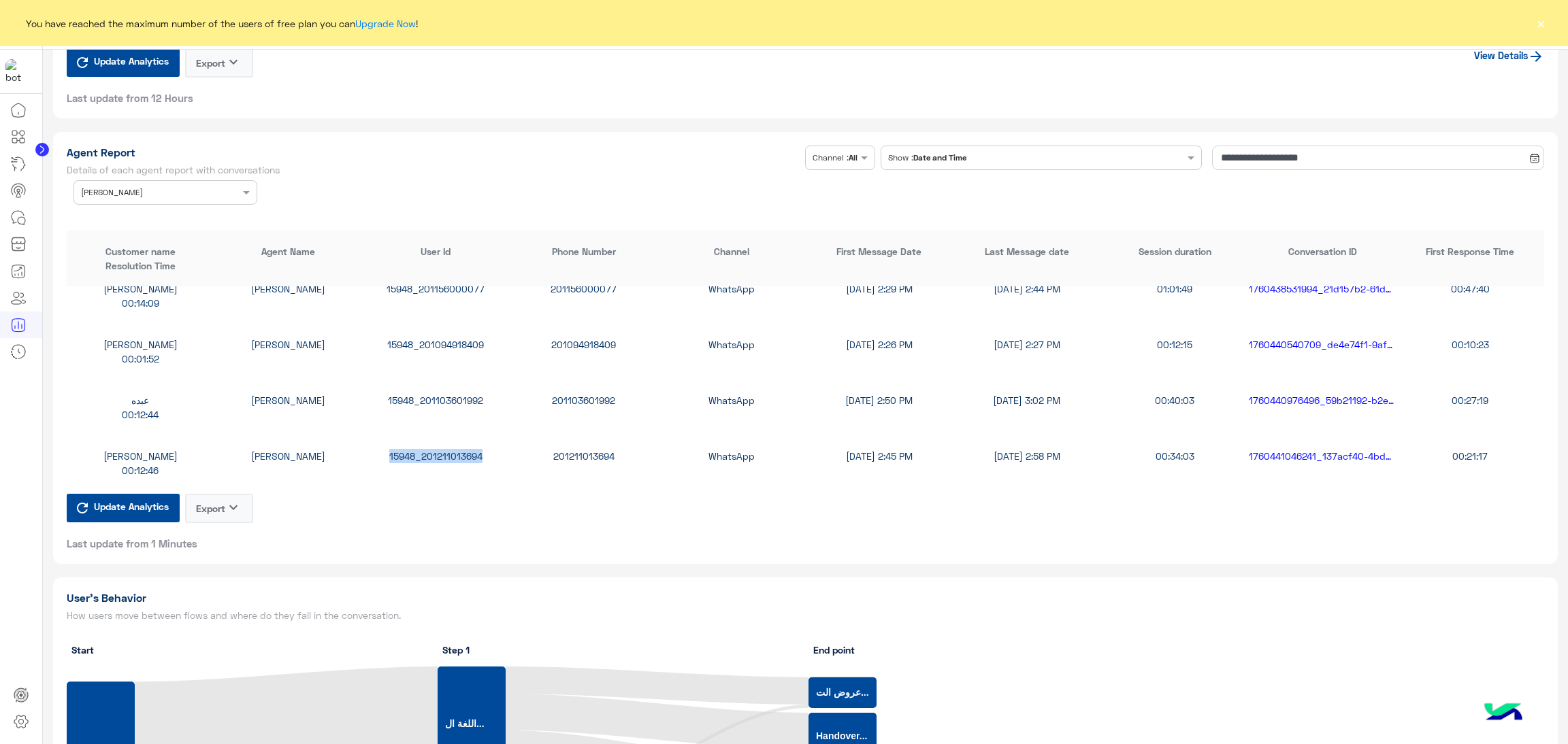
scroll to position [2754, 0]
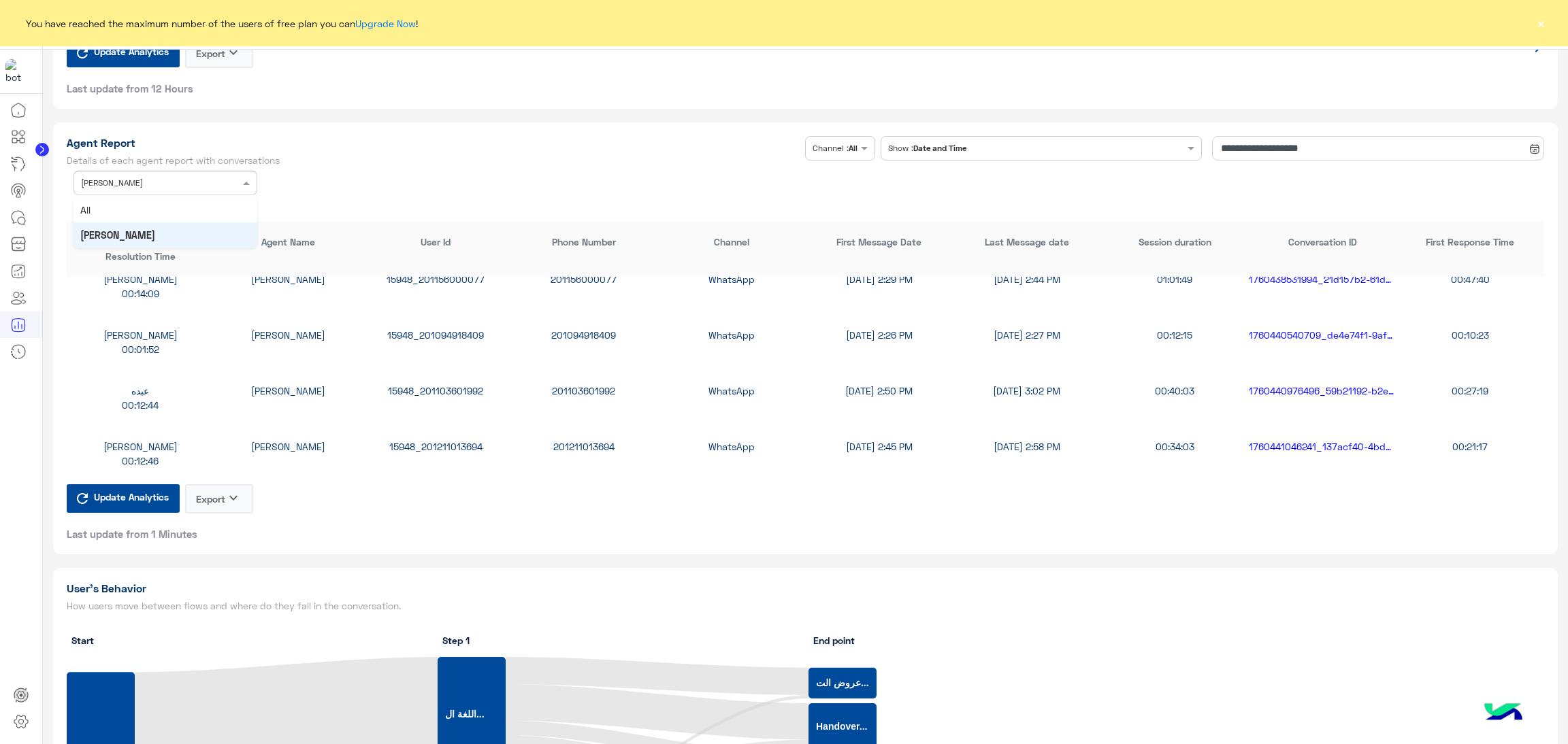
click at [172, 180] on input "text" at bounding box center [144, 182] width 128 height 13
click at [144, 217] on div "All" at bounding box center [165, 210] width 184 height 25
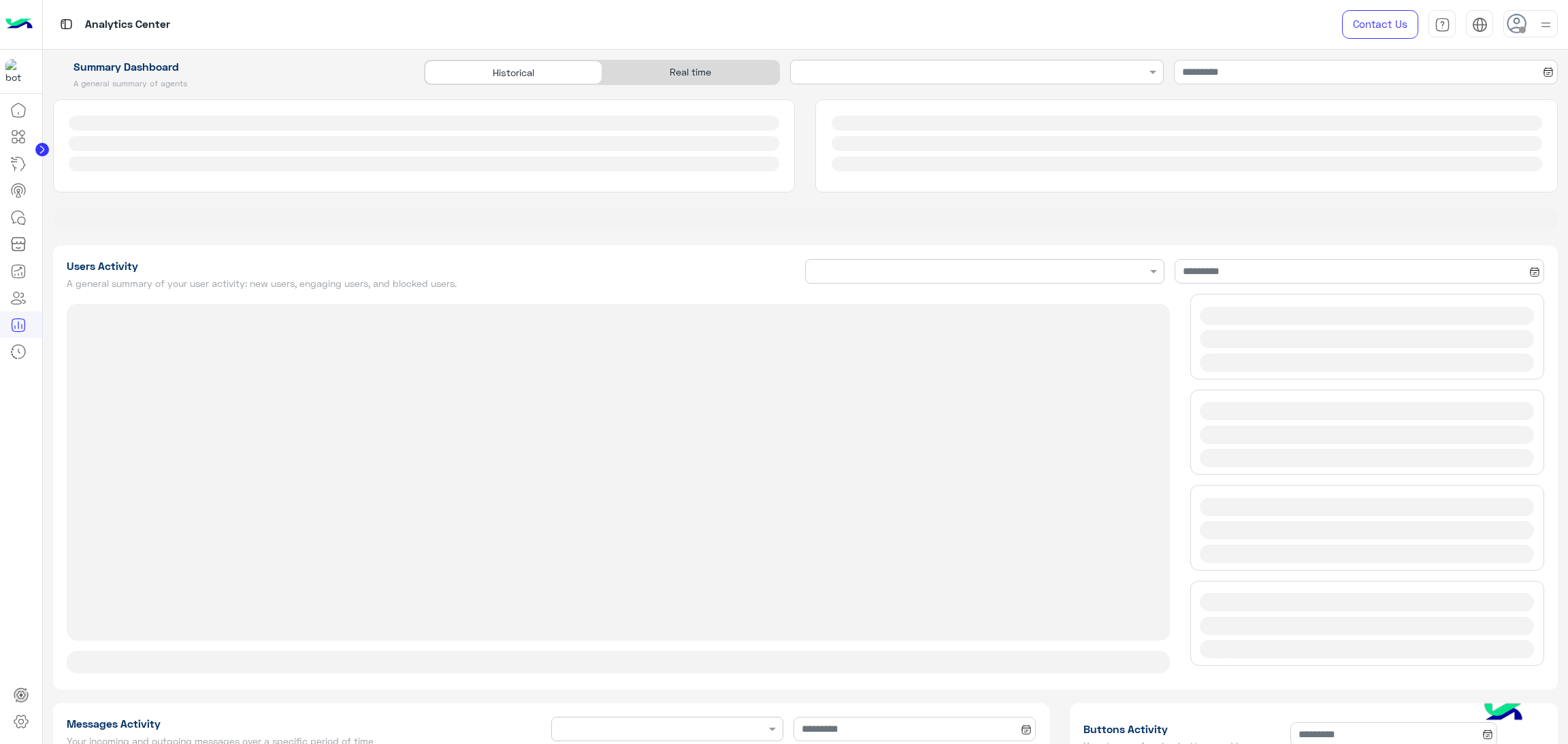
type input "**********"
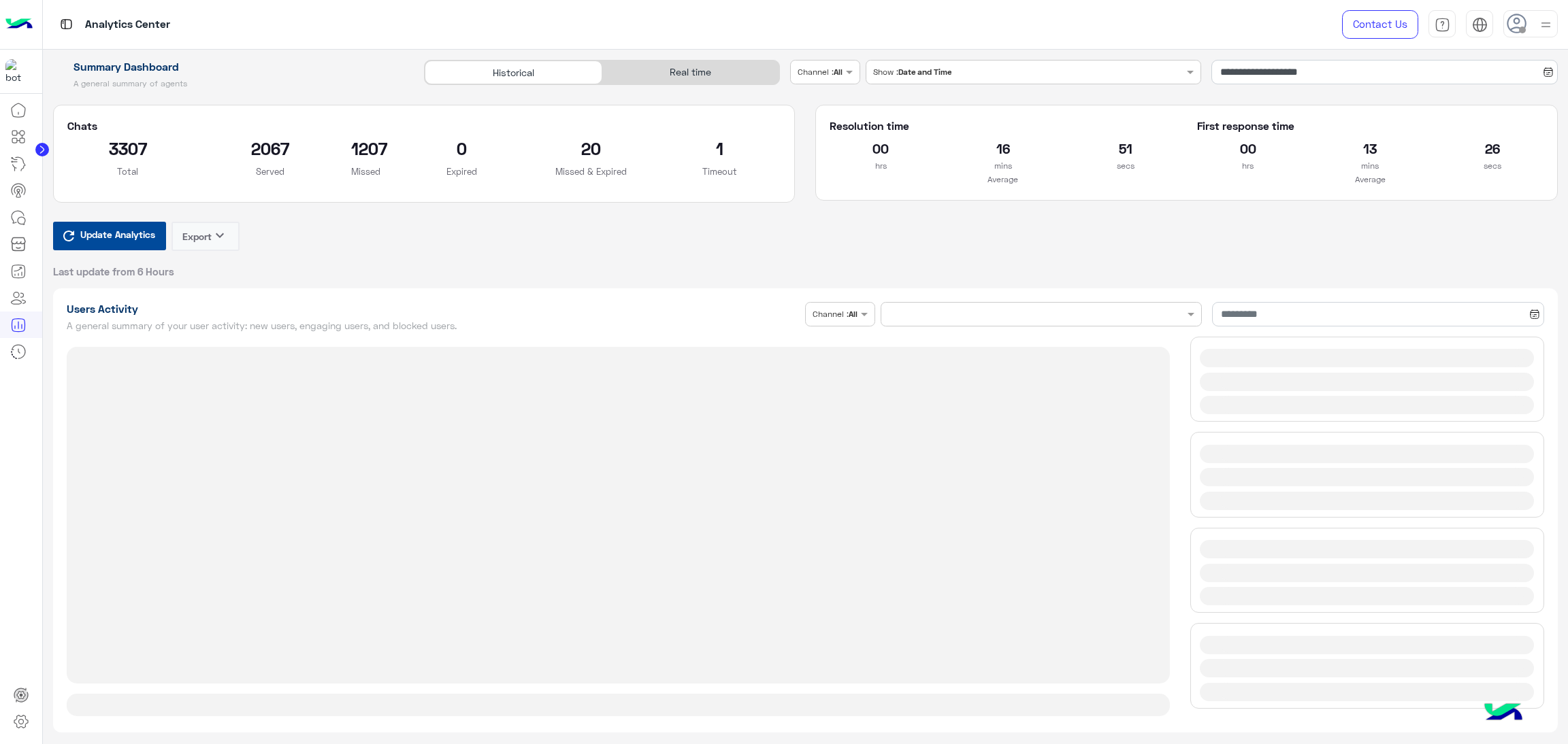
type input "**********"
click at [691, 76] on div "Real time" at bounding box center [690, 72] width 177 height 23
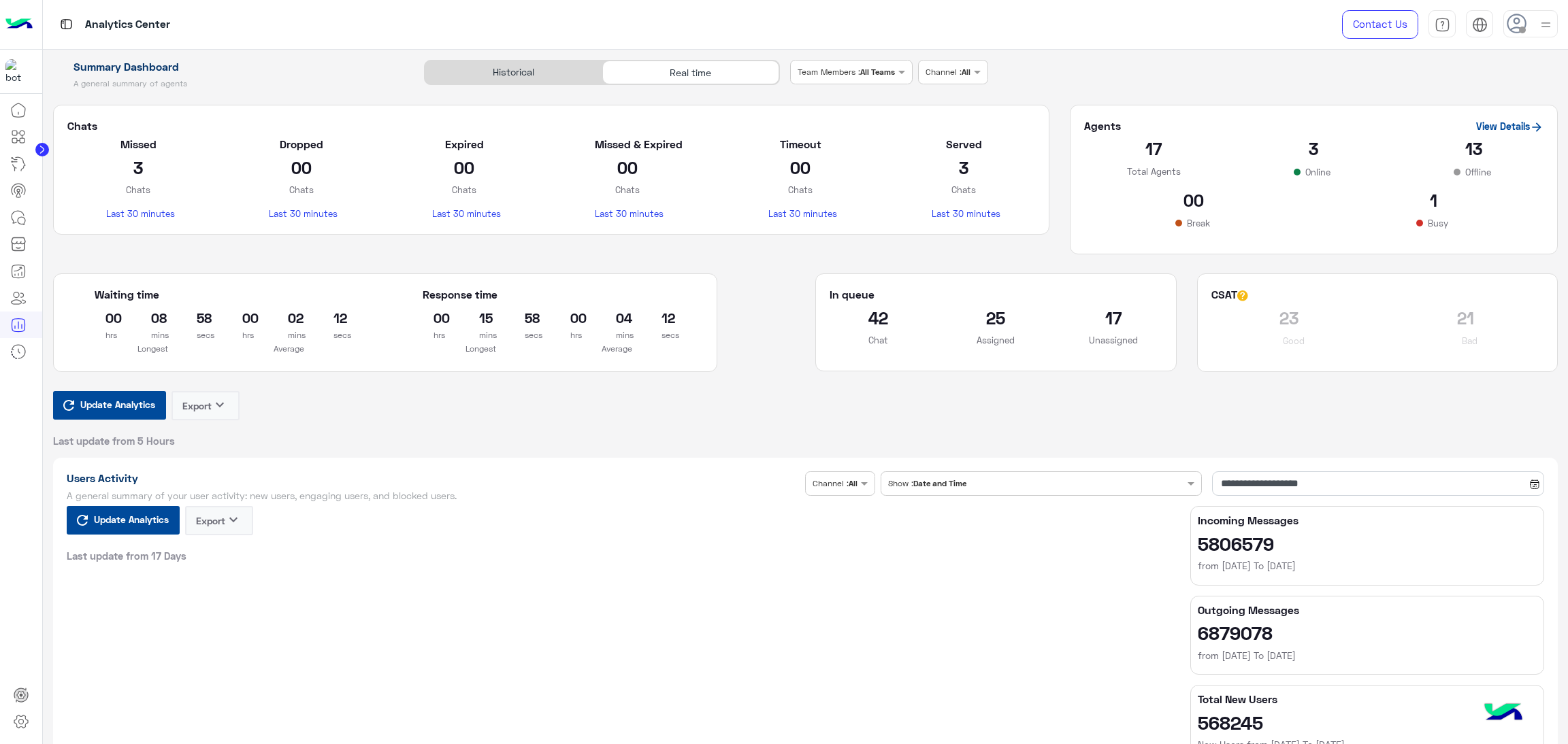
type input "**********"
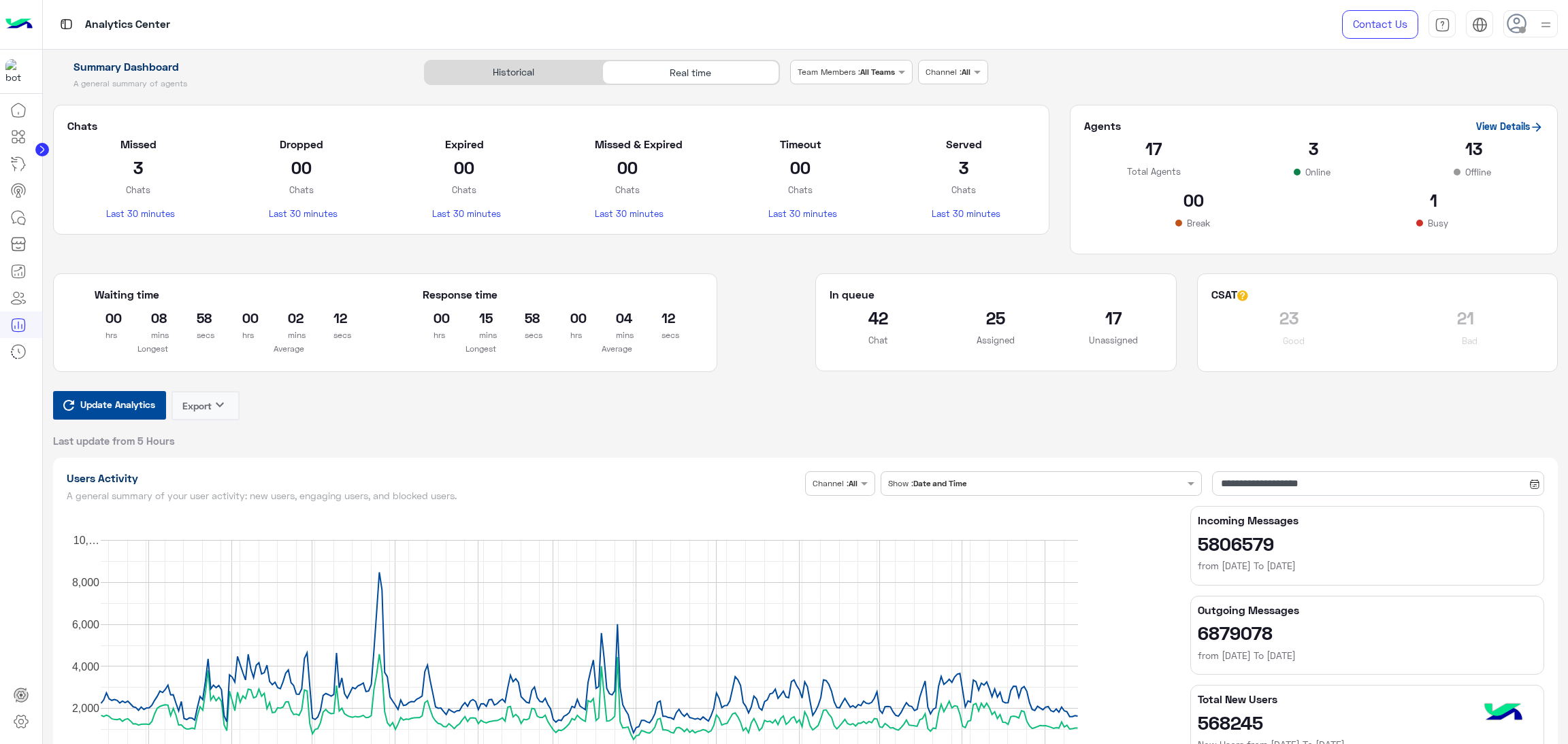
click at [105, 412] on span "Update Analytics" at bounding box center [117, 404] width 81 height 18
type input "**********"
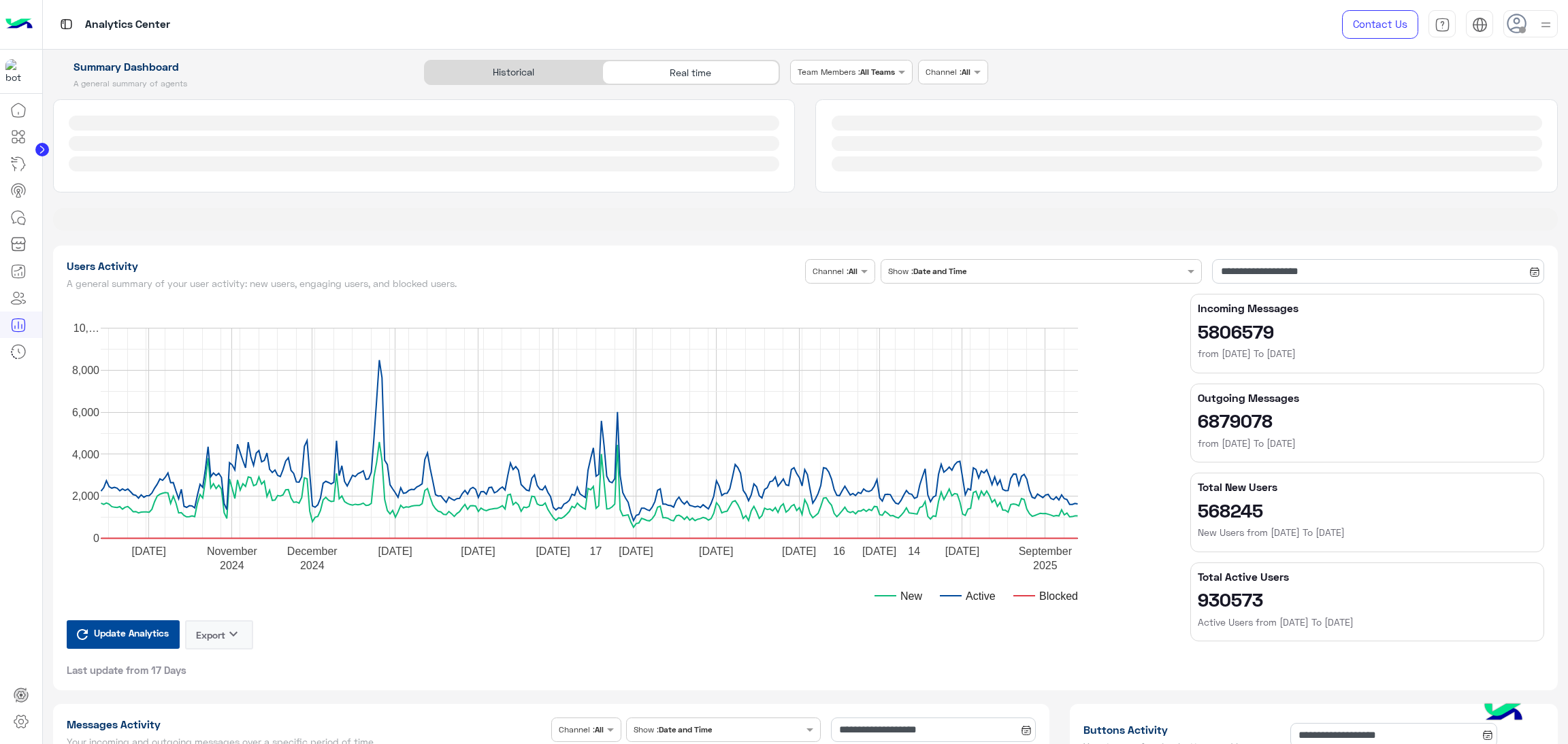
type input "**********"
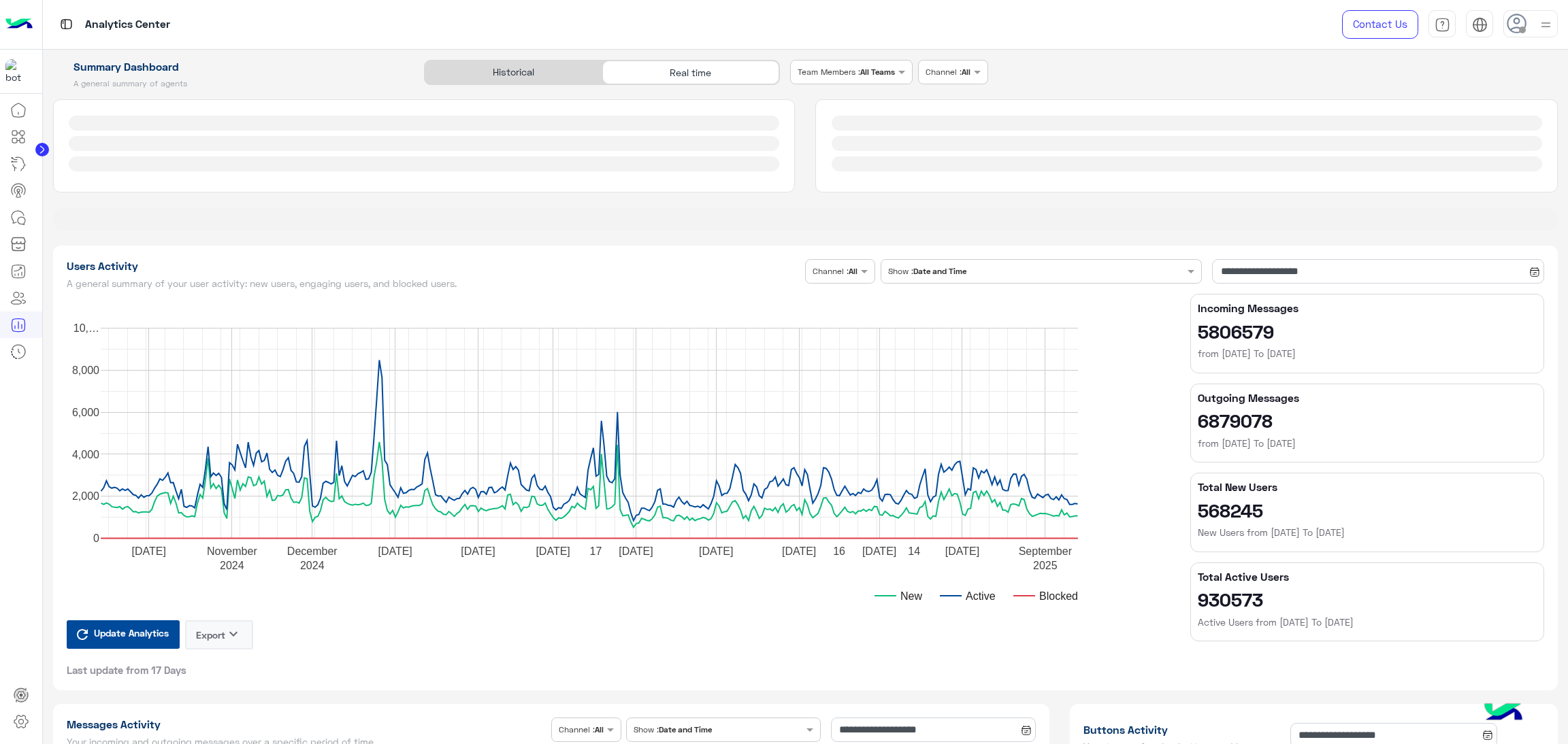
type input "**********"
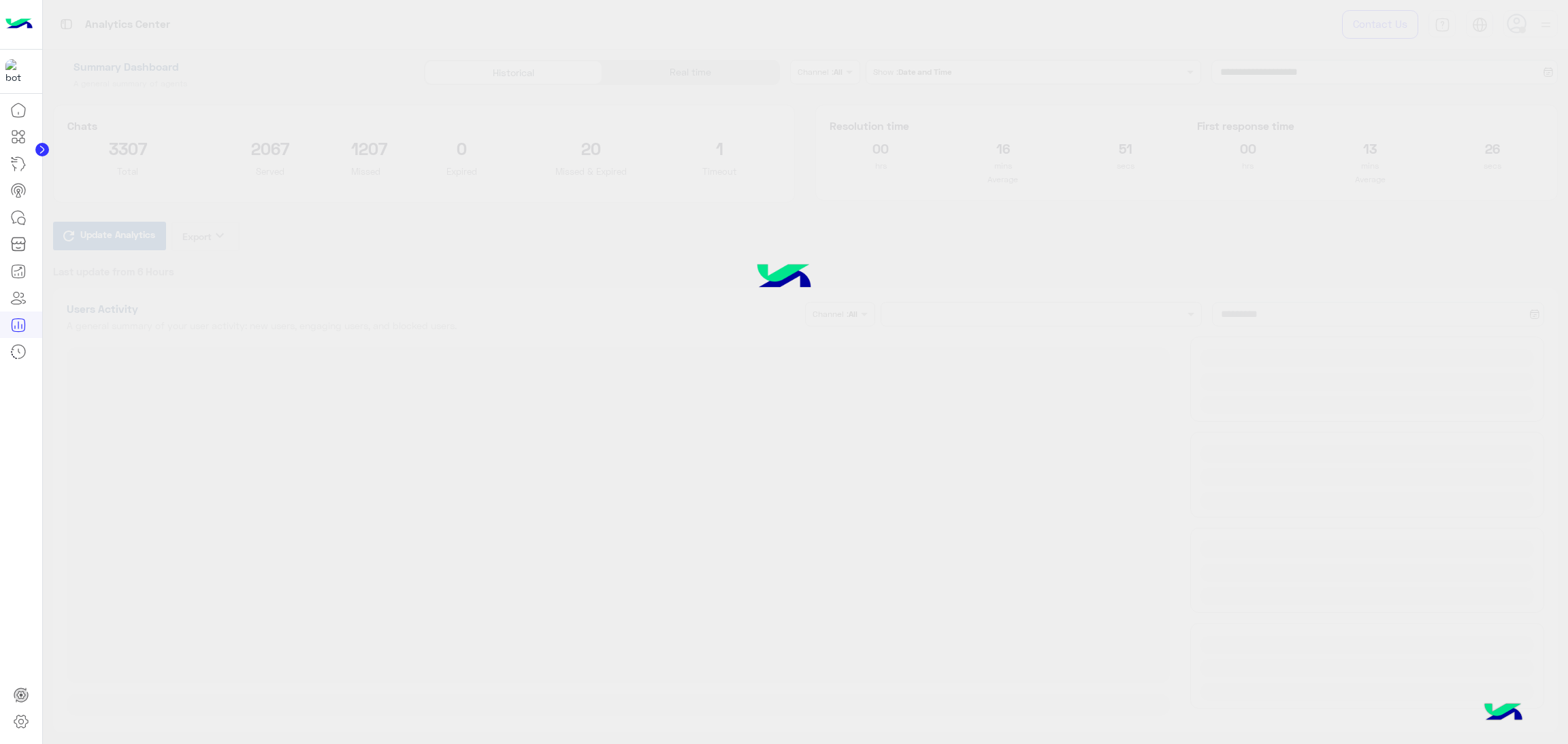
type input "**********"
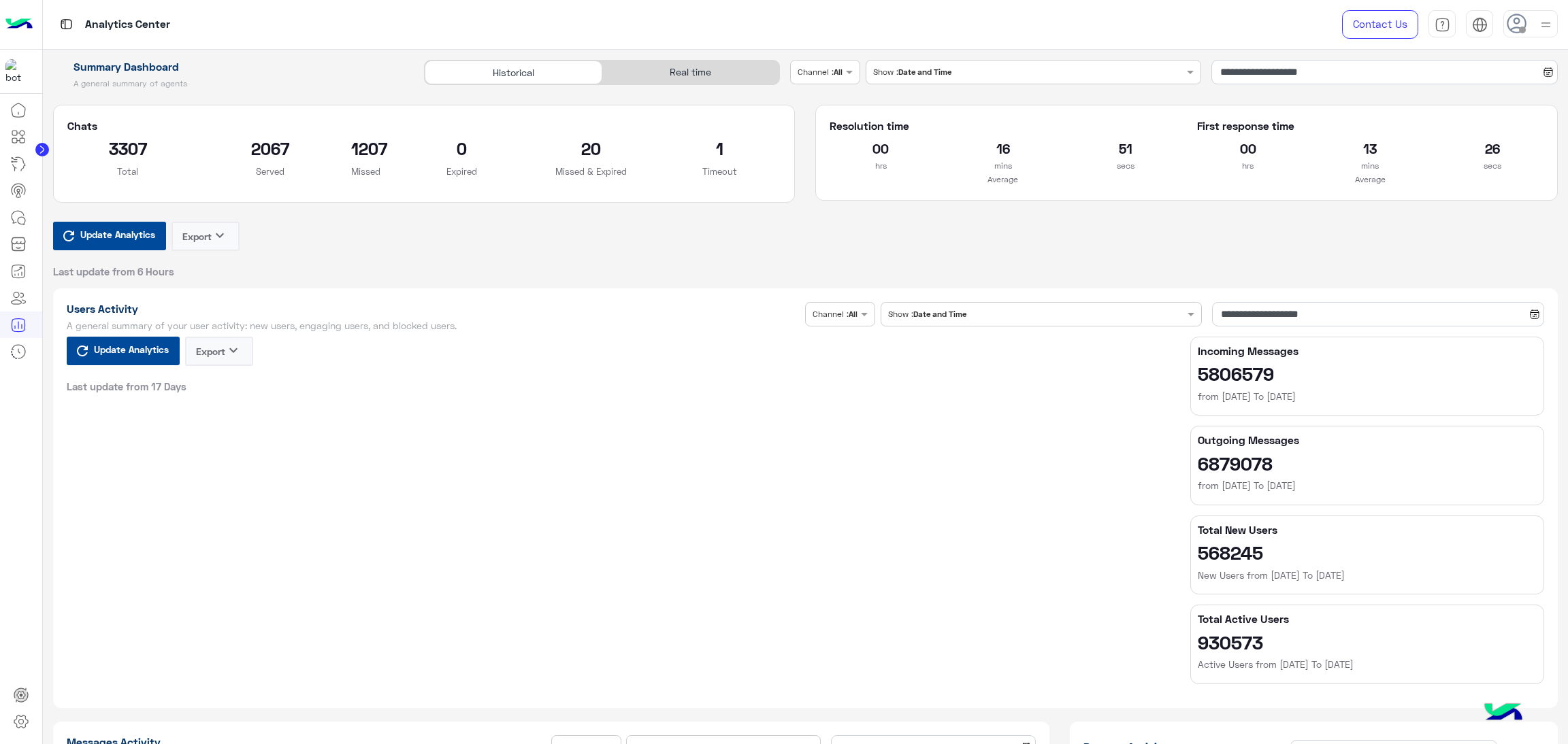
type input "**********"
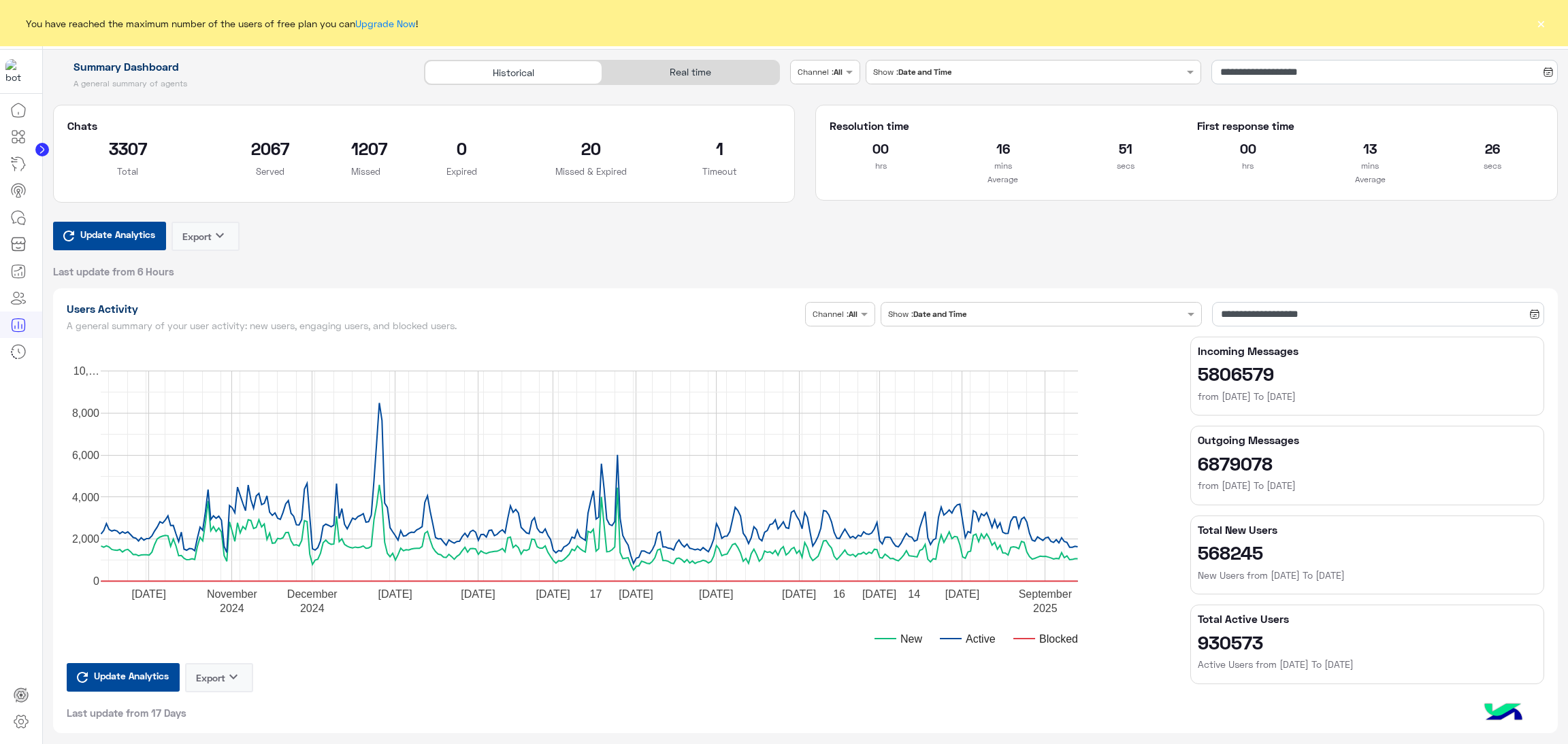
type input "**********"
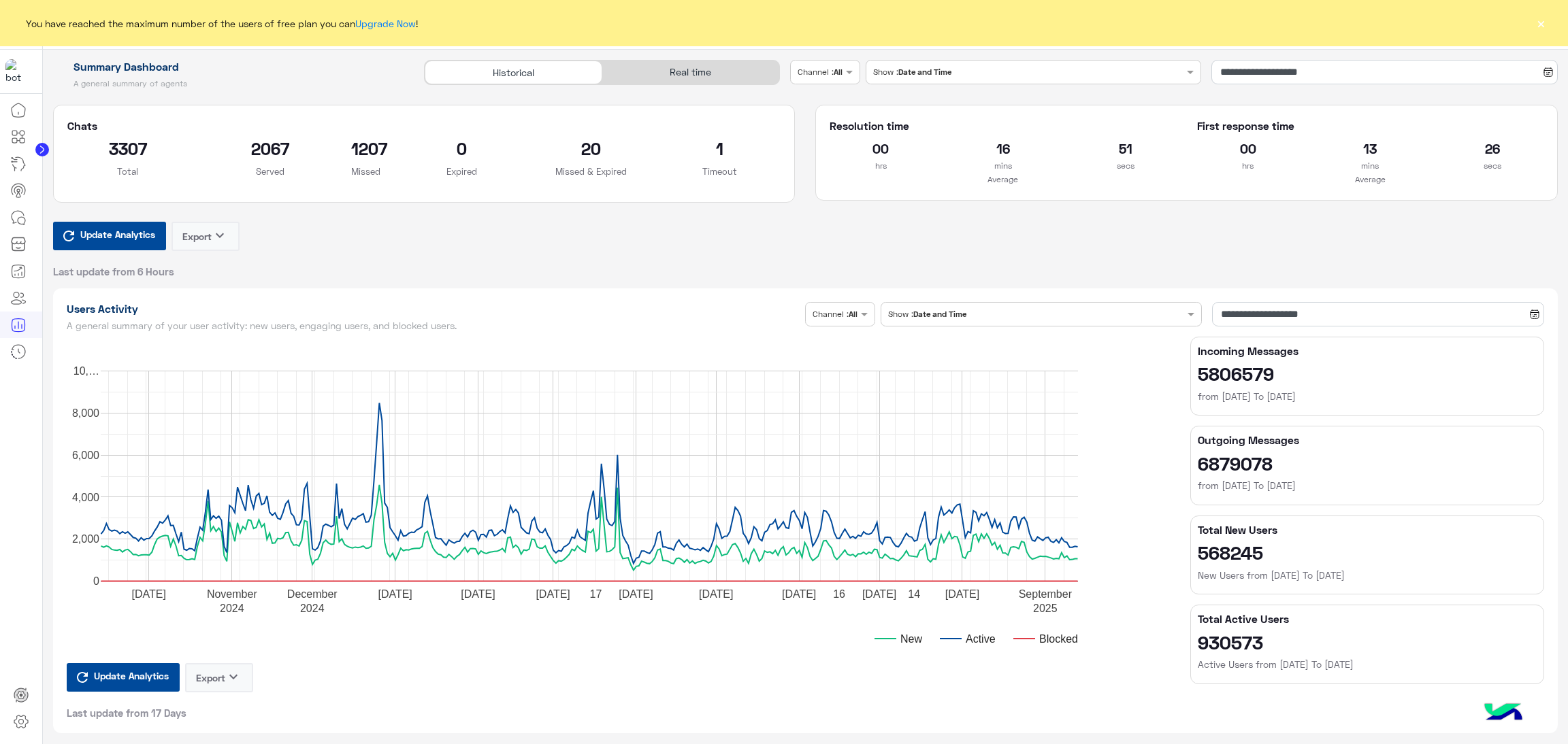
type input "**********"
click at [705, 61] on div "Real time" at bounding box center [690, 72] width 177 height 23
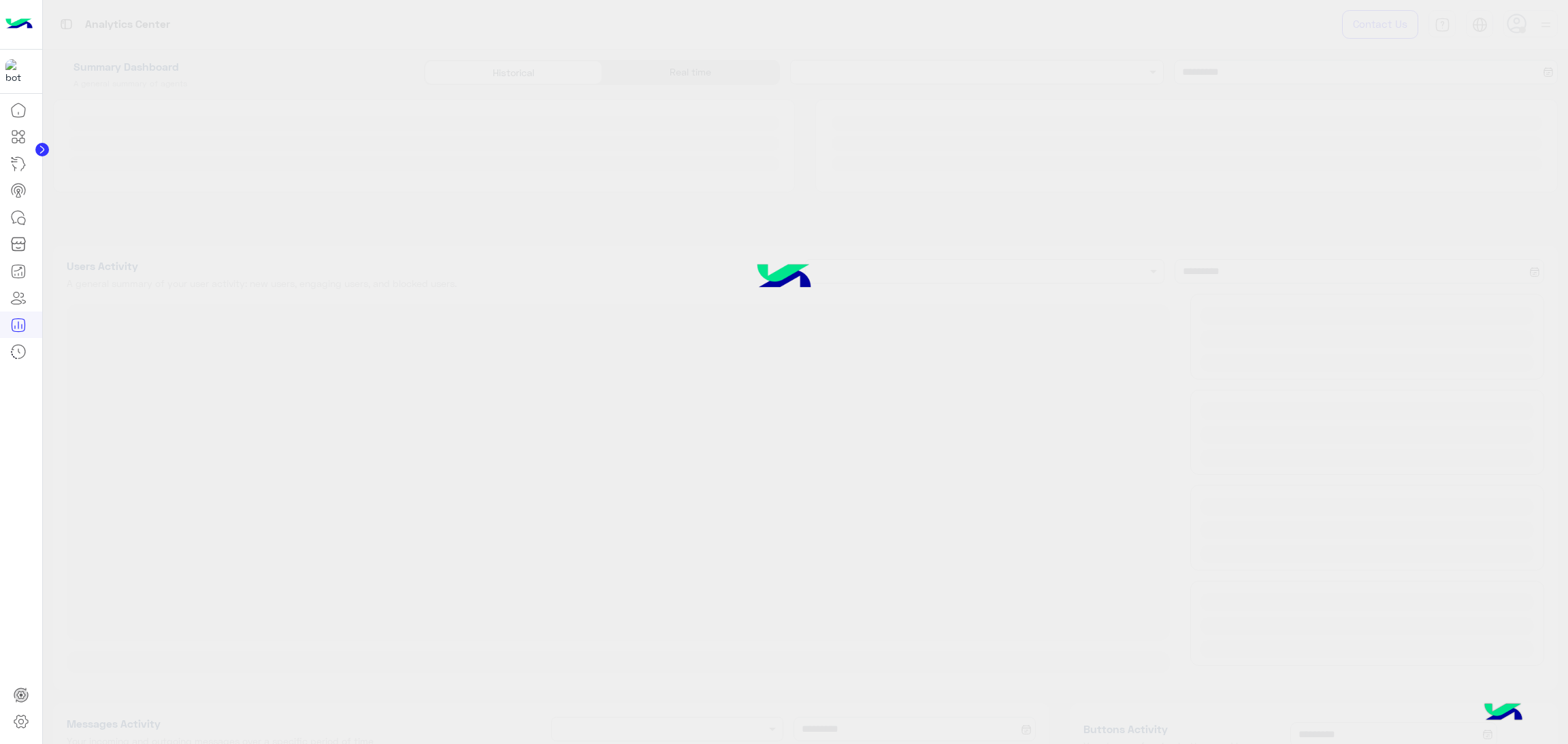
type input "**********"
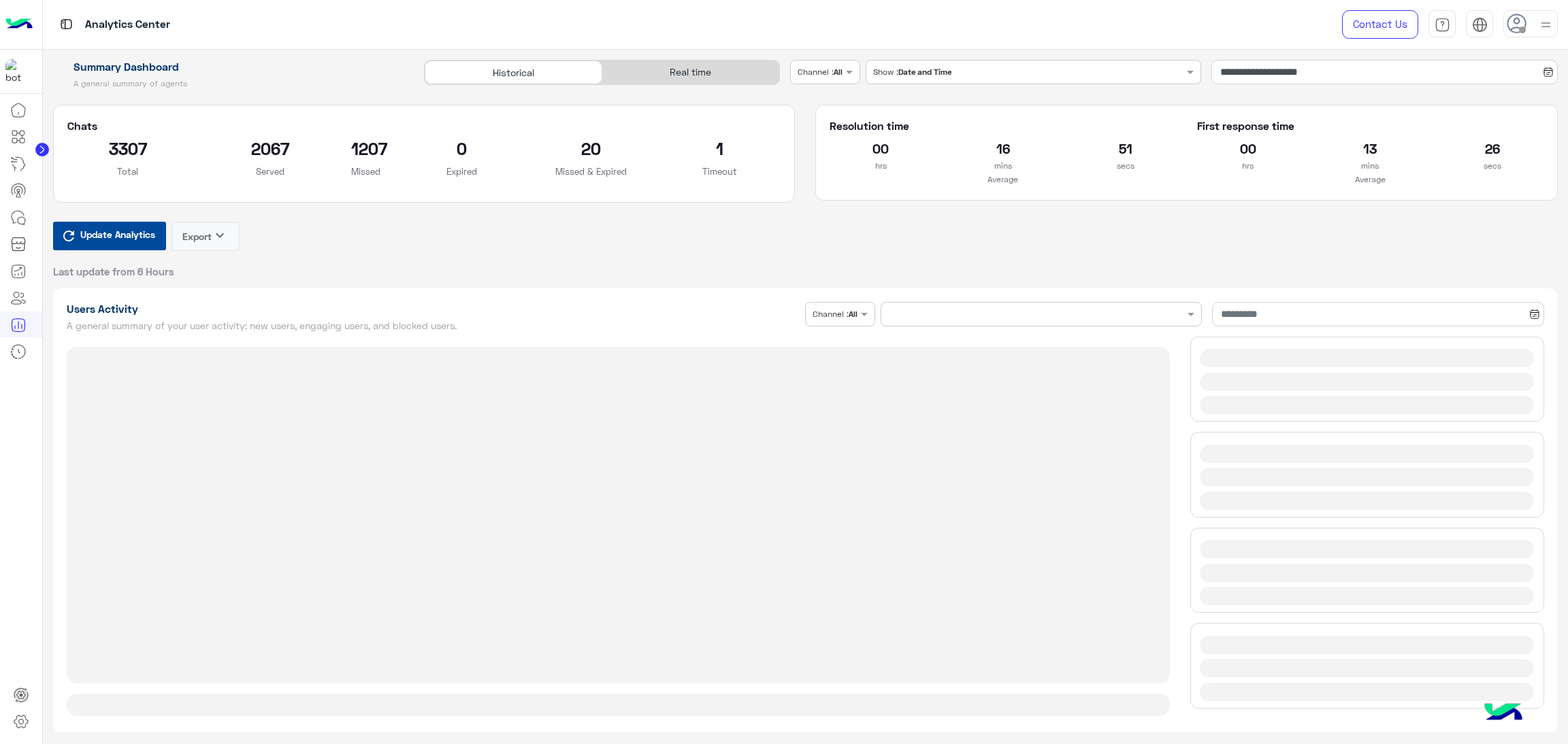
type input "**********"
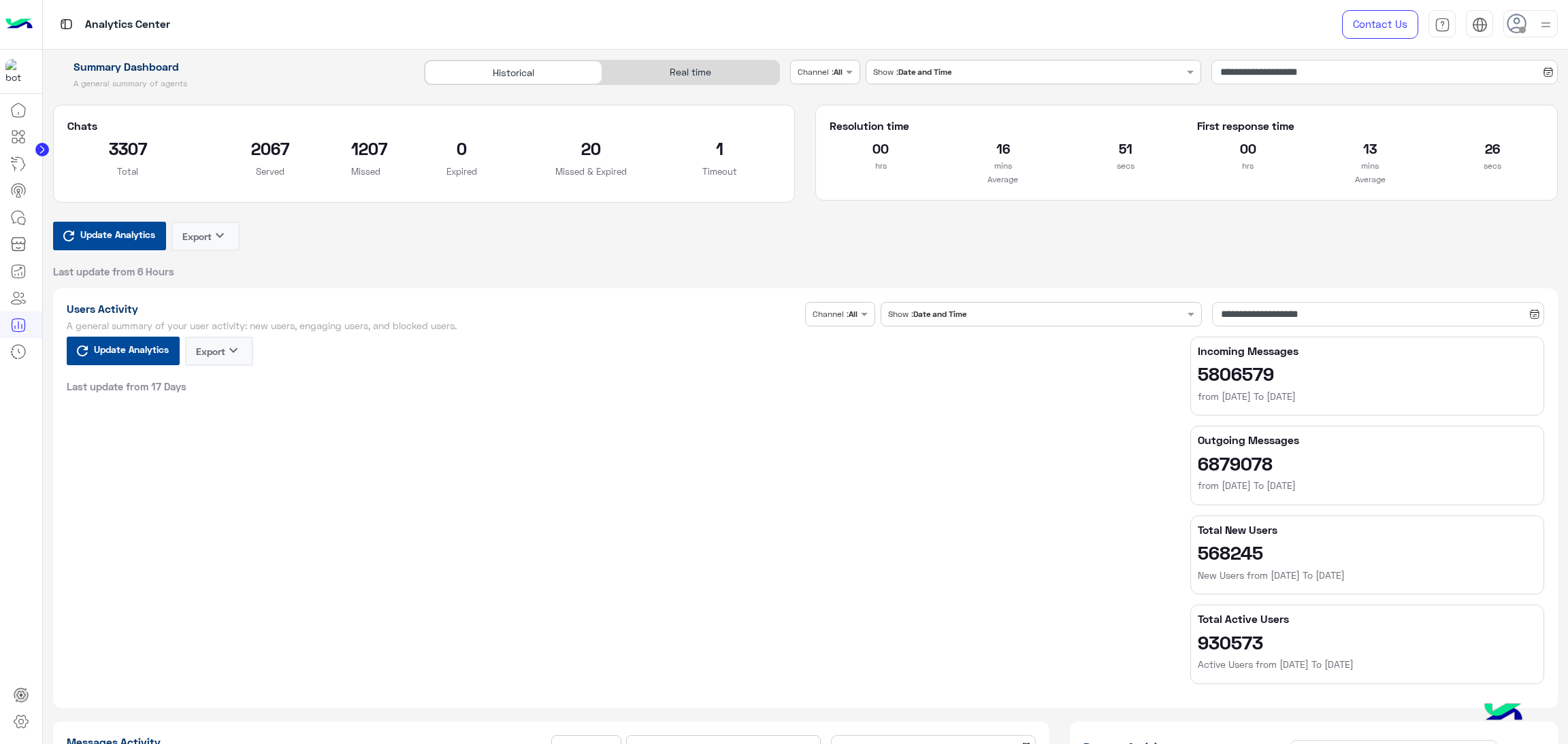
type input "**********"
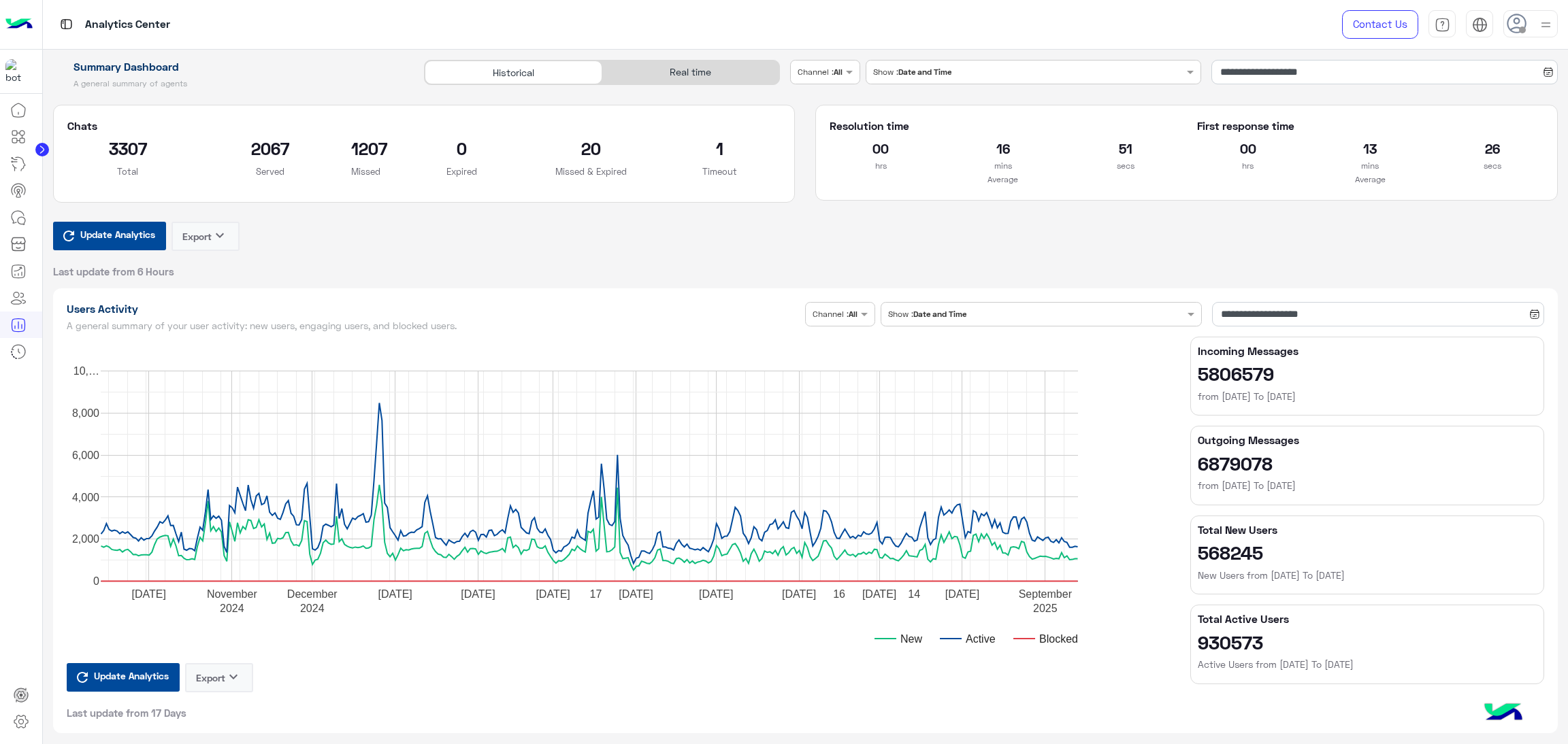
type input "**********"
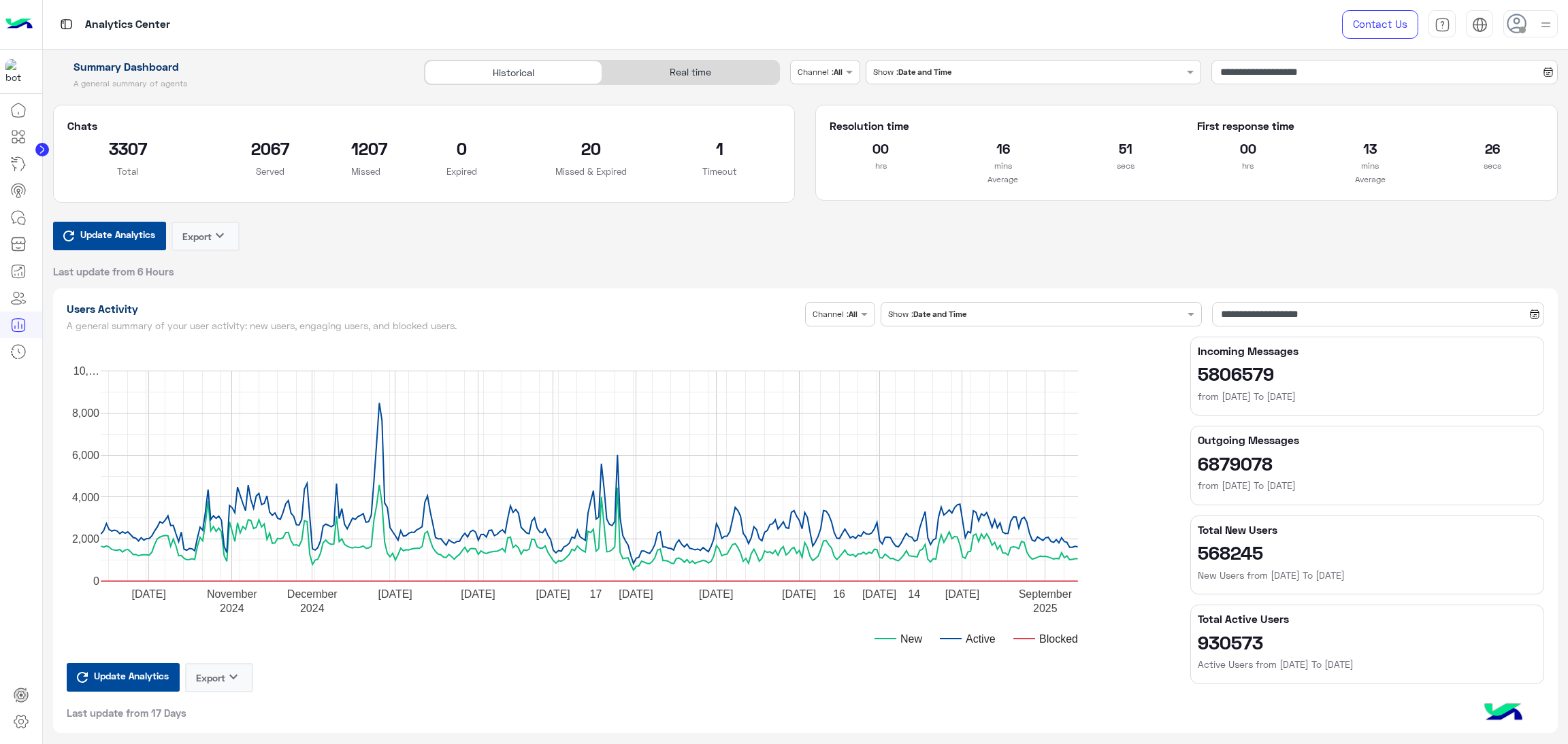
type input "**********"
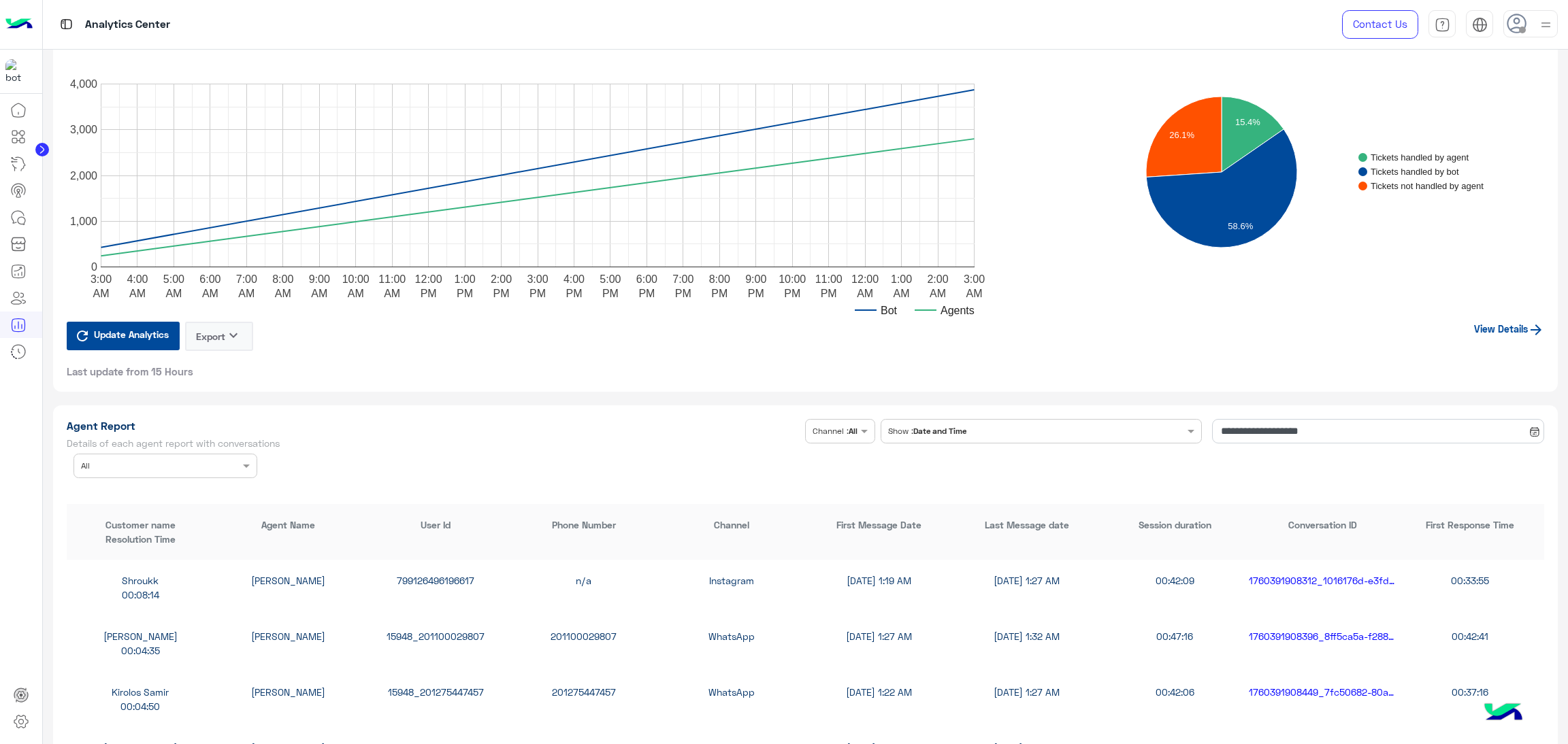
scroll to position [2652, 0]
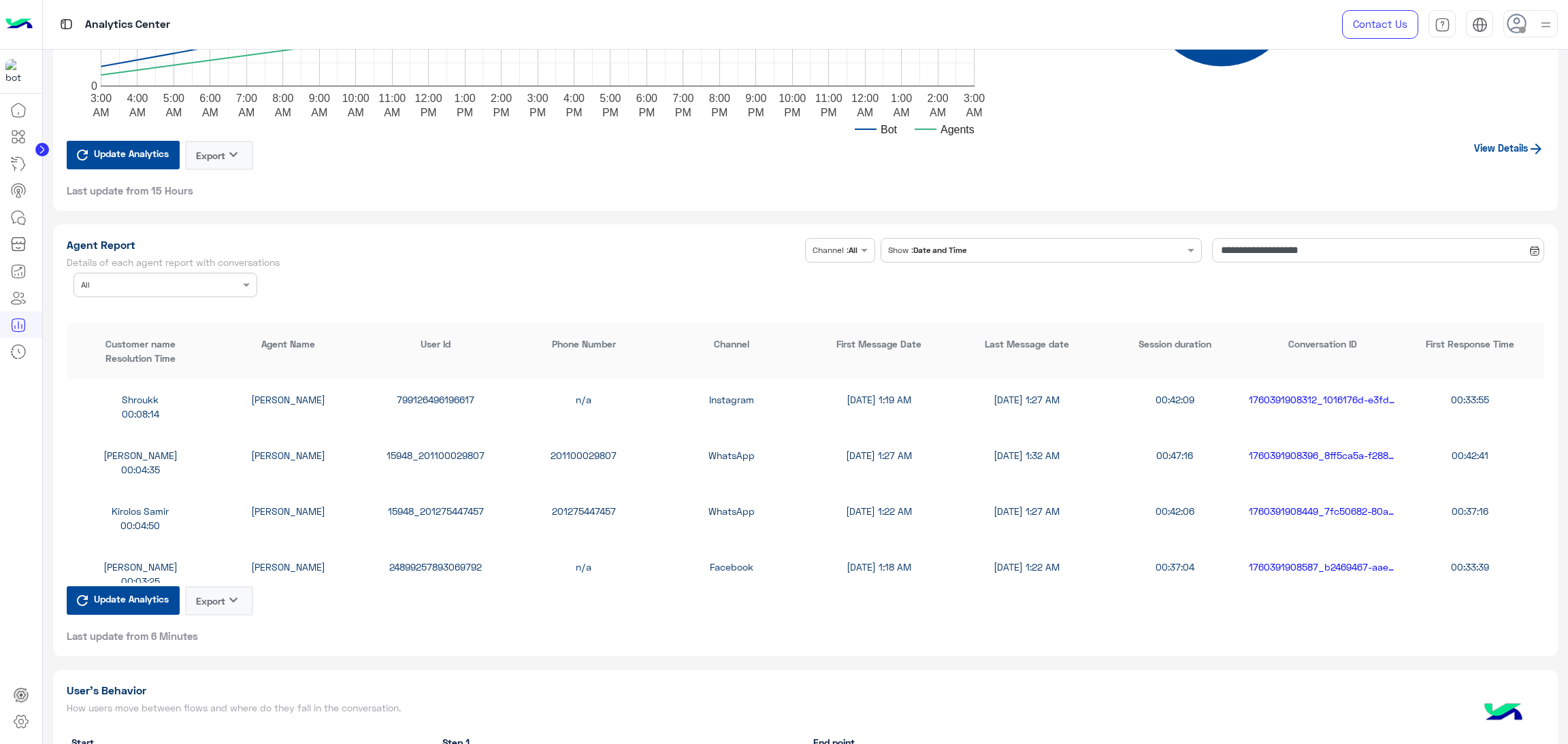
click at [186, 278] on input "text" at bounding box center [144, 284] width 128 height 13
click at [152, 378] on div "salwa hosny" at bounding box center [165, 390] width 184 height 25
click at [450, 398] on div "15948_201019384061" at bounding box center [436, 400] width 148 height 14
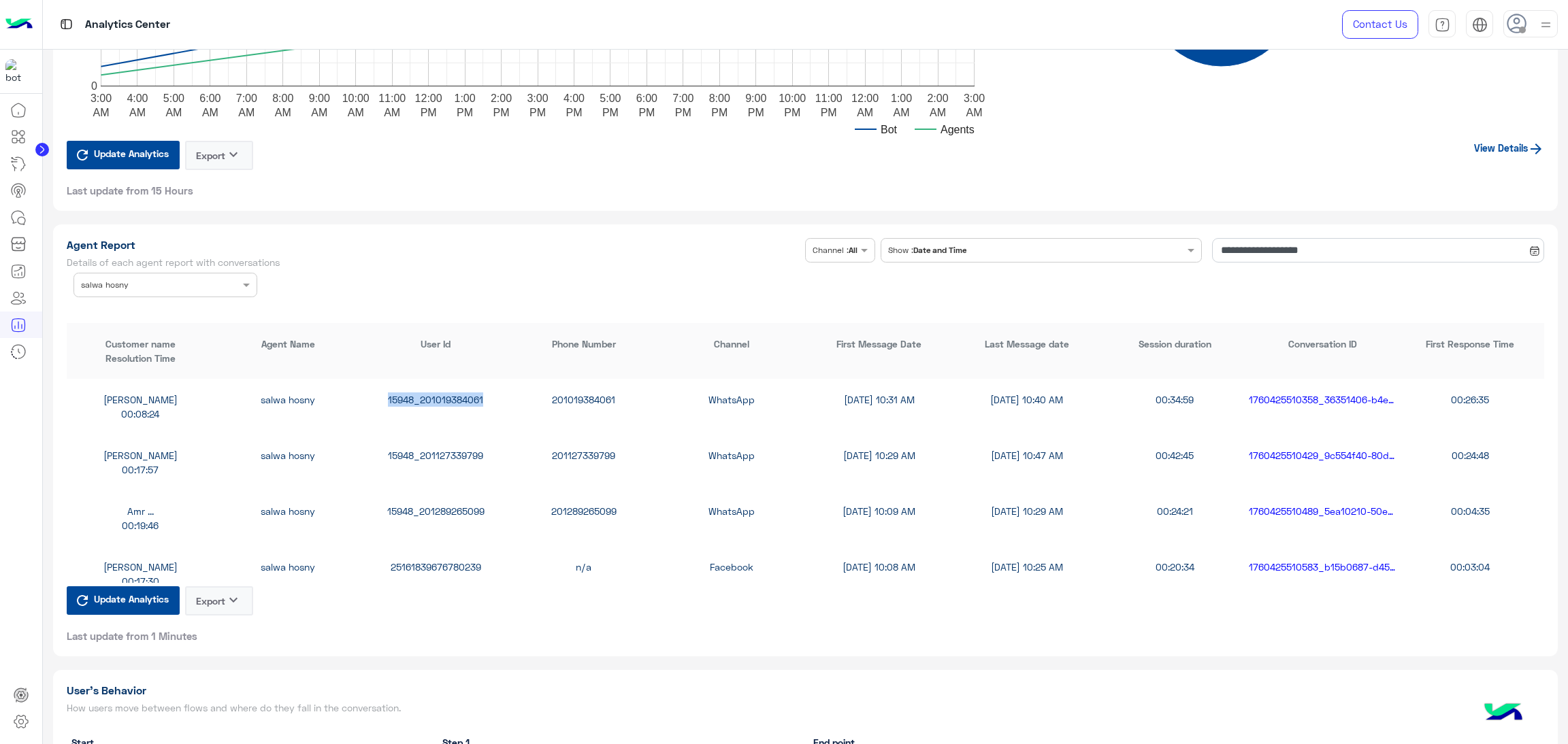
copy div "15948_201019384061"
click at [414, 448] on div "15948_201127339799" at bounding box center [436, 455] width 148 height 14
copy div "15948_201127339799"
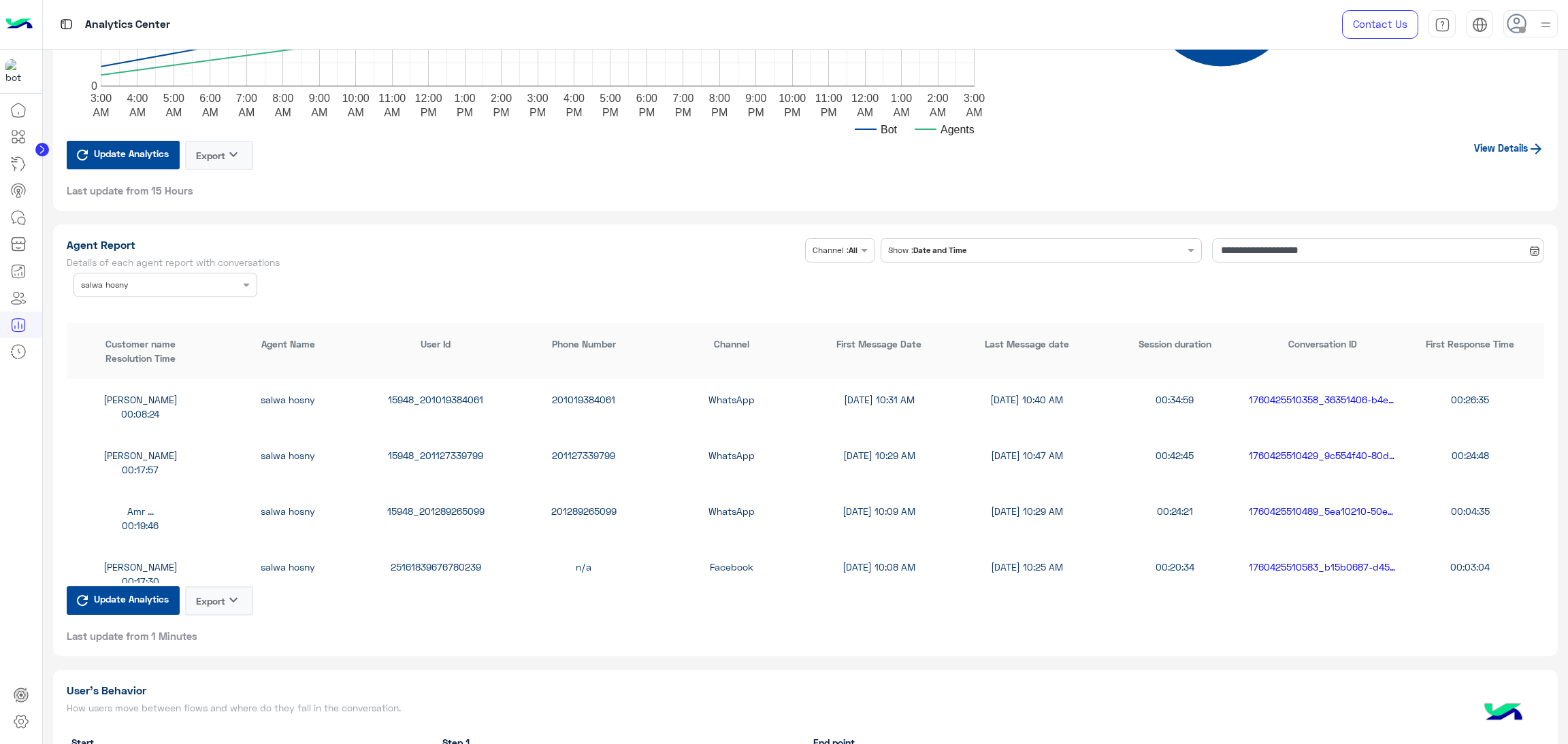
click at [428, 496] on div "Amr ... salwa hosny 15948_201289265099 201289265099 WhatsApp 10/14/25, 10:09 AM…" at bounding box center [806, 518] width 1478 height 56
click at [423, 498] on div "Amr ... salwa hosny 15948_201289265099 201289265099 WhatsApp 10/14/25, 10:09 AM…" at bounding box center [806, 518] width 1478 height 56
copy div "15948_201289265099"
click at [440, 565] on div "25161839676780239" at bounding box center [436, 567] width 148 height 14
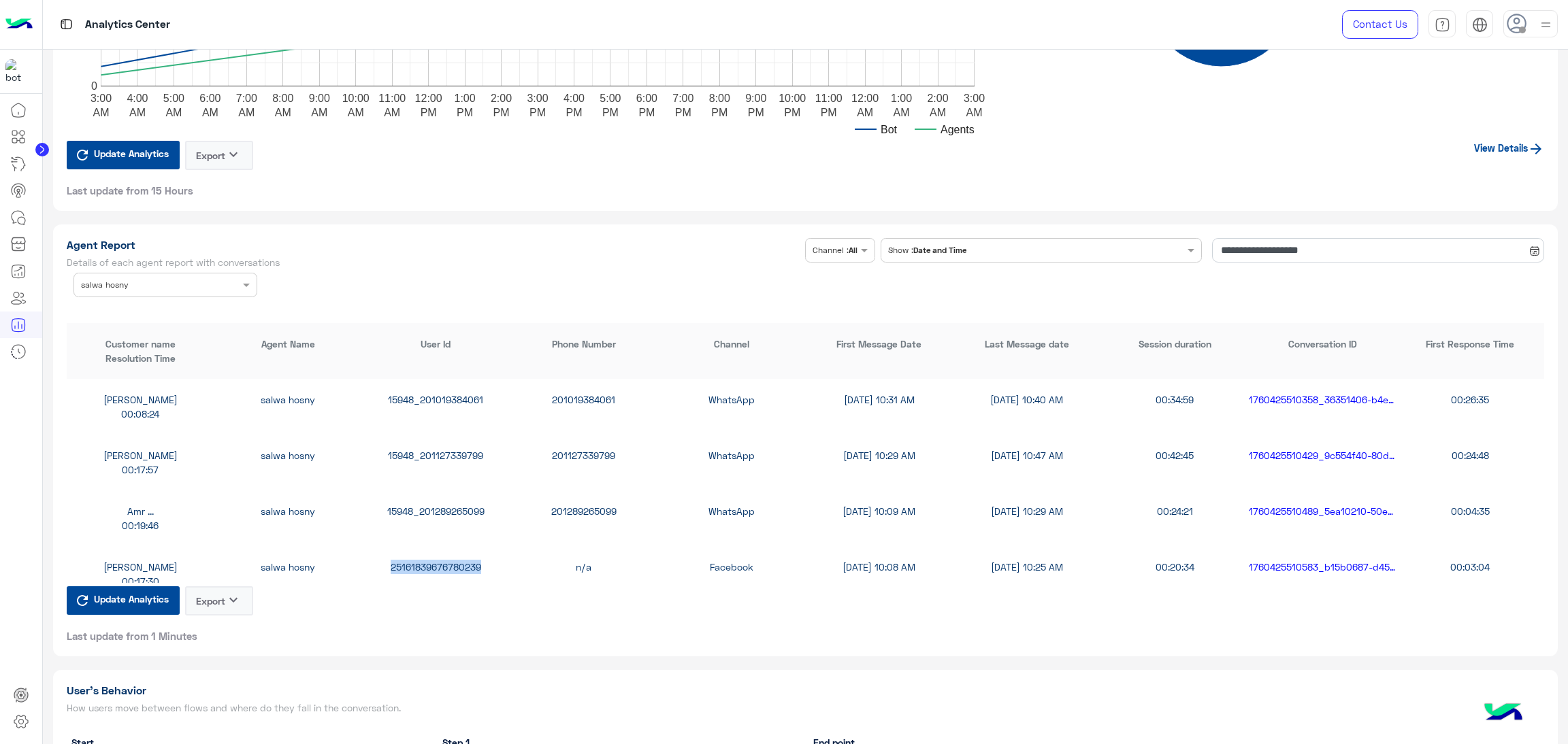
click at [440, 565] on div "25161839676780239" at bounding box center [436, 567] width 148 height 14
copy div "25161839676780239"
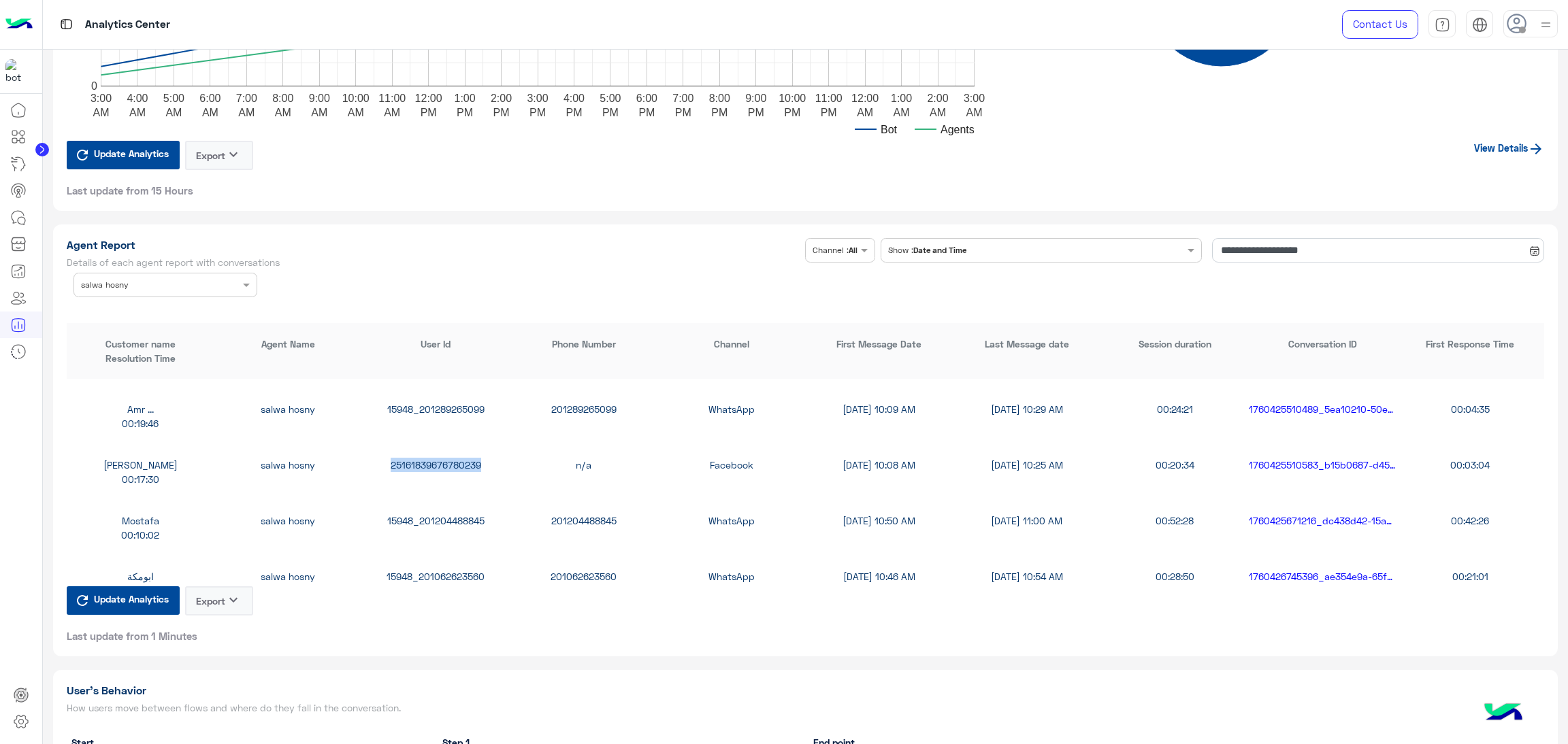
scroll to position [204, 0]
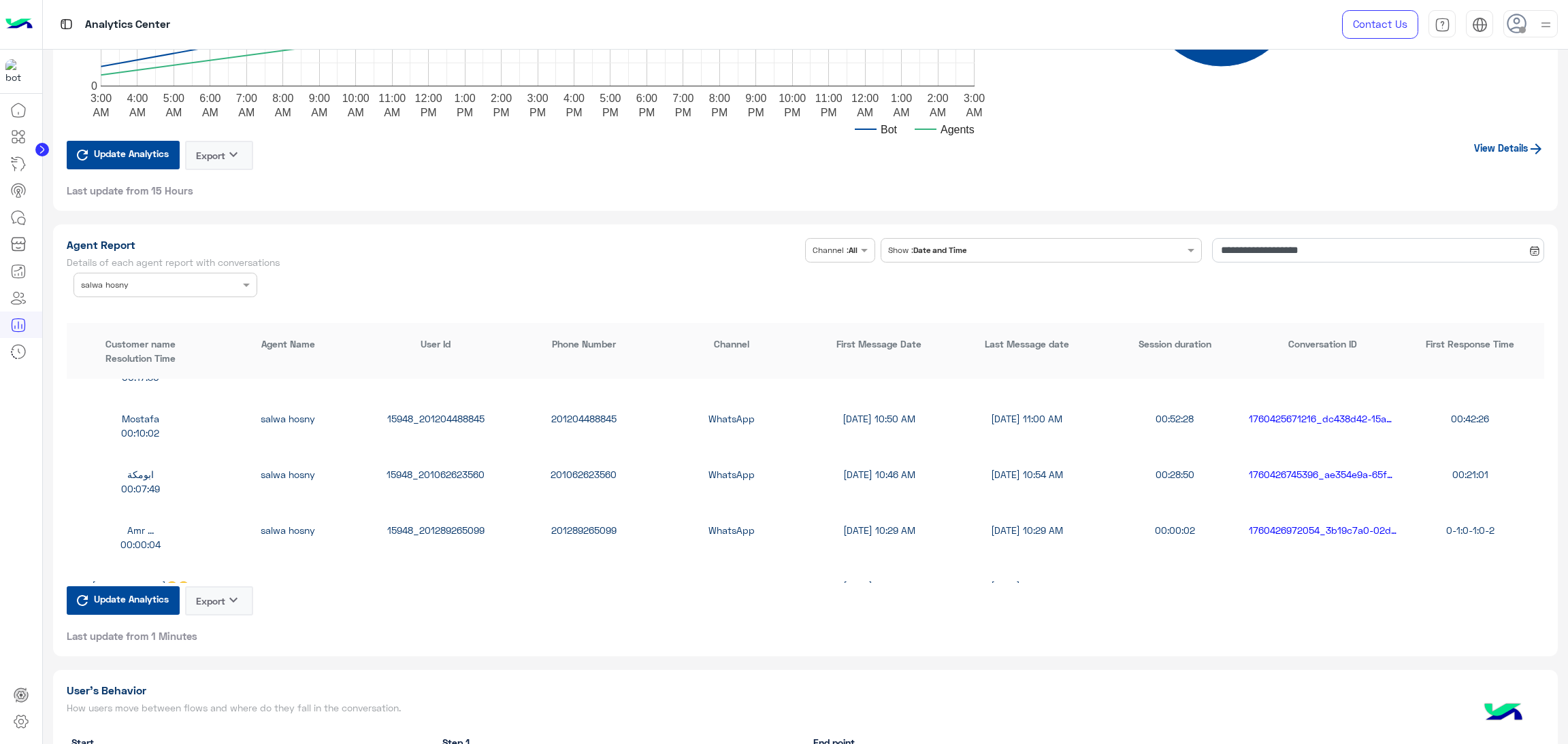
click at [444, 415] on div "15948_201204488845" at bounding box center [436, 419] width 148 height 14
copy div "15948_201204488845"
click at [447, 473] on div "15948_201062623560" at bounding box center [436, 474] width 148 height 14
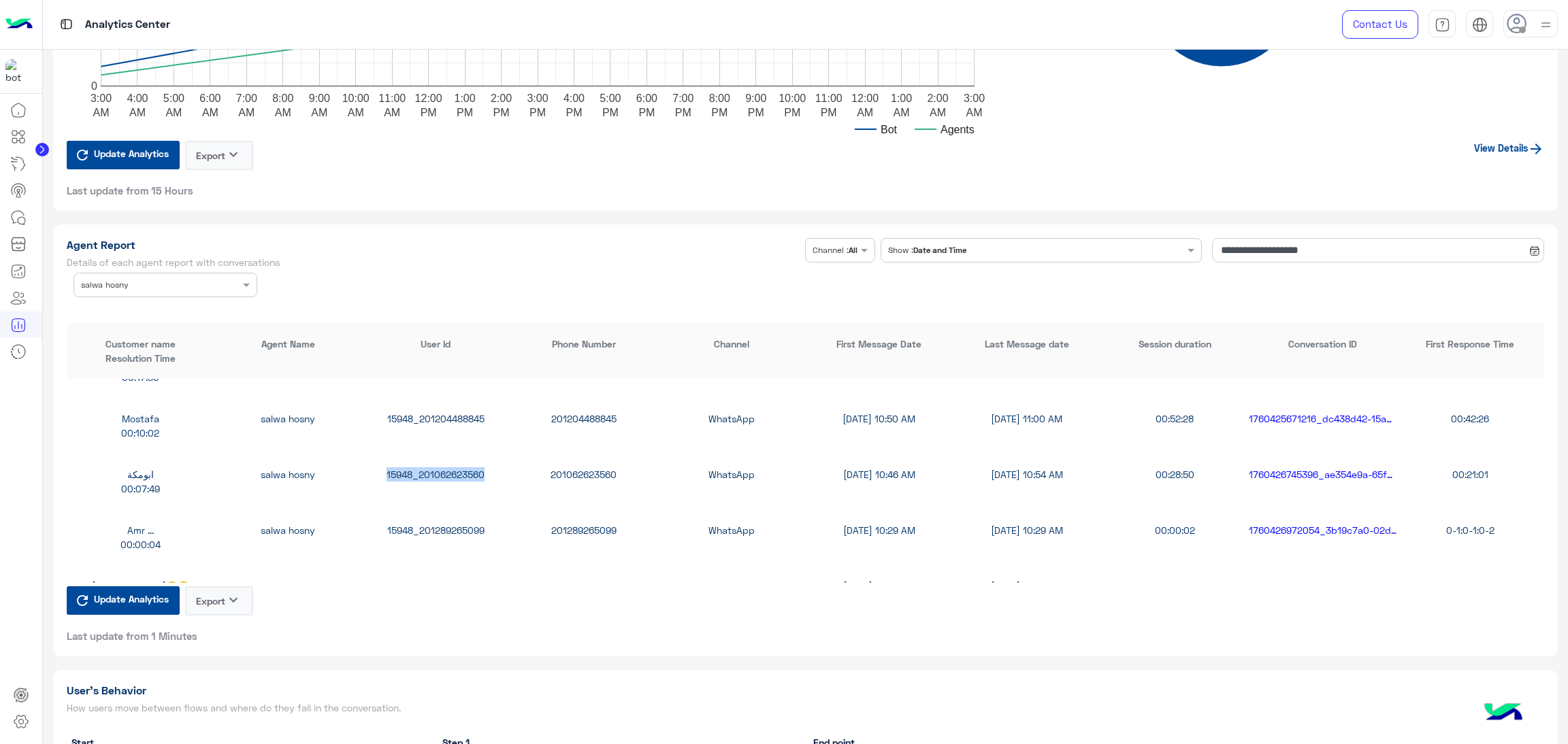
copy div "15948_201062623560"
click at [458, 530] on div "15948_201289265099" at bounding box center [436, 530] width 148 height 14
copy div "15948_201289265099"
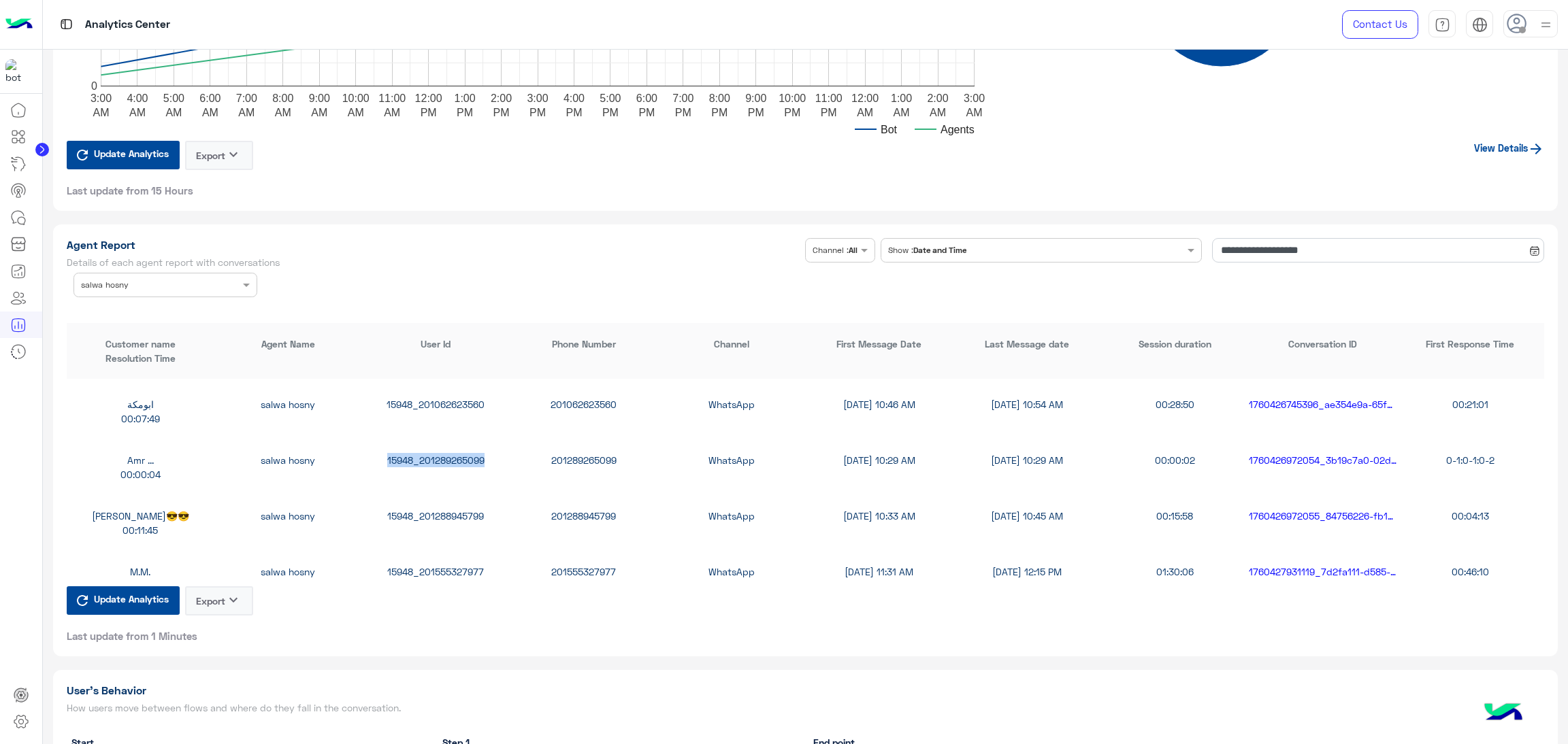
scroll to position [305, 0]
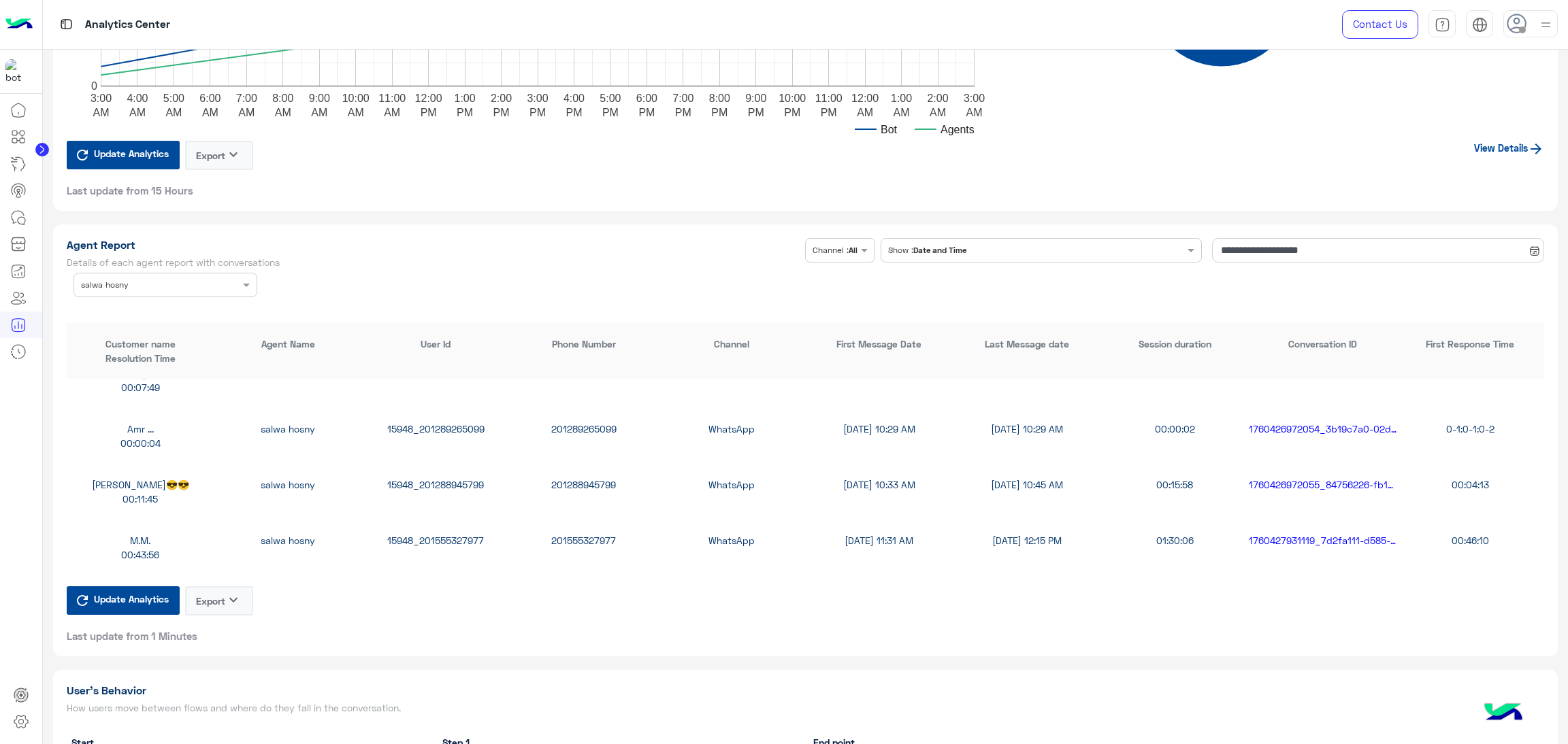
click at [447, 482] on div "15948_201288945799" at bounding box center [436, 484] width 148 height 14
copy div "15948_201288945799"
click at [421, 537] on div "15948_201555327977" at bounding box center [436, 541] width 148 height 14
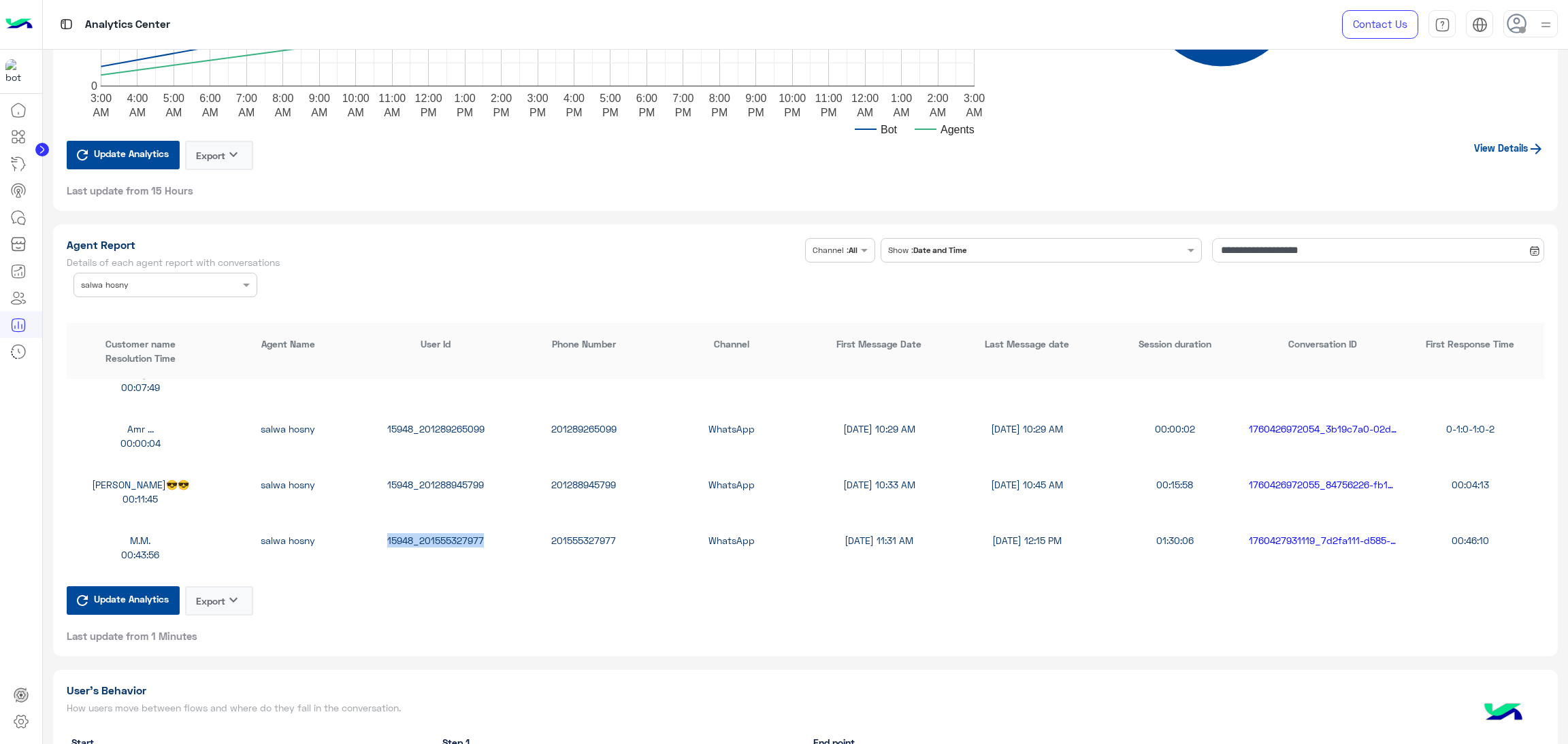
copy div "15948_201555327977"
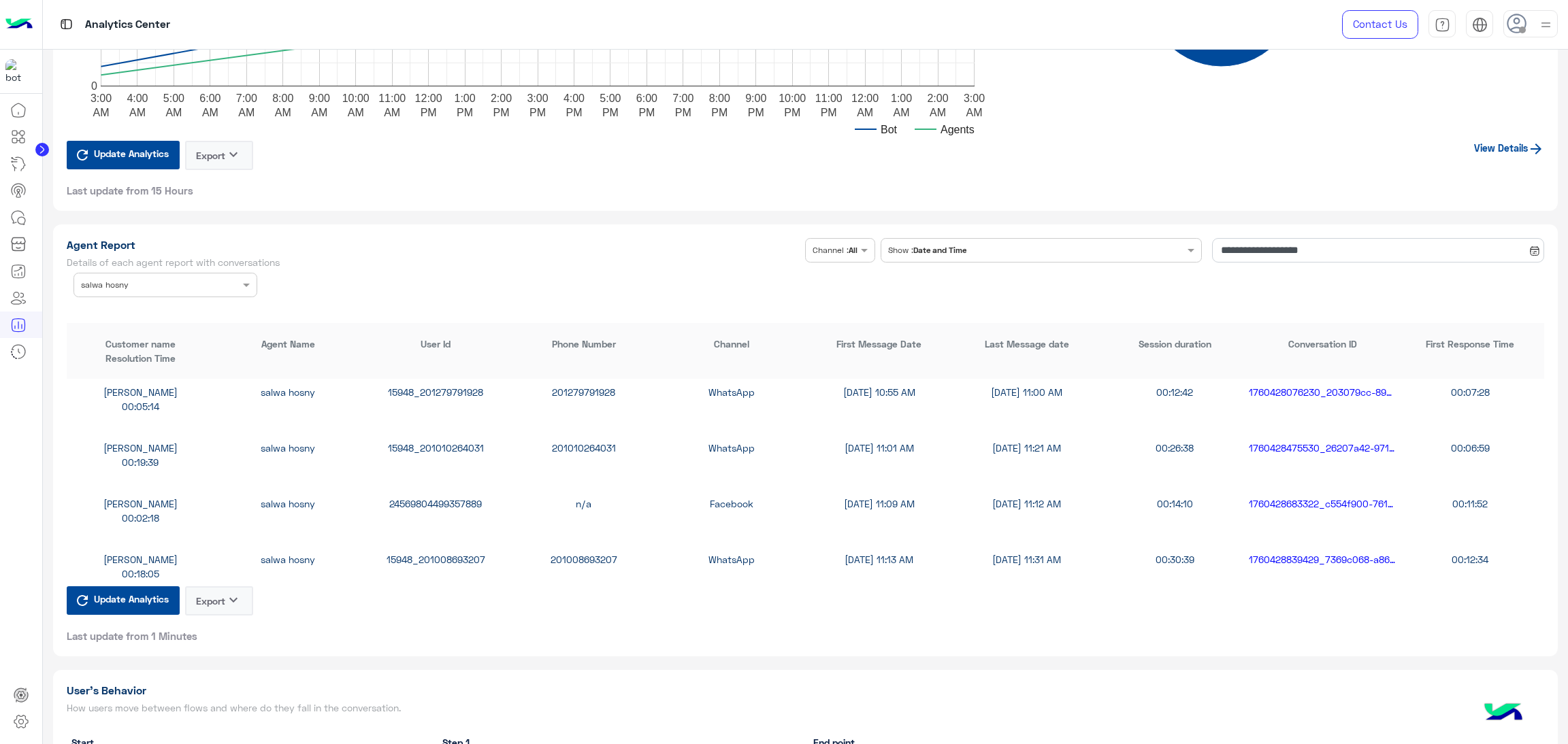
click at [462, 379] on div "Adel GeMeaa salwa hosny 15948_201279791928 201279791928 WhatsApp 10/14/25, 10:5…" at bounding box center [806, 399] width 1478 height 56
click at [462, 385] on div "15948_201279791928" at bounding box center [436, 392] width 148 height 14
click at [450, 444] on div "15948_201010264031" at bounding box center [436, 447] width 148 height 14
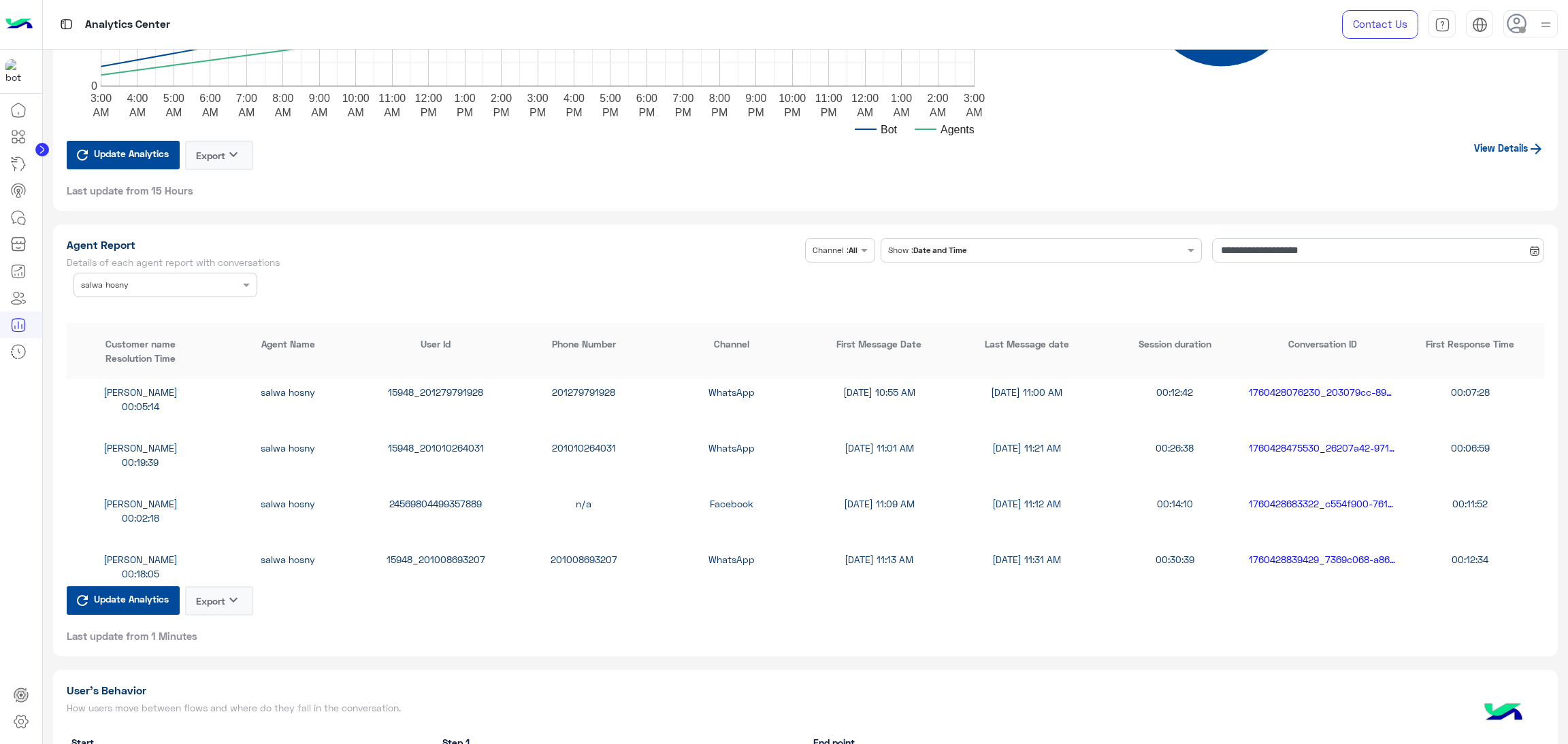
click at [426, 507] on div "Wesam Mohamed salwa hosny 24569804499357889 n/a Facebook 10/14/25, 11:09 AM 10/…" at bounding box center [806, 510] width 1478 height 56
click at [428, 497] on div "24569804499357889" at bounding box center [436, 504] width 148 height 14
click at [463, 552] on div "15948_201008693207" at bounding box center [436, 559] width 148 height 14
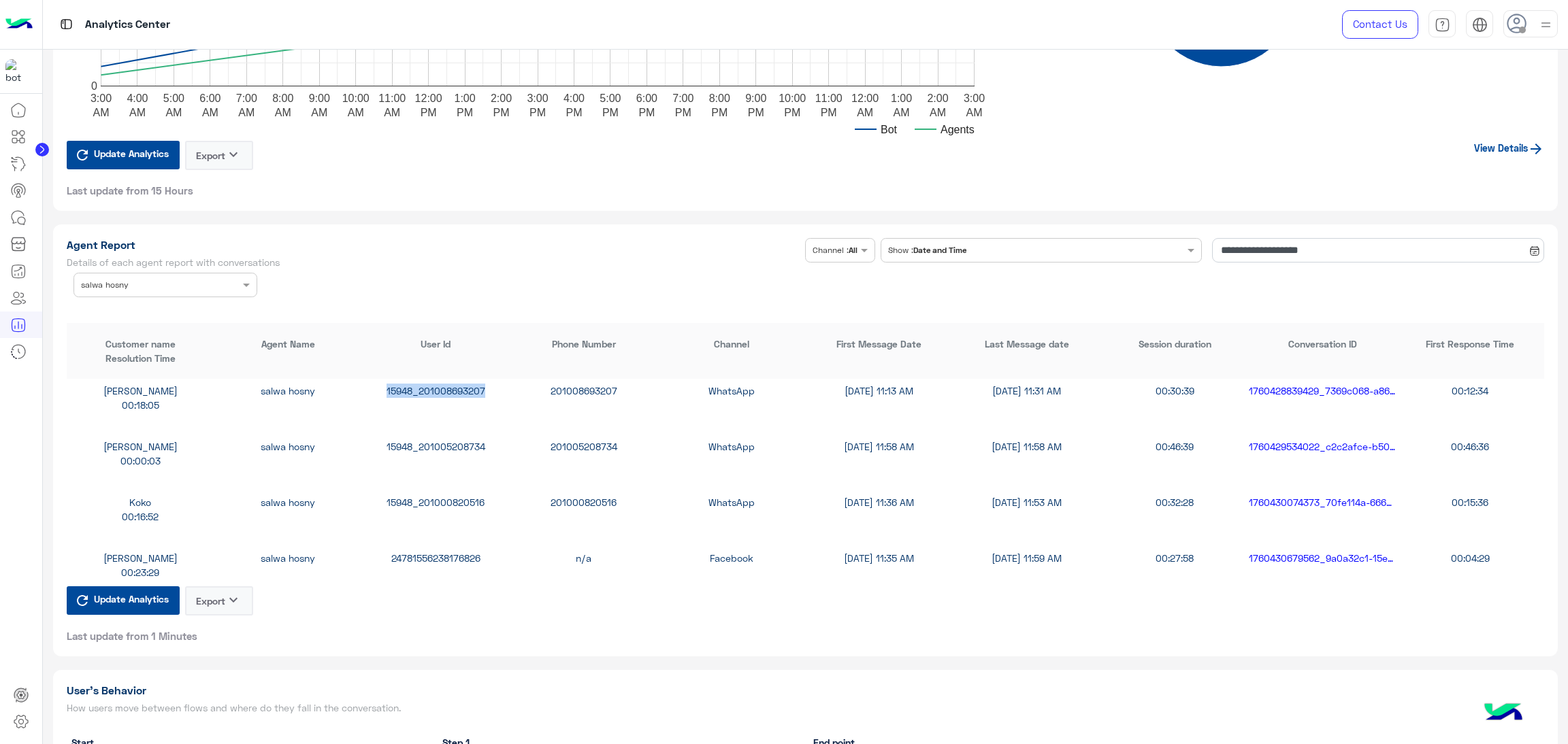
scroll to position [714, 0]
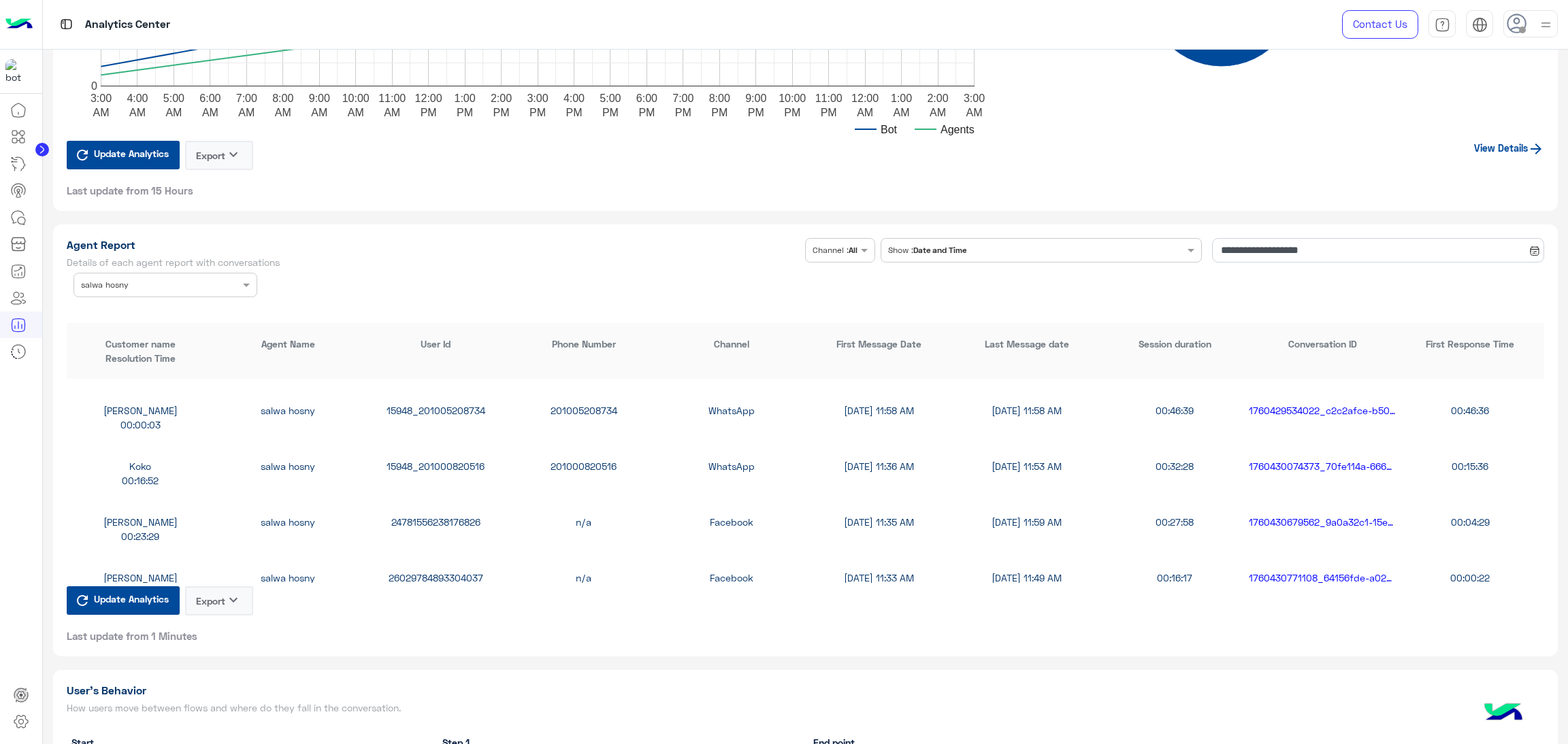
click at [467, 404] on div "15948_201005208734" at bounding box center [436, 411] width 148 height 14
click at [432, 466] on div "15948_201000820516" at bounding box center [436, 466] width 148 height 14
click at [435, 523] on div "24781556238176826" at bounding box center [436, 522] width 148 height 14
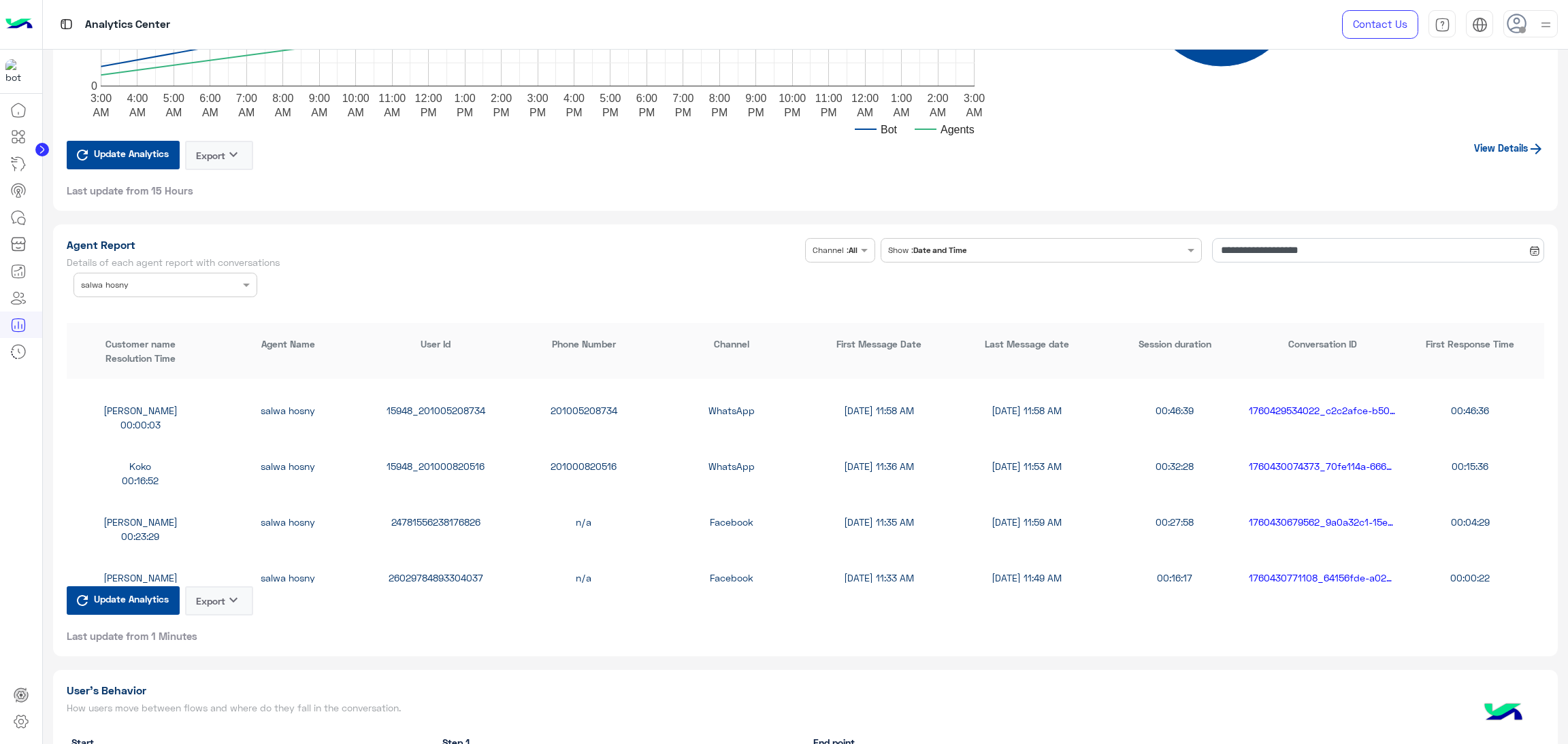
click at [432, 515] on div "24781556238176826" at bounding box center [436, 522] width 148 height 14
click at [413, 573] on div "26029784893304037" at bounding box center [436, 577] width 148 height 14
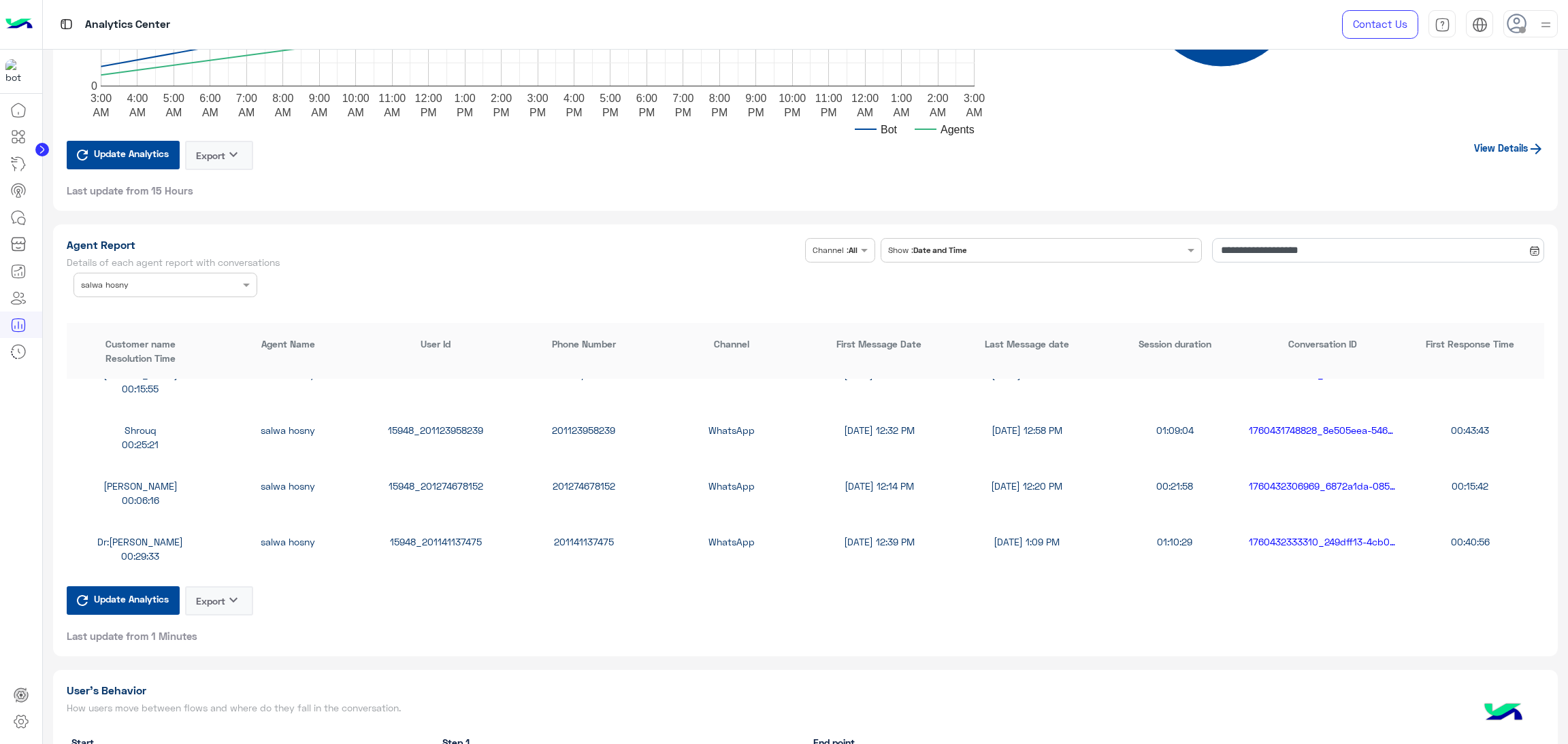
click at [416, 415] on div "Shrouq salwa hosny 15948_201123958239 201123958239 WhatsApp 10/14/25, 12:32 PM …" at bounding box center [806, 437] width 1478 height 56
click at [431, 479] on div "15948_201274678152" at bounding box center [436, 486] width 148 height 14
click at [441, 534] on div "15948_201141137475" at bounding box center [436, 541] width 148 height 14
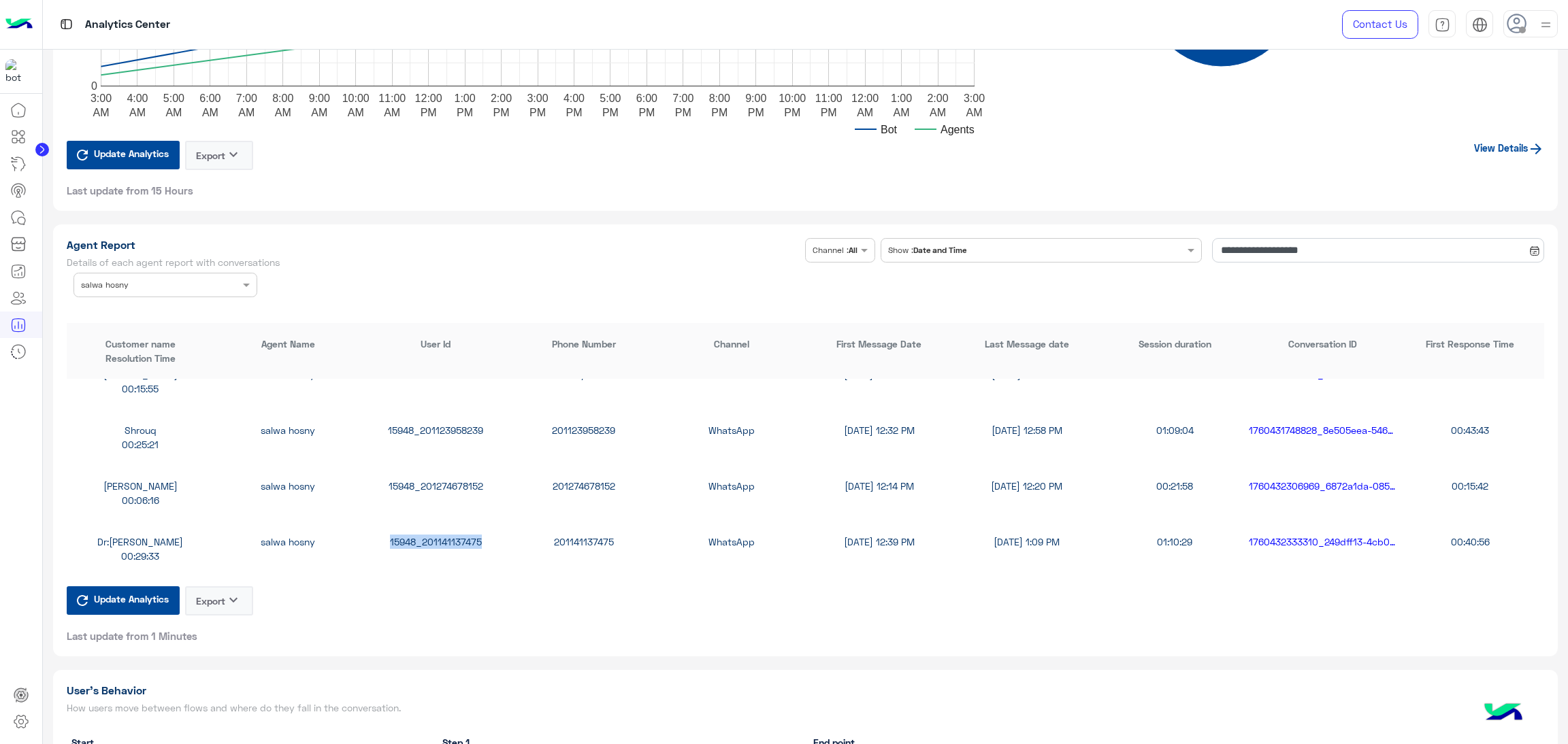
click at [441, 534] on div "15948_201141137475" at bounding box center [436, 541] width 148 height 14
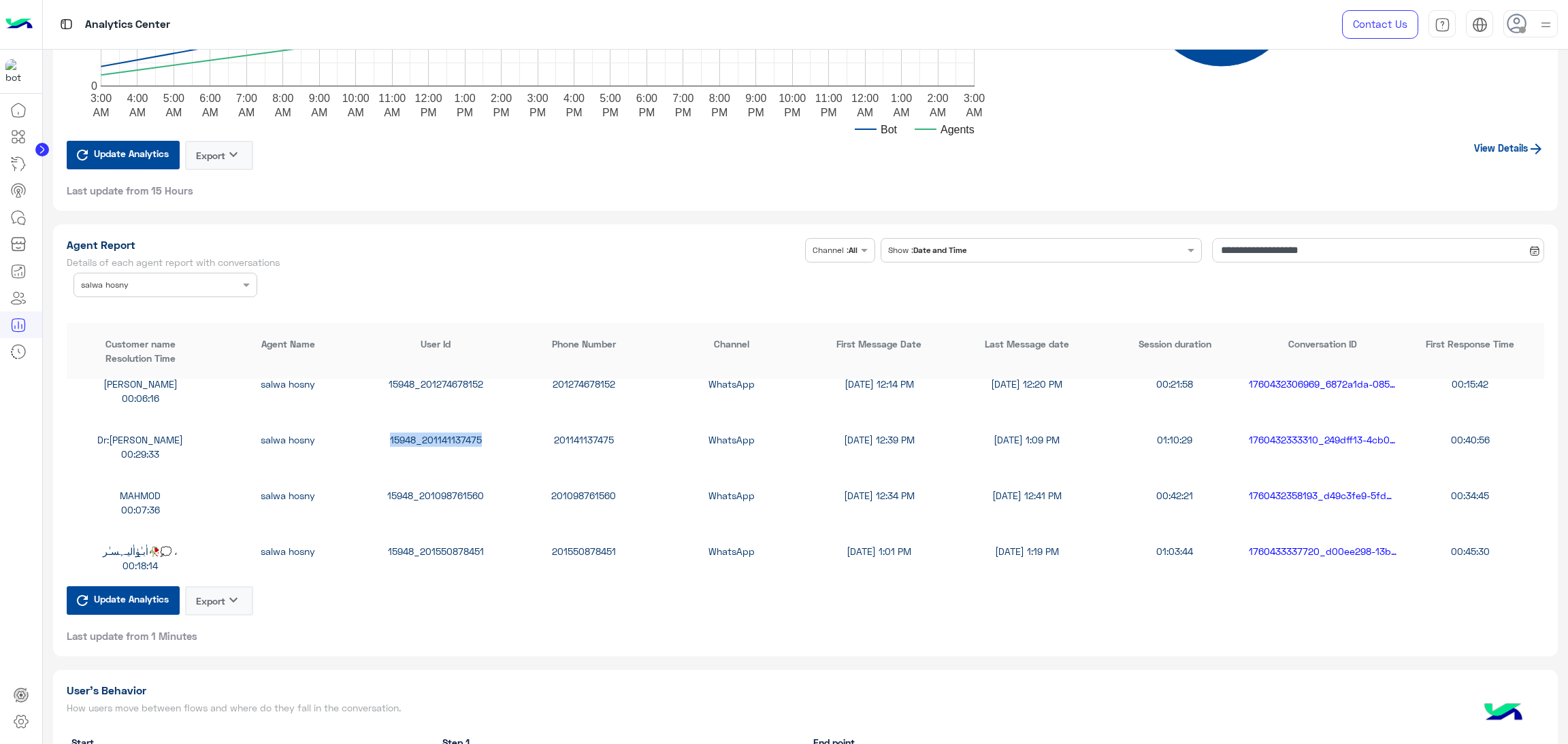
scroll to position [1122, 0]
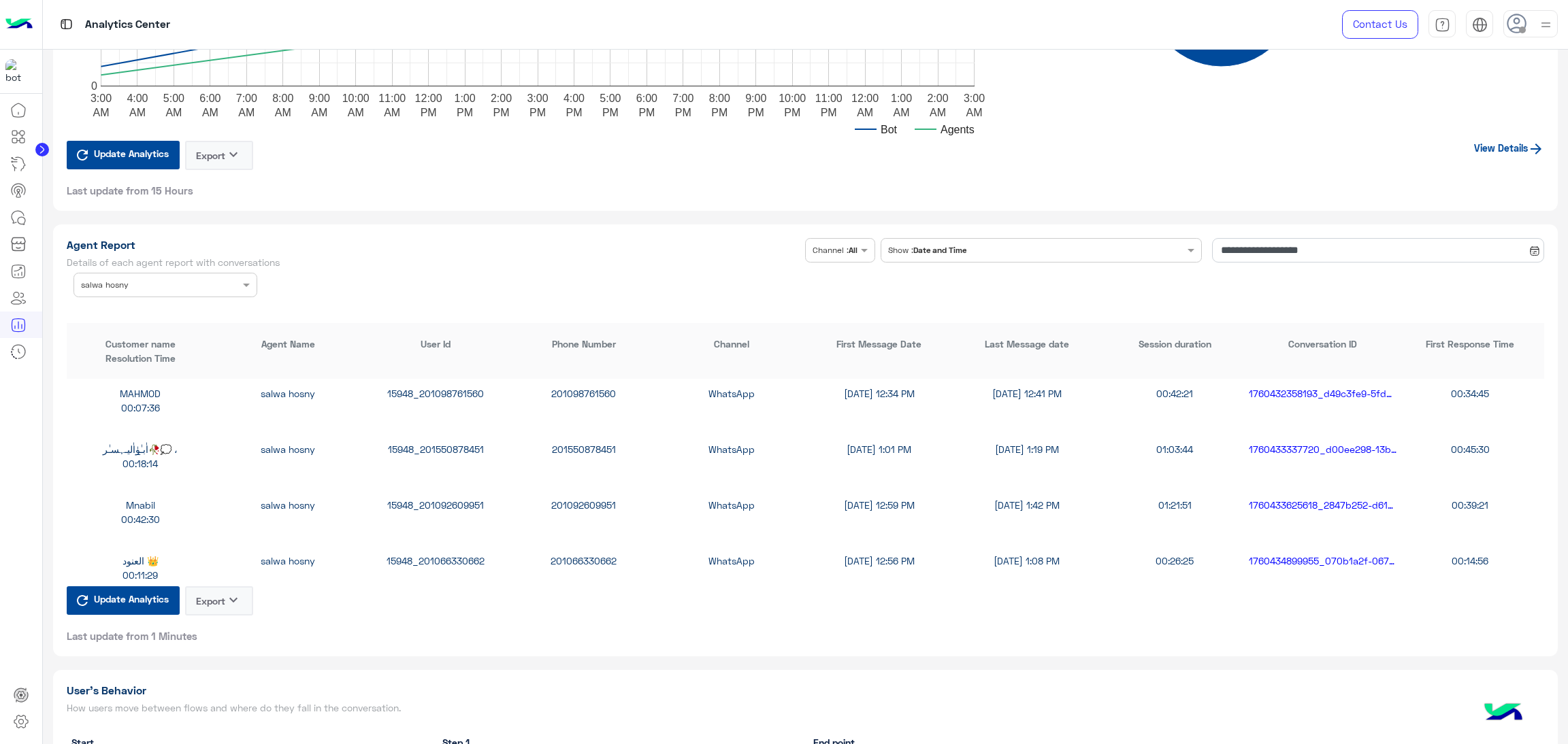
click at [444, 387] on div "15948_201098761560" at bounding box center [436, 394] width 148 height 14
click at [422, 442] on div "15948_201550878451" at bounding box center [436, 449] width 148 height 14
click at [460, 503] on div "15948_201092609951" at bounding box center [436, 505] width 148 height 14
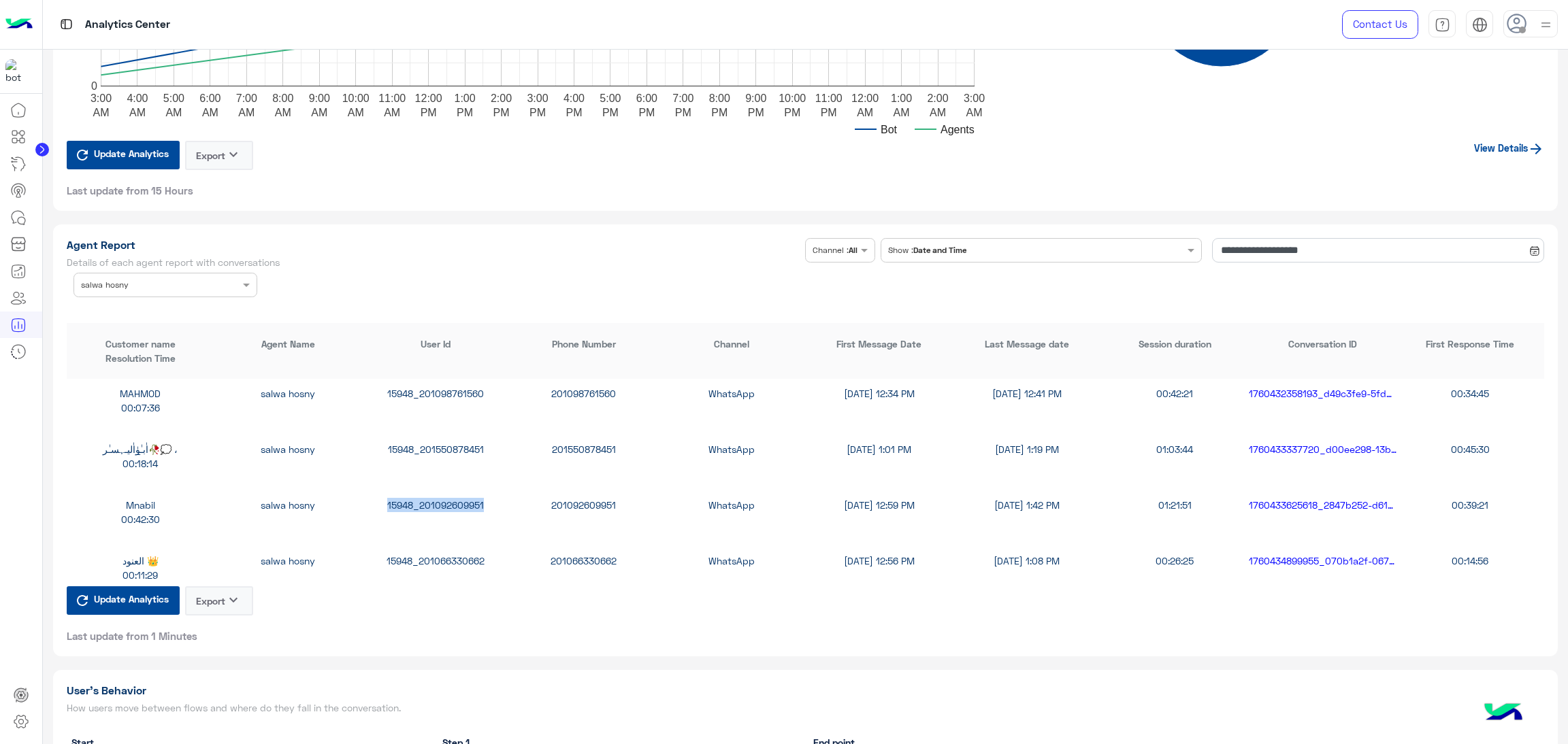
click at [460, 503] on div "15948_201092609951" at bounding box center [436, 505] width 148 height 14
click at [436, 554] on div "15948_201066330662" at bounding box center [436, 561] width 148 height 14
click at [439, 554] on div "15948_201066330662" at bounding box center [436, 561] width 148 height 14
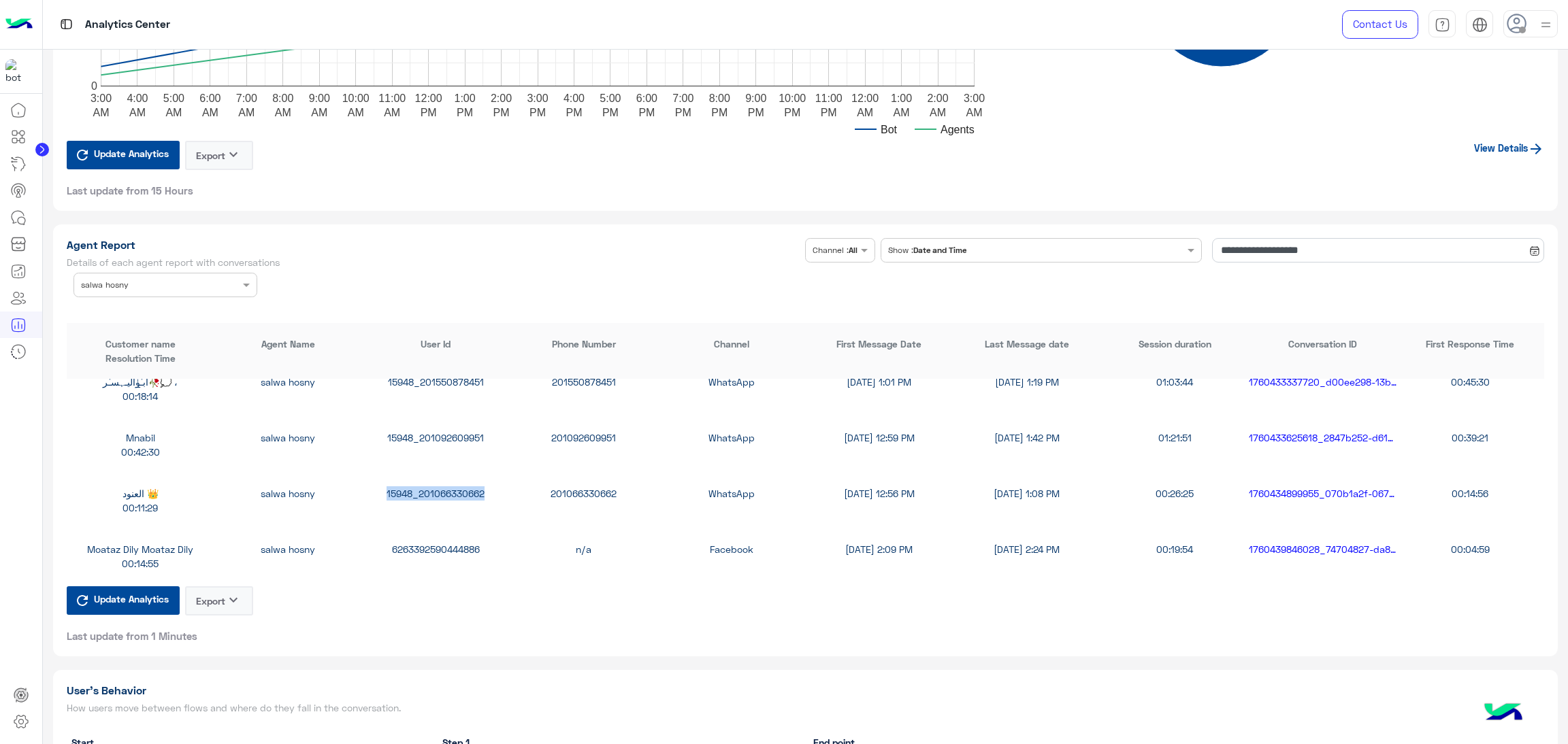
scroll to position [1224, 0]
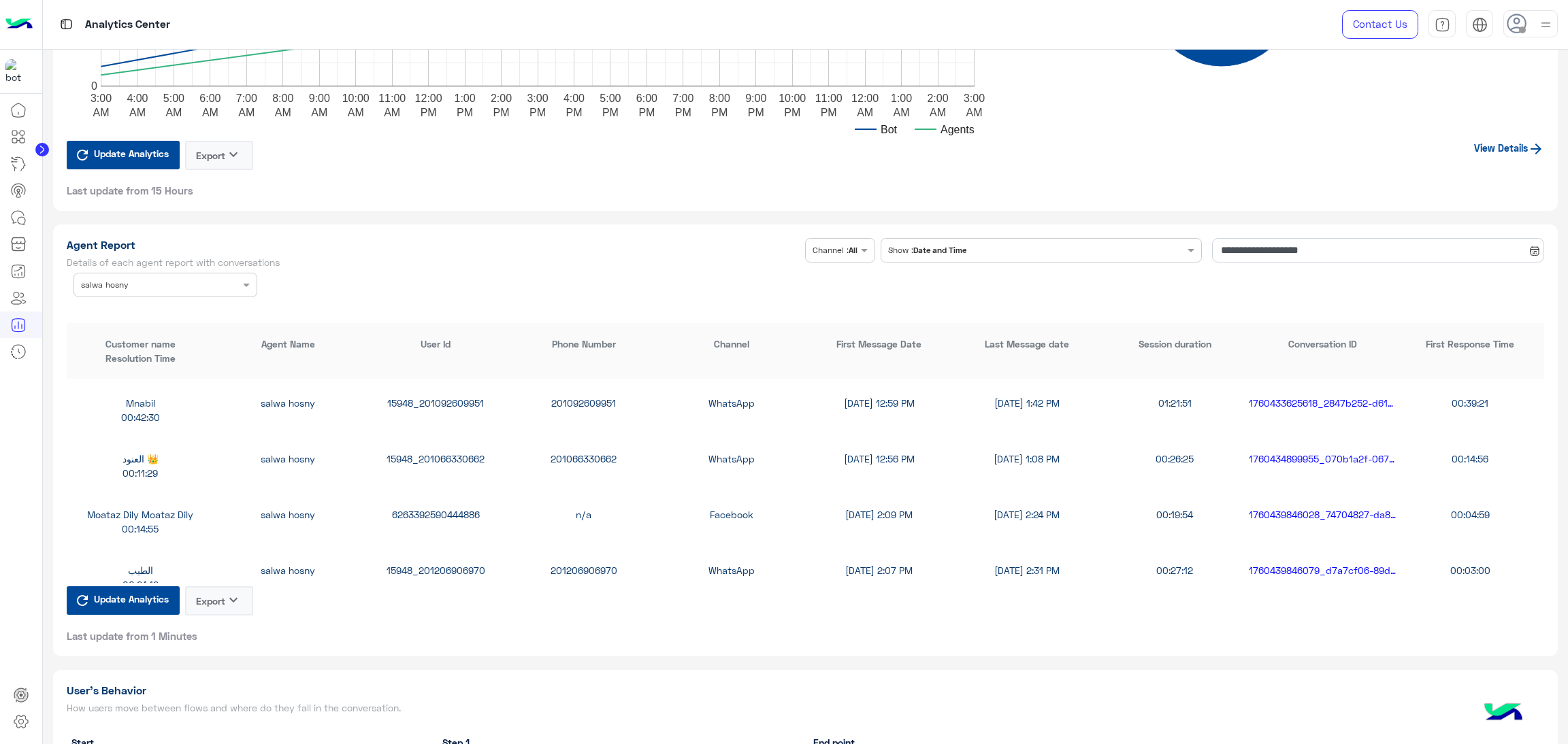
click at [465, 509] on div "6263392590444886" at bounding box center [436, 515] width 148 height 14
click at [244, 273] on div "Agent Name × salwa hosny" at bounding box center [165, 285] width 184 height 24
click at [128, 311] on div "All" at bounding box center [165, 312] width 184 height 25
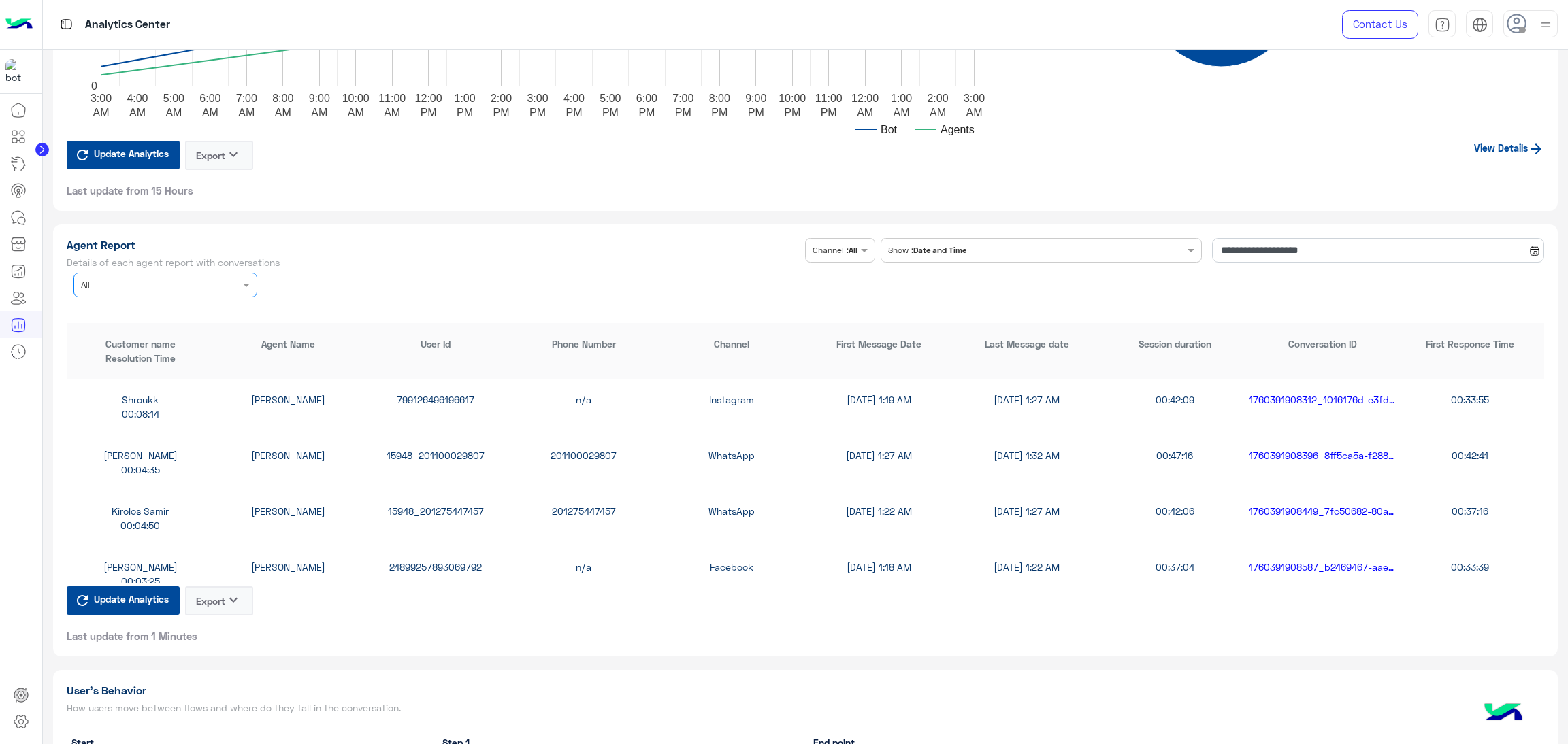
click at [178, 286] on input "text" at bounding box center [144, 284] width 128 height 13
click at [189, 365] on div "Mohamed Samka" at bounding box center [165, 363] width 184 height 25
click at [441, 394] on div "15948_201124200131" at bounding box center [436, 400] width 148 height 14
drag, startPoint x: 441, startPoint y: 394, endPoint x: 446, endPoint y: 384, distance: 11.2
click at [442, 394] on div "15948_201124200131" at bounding box center [436, 400] width 148 height 14
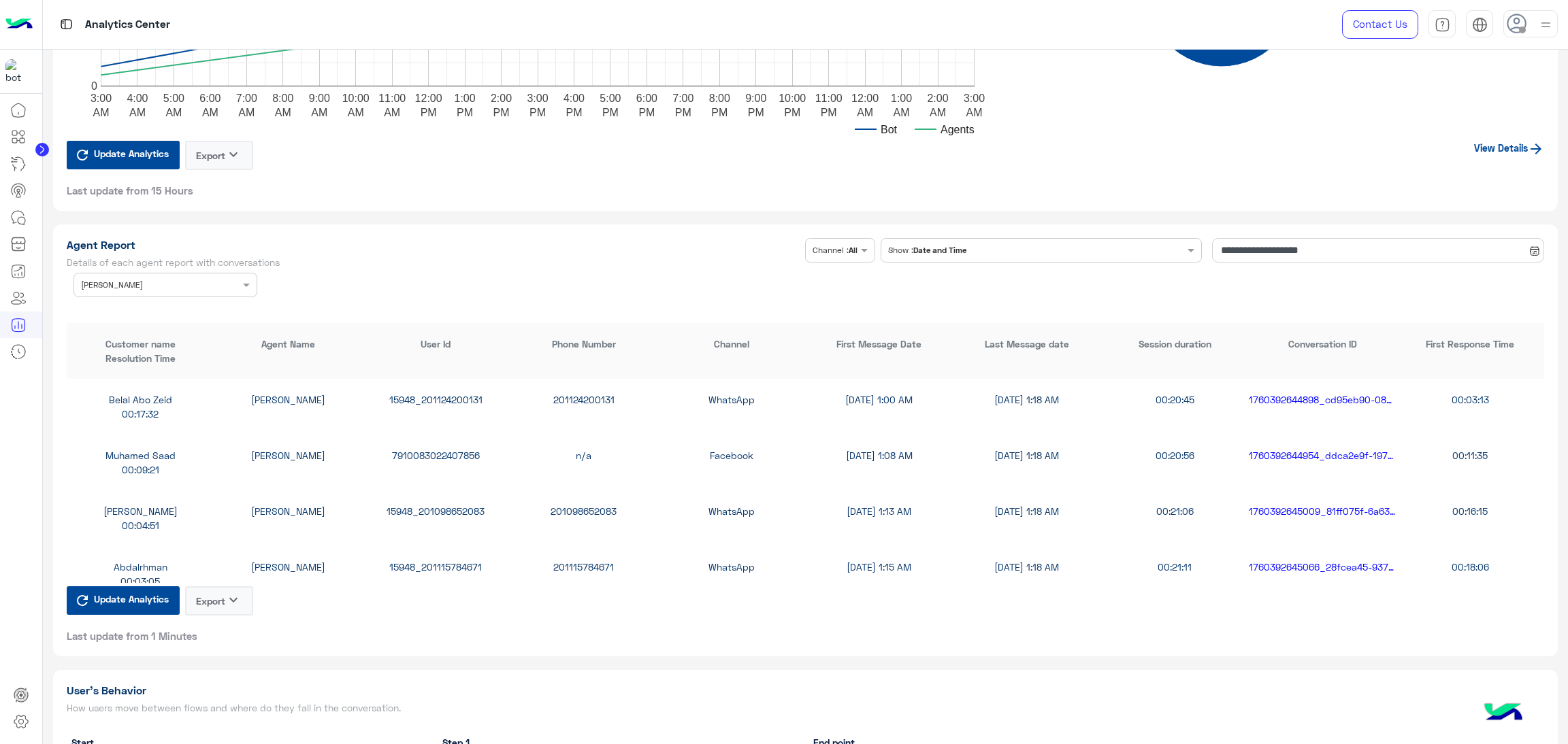
click at [465, 452] on div "7910083022407856" at bounding box center [436, 455] width 148 height 14
click at [434, 496] on div "Youssef Desoukey Mohamed Samka 15948_201098652083 201098652083 WhatsApp 10/14/2…" at bounding box center [806, 518] width 1478 height 56
drag, startPoint x: 434, startPoint y: 496, endPoint x: 444, endPoint y: 503, distance: 12.2
click at [442, 499] on div "Youssef Desoukey Mohamed Samka 15948_201098652083 201098652083 WhatsApp 10/14/2…" at bounding box center [806, 518] width 1478 height 56
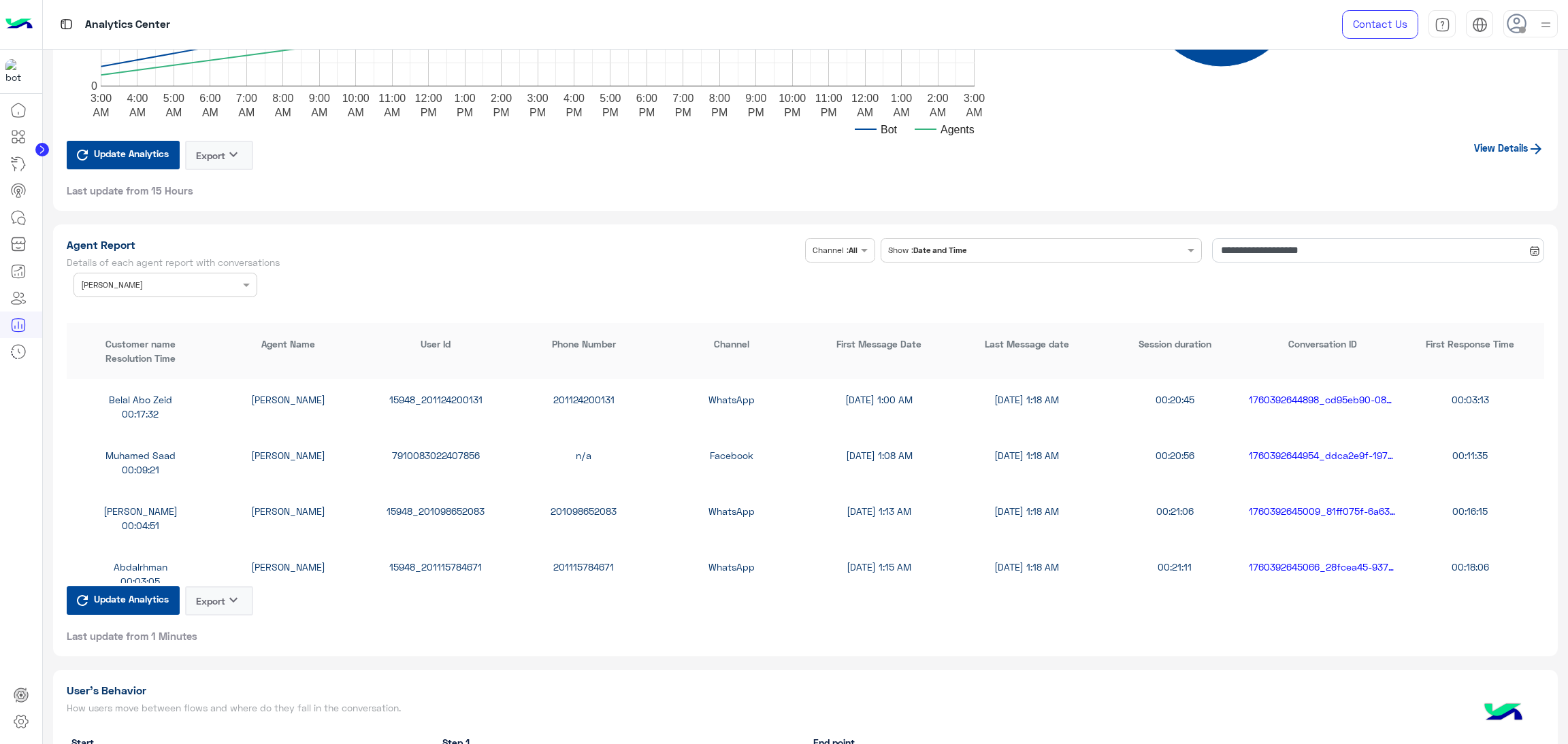
click at [432, 562] on div "15948_201115784671" at bounding box center [436, 567] width 148 height 14
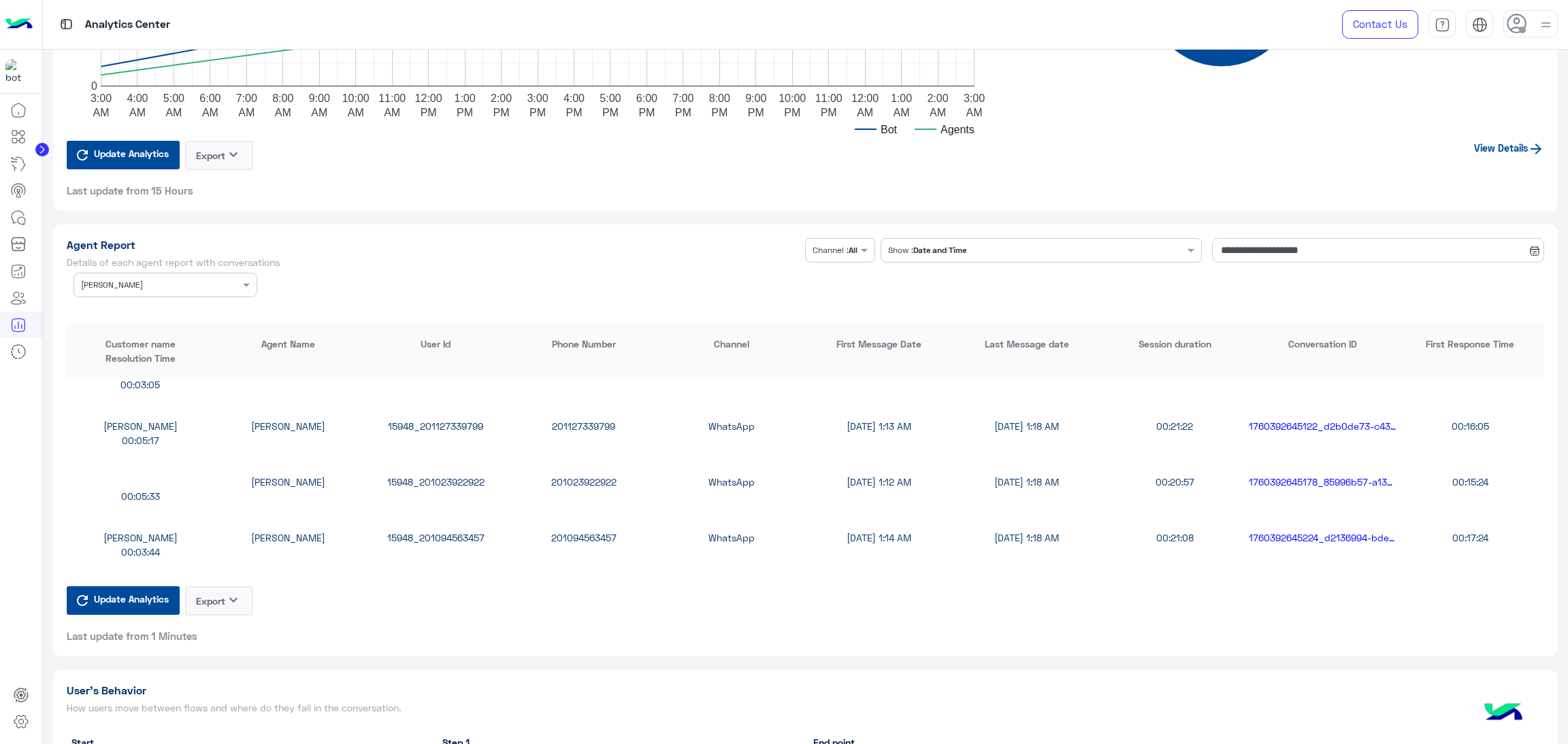
scroll to position [204, 0]
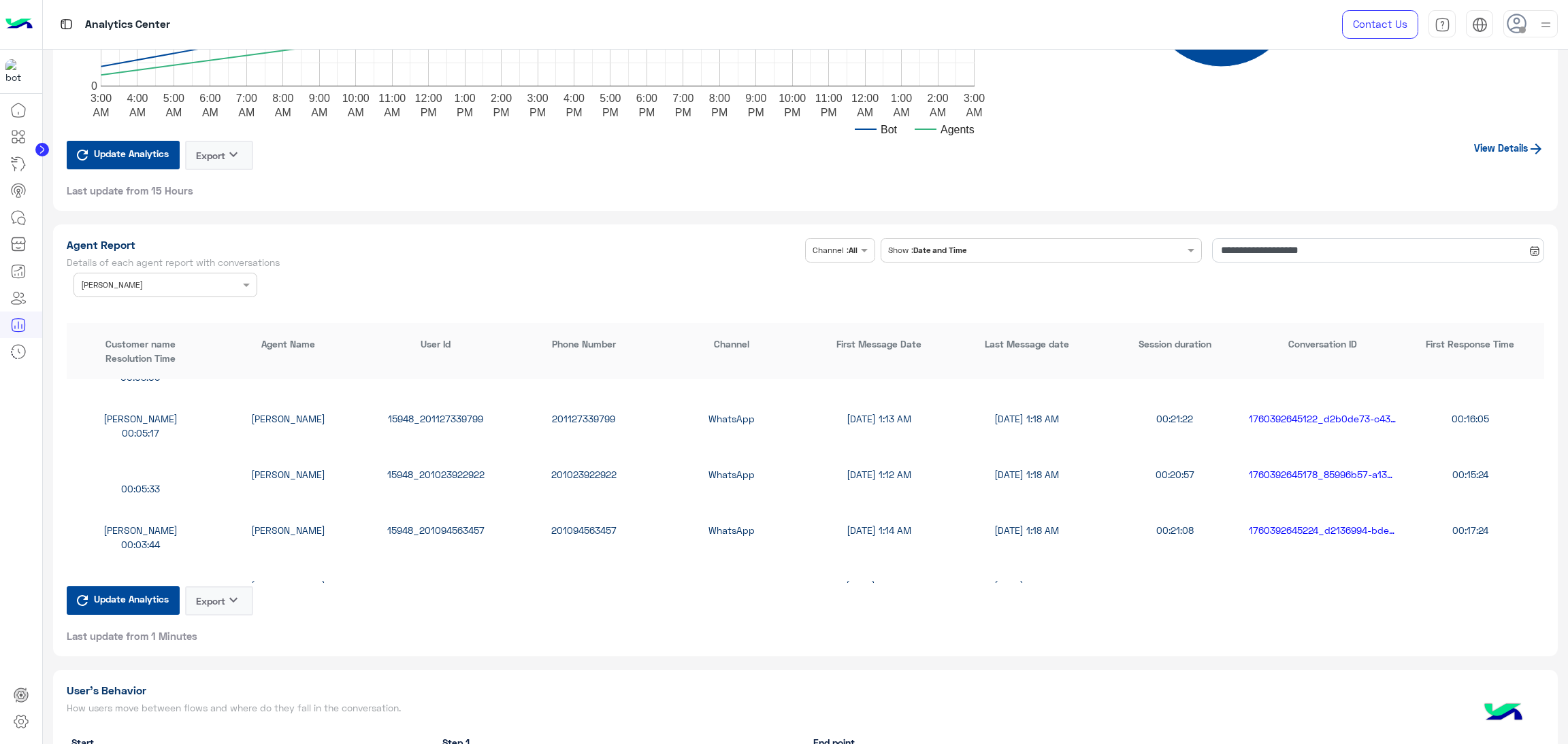
click at [394, 412] on div "15948_201127339799" at bounding box center [436, 419] width 148 height 14
click at [434, 467] on div "15948_201023922922" at bounding box center [436, 474] width 148 height 14
click at [456, 523] on div "15948_201094563457" at bounding box center [436, 530] width 148 height 14
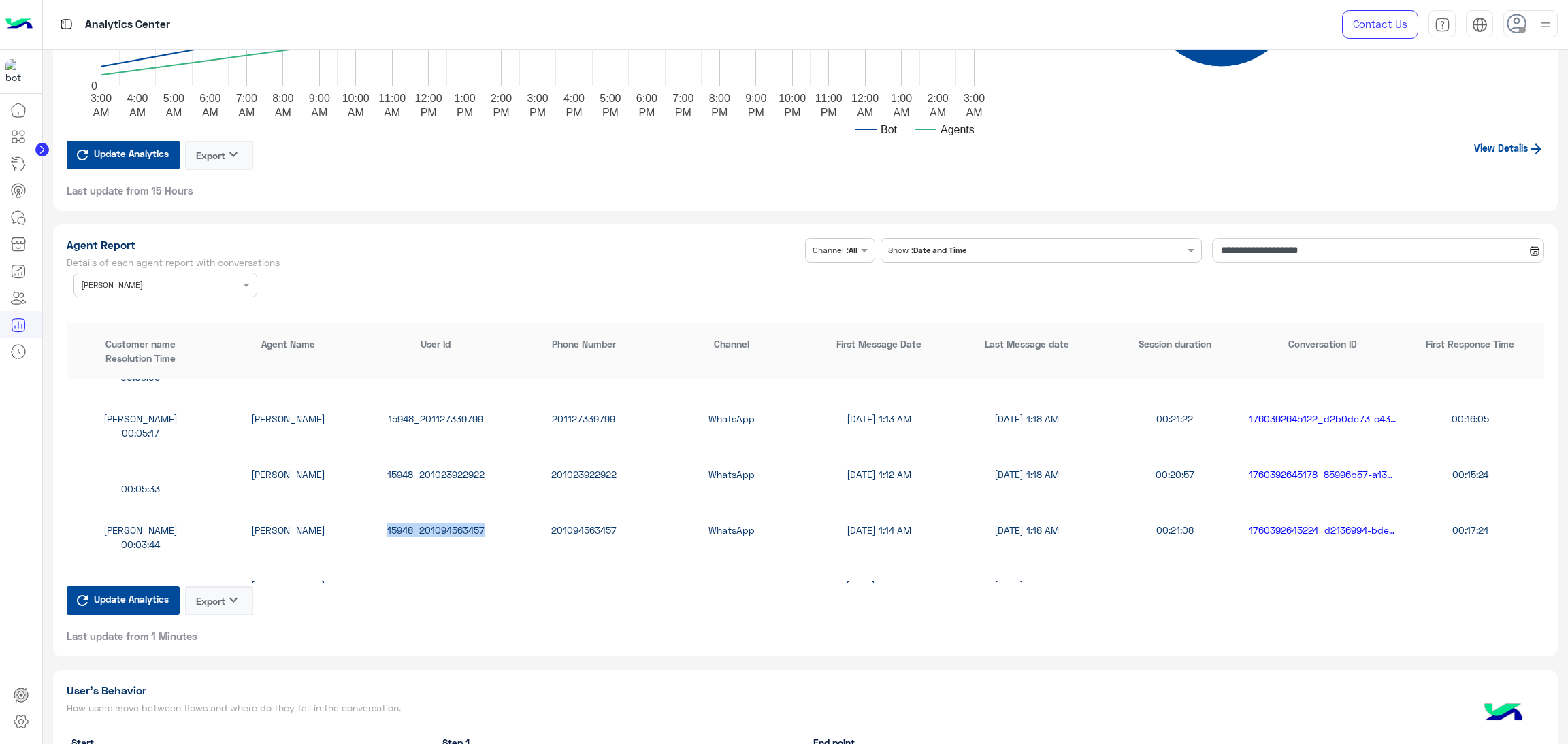
click at [456, 523] on div "15948_201094563457" at bounding box center [436, 530] width 148 height 14
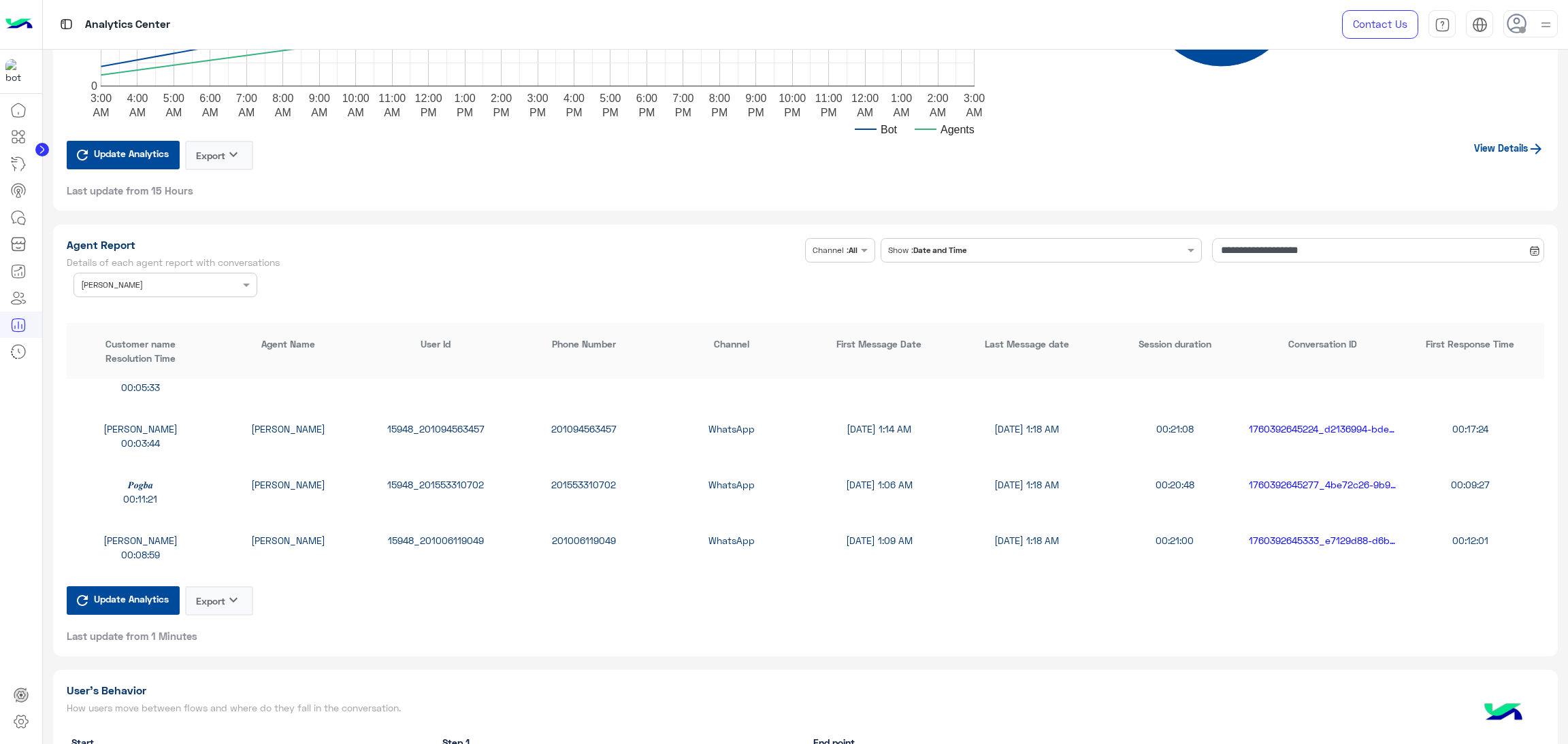
click at [448, 481] on div "15948_201553310702" at bounding box center [436, 484] width 148 height 14
click at [415, 540] on div "15948_201006119049" at bounding box center [436, 541] width 148 height 14
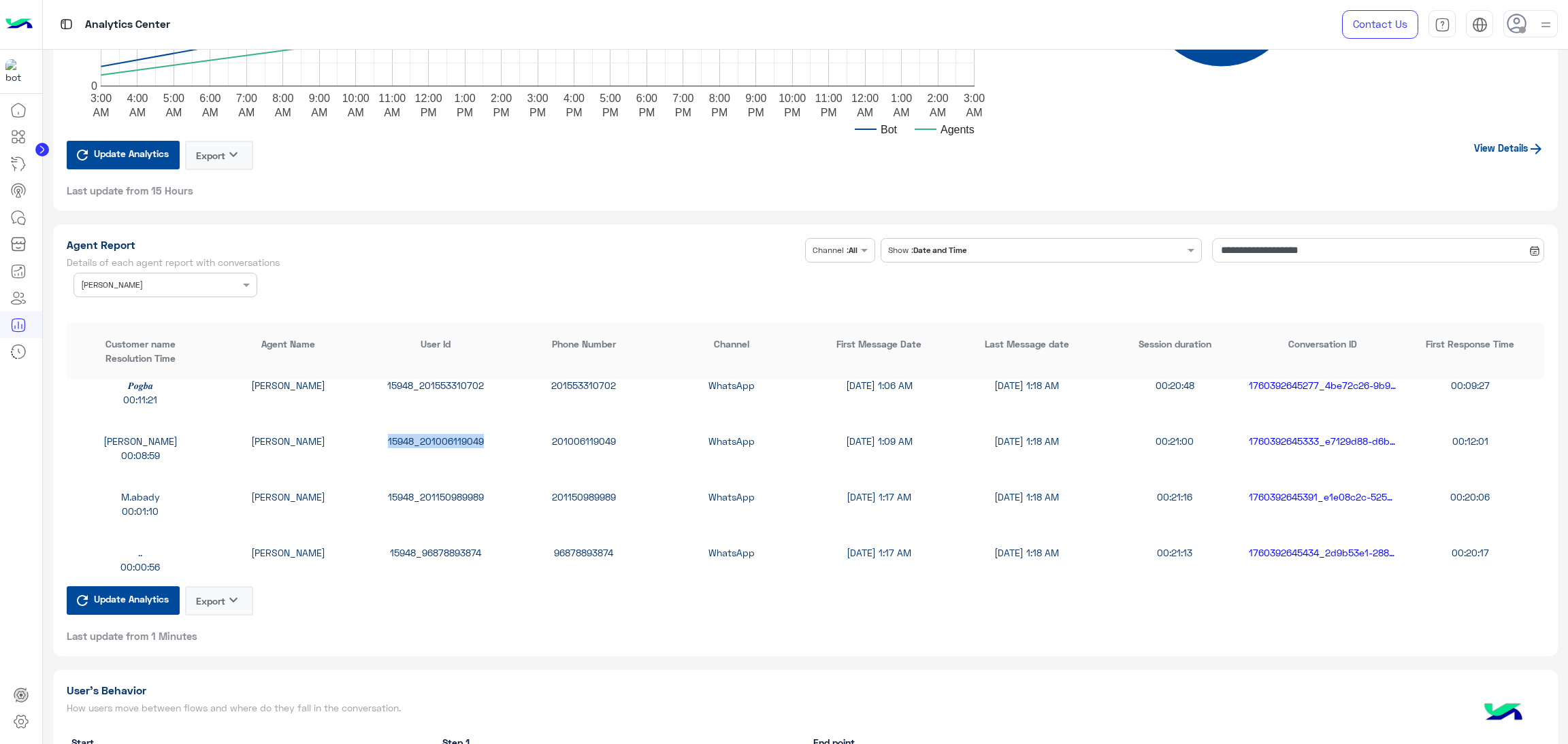
scroll to position [408, 0]
click at [447, 494] on div "15948_201150989989" at bounding box center [436, 494] width 148 height 14
click at [443, 542] on div "15948_96878893874" at bounding box center [436, 549] width 148 height 14
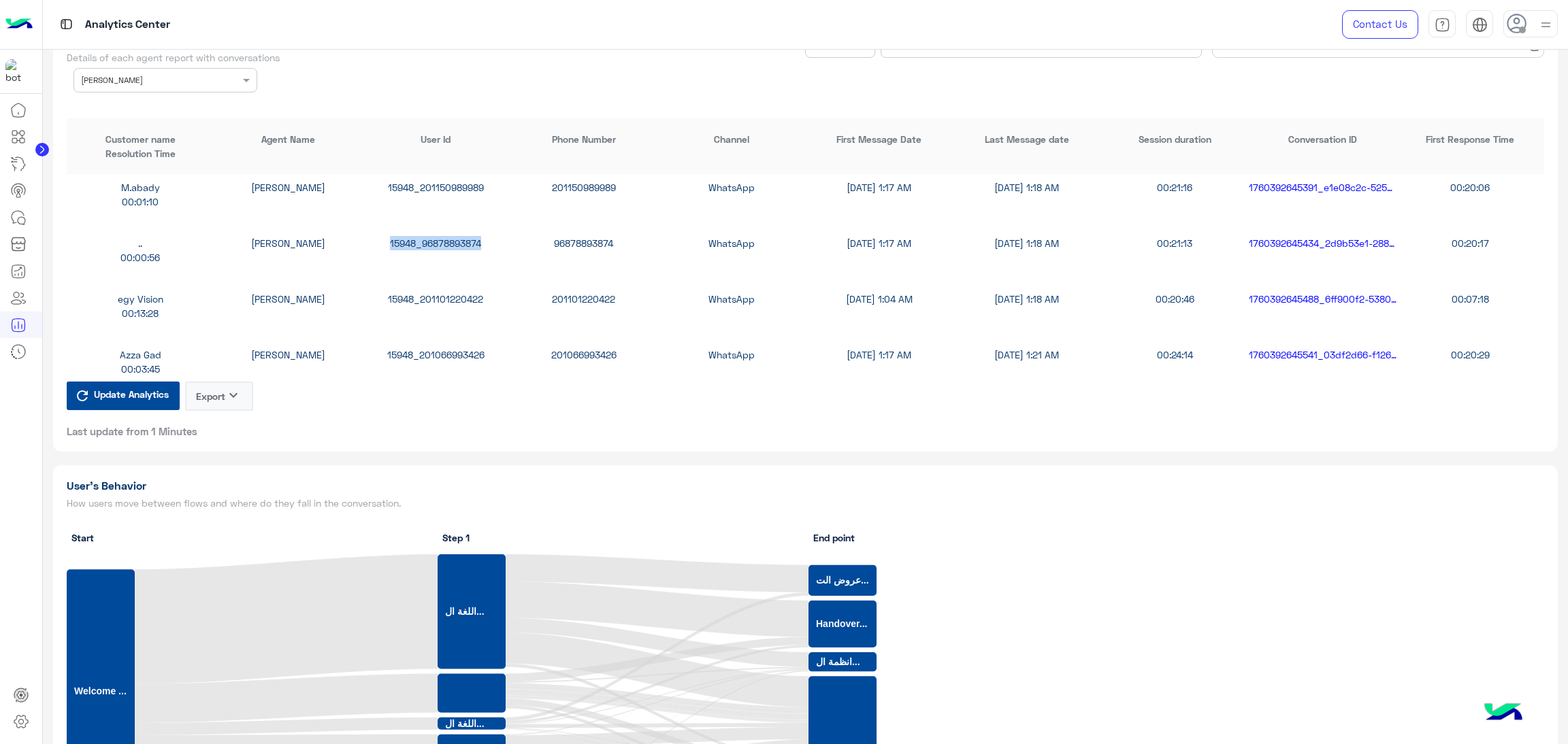
scroll to position [612, 0]
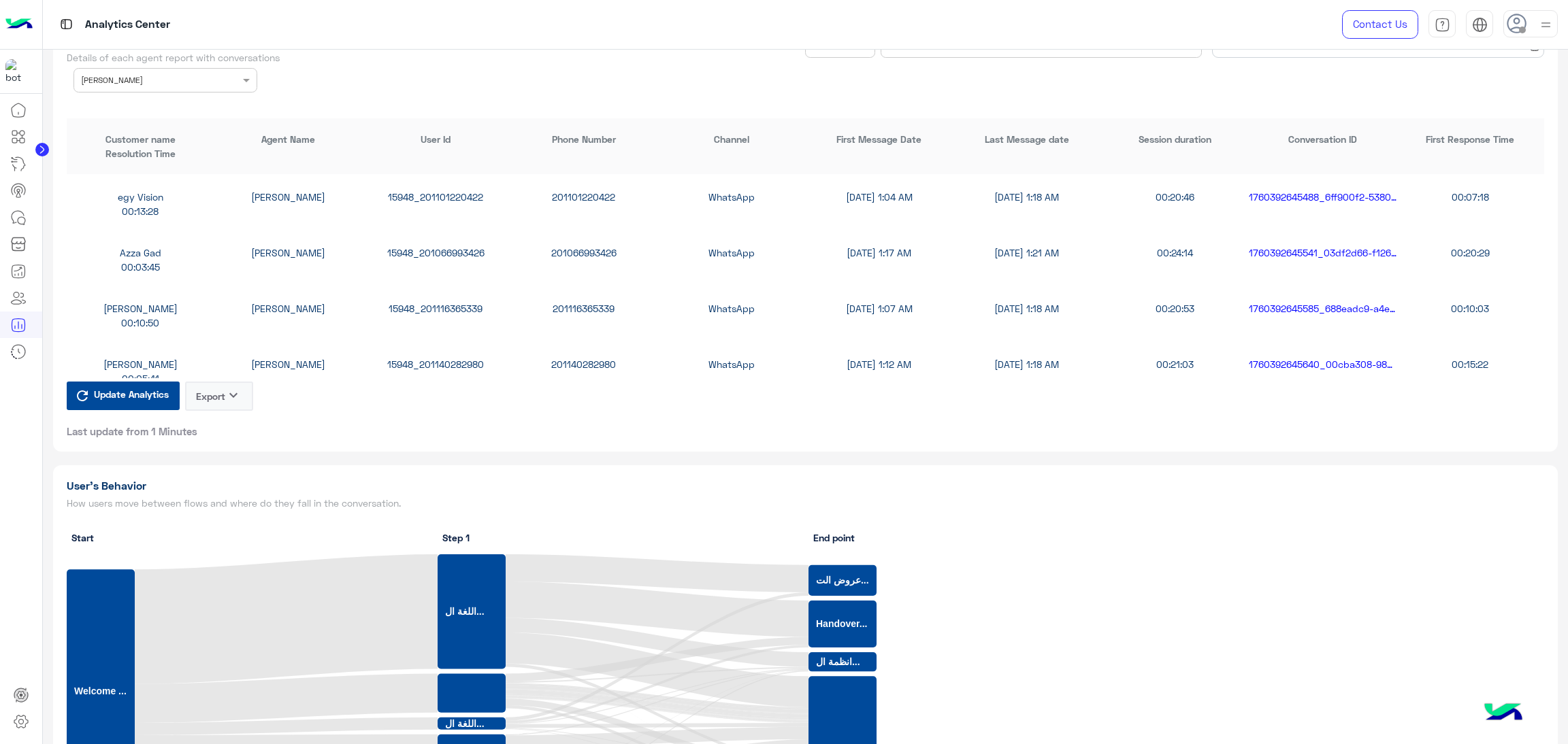
click at [445, 192] on div "15948_201101220422" at bounding box center [436, 197] width 148 height 14
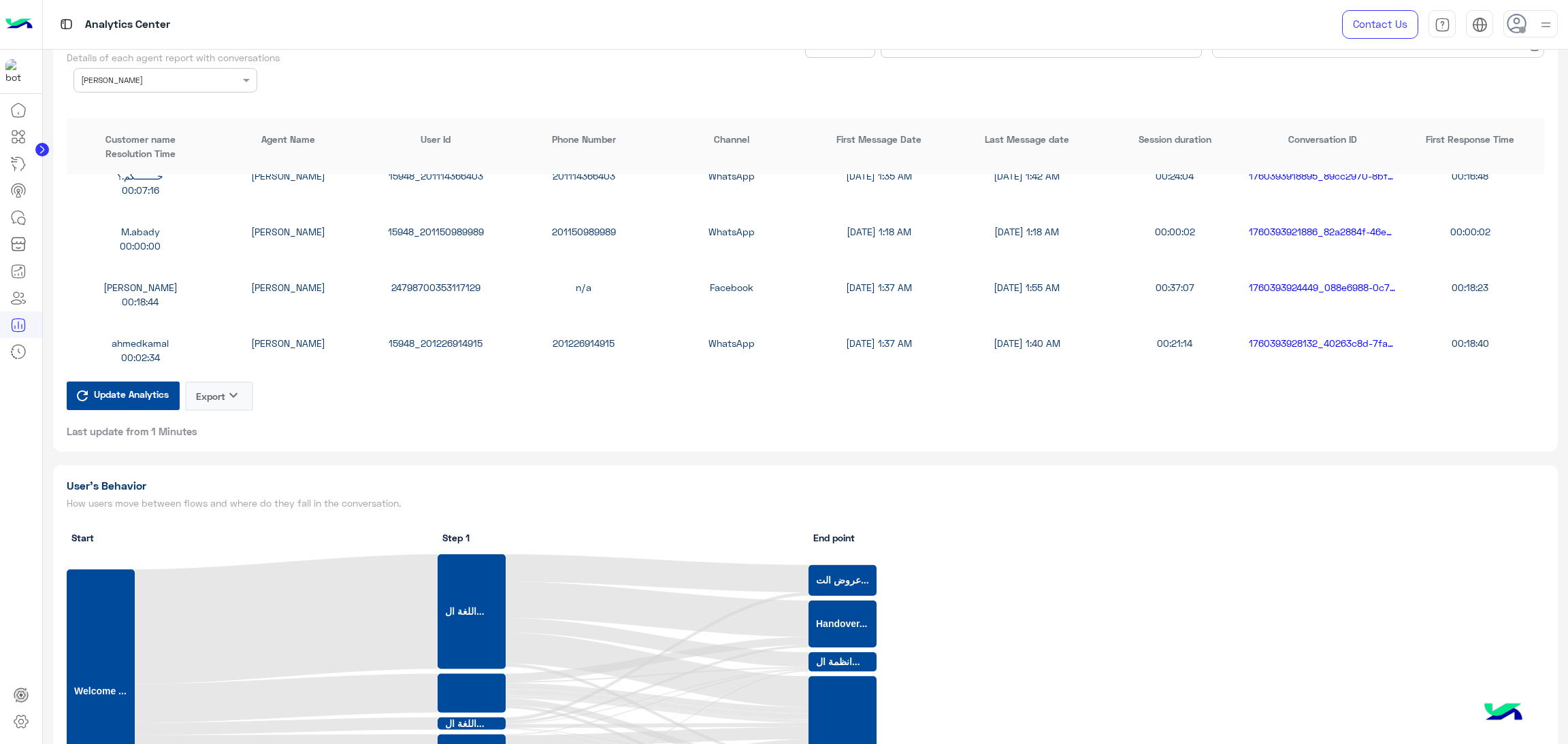
scroll to position [1530, 0]
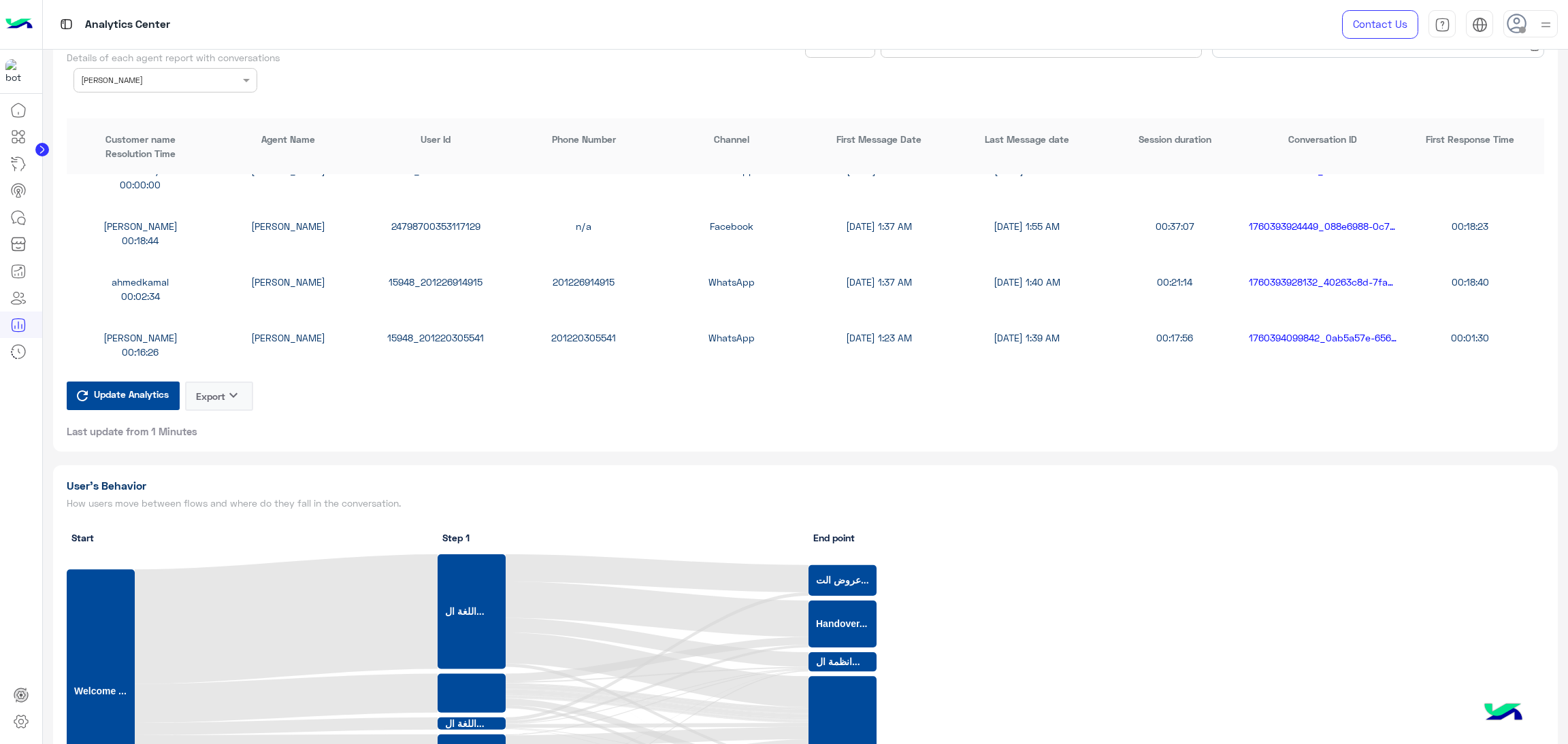
click at [431, 270] on div "ahmedkamal Mohamed Samka 15948_201226914915 201226914915 WhatsApp 10/14/25, 1:3…" at bounding box center [806, 289] width 1478 height 56
click at [431, 225] on div "24798700353117129" at bounding box center [436, 226] width 148 height 14
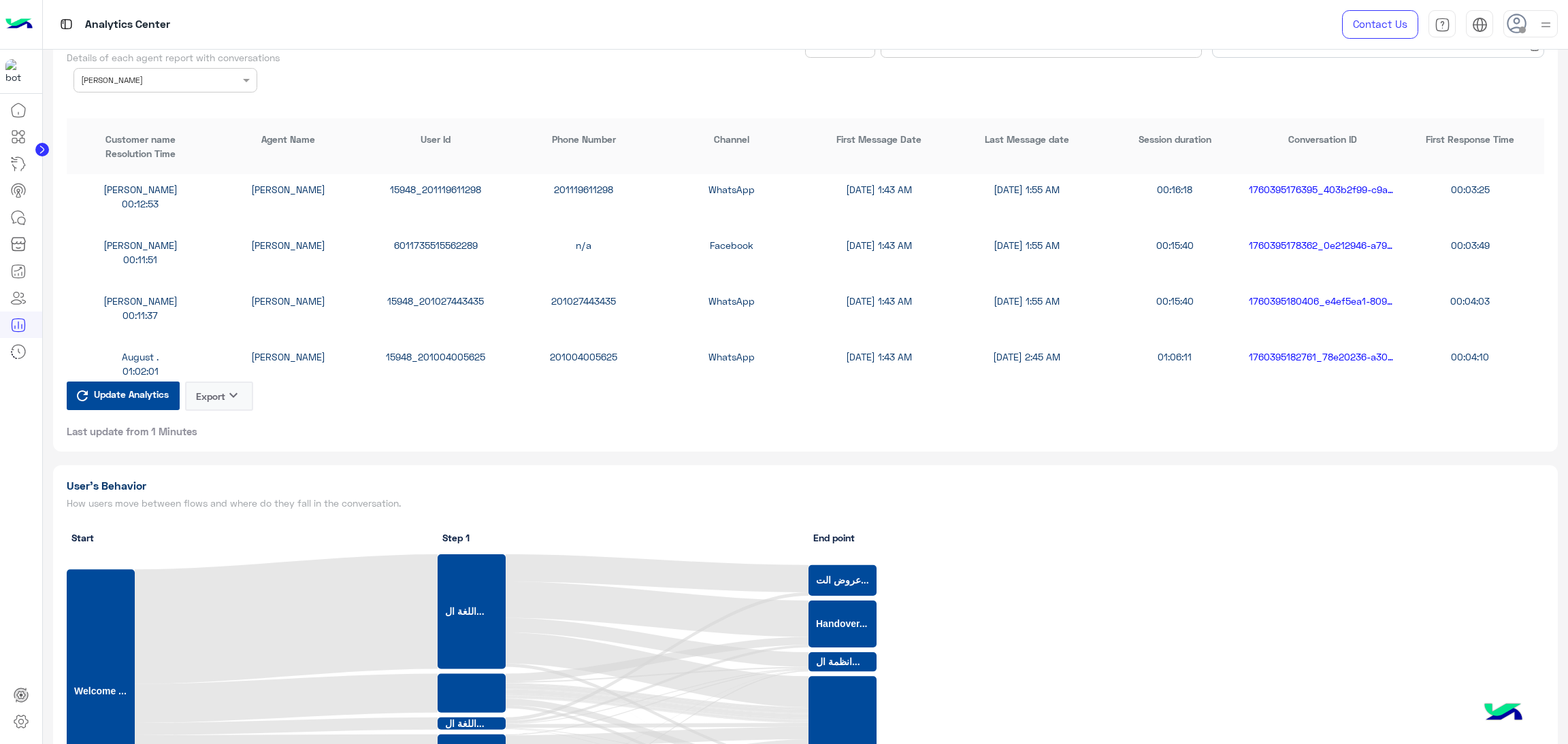
click at [452, 191] on div "15948_201119611298" at bounding box center [436, 189] width 148 height 14
click at [452, 183] on div "15948_201119611298" at bounding box center [436, 189] width 148 height 14
click at [454, 238] on div "6011735515562289" at bounding box center [436, 245] width 148 height 14
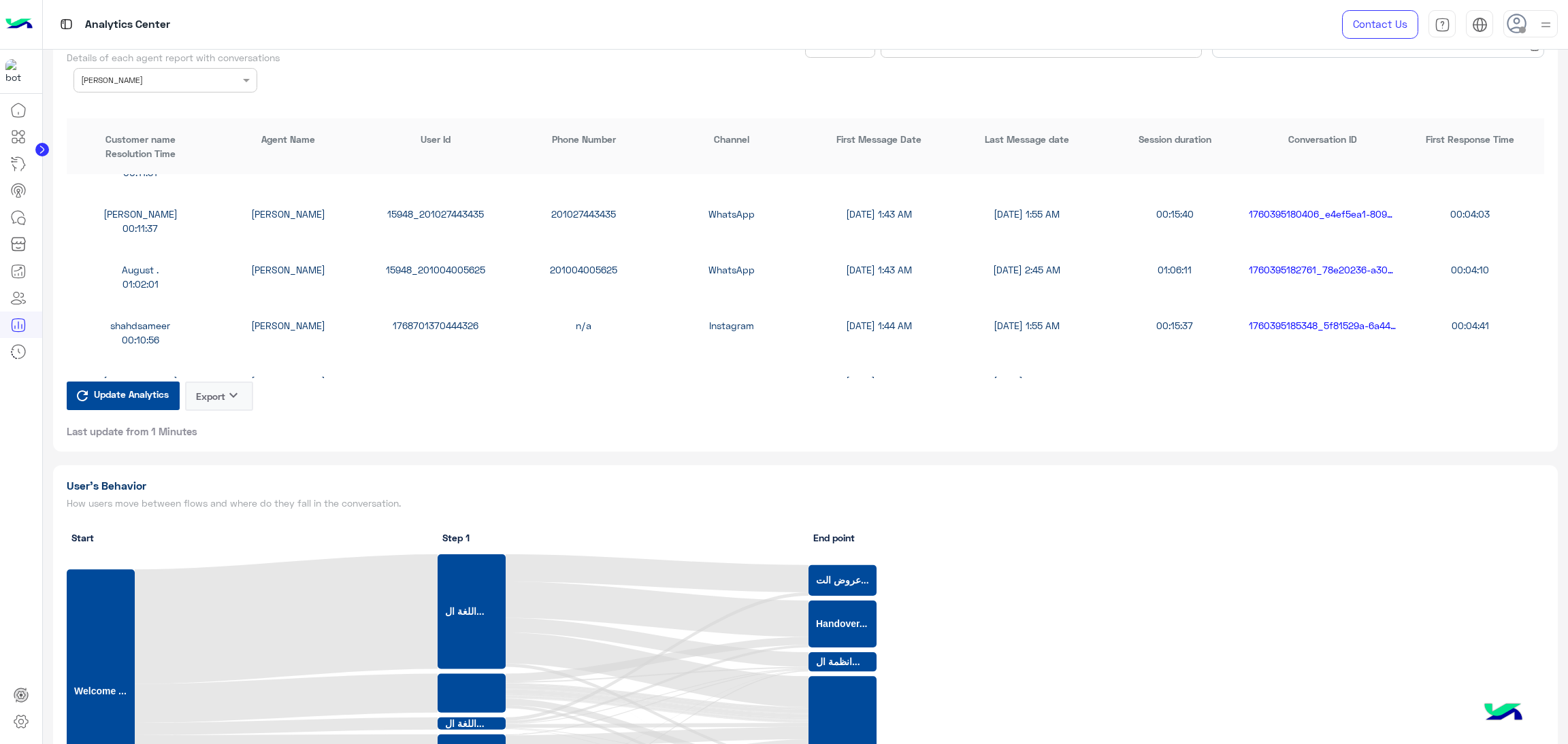
scroll to position [1836, 0]
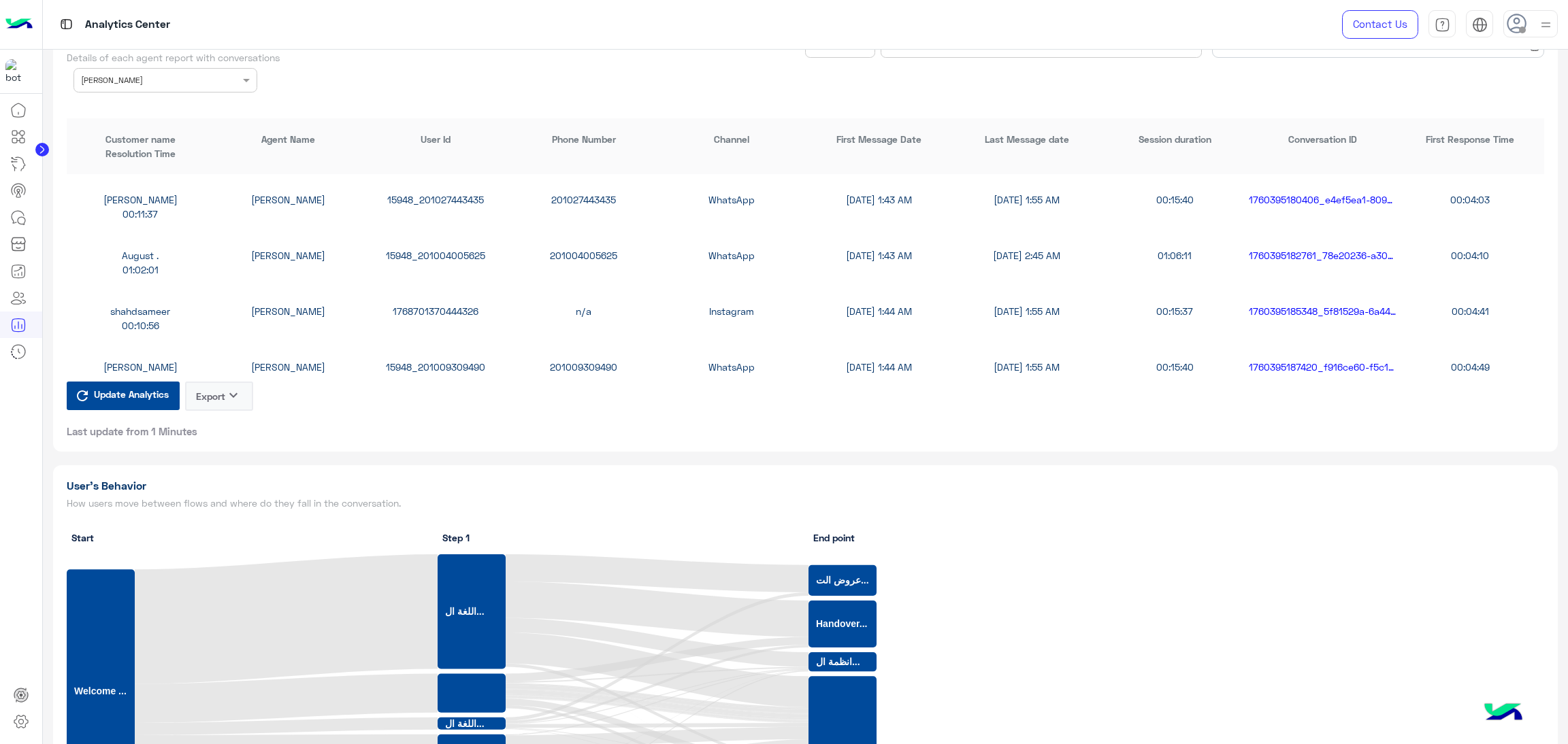
click at [441, 362] on div "15948_201009309490" at bounding box center [436, 367] width 148 height 14
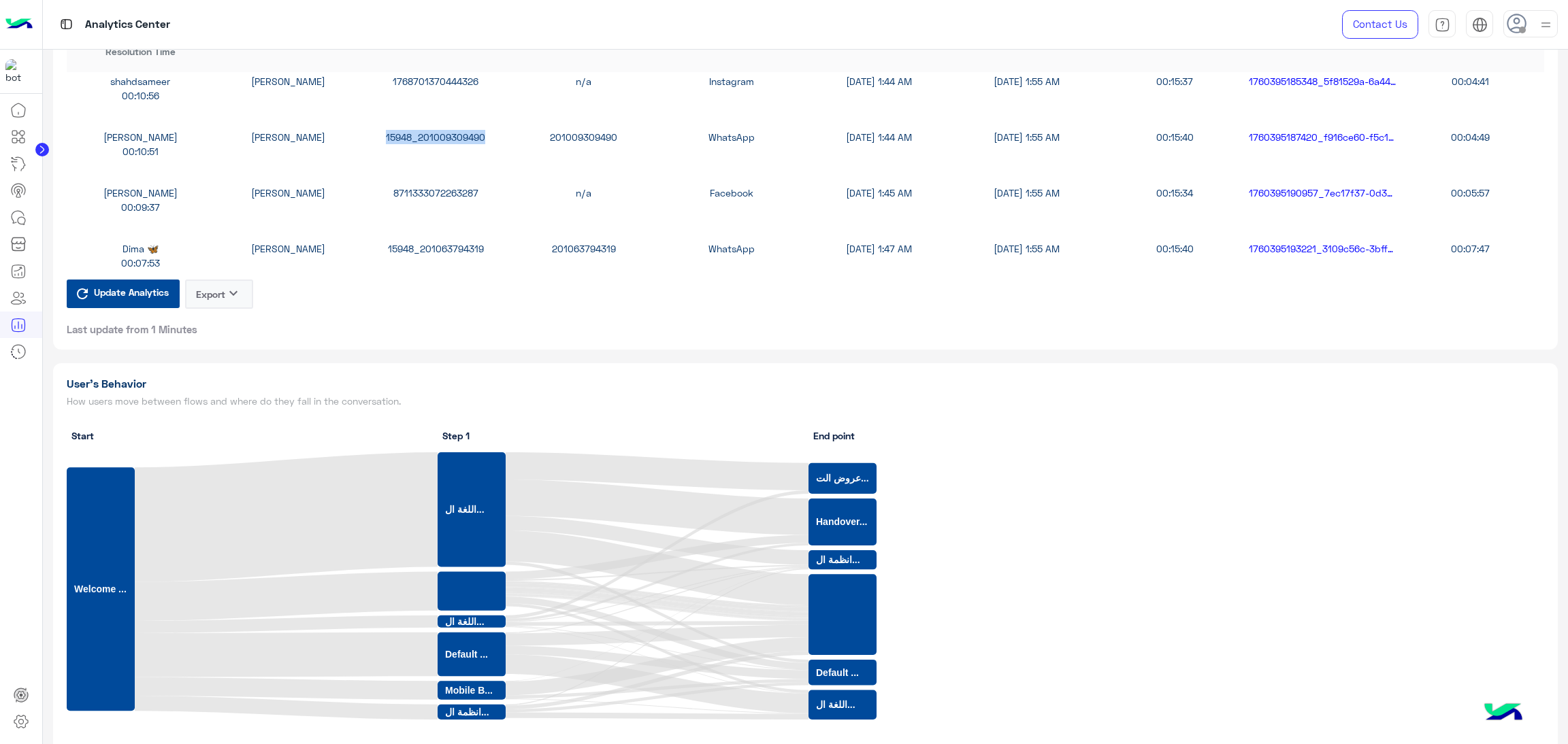
scroll to position [2142, 0]
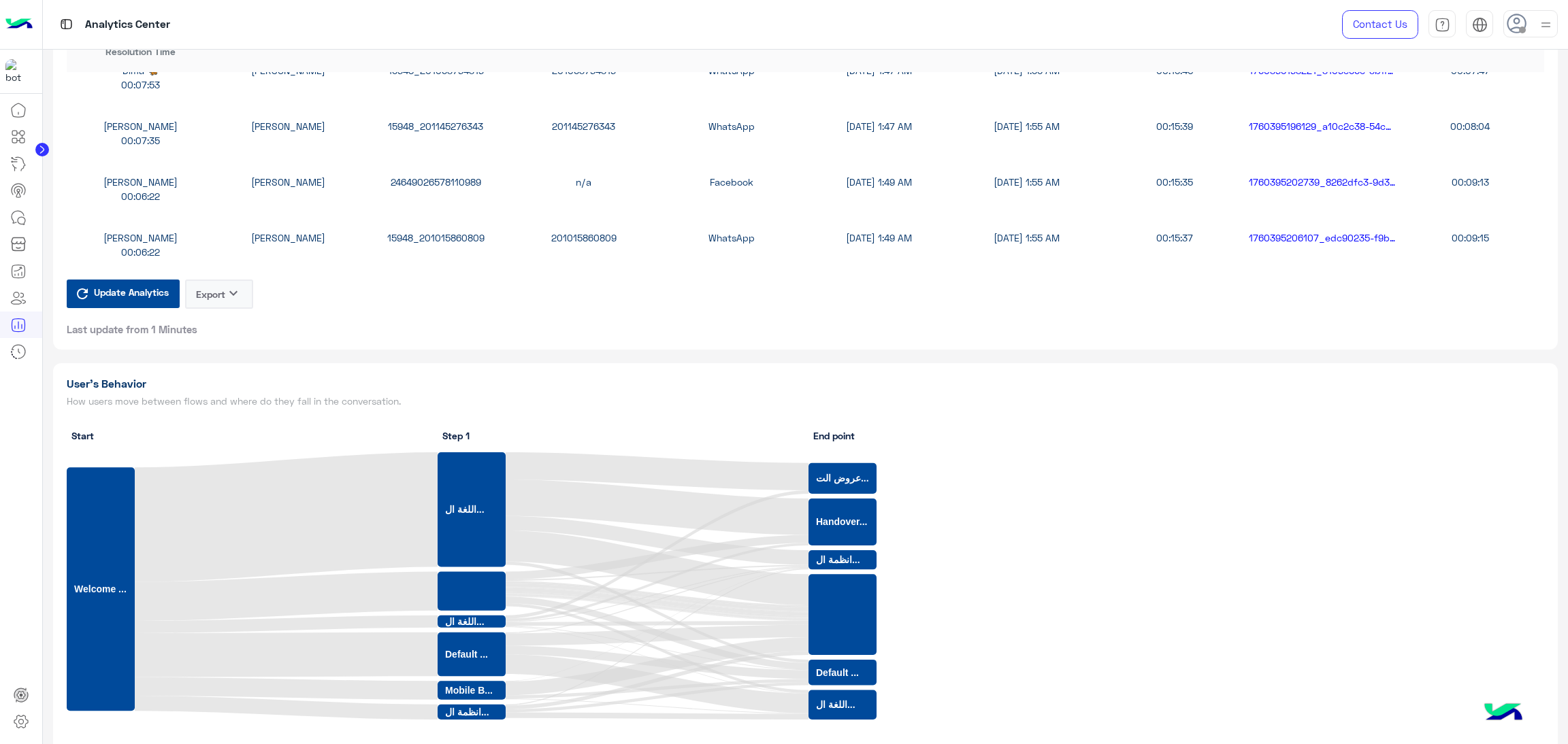
click at [442, 182] on div "24649026578110989" at bounding box center [436, 182] width 148 height 14
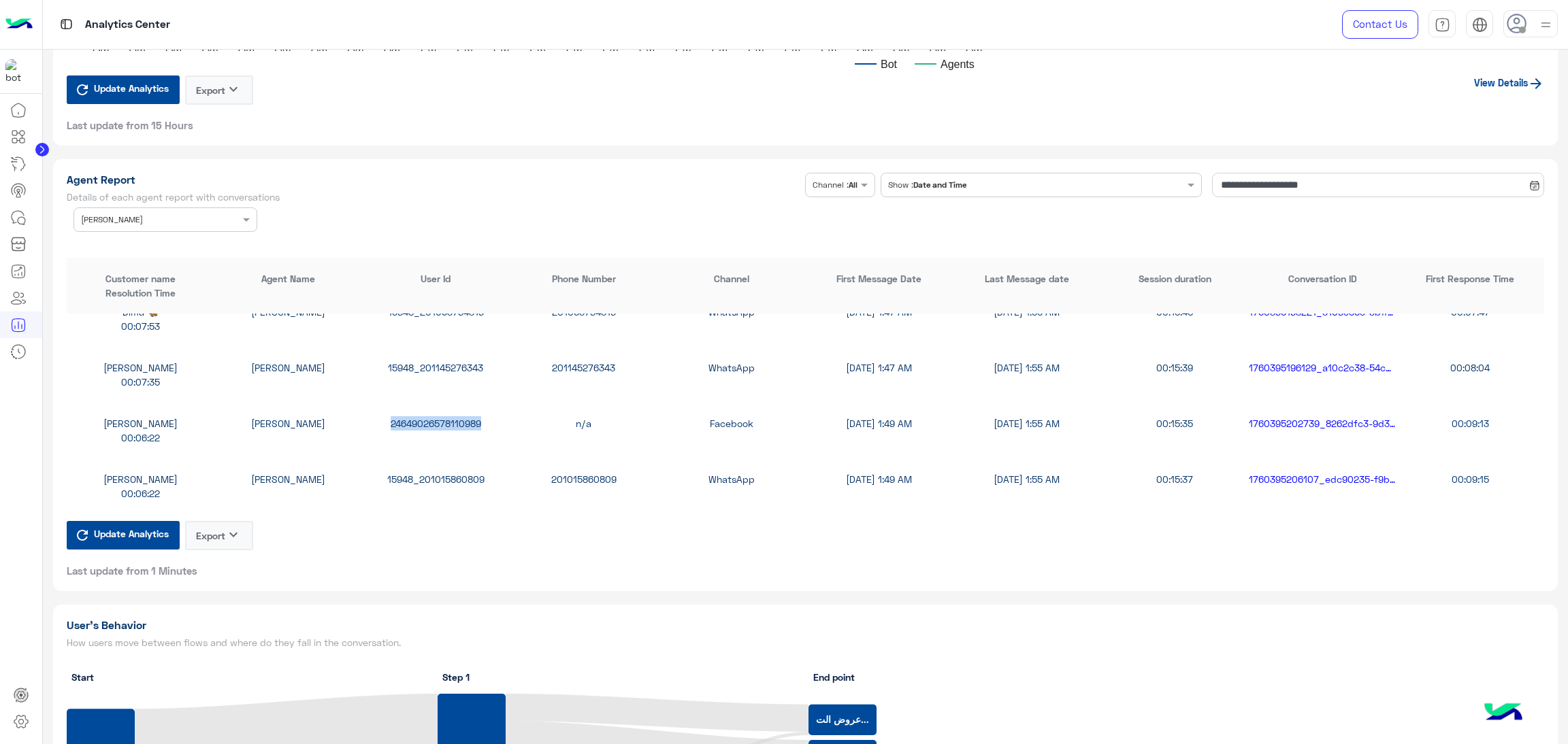
scroll to position [2652, 0]
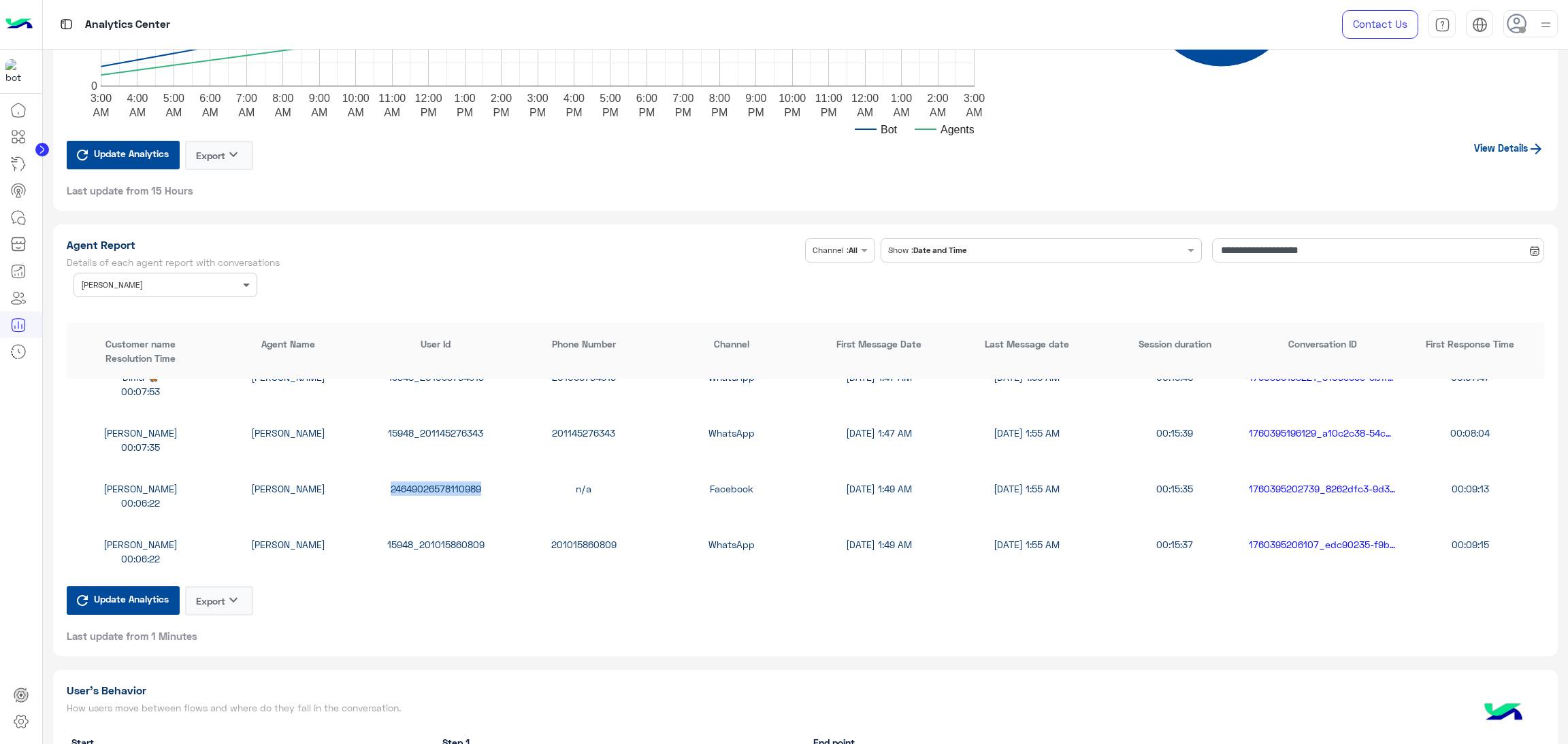
click at [252, 278] on span at bounding box center [248, 285] width 17 height 14
click at [139, 310] on div "All" at bounding box center [165, 312] width 184 height 25
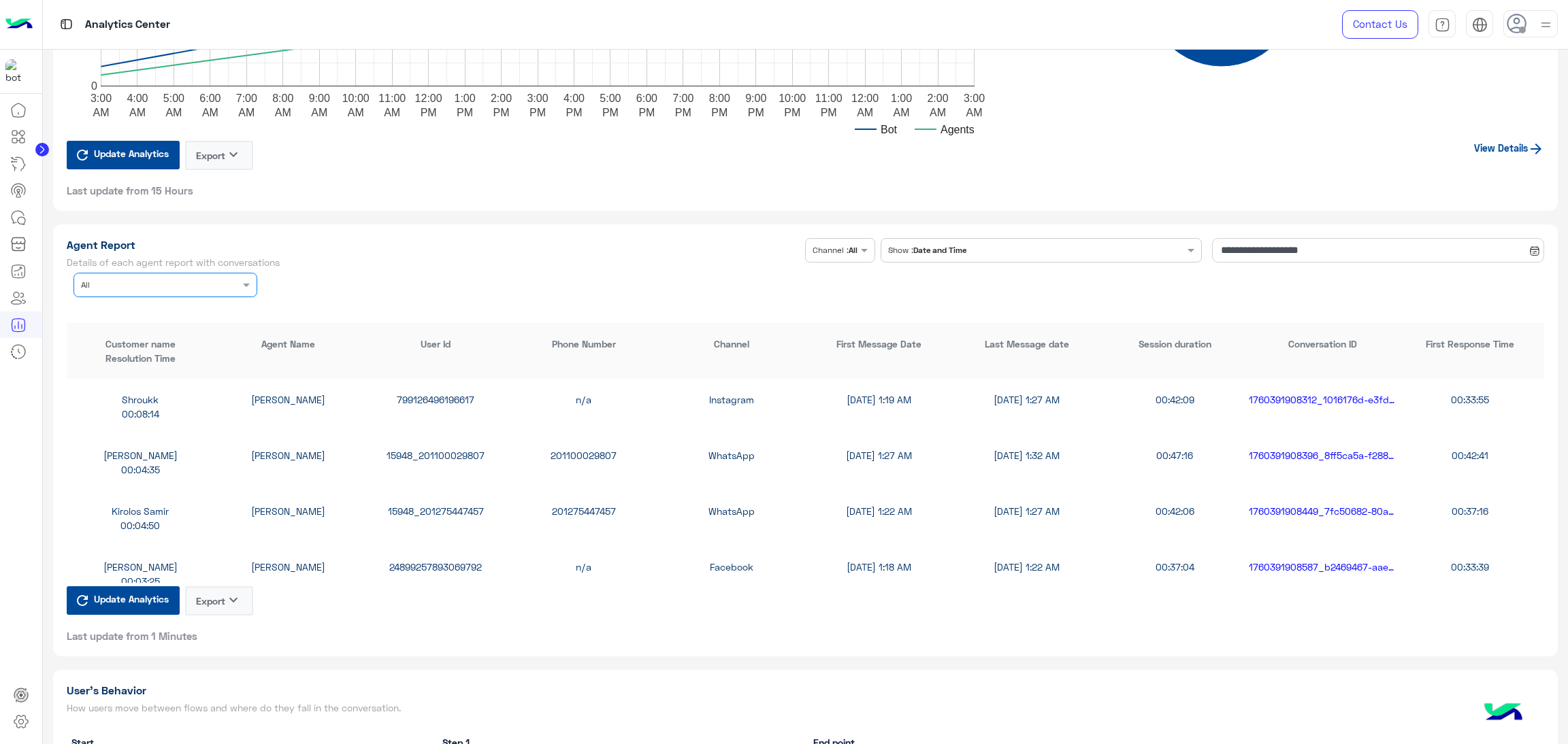
click at [133, 293] on div "Agent Name × All" at bounding box center [165, 285] width 184 height 24
click at [191, 311] on div "Maha Awad" at bounding box center [165, 312] width 184 height 25
click at [415, 396] on div "15948_201000907512" at bounding box center [436, 400] width 148 height 14
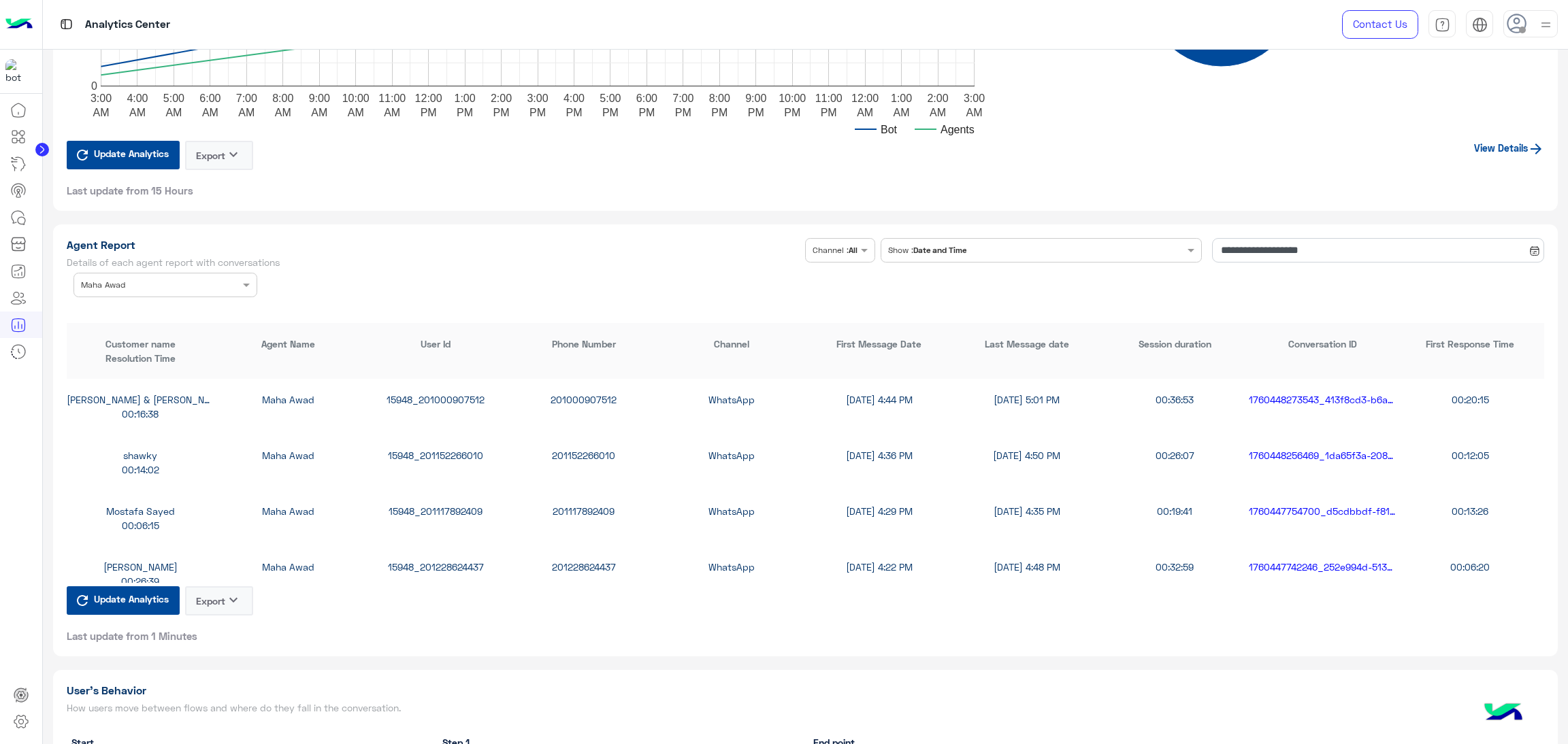
click at [431, 442] on div "shawky Maha Awad 15948_201152266010 201152266010 WhatsApp 10/14/25, 4:36 PM 10/…" at bounding box center [806, 462] width 1478 height 56
click at [431, 452] on div "15948_201152266010" at bounding box center [436, 455] width 148 height 14
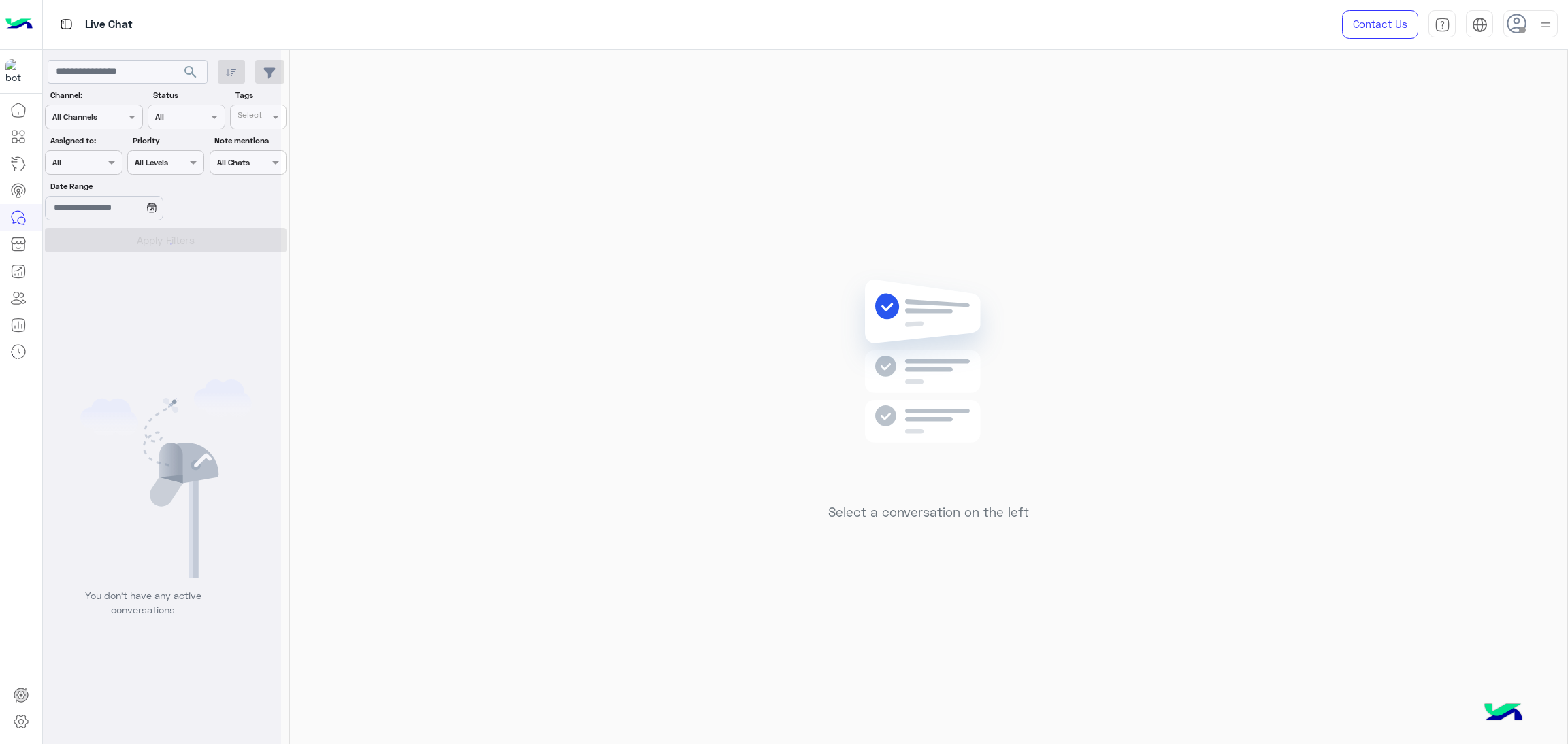
click at [99, 66] on div at bounding box center [162, 377] width 238 height 744
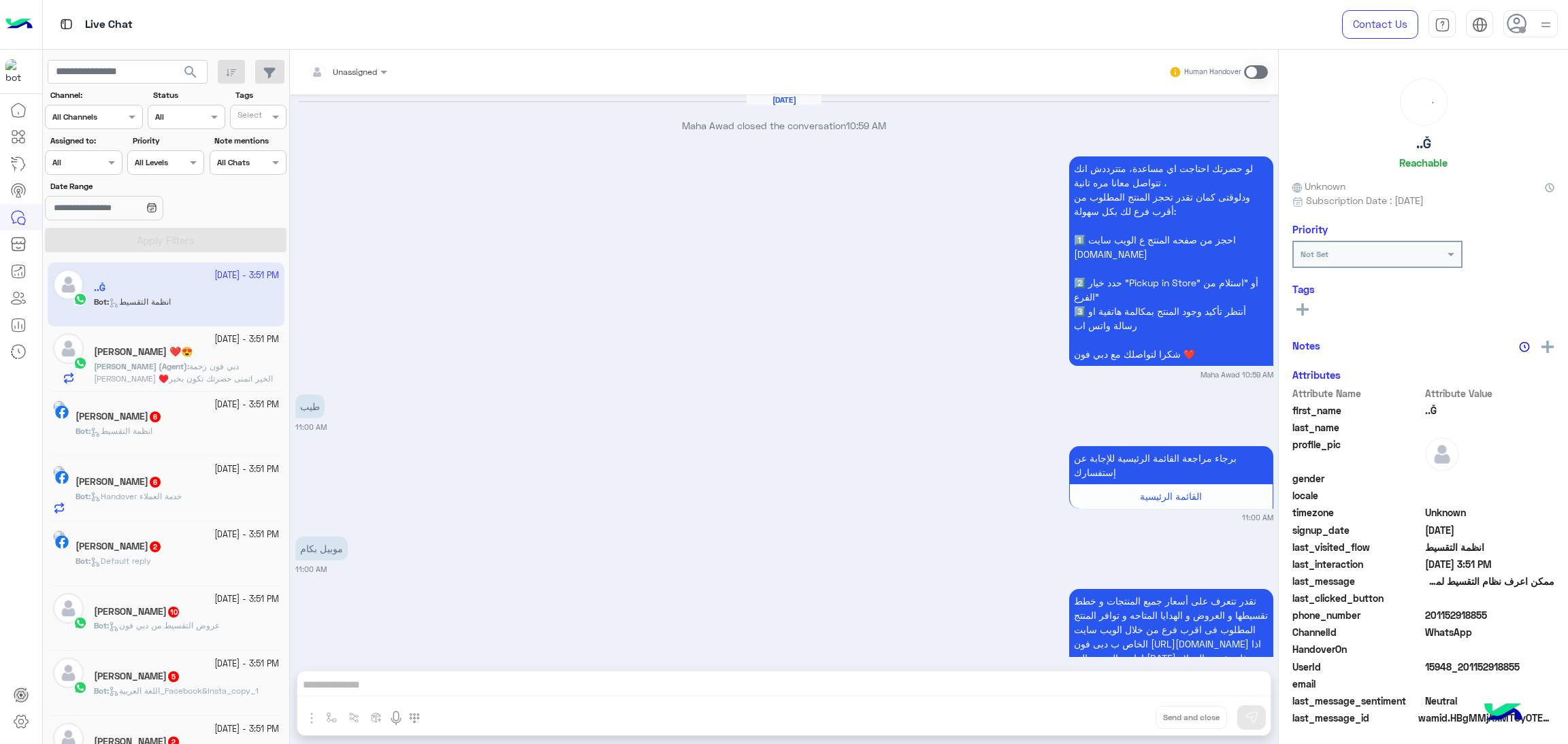
scroll to position [2104, 0]
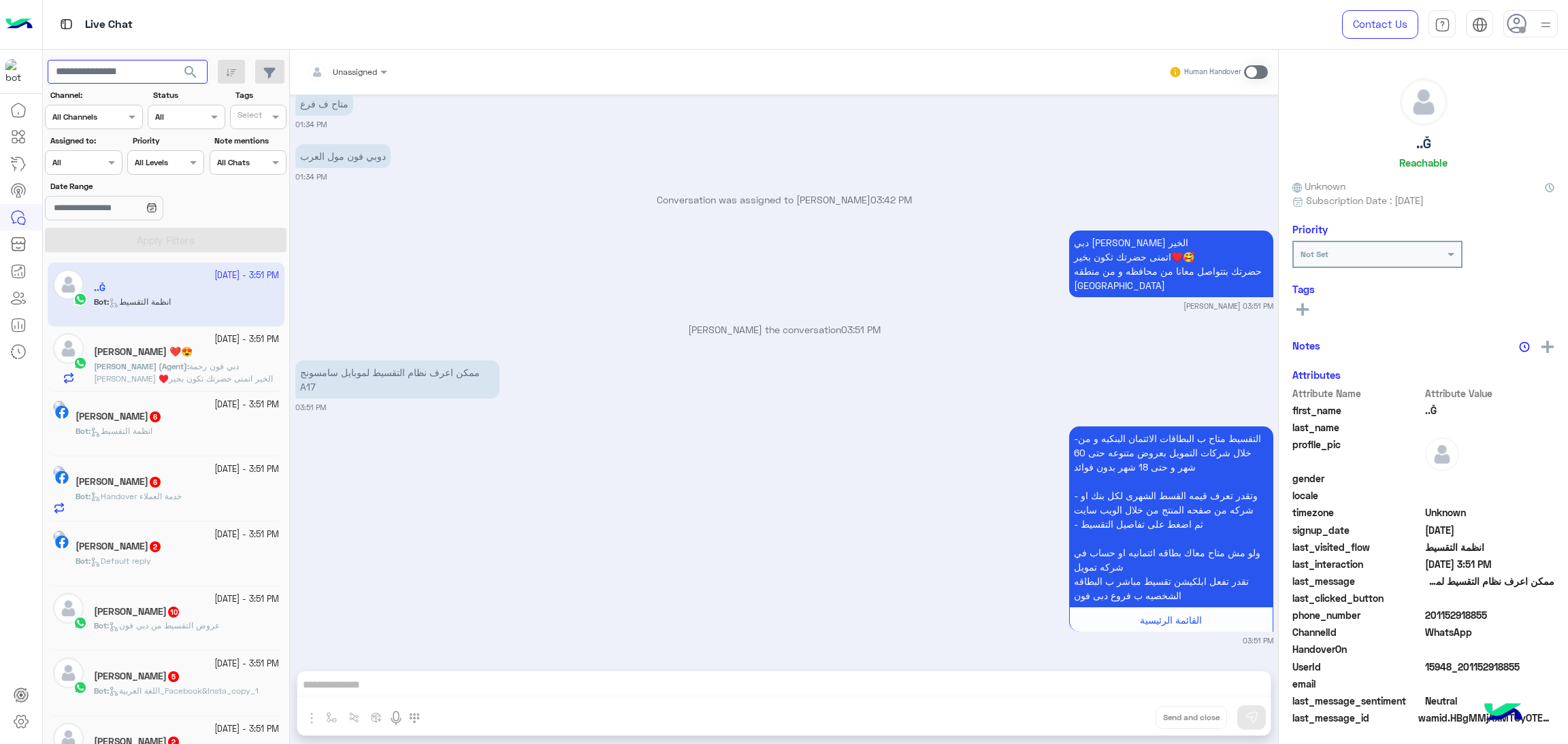
click at [149, 77] on input "text" at bounding box center [128, 72] width 160 height 24
paste input "**********"
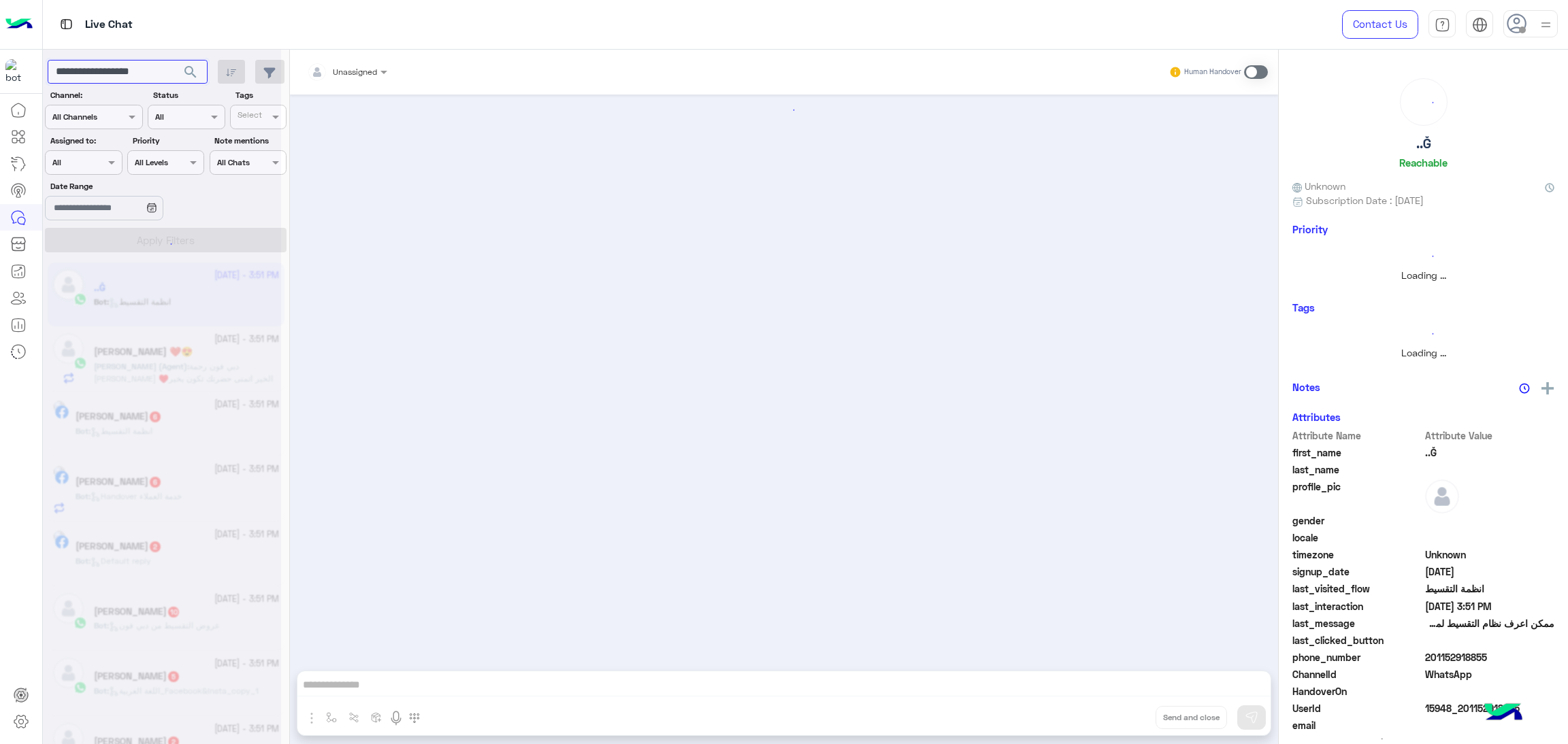
scroll to position [0, 0]
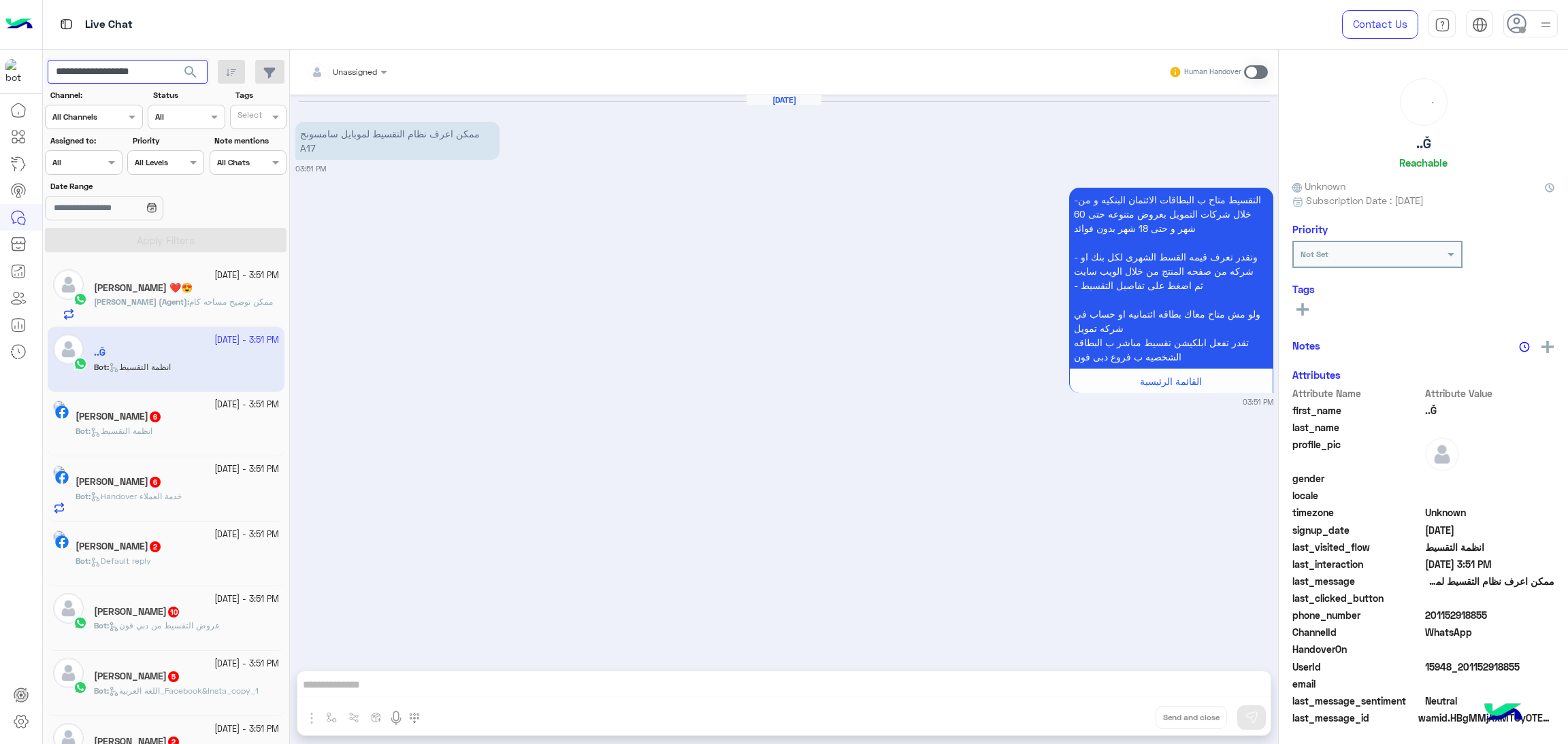
type input "**********"
click at [190, 74] on span "search" at bounding box center [190, 72] width 16 height 16
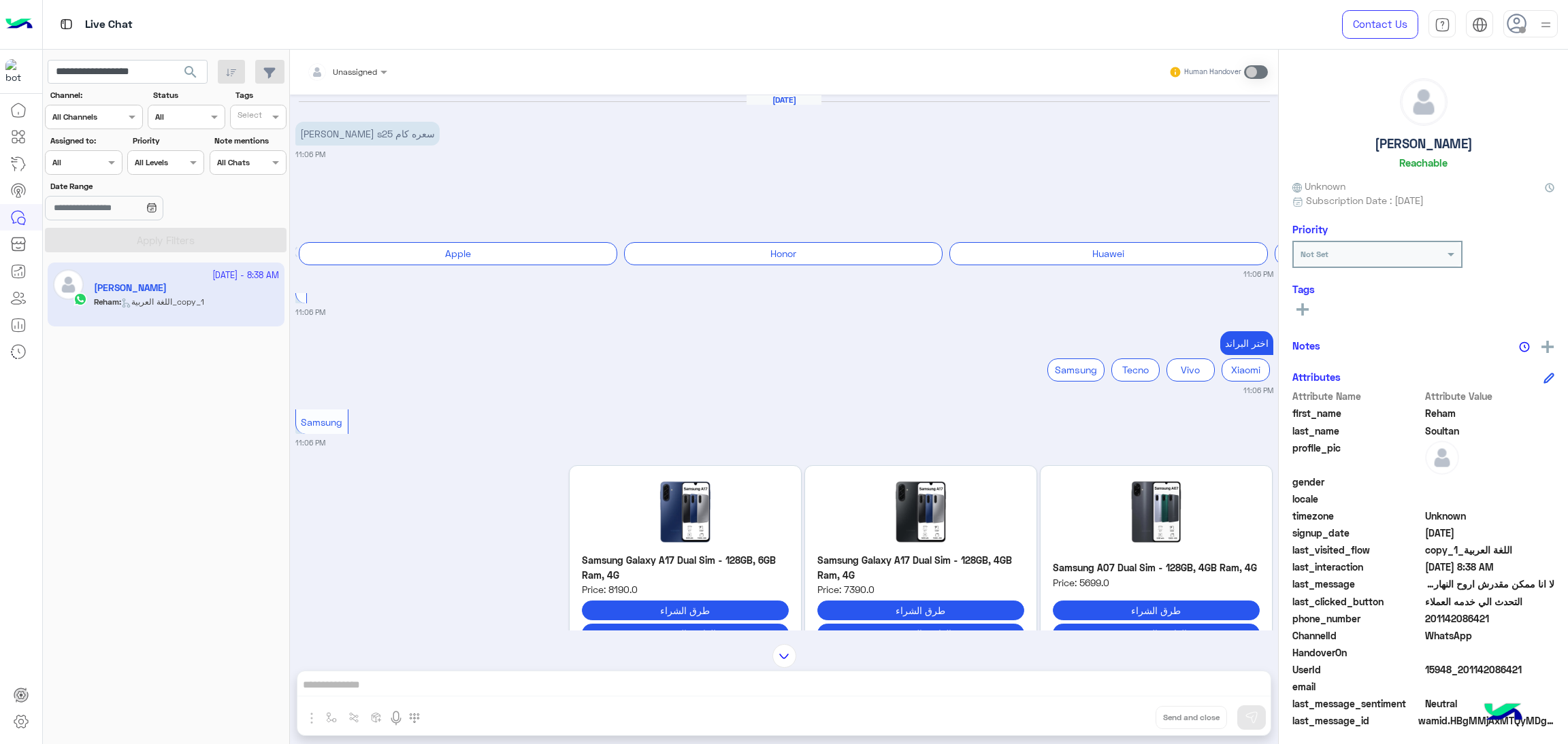
scroll to position [2104, 0]
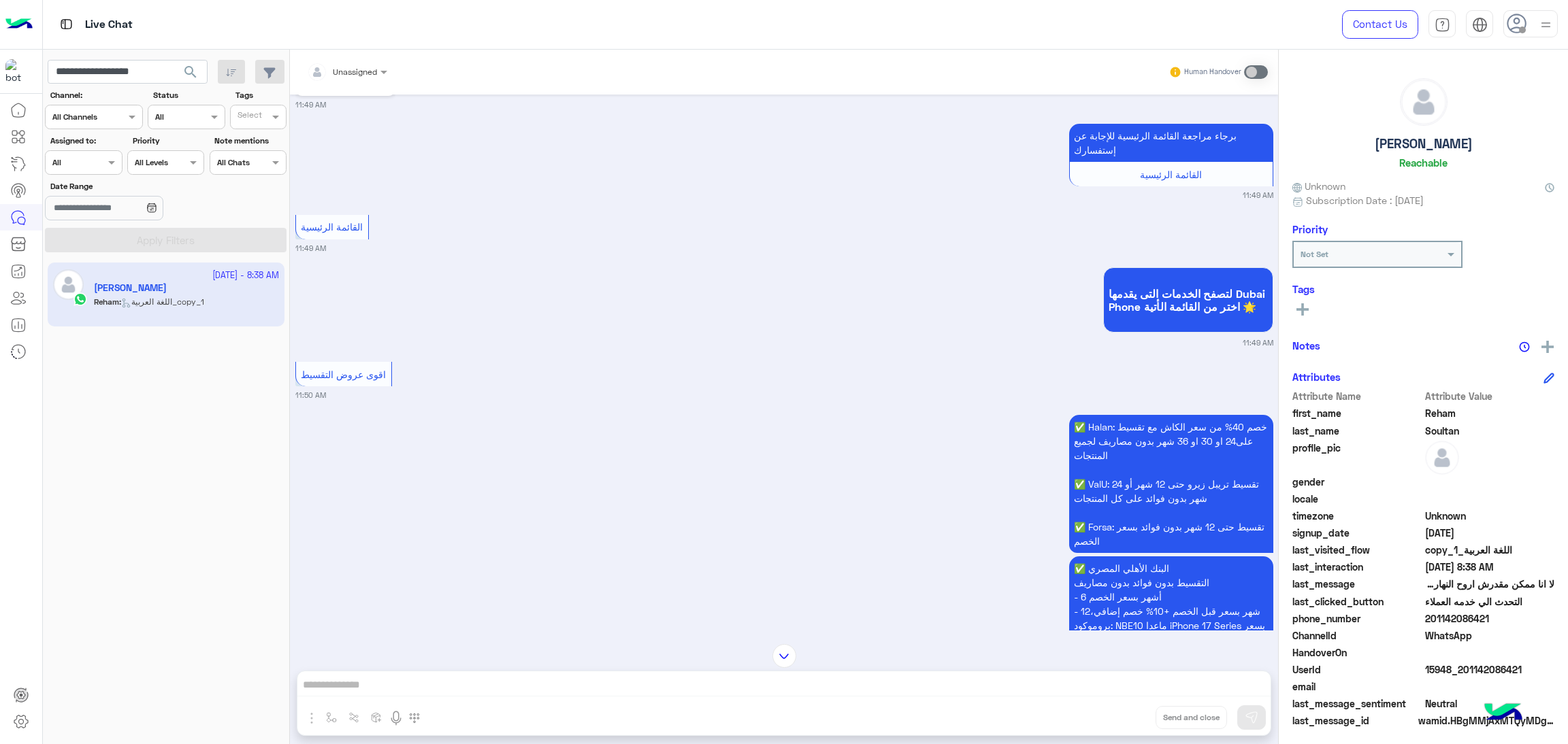
drag, startPoint x: 1425, startPoint y: 618, endPoint x: 1509, endPoint y: 623, distance: 84.1
click at [1509, 623] on span "201142086421" at bounding box center [1491, 619] width 130 height 14
copy span "01142086421"
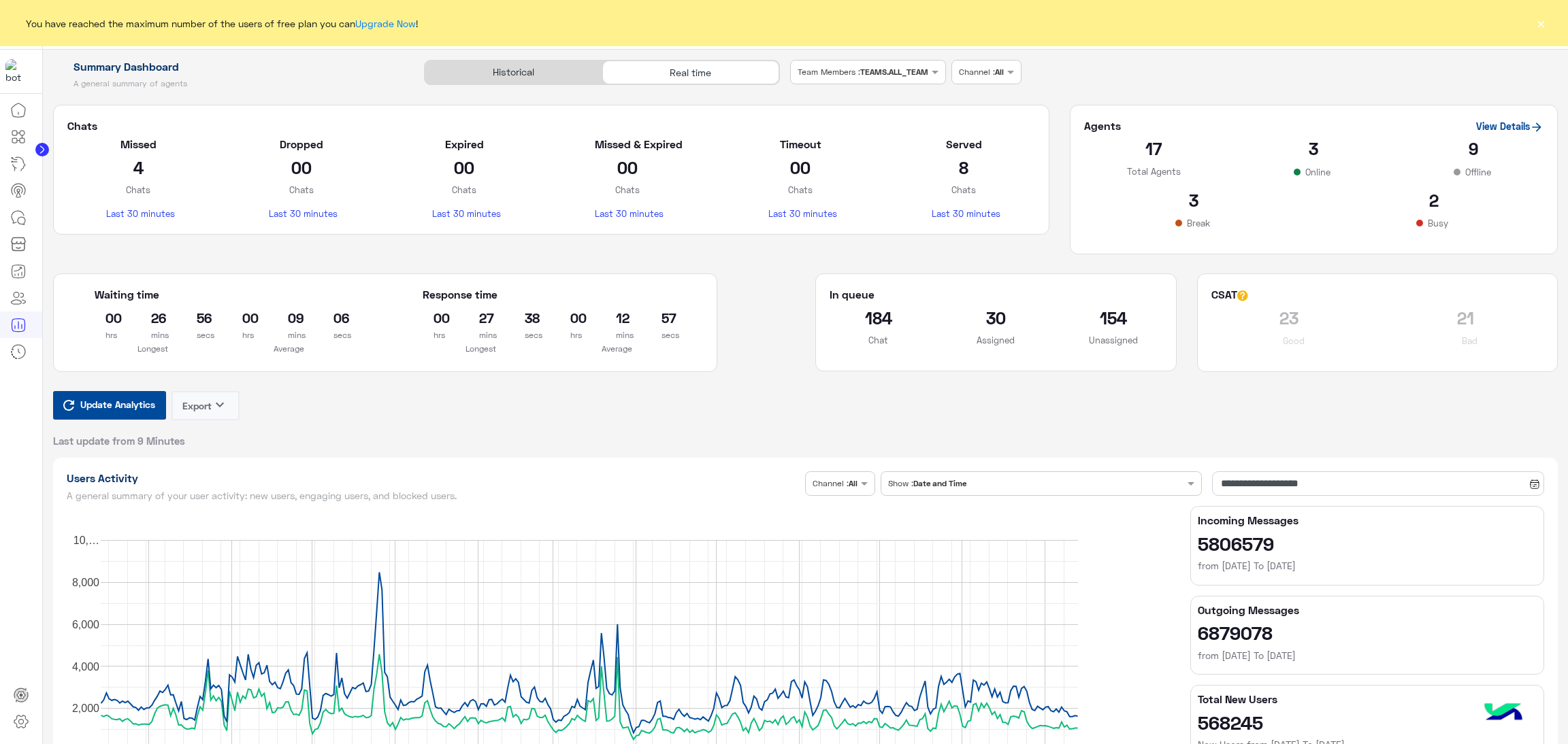
drag, startPoint x: 0, startPoint y: 0, endPoint x: 121, endPoint y: 397, distance: 415.0
click at [121, 397] on span "Update Analytics" at bounding box center [117, 404] width 81 height 18
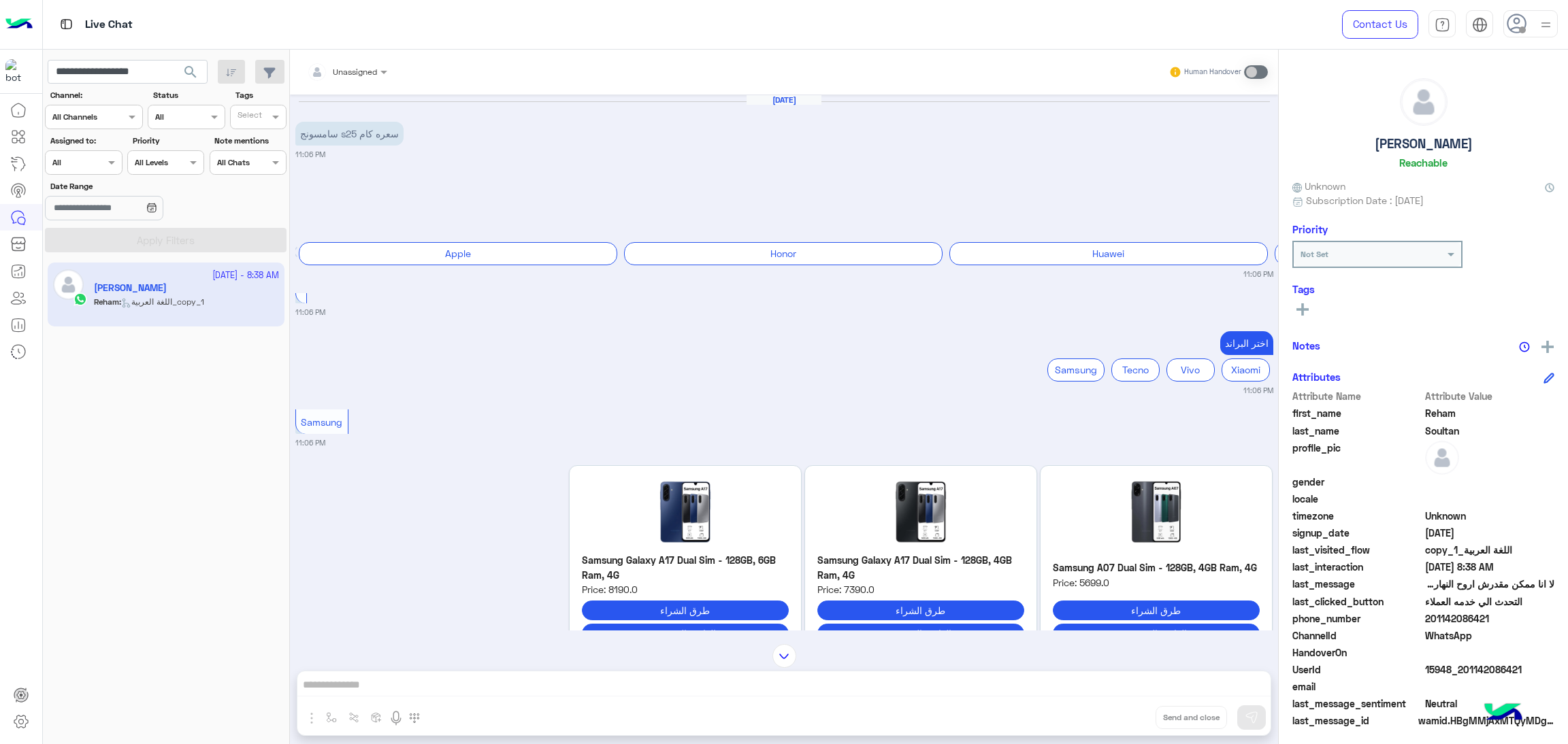
scroll to position [2104, 0]
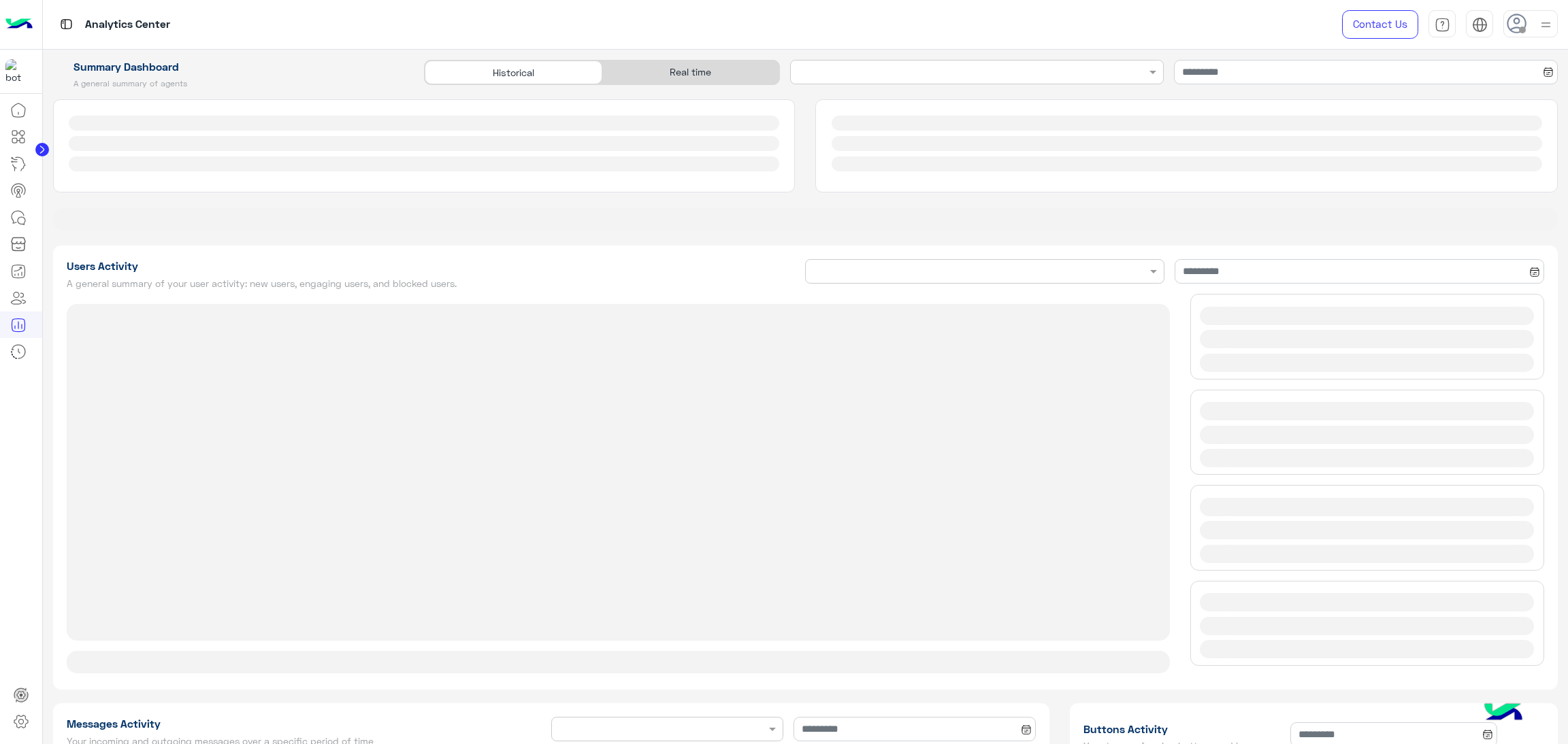
type input "**********"
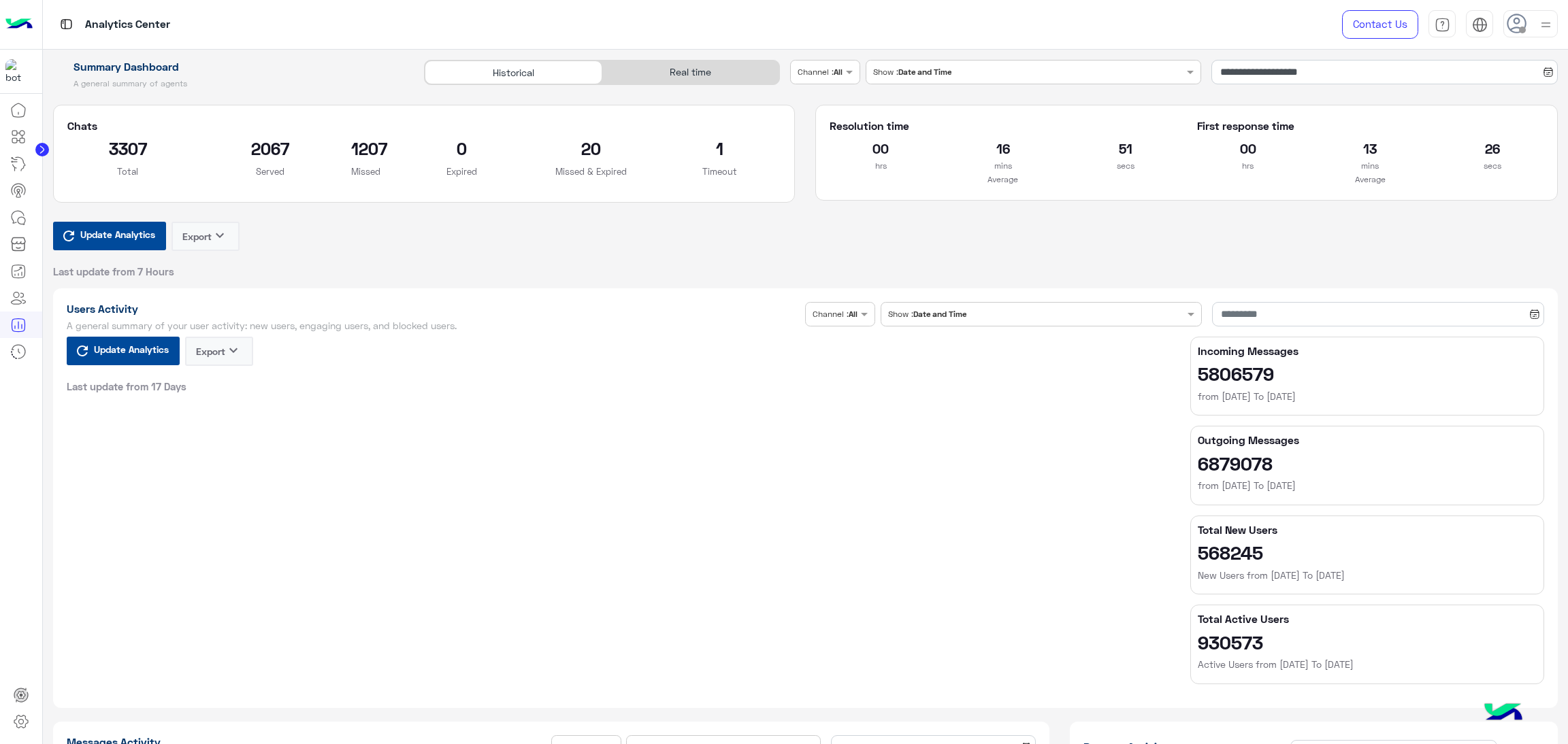
type input "**********"
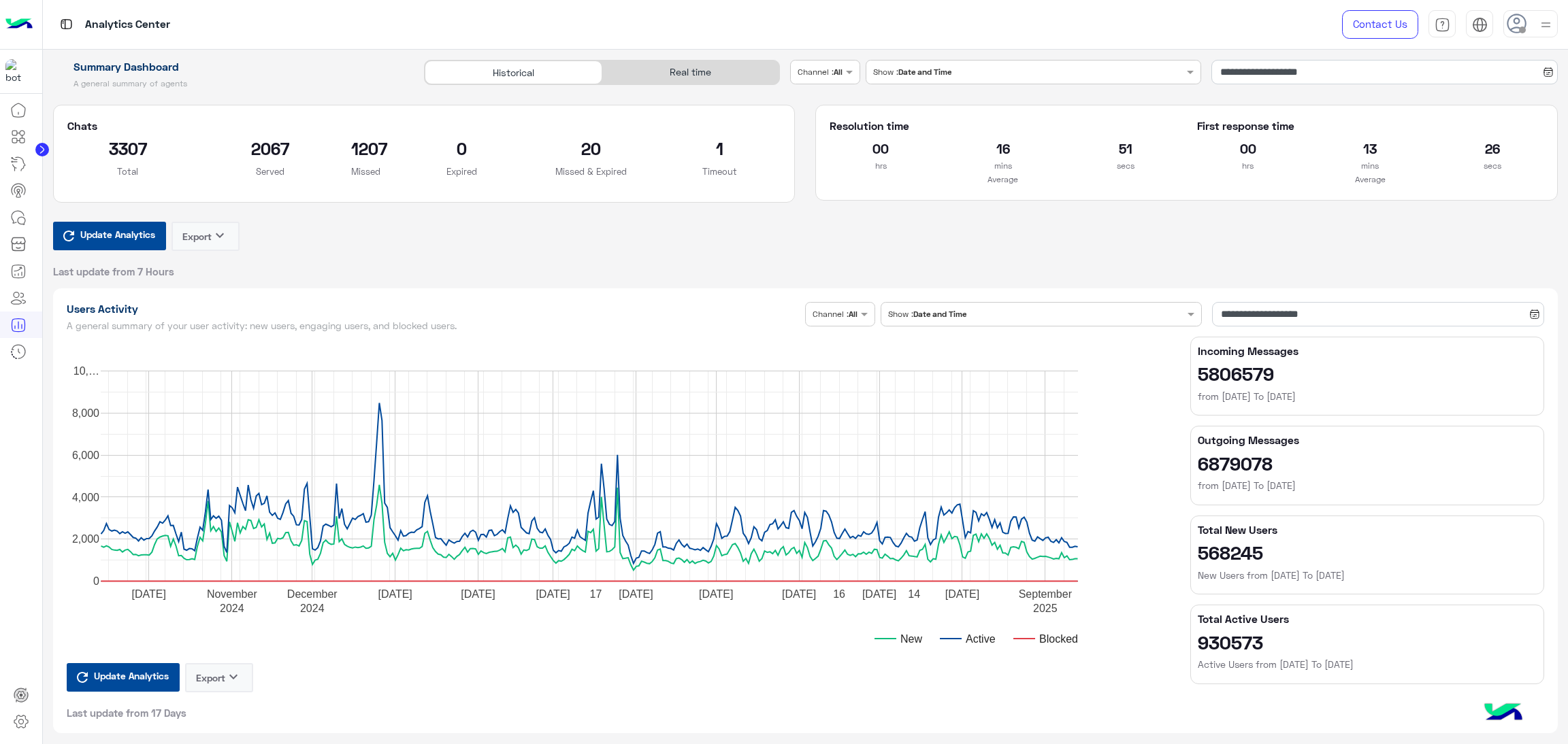
click at [696, 60] on div "Historical Real time" at bounding box center [602, 73] width 356 height 25
type input "**********"
click at [713, 74] on div "Real time" at bounding box center [690, 72] width 177 height 23
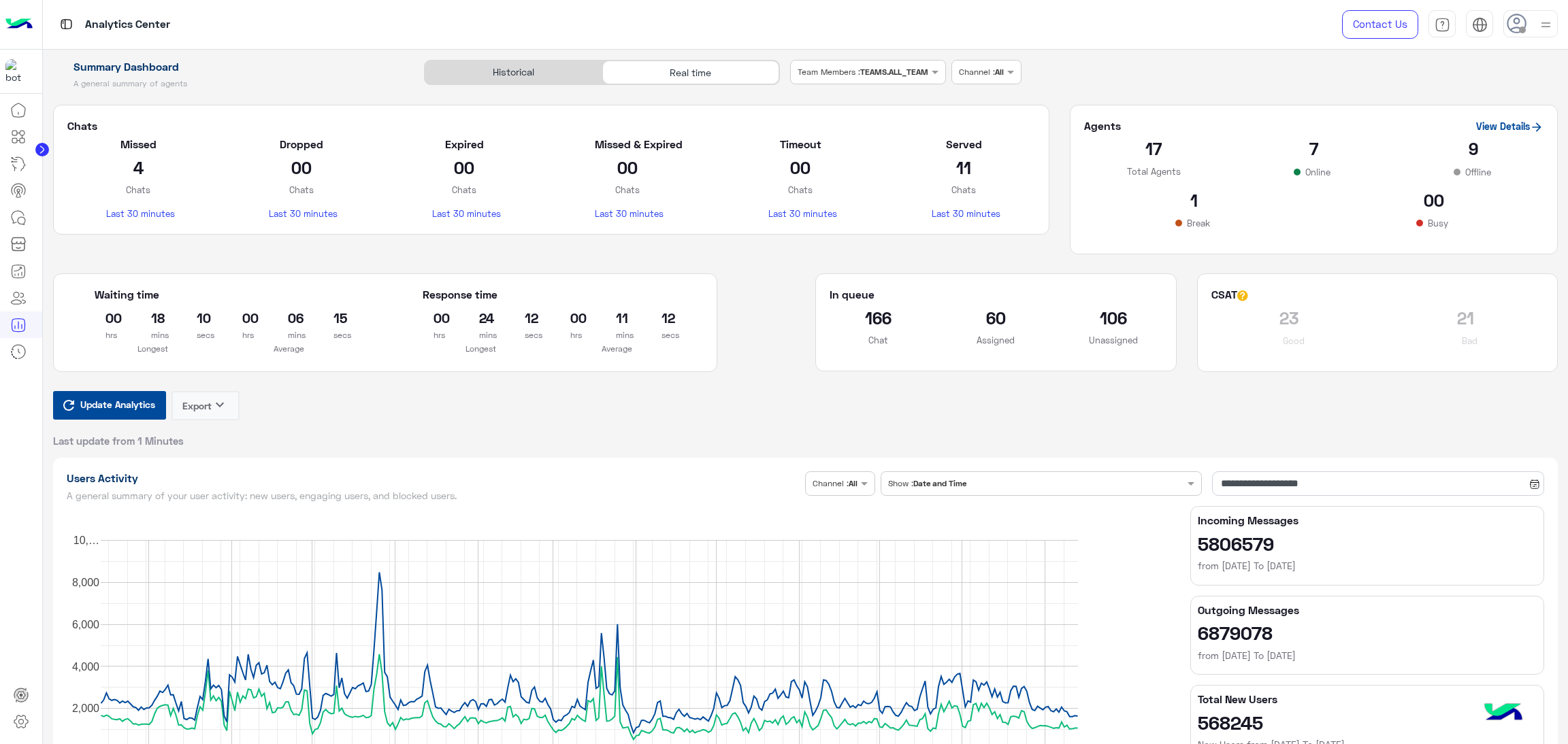
type input "**********"
click at [113, 400] on span "Update Analytics" at bounding box center [117, 404] width 81 height 18
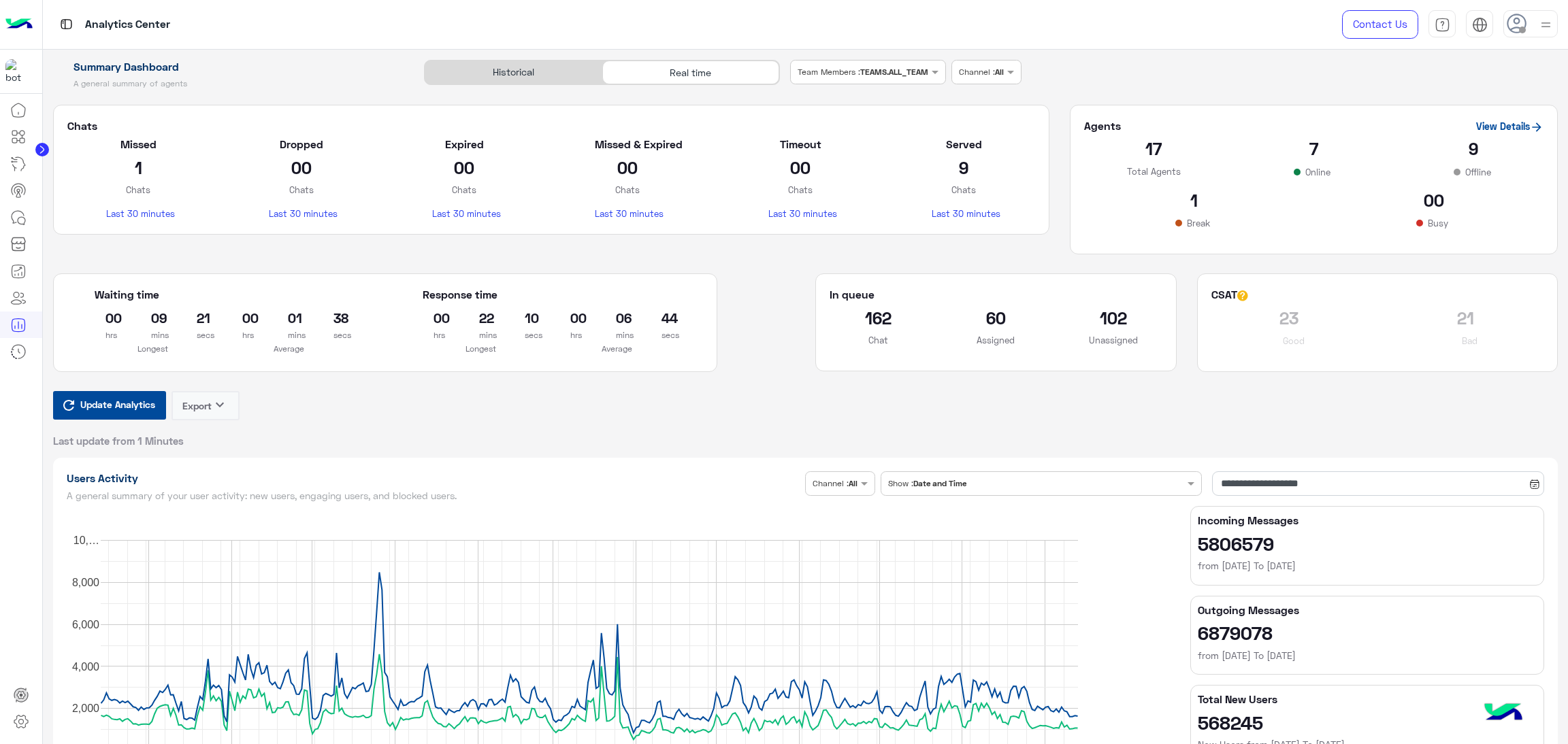
click at [128, 406] on span "Update Analytics" at bounding box center [117, 404] width 81 height 18
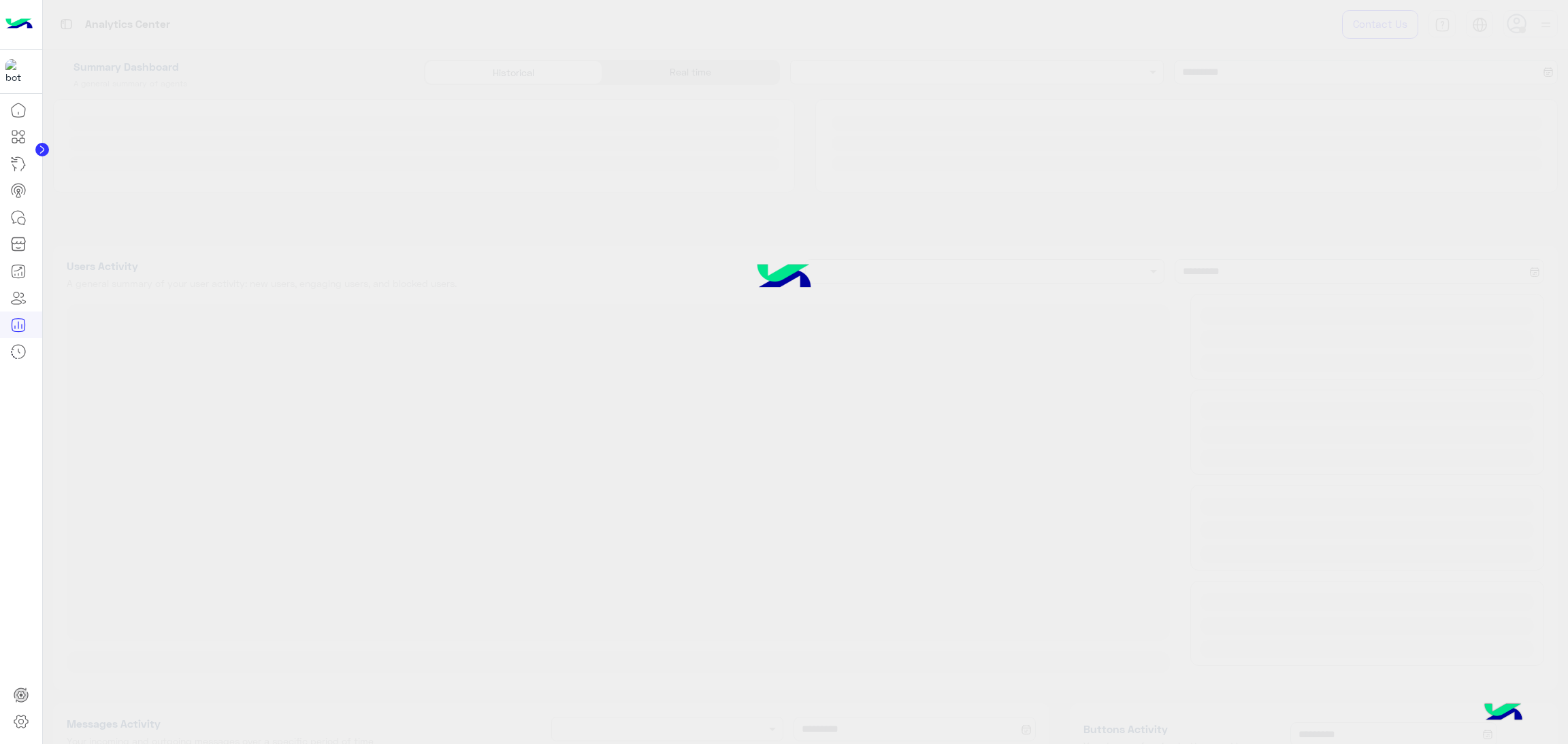
type input "**********"
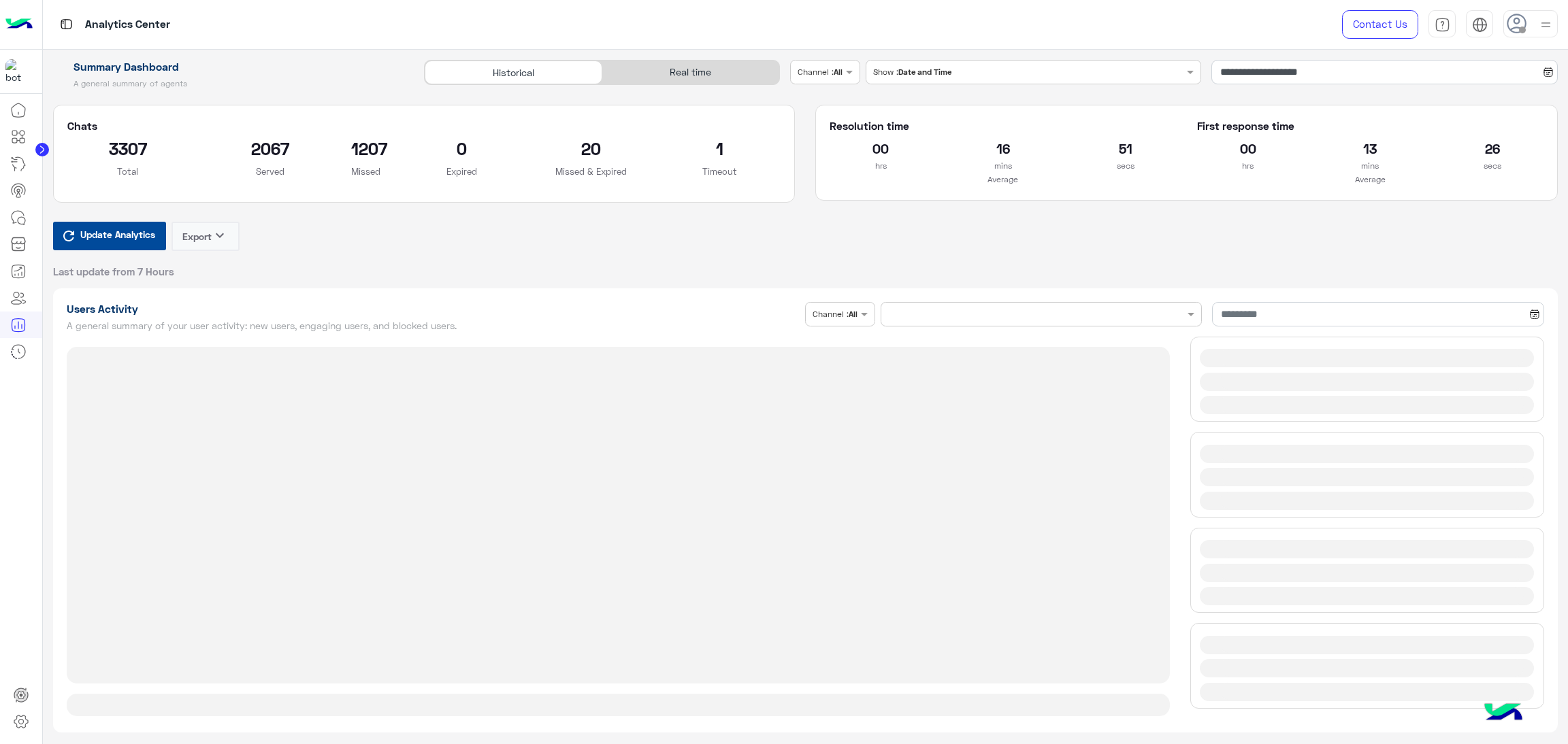
type input "**********"
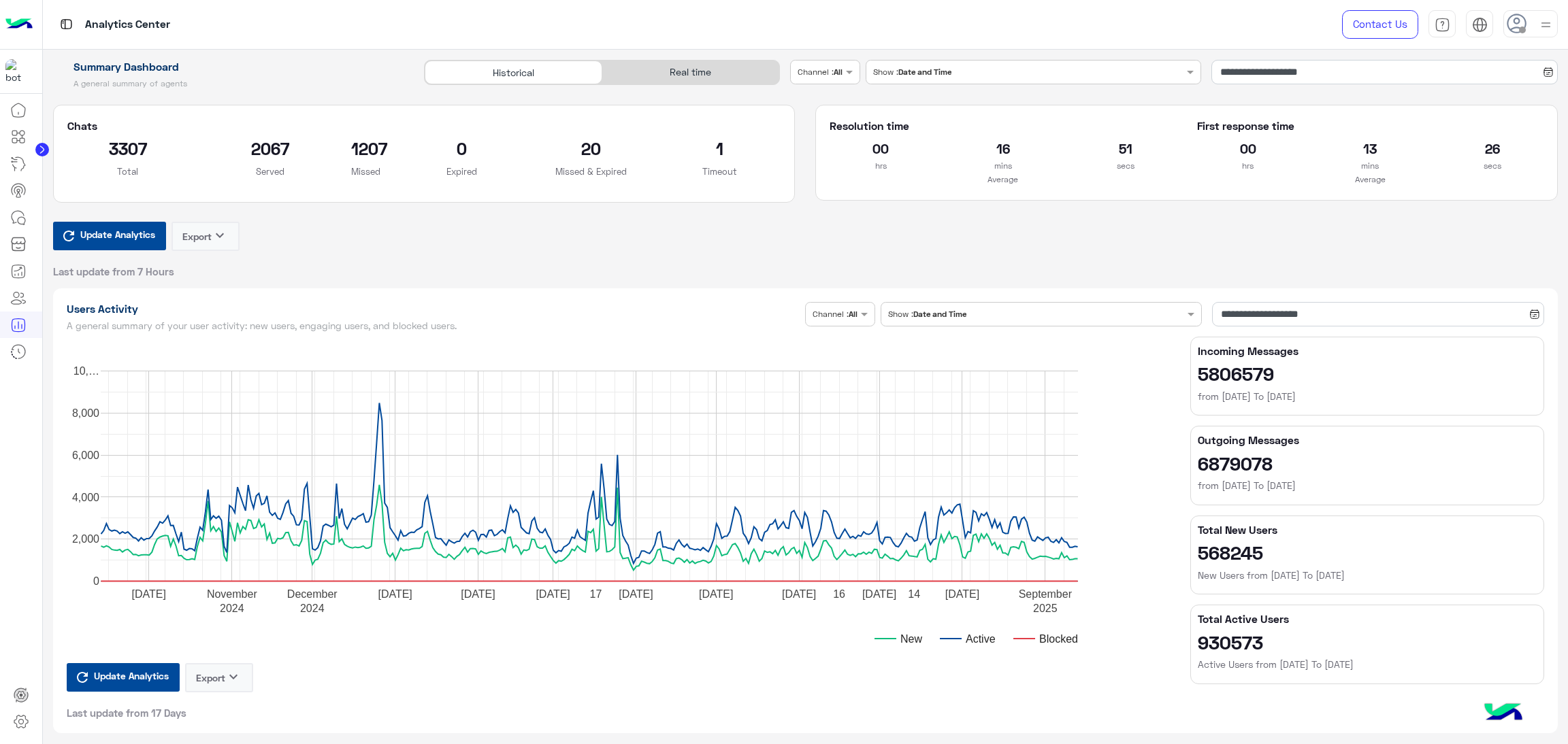
type input "**********"
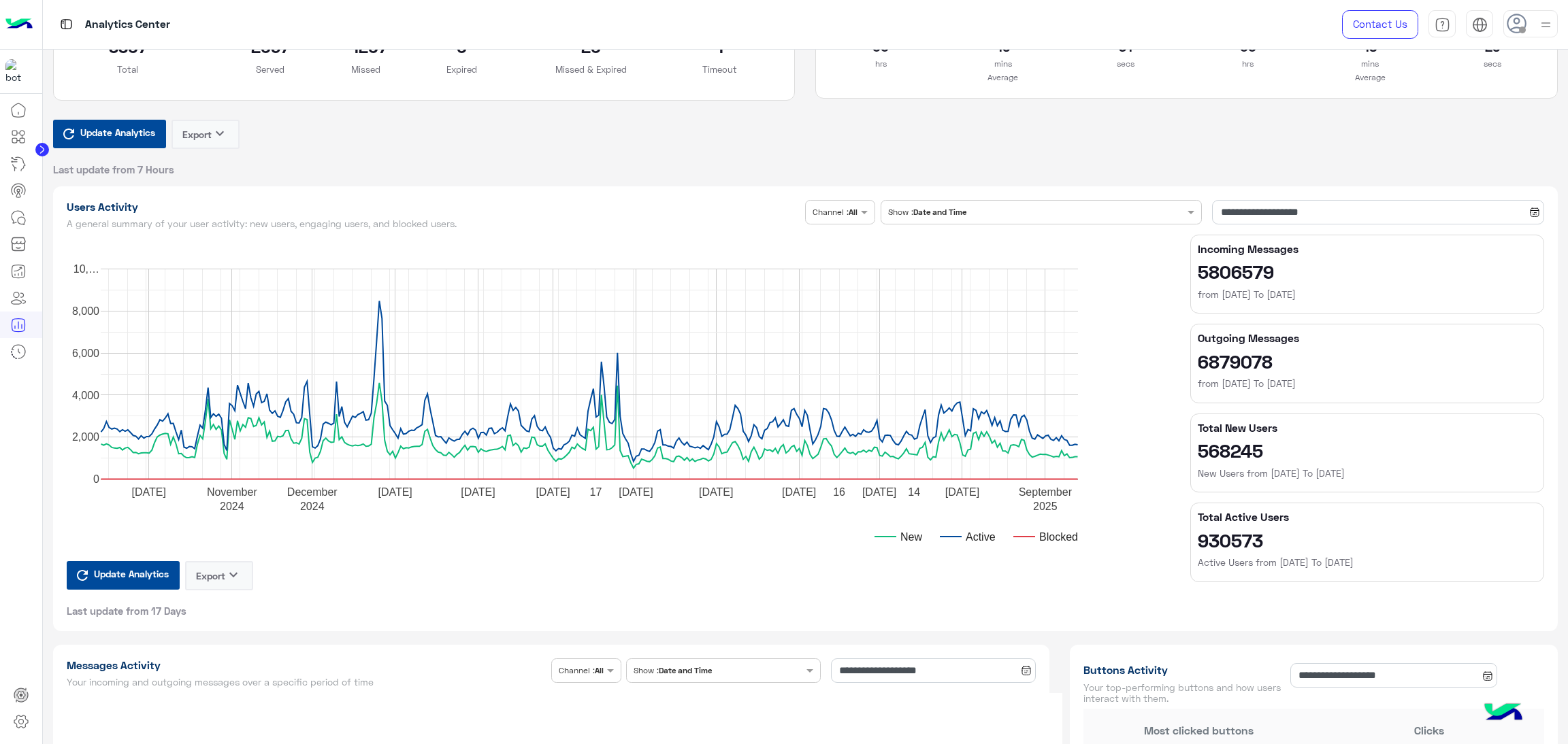
type input "**********"
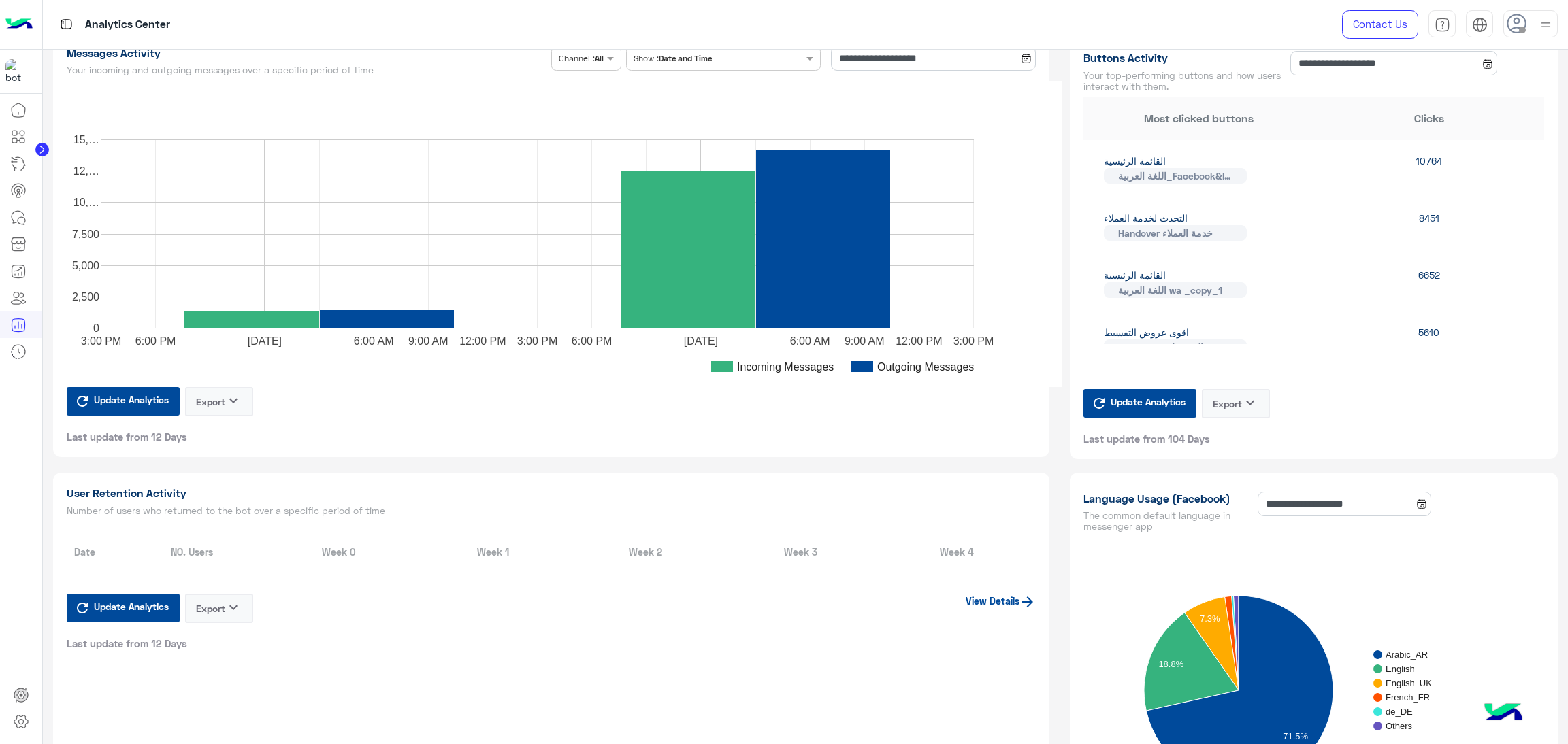
type input "**********"
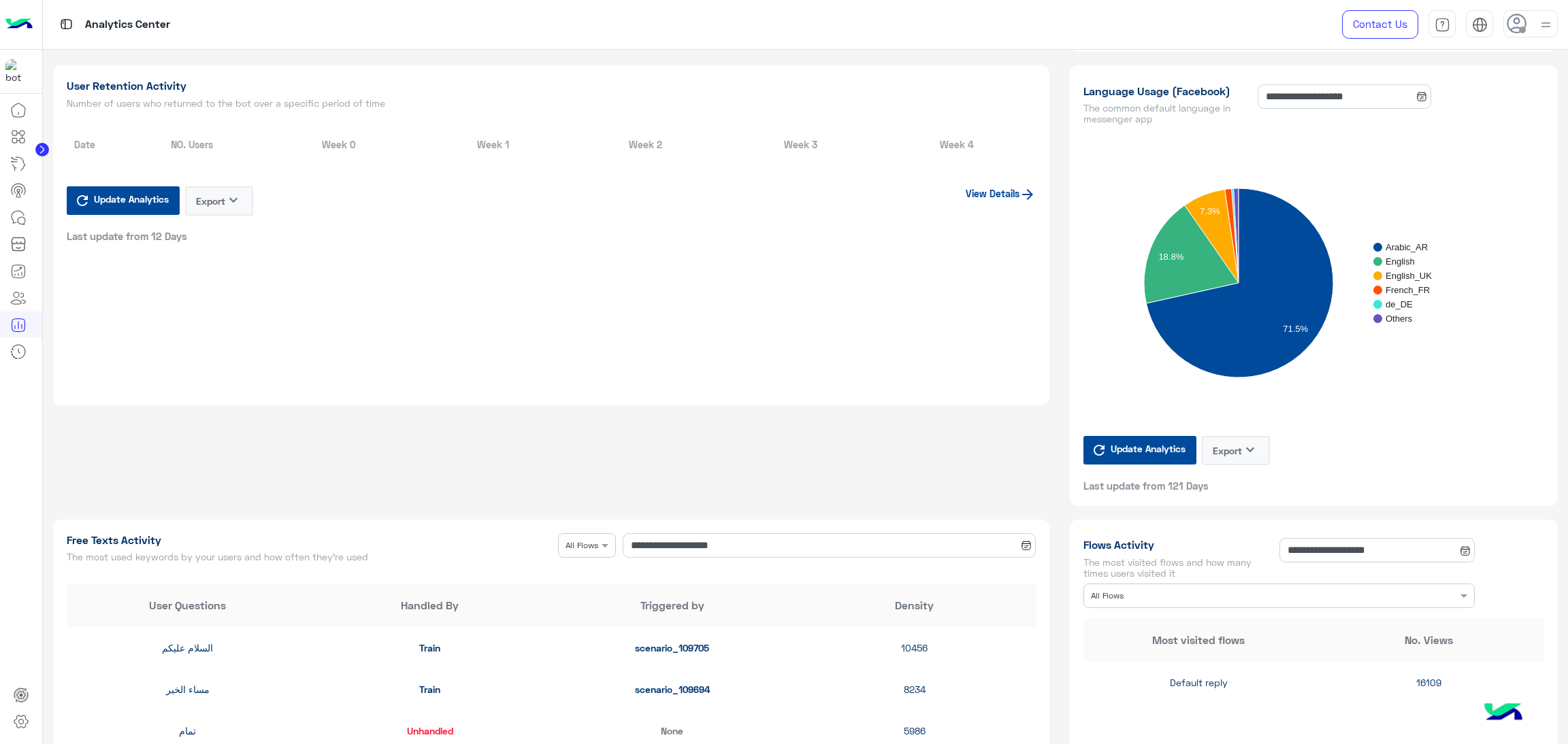
type input "**********"
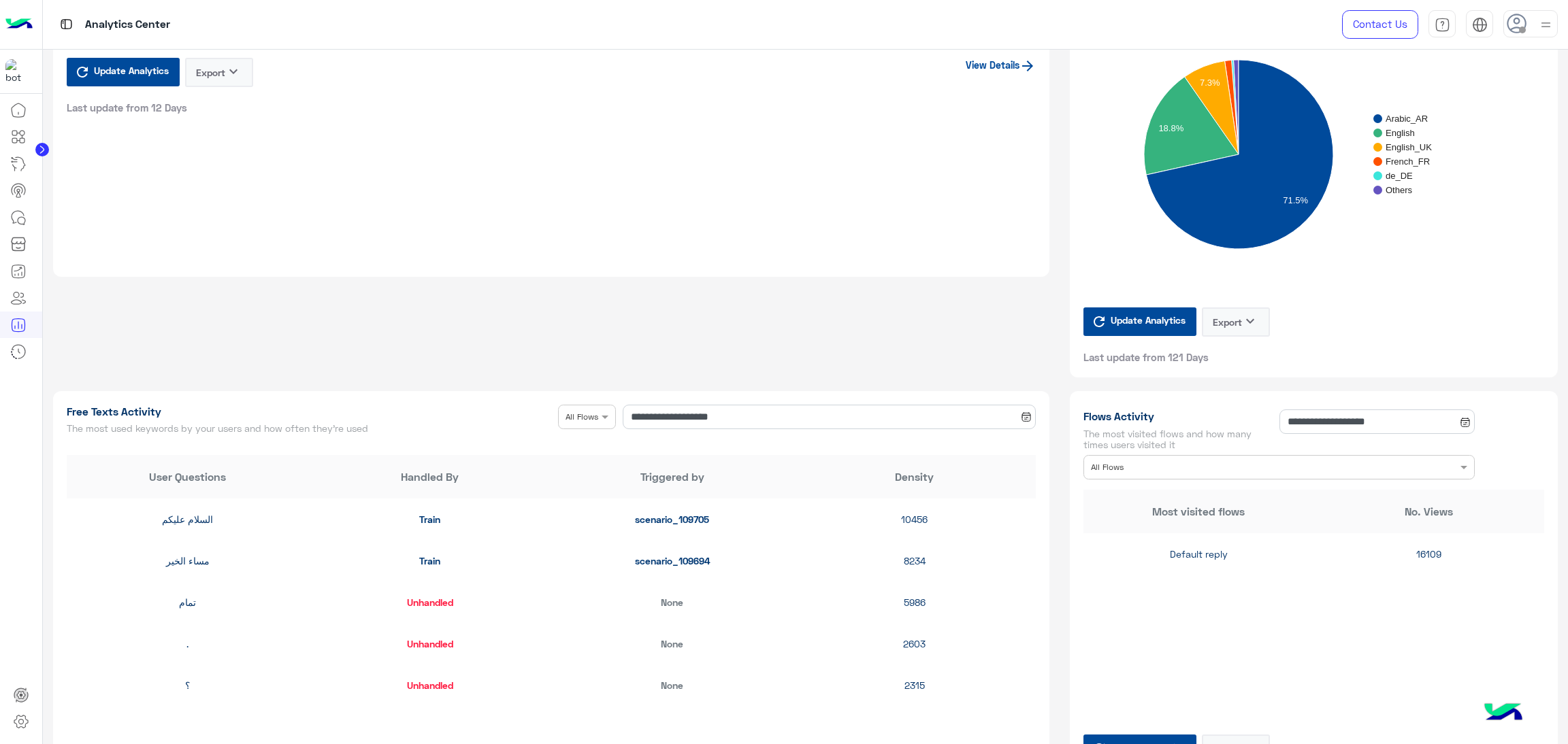
type input "**********"
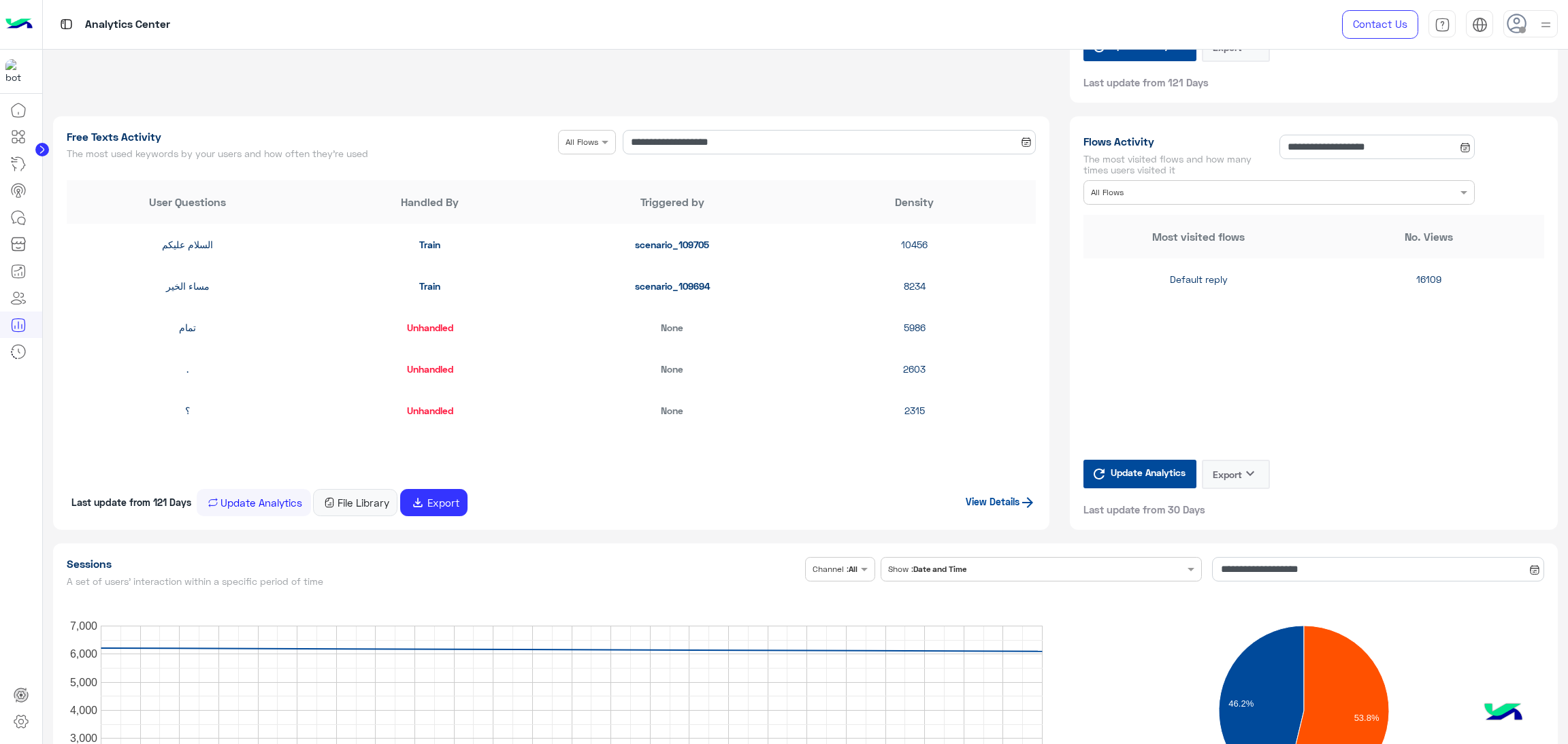
scroll to position [1530, 0]
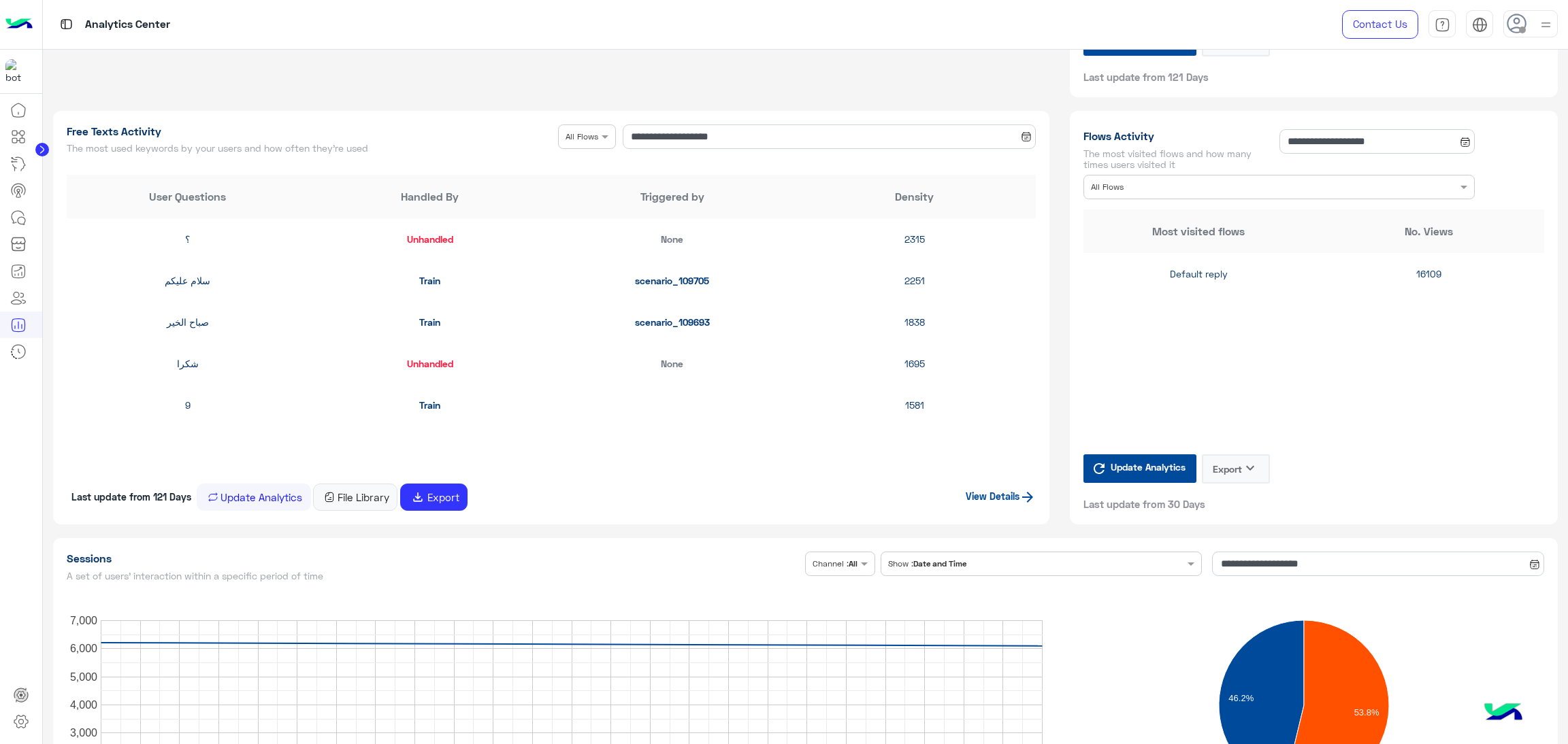
type input "**********"
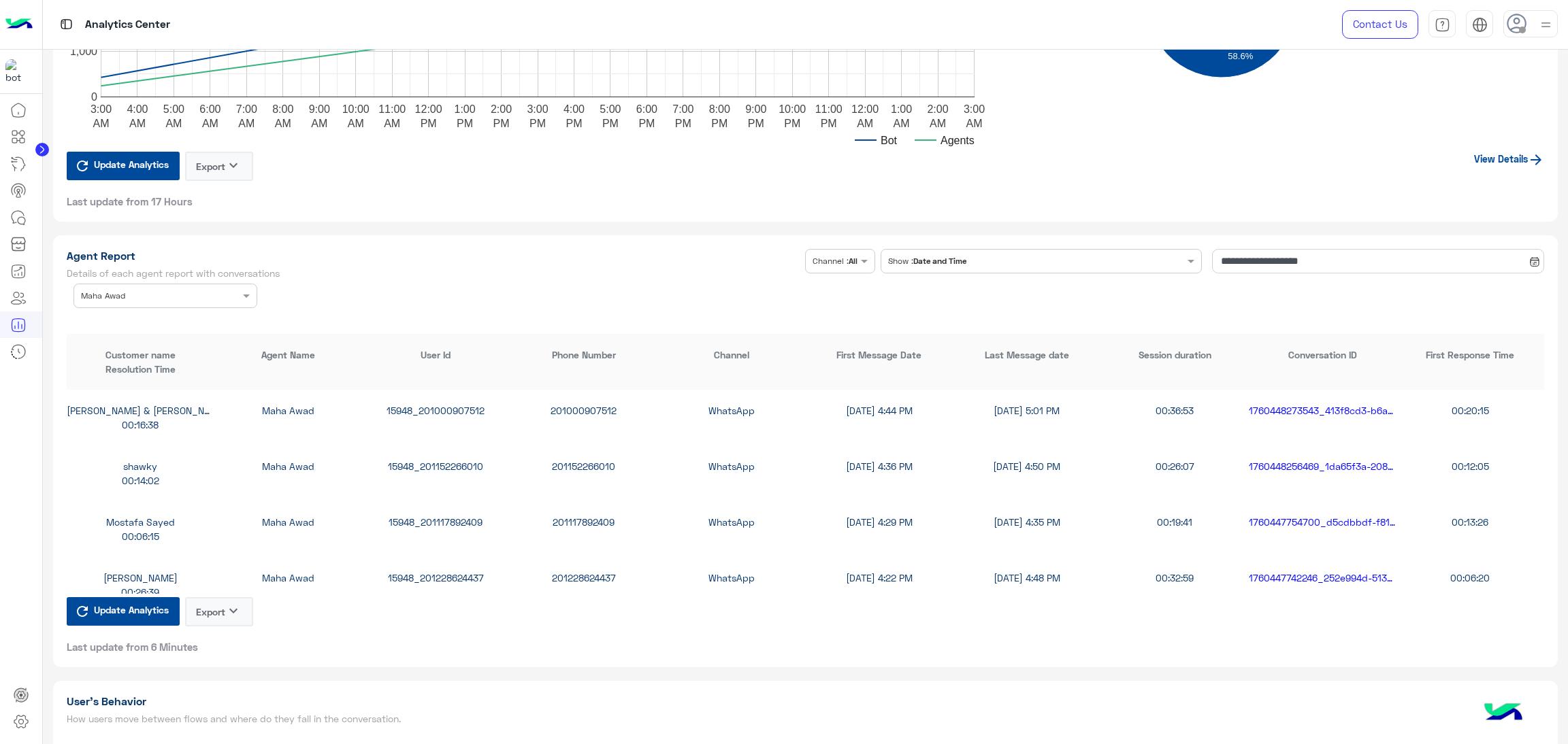
scroll to position [2652, 0]
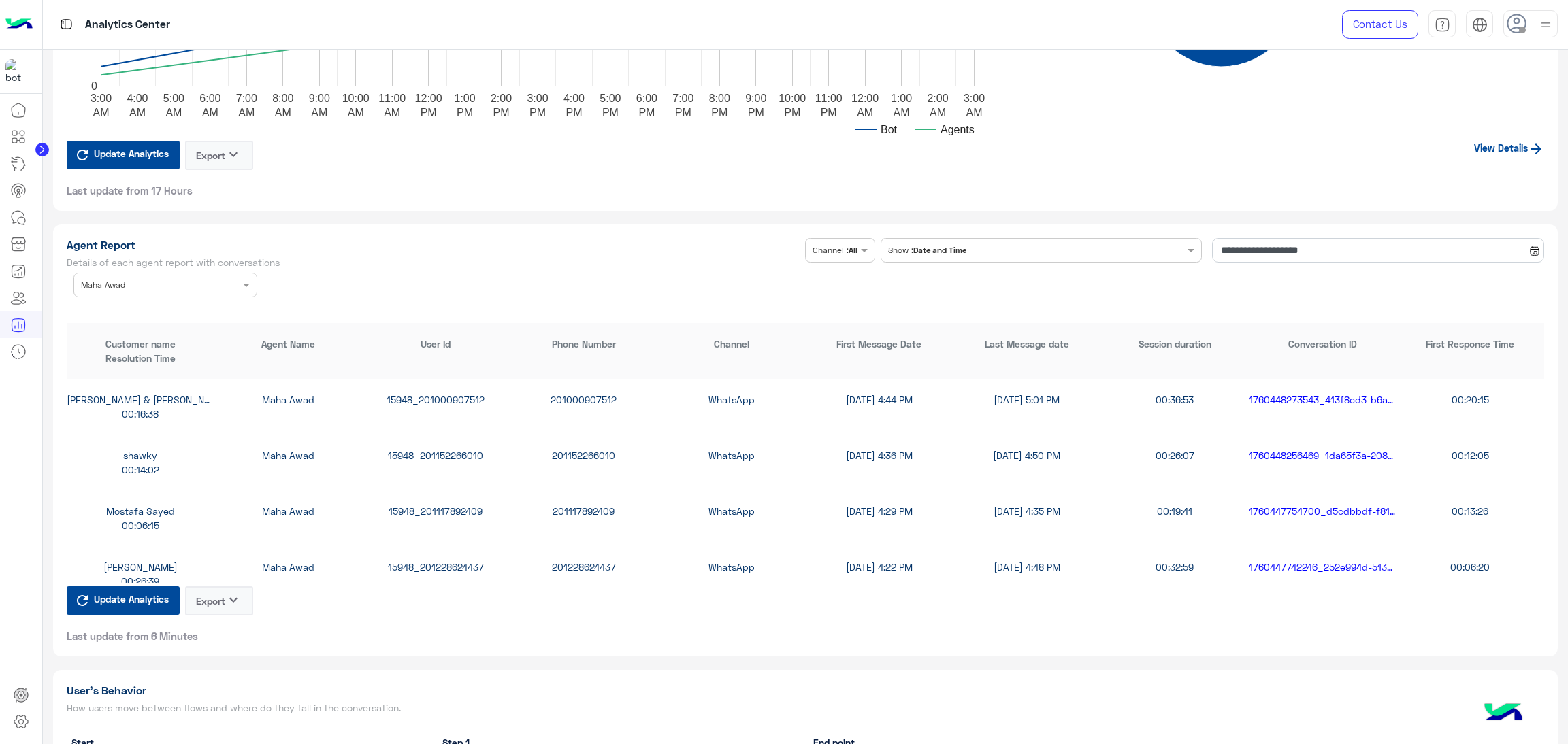
click at [435, 507] on div "15948_201117892409" at bounding box center [436, 511] width 148 height 14
copy div "15948_201117892409"
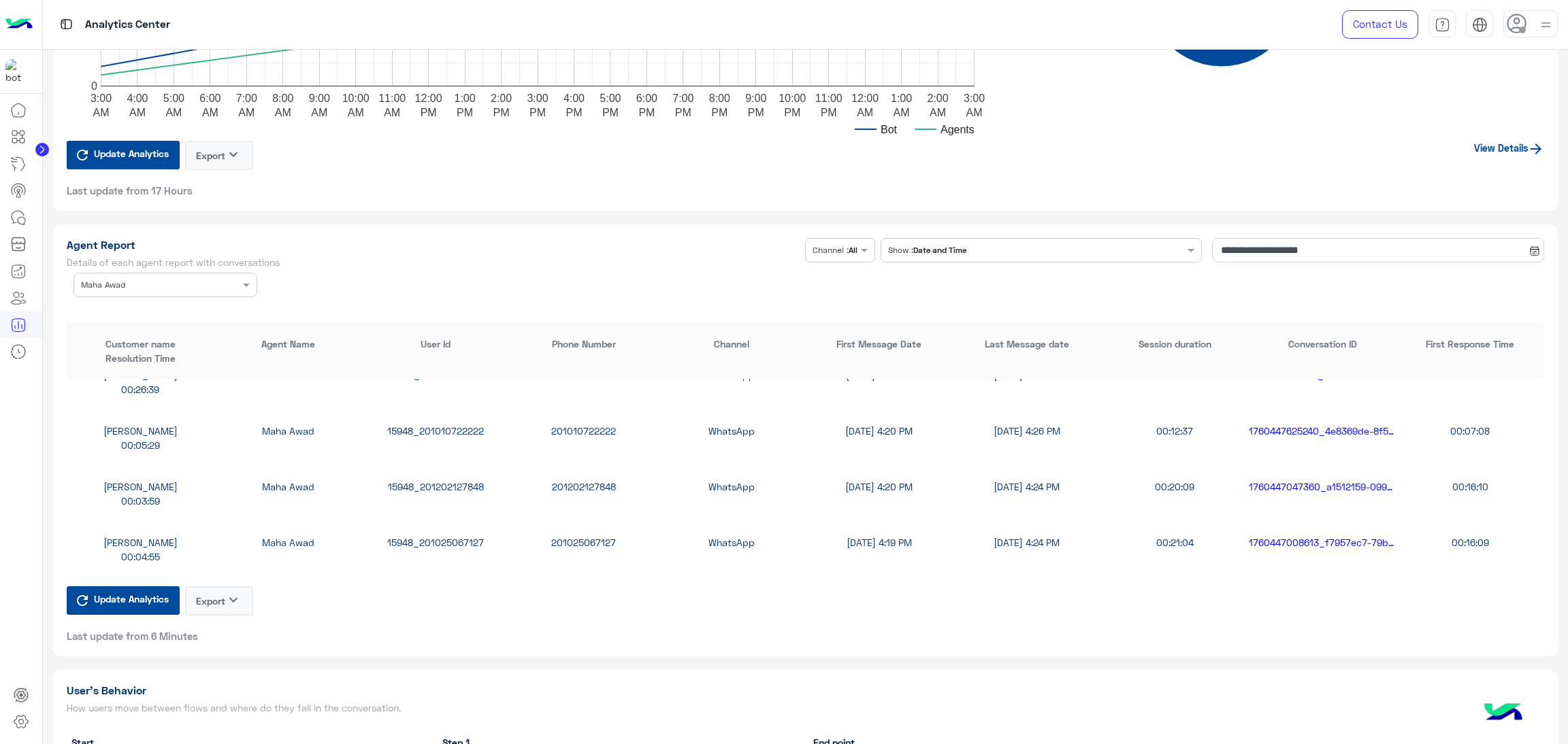
scroll to position [204, 0]
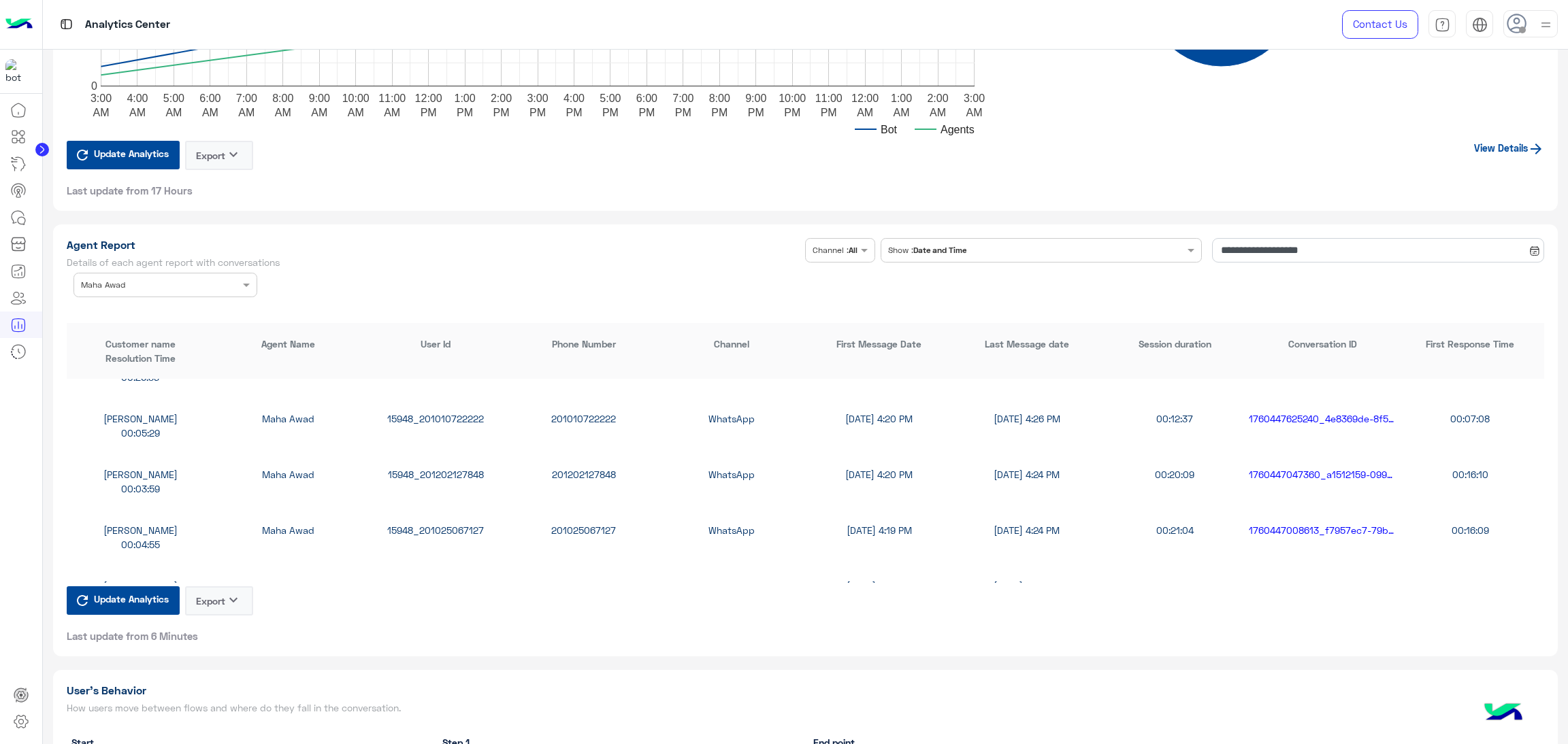
click at [461, 415] on div "15948_201010722222" at bounding box center [436, 419] width 148 height 14
copy div "15948_201010722222"
click at [450, 473] on div "15948_201202127848" at bounding box center [436, 474] width 148 height 14
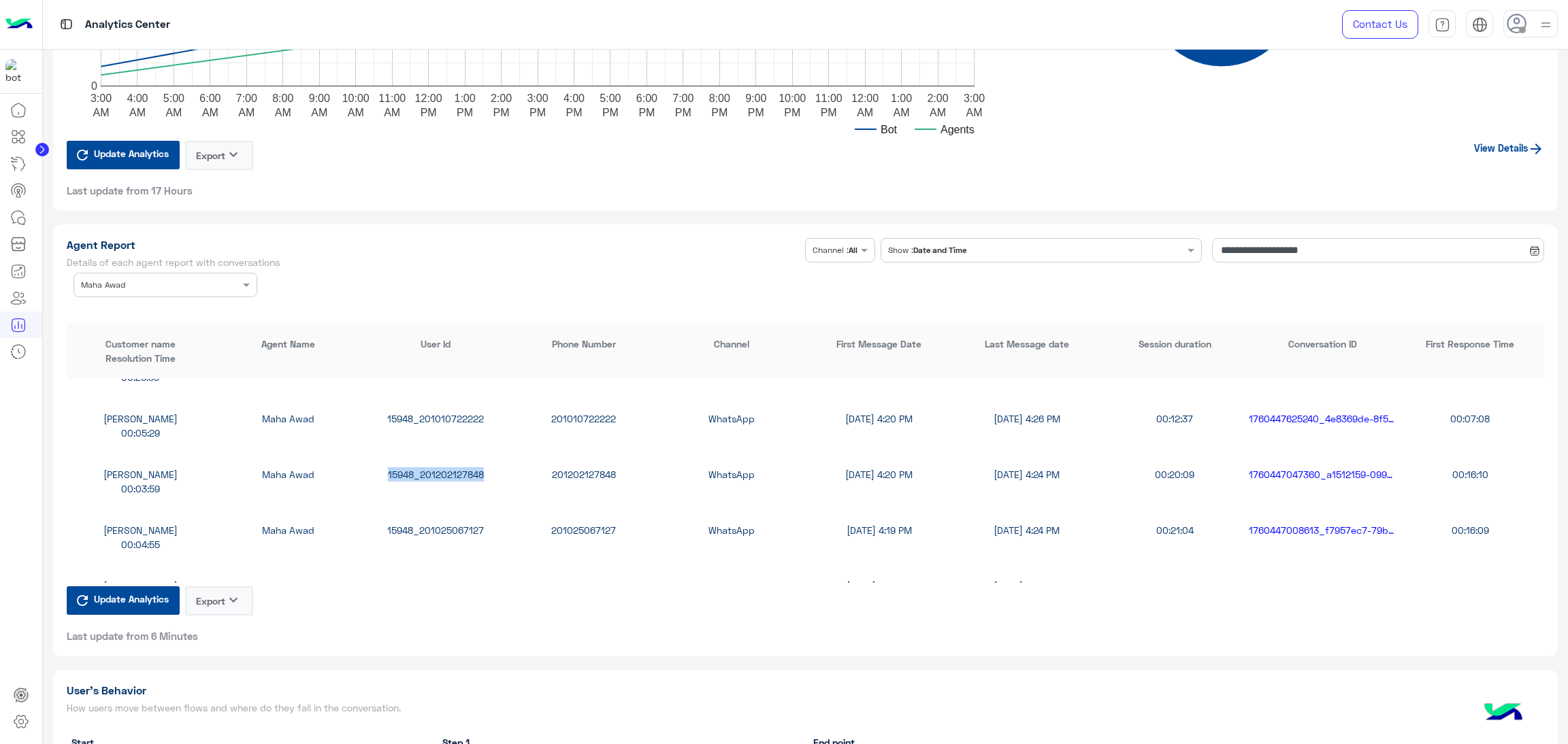
copy div "15948_201202127848"
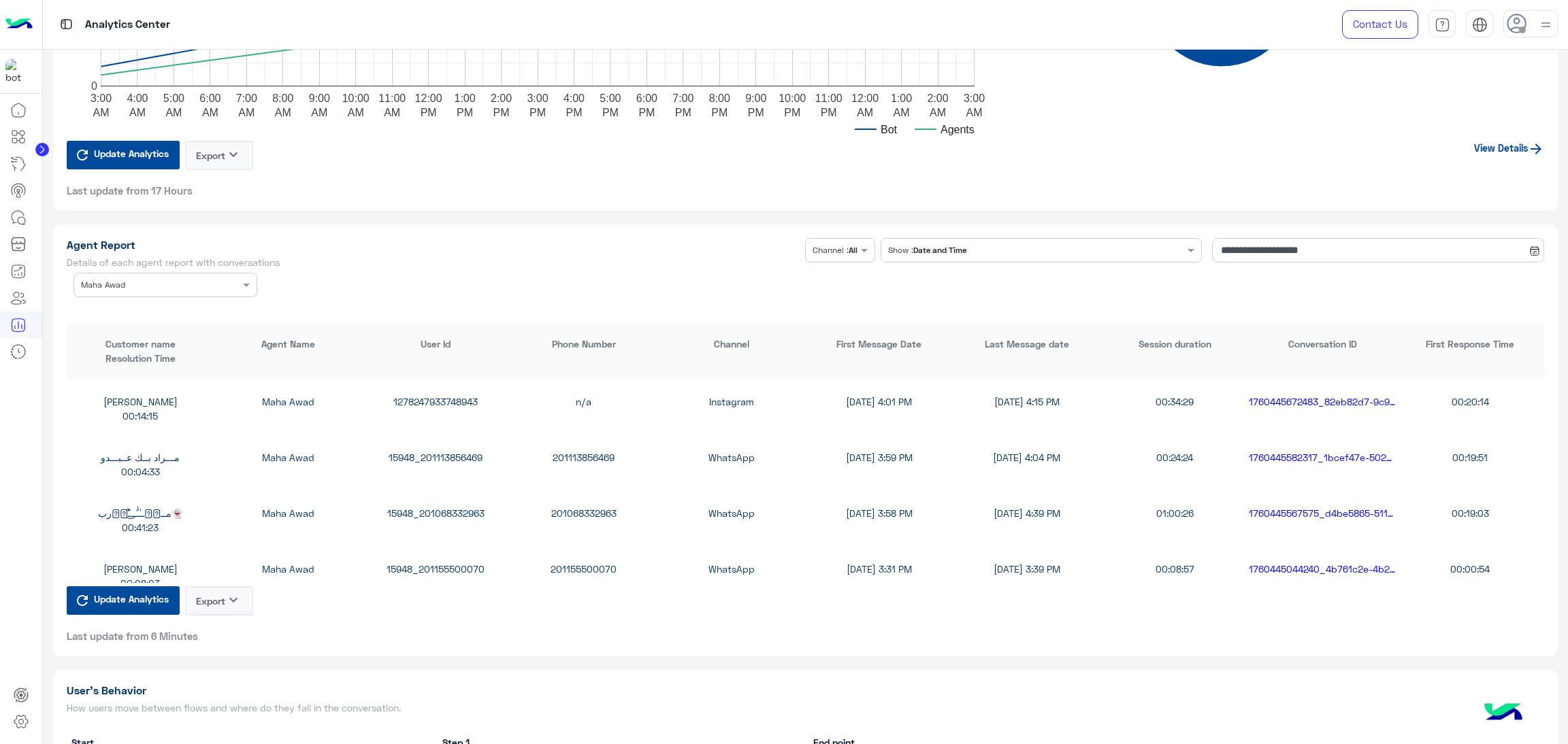
scroll to position [714, 0]
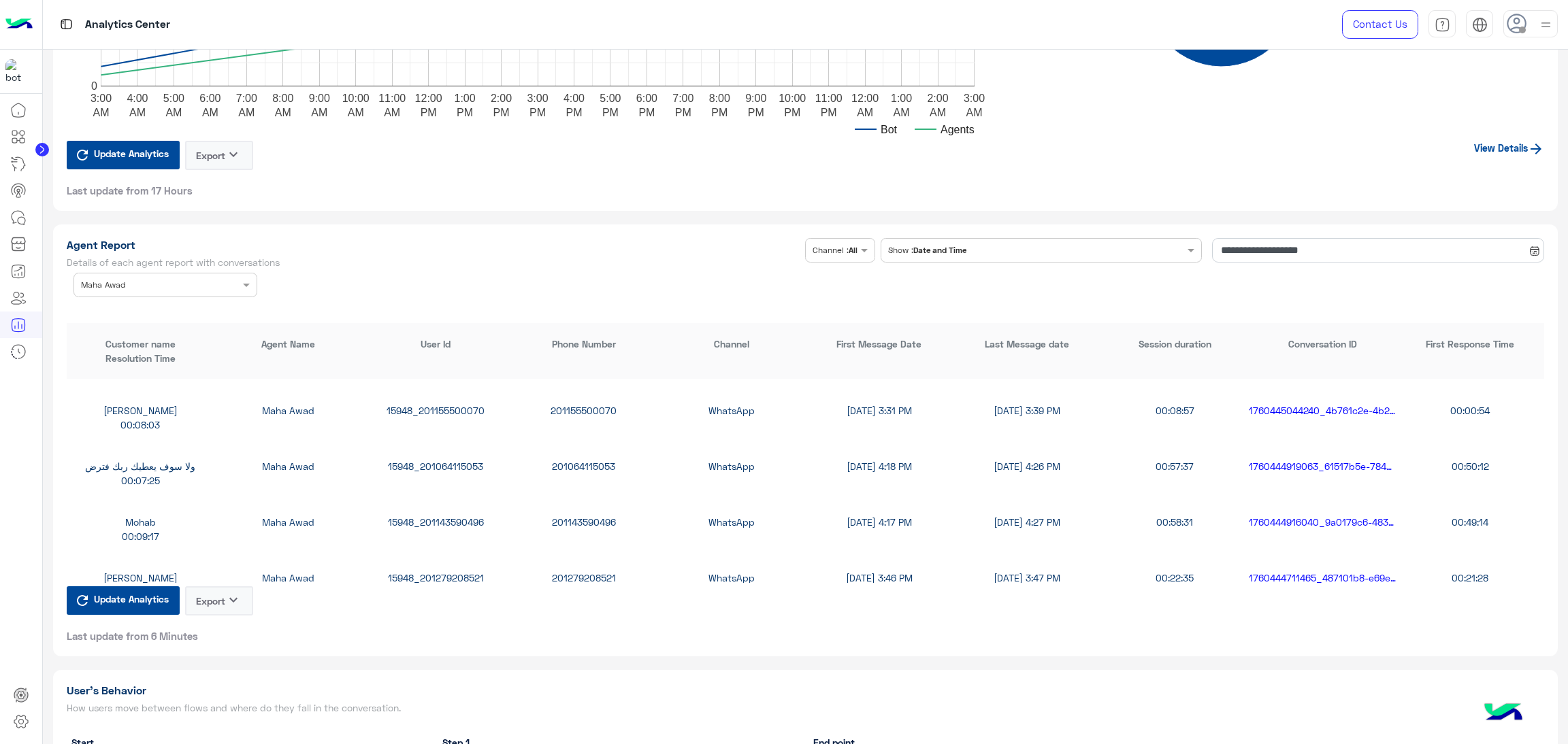
click at [439, 459] on div "15948_201064115053" at bounding box center [436, 466] width 148 height 14
copy div "15948_201064115053"
click at [452, 518] on div "15948_201143590496" at bounding box center [436, 522] width 148 height 14
click at [454, 518] on div "15948_201143590496" at bounding box center [436, 522] width 148 height 14
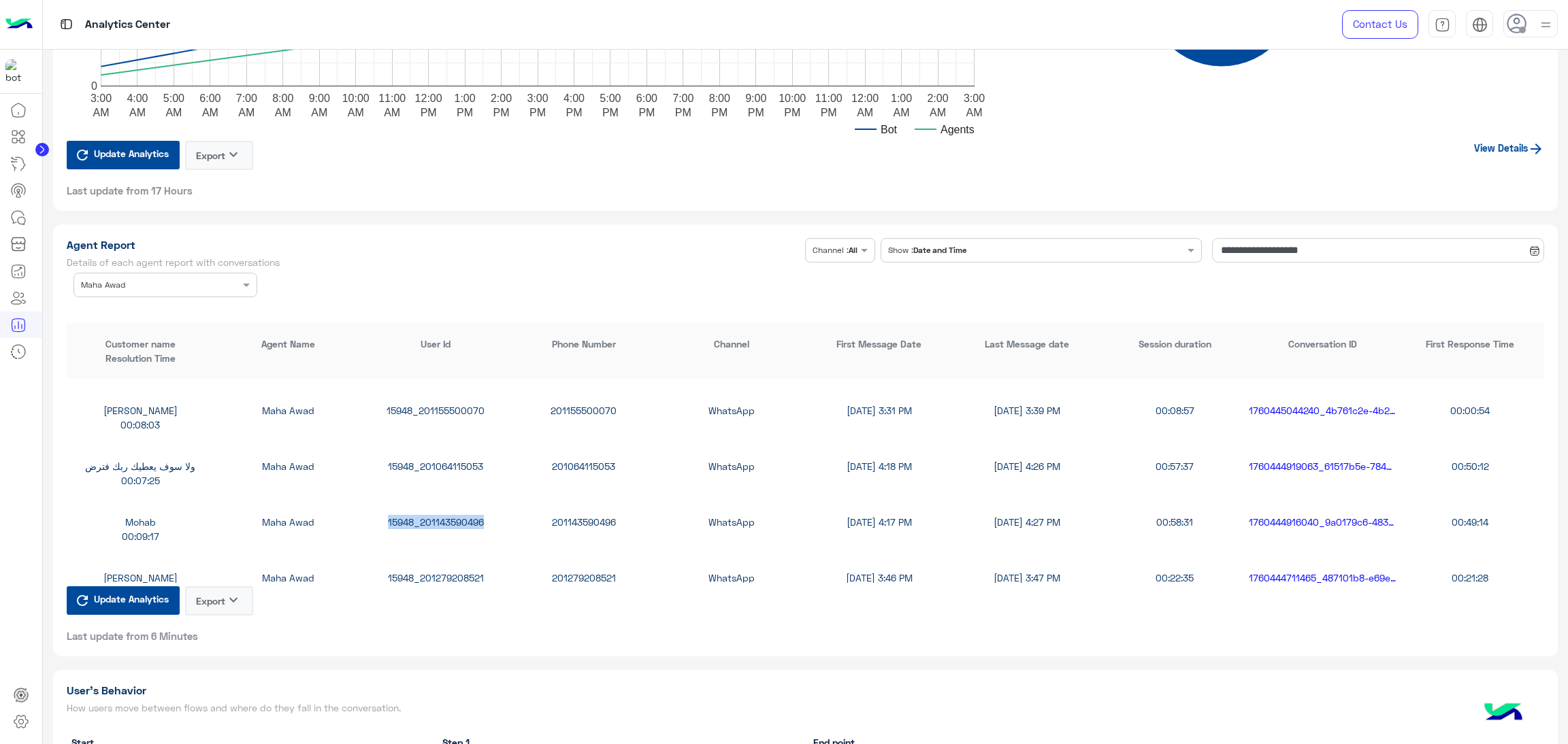
copy div "15948_201143590496"
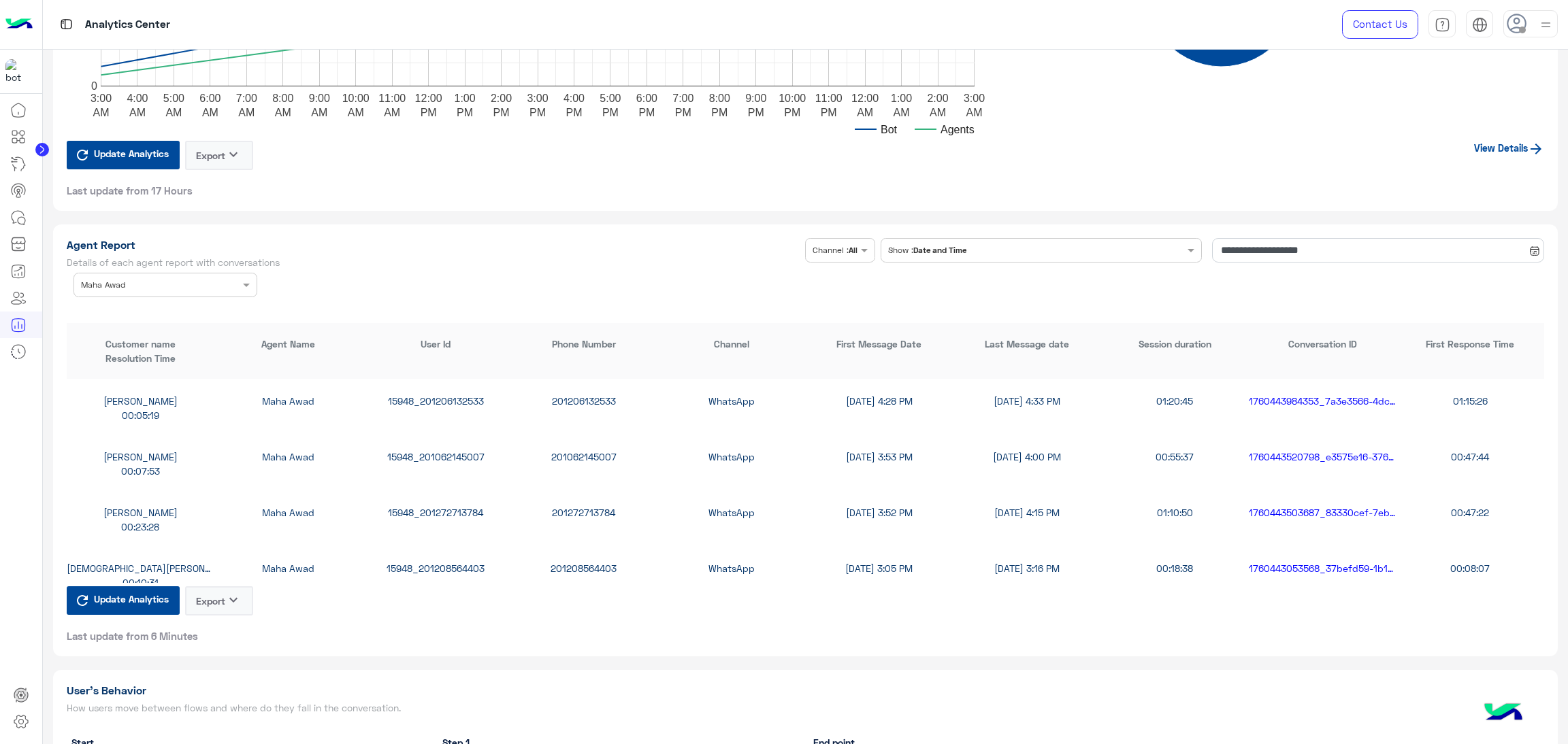
scroll to position [1019, 0]
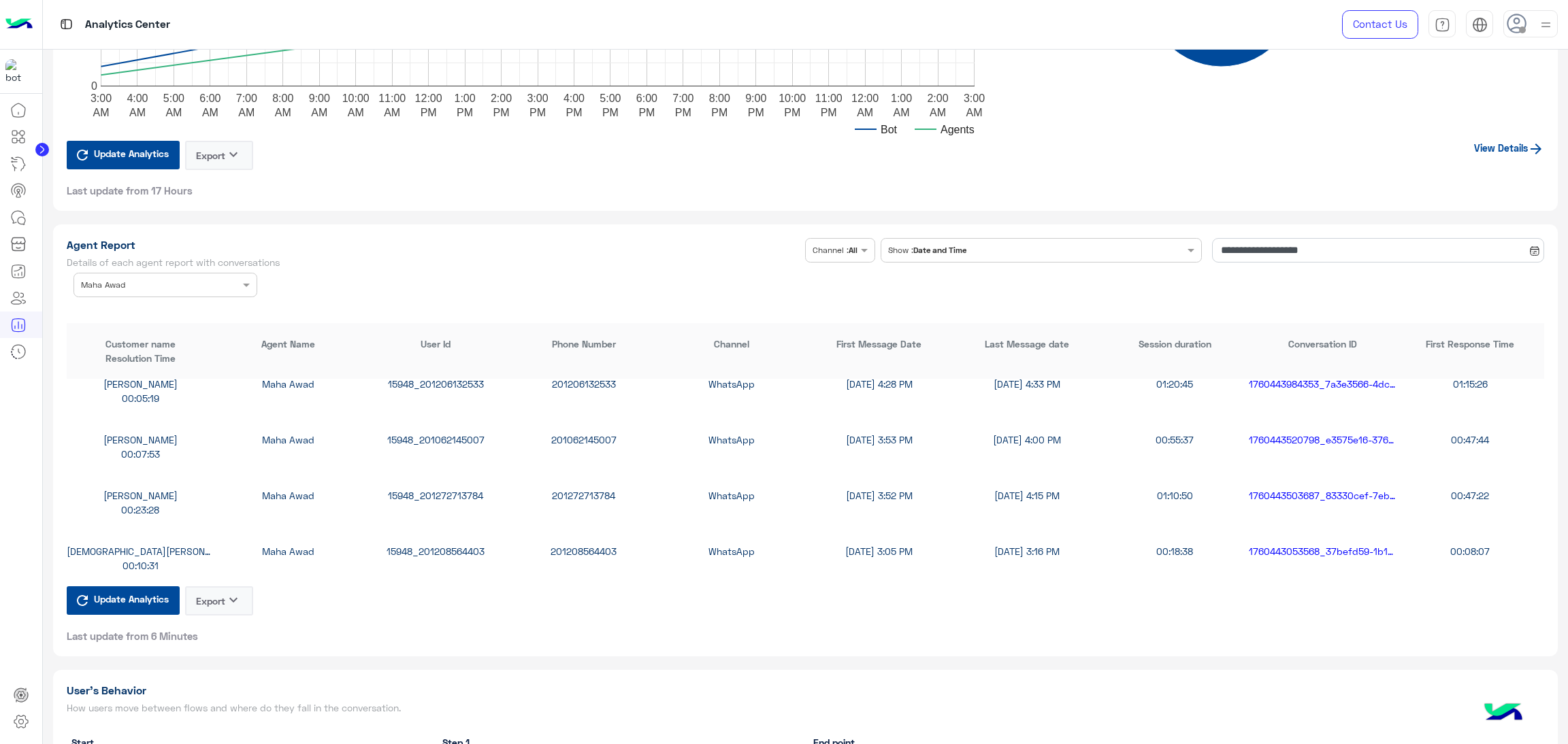
click at [472, 422] on div "Eman Baraka Maha Awad 15948_201062145007 201062145007 WhatsApp 10/14/25, 3:53 P…" at bounding box center [806, 447] width 1478 height 56
click at [454, 433] on div "15948_201062145007" at bounding box center [436, 440] width 148 height 14
copy div "15948_201062145007"
click at [446, 459] on div "Eman Baraka Maha Awad 15948_201062145007 201062145007 WhatsApp 10/14/25, 3:53 P…" at bounding box center [806, 447] width 1478 height 56
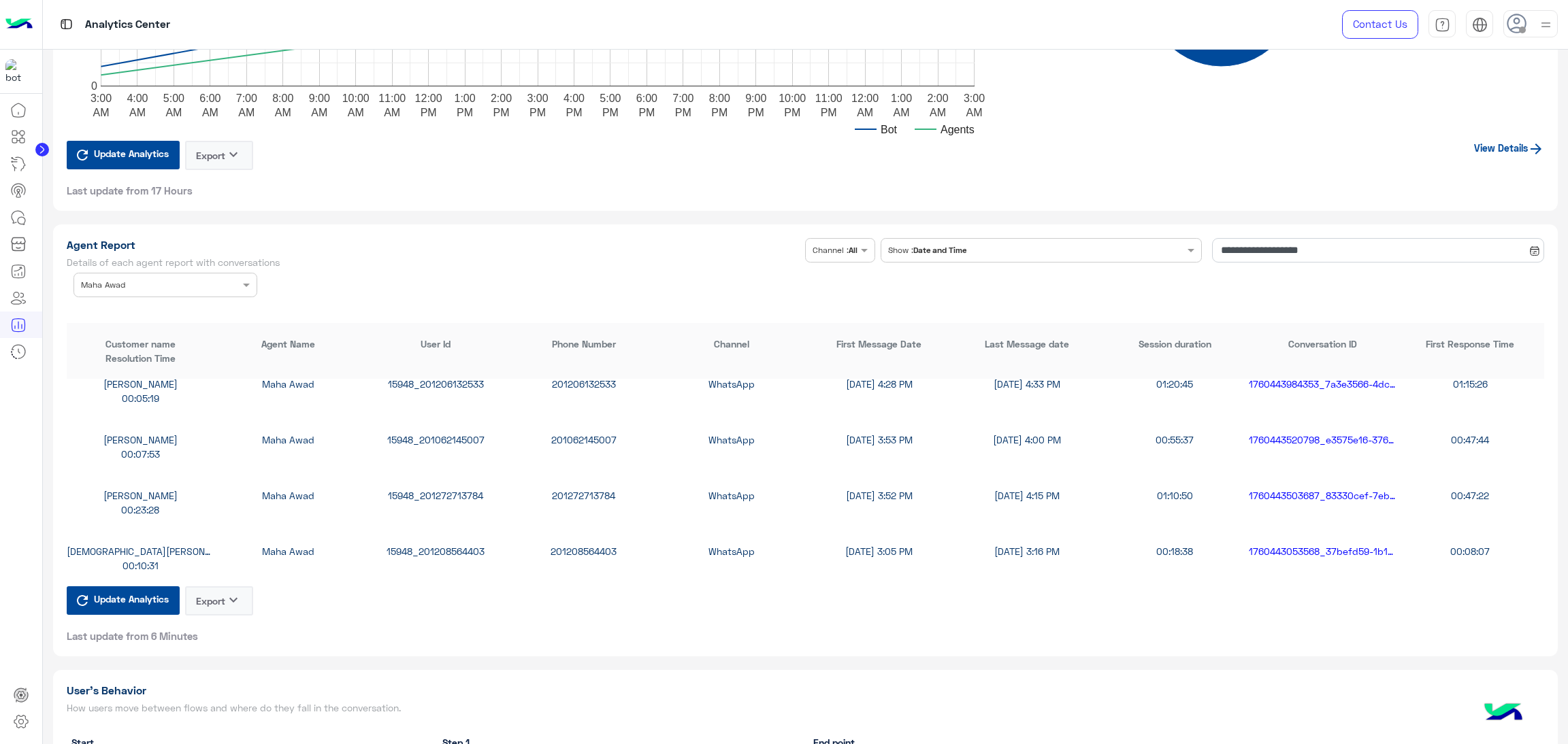
click at [445, 488] on div "15948_201272713784" at bounding box center [436, 495] width 148 height 14
copy div "15948_201272713784"
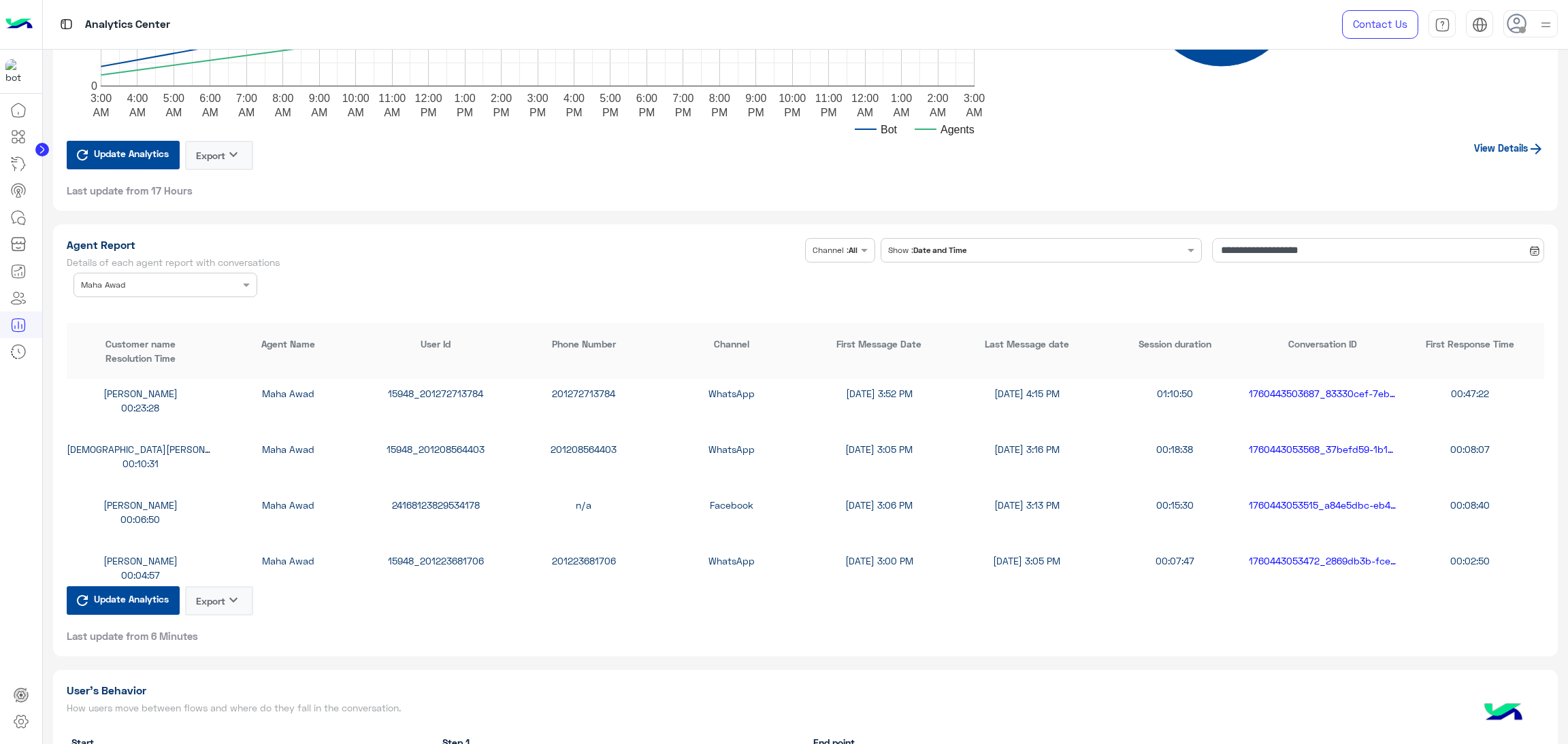
click at [434, 498] on div "24168123829534178" at bounding box center [436, 505] width 148 height 14
copy div "24168123829534178"
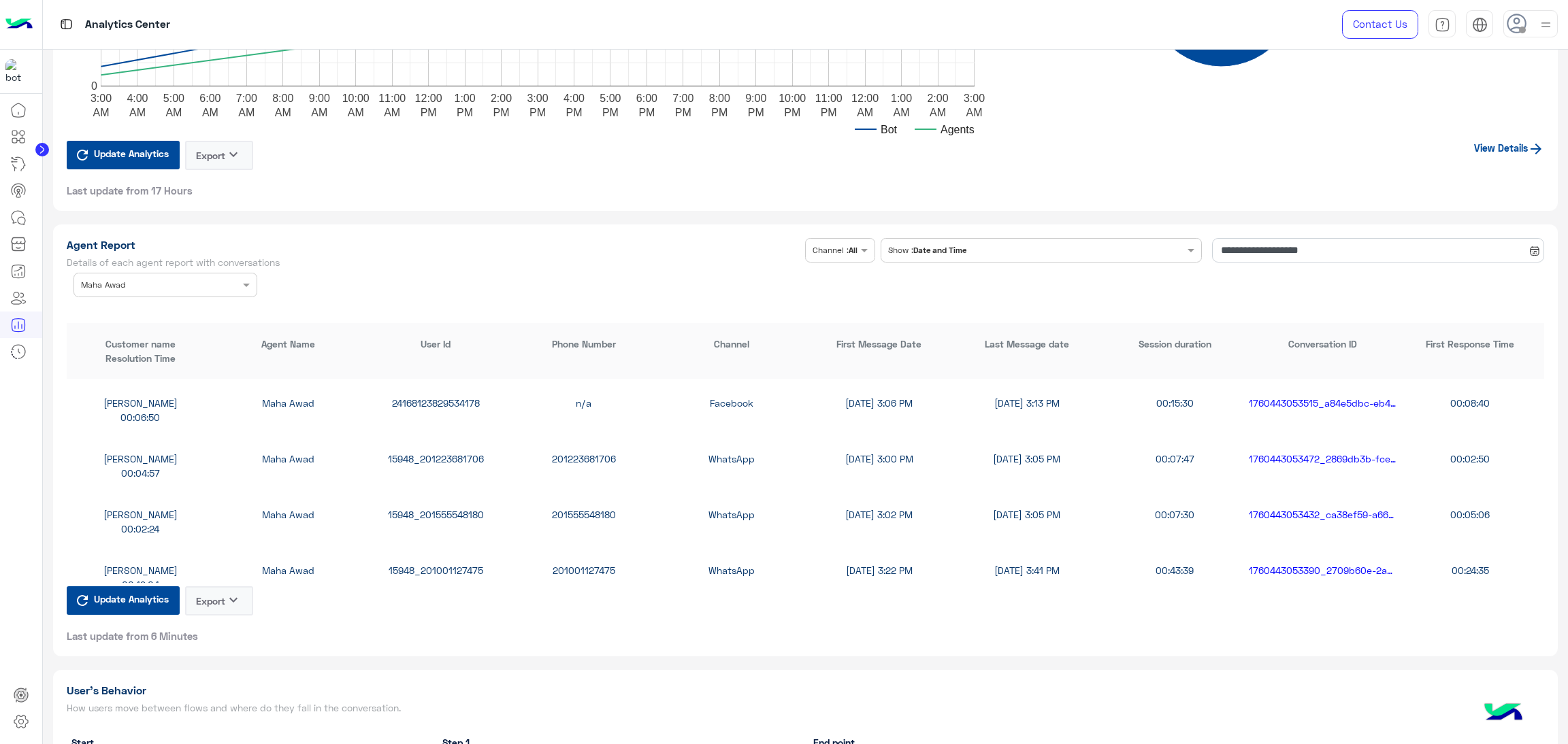
click at [439, 457] on div "15948_201223681706" at bounding box center [436, 458] width 148 height 14
copy div "15948_201223681706"
click at [442, 512] on div "15948_201555548180" at bounding box center [436, 515] width 148 height 14
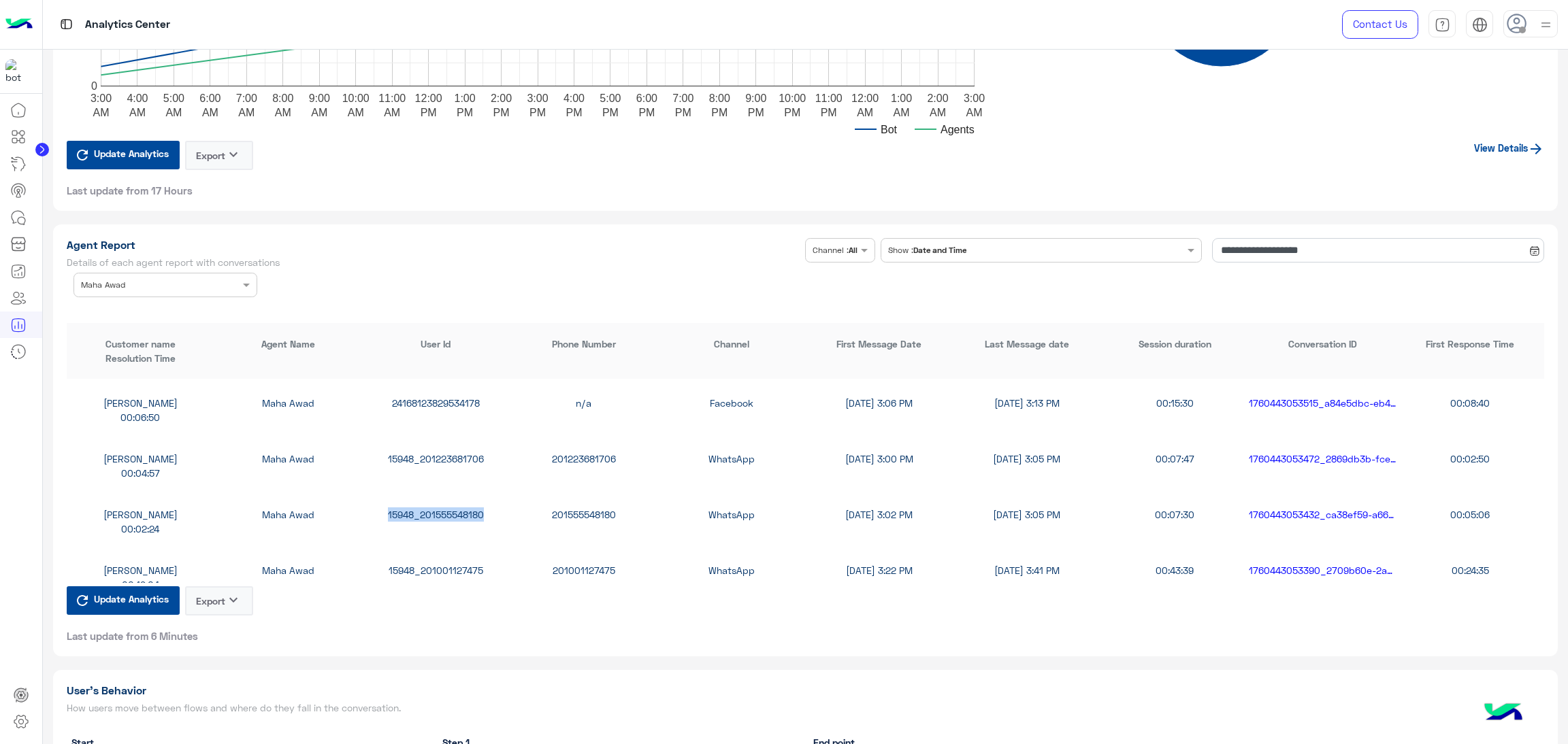
copy div "15948_201555548180"
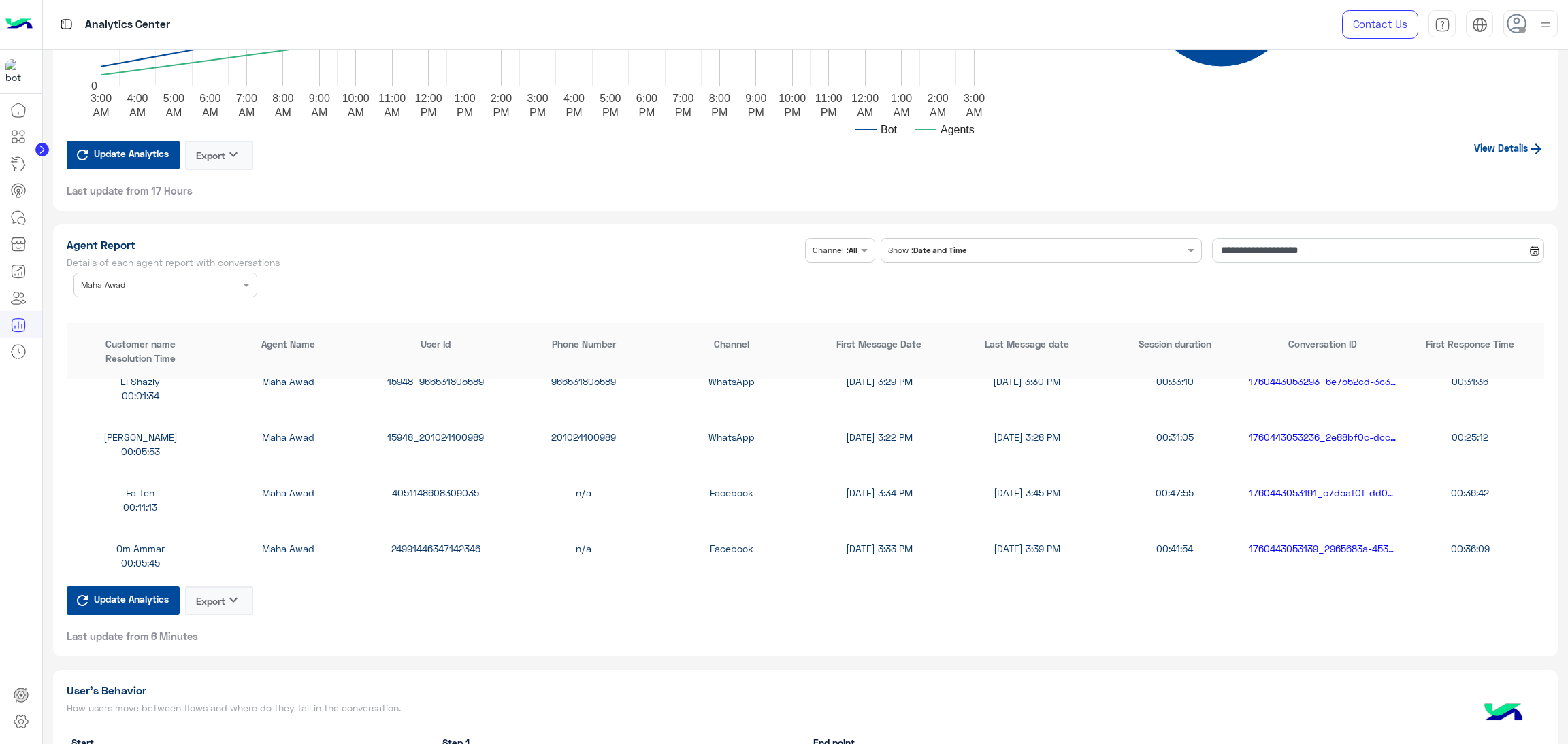
click at [450, 434] on div "15948_201024100989" at bounding box center [436, 437] width 148 height 14
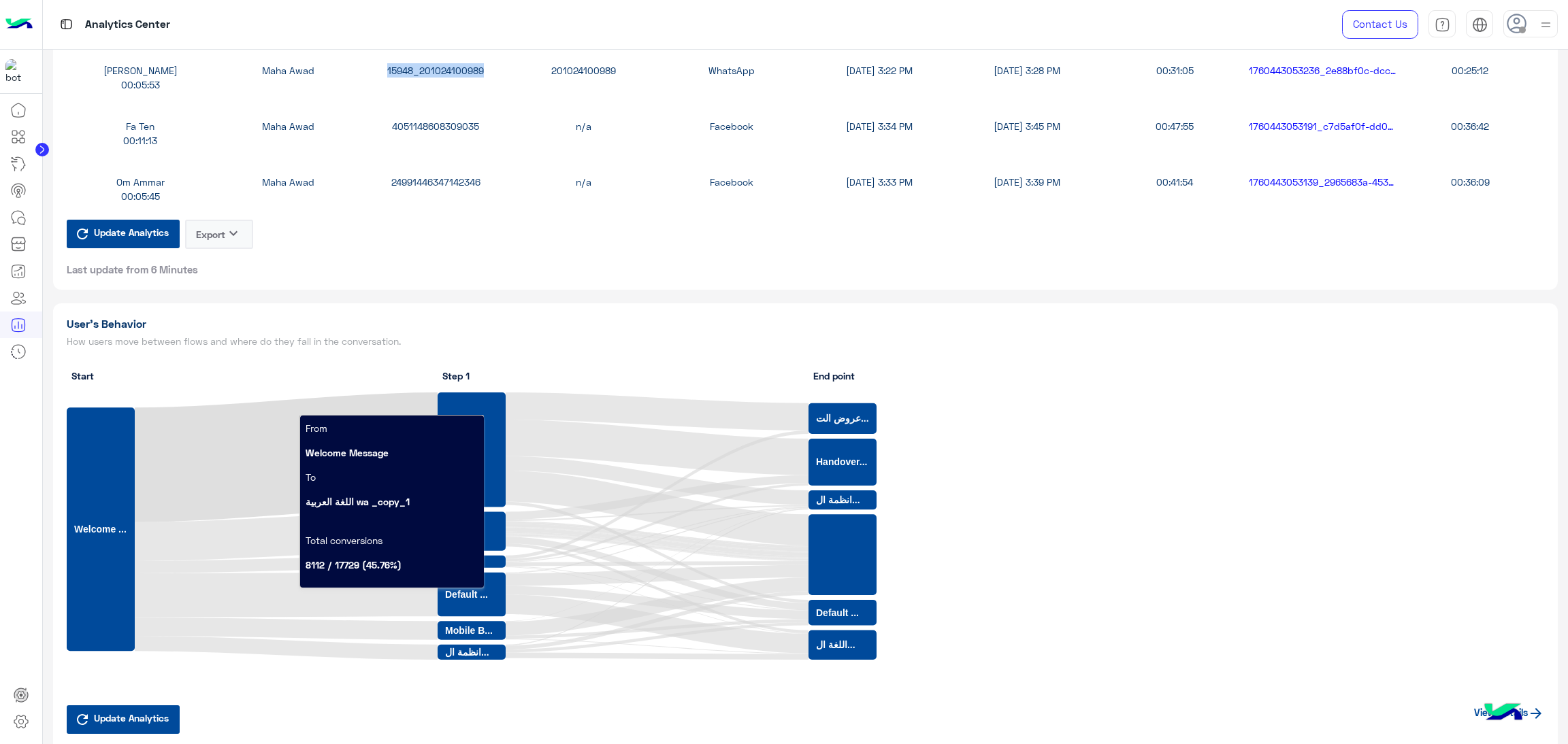
scroll to position [2857, 0]
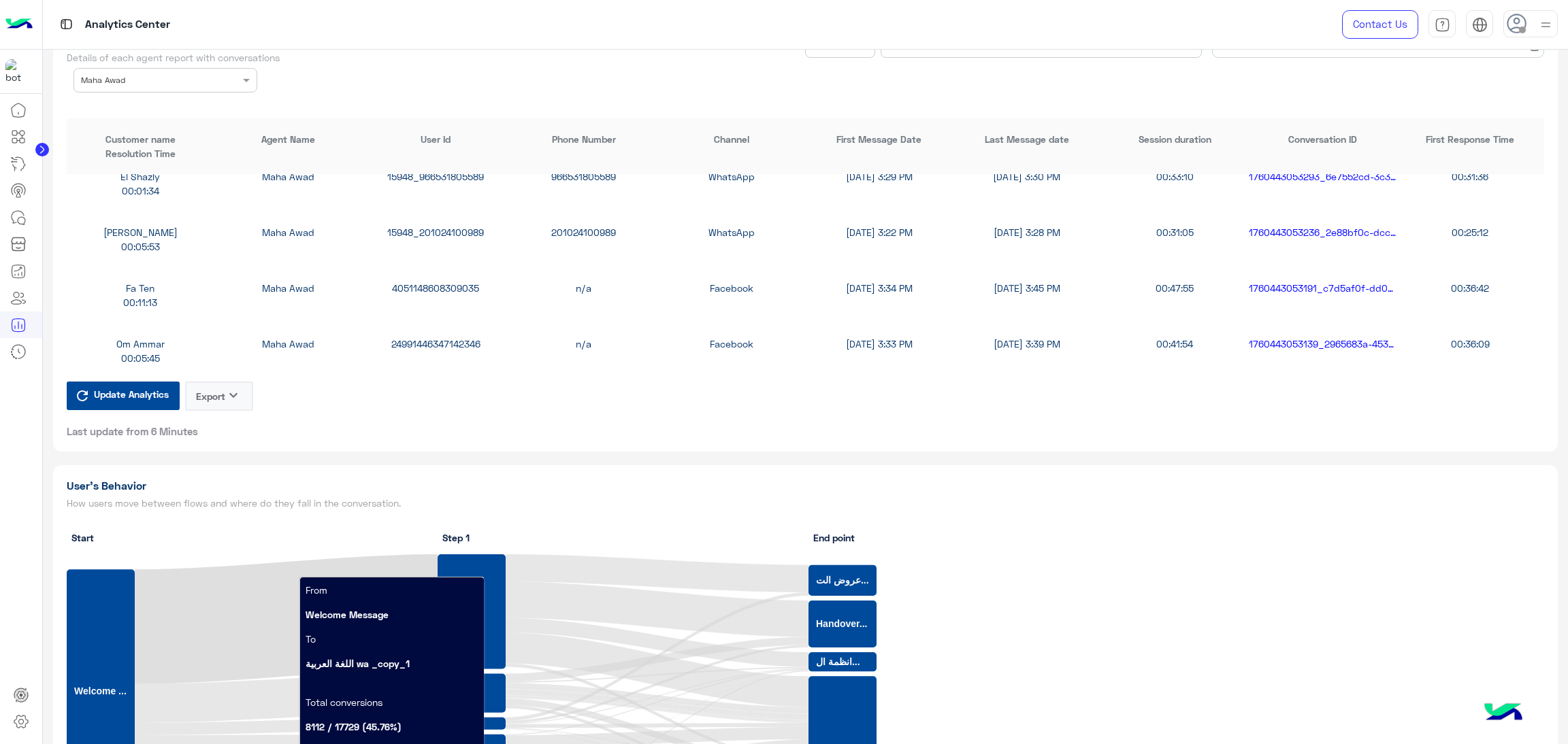
click at [446, 342] on div "24991446347142346" at bounding box center [436, 343] width 148 height 14
click at [438, 282] on div "4051148608309035" at bounding box center [436, 288] width 148 height 14
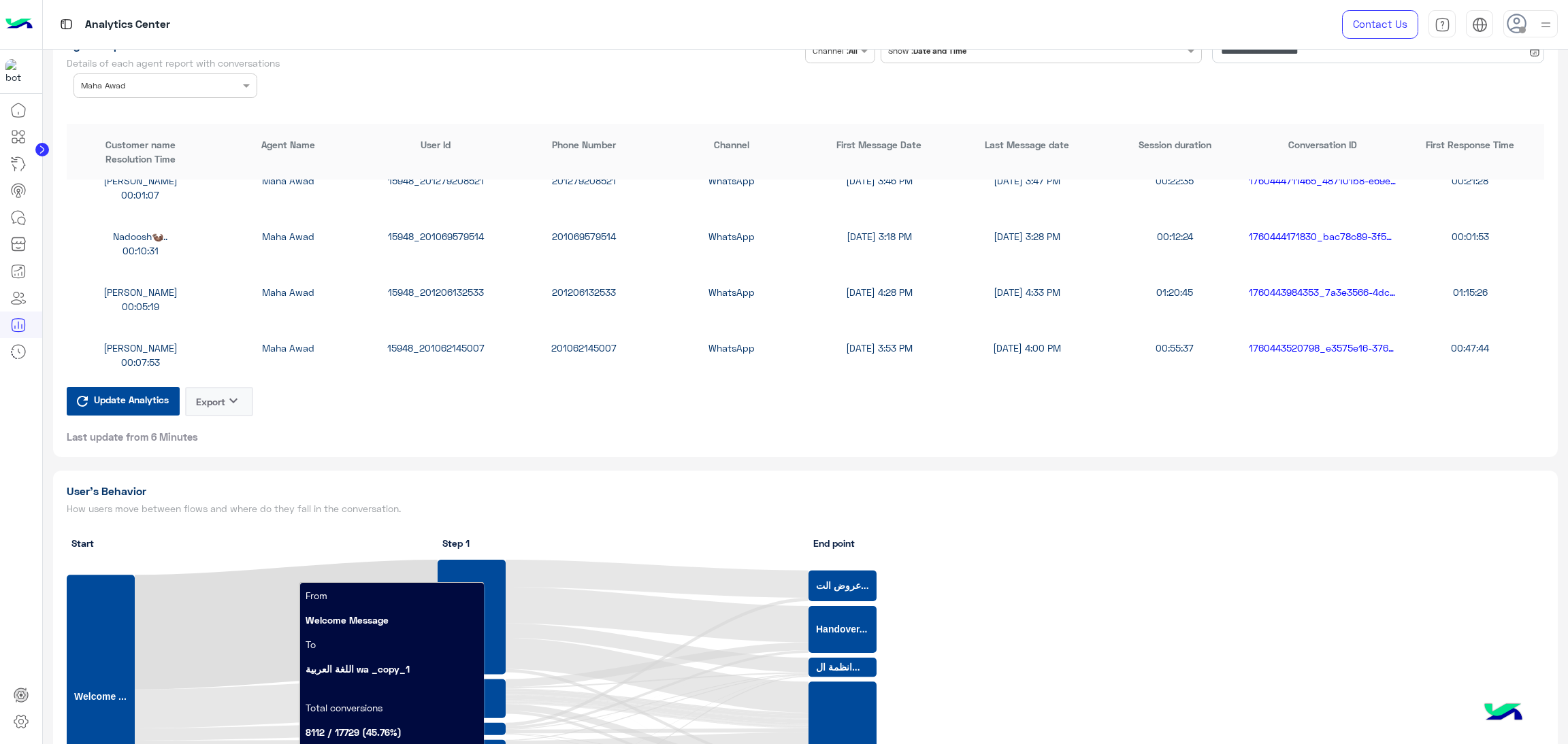
scroll to position [2652, 0]
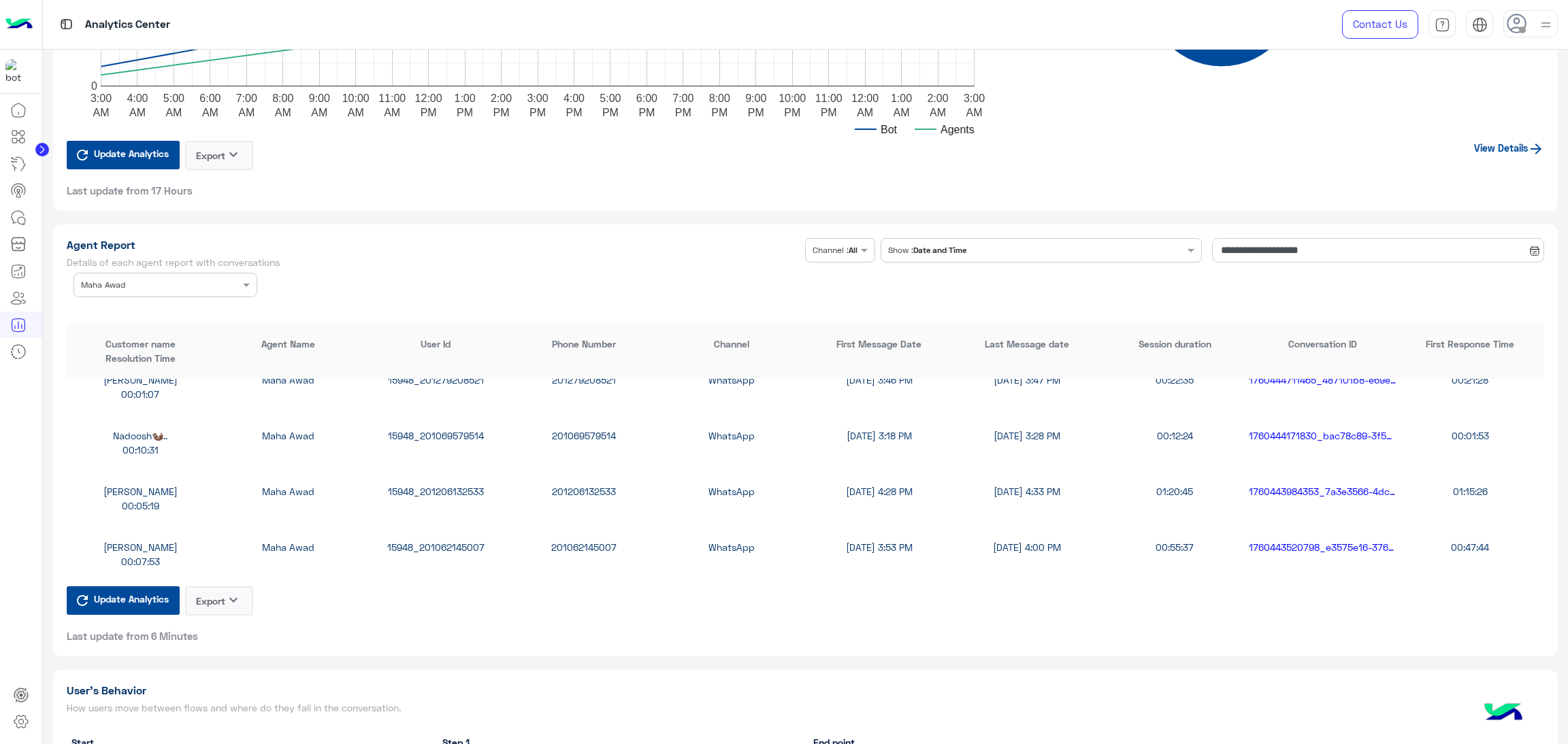
click at [145, 279] on input "text" at bounding box center [144, 284] width 128 height 13
click at [146, 306] on div "All" at bounding box center [165, 312] width 184 height 25
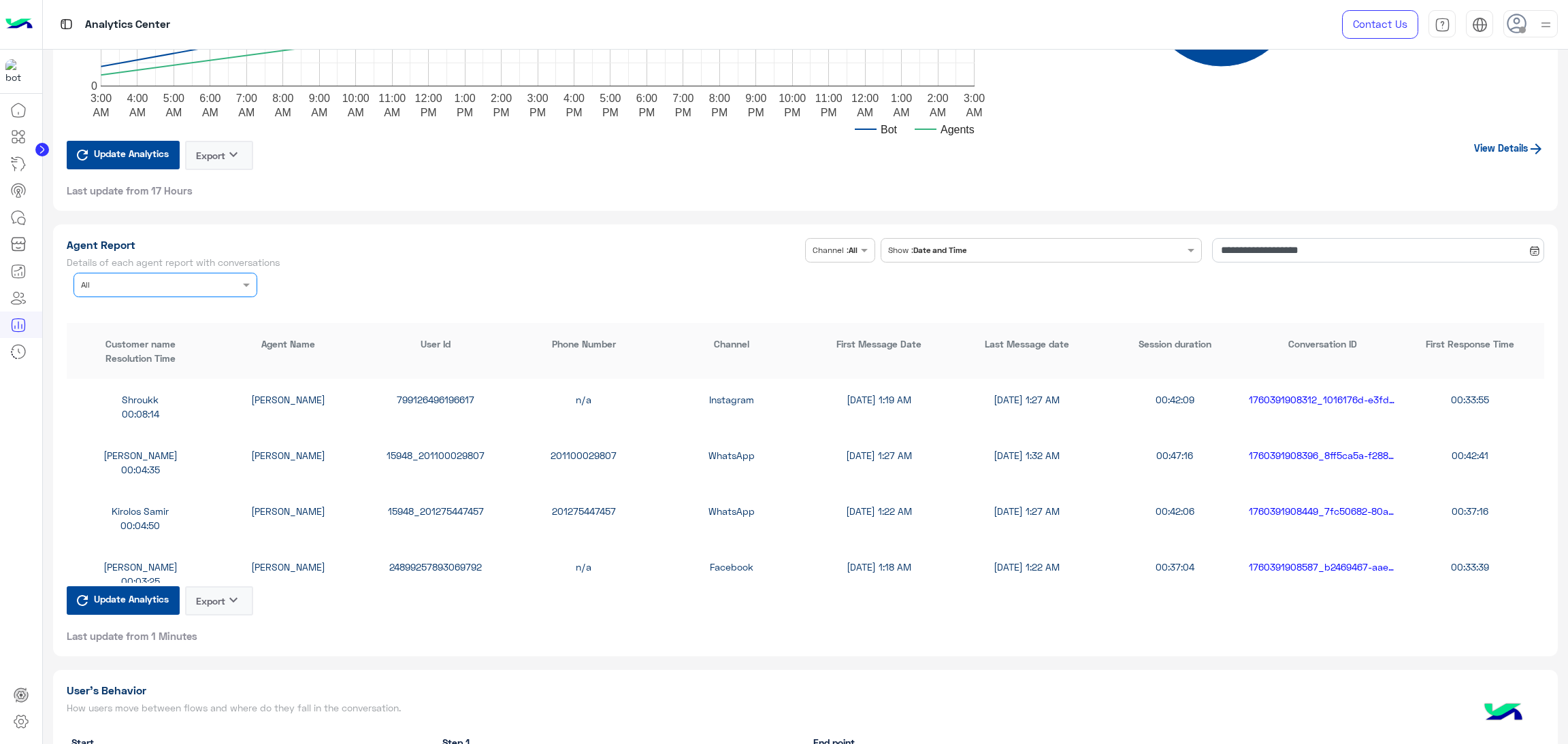
click at [175, 289] on div "Agent Name × All" at bounding box center [165, 285] width 184 height 24
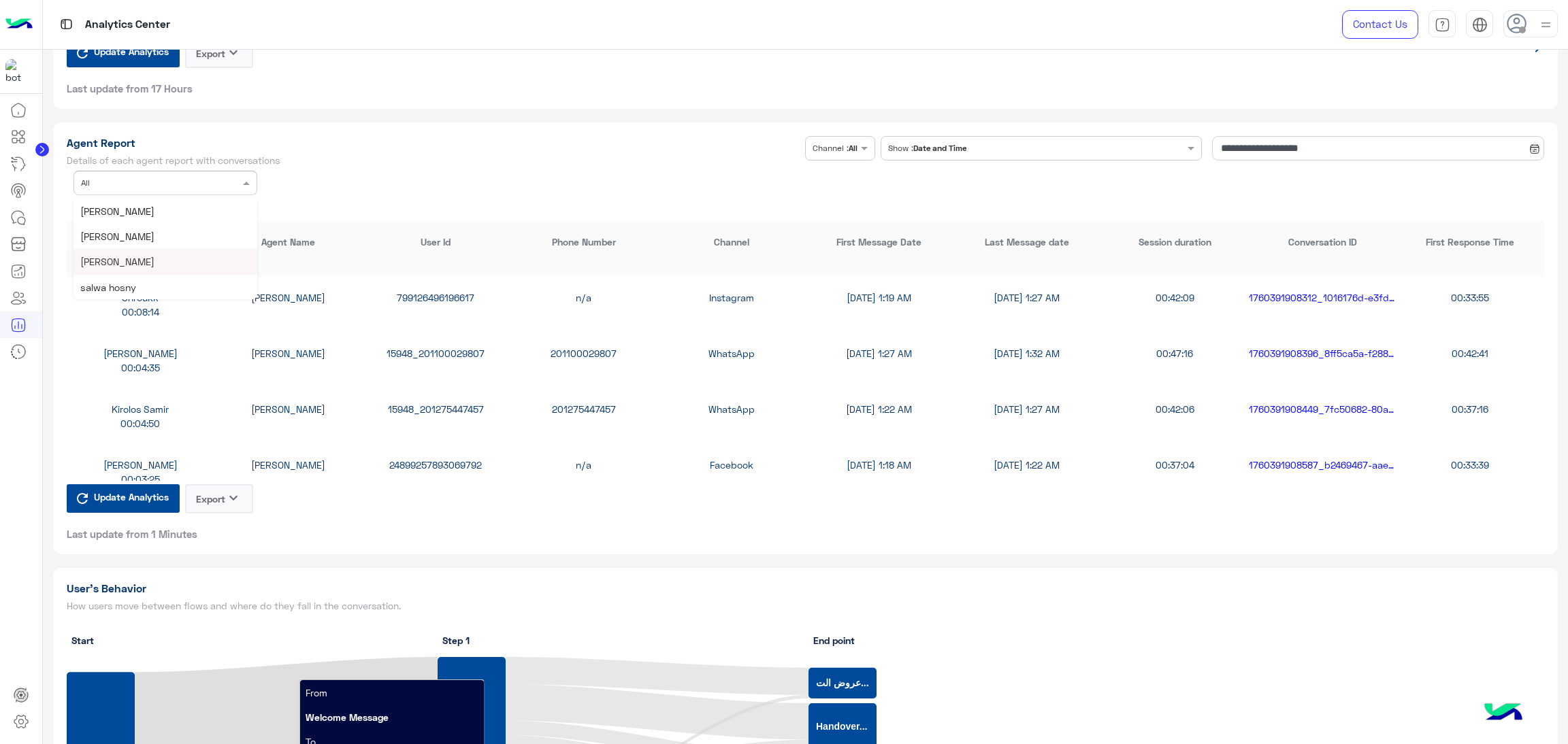
click at [138, 258] on div "Habiba Hany" at bounding box center [165, 261] width 184 height 25
click at [438, 294] on div "15948_201226949837" at bounding box center [436, 297] width 148 height 14
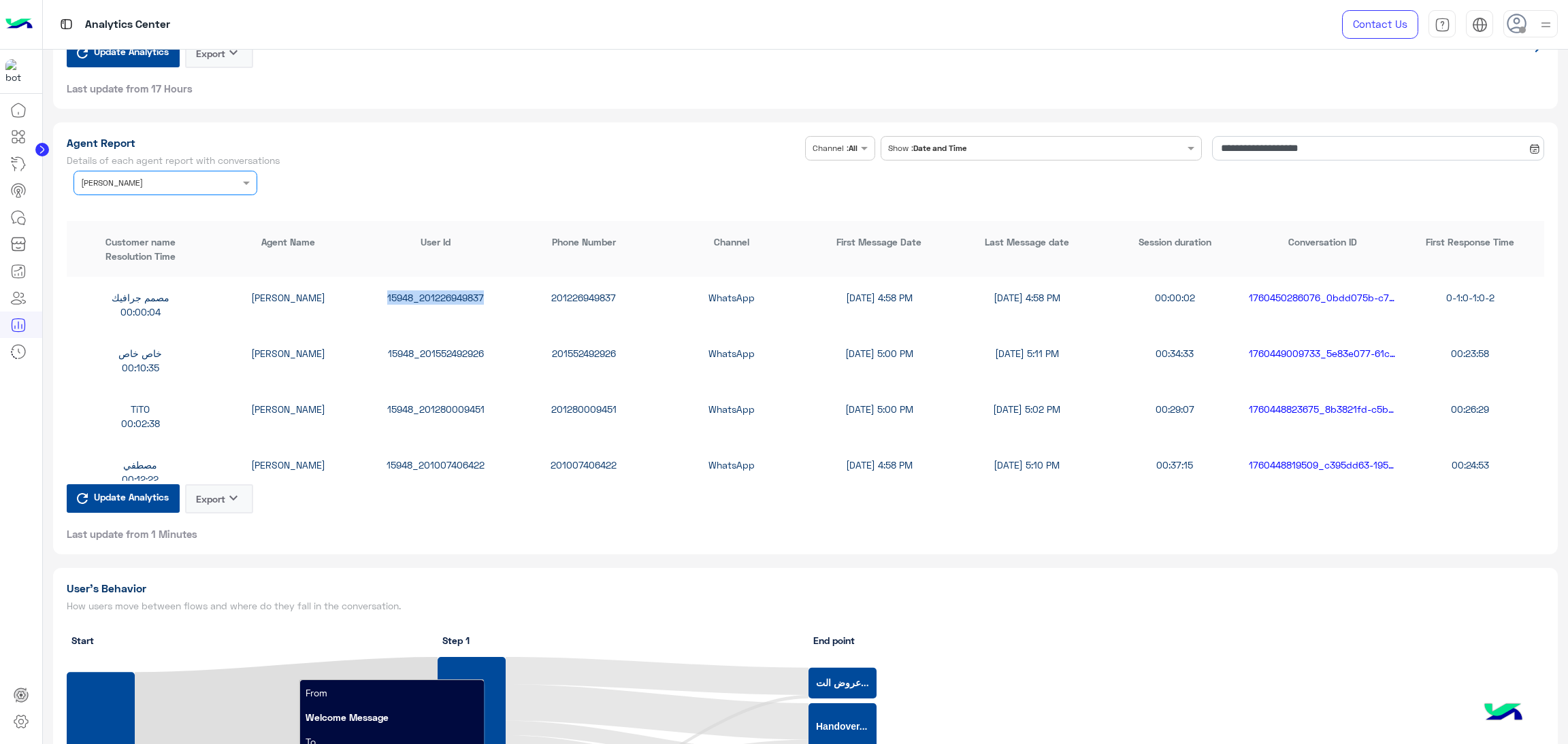
click at [438, 294] on div "15948_201226949837" at bounding box center [436, 297] width 148 height 14
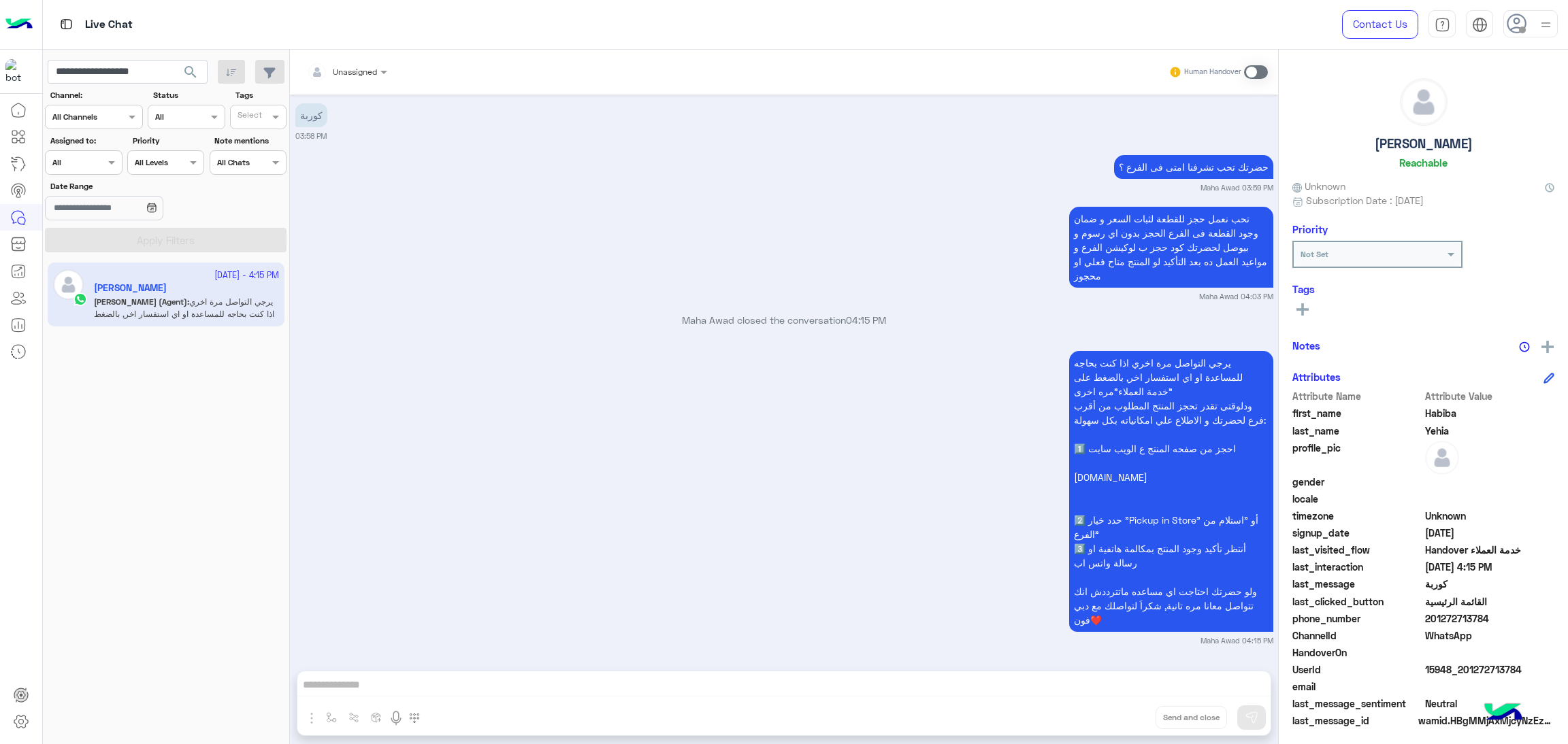
scroll to position [1856, 0]
drag, startPoint x: 1427, startPoint y: 617, endPoint x: 1512, endPoint y: 620, distance: 85.1
click at [1512, 620] on span "201272713784" at bounding box center [1491, 619] width 130 height 14
copy span "01272713784"
click at [1448, 663] on span "15948_201272713784" at bounding box center [1491, 670] width 130 height 14
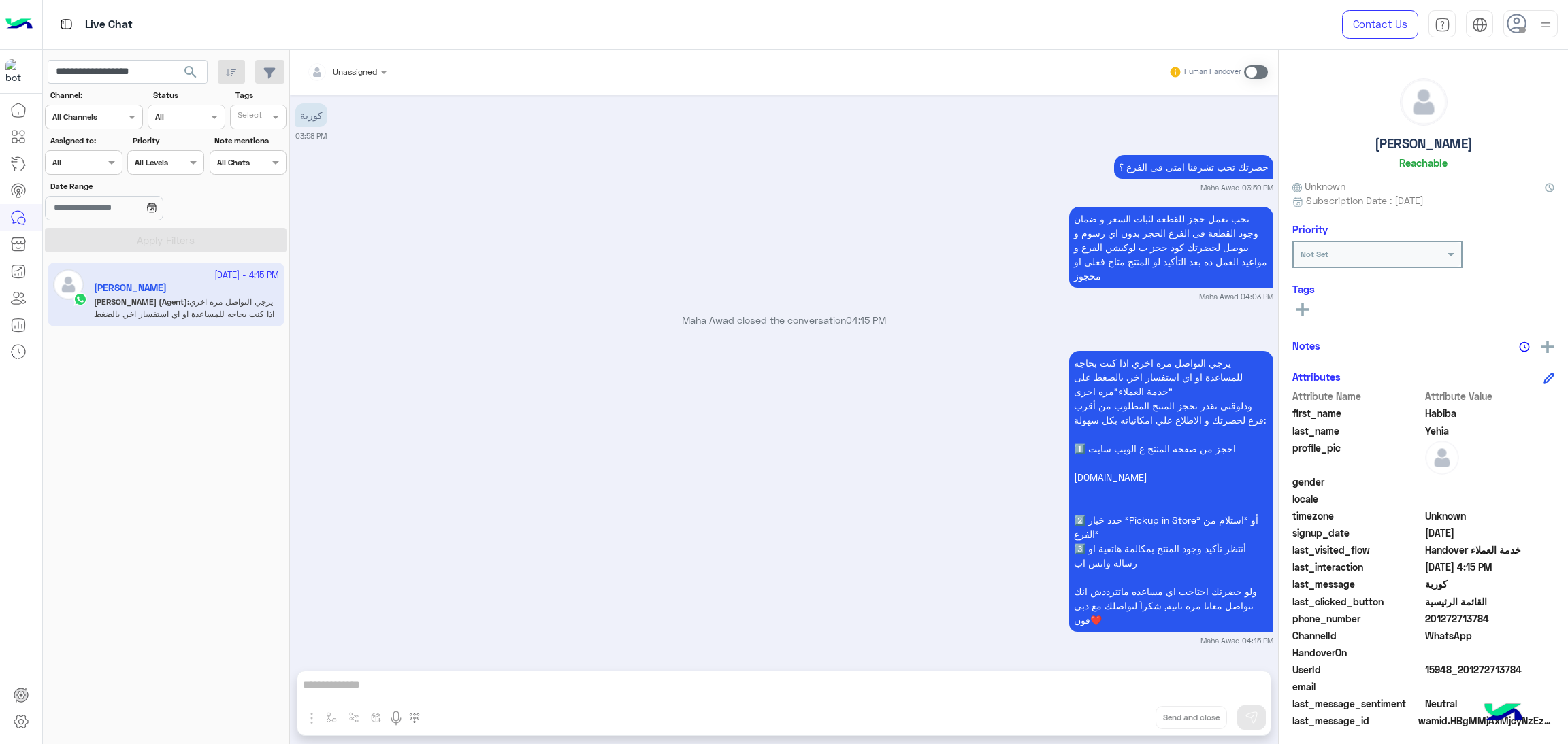
click at [1448, 663] on span "15948_201272713784" at bounding box center [1491, 670] width 130 height 14
copy span "15948_201272713784"
click at [171, 66] on input "**********" at bounding box center [128, 72] width 160 height 24
paste input "text"
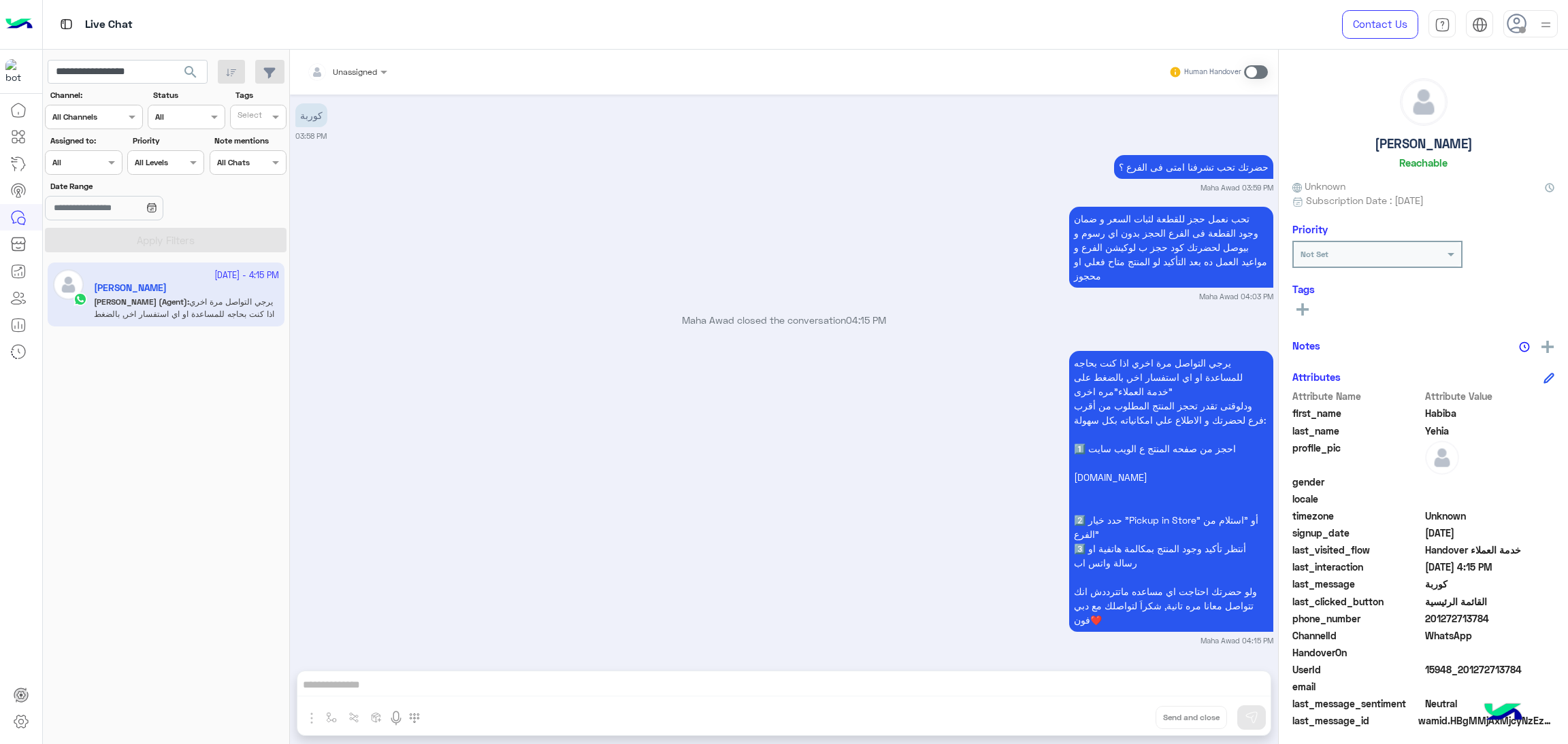
click at [200, 74] on button "search" at bounding box center [191, 74] width 34 height 29
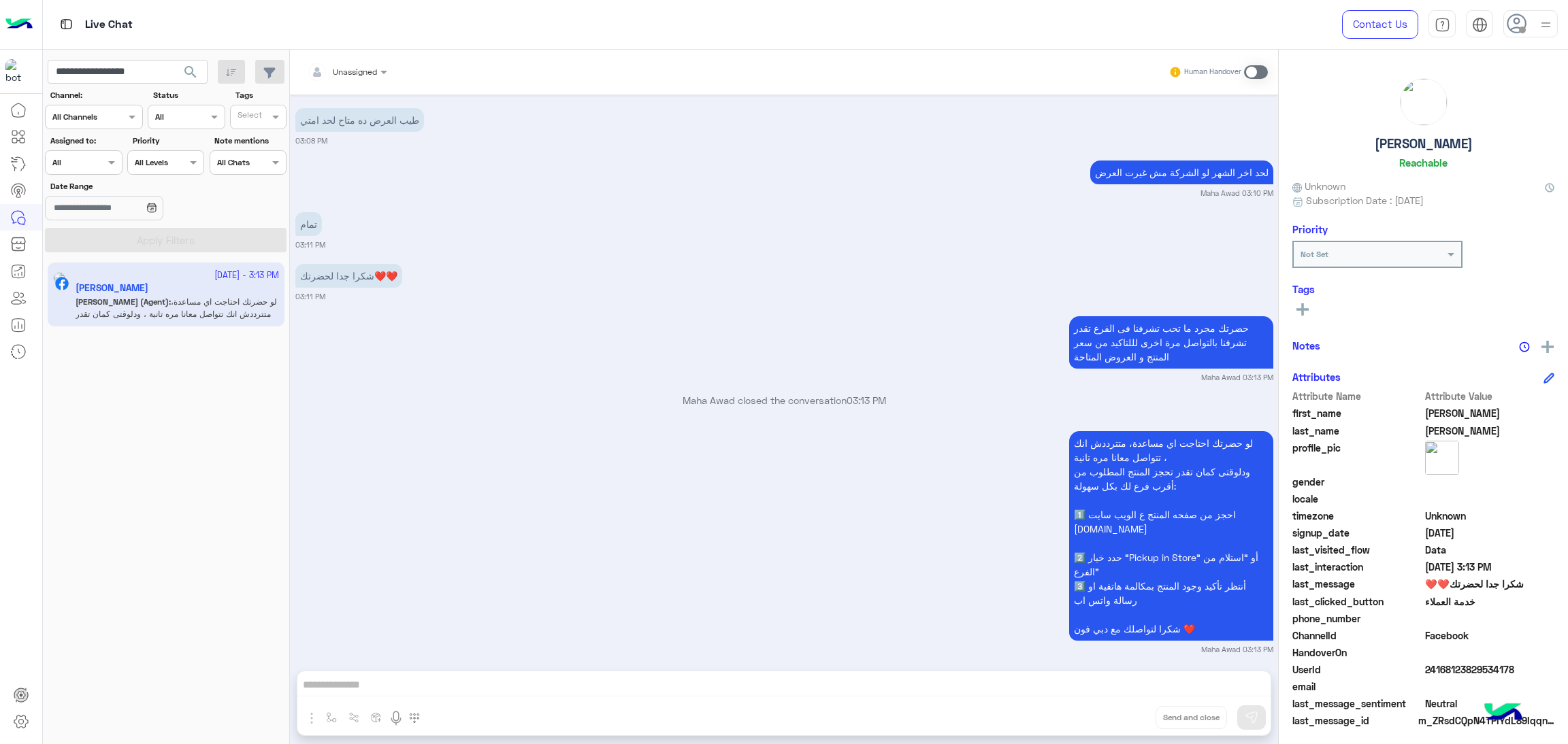
scroll to position [1633, 0]
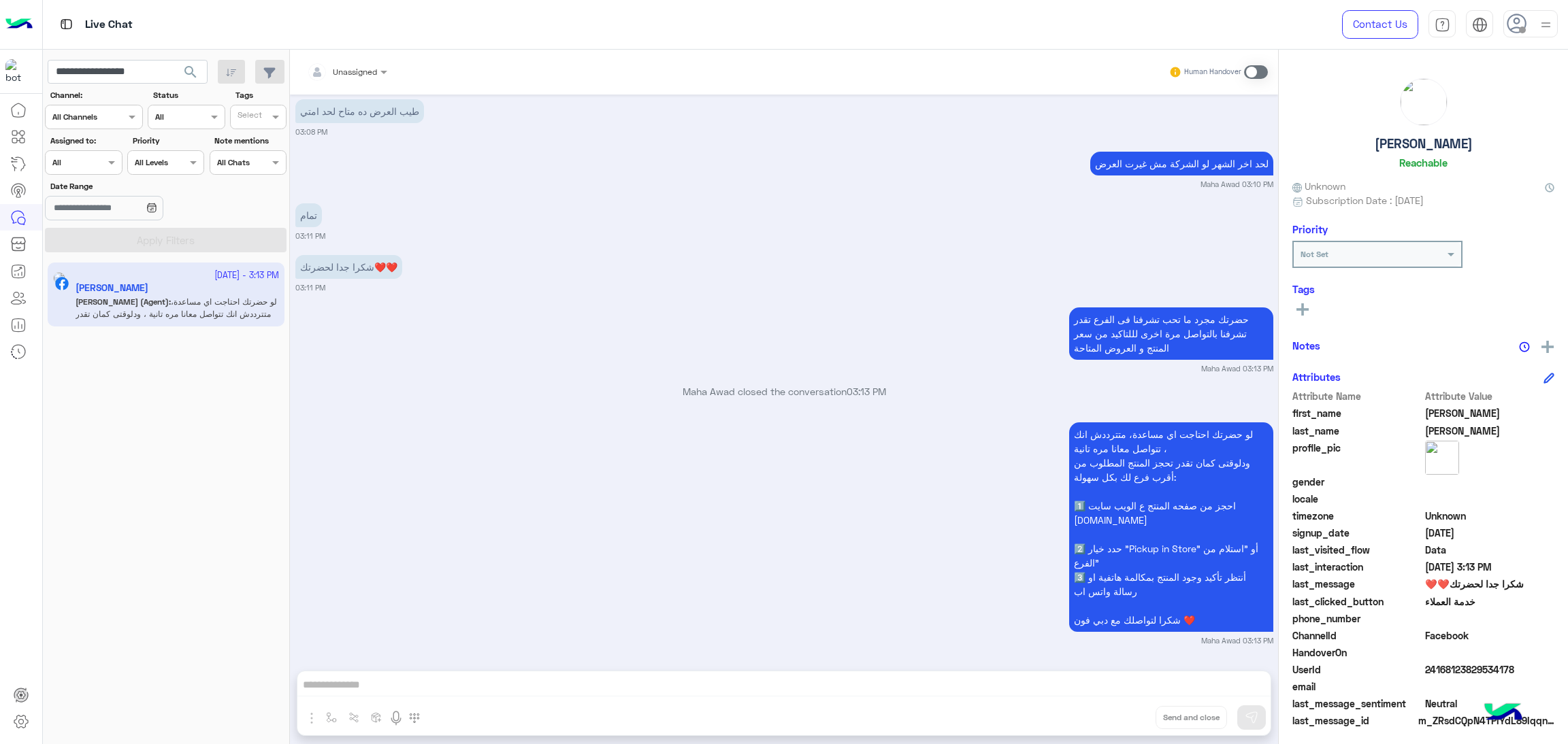
click at [1485, 674] on span "24168123829534178" at bounding box center [1491, 670] width 130 height 14
copy span "24168123829534178"
click at [149, 66] on input "**********" at bounding box center [128, 72] width 160 height 24
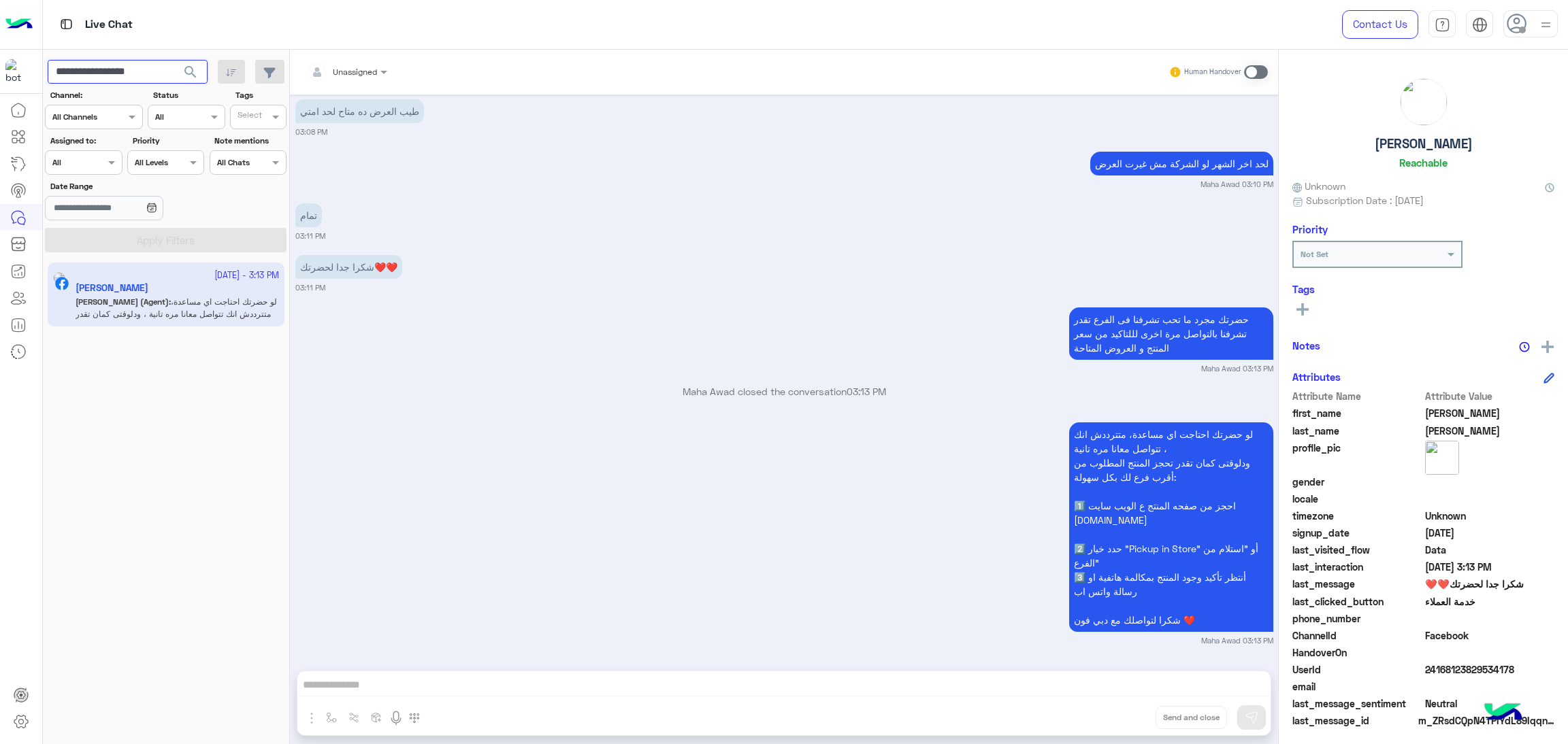
paste input "*"
click at [189, 74] on span "search" at bounding box center [190, 72] width 16 height 16
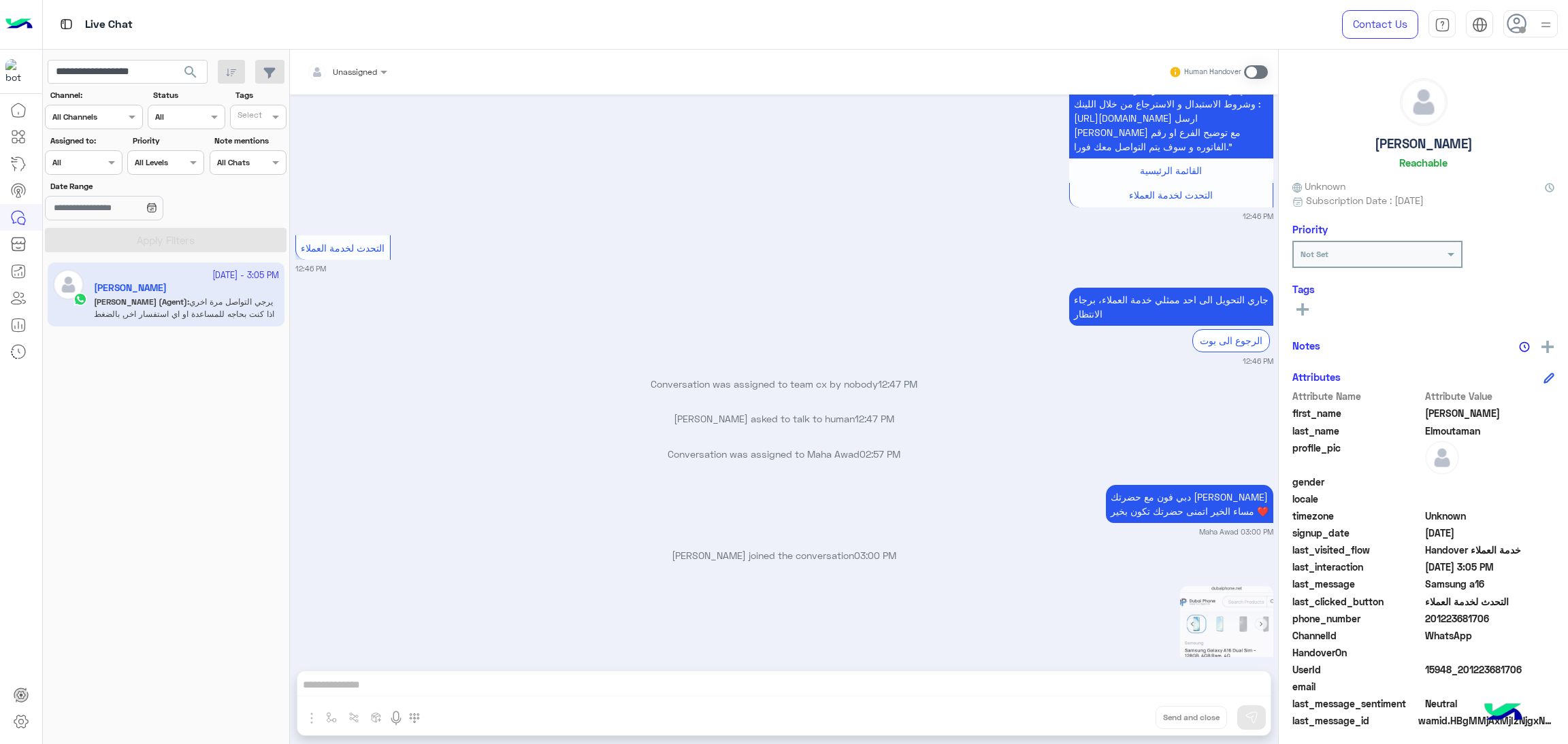
scroll to position [2415, 0]
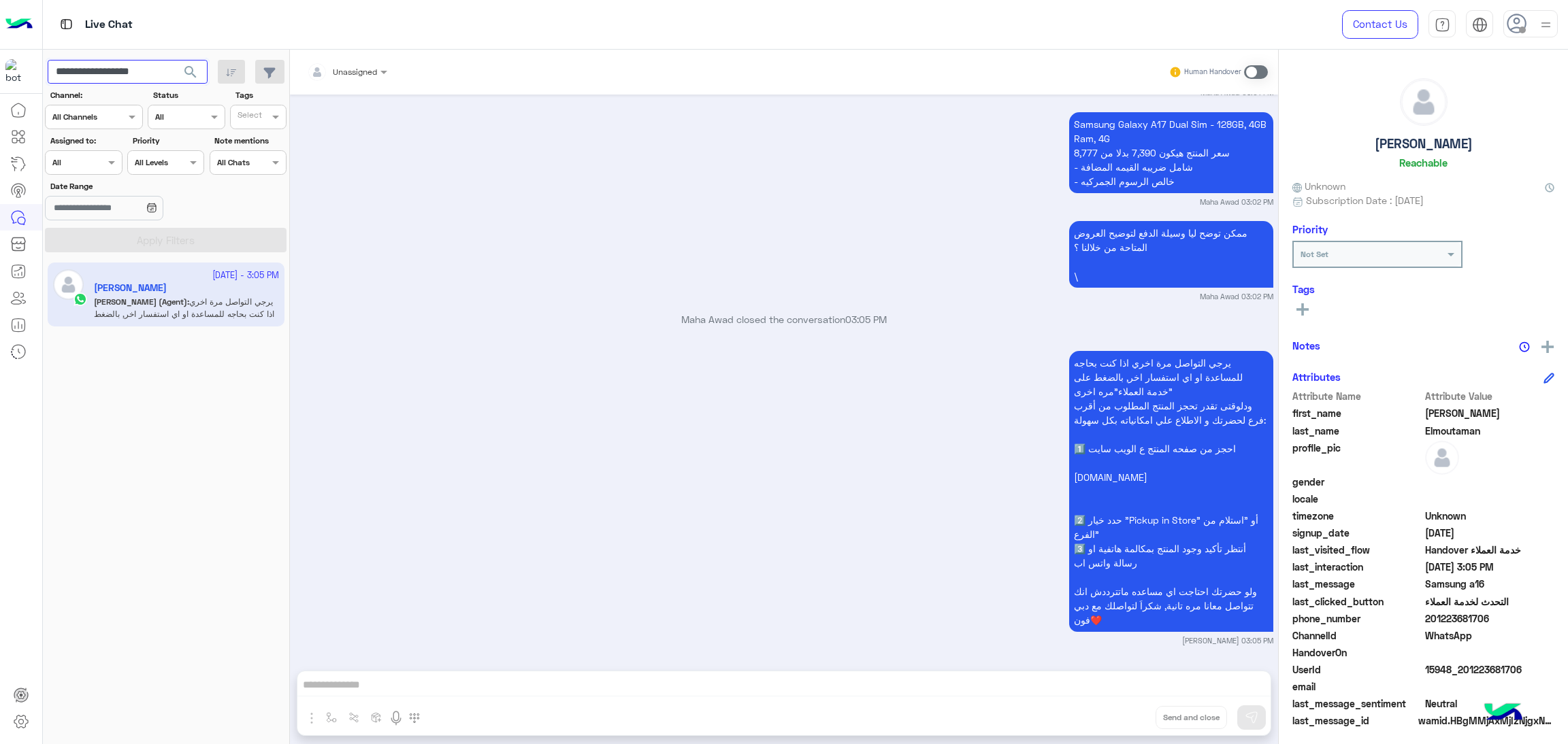
click at [137, 61] on input "**********" at bounding box center [128, 72] width 160 height 24
paste input "text"
click at [189, 66] on span "search" at bounding box center [190, 72] width 16 height 16
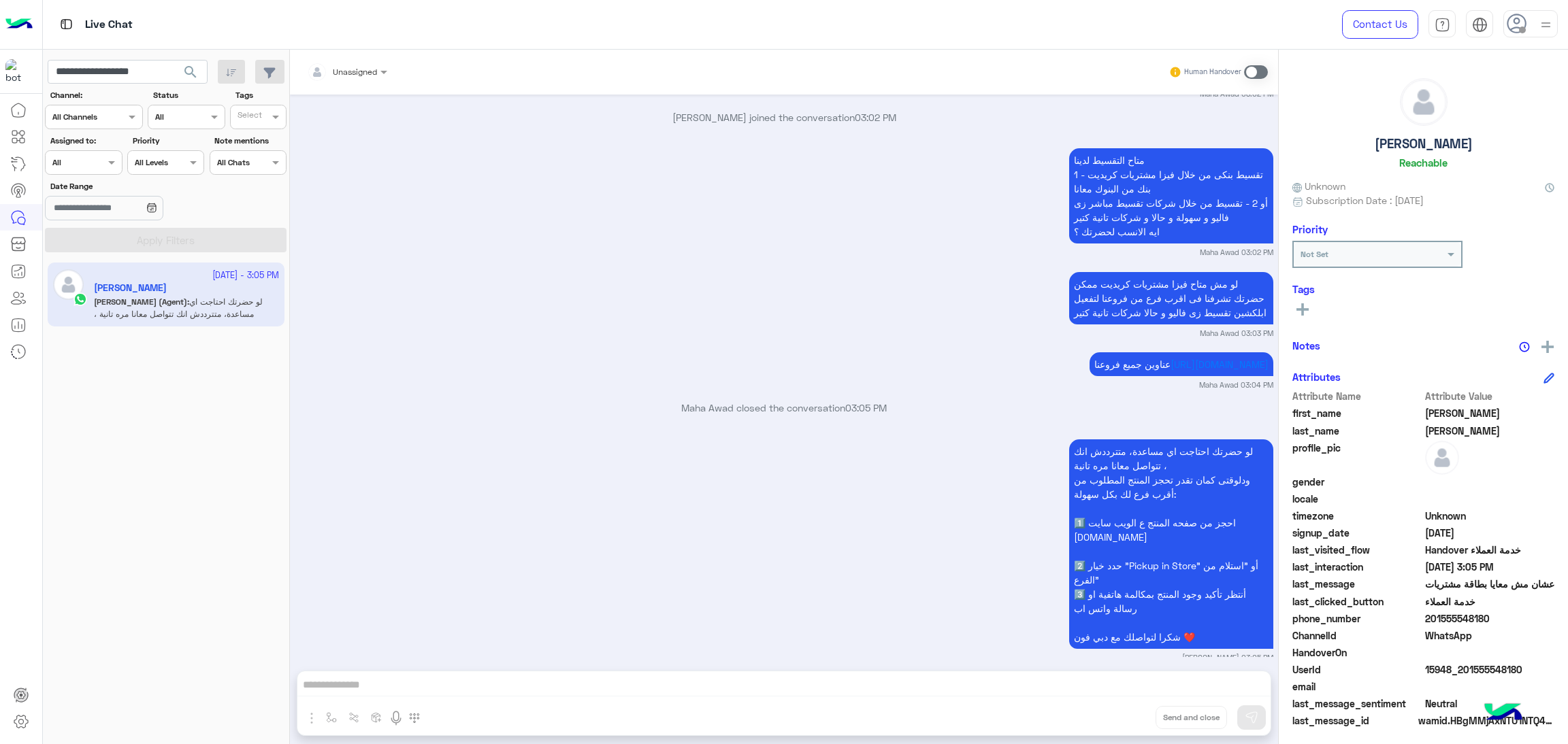
scroll to position [1714, 0]
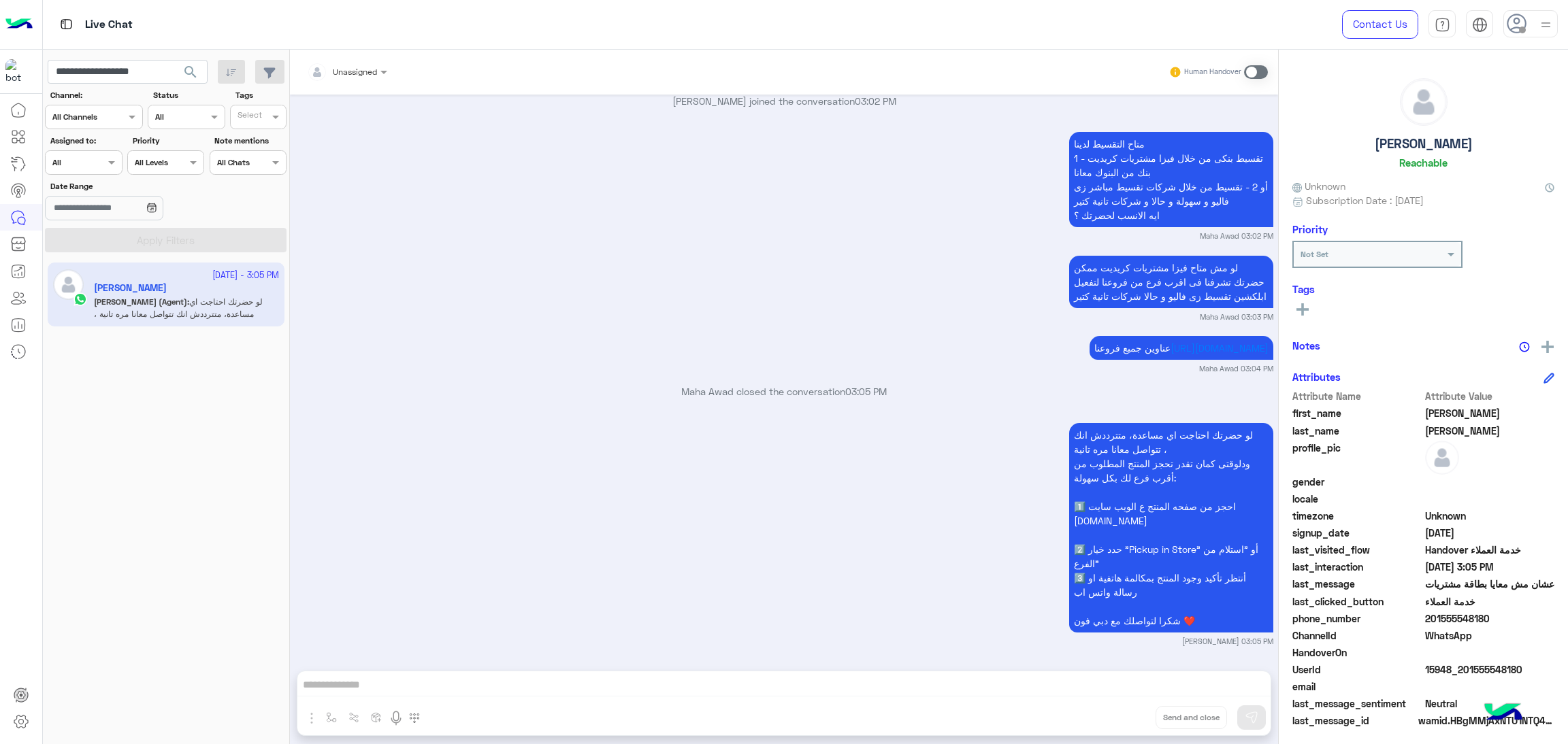
click at [1459, 664] on span "15948_201555548180" at bounding box center [1491, 670] width 130 height 14
copy span "15948_201555548180"
click at [136, 84] on app-inbox-users-filters "**********" at bounding box center [167, 153] width 247 height 208
click at [142, 82] on input "**********" at bounding box center [128, 72] width 160 height 24
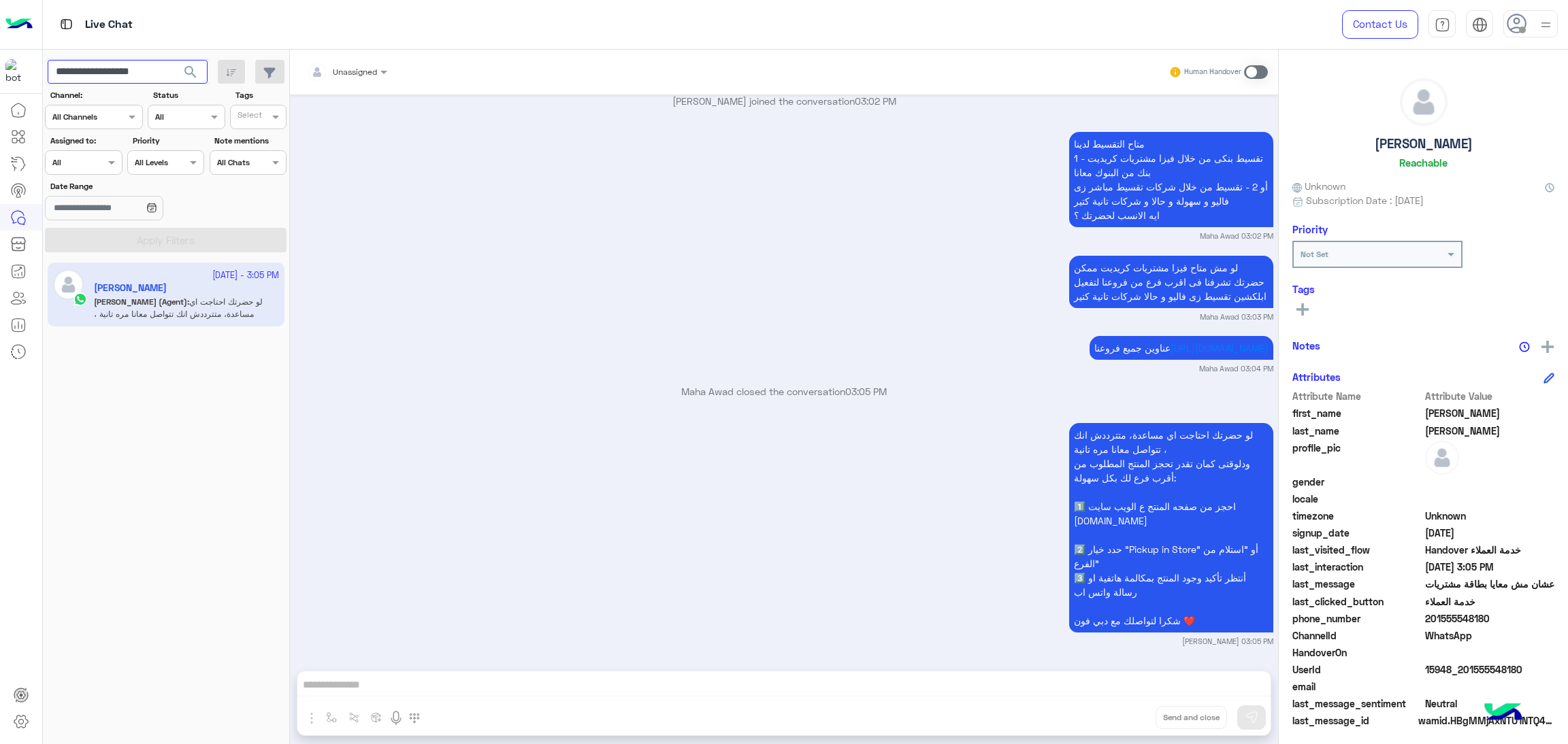
click at [144, 82] on input "**********" at bounding box center [128, 72] width 160 height 24
paste input "text"
click at [195, 74] on span "search" at bounding box center [190, 72] width 16 height 16
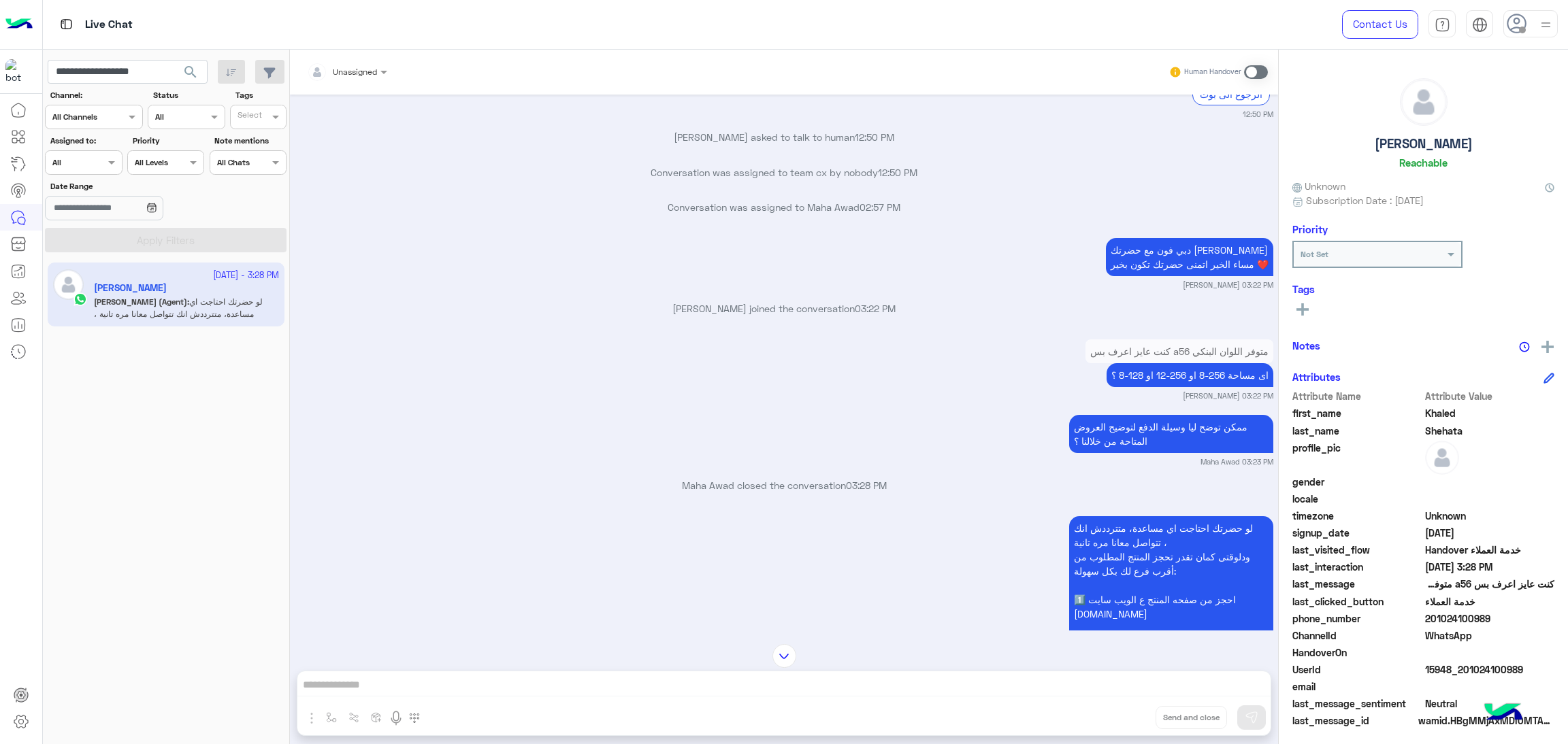
scroll to position [1772, 0]
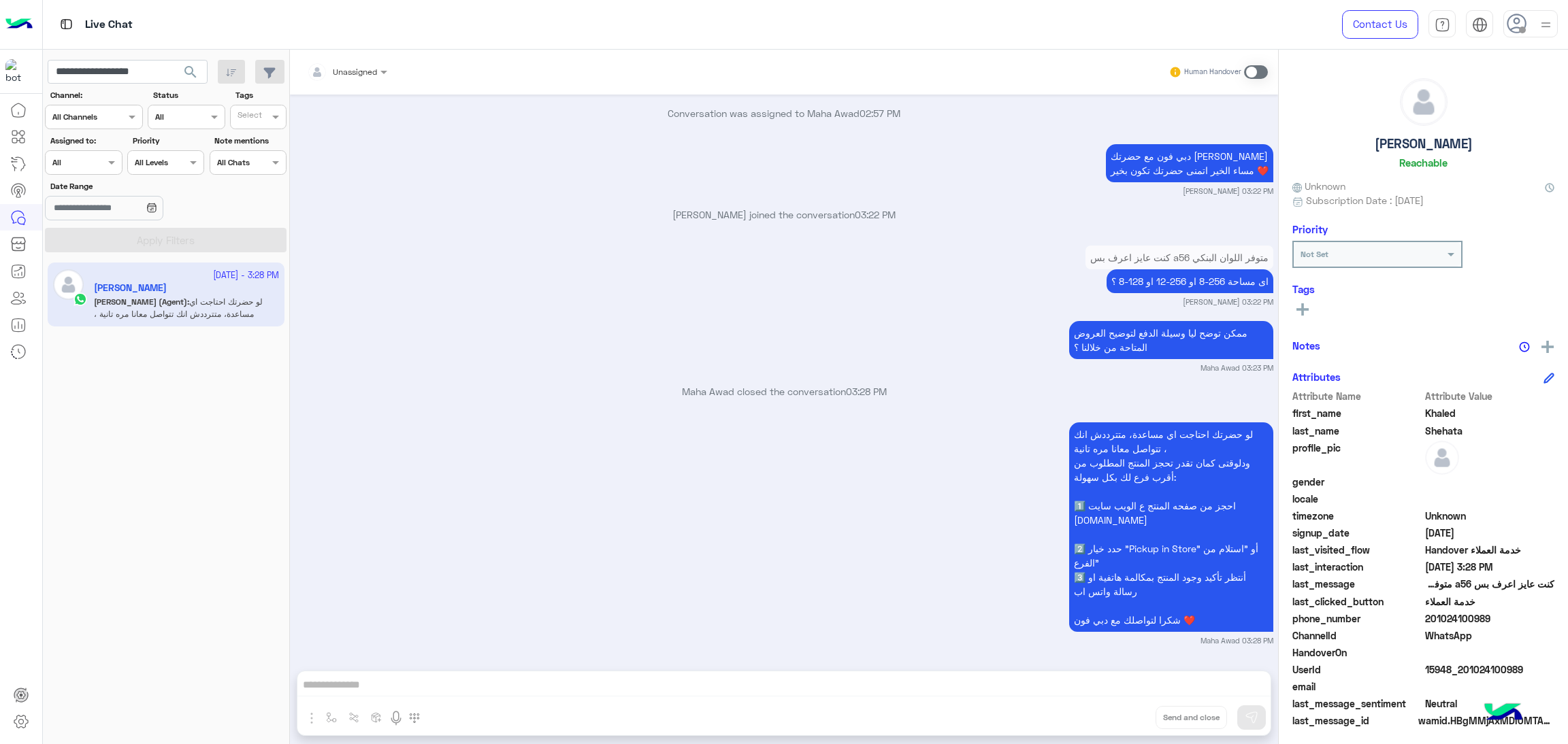
click at [1452, 663] on span "15948_201024100989" at bounding box center [1491, 670] width 130 height 14
copy span "15948_201024100989"
click at [123, 66] on input "**********" at bounding box center [128, 72] width 160 height 24
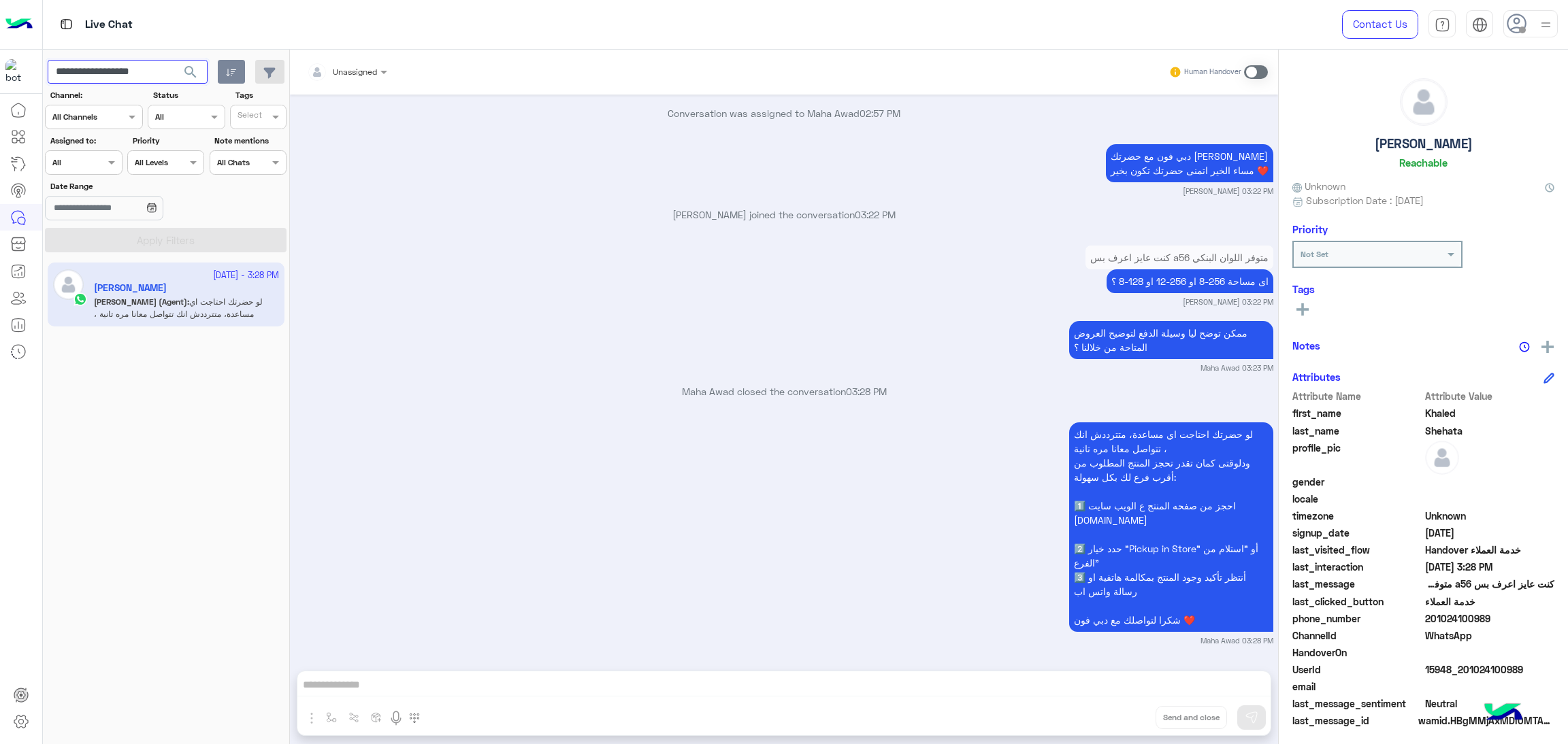
paste input "text"
click at [185, 70] on span "search" at bounding box center [190, 72] width 16 height 16
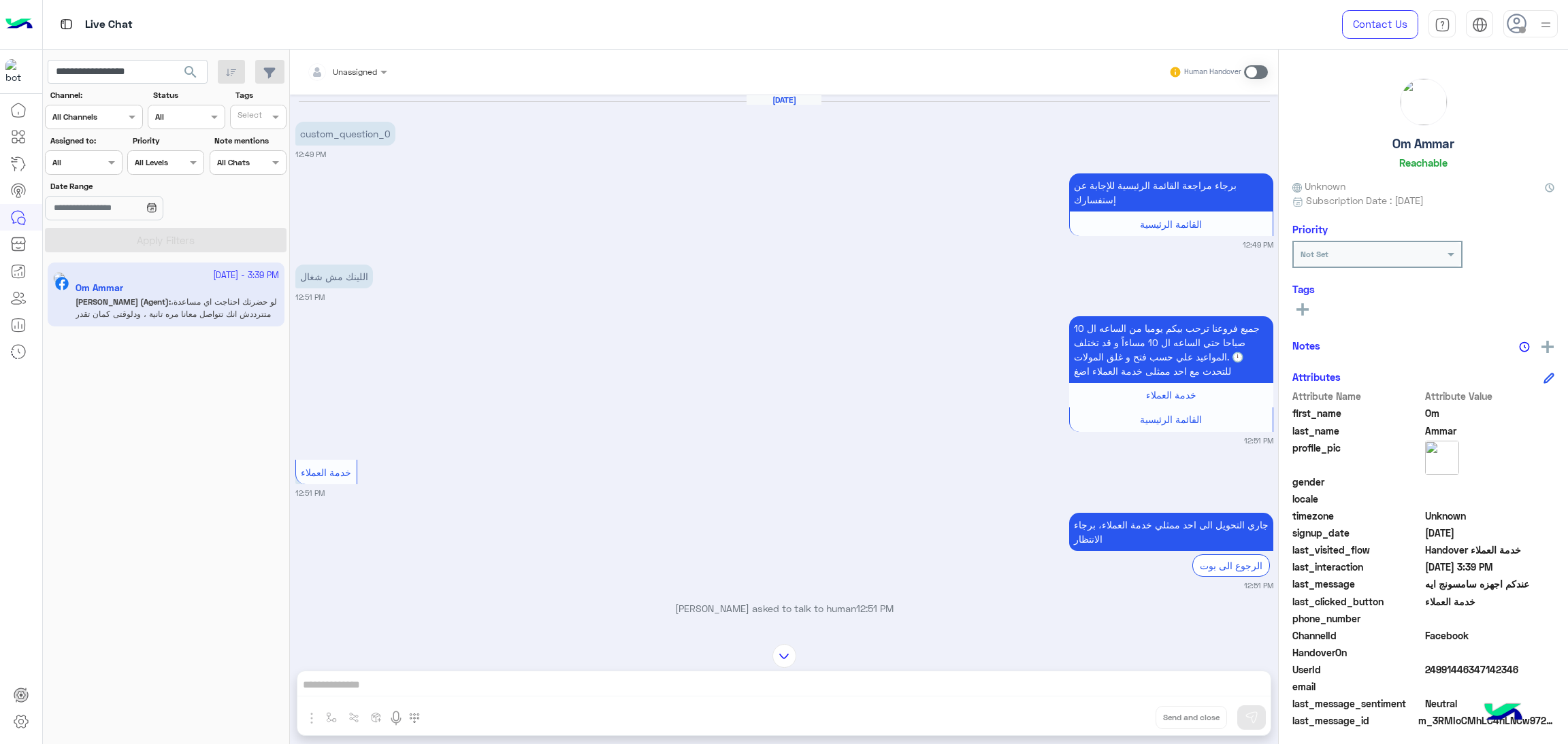
click at [1439, 674] on span "24991446347142346" at bounding box center [1491, 670] width 130 height 14
click at [1444, 671] on span "24991446347142346" at bounding box center [1491, 670] width 130 height 14
copy span "24991446347142346"
click at [128, 81] on input "**********" at bounding box center [128, 72] width 160 height 24
click at [130, 81] on input "**********" at bounding box center [128, 72] width 160 height 24
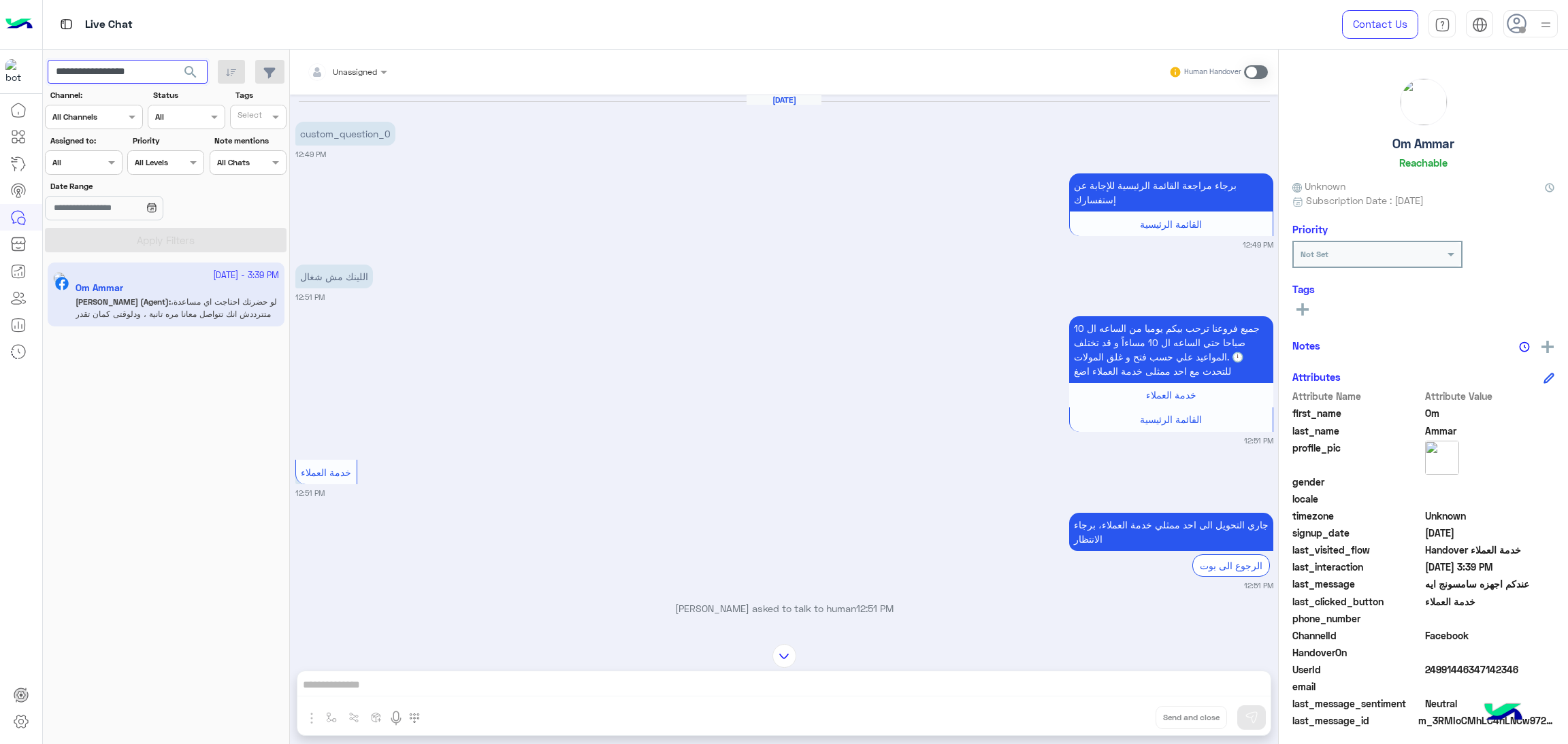
paste input "text"
click at [200, 70] on button "search" at bounding box center [191, 74] width 34 height 29
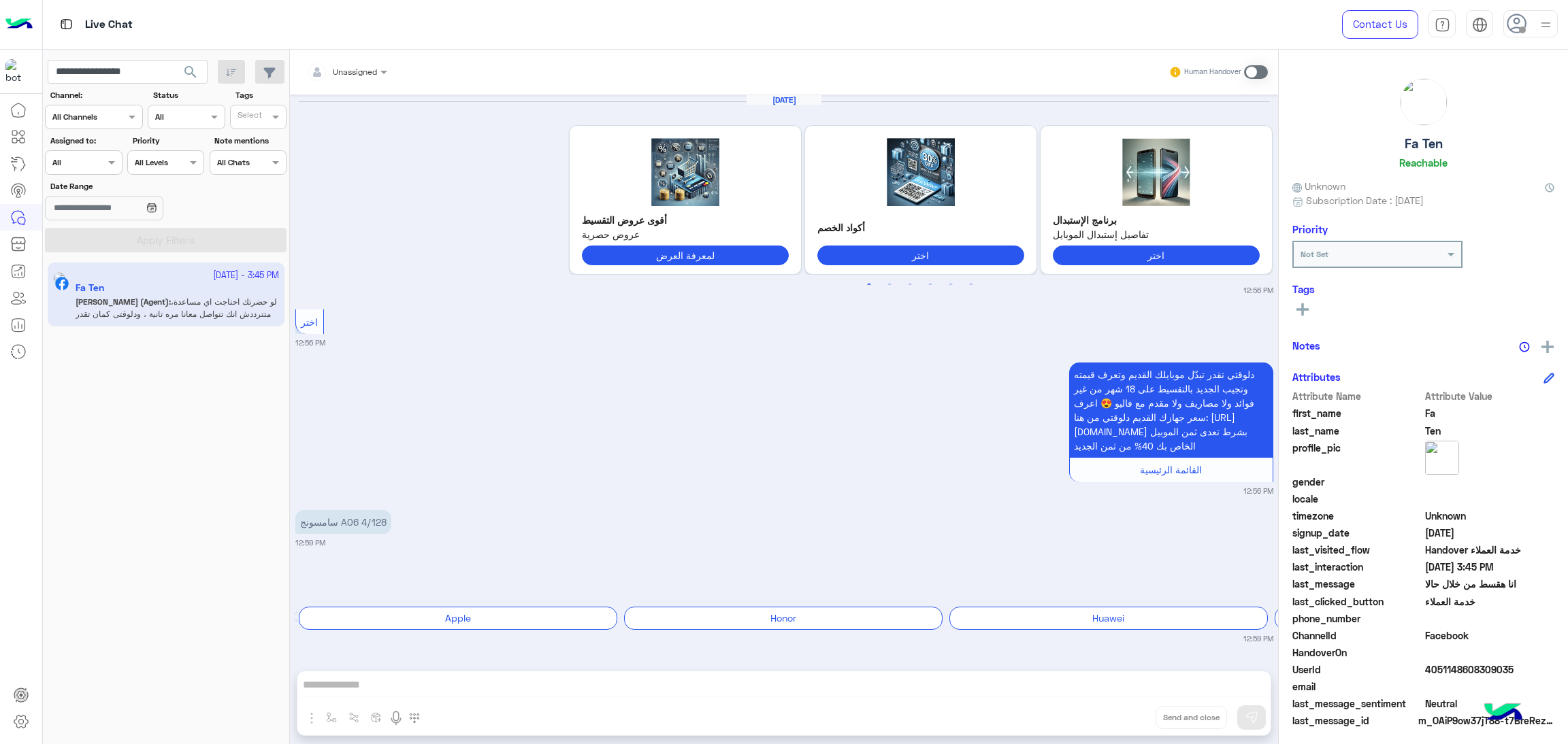
scroll to position [1873, 0]
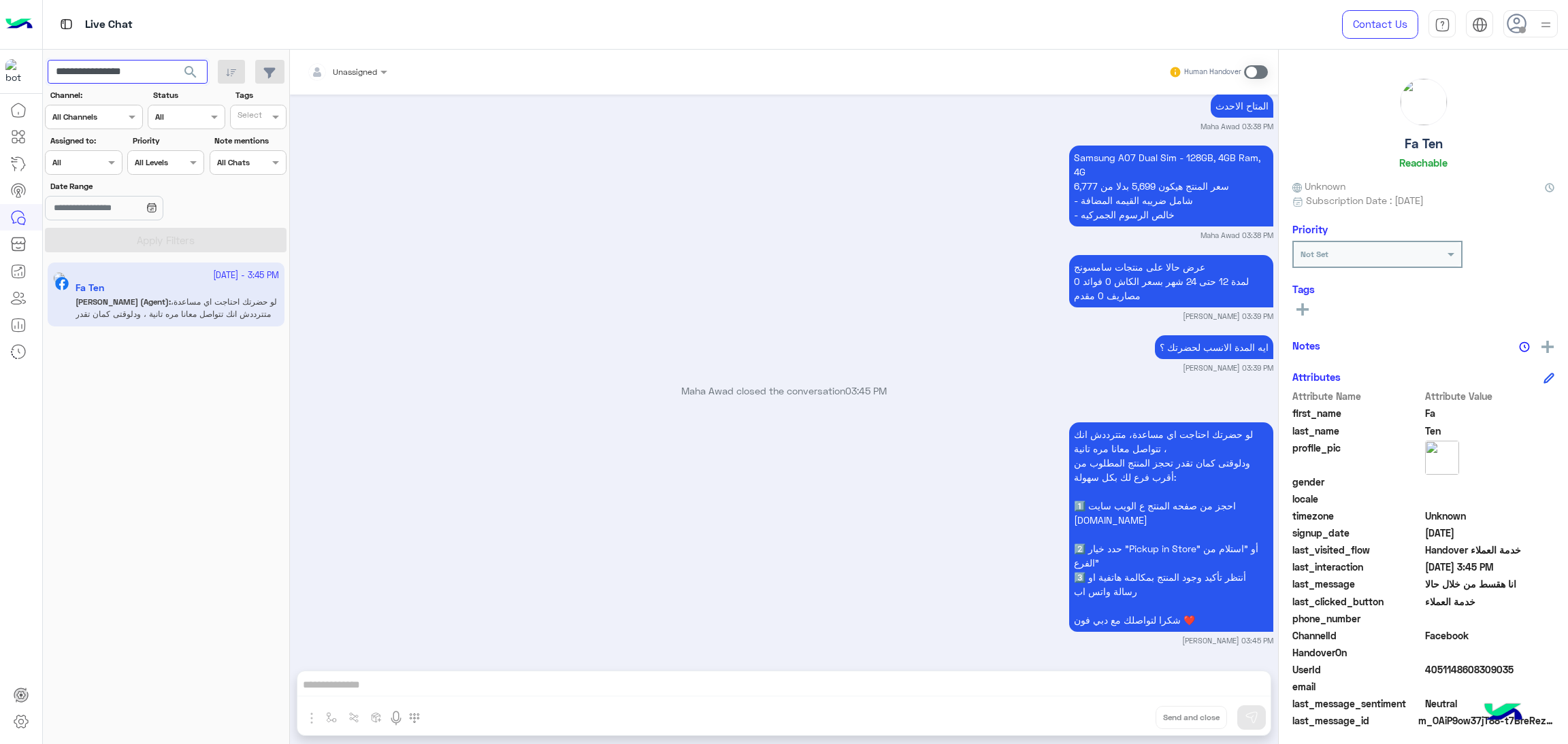
click at [164, 69] on input "**********" at bounding box center [128, 72] width 160 height 24
paste input "**"
type input "**********"
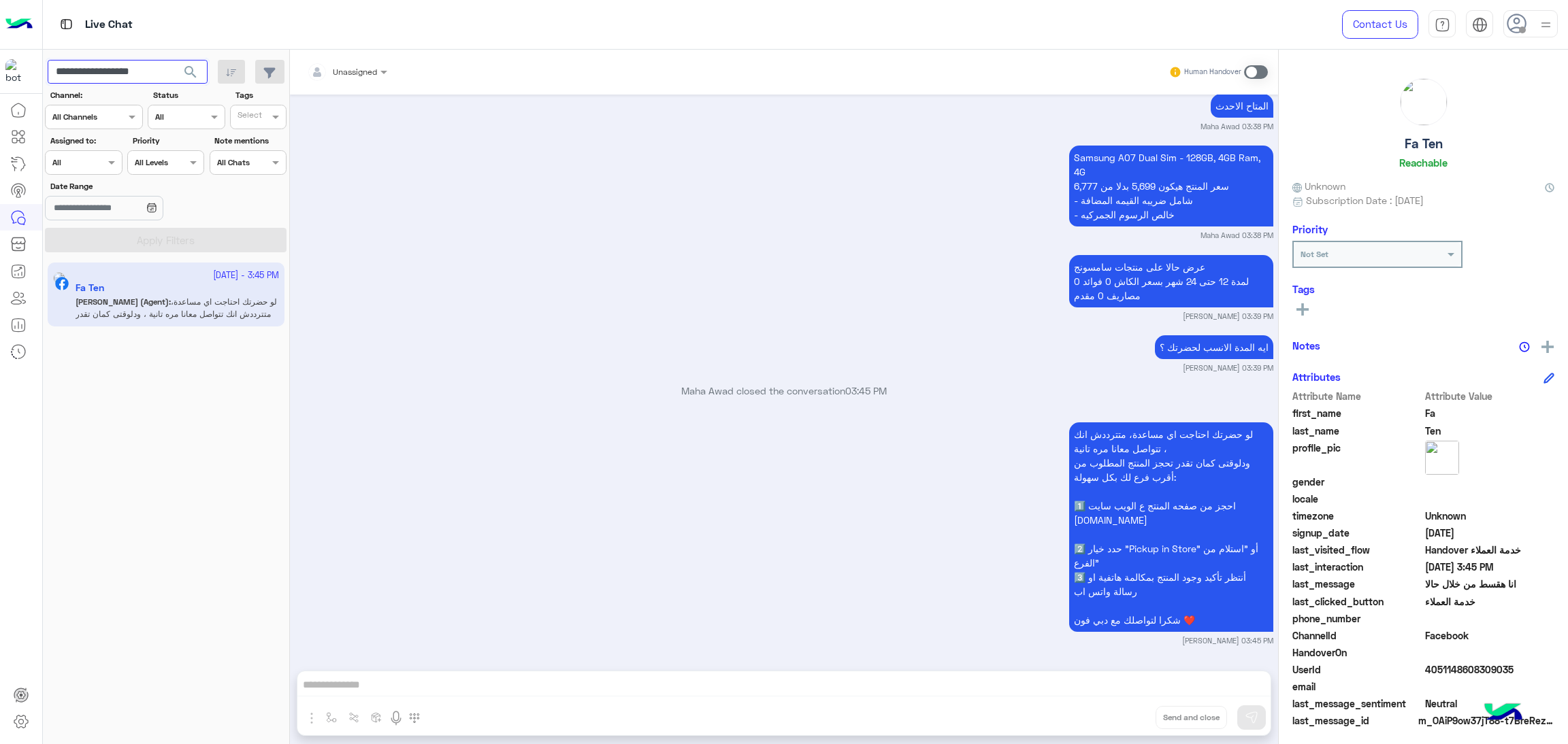
click at [175, 60] on button "search" at bounding box center [191, 74] width 34 height 29
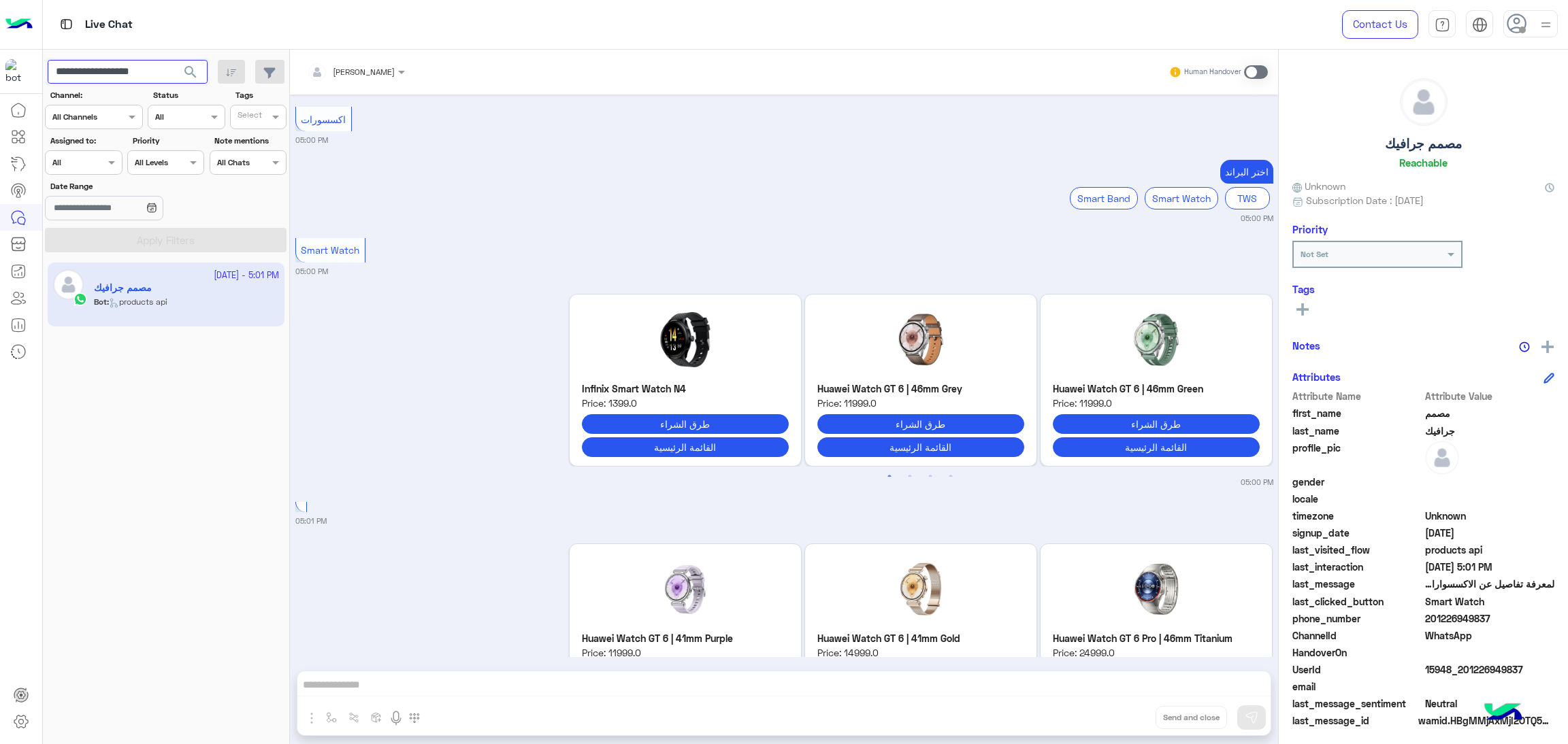
scroll to position [1982, 0]
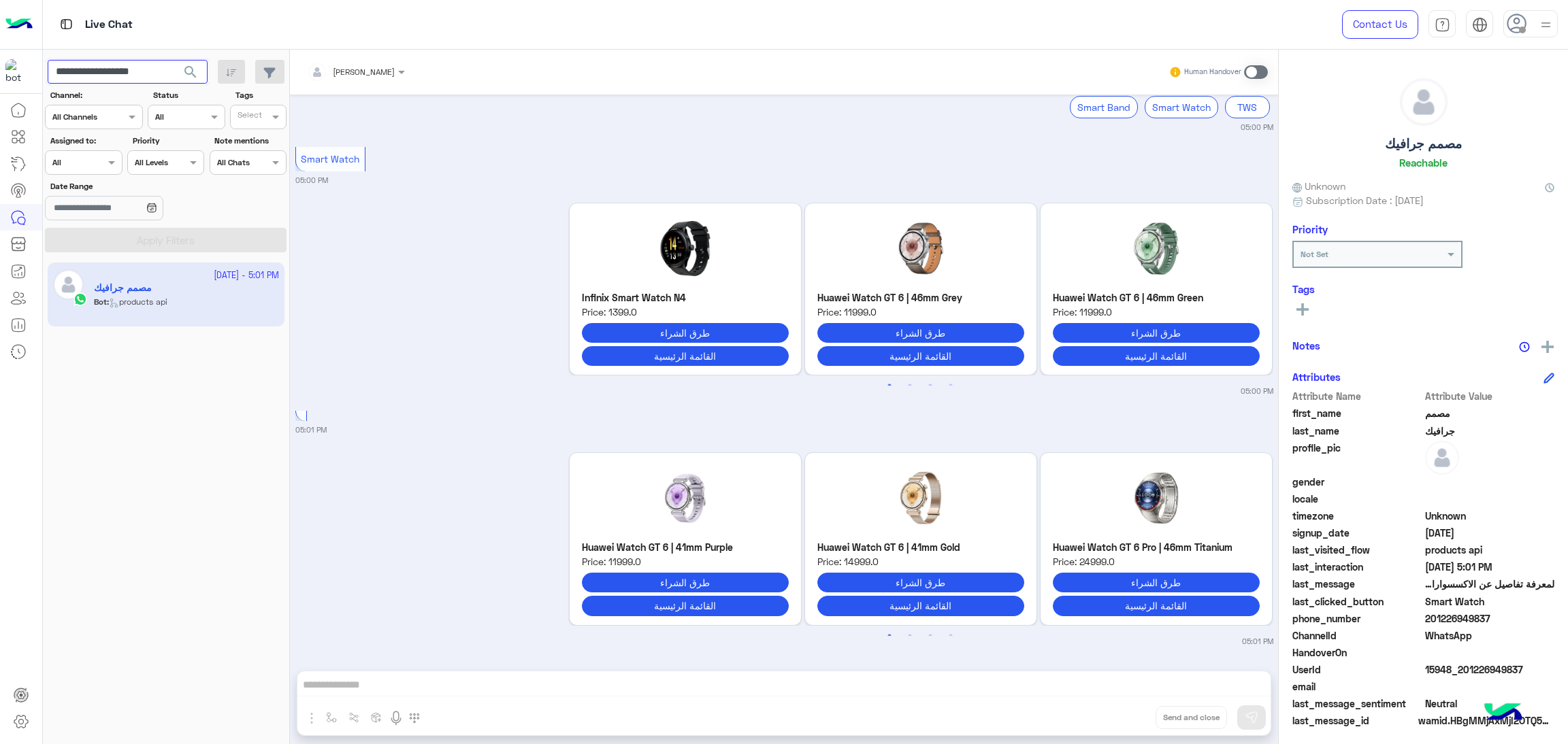
click at [122, 81] on input "**********" at bounding box center [128, 72] width 160 height 24
click at [175, 60] on button "search" at bounding box center [191, 74] width 34 height 29
drag, startPoint x: 1278, startPoint y: 602, endPoint x: 1275, endPoint y: 540, distance: 62.1
click at [1275, 540] on mat-drawer-container "[PERSON_NAME] Human Handover [DATE] وزملائي من قسم الاونلاين هيتواصلوا معاه الن…" at bounding box center [928, 399] width 1278 height 700
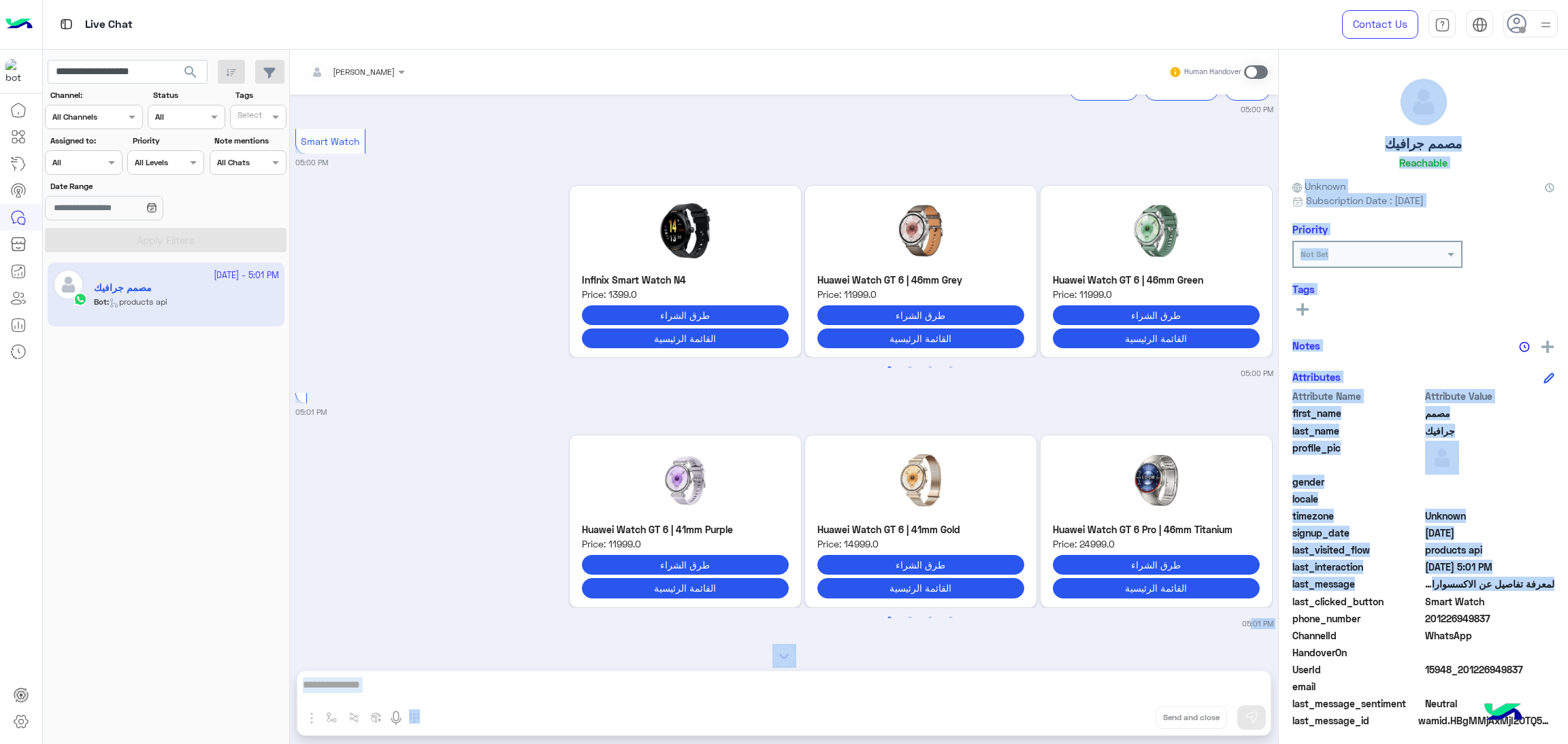
scroll to position [1490, 0]
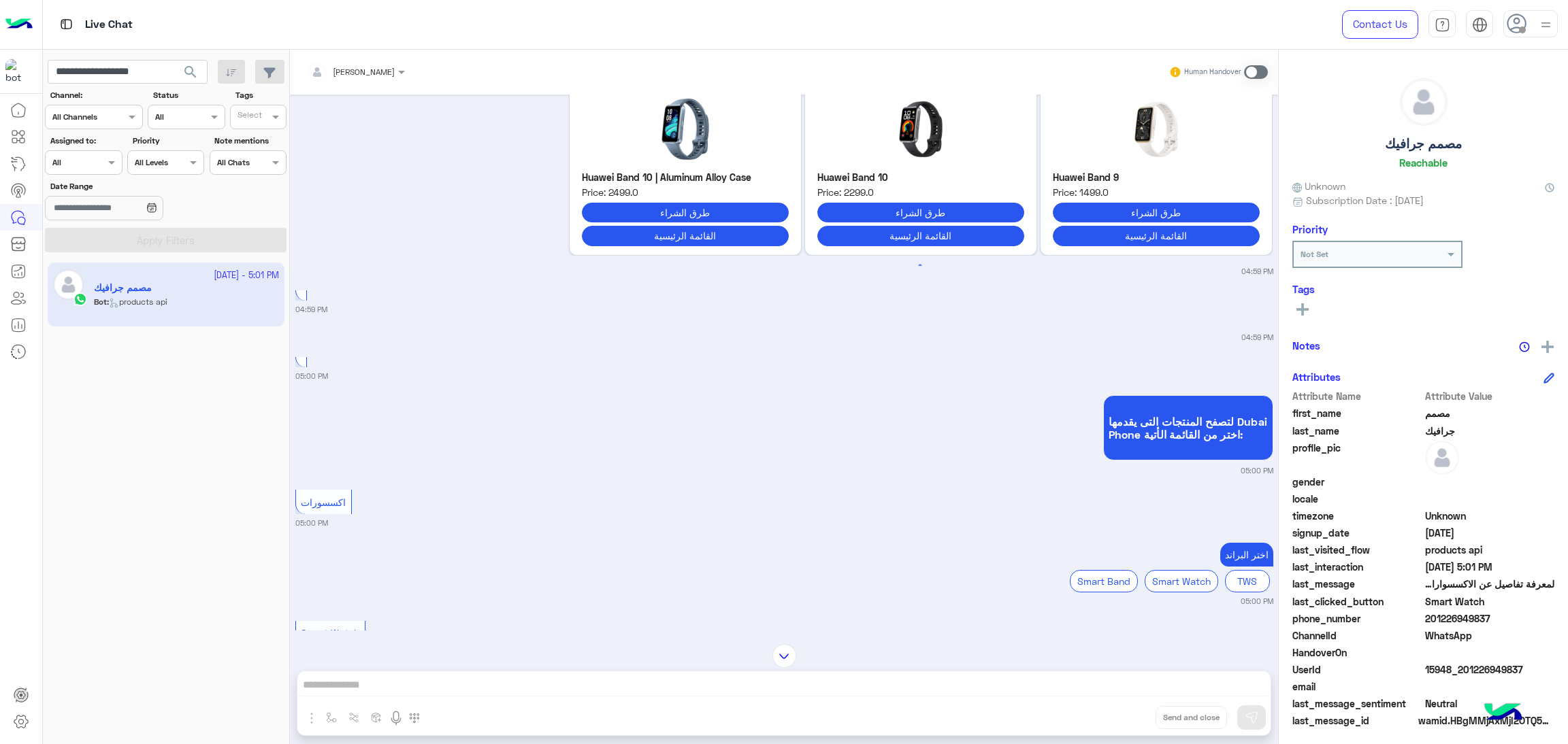
click at [1195, 373] on small "05:00 PM" at bounding box center [784, 376] width 978 height 11
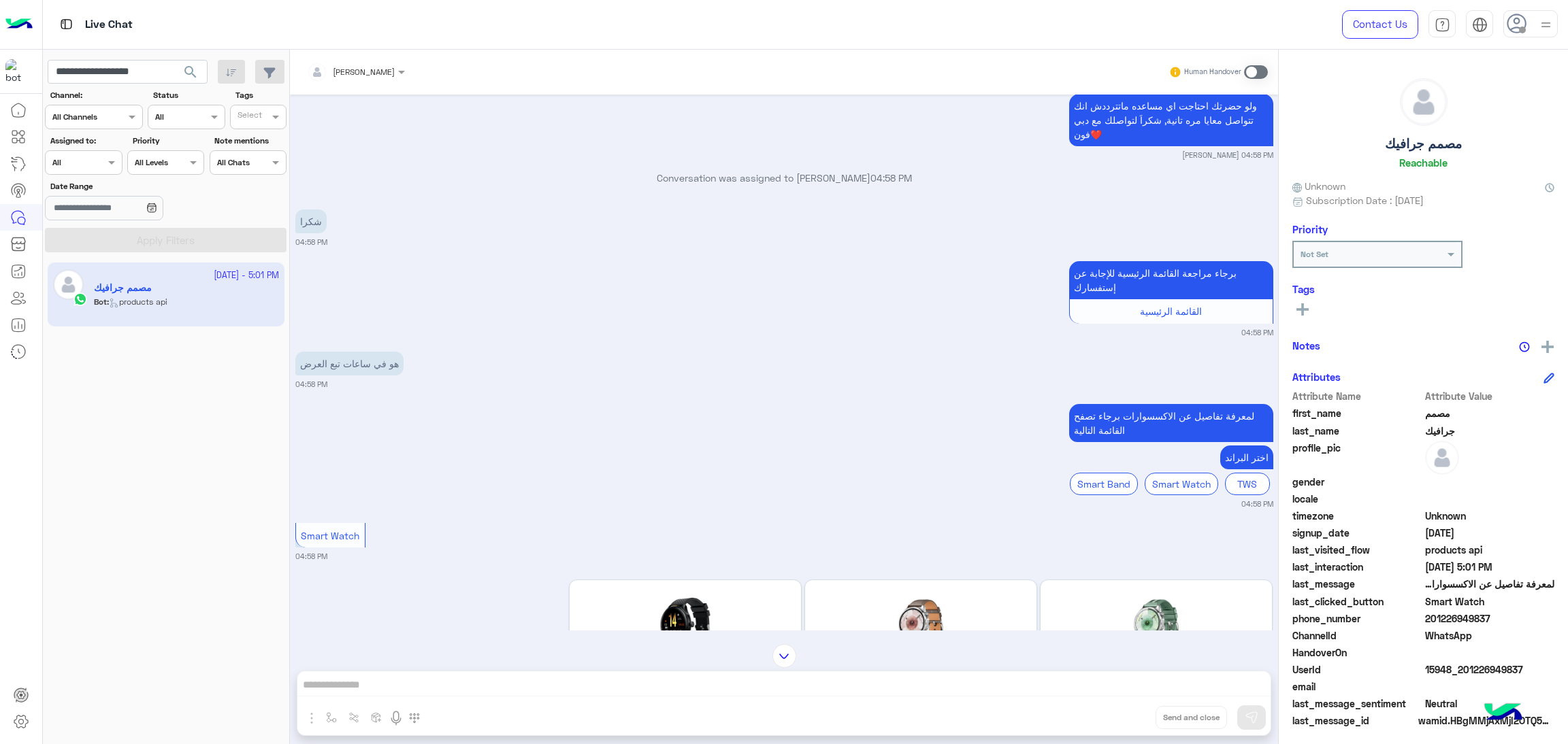
scroll to position [451, 0]
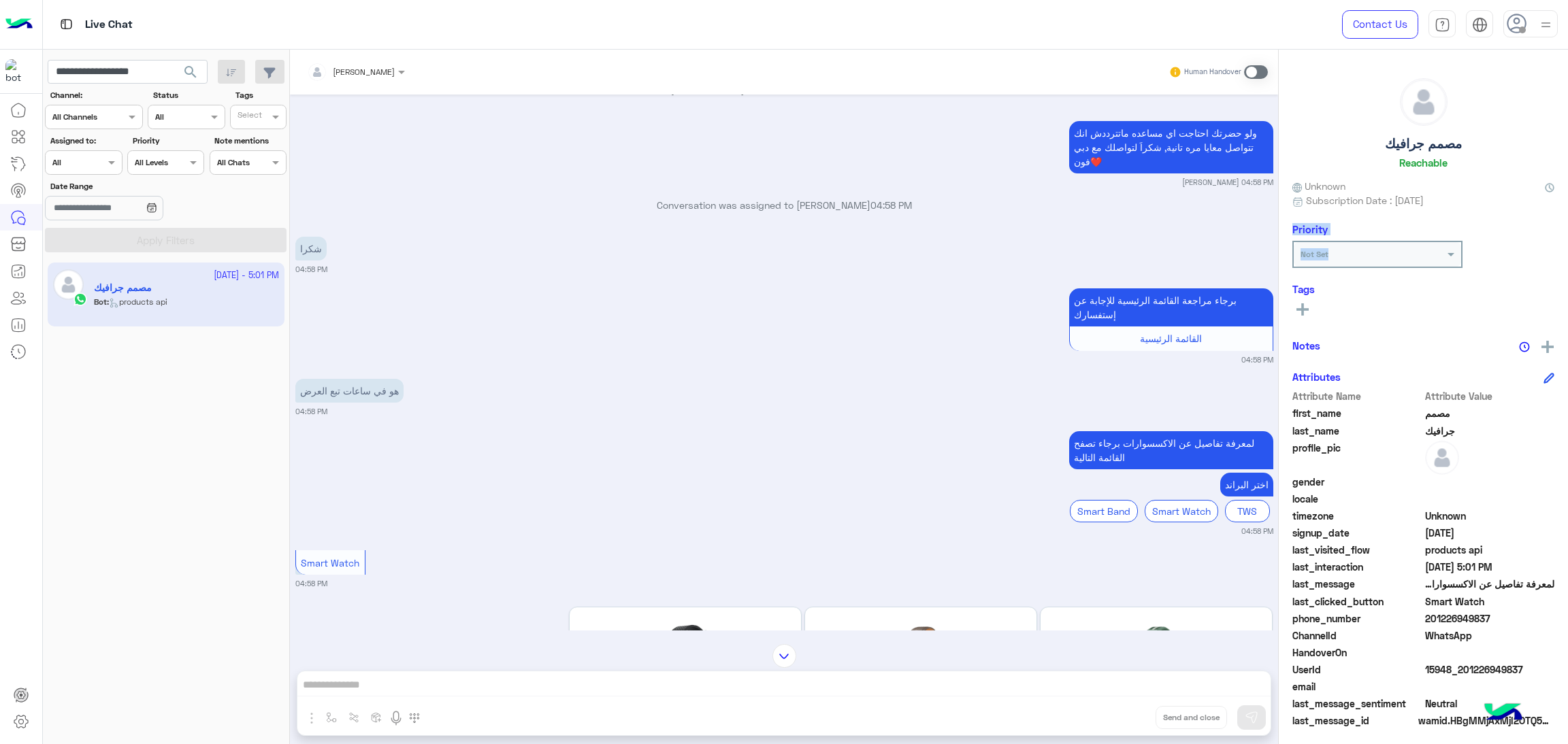
drag, startPoint x: 1287, startPoint y: 282, endPoint x: 1287, endPoint y: 231, distance: 51.0
click at [1287, 231] on div "مصمم جرافيك Reachable Unknown Subscription Date : [DATE] Priority Not Set Tags …" at bounding box center [1424, 394] width 290 height 690
click at [1246, 221] on div "Conversation was assigned to [PERSON_NAME] 04:58 PM" at bounding box center [784, 210] width 978 height 24
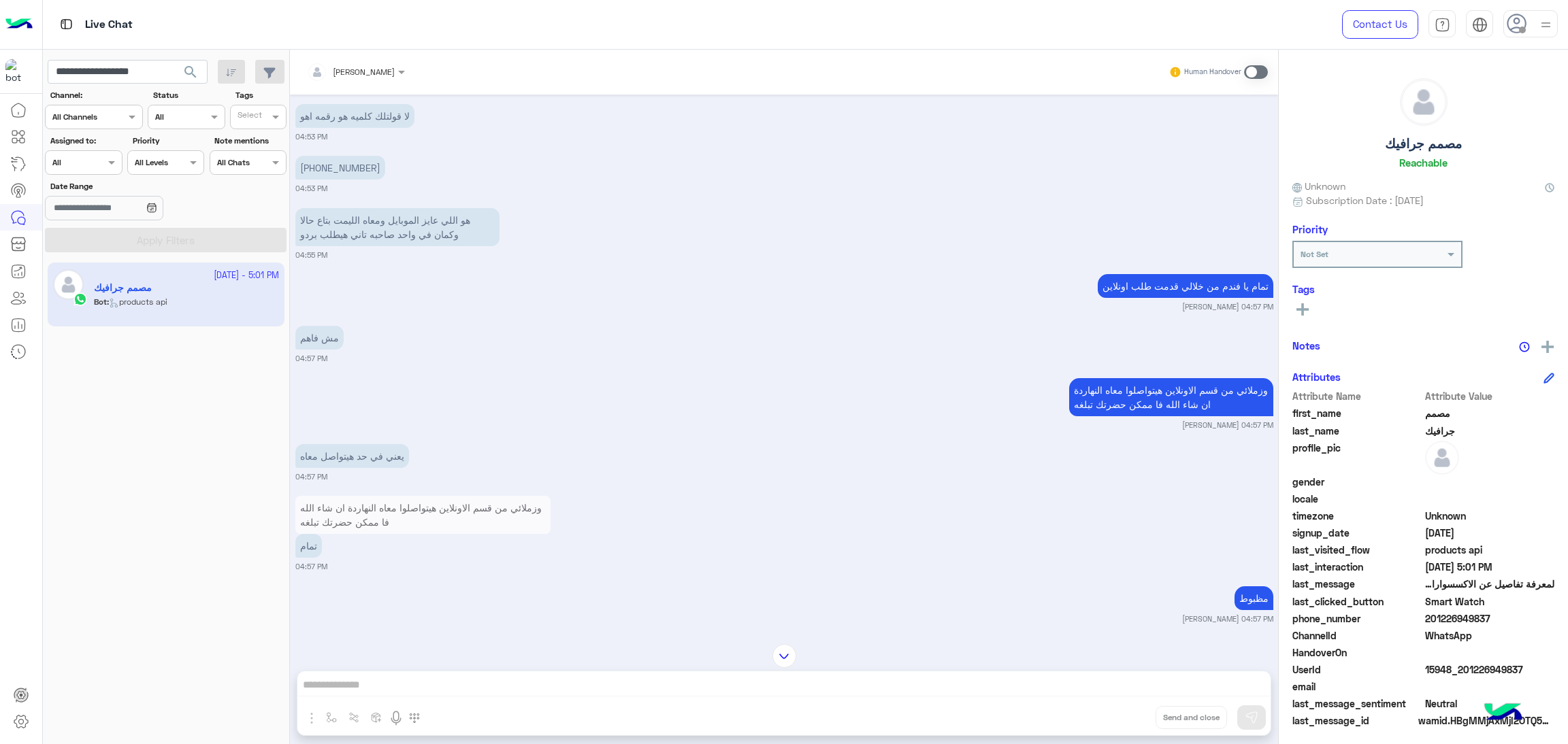
scroll to position [1399, 0]
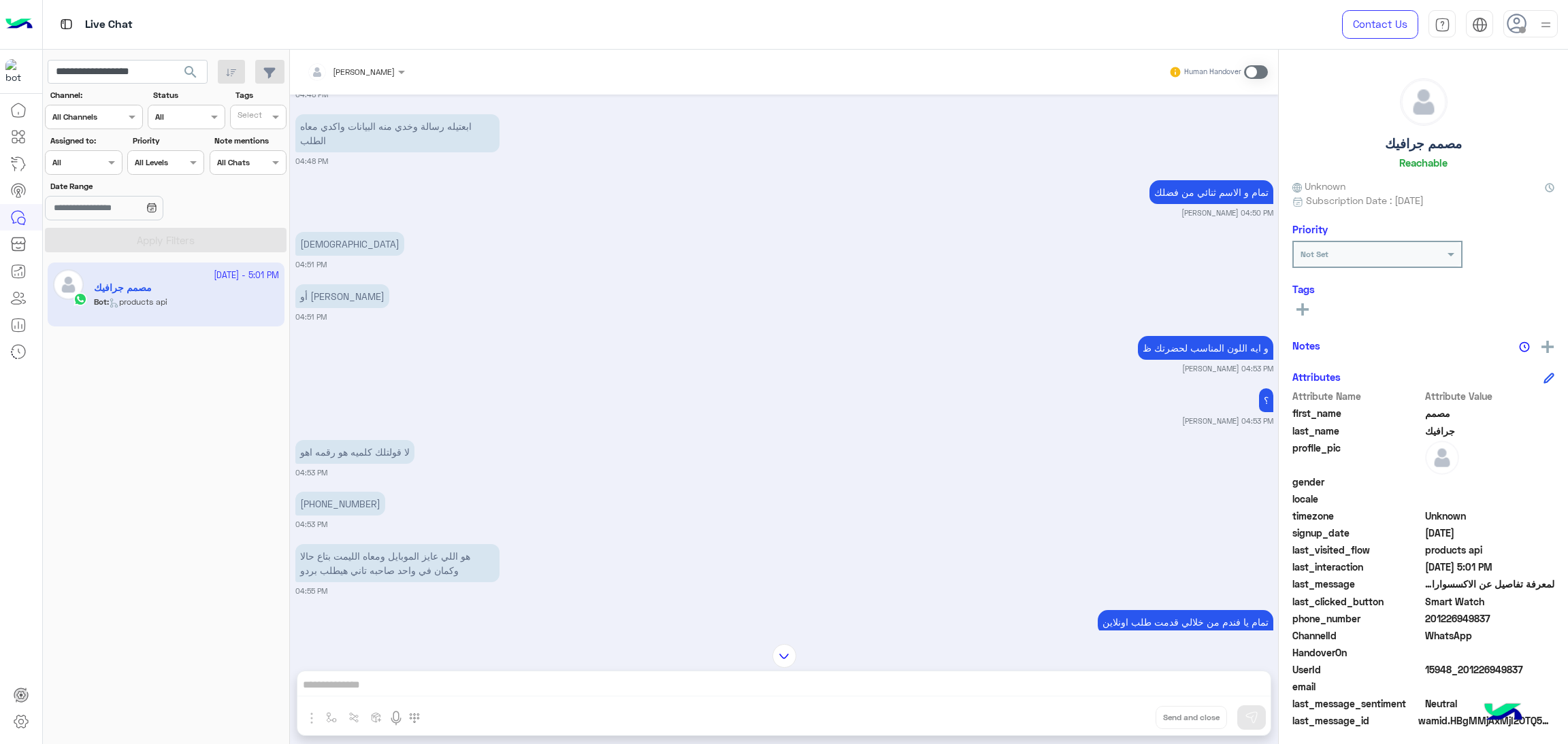
click at [1278, 297] on mat-drawer "مصمم جرافيك Reachable Unknown Subscription Date : 12/17/2024 Priority Not Set T…" at bounding box center [1423, 399] width 290 height 700
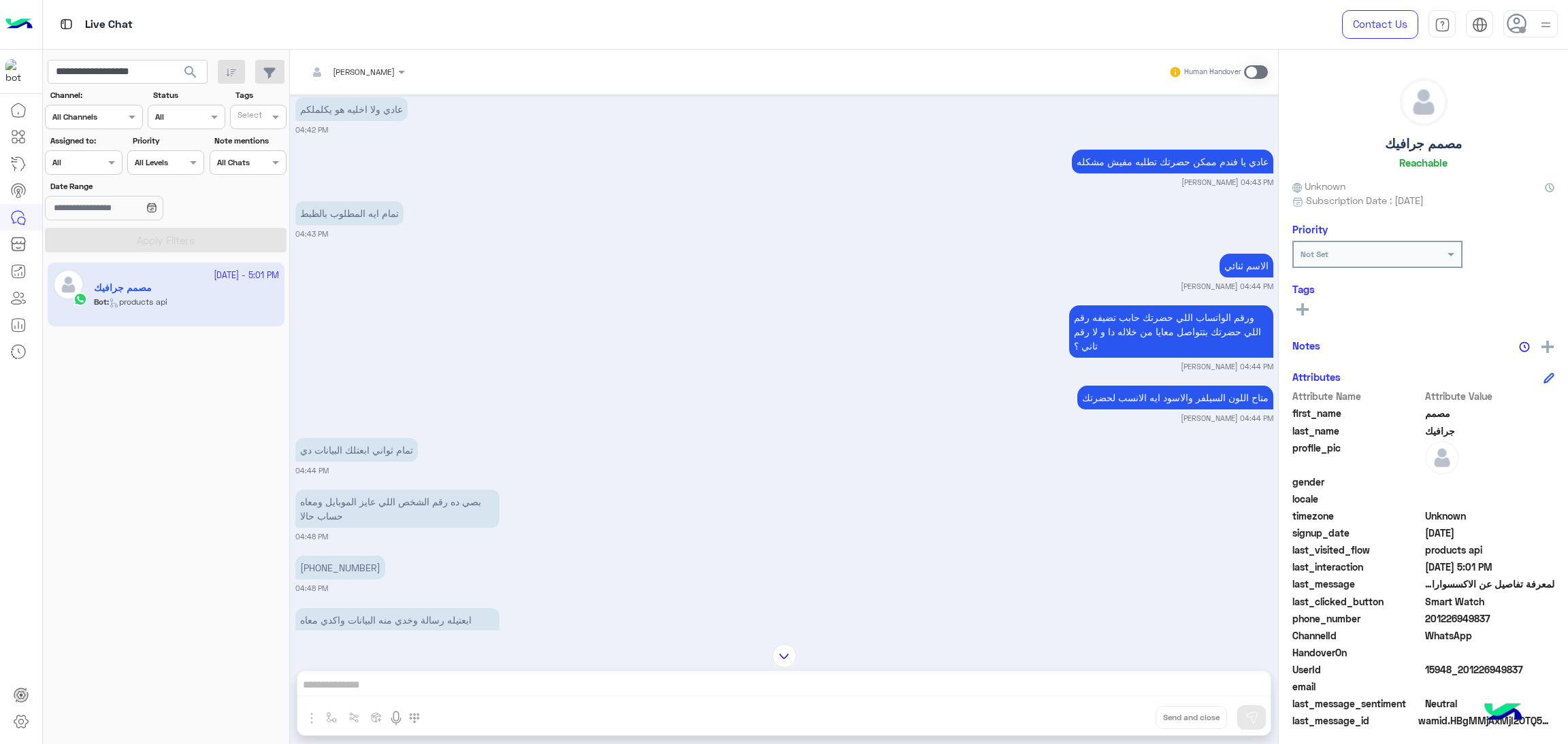
scroll to position [897, 0]
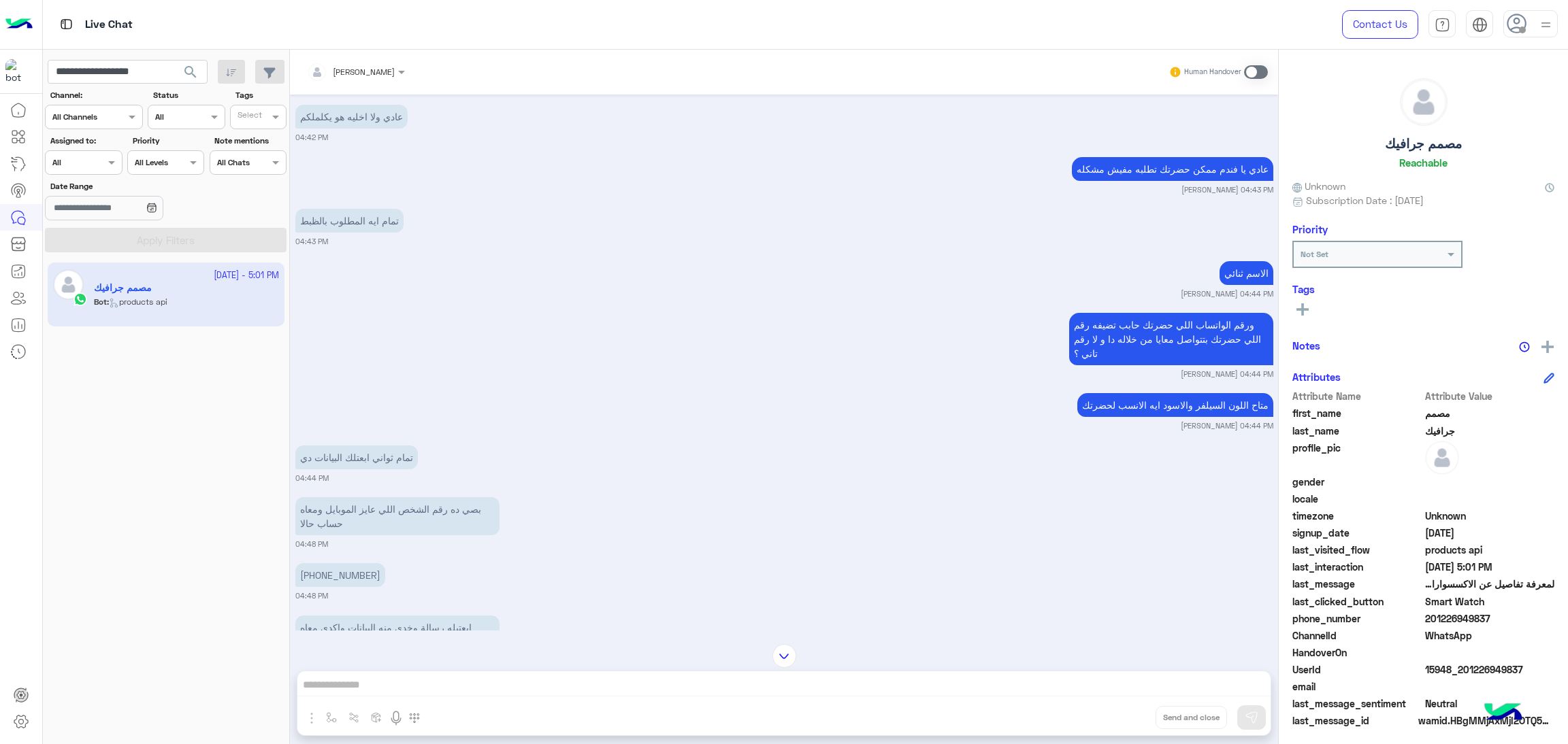
click at [1278, 237] on mat-drawer "مصمم جرافيك Reachable Unknown Subscription Date : 12/17/2024 Priority Not Set T…" at bounding box center [1423, 399] width 290 height 700
click at [1166, 217] on div "تمام ايه المطلوب بالظبط 04:43 PM" at bounding box center [784, 226] width 978 height 41
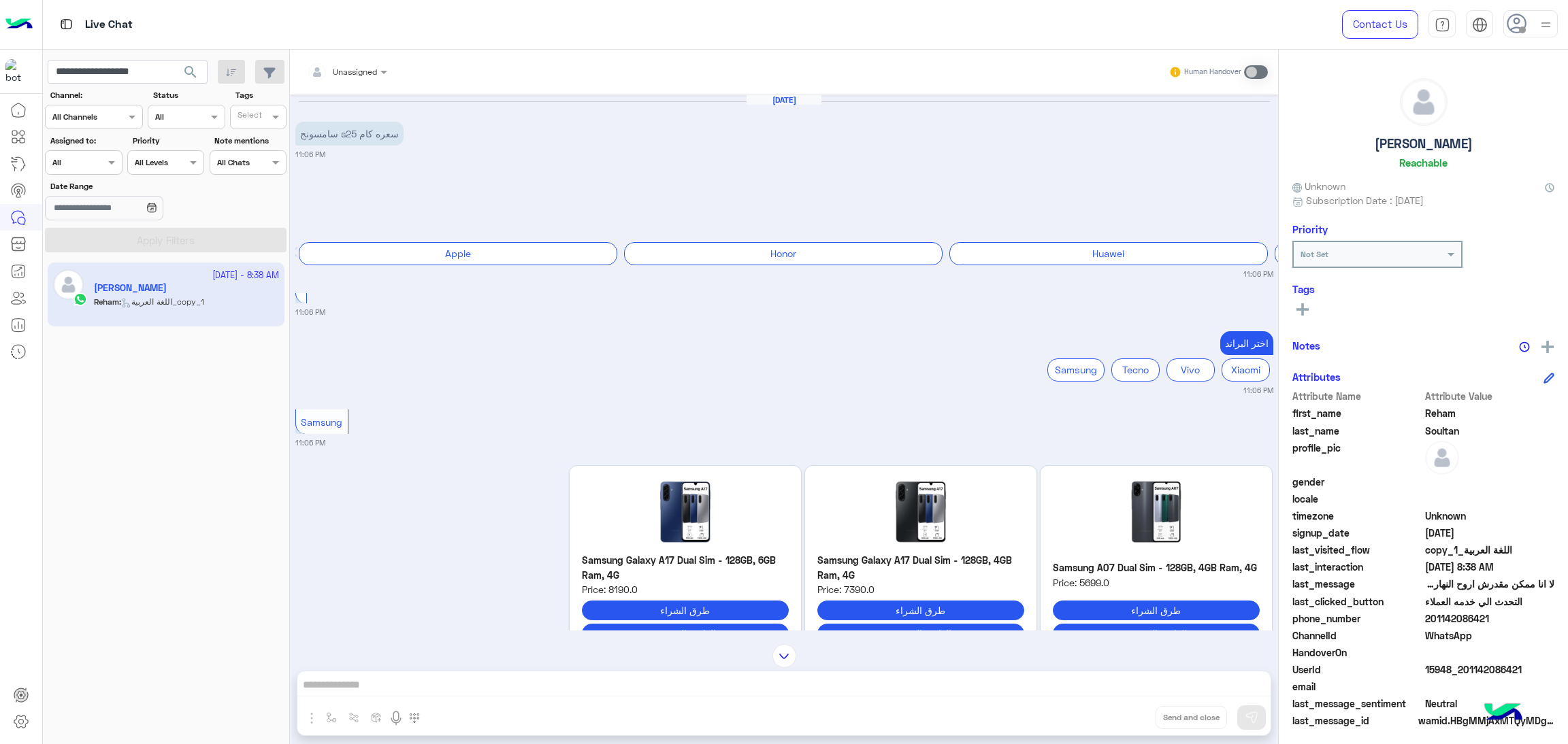
scroll to position [2104, 0]
